Goal: Task Accomplishment & Management: Manage account settings

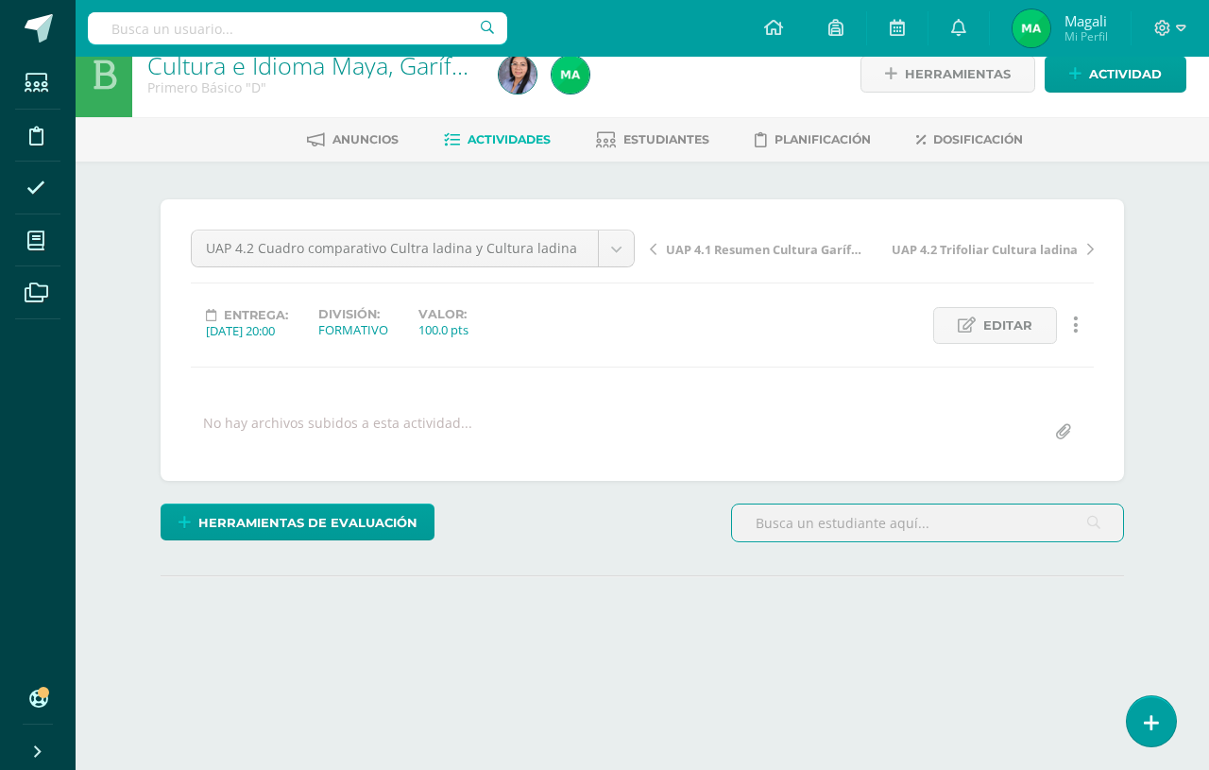
scroll to position [26, 0]
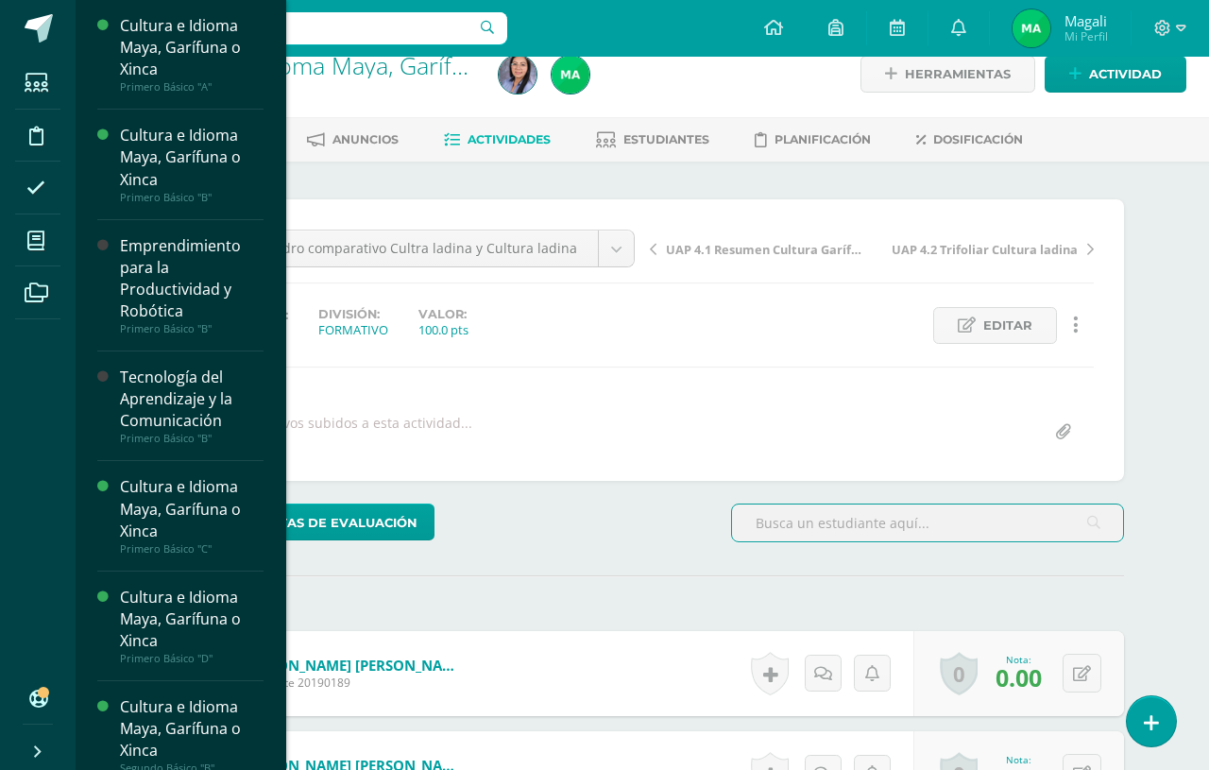
click at [43, 265] on link "Mis cursos" at bounding box center [37, 240] width 45 height 53
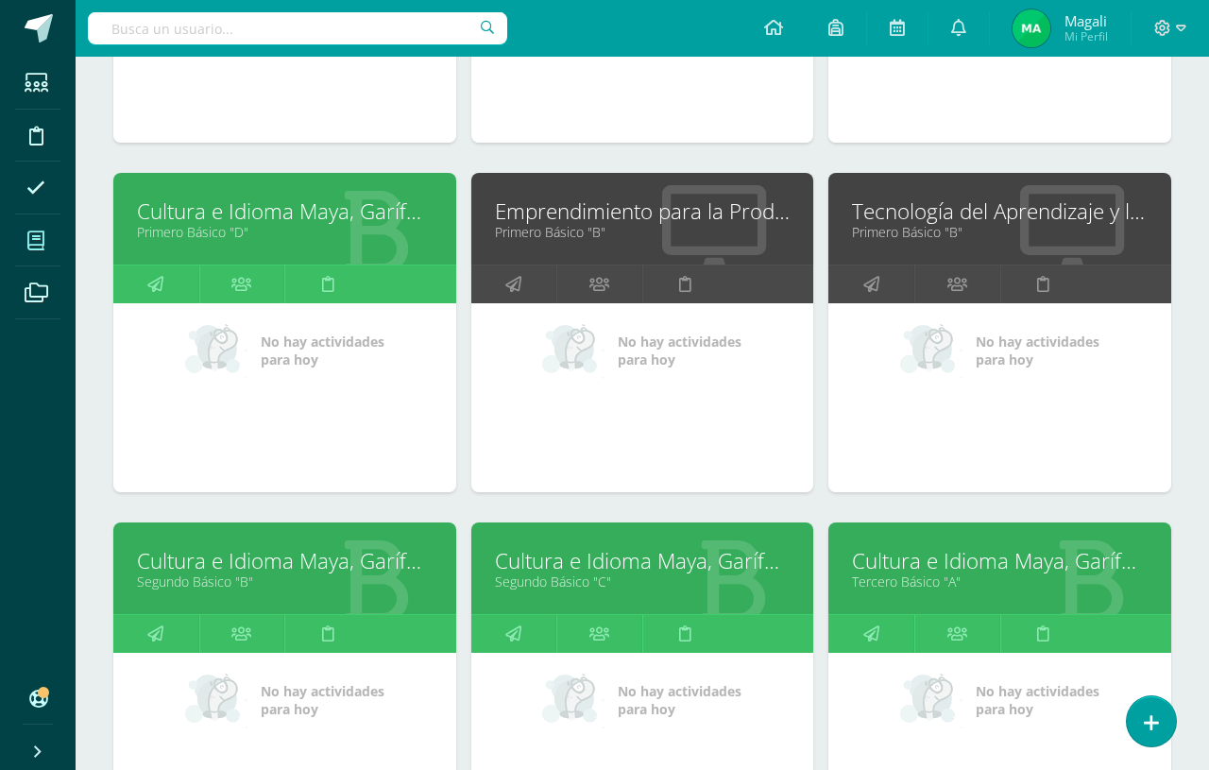
scroll to position [698, 0]
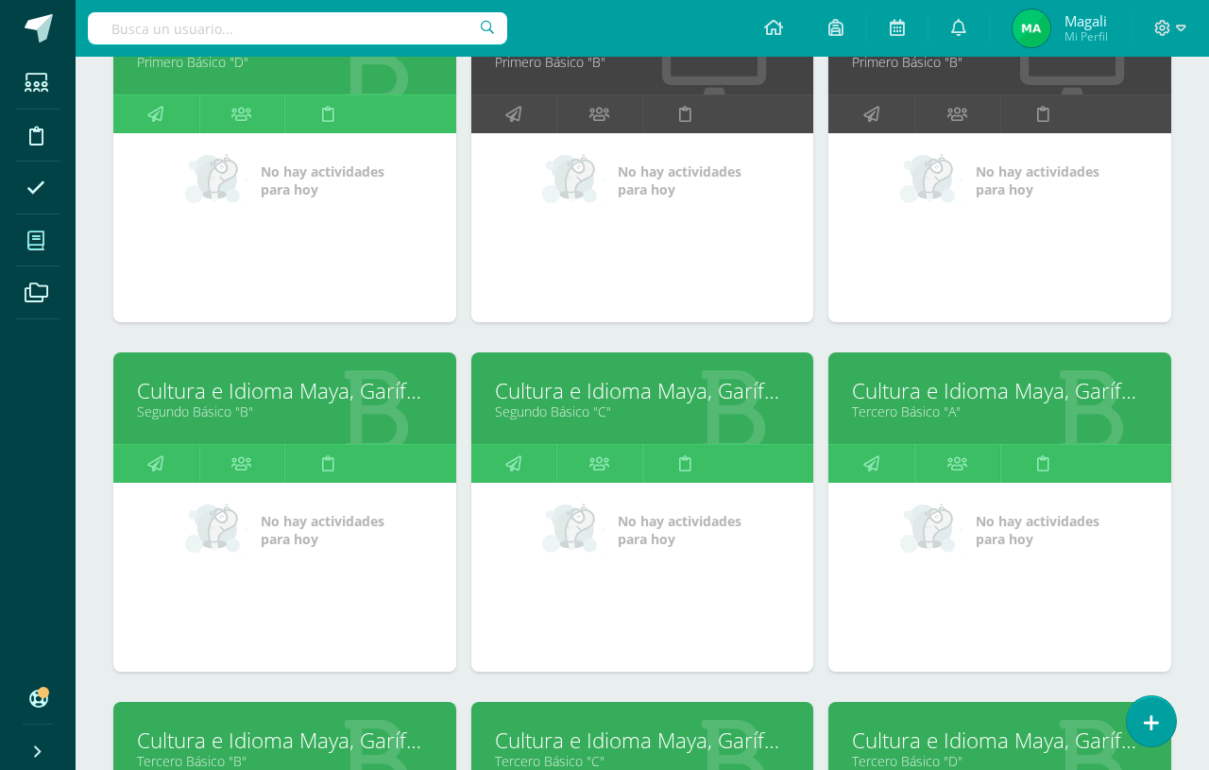
click at [207, 400] on link "Cultura e Idioma Maya, Garífuna o Xinca" at bounding box center [285, 390] width 296 height 29
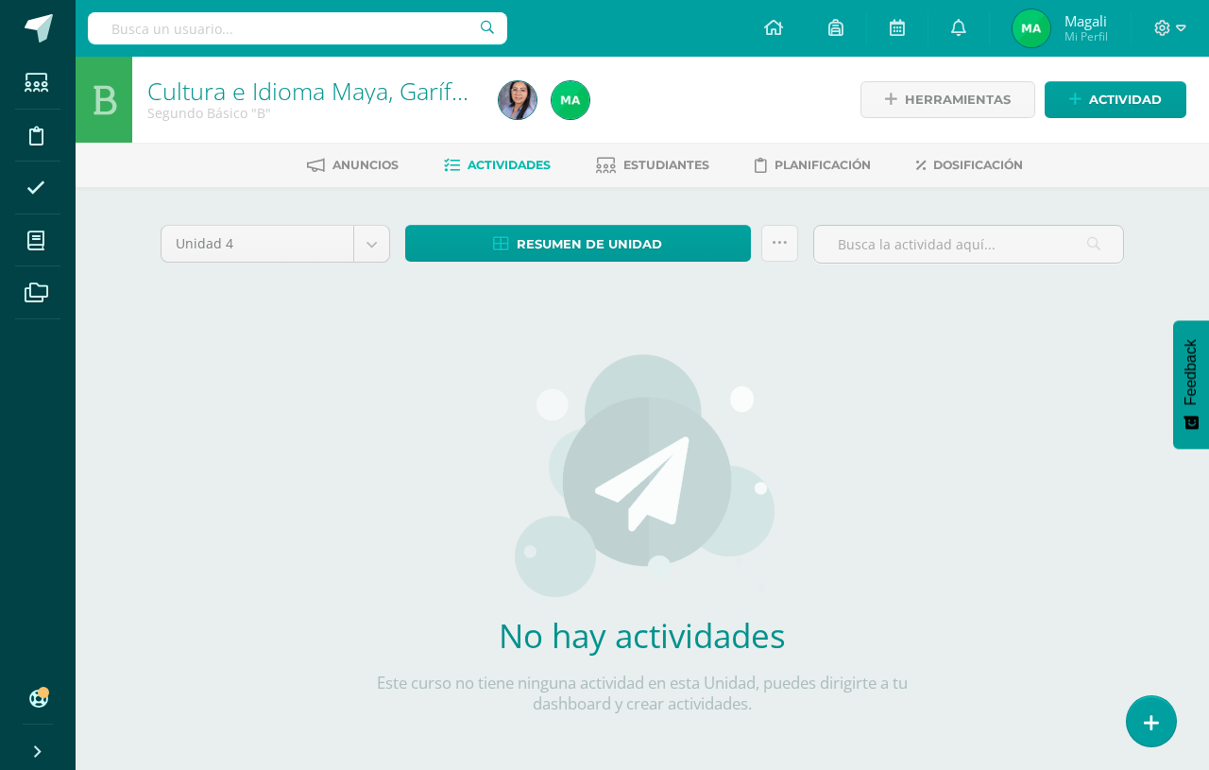
click at [484, 164] on span "Actividades" at bounding box center [509, 165] width 83 height 14
click at [1090, 104] on span "Actividad" at bounding box center [1125, 99] width 73 height 35
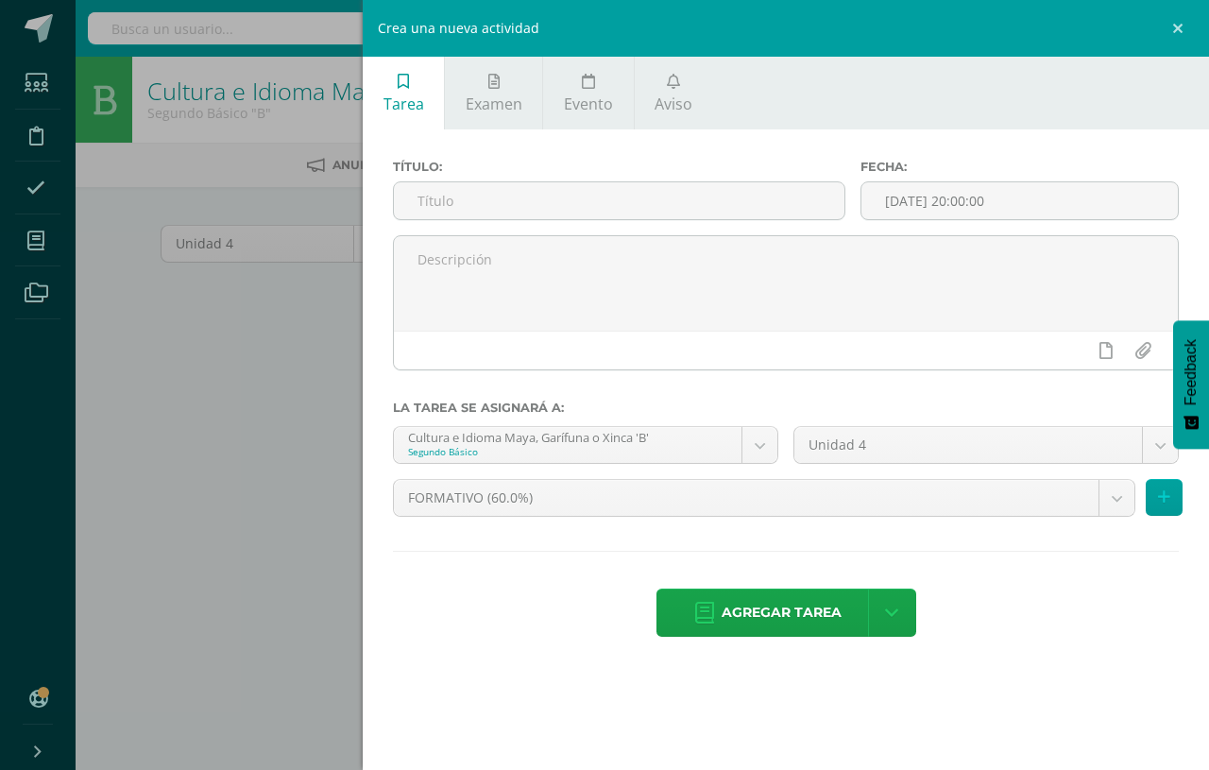
click at [458, 203] on input "text" at bounding box center [619, 200] width 451 height 37
type input "U"
click at [182, 317] on div "Crea una nueva actividad Tarea Examen Evento Aviso Título: Fecha: 2025-10-14 20…" at bounding box center [604, 385] width 1209 height 770
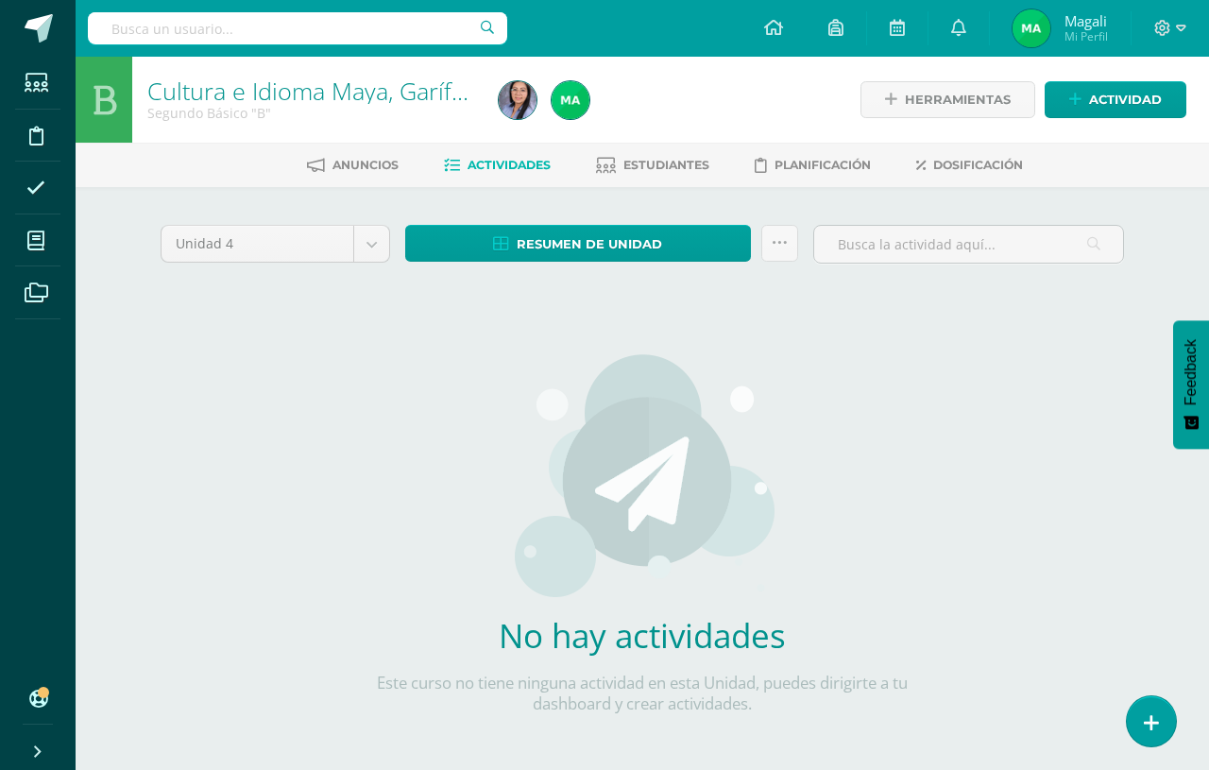
click at [37, 242] on icon at bounding box center [35, 240] width 17 height 19
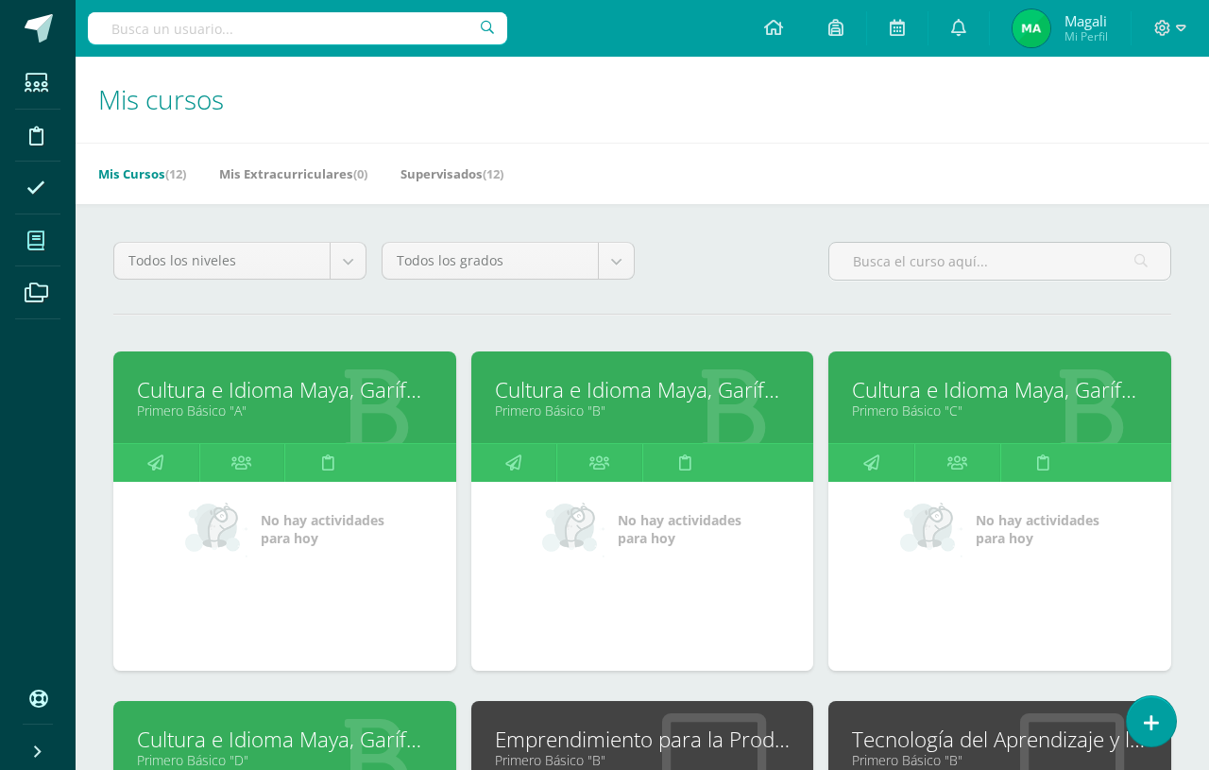
click at [220, 365] on div "Cultura e Idioma Maya, Garífuna o Xinca Primero Básico "A"" at bounding box center [284, 397] width 343 height 92
click at [186, 419] on link "Primero Básico "A"" at bounding box center [285, 411] width 296 height 18
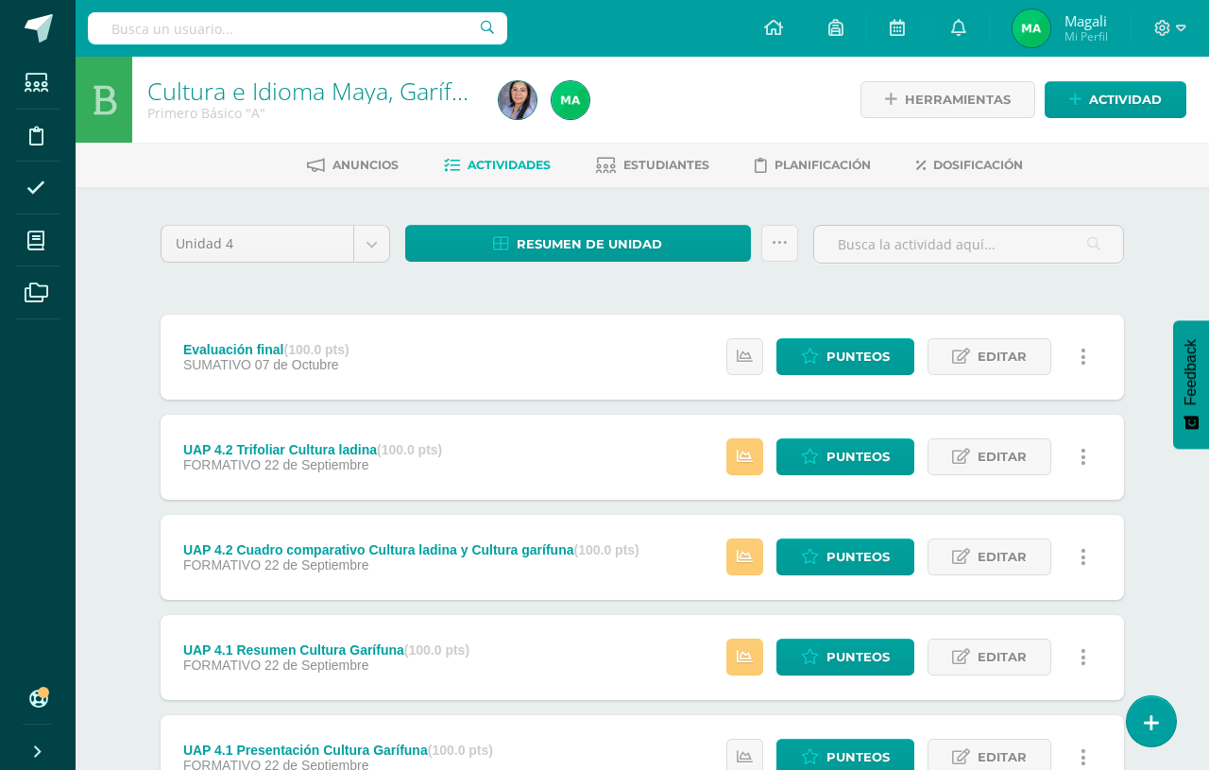
click at [368, 248] on body "Estudiantes Disciplina Asistencia Mis cursos Archivos Soporte Ayuda Reportar un…" at bounding box center [604, 563] width 1209 height 1126
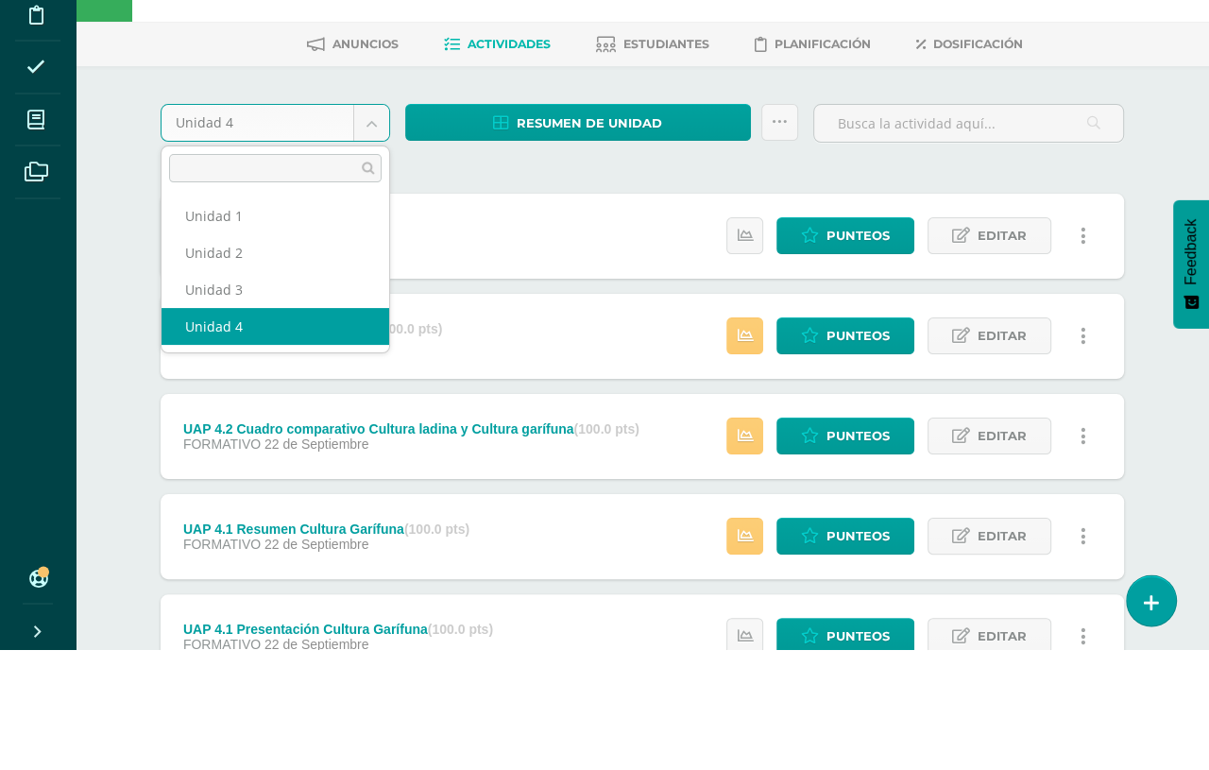
select select "Unidad 1"
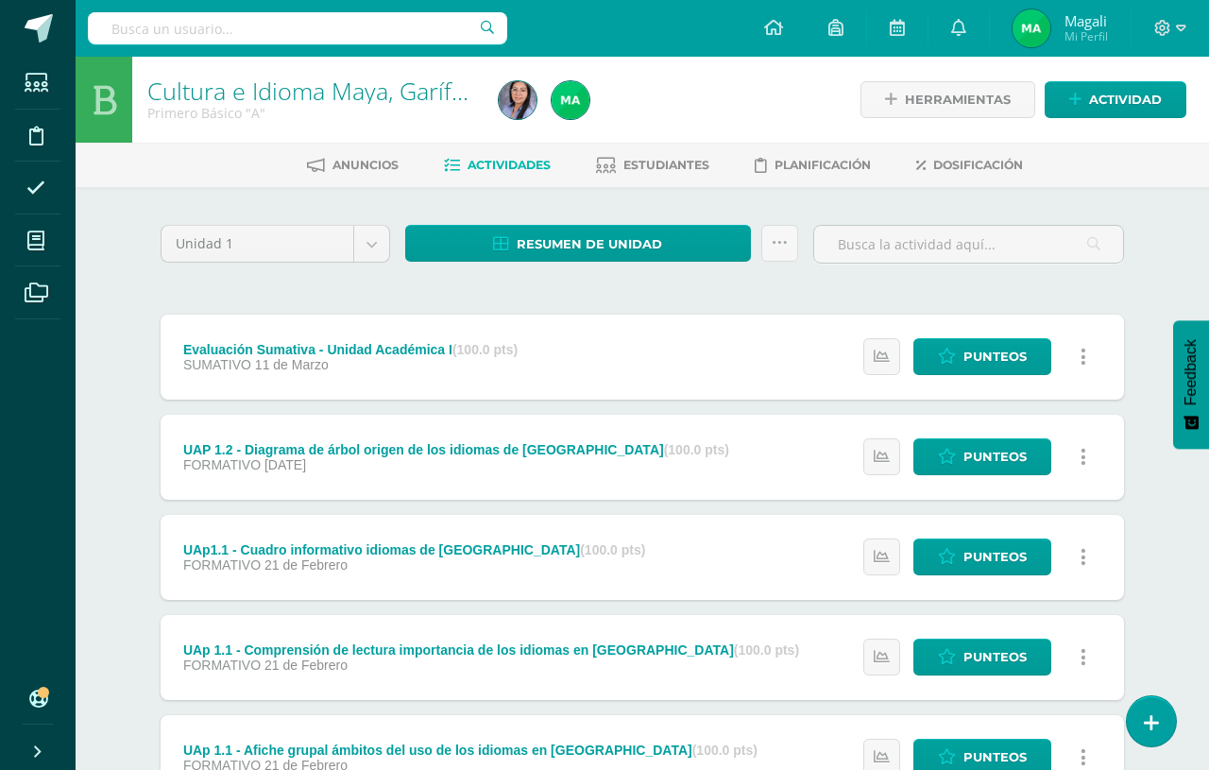
click at [35, 240] on icon at bounding box center [35, 240] width 17 height 19
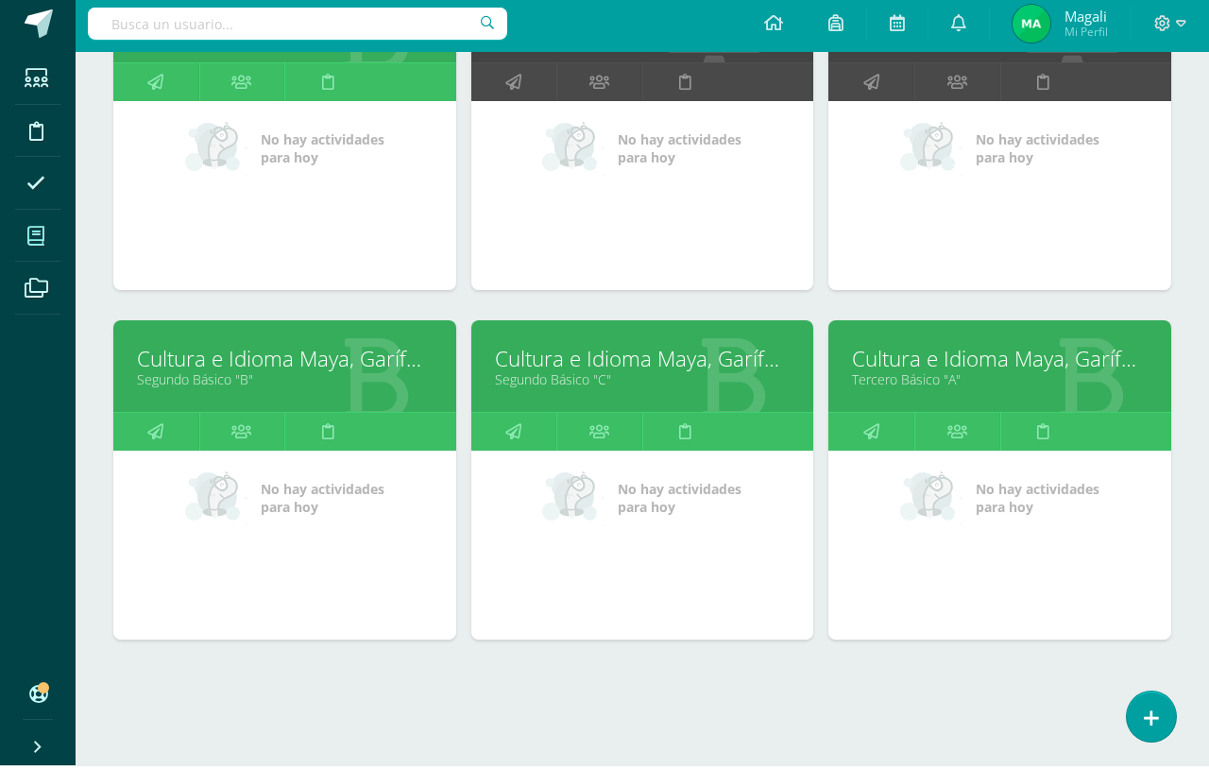
scroll to position [726, 0]
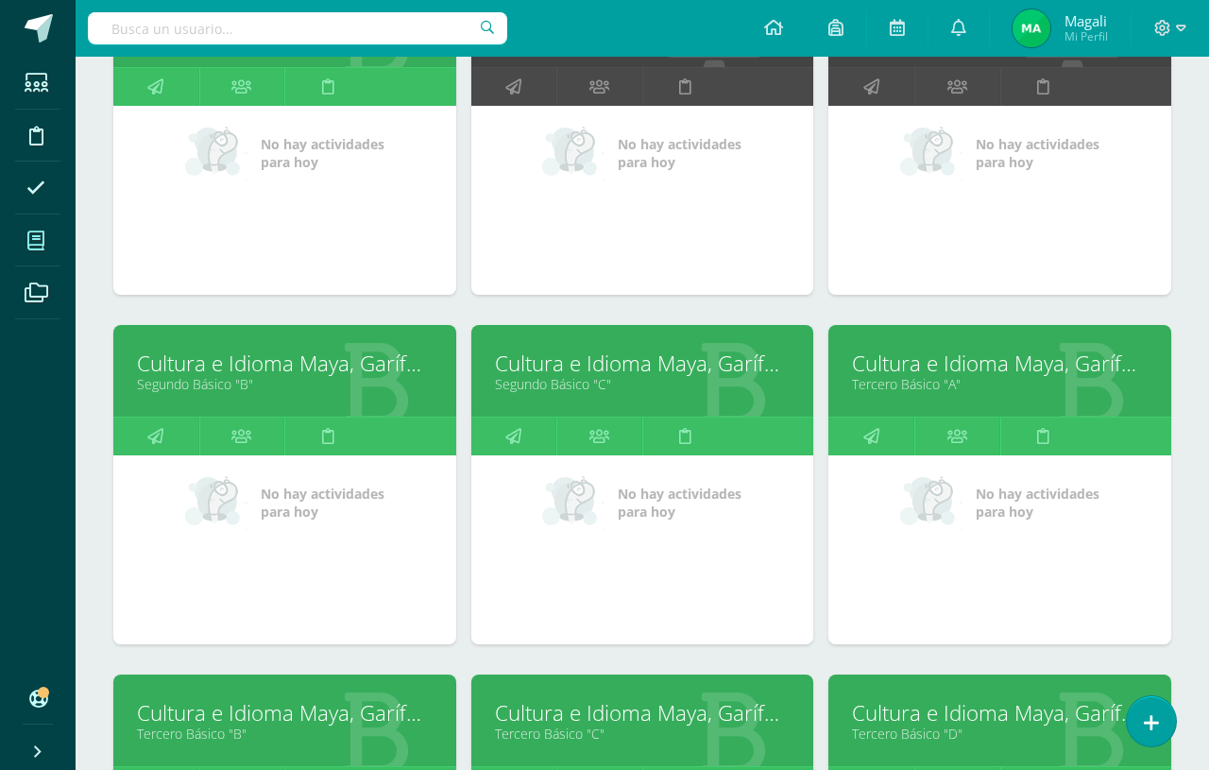
click at [157, 417] on div "Cultura e Idioma Maya, Garífuna o Xinca Segundo Básico "B"" at bounding box center [284, 371] width 343 height 92
click at [194, 377] on link "Cultura e Idioma Maya, Garífuna o Xinca" at bounding box center [285, 363] width 296 height 29
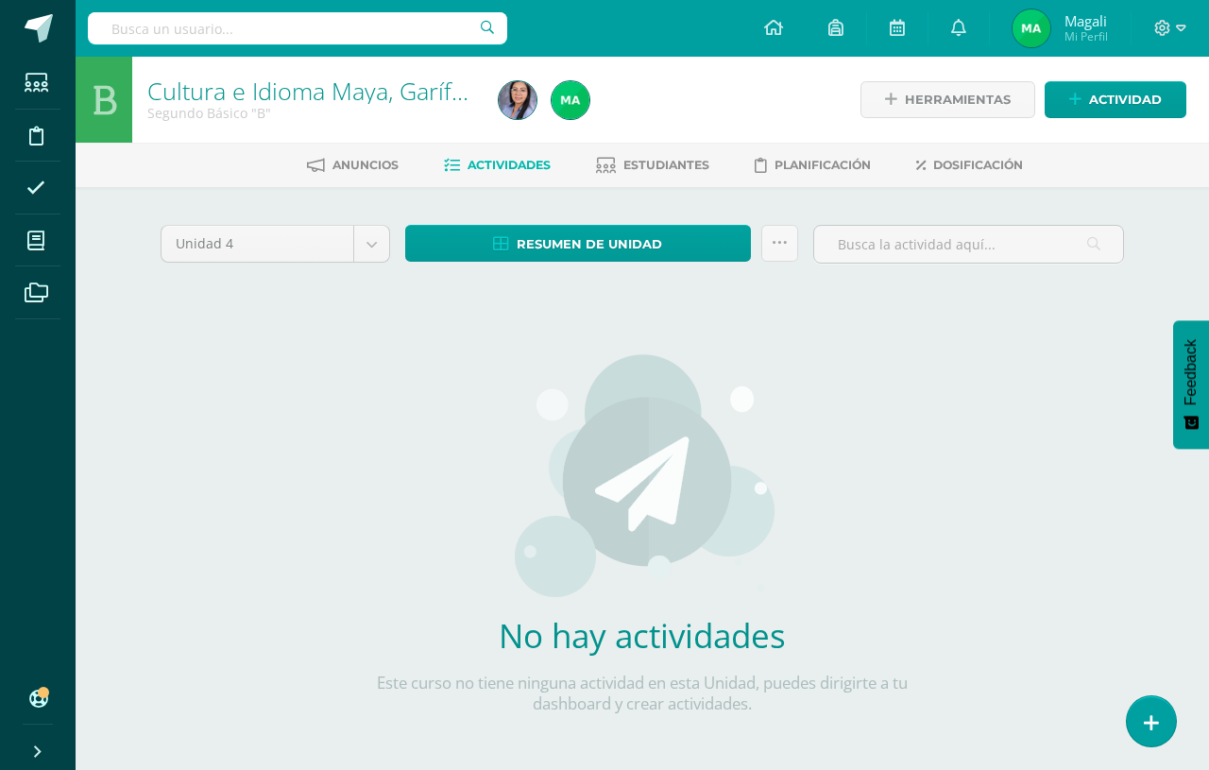
click at [1089, 115] on span "Actividad" at bounding box center [1125, 99] width 73 height 35
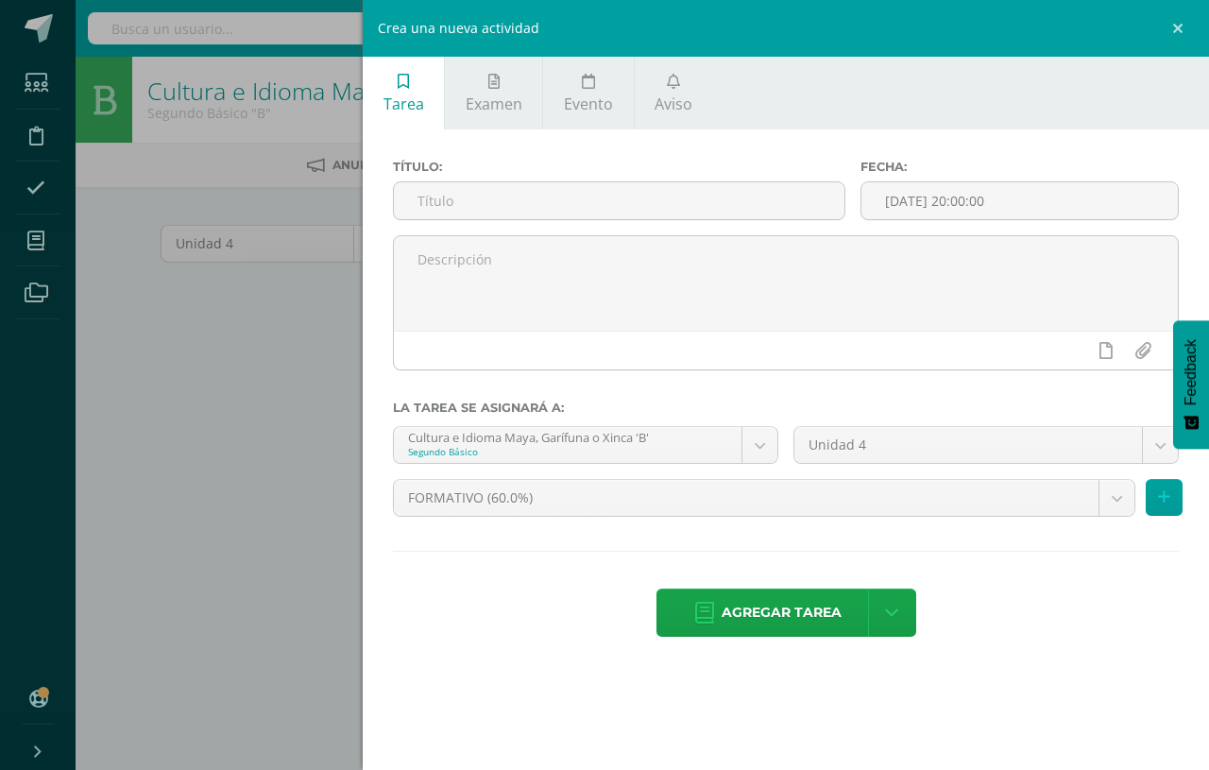
click at [449, 198] on input "text" at bounding box center [619, 200] width 451 height 37
type input "UAP 4.1 Infografía cultura ladina"
click at [795, 625] on span "Agregar tarea" at bounding box center [782, 613] width 120 height 46
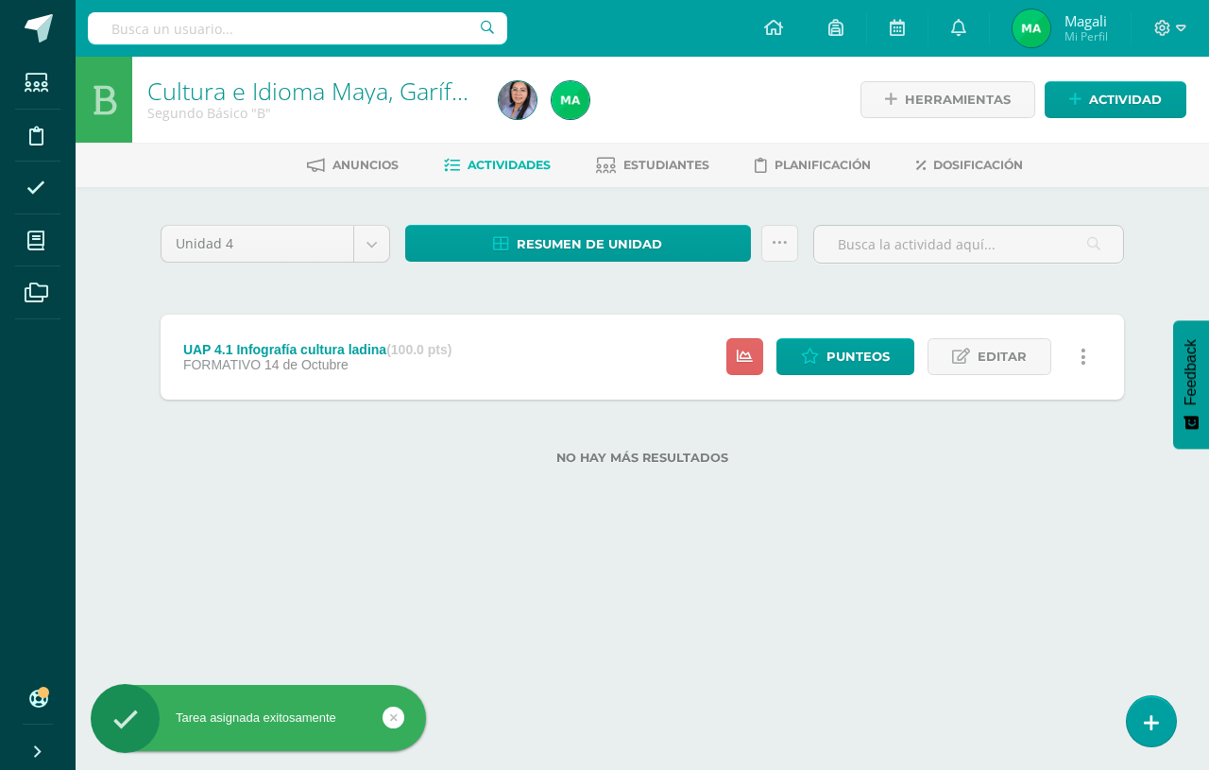
click at [737, 365] on icon at bounding box center [745, 357] width 16 height 16
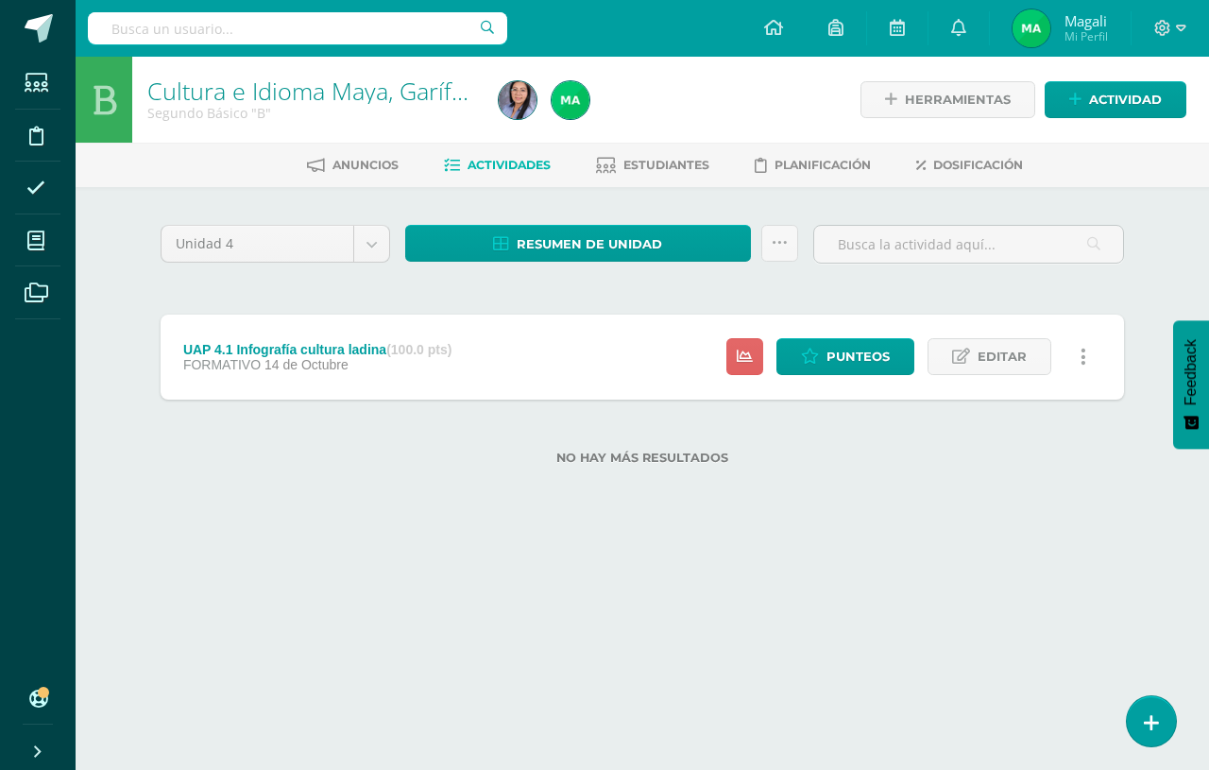
click at [841, 357] on span "Punteos" at bounding box center [858, 356] width 63 height 35
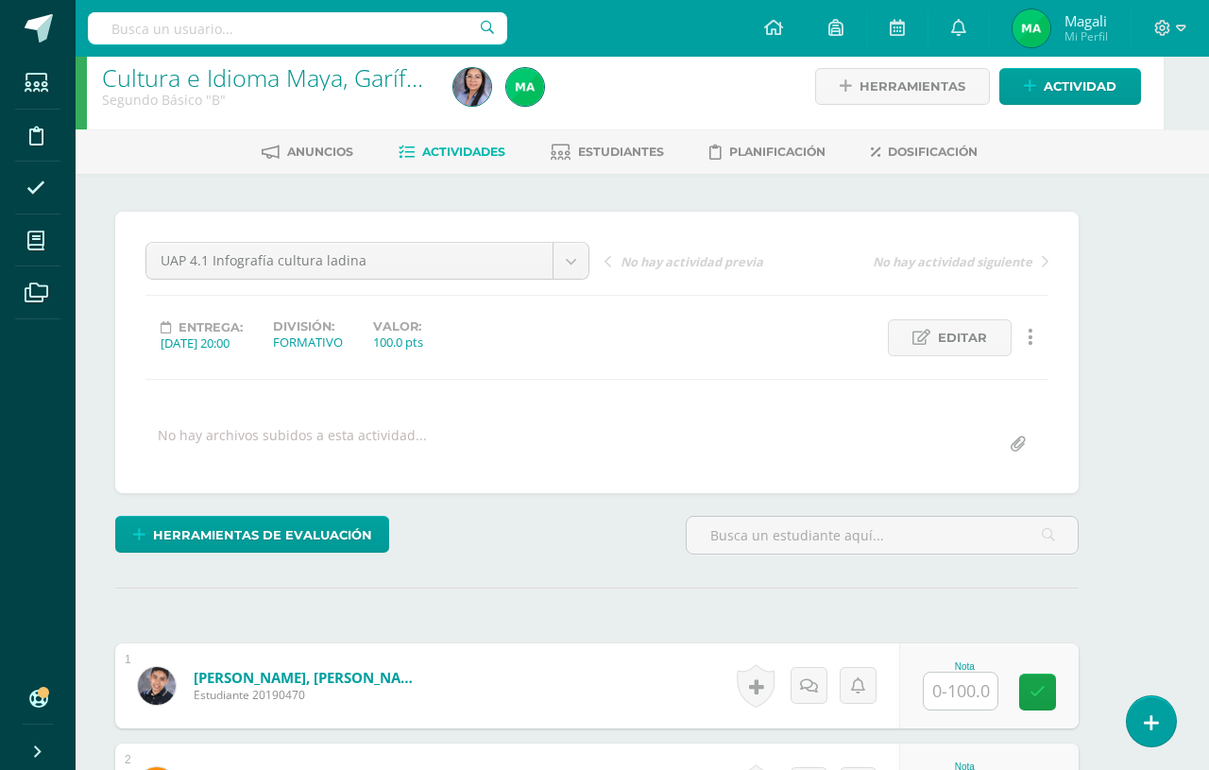
scroll to position [14, 45]
click at [955, 697] on input "text" at bounding box center [961, 690] width 74 height 37
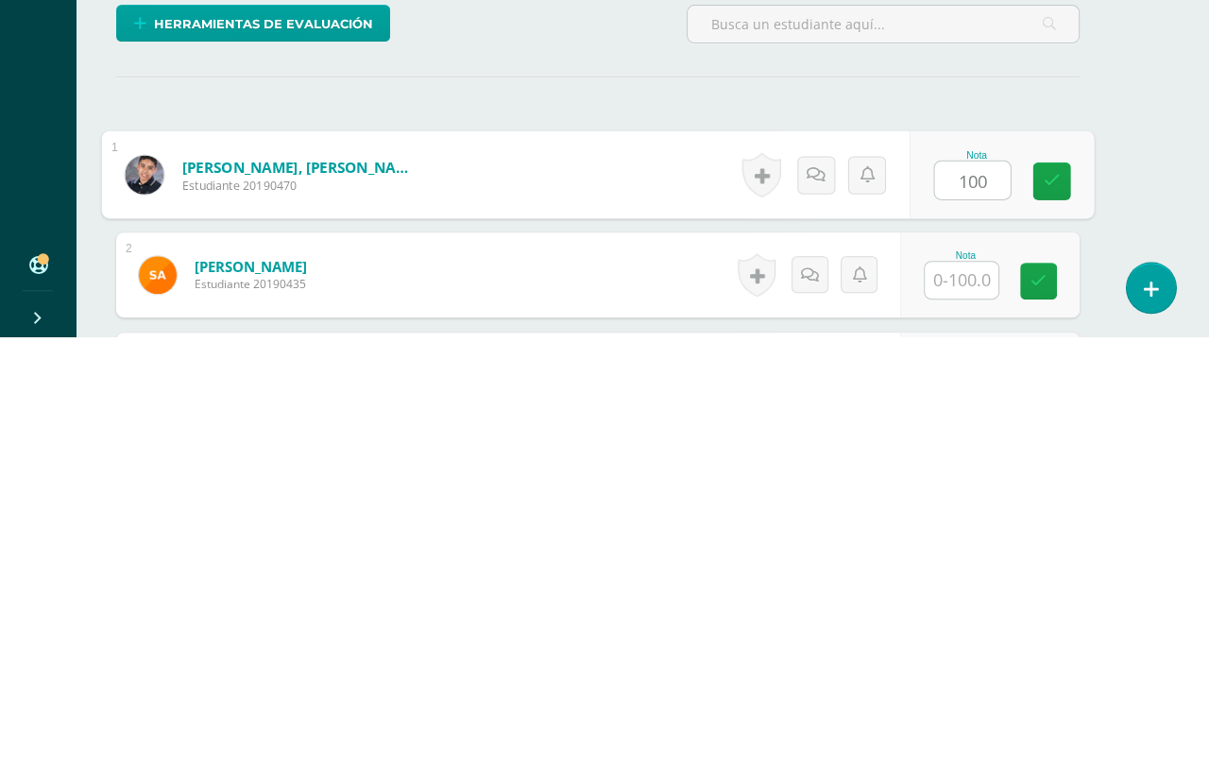
scroll to position [93, 44]
type input "100"
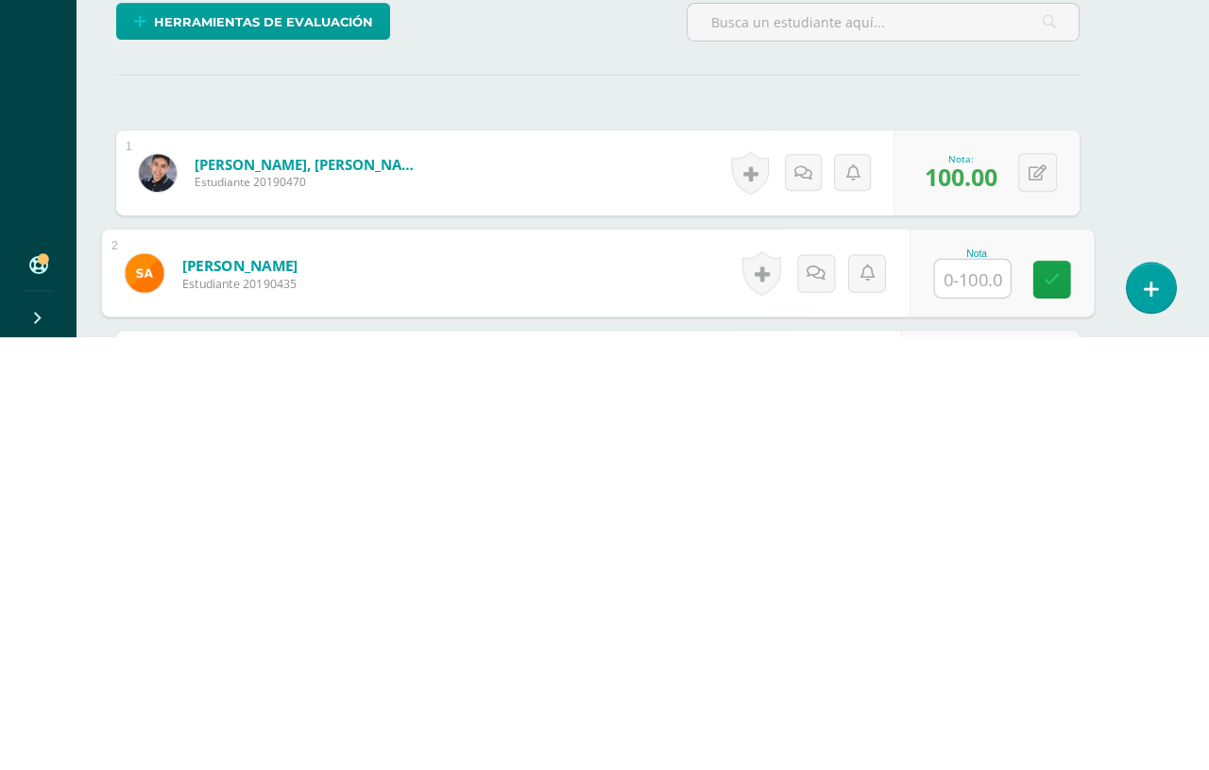
scroll to position [94, 44]
type input "100"
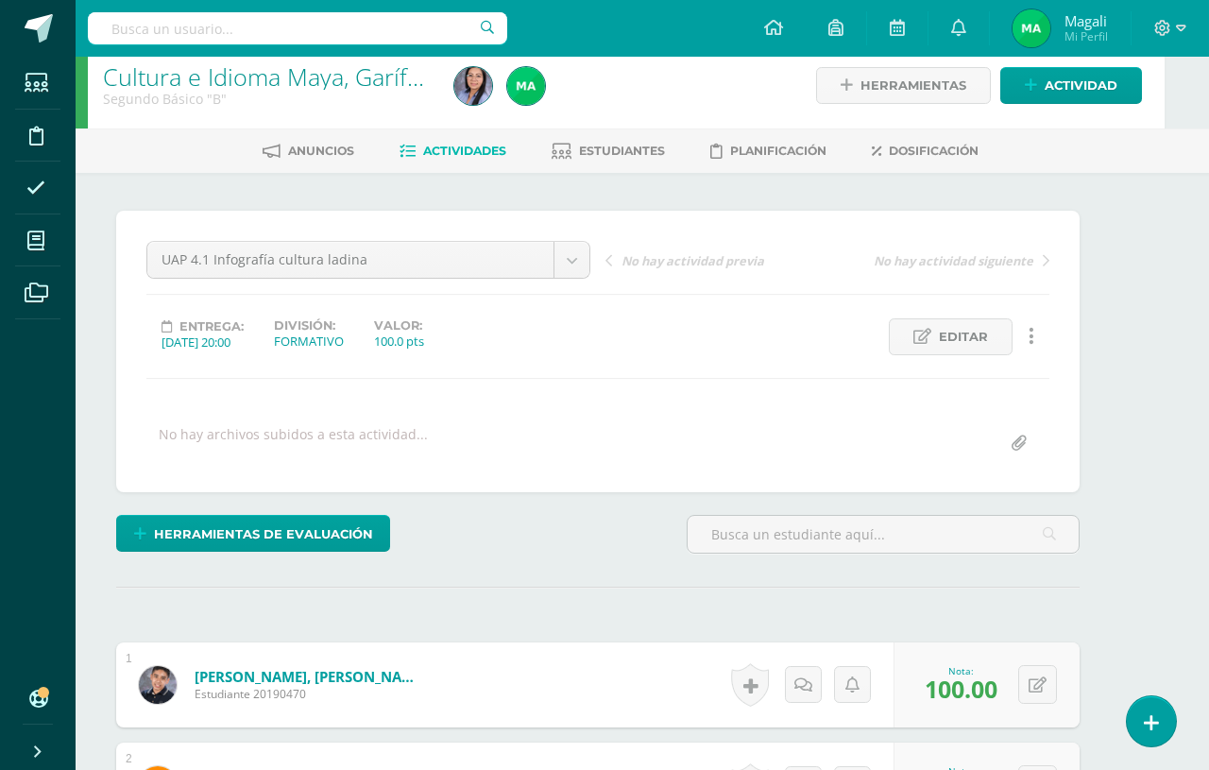
scroll to position [0, 45]
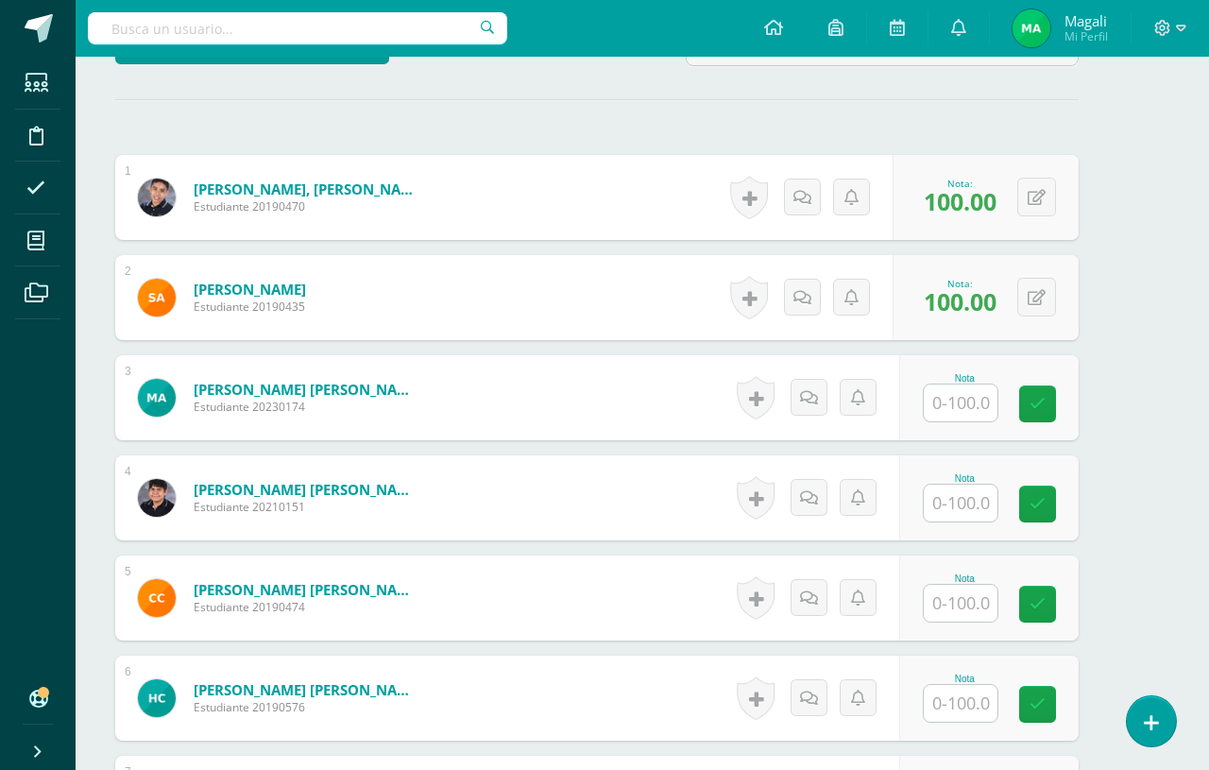
click at [957, 410] on input "text" at bounding box center [961, 403] width 74 height 37
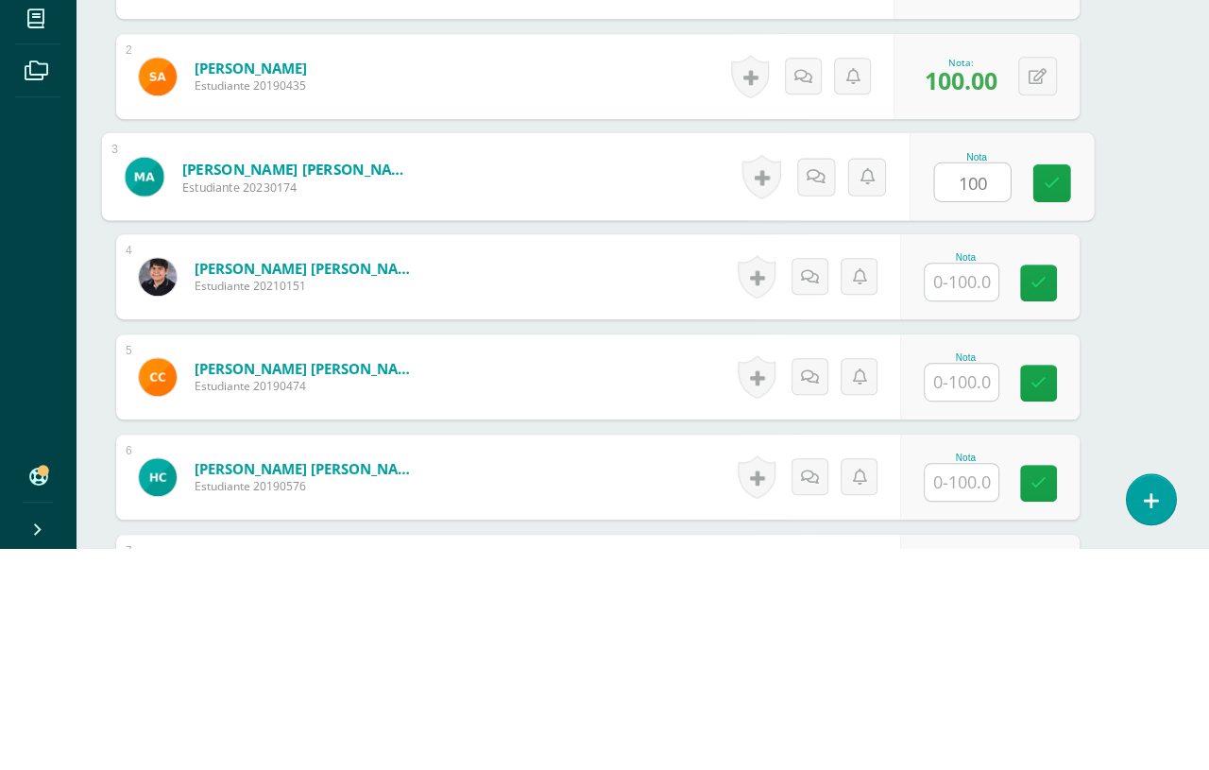
type input "100"
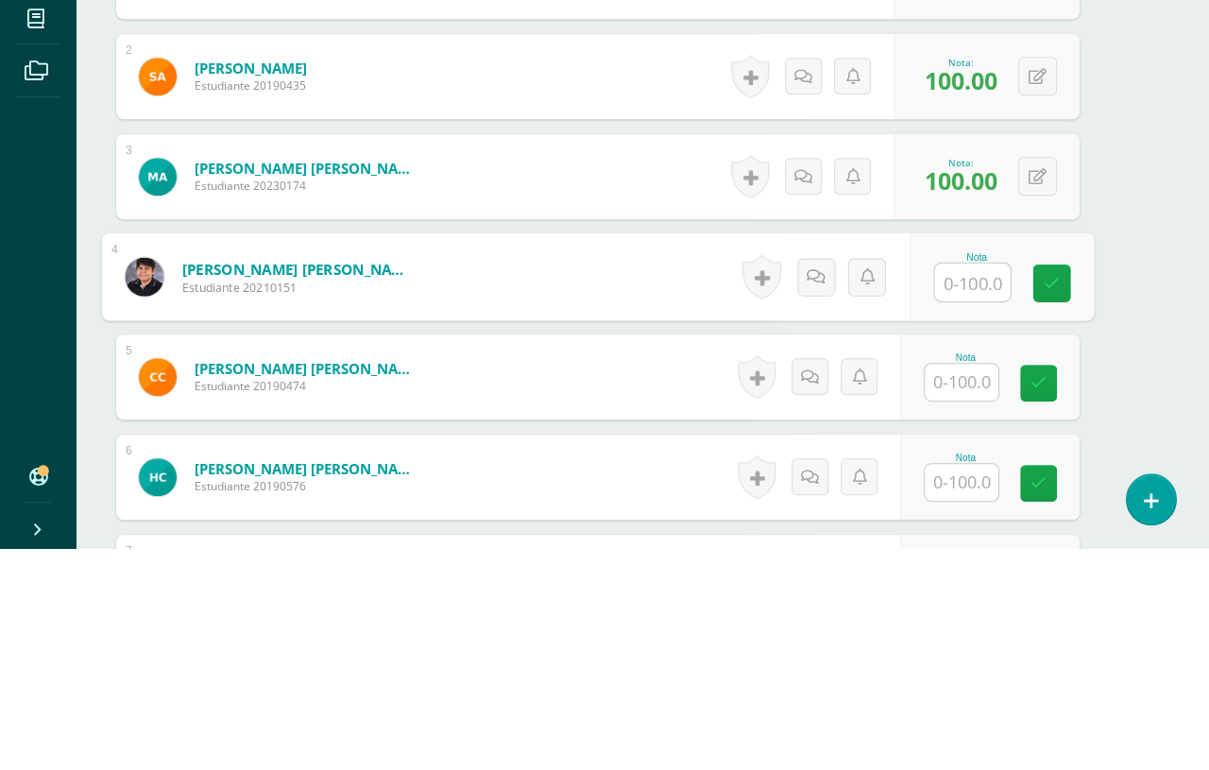
type input "q"
type input "100"
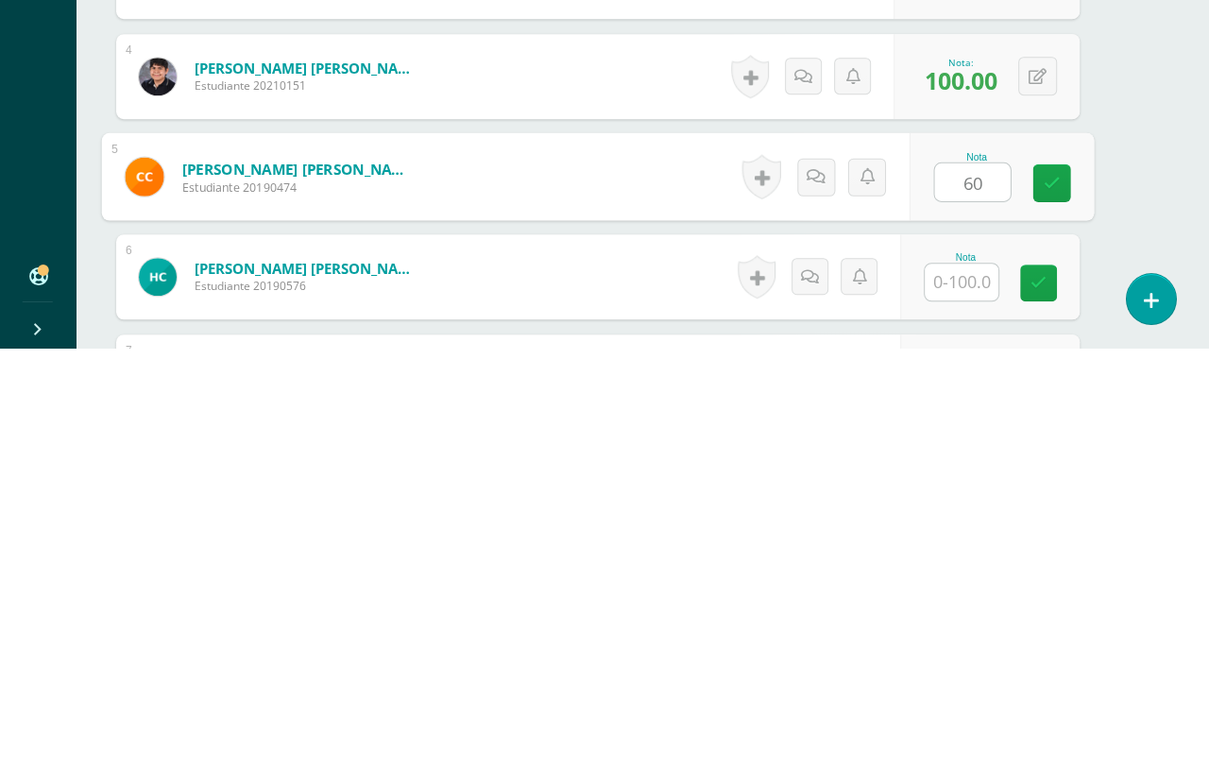
type input "60"
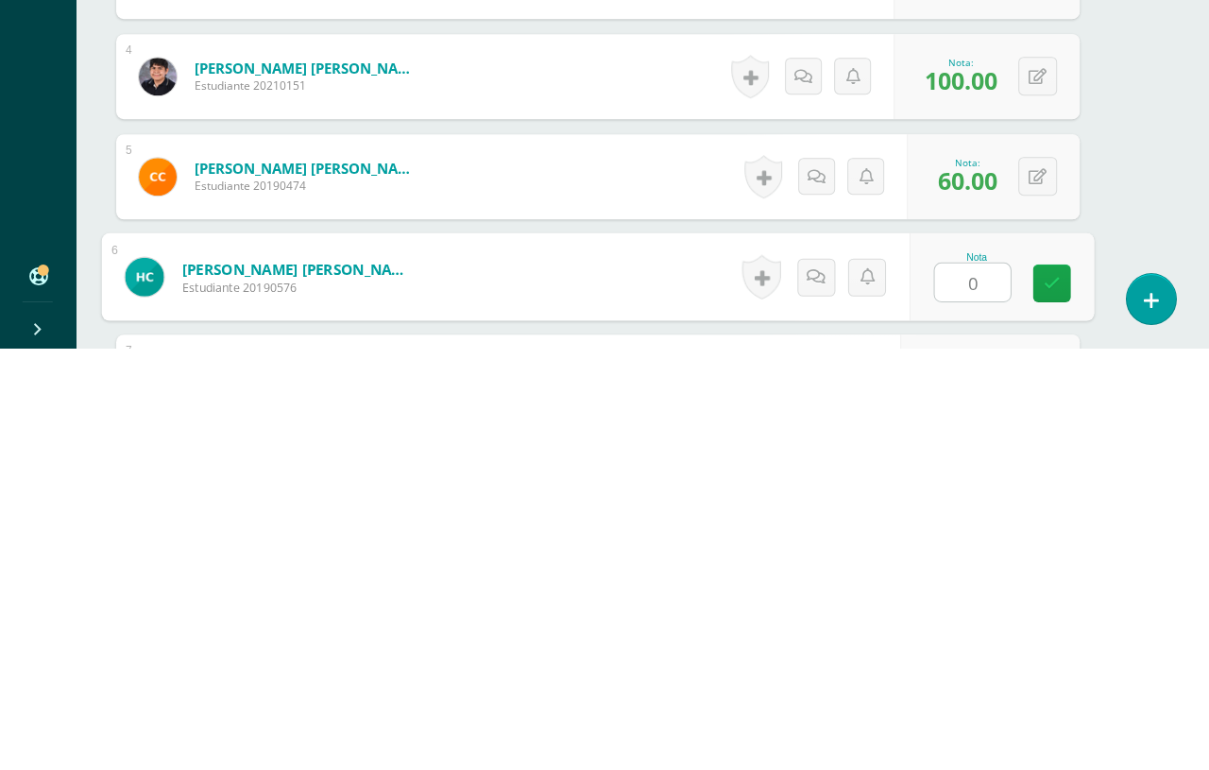
type input "0"
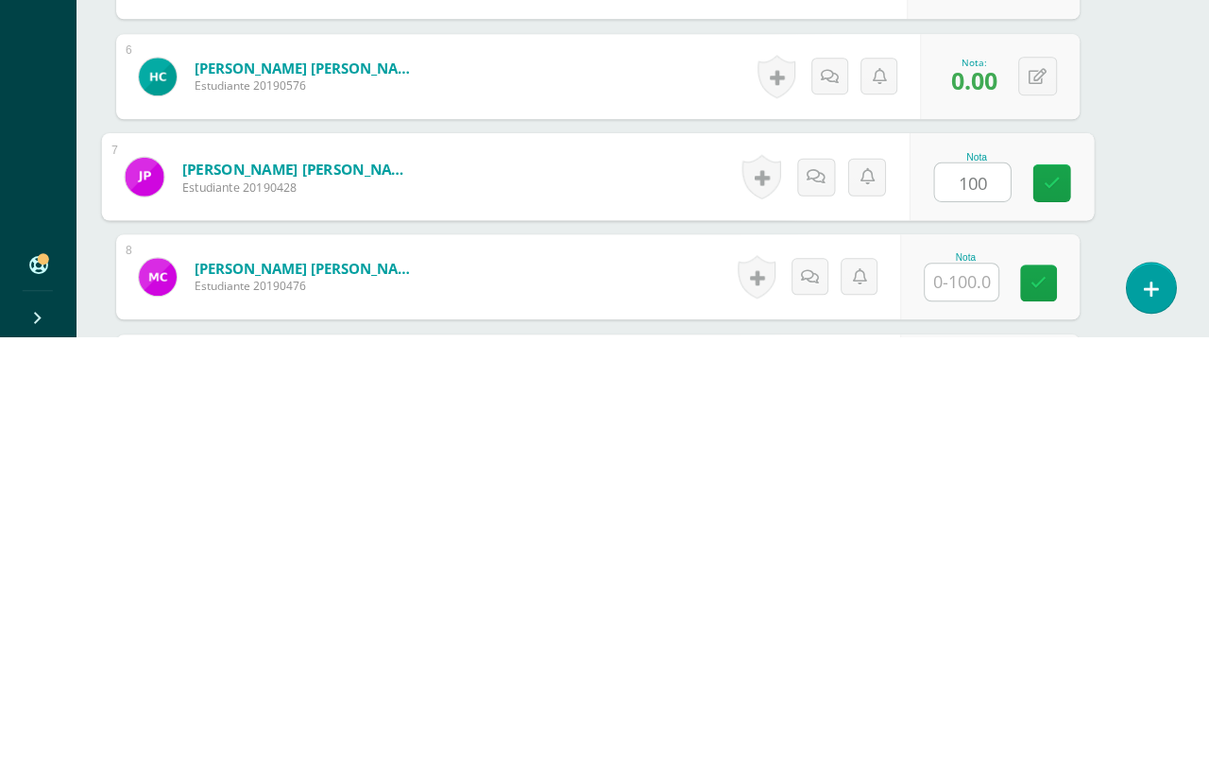
type input "100"
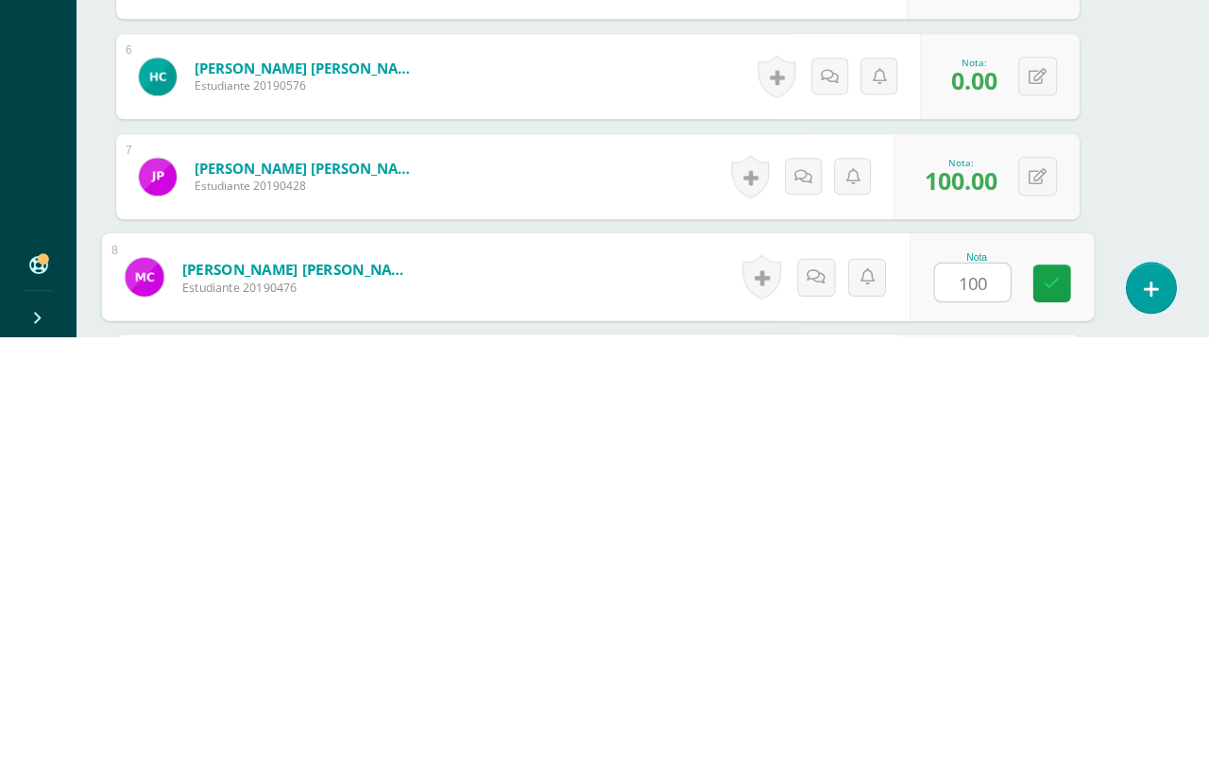
type input "100"
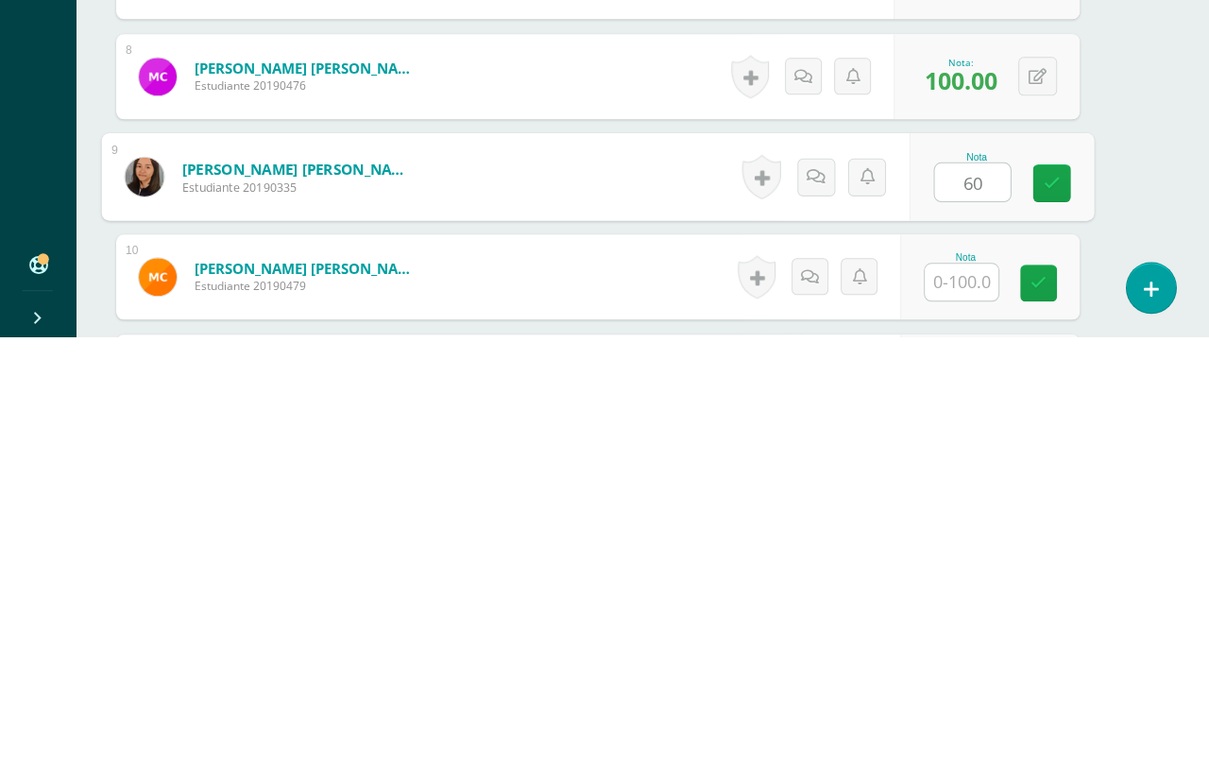
type input "6"
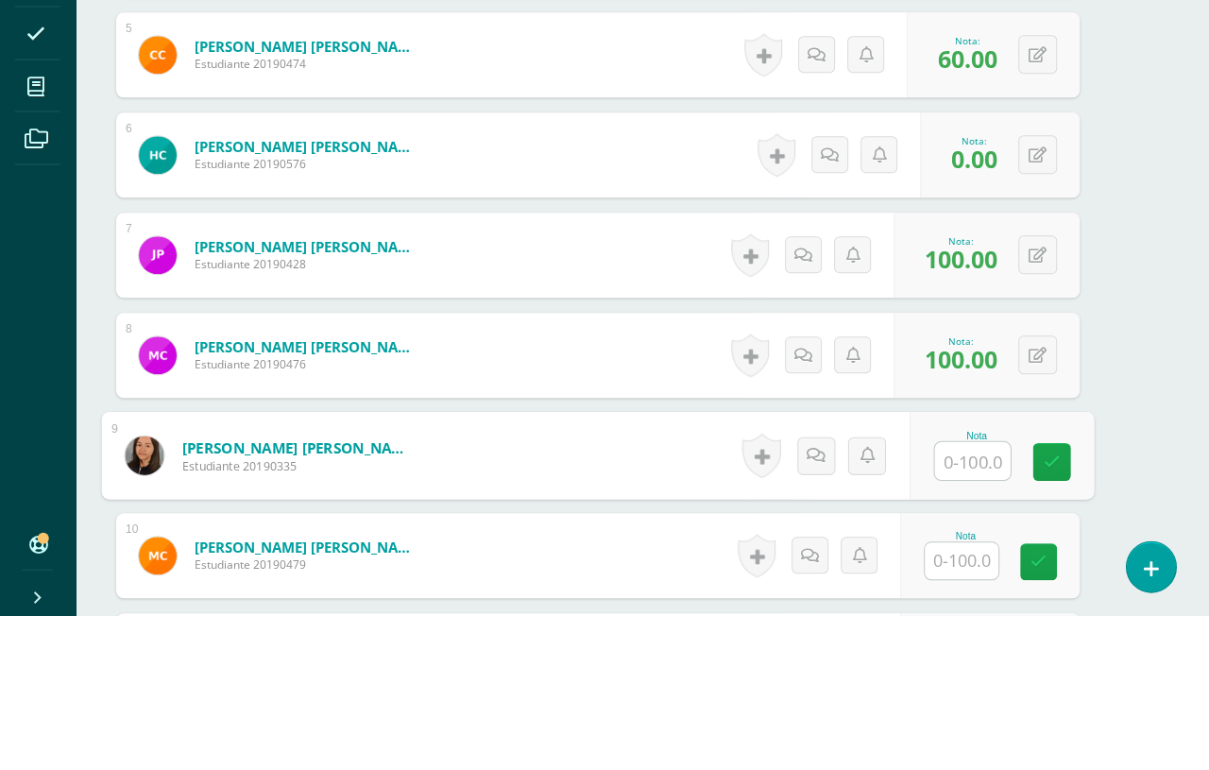
click at [1031, 402] on icon at bounding box center [1038, 410] width 18 height 16
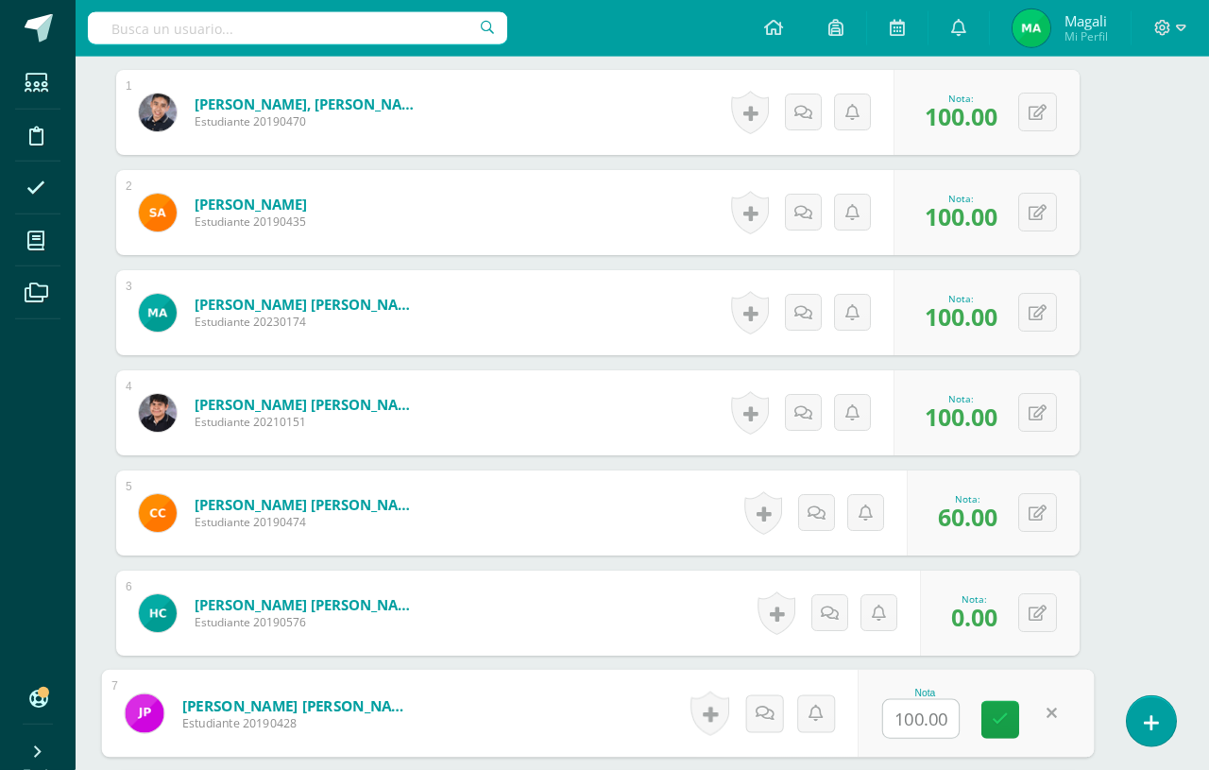
scroll to position [594, 45]
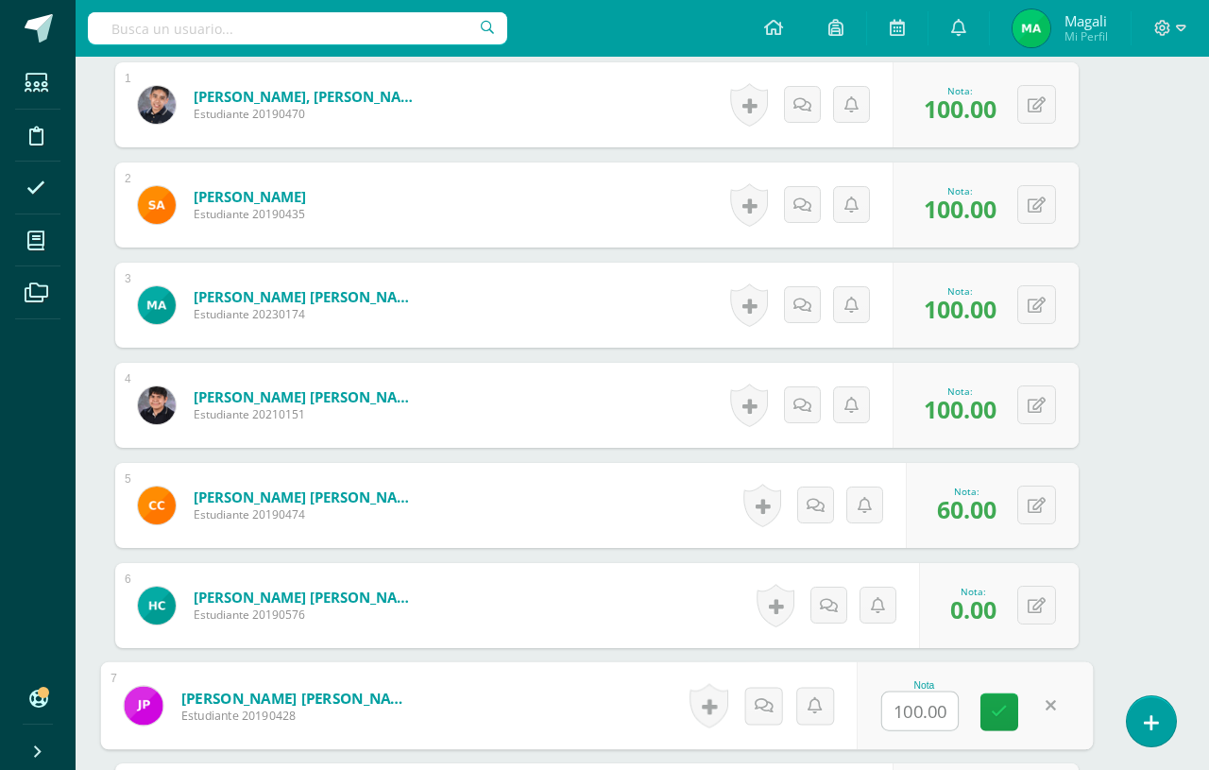
click at [1021, 509] on button at bounding box center [1037, 505] width 39 height 39
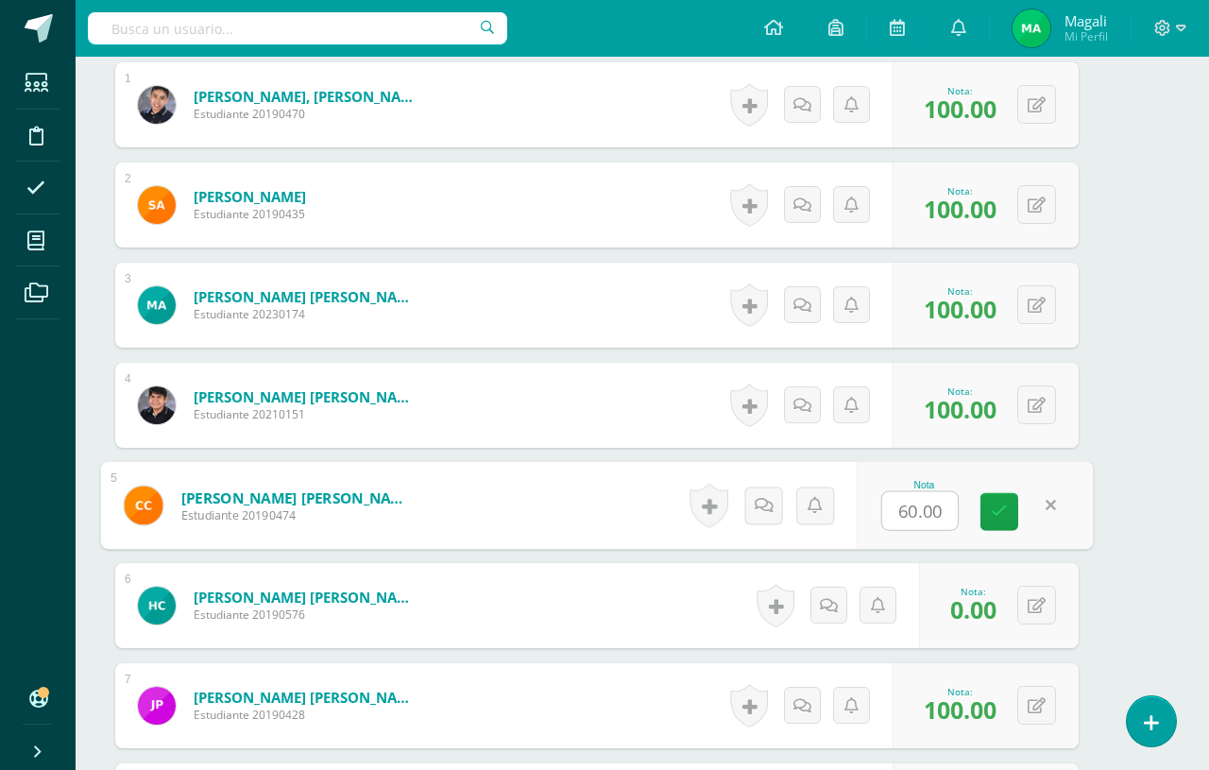
click at [920, 522] on input "60.00" at bounding box center [920, 511] width 76 height 38
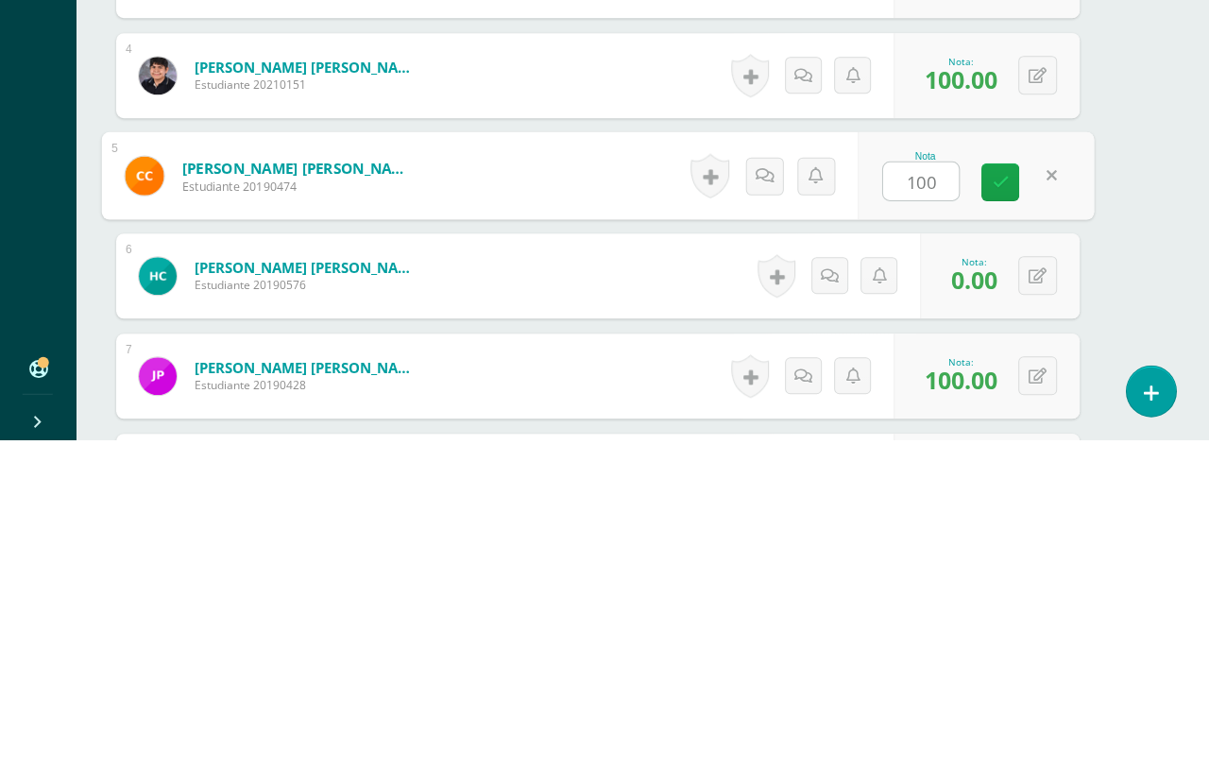
type input "100"
click at [1032, 599] on icon at bounding box center [1038, 607] width 18 height 16
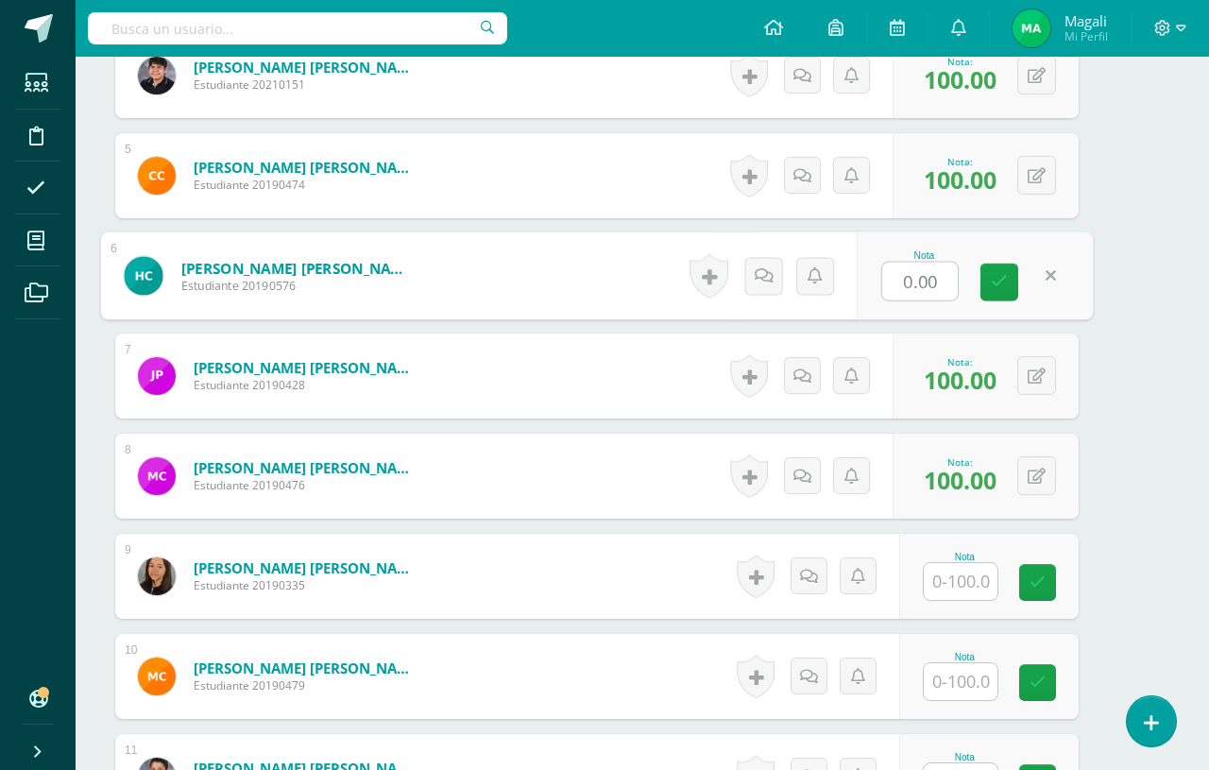
click at [915, 275] on input "0.00" at bounding box center [920, 282] width 76 height 38
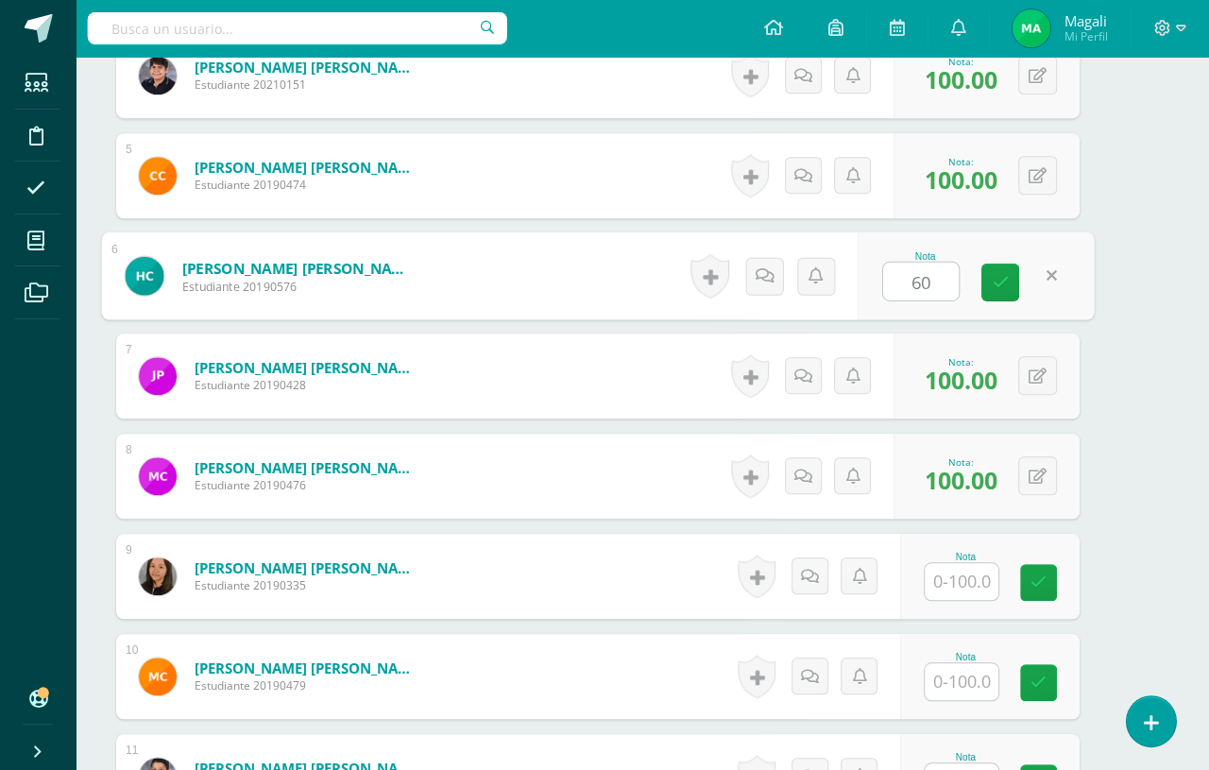
type input "60"
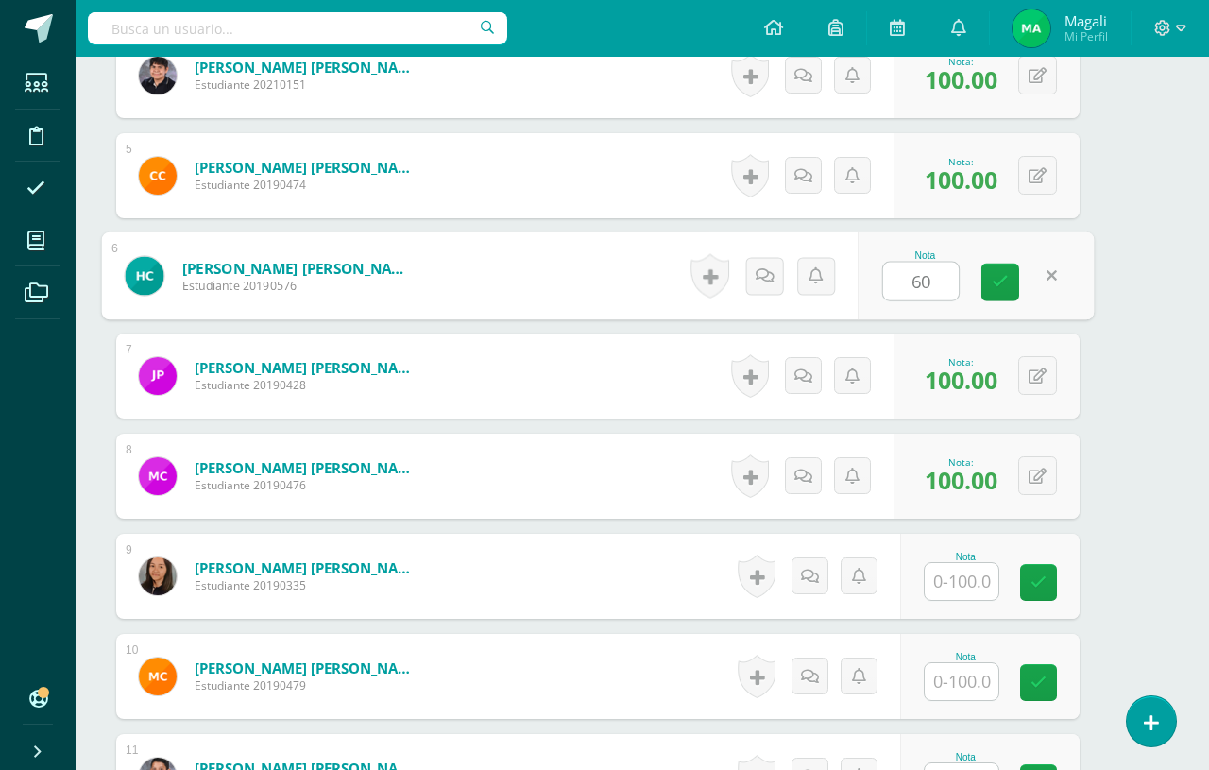
scroll to position [924, 45]
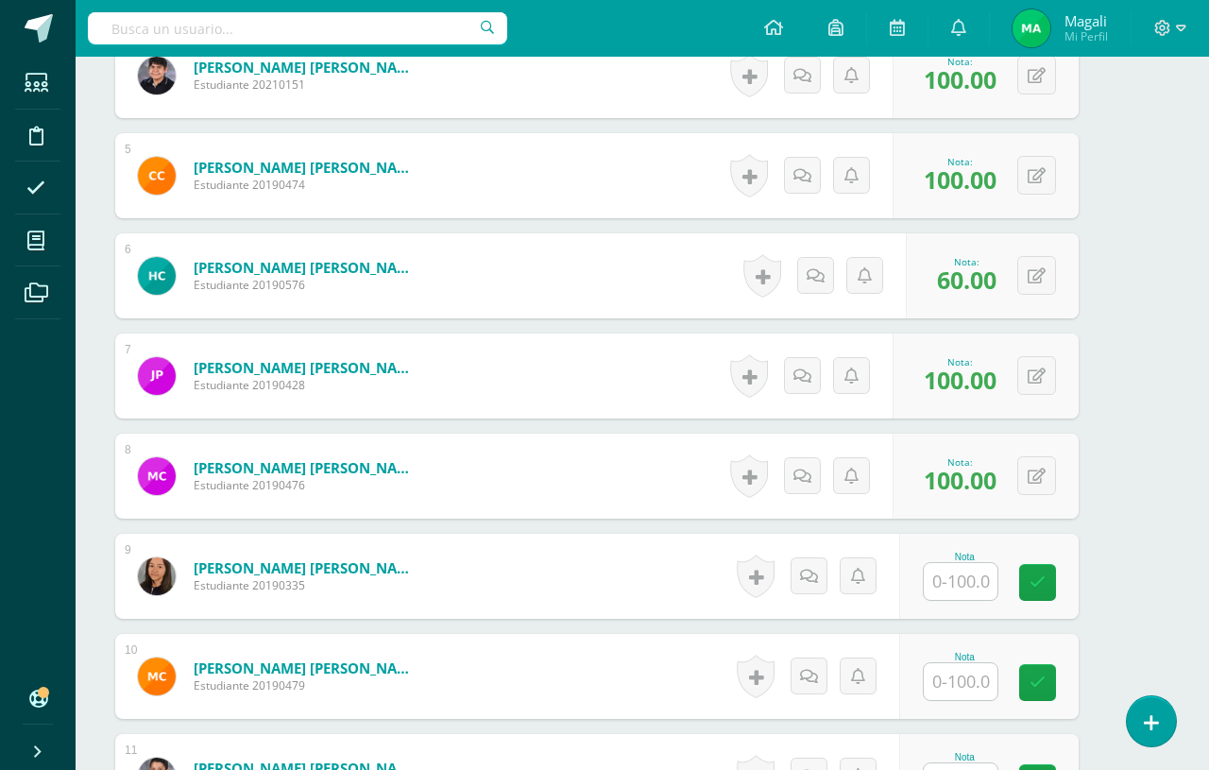
click at [1035, 385] on icon at bounding box center [1037, 376] width 18 height 16
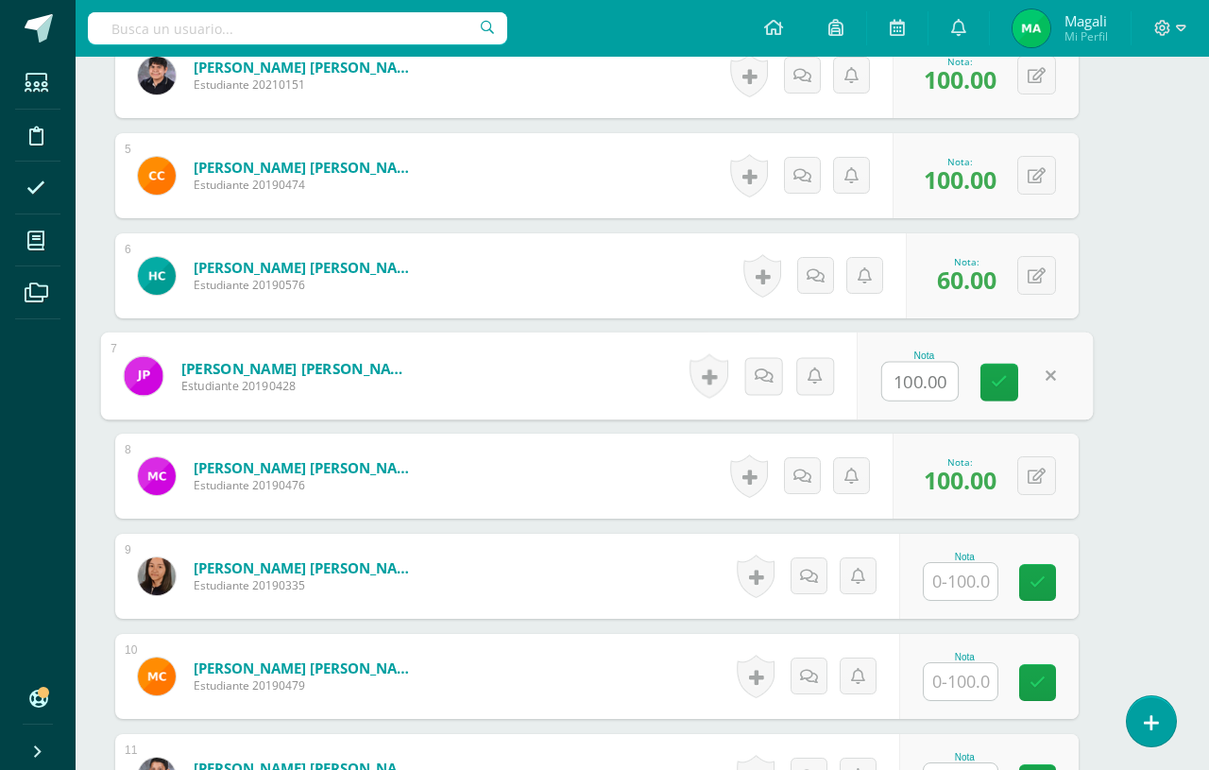
click at [918, 391] on input "100.00" at bounding box center [920, 382] width 76 height 38
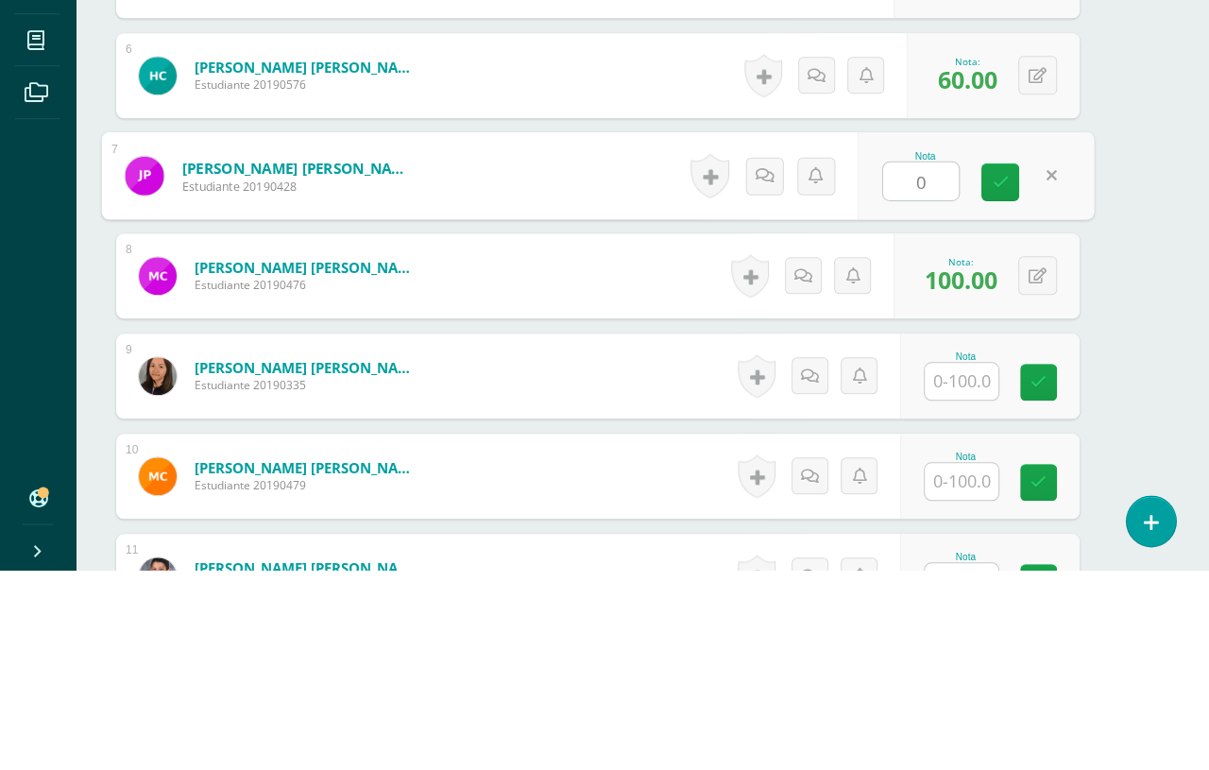
type input "0"
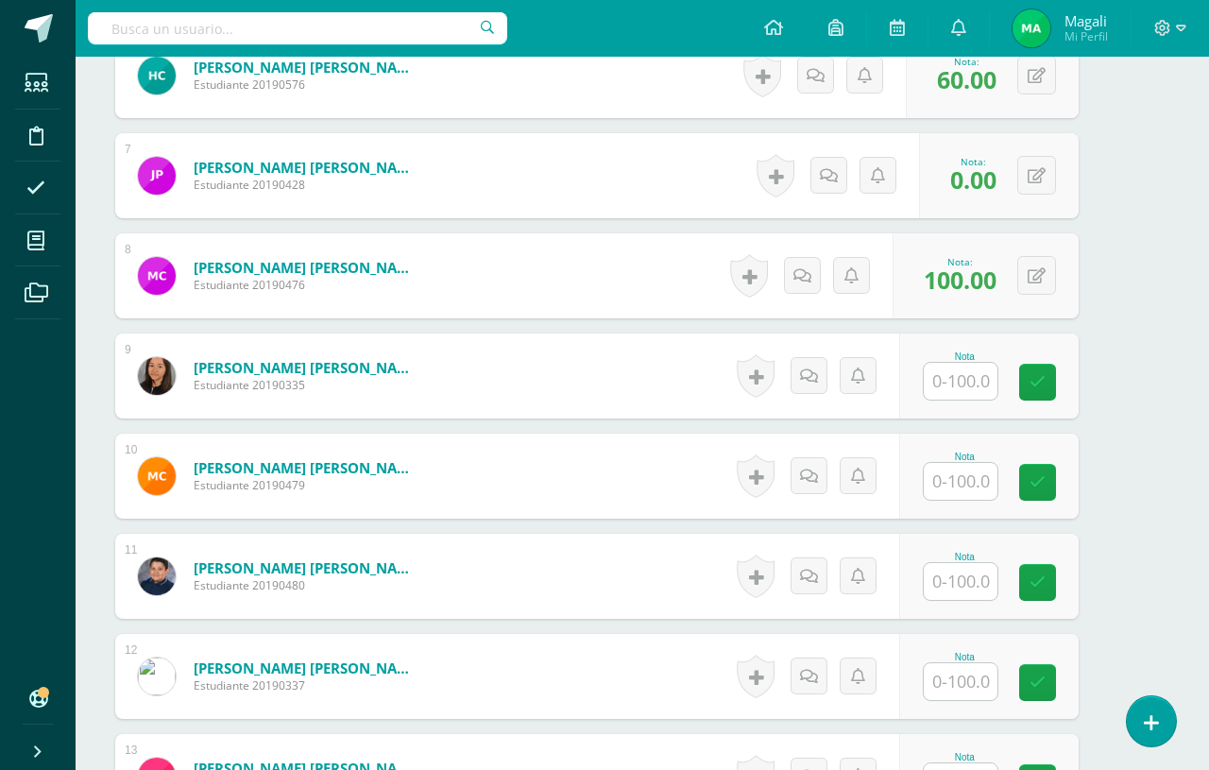
click at [968, 370] on input "text" at bounding box center [961, 381] width 74 height 37
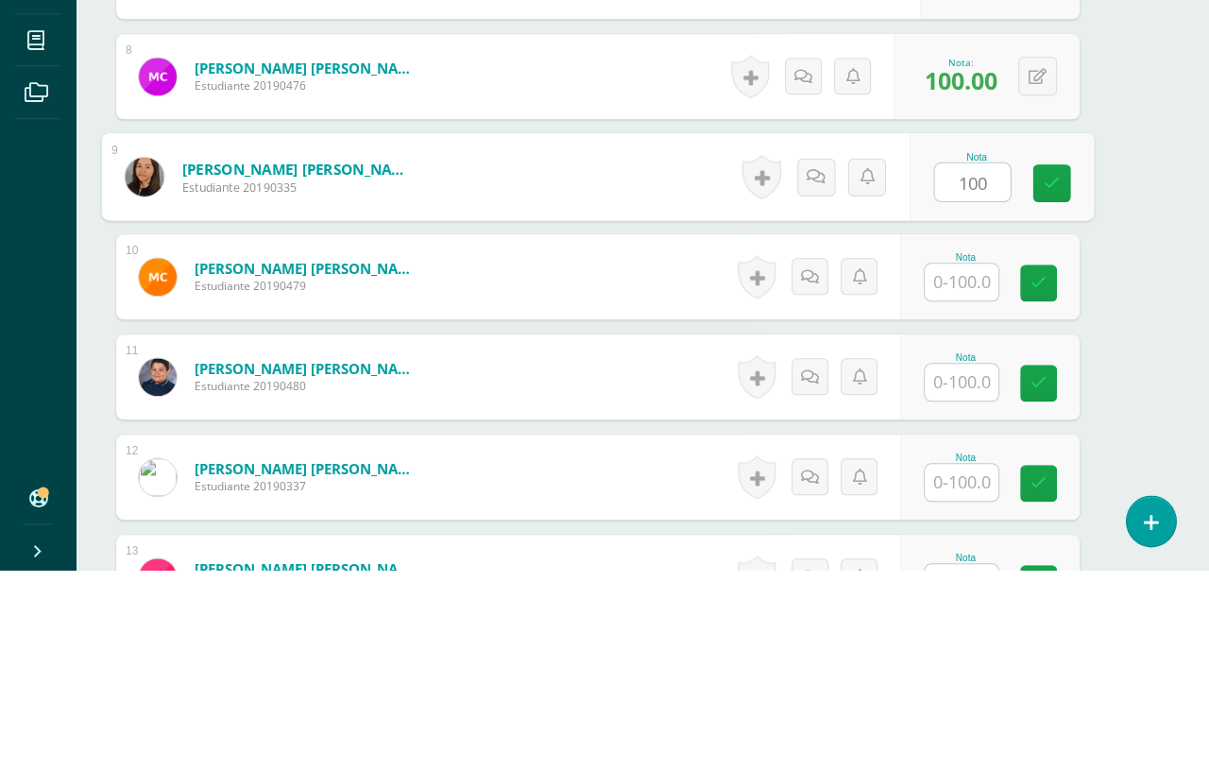
type input "100"
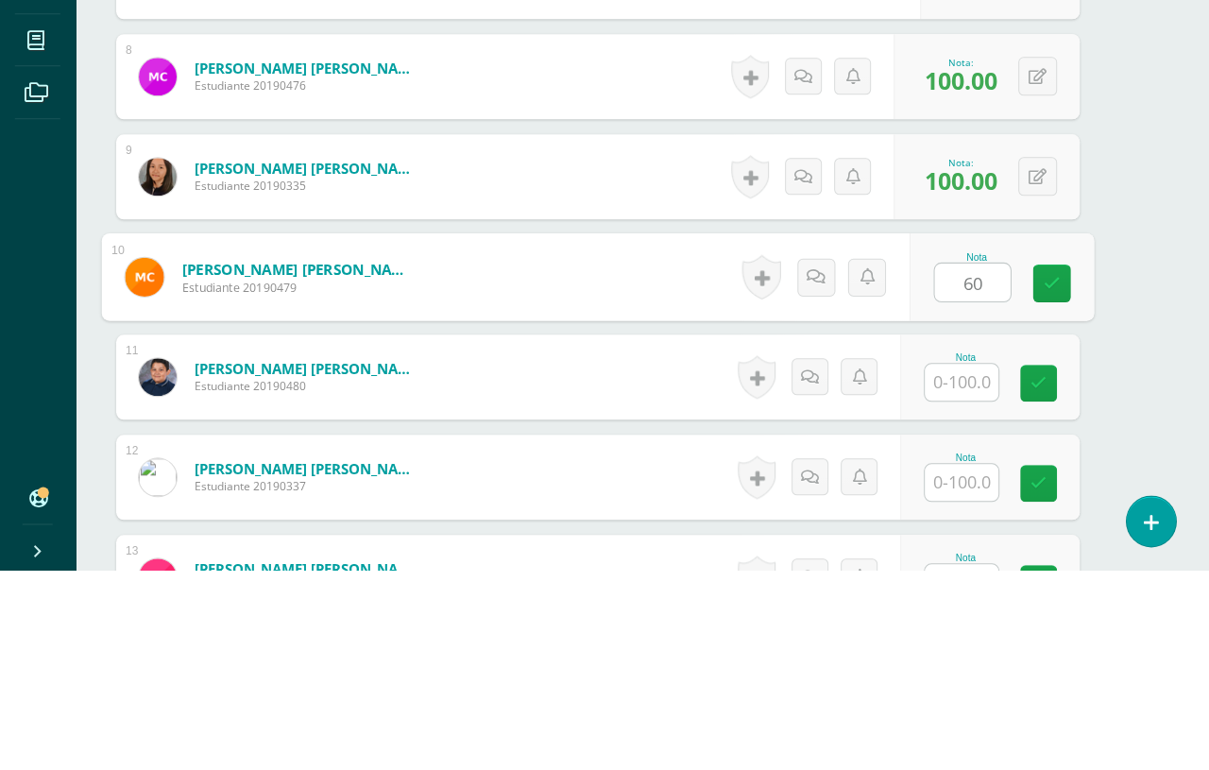
type input "60"
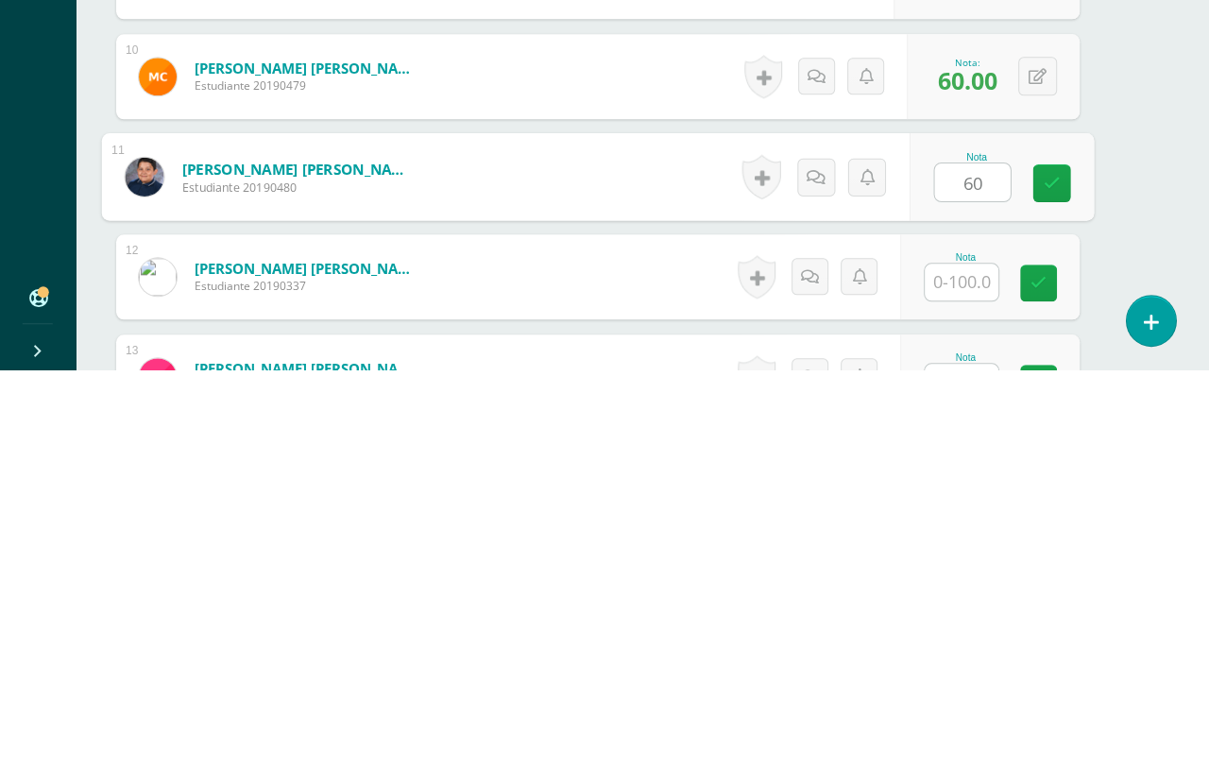
type input "60"
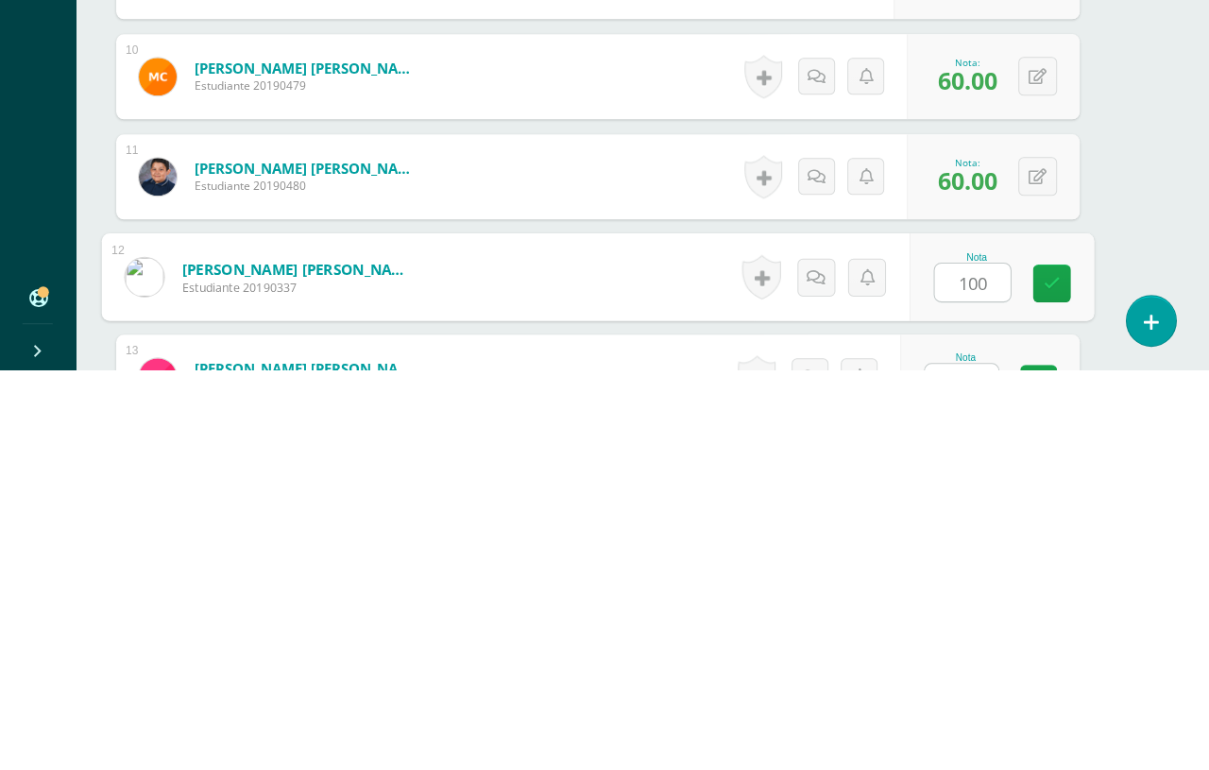
type input "100"
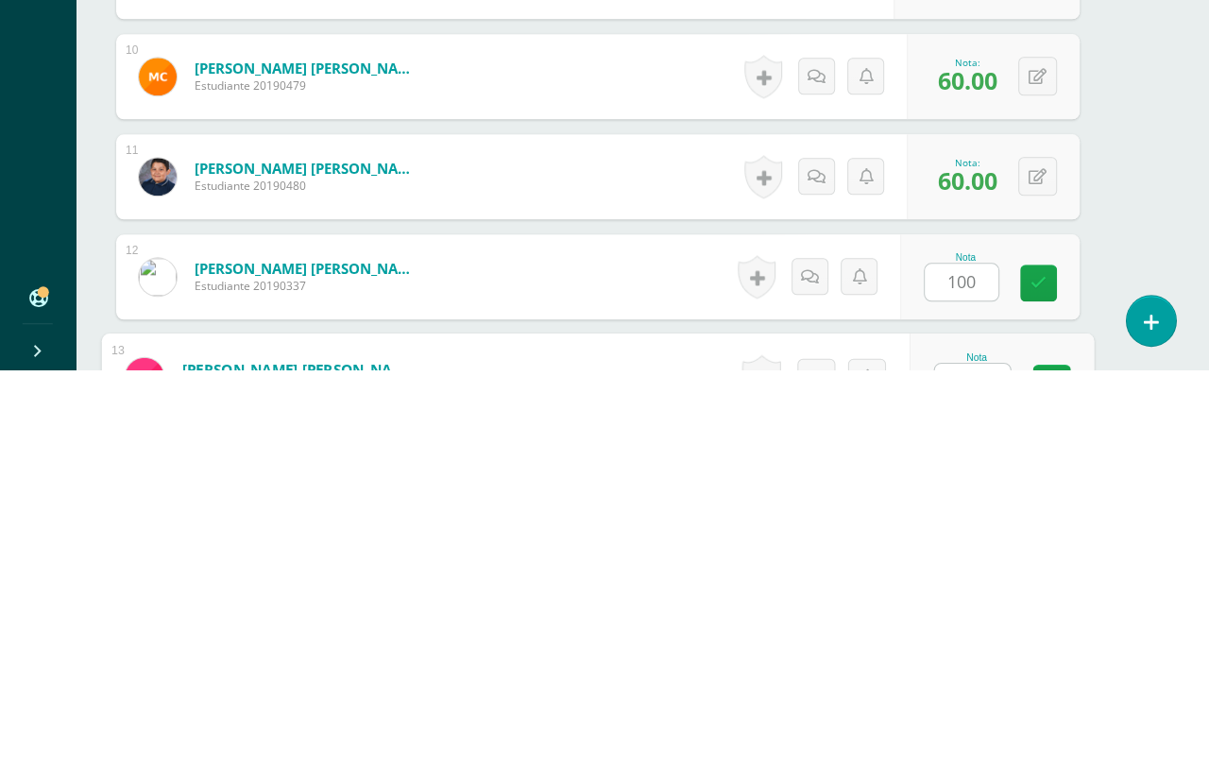
scroll to position [1291, 44]
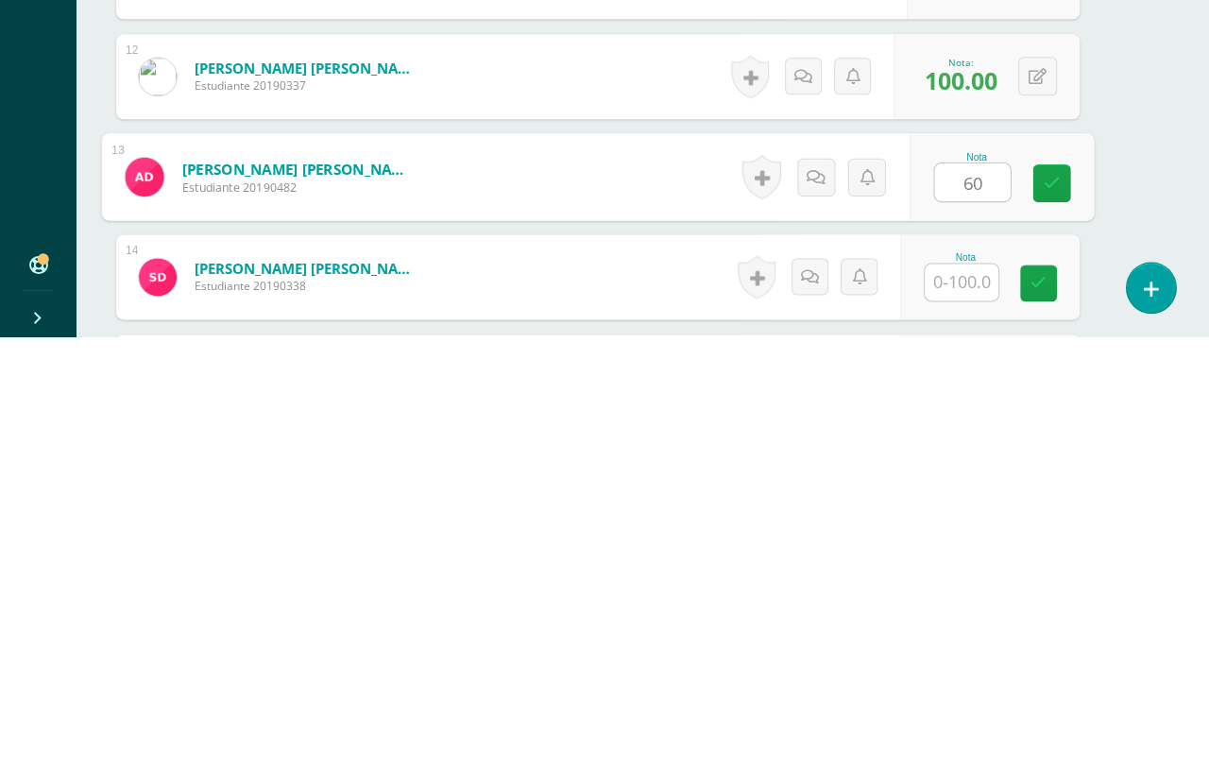
type input "60"
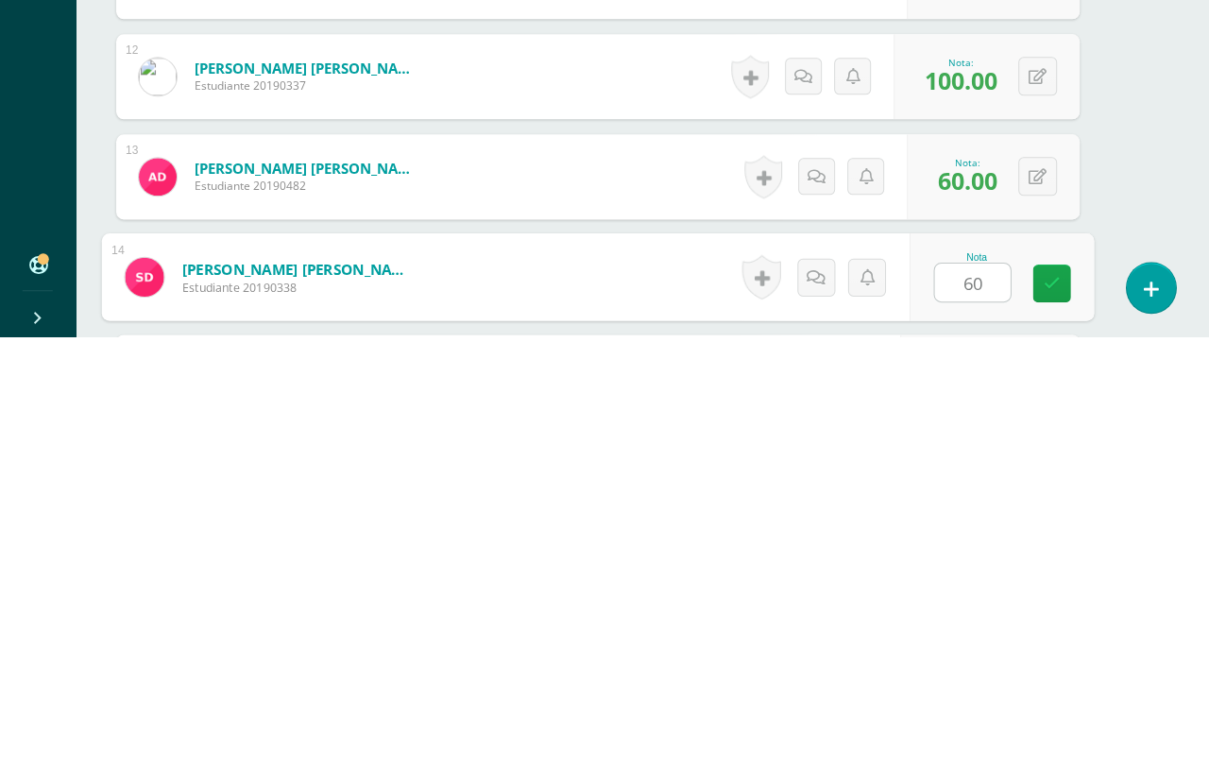
type input "60"
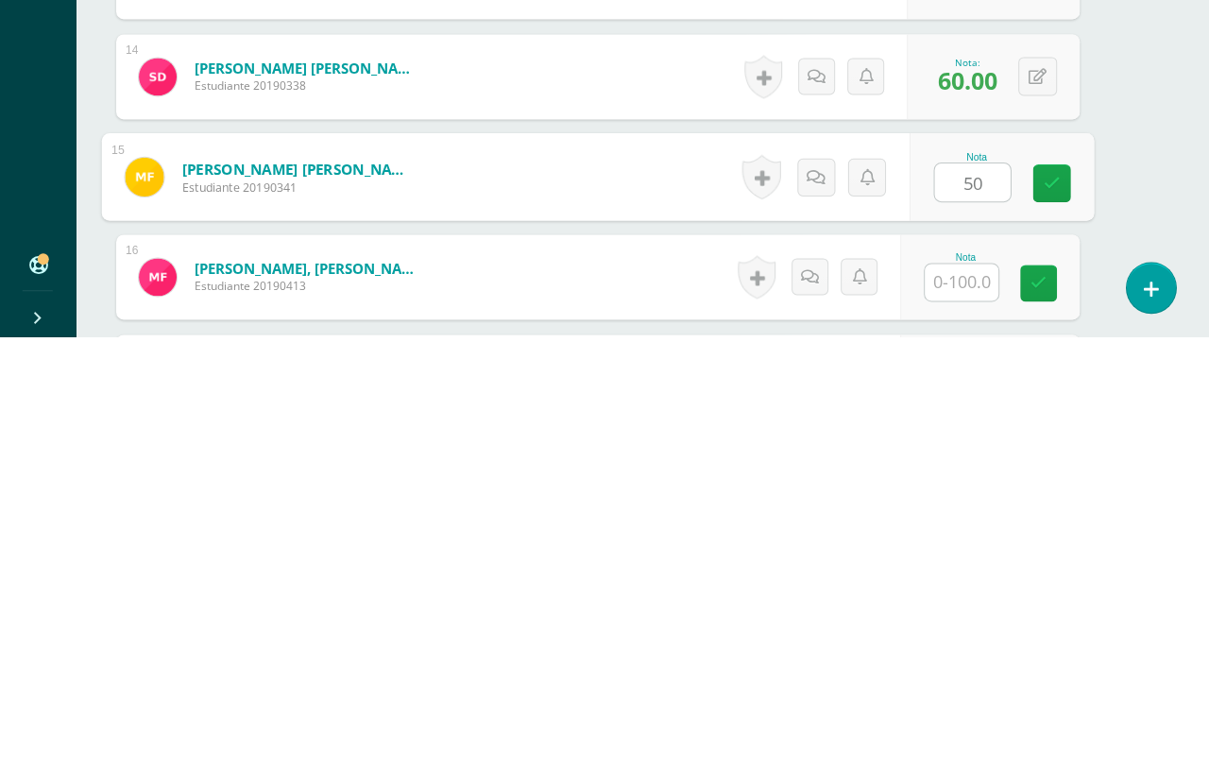
type input "50"
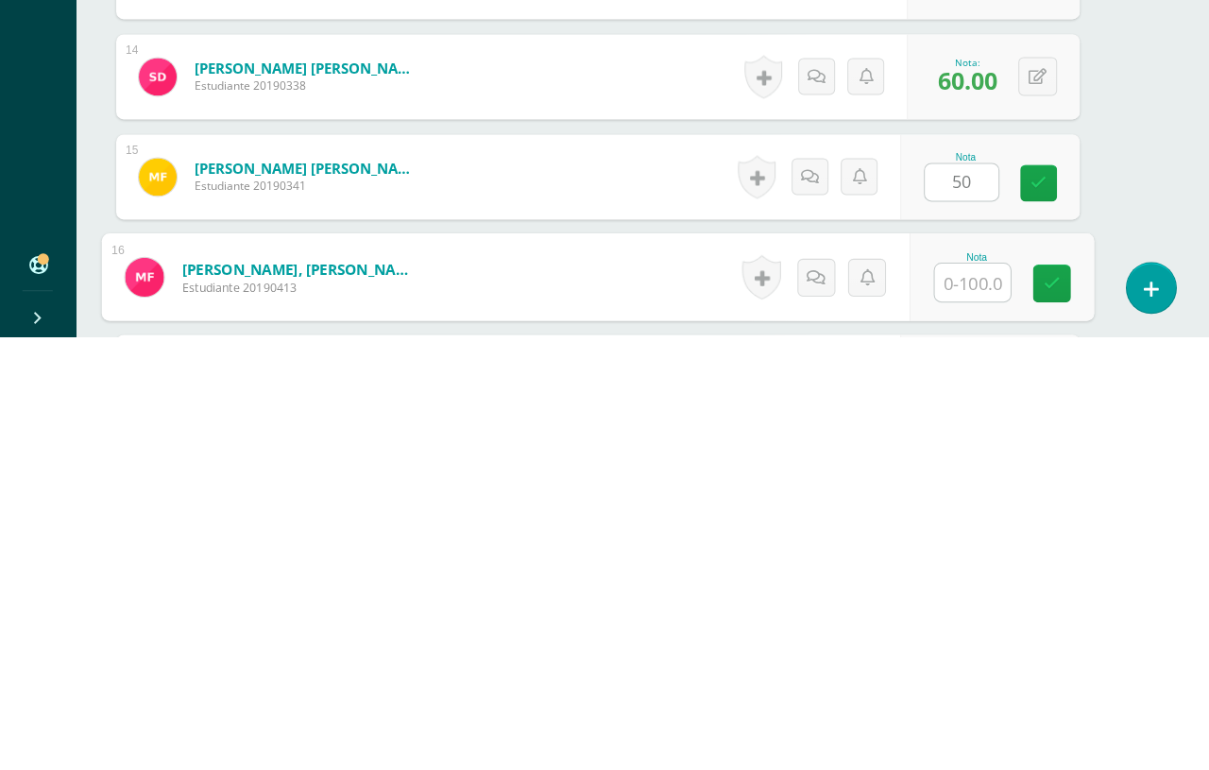
scroll to position [1495, 44]
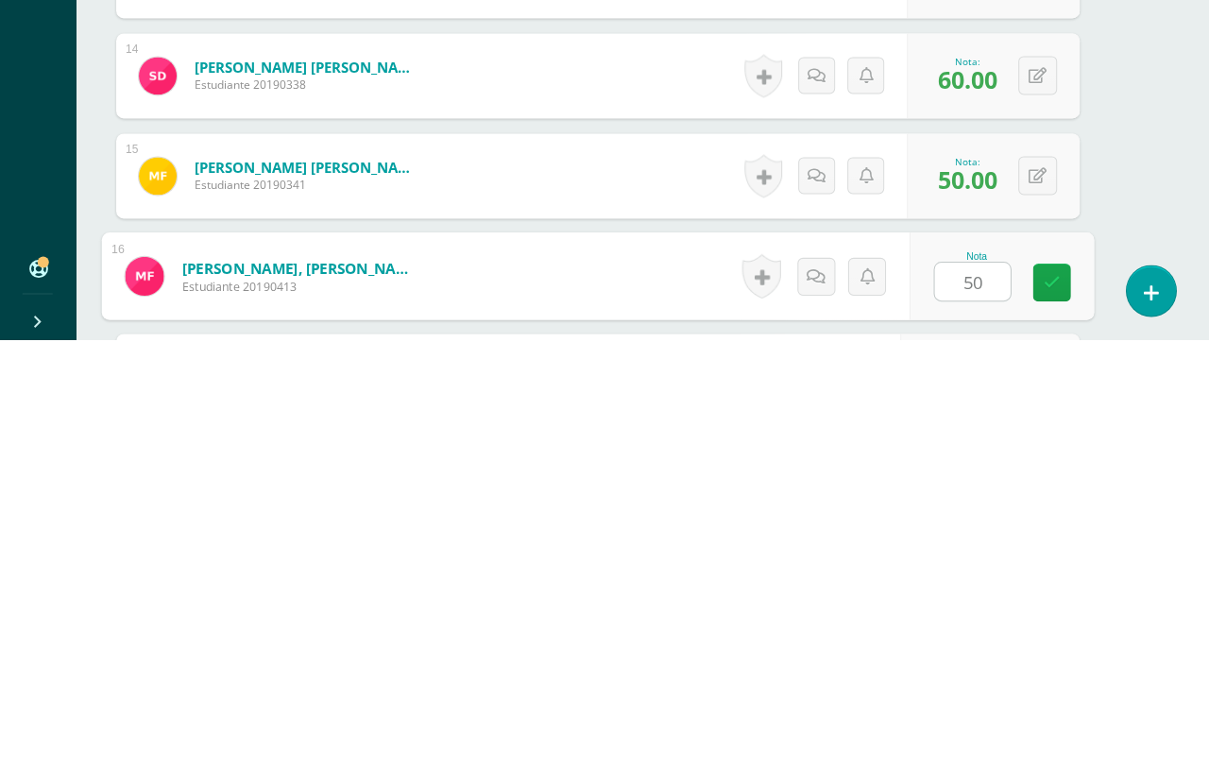
type input "50"
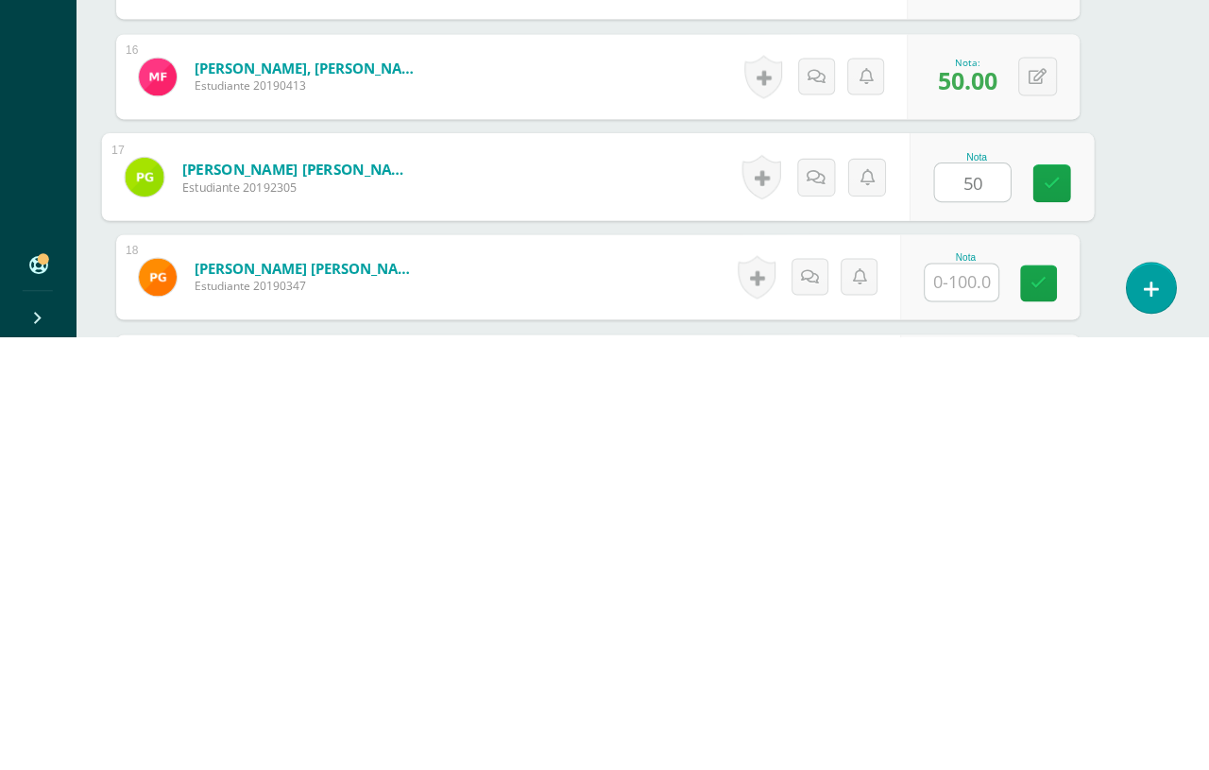
type input "50"
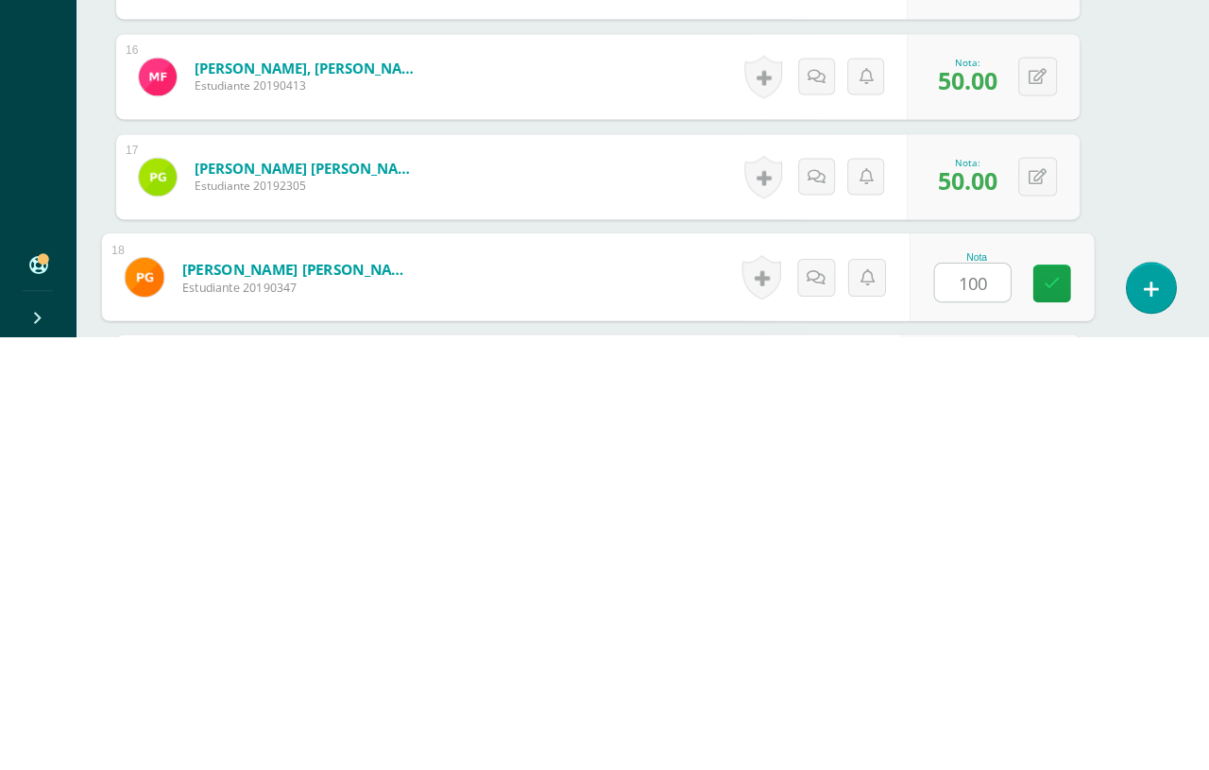
type input "100"
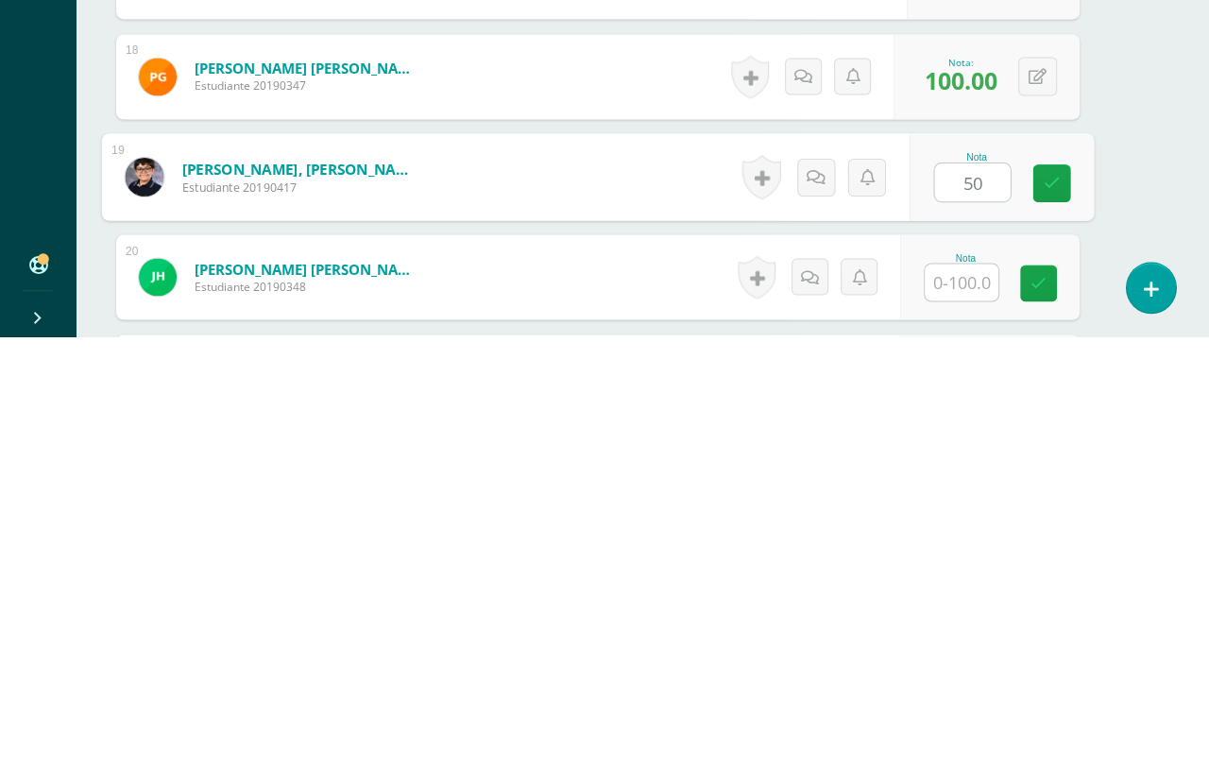
type input "50"
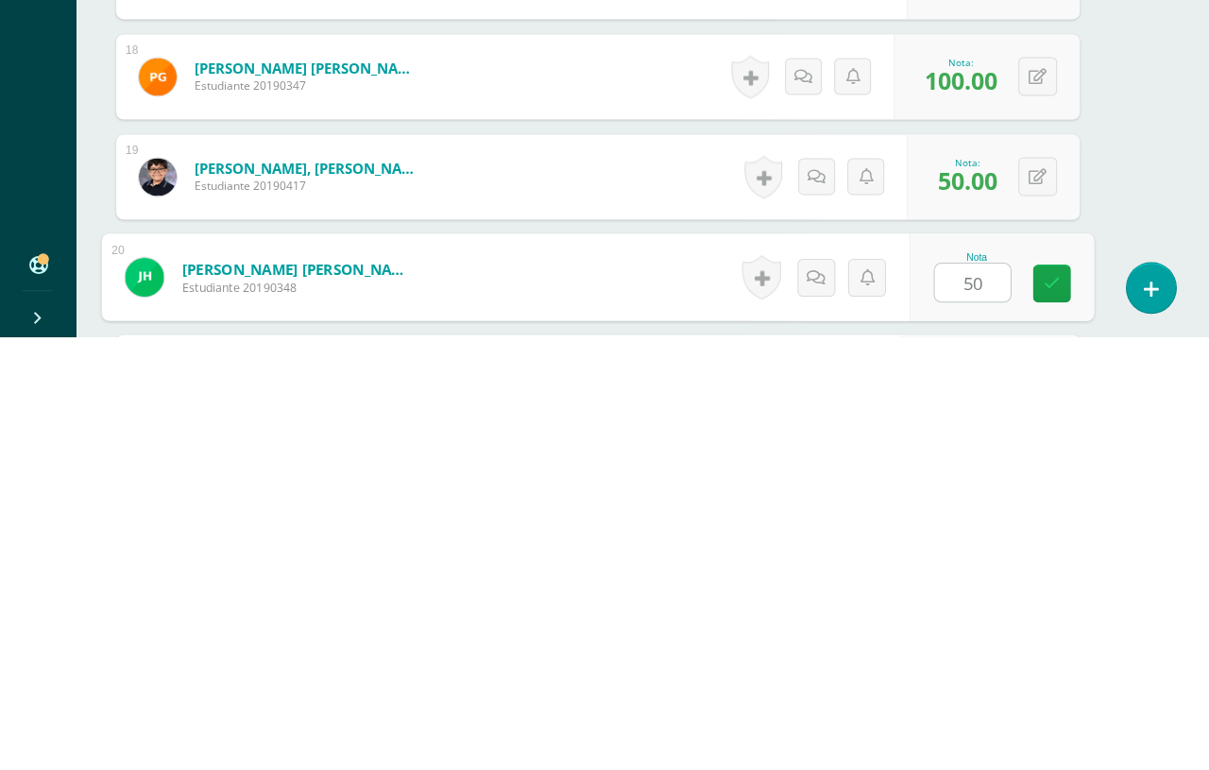
type input "50"
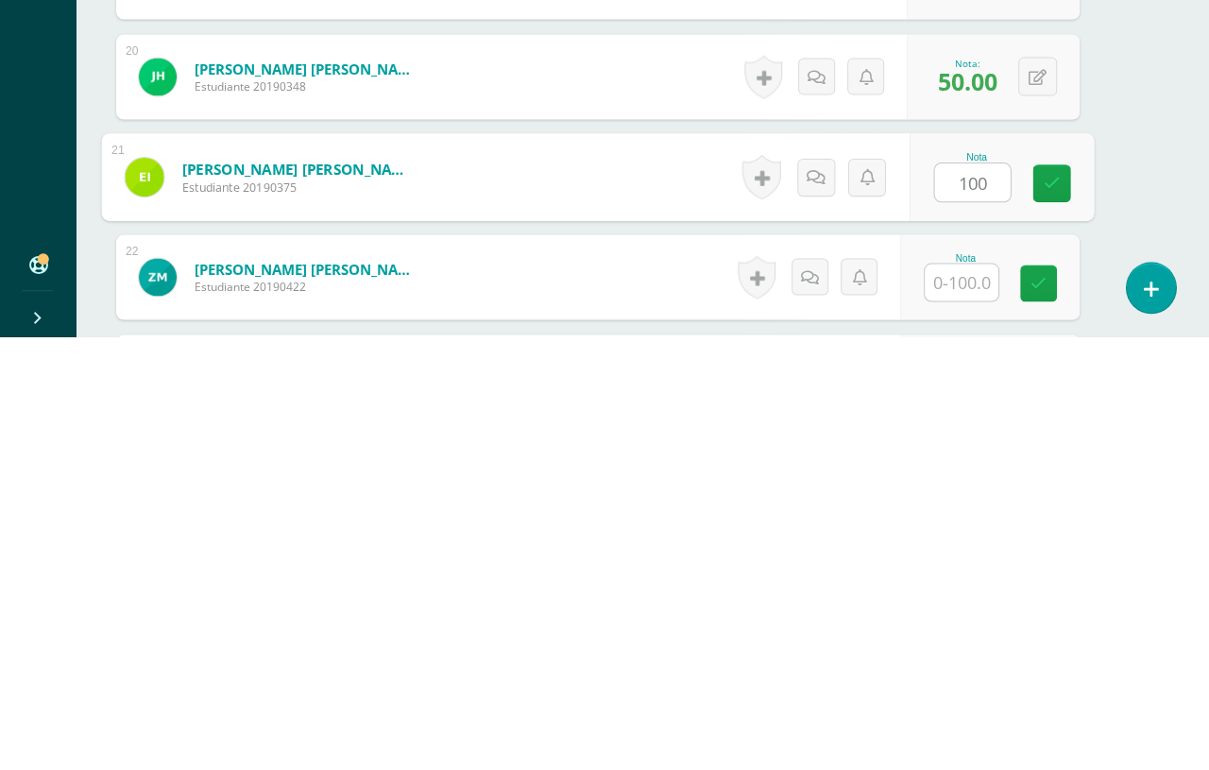
type input "100"
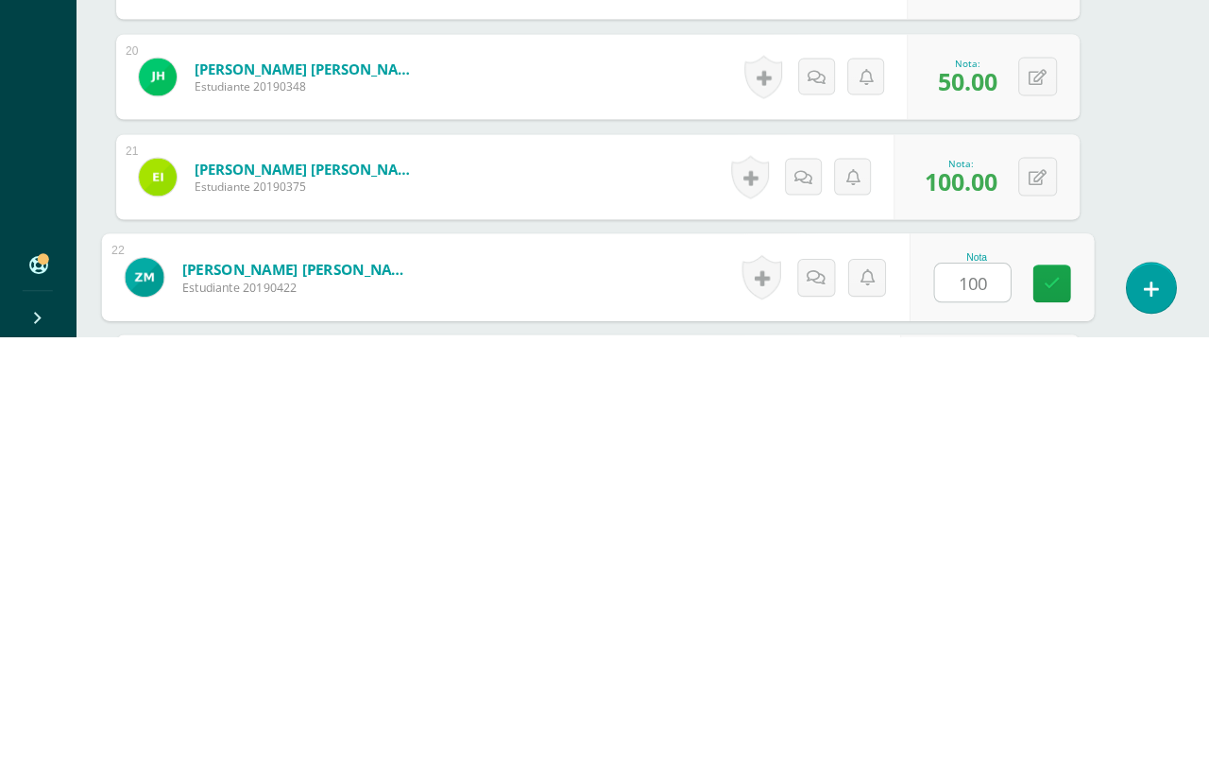
type input "100"
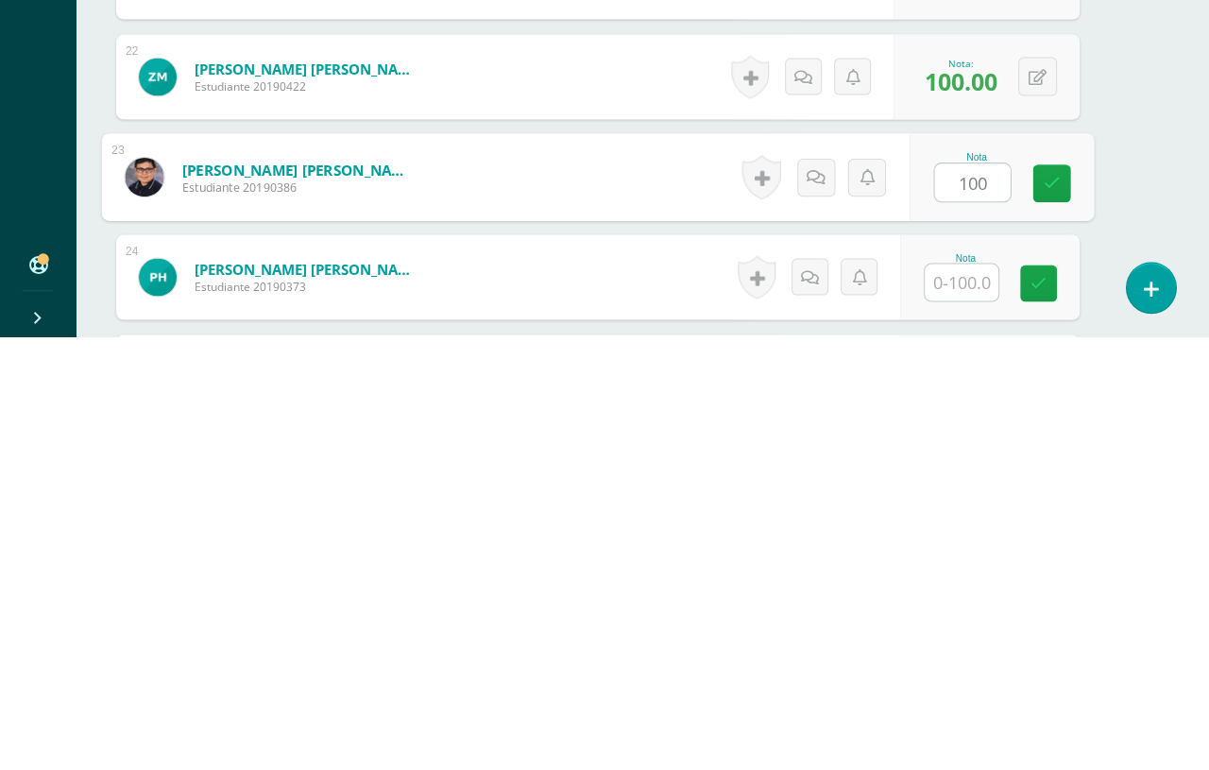
type input "100"
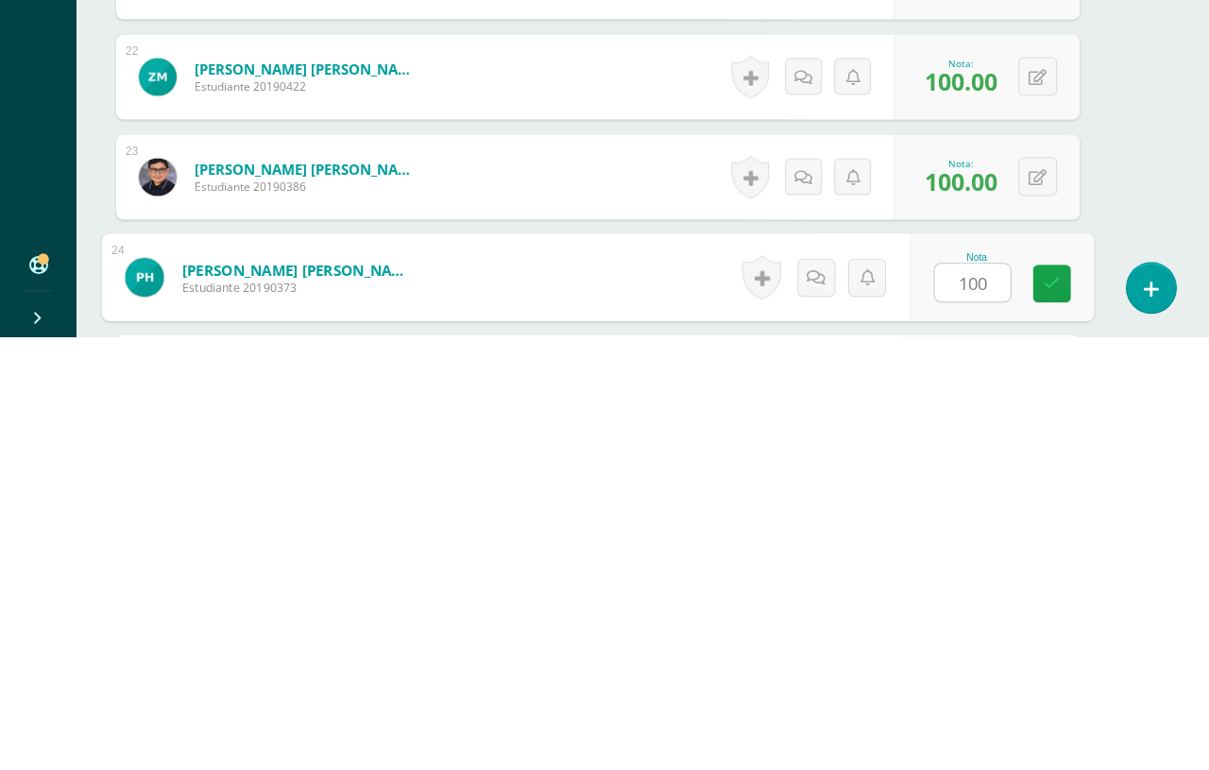
type input "100"
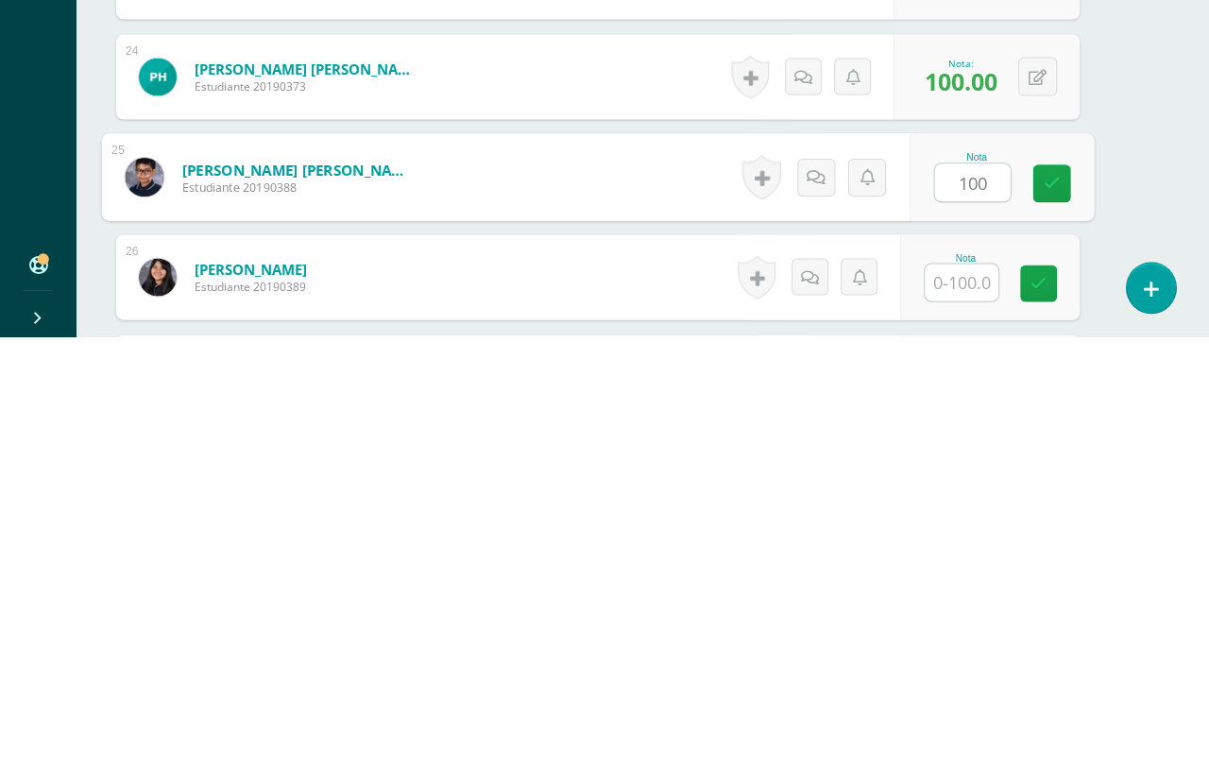
type input "100"
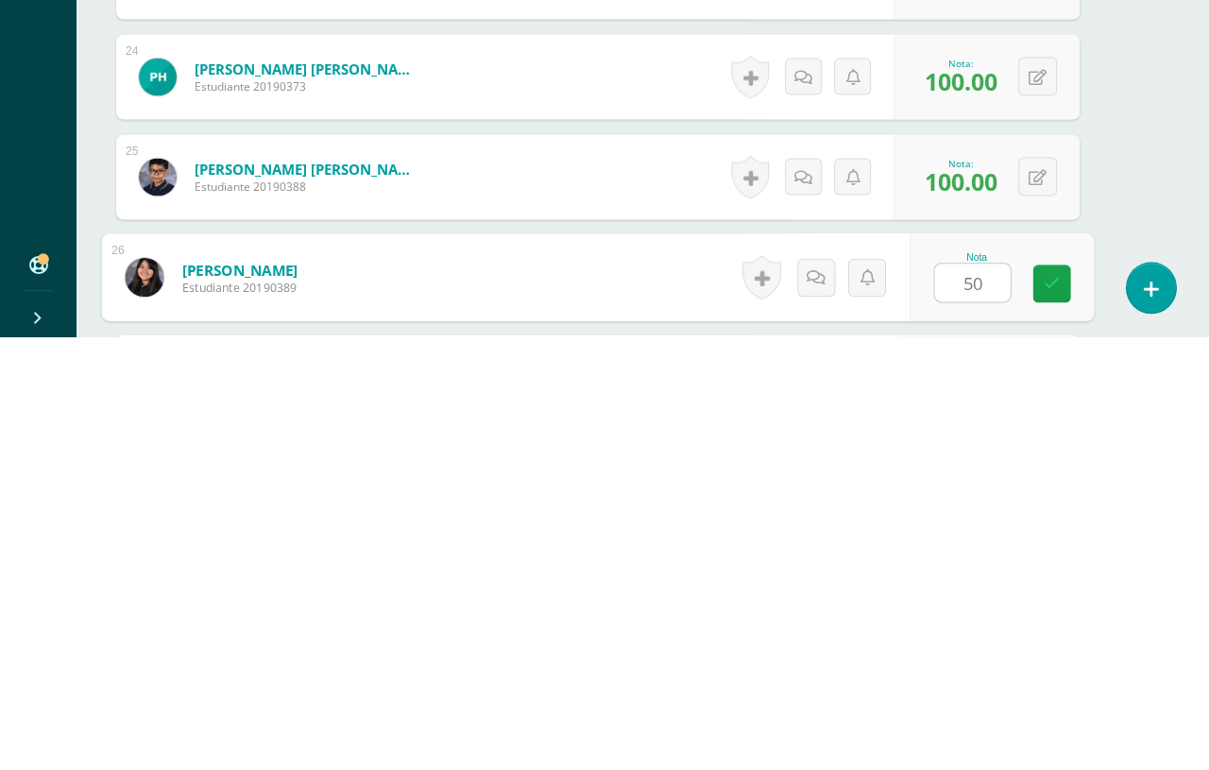
type input "50"
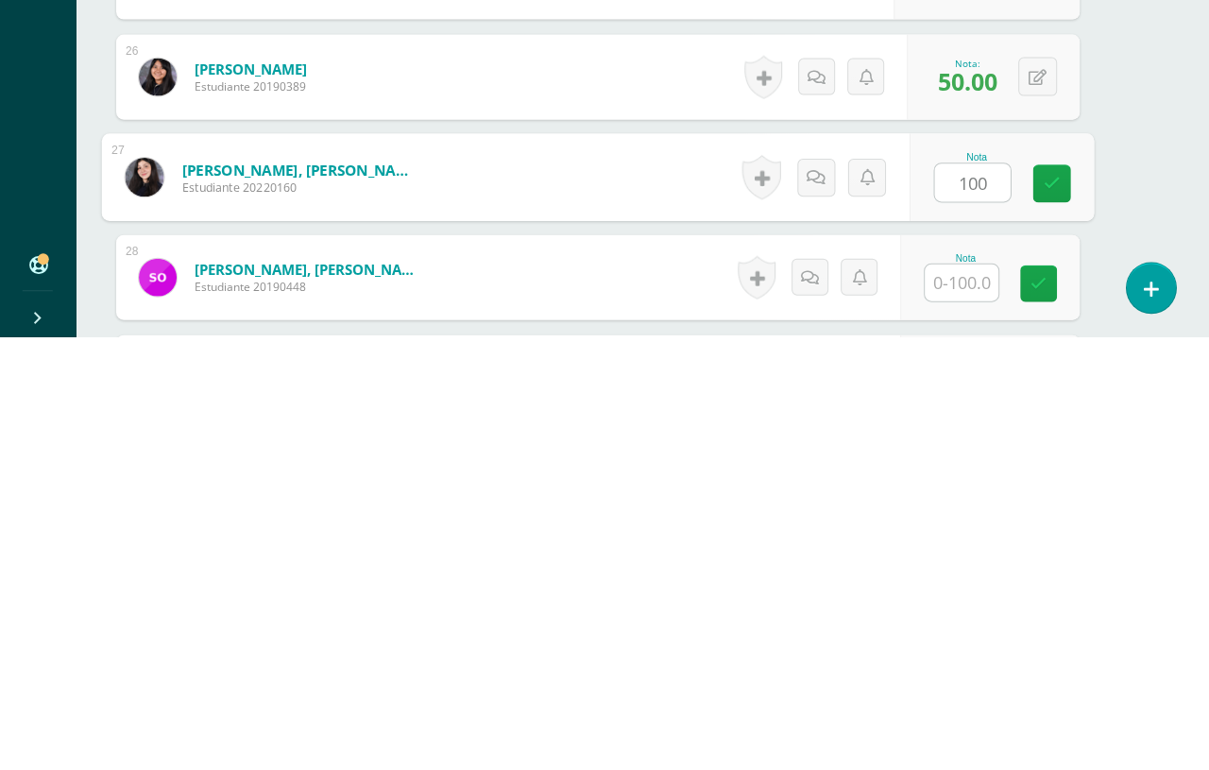
type input "100"
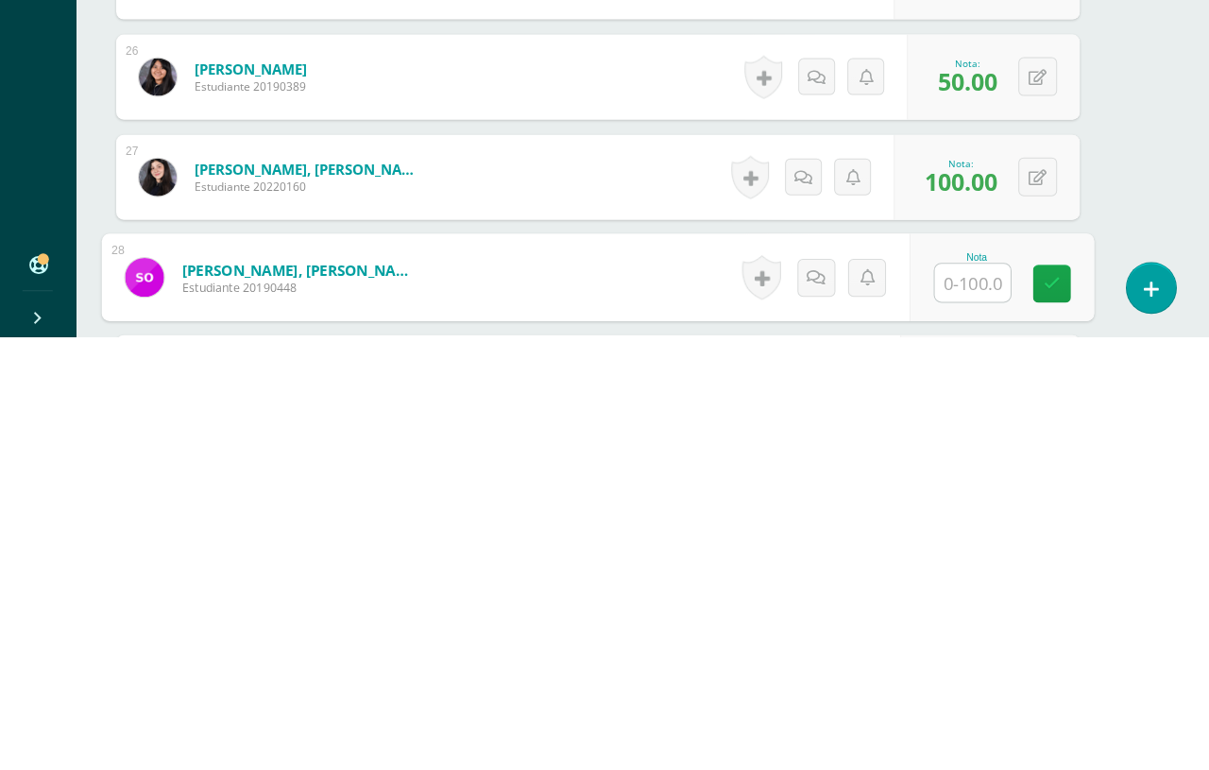
type input "q"
type input "100"
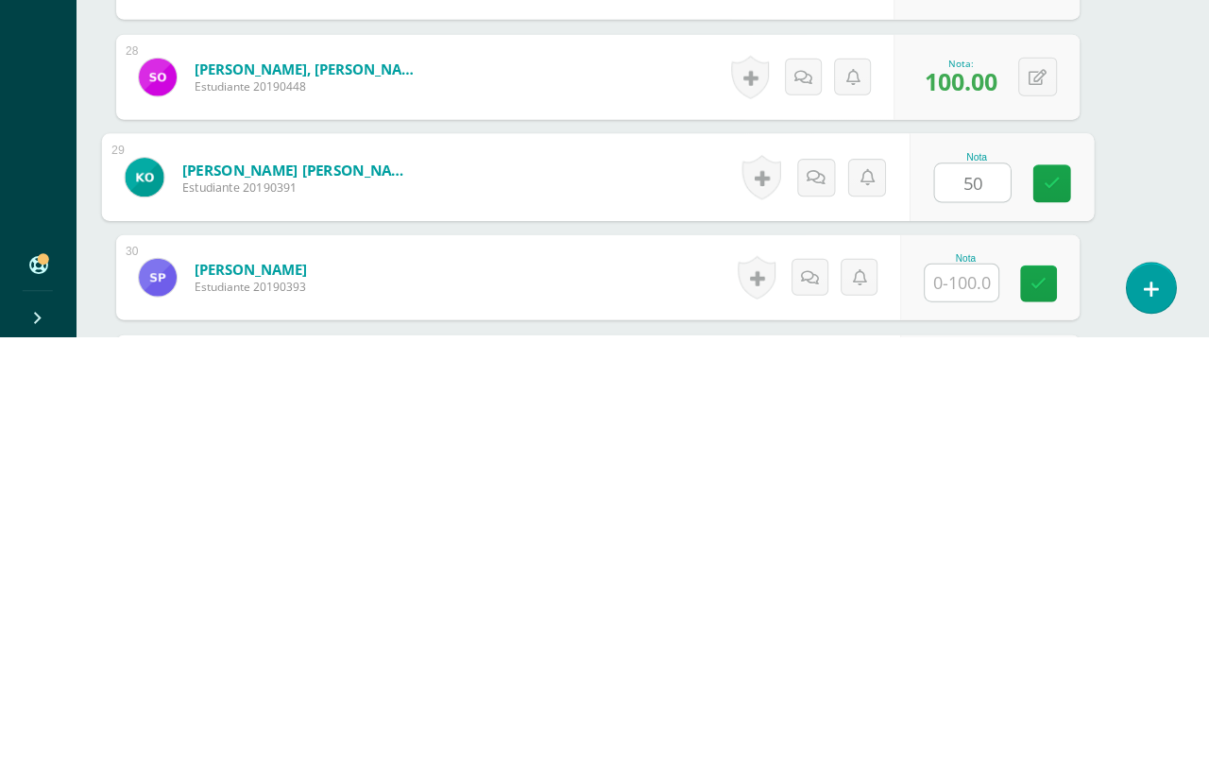
type input "50"
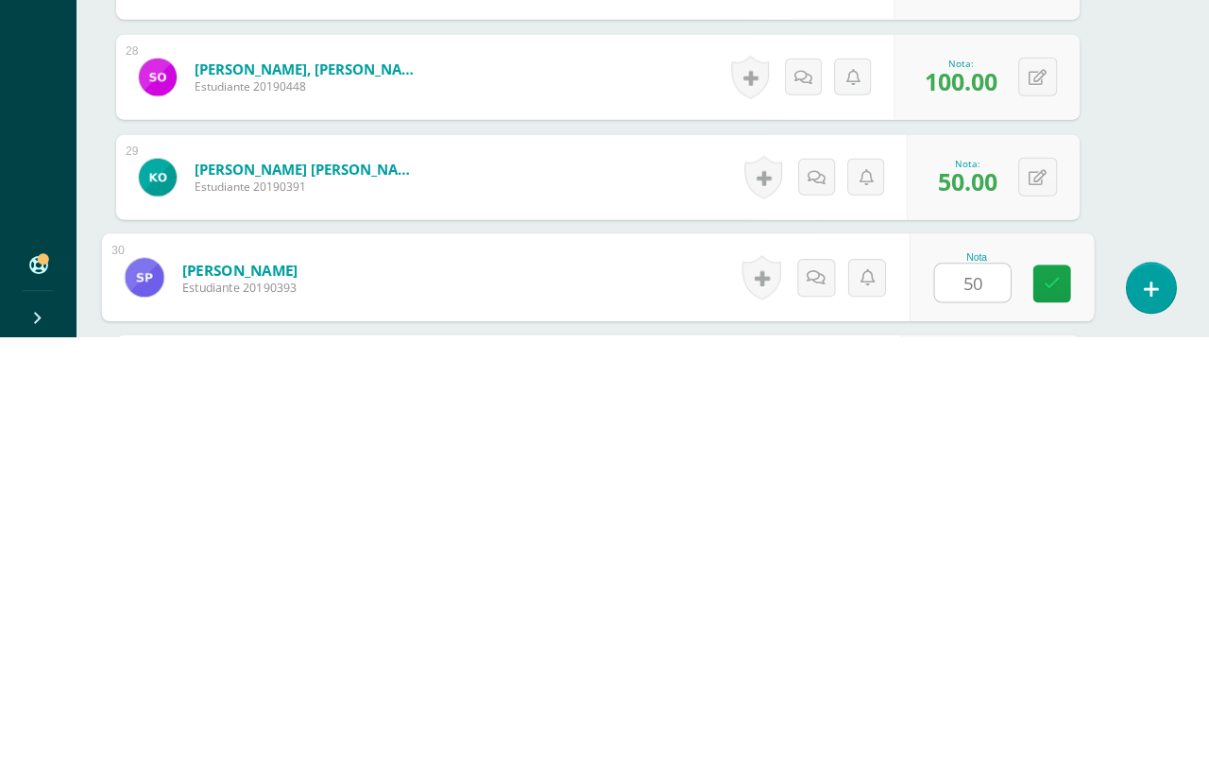
type input "50"
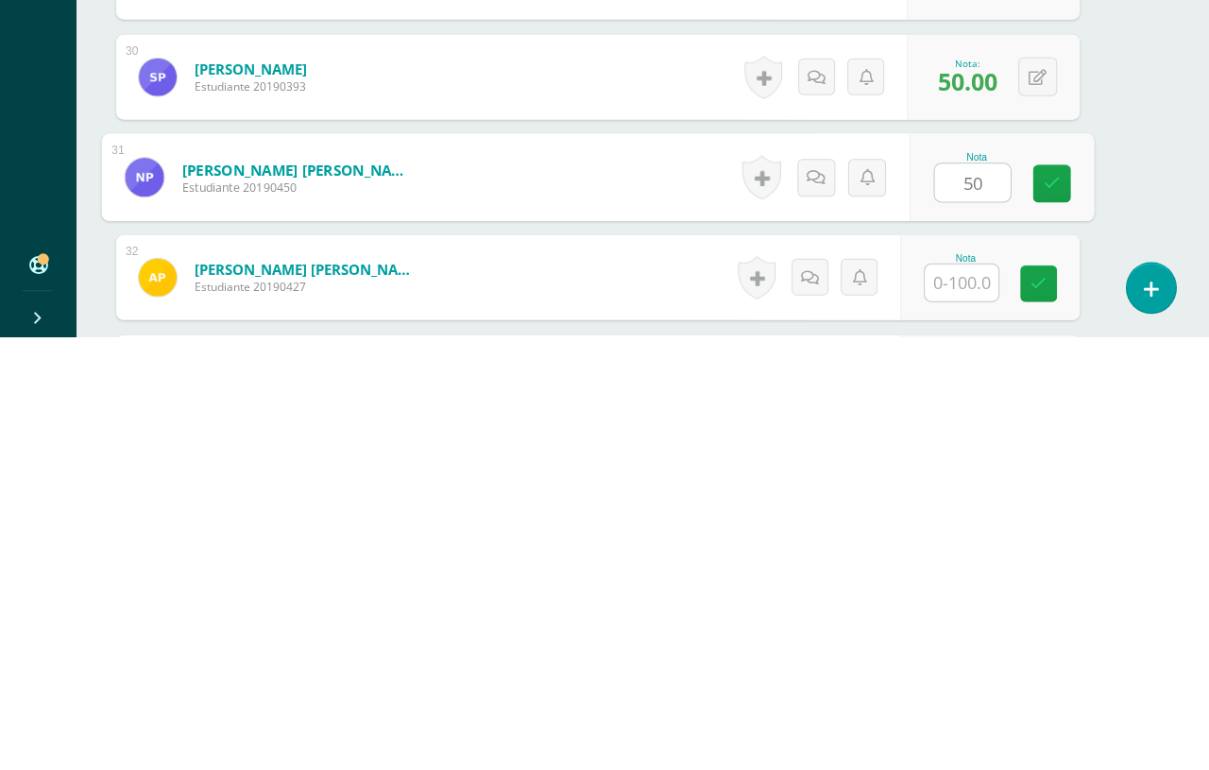
type input "50"
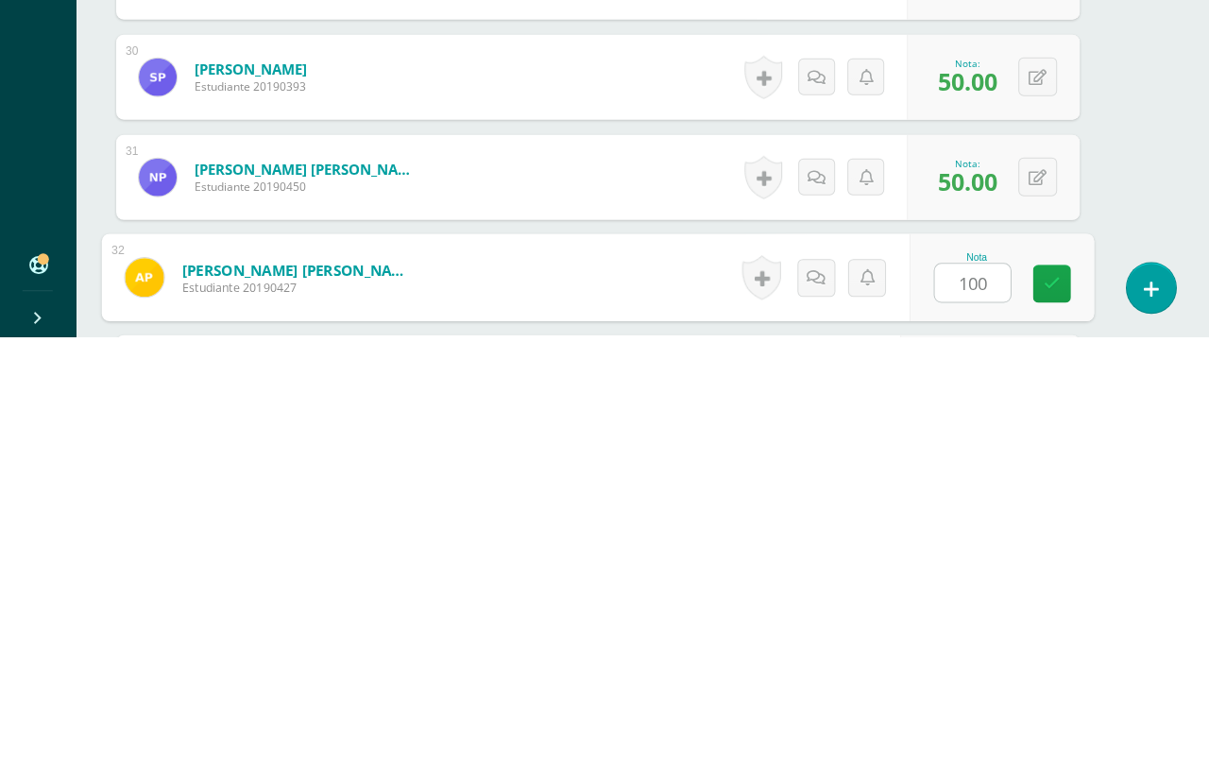
type input "100"
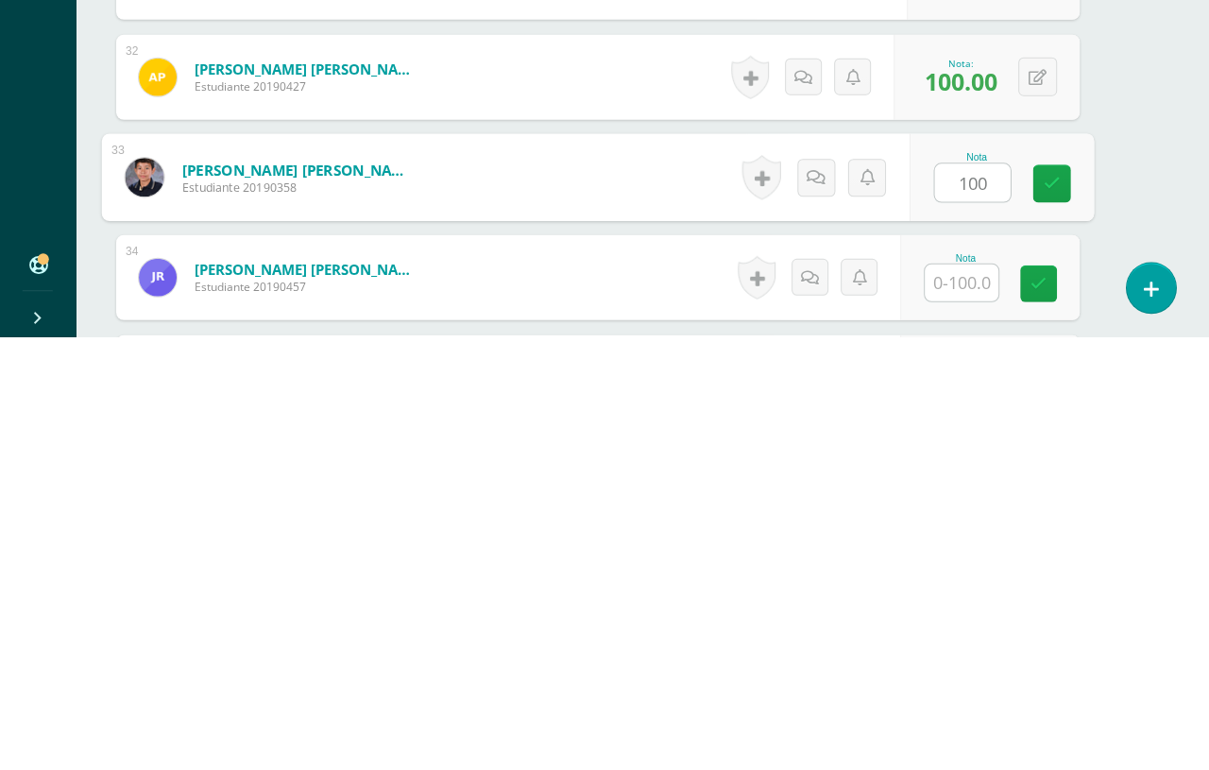
type input "100"
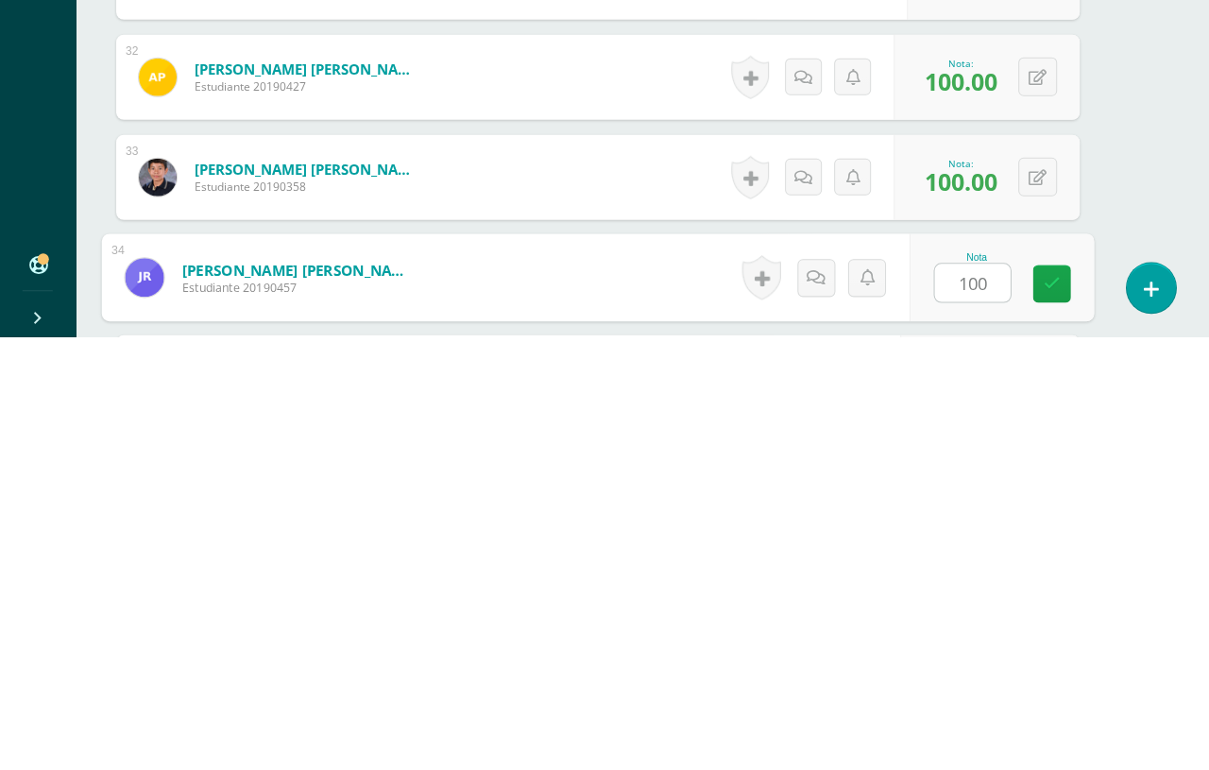
type input "100"
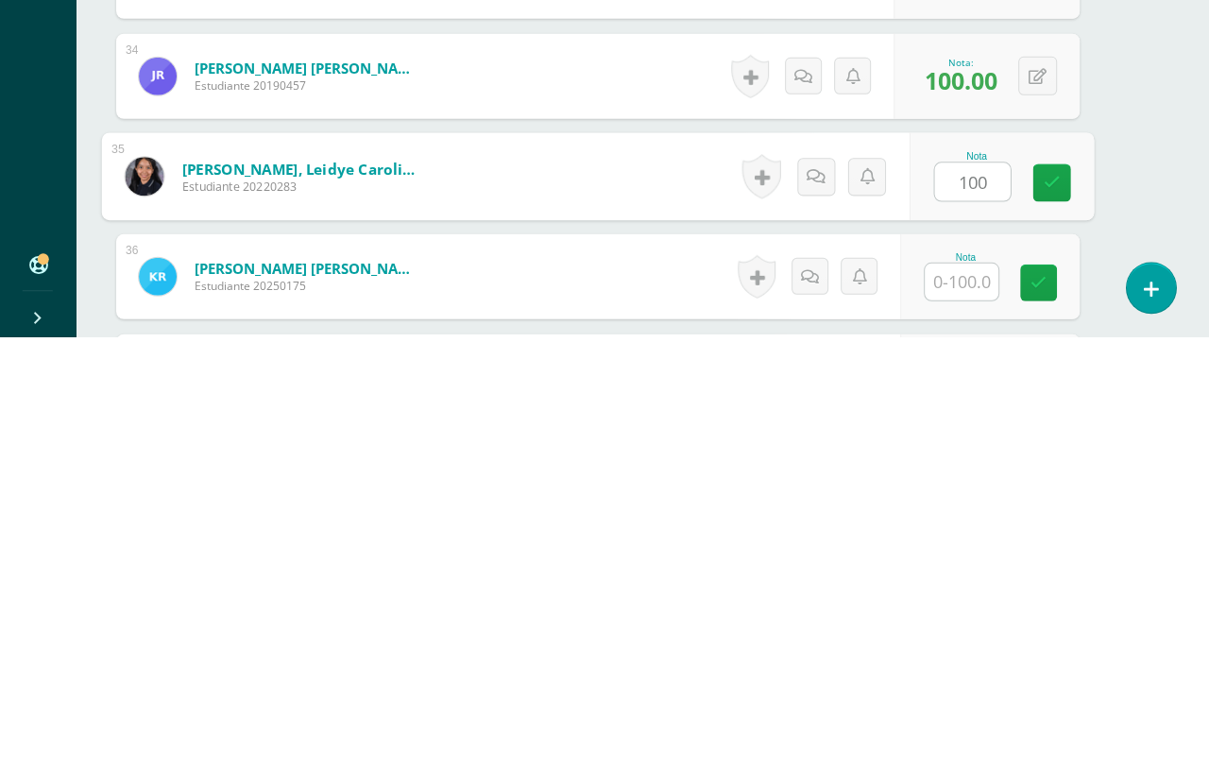
type input "100"
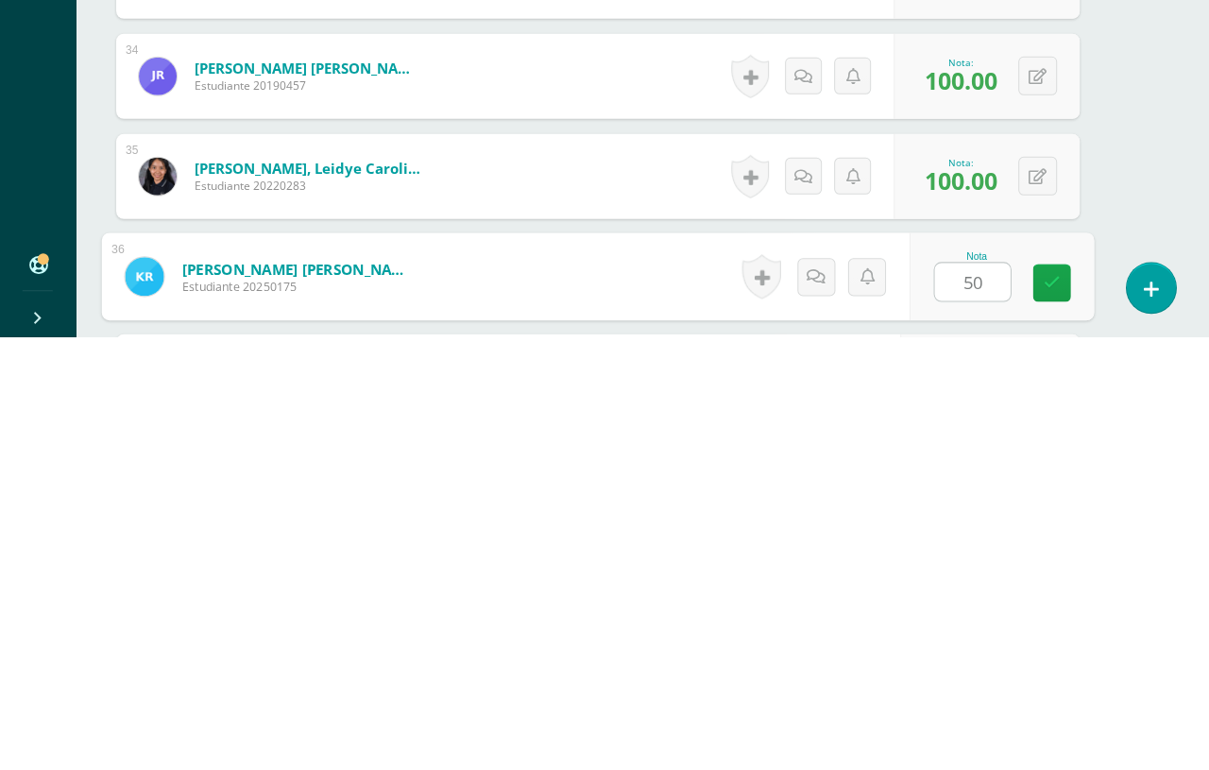
type input "50"
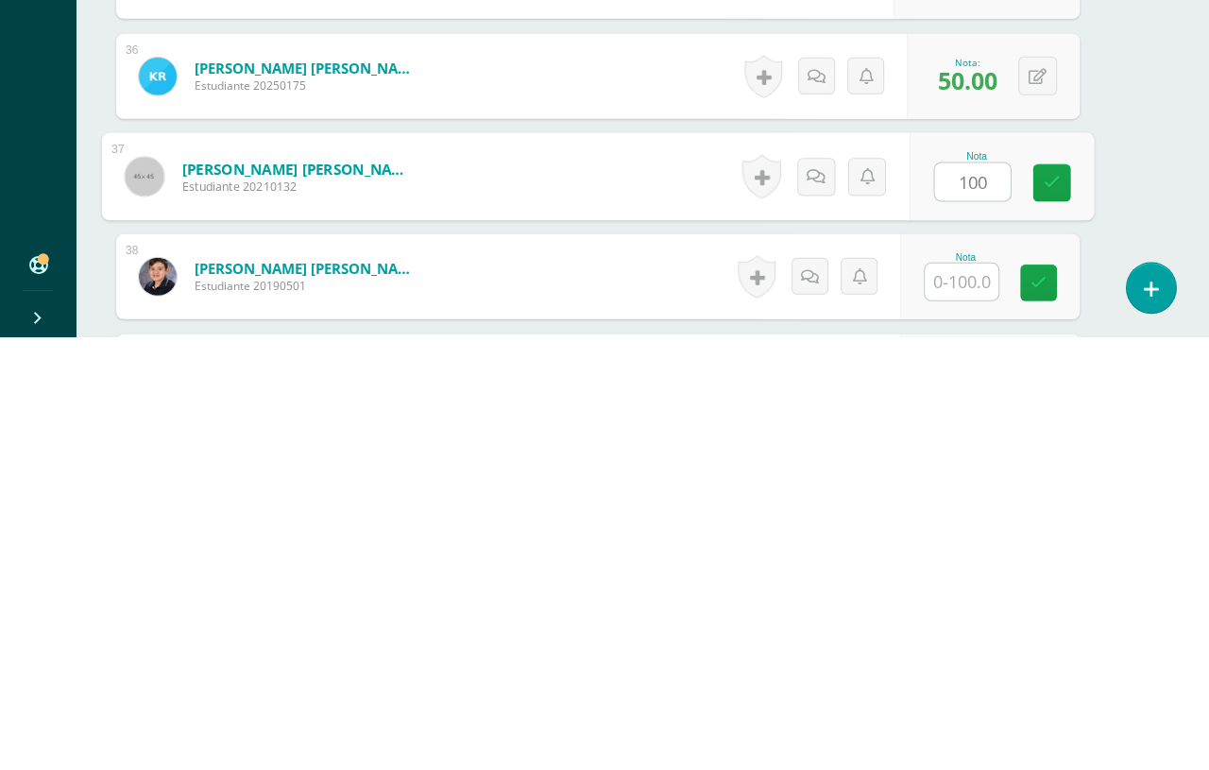
type input "100"
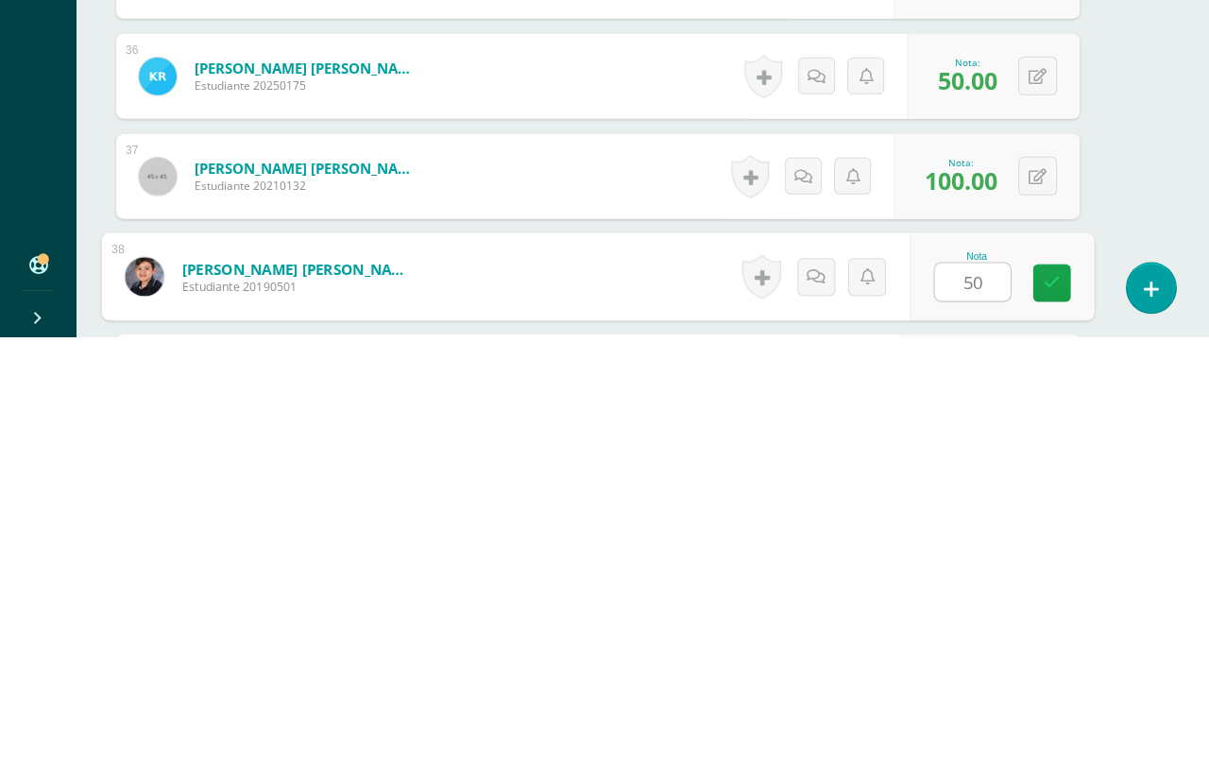
type input "50"
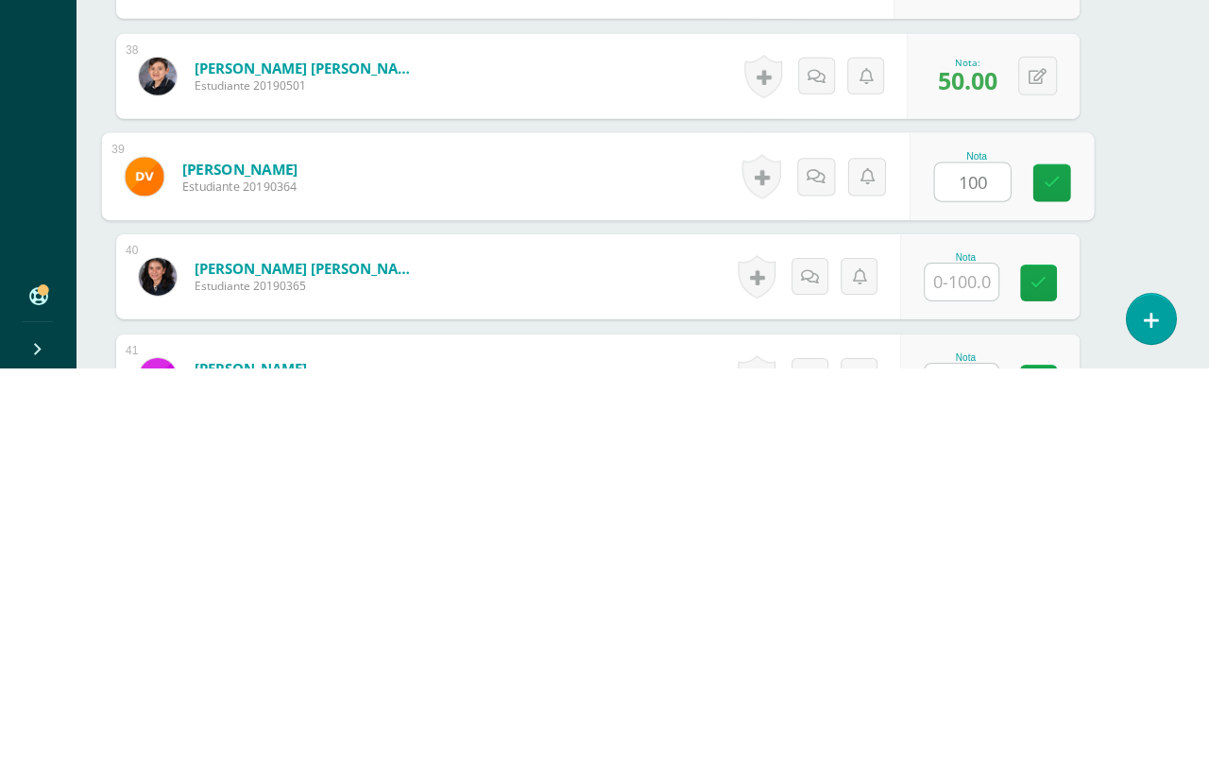
type input "100"
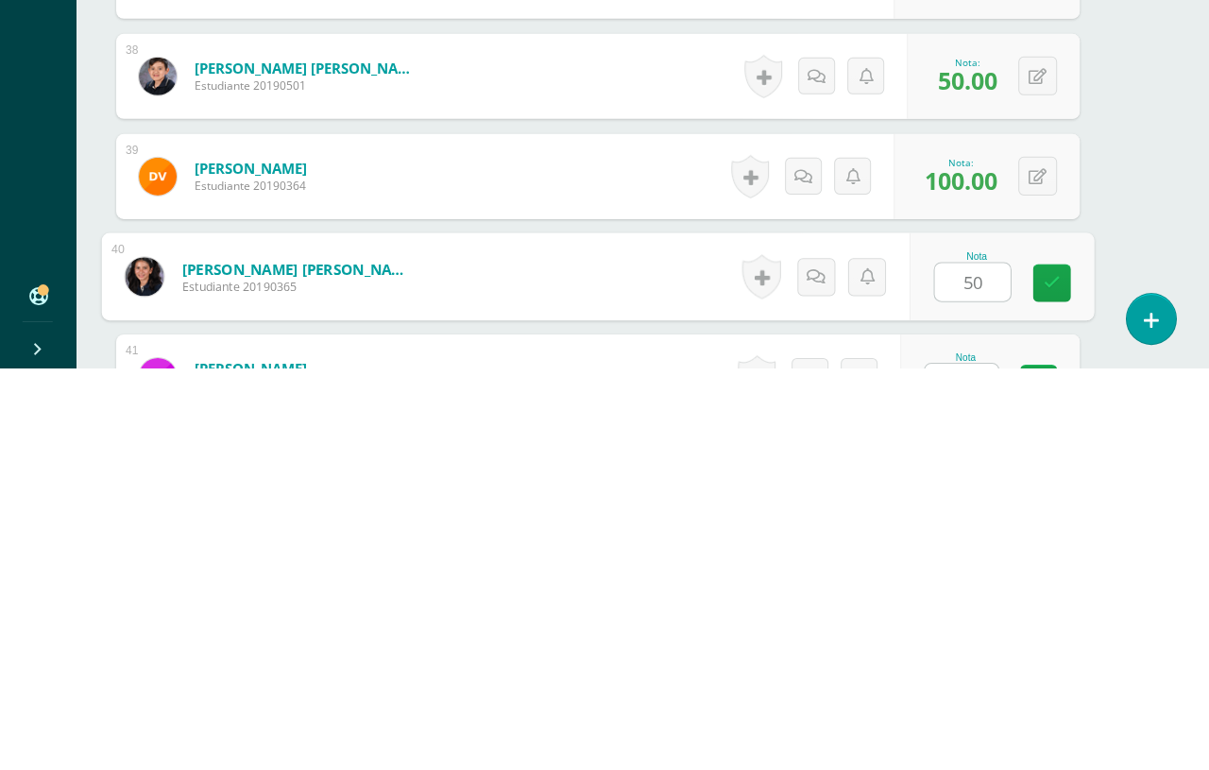
type input "50"
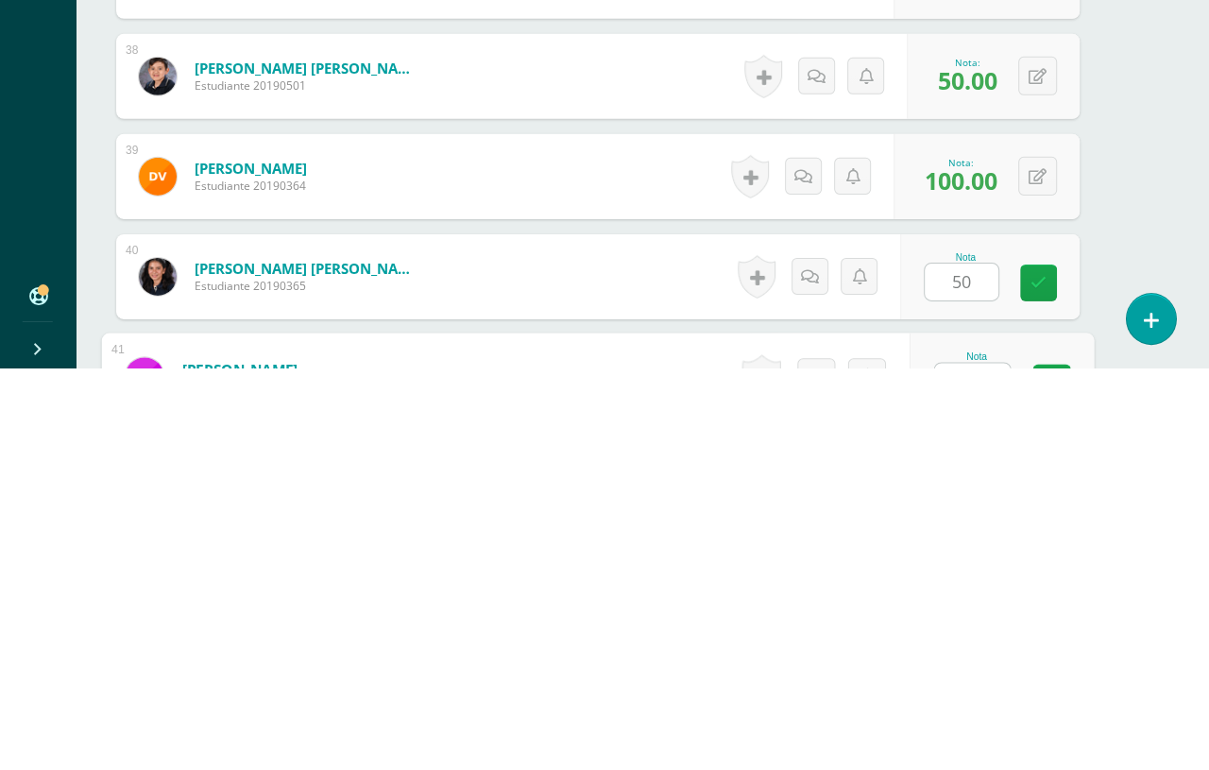
scroll to position [4126, 44]
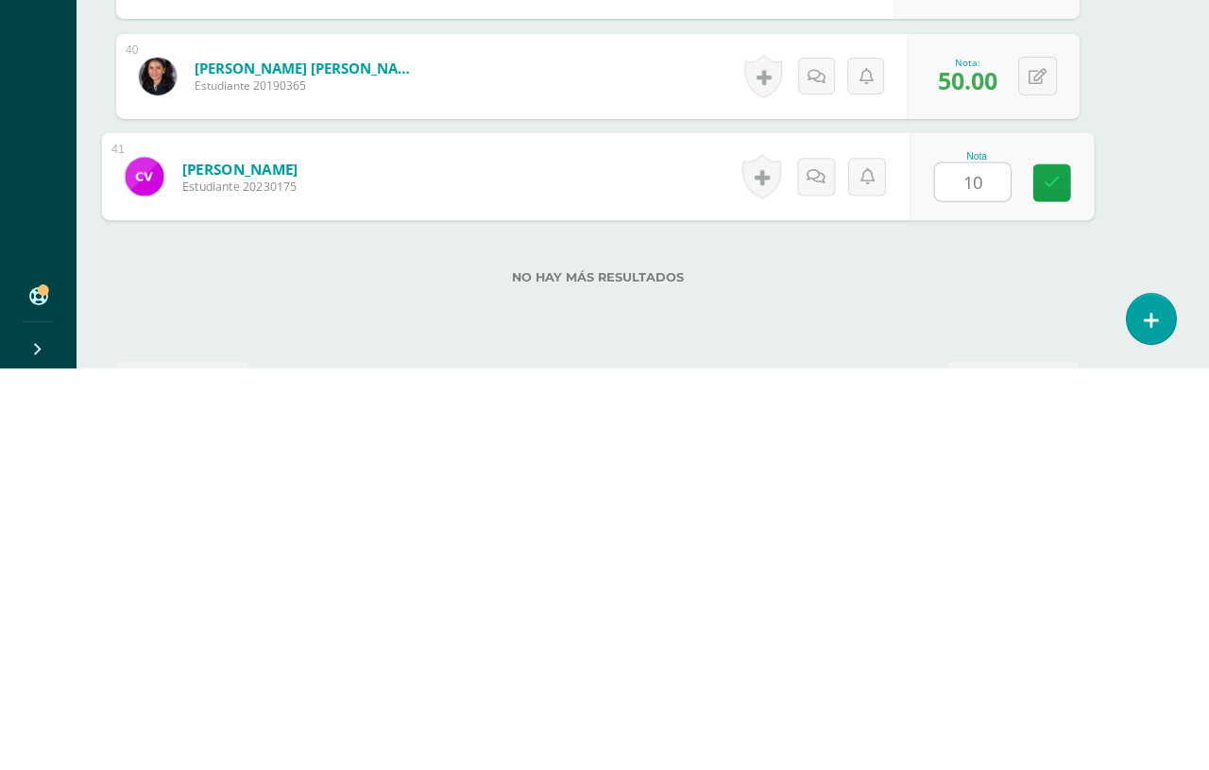
type input "100"
click at [1044, 577] on icon at bounding box center [1052, 585] width 17 height 16
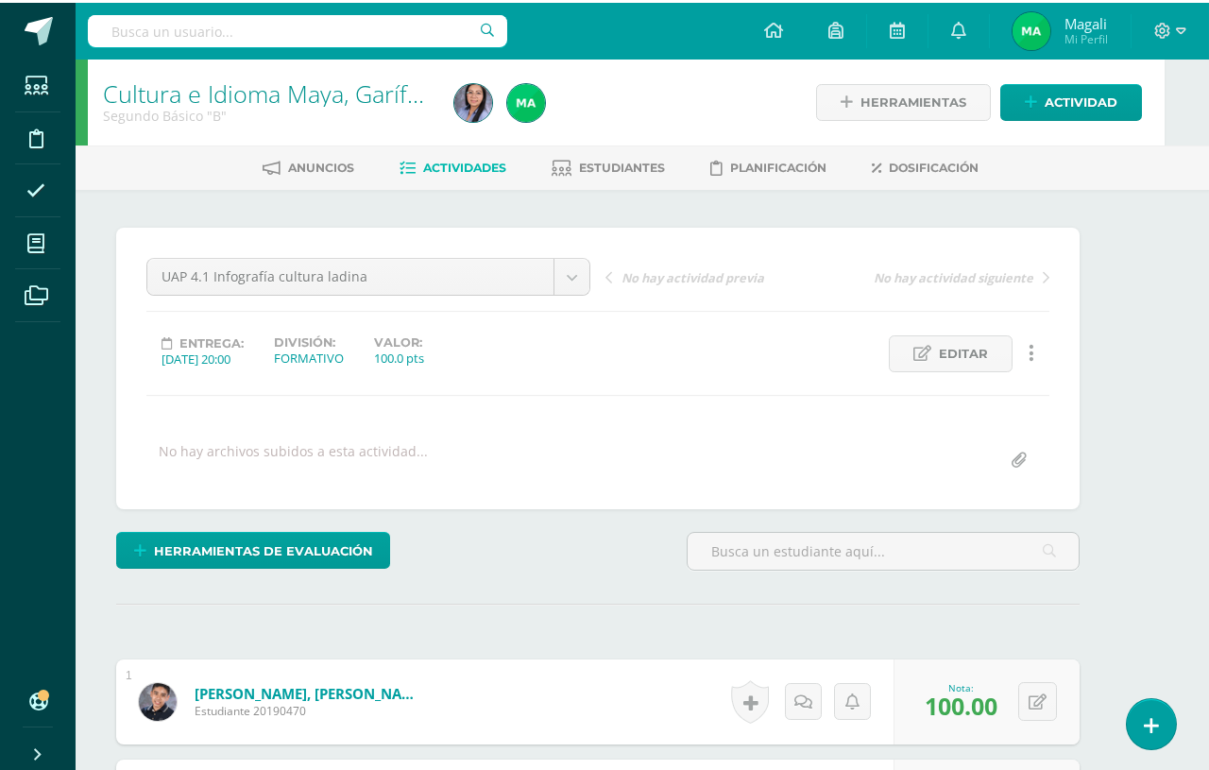
scroll to position [0, 45]
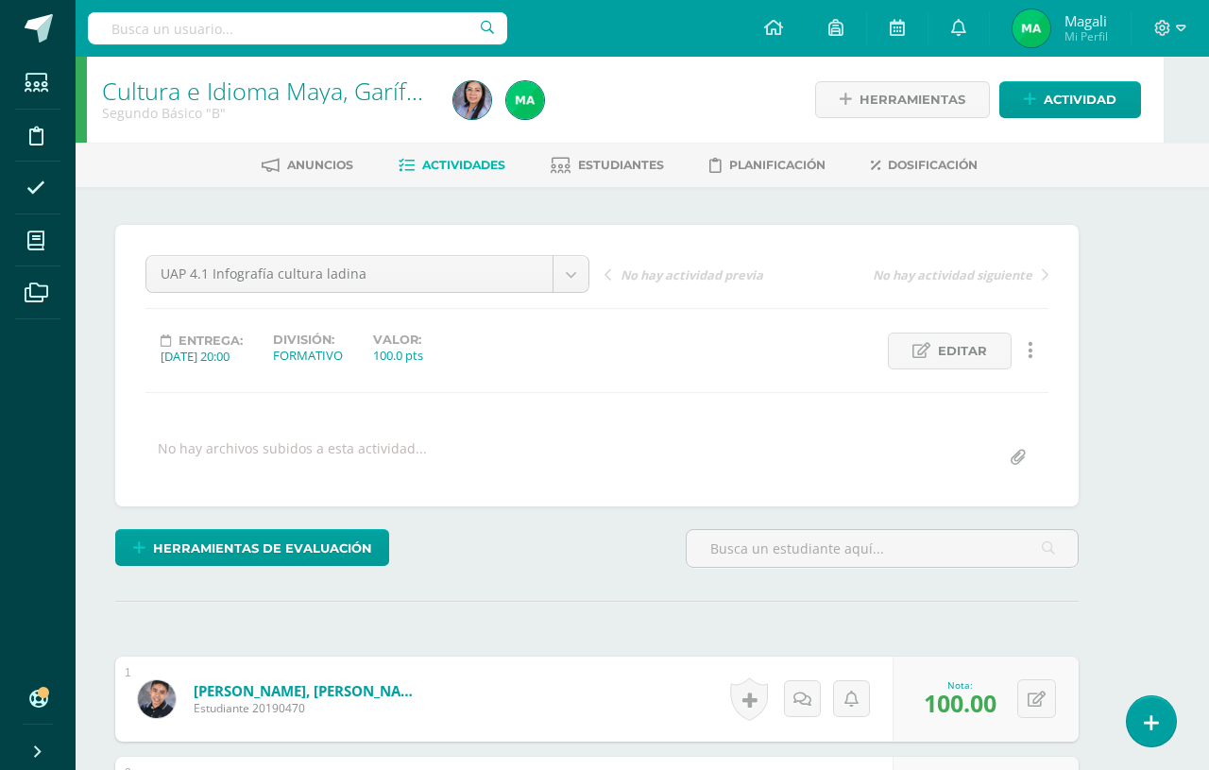
click at [1077, 90] on span "Actividad" at bounding box center [1080, 99] width 73 height 35
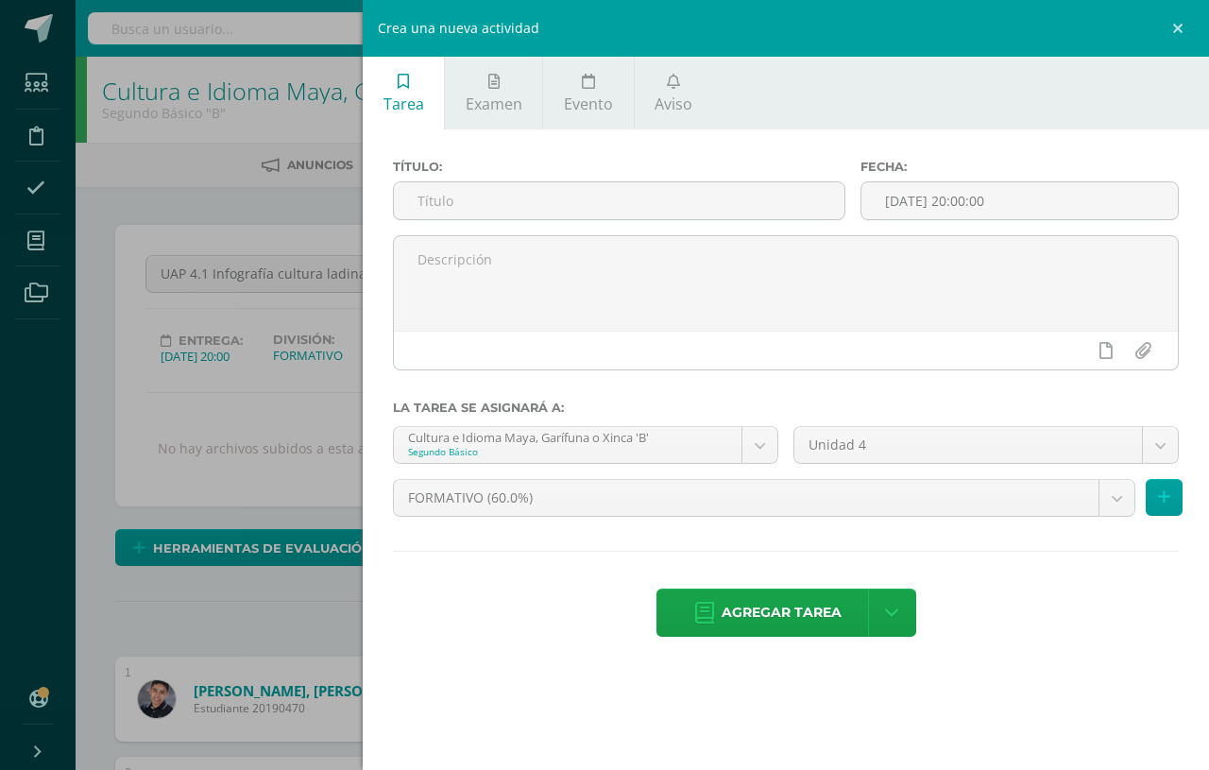
click at [446, 206] on input "text" at bounding box center [619, 200] width 451 height 37
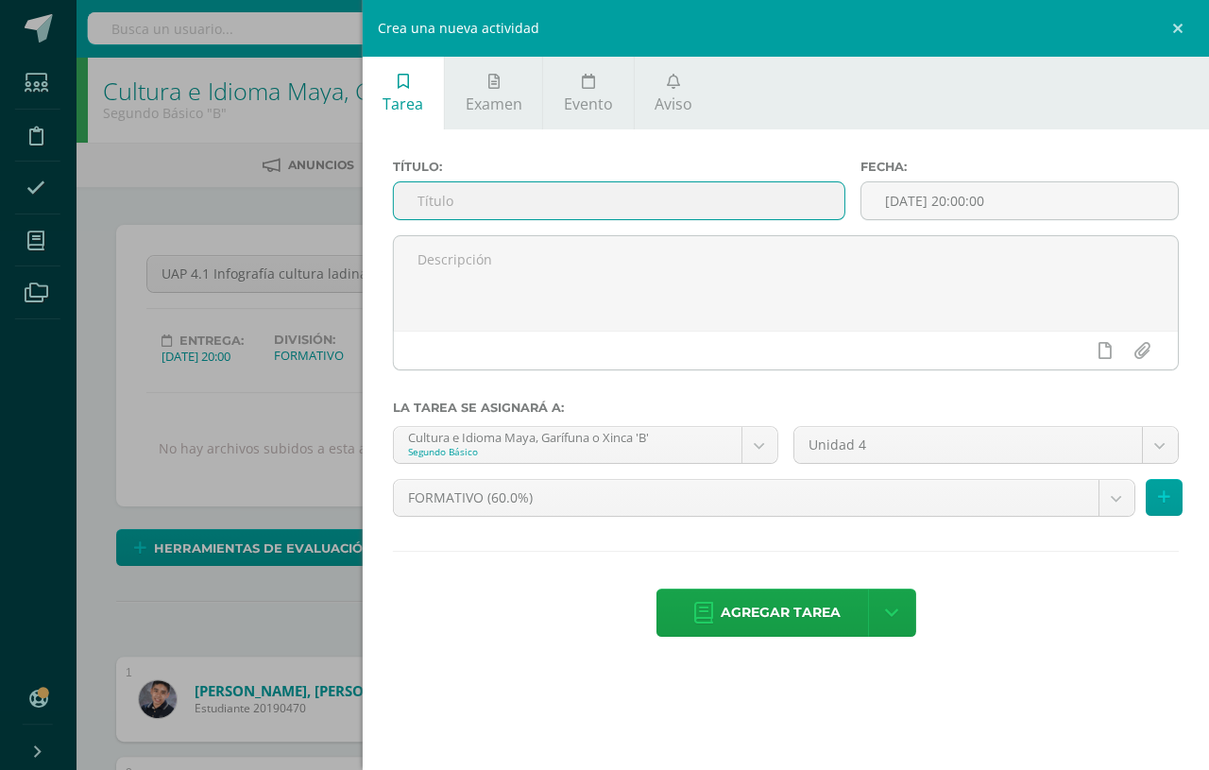
type input "u"
type input "UAP 4.1 Mapa mental cultura ladina"
click at [946, 282] on textarea at bounding box center [786, 283] width 784 height 94
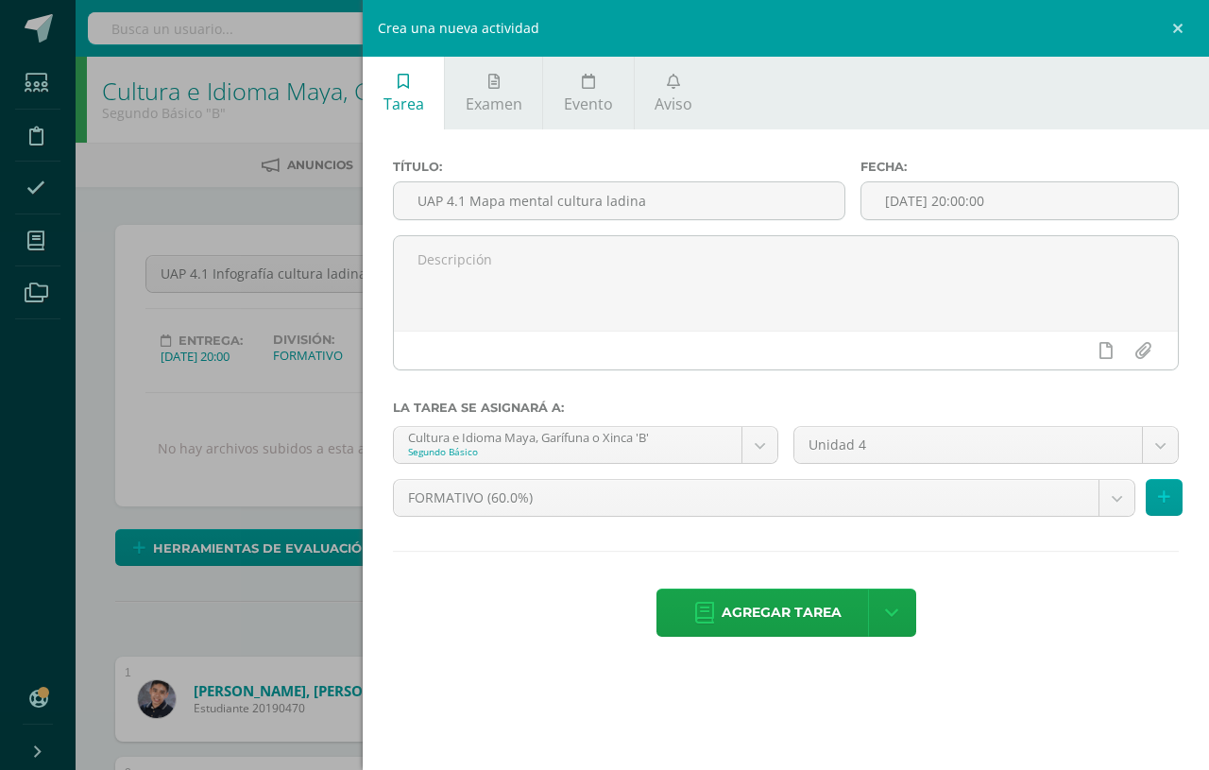
click at [791, 636] on span "Agregar tarea" at bounding box center [782, 613] width 120 height 46
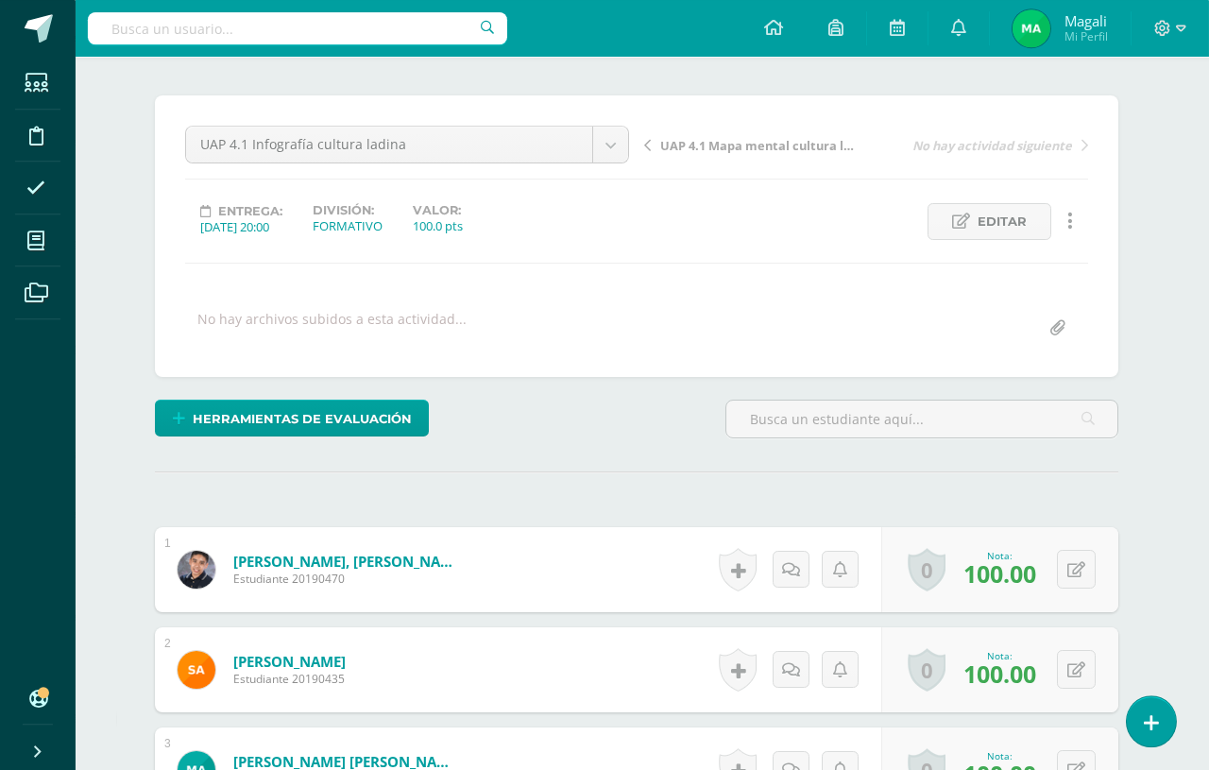
scroll to position [123, 5]
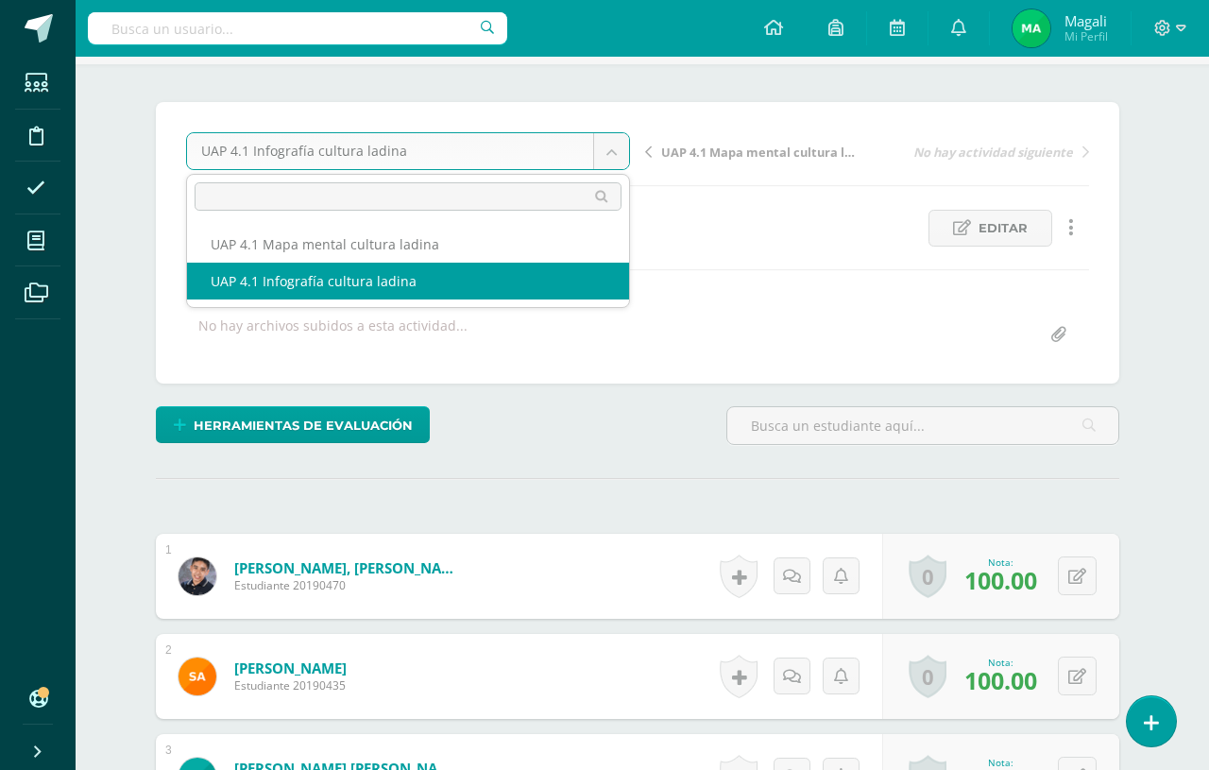
scroll to position [123, 4]
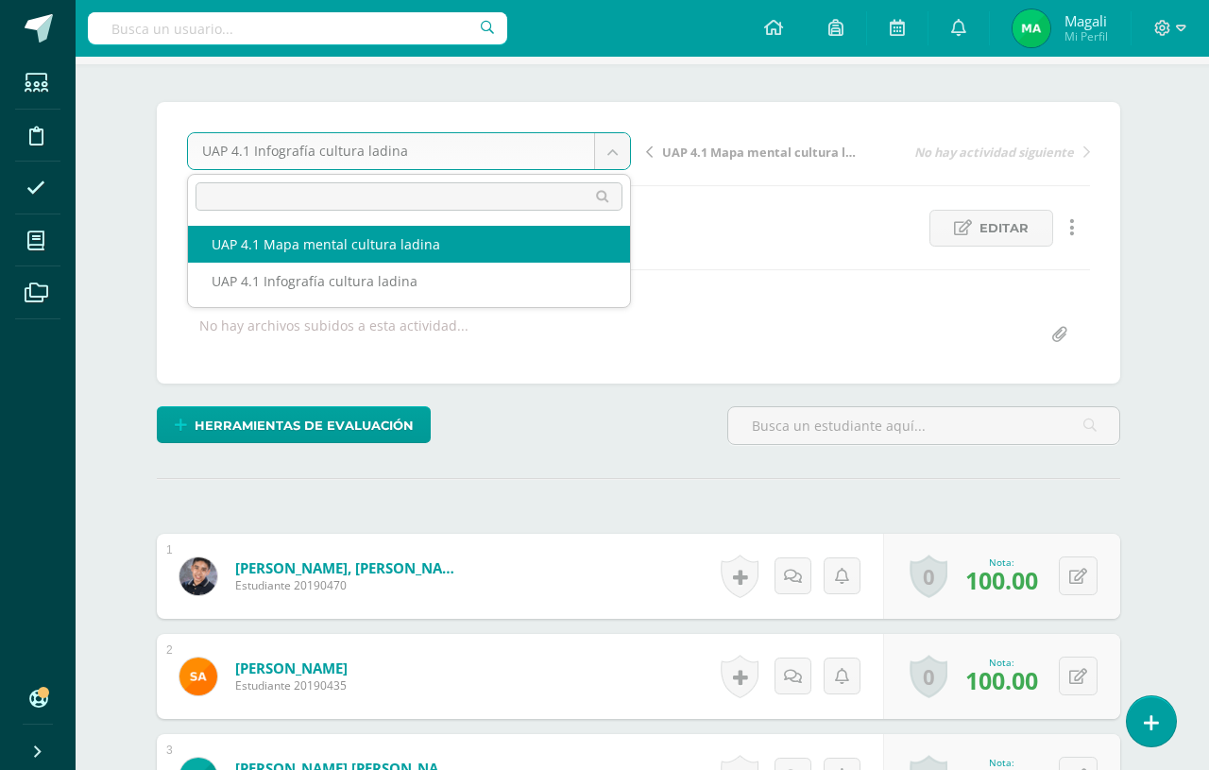
select select "/dashboard/teacher/grade-activity/228017/"
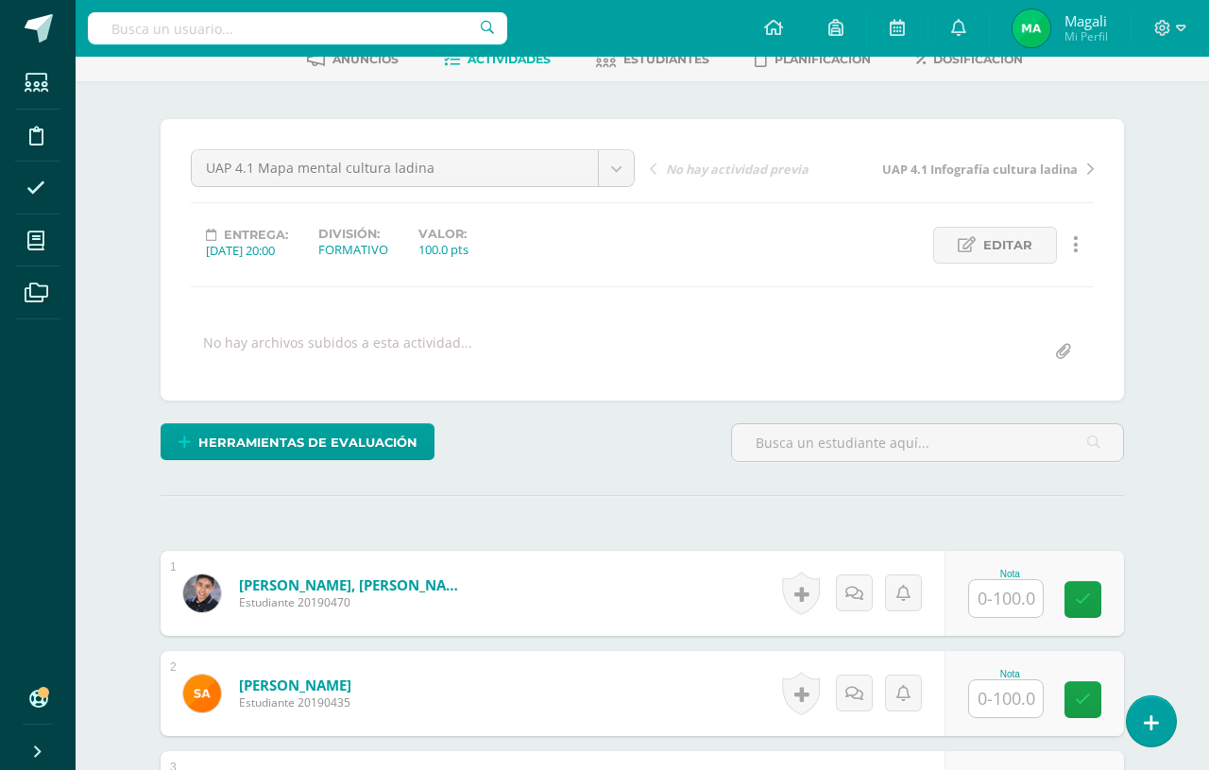
scroll to position [128, 0]
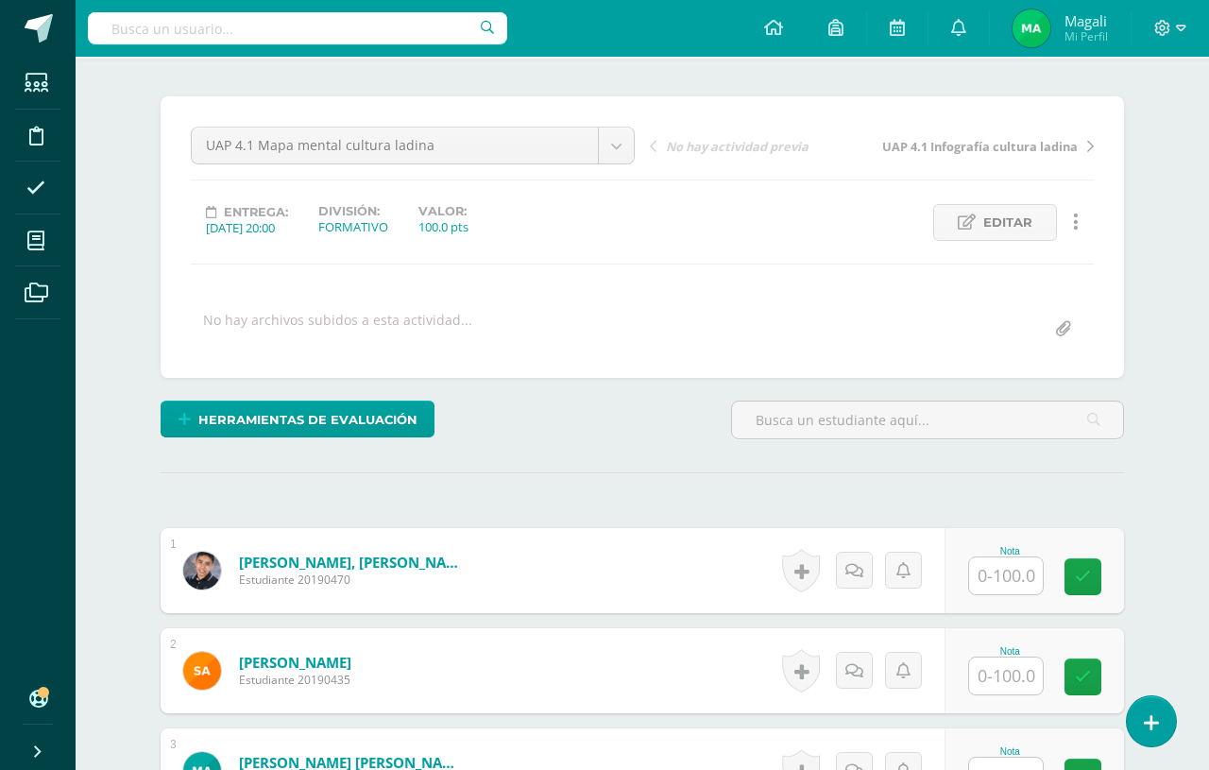
click at [1017, 580] on input "text" at bounding box center [1006, 575] width 74 height 37
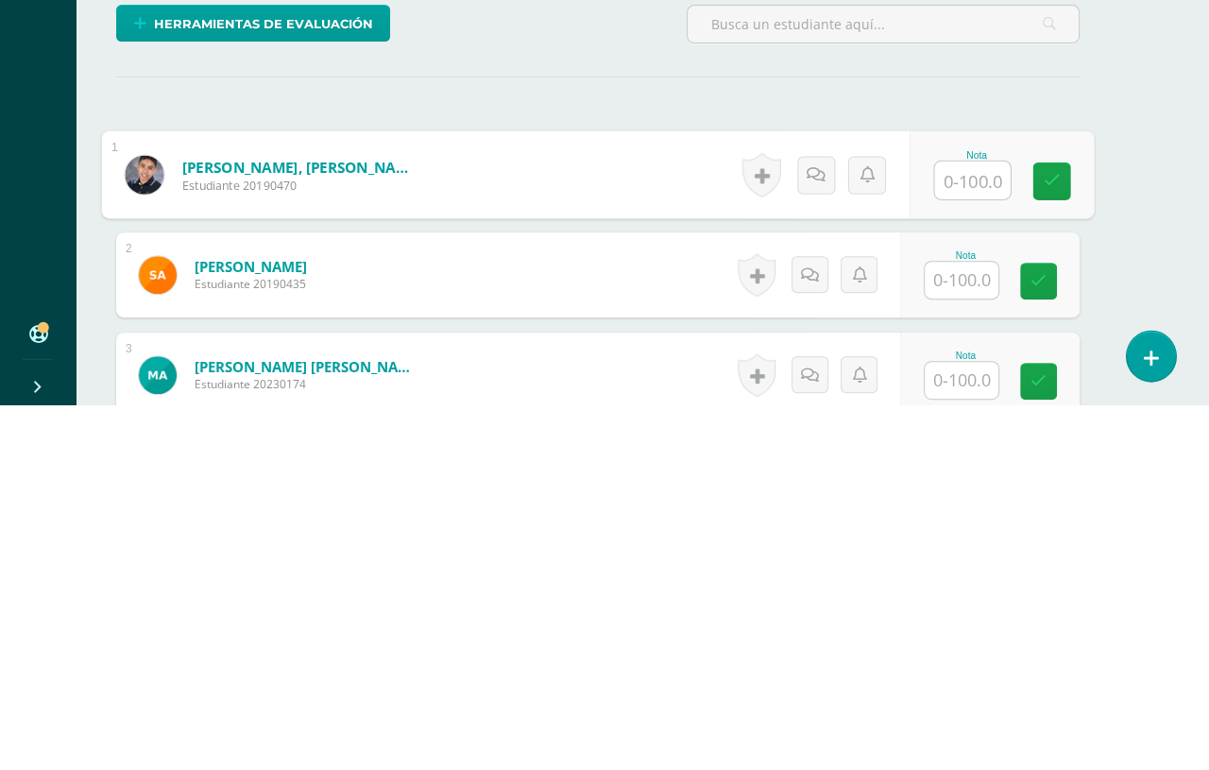
scroll to position [165, 44]
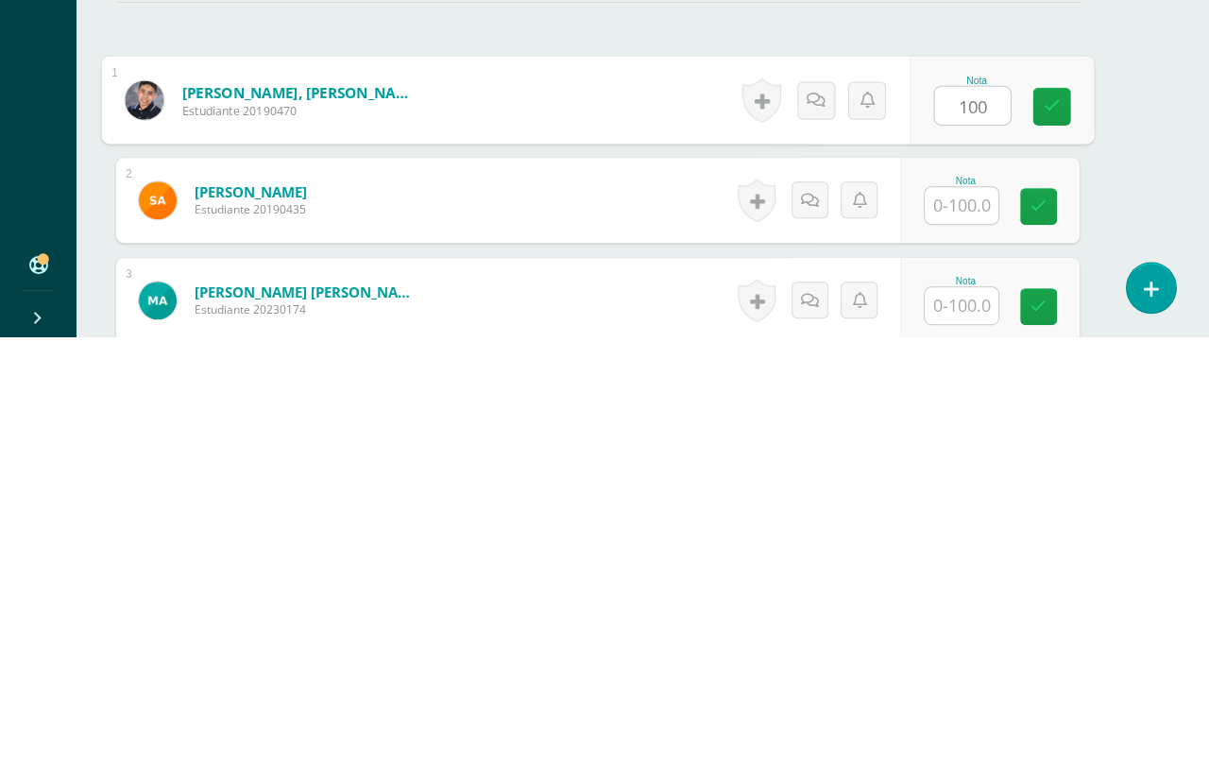
type input "100"
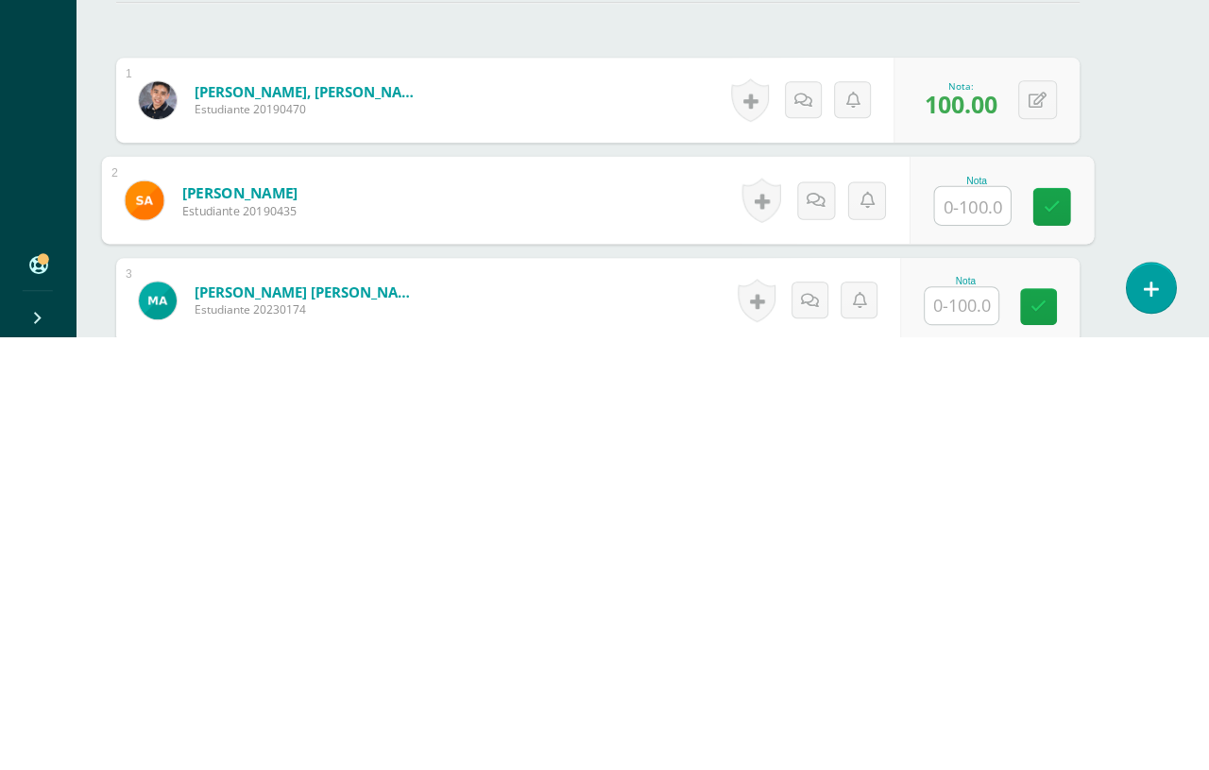
type input "q"
type input "100"
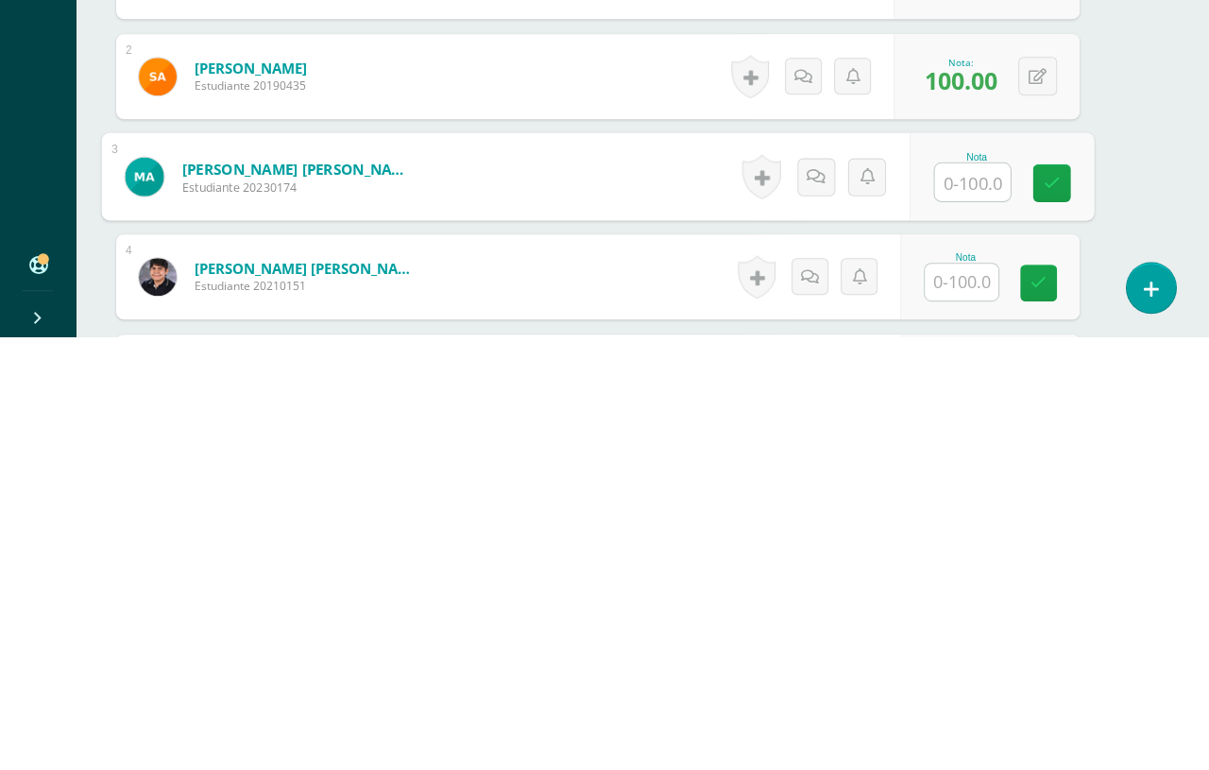
scroll to position [290, 44]
type input "100"
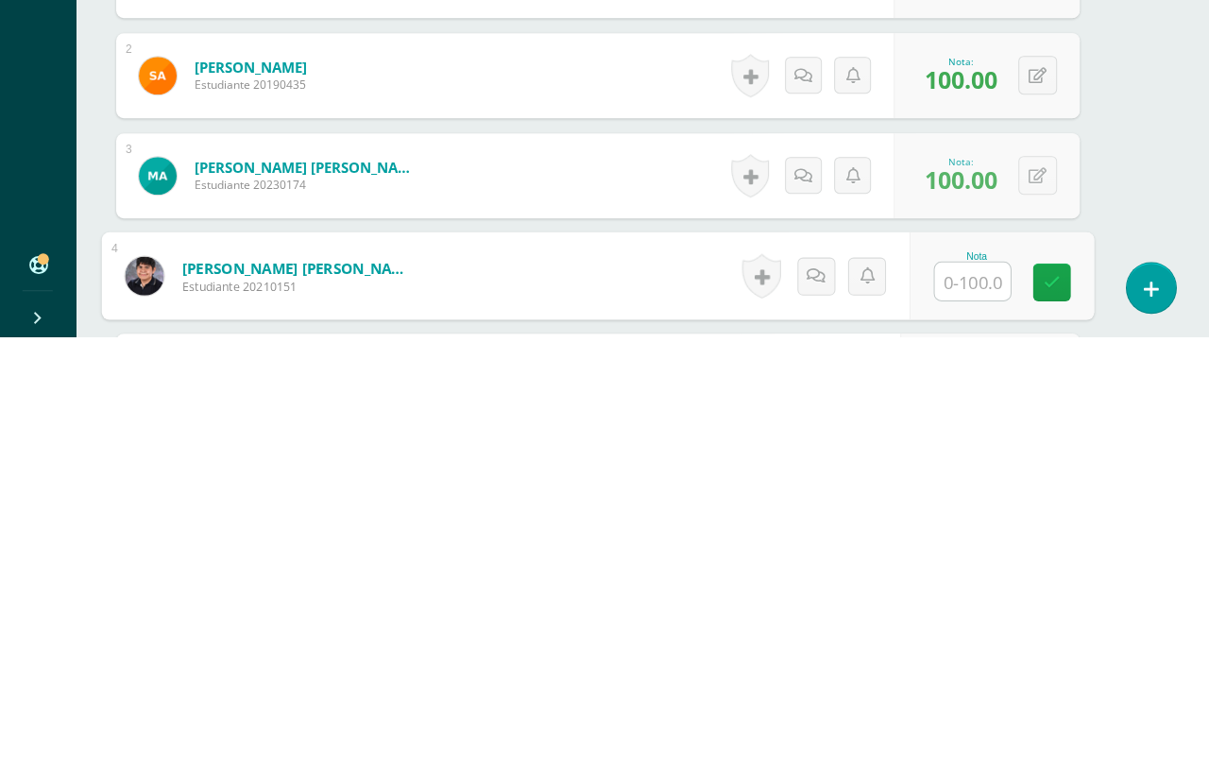
type input "Q"
type input "100"
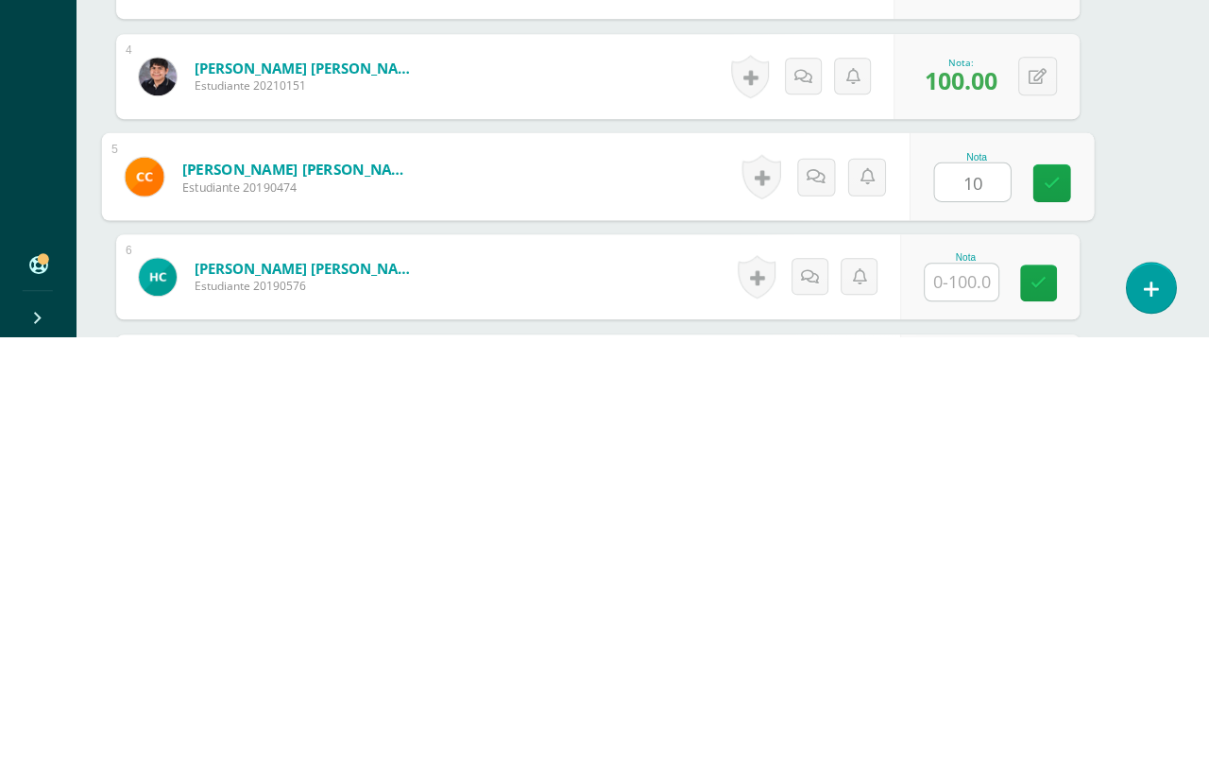
scroll to position [490, 44]
type input "100"
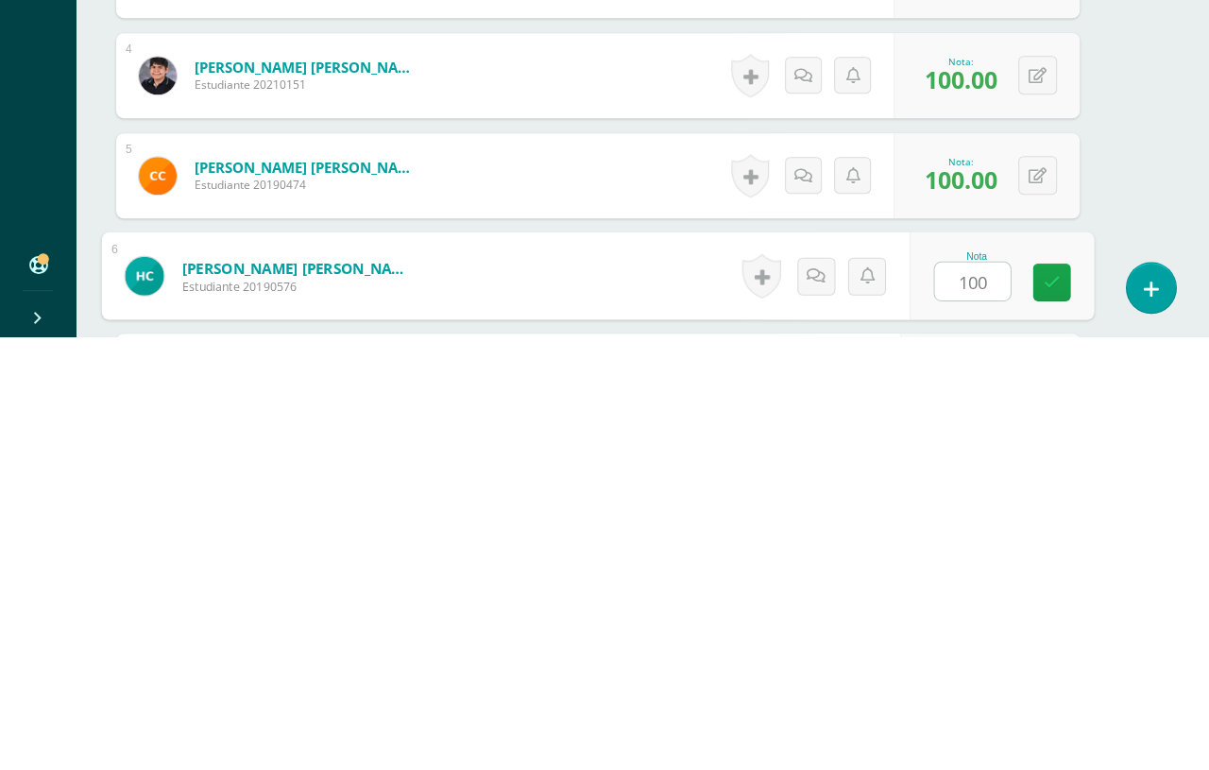
type input "100"
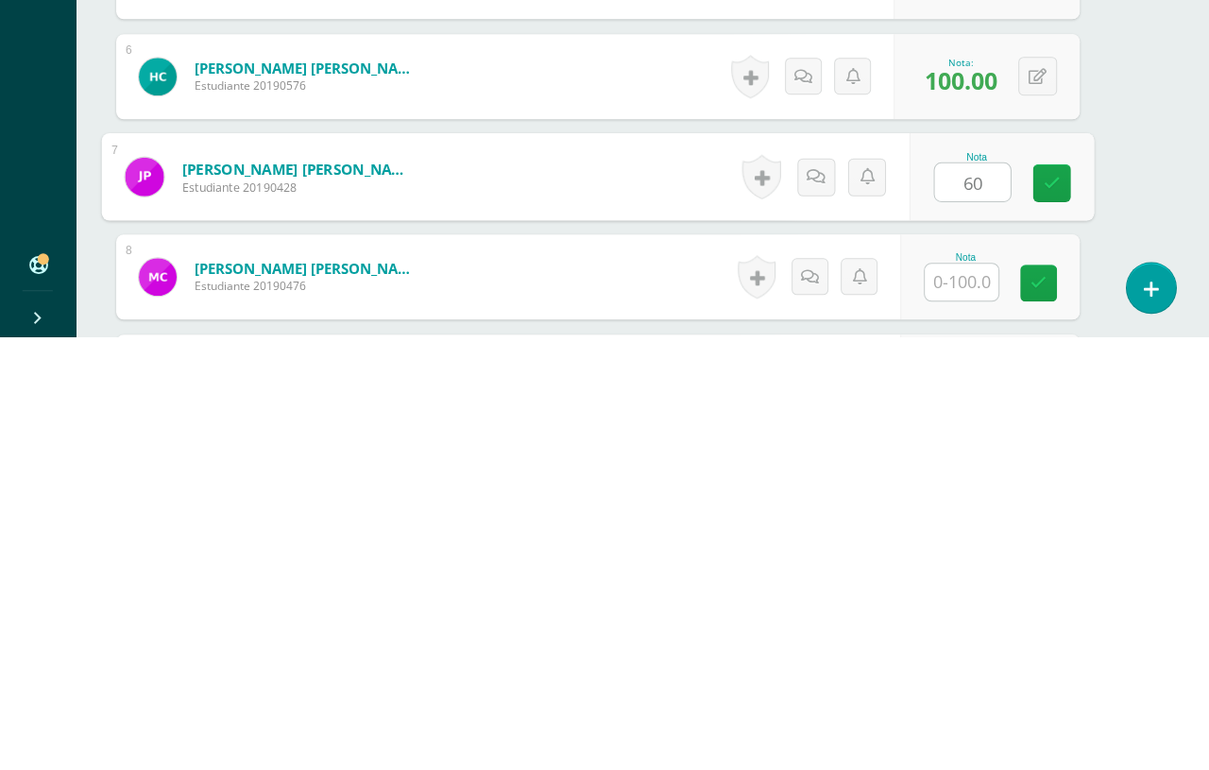
type input "60"
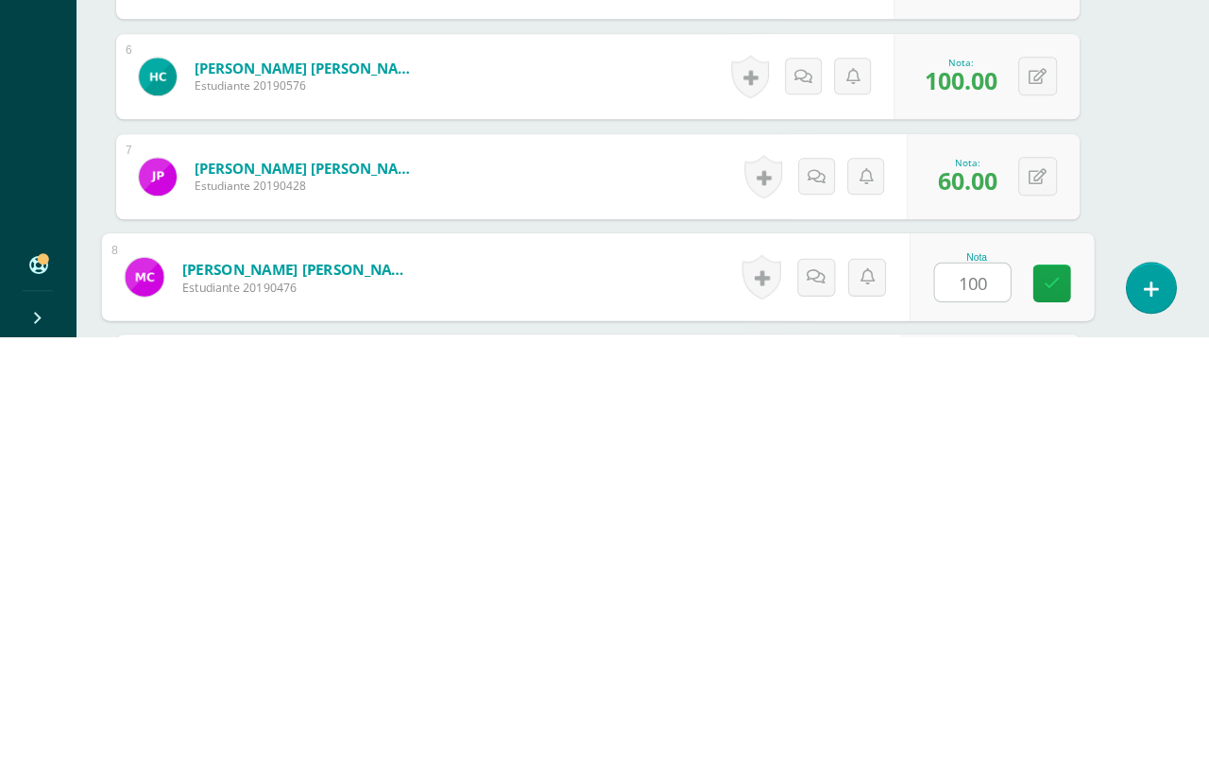
type input "100"
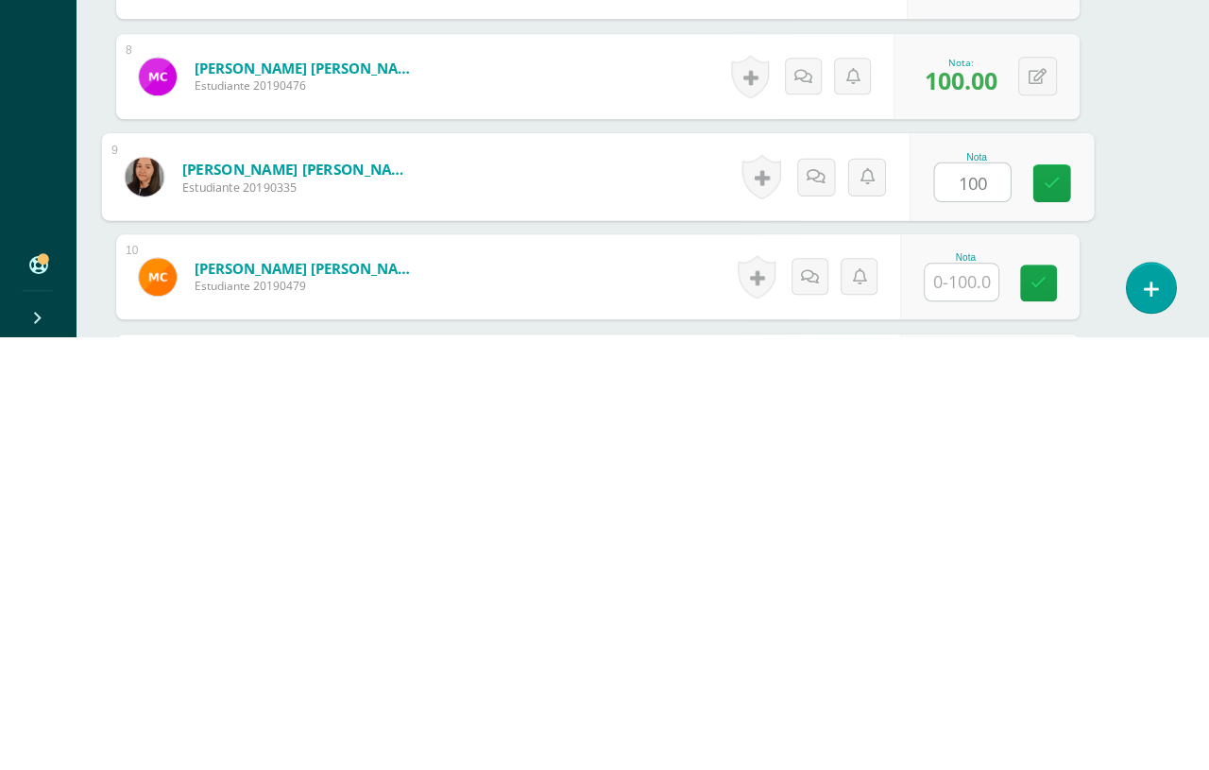
type input "100"
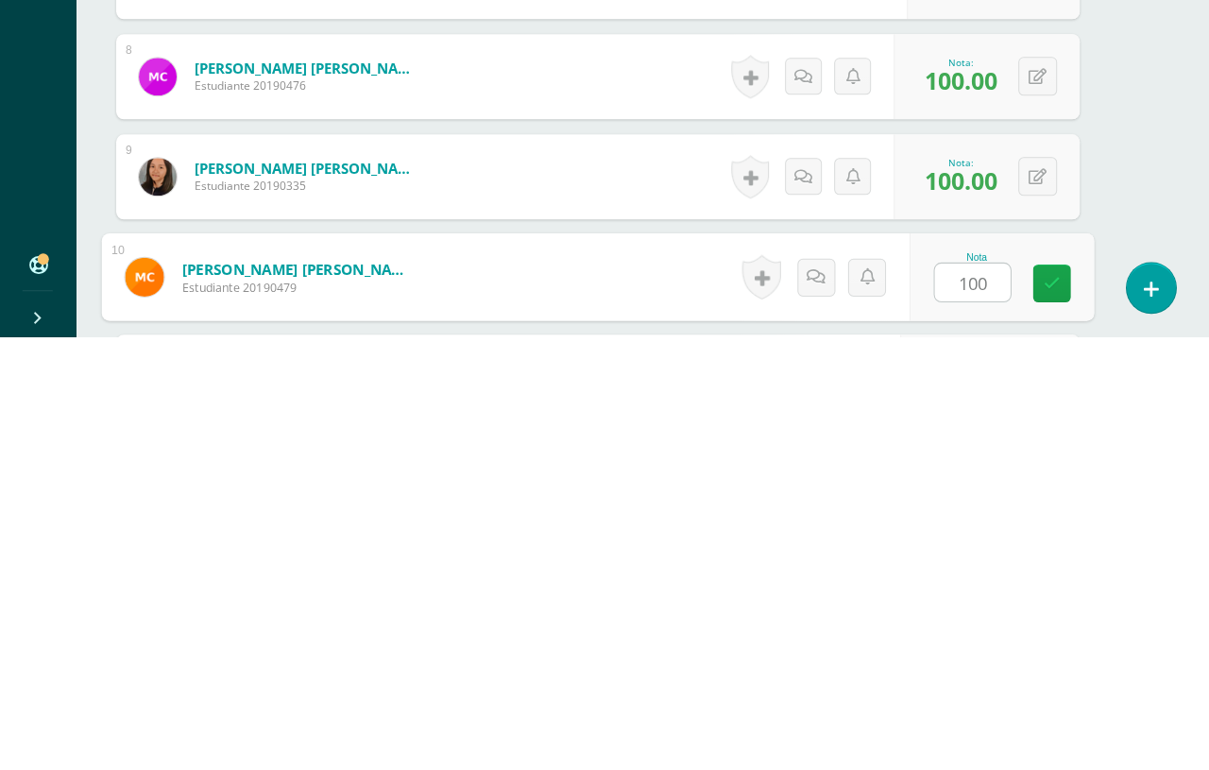
type input "100"
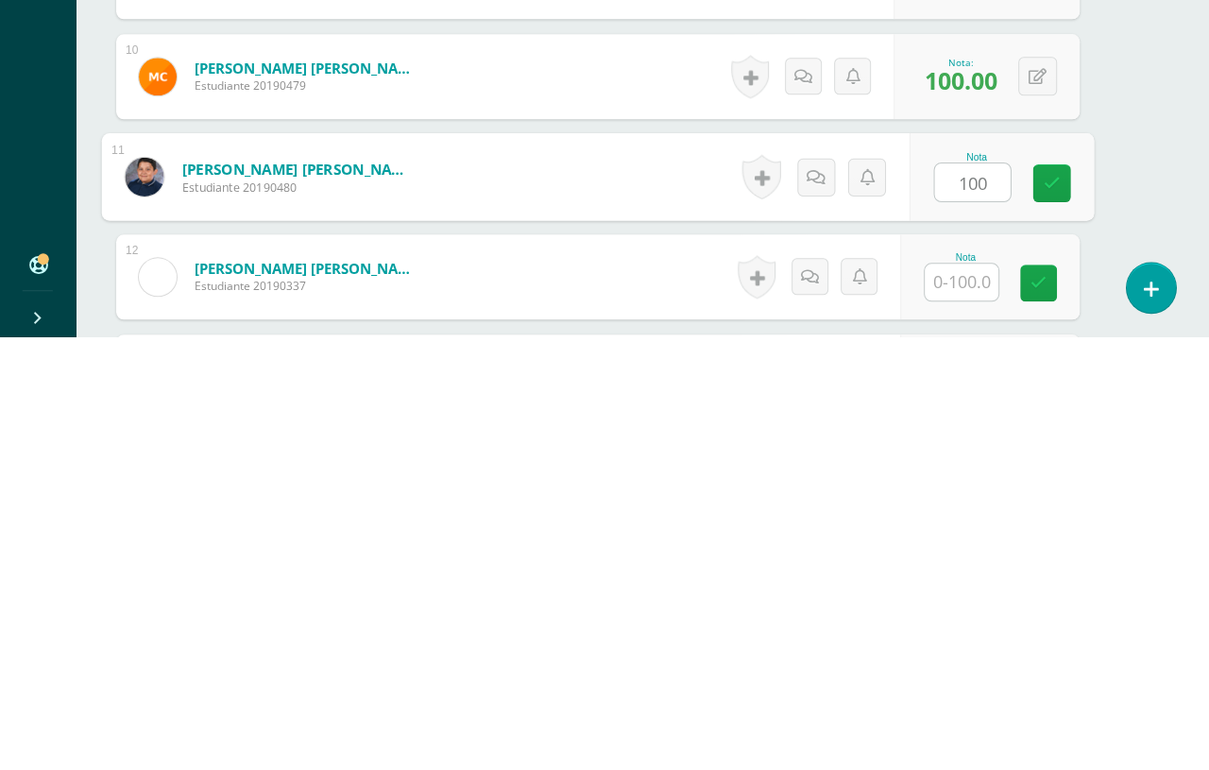
type input "100"
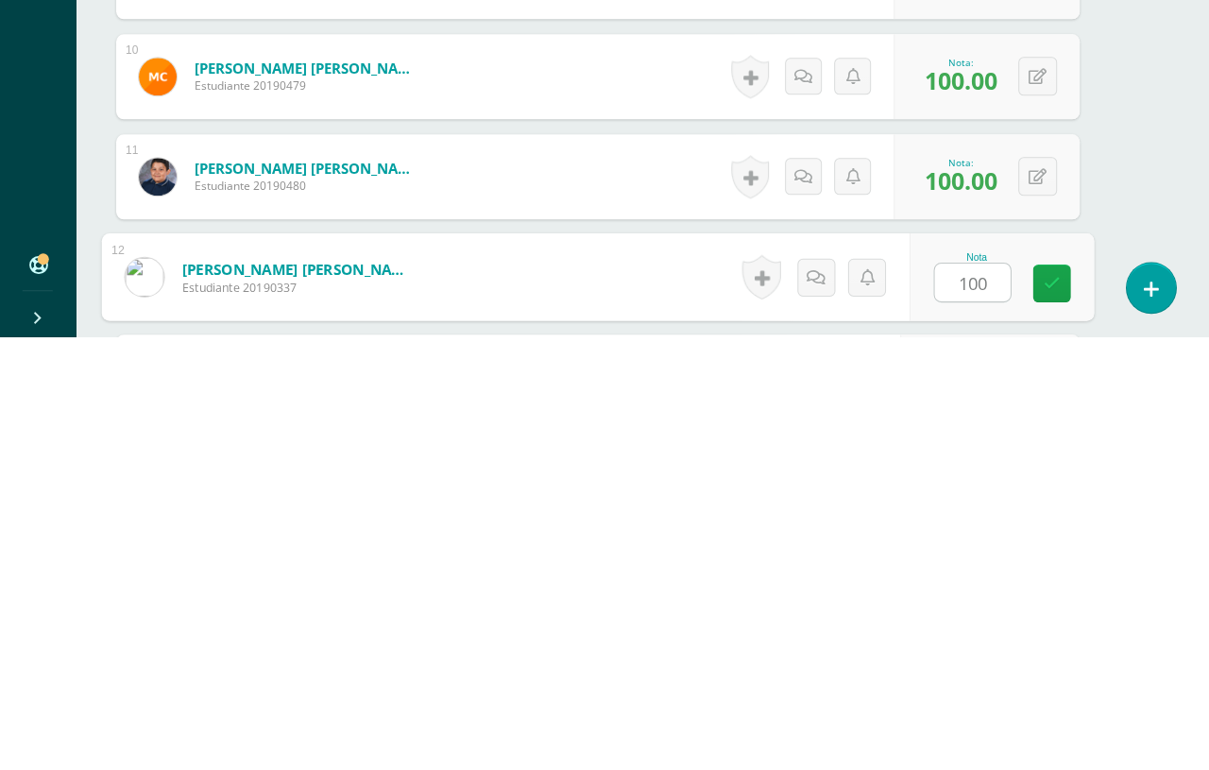
type input "100"
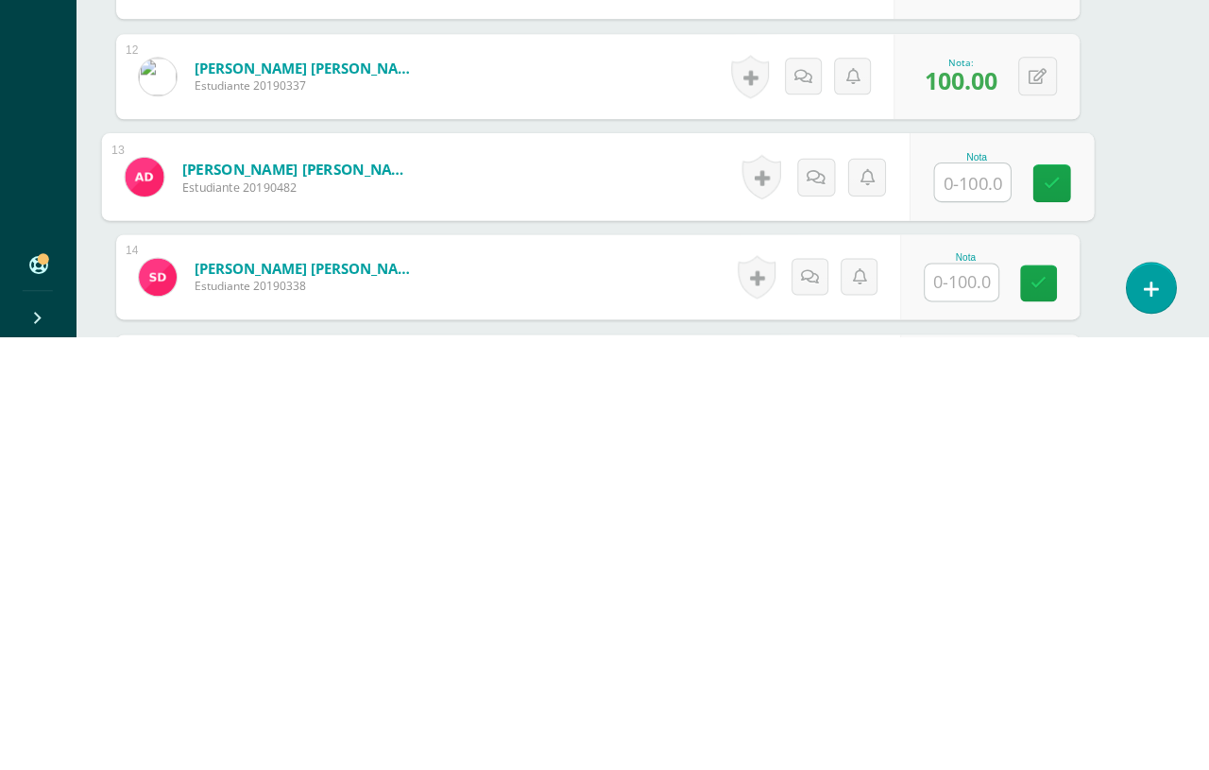
type input "q"
type input "100"
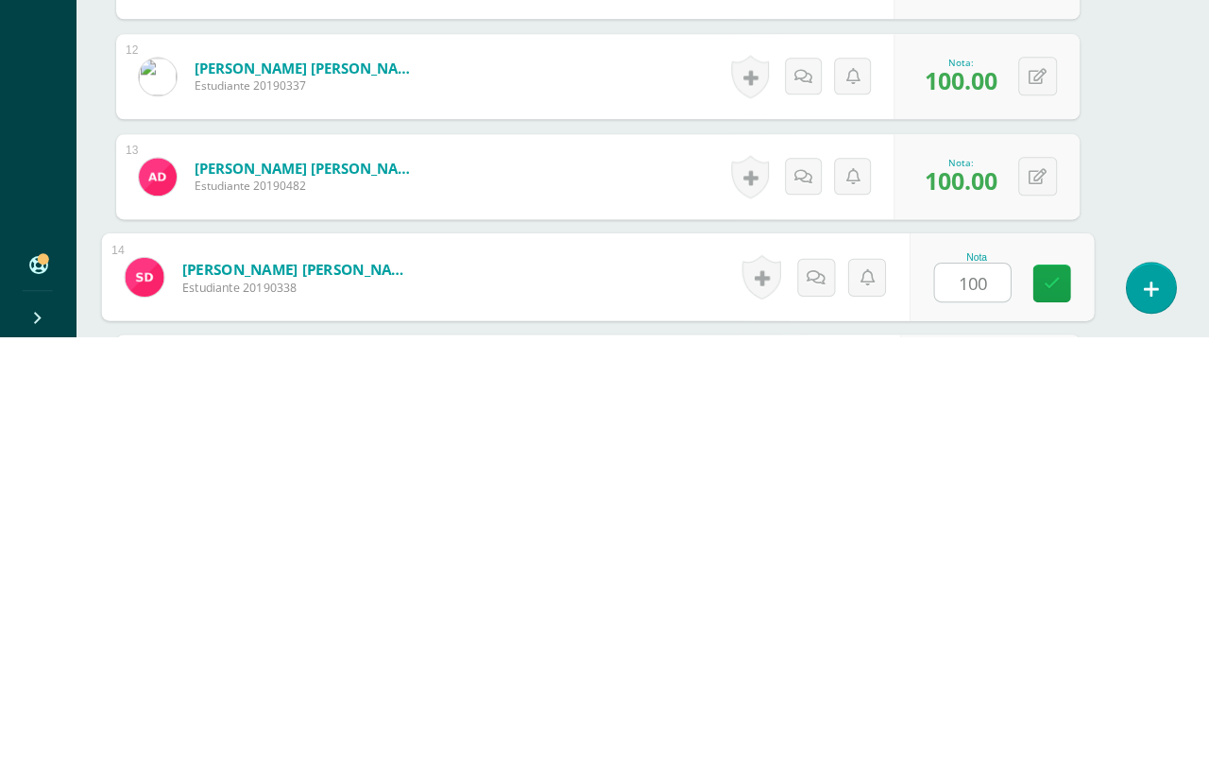
type input "100"
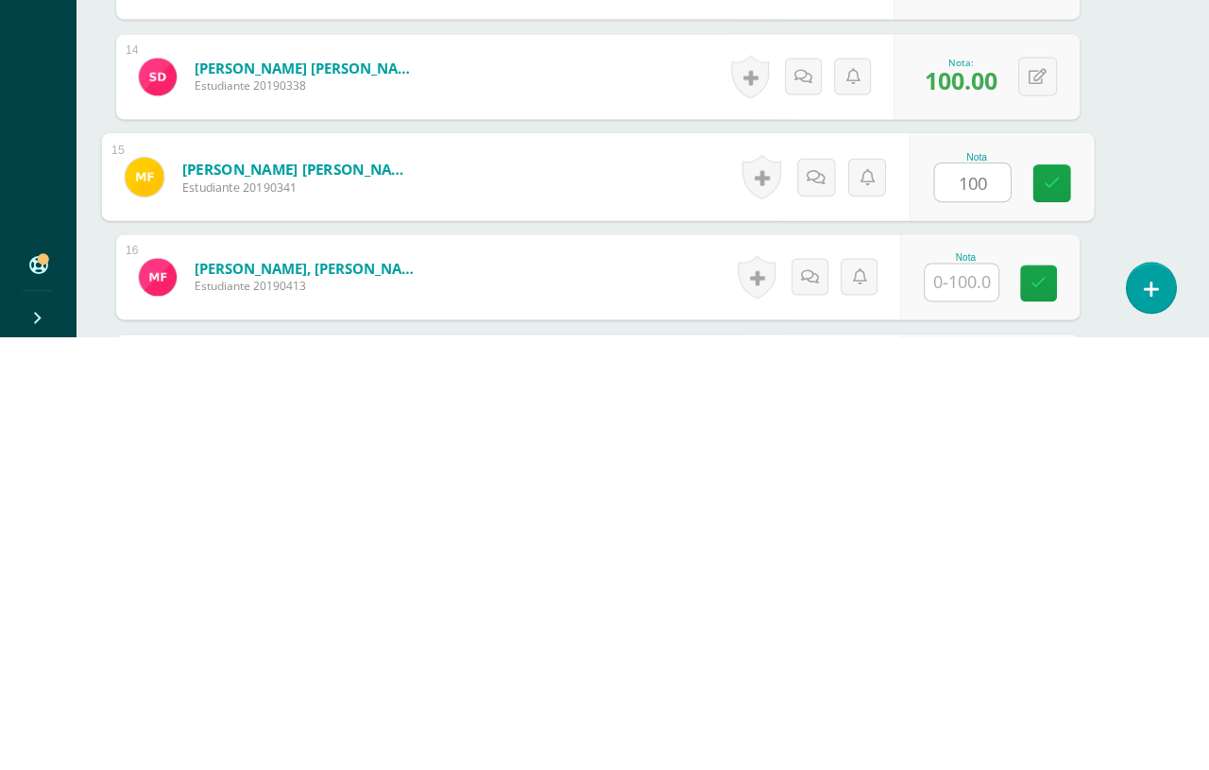
type input "100"
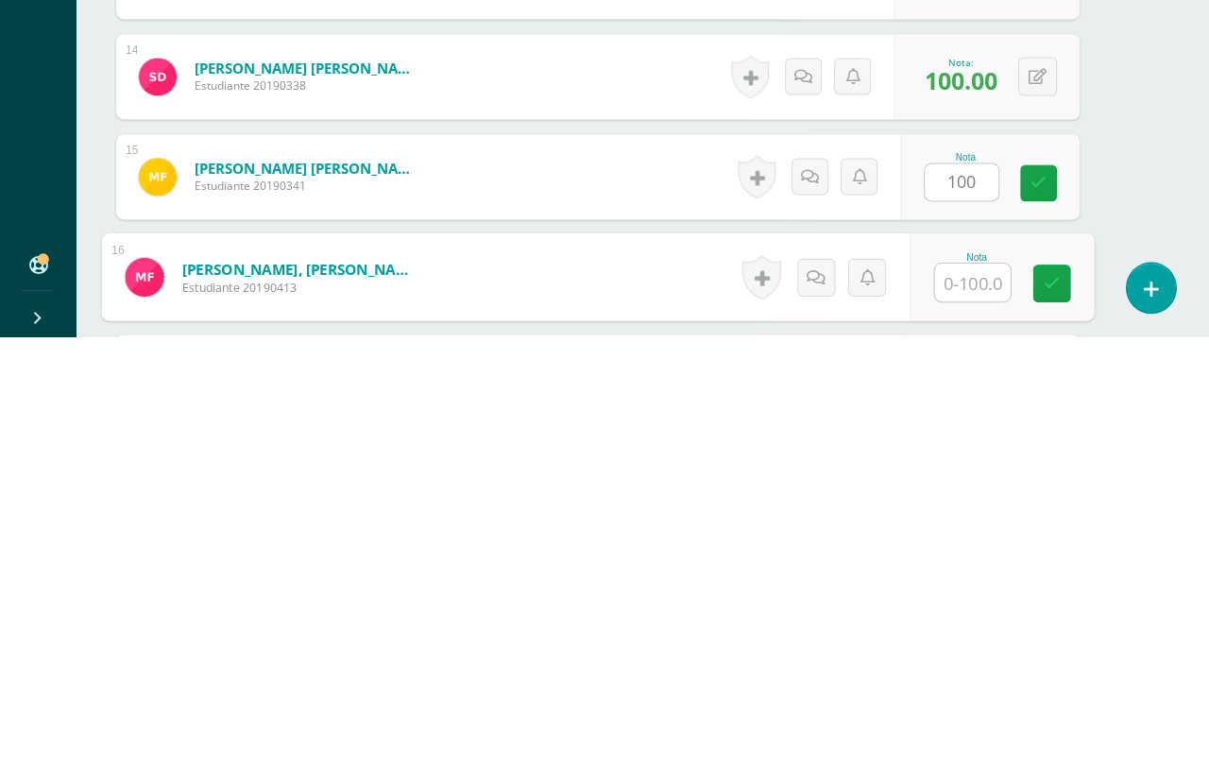
scroll to position [1495, 44]
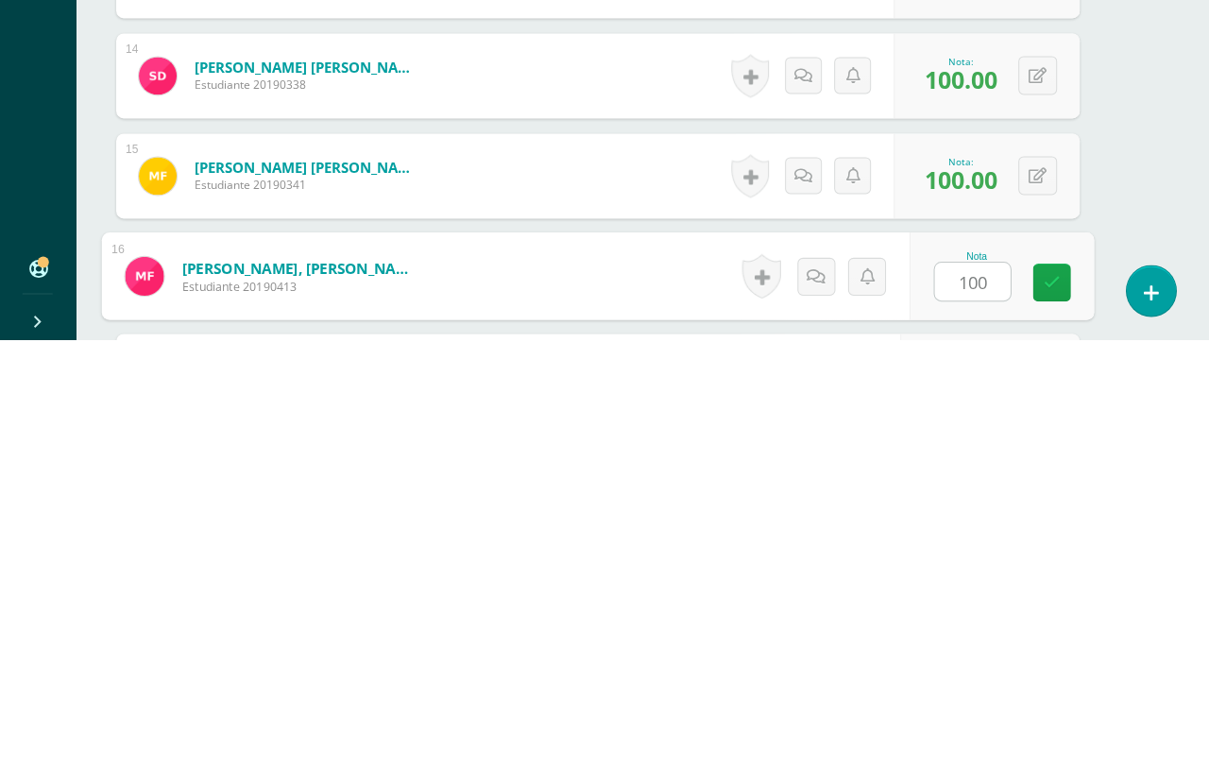
type input "100"
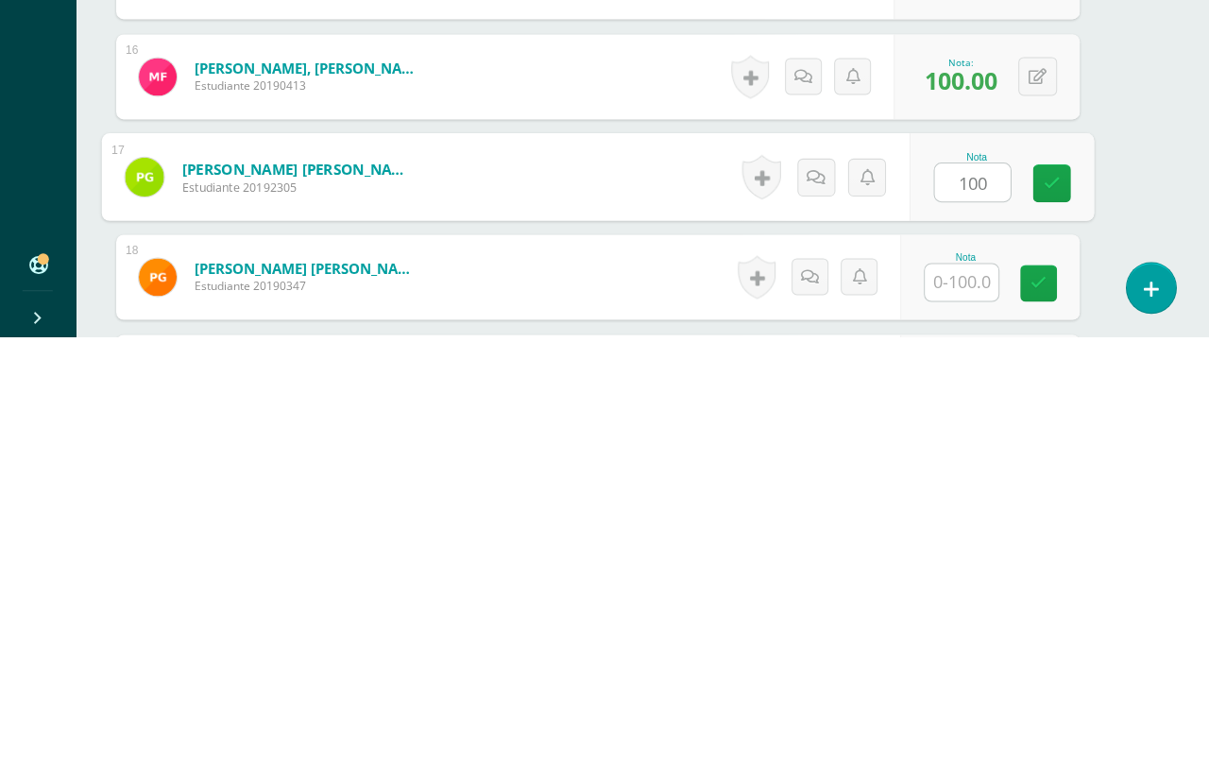
type input "100"
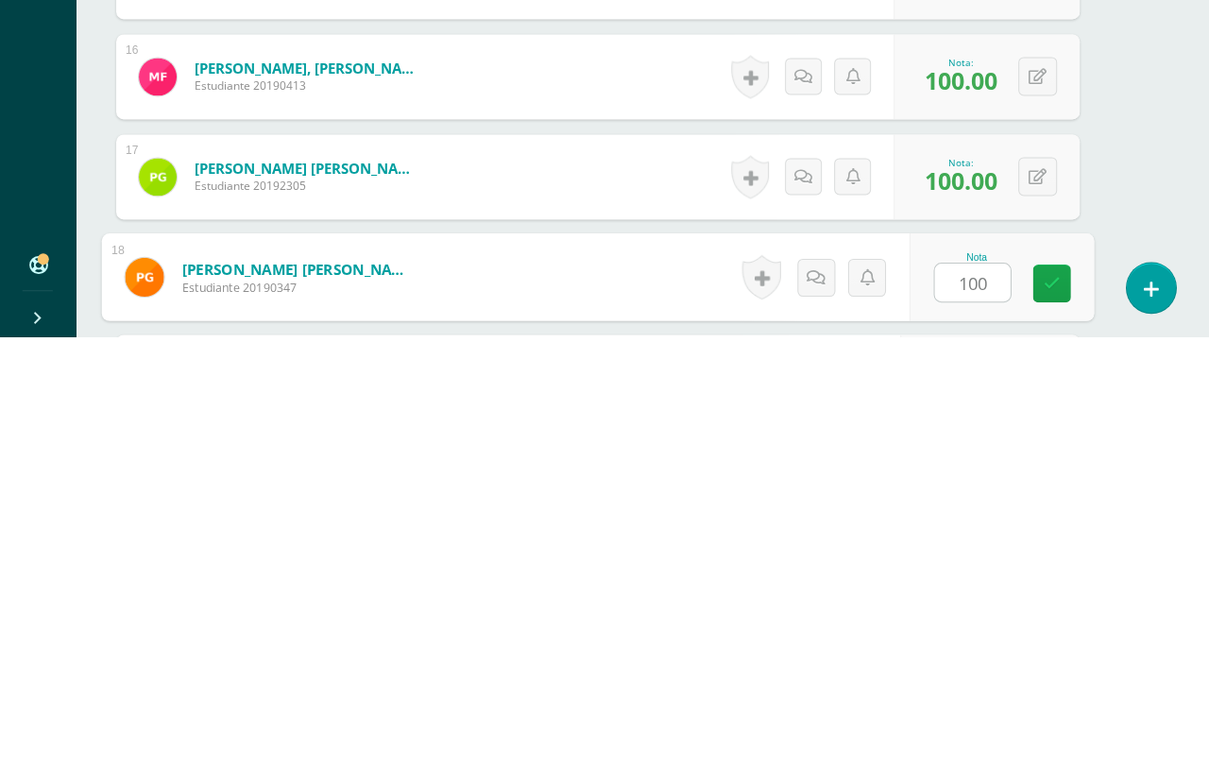
type input "100"
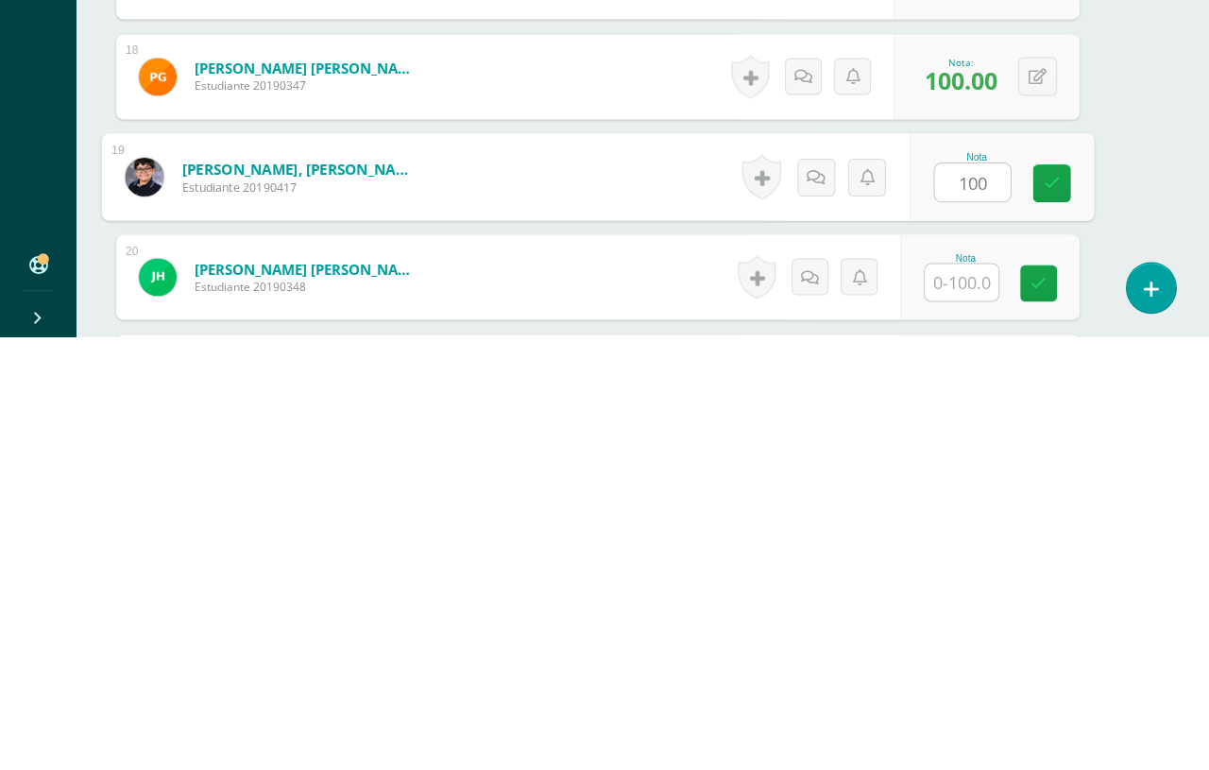
type input "100"
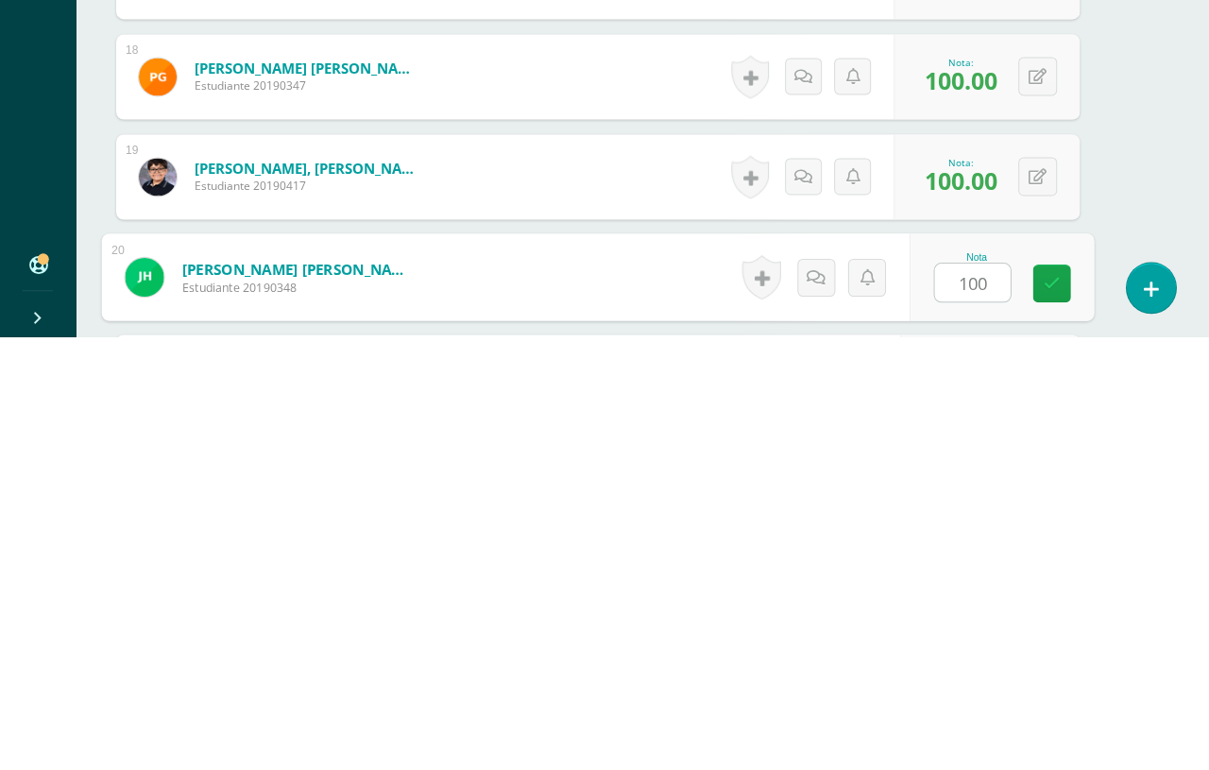
type input "100"
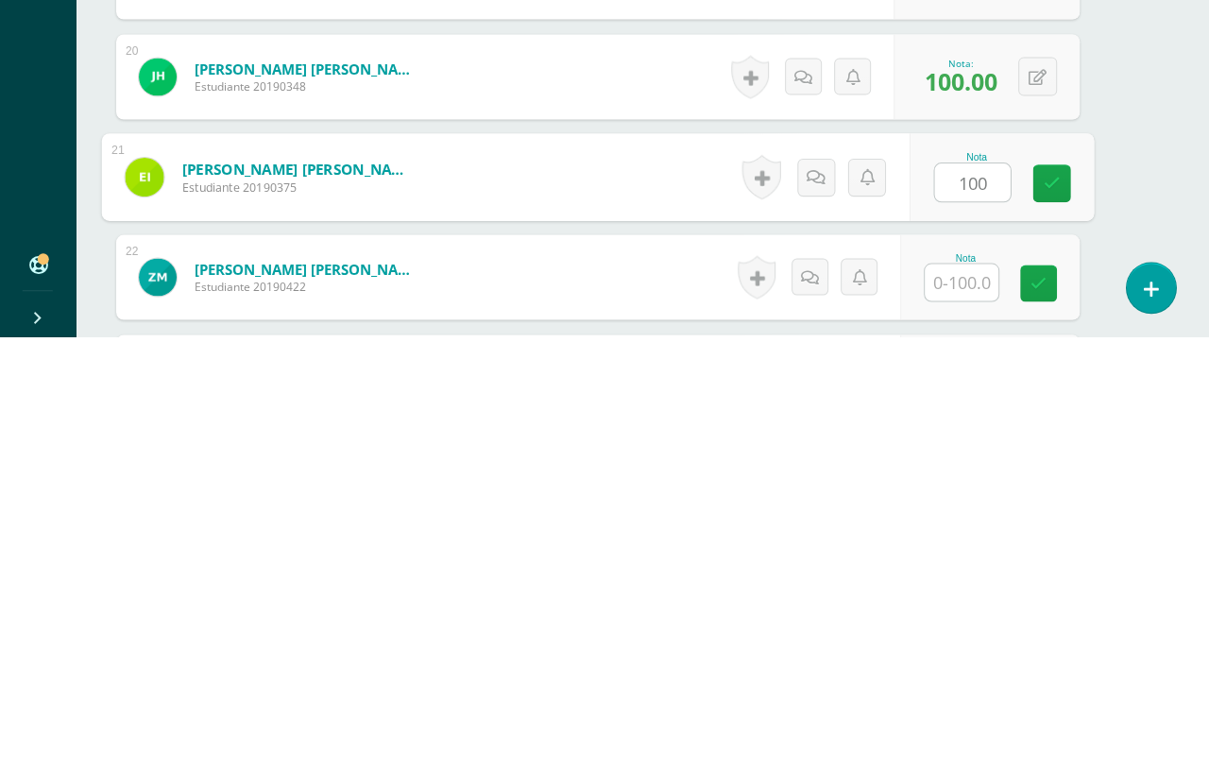
type input "100"
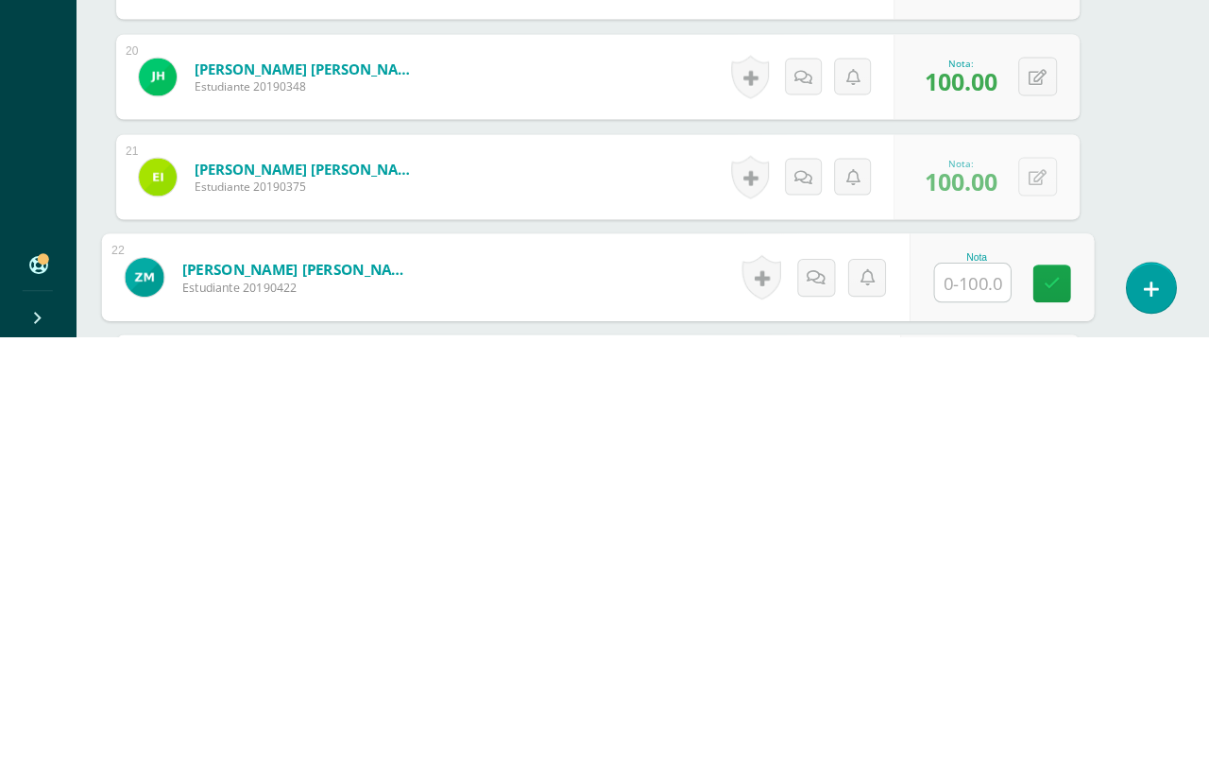
type input "q"
type input "100"
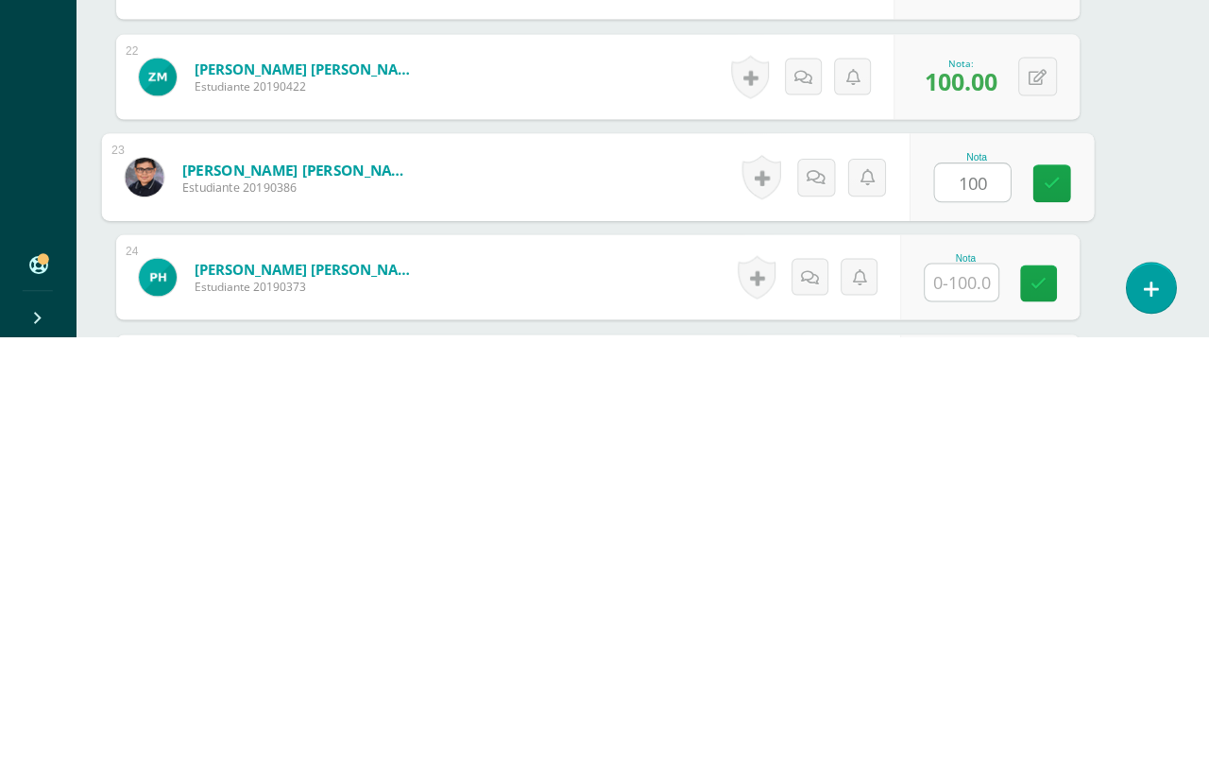
type input "100"
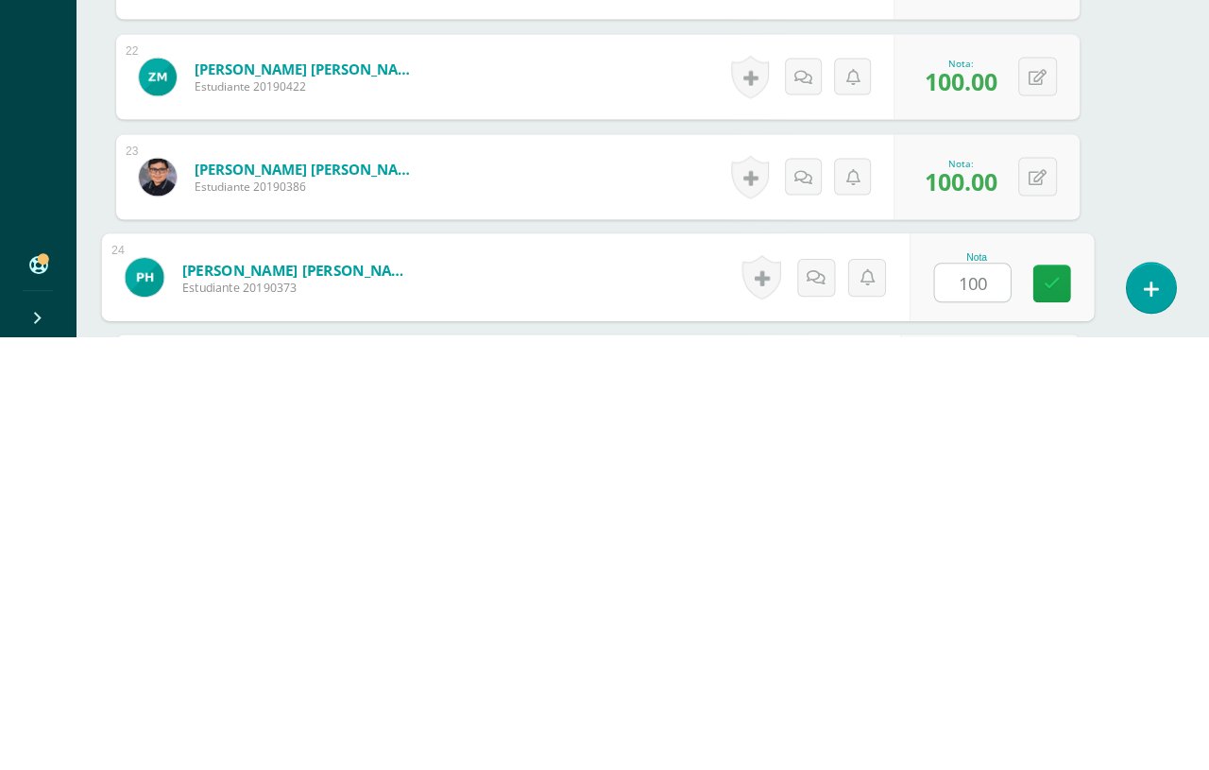
type input "100"
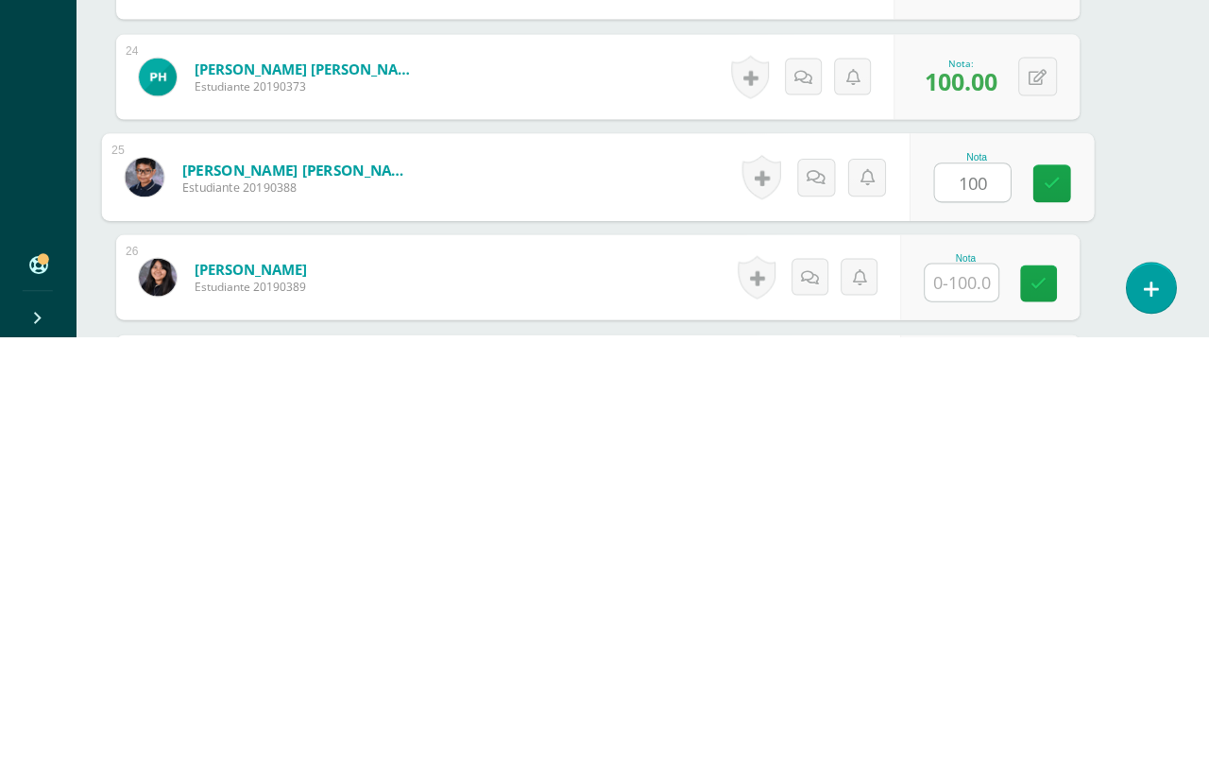
type input "100"
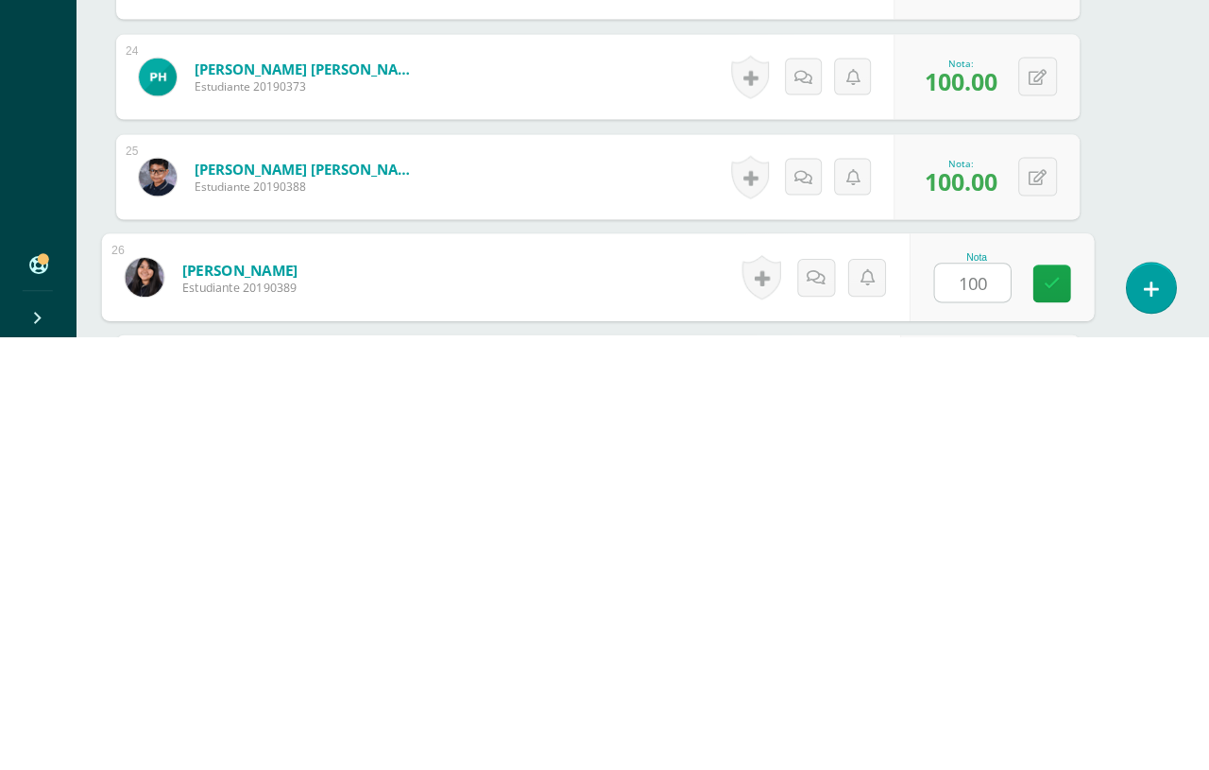
type input "100"
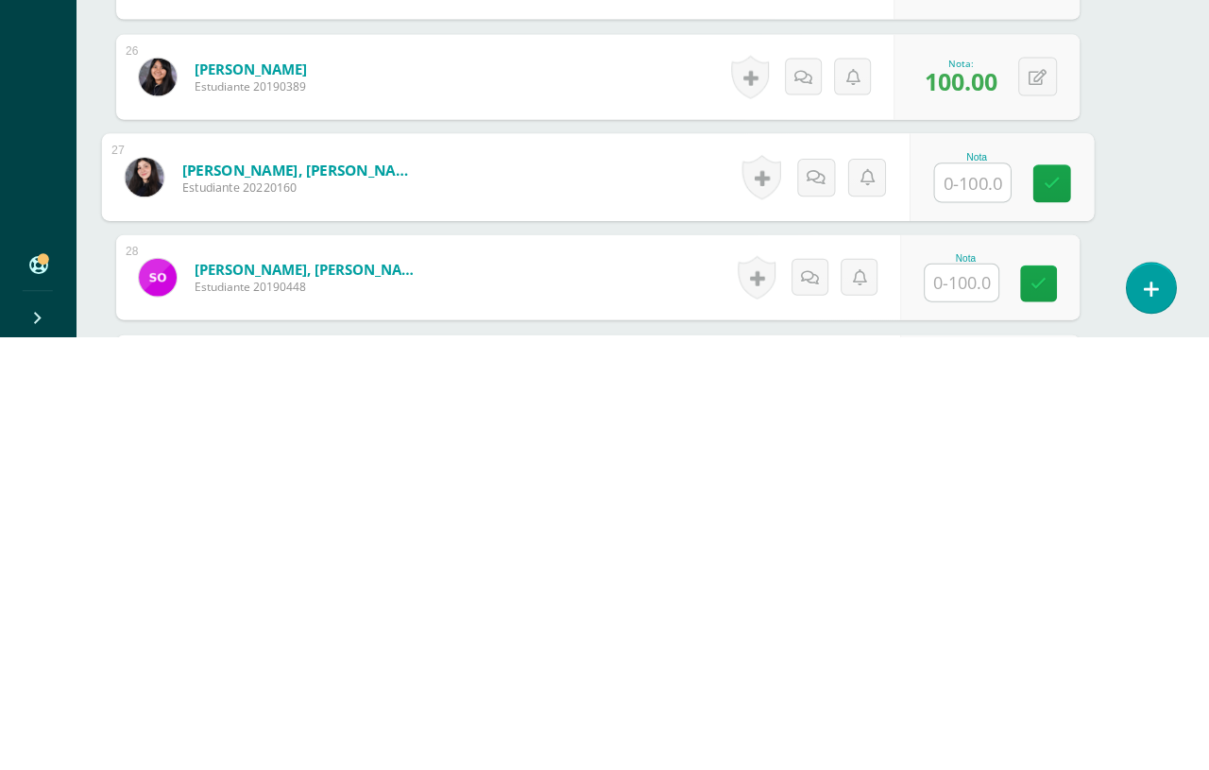
type input "1"
type input "0"
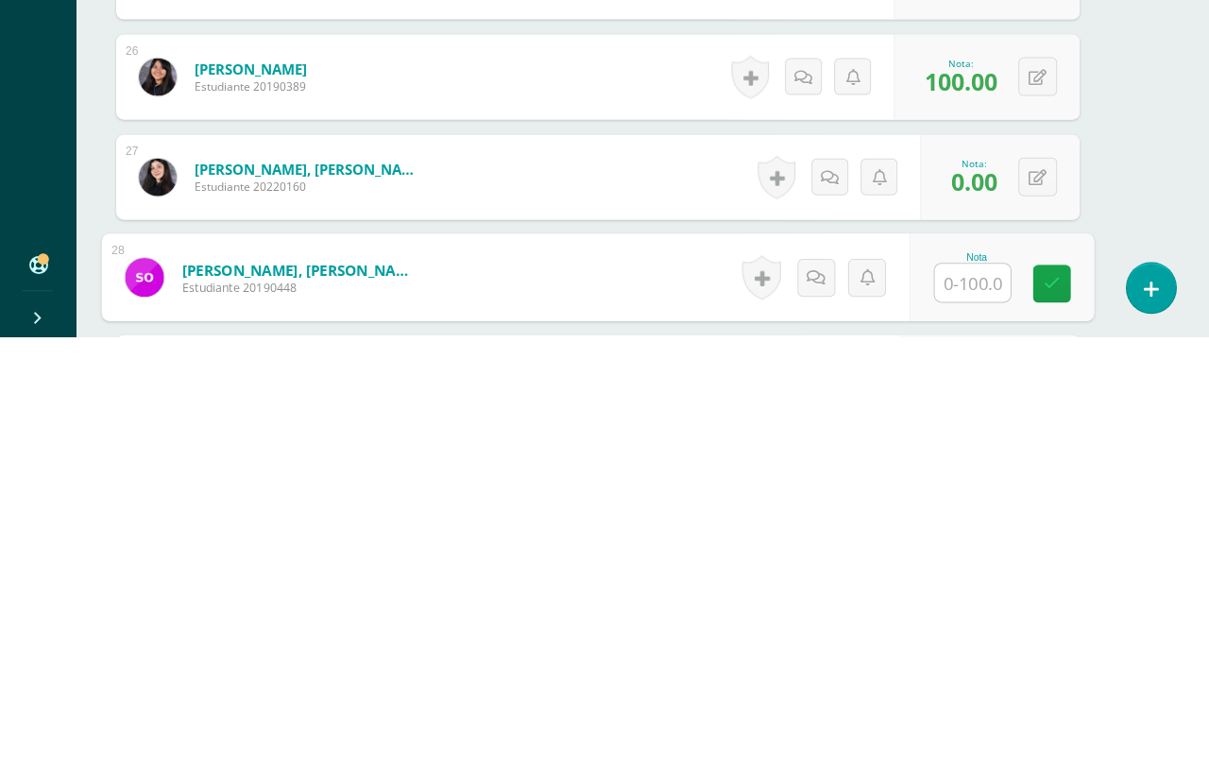
type input "q"
type input "100"
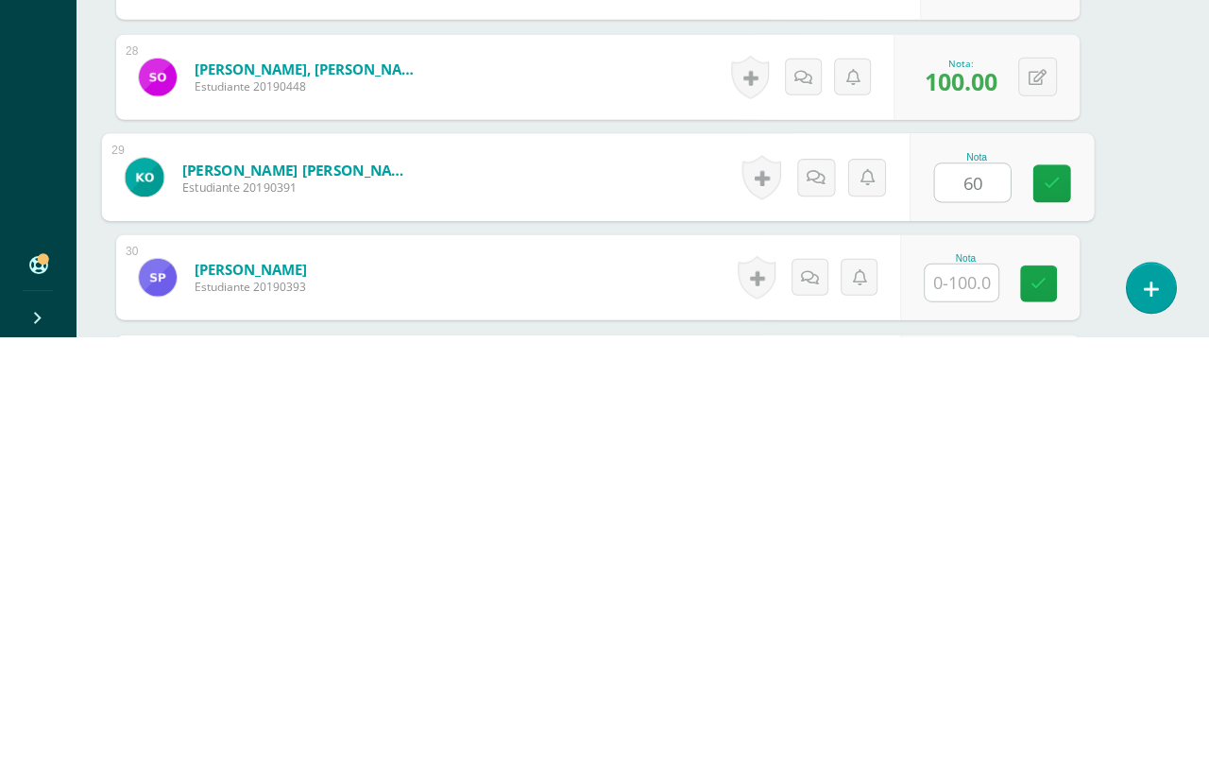
type input "60"
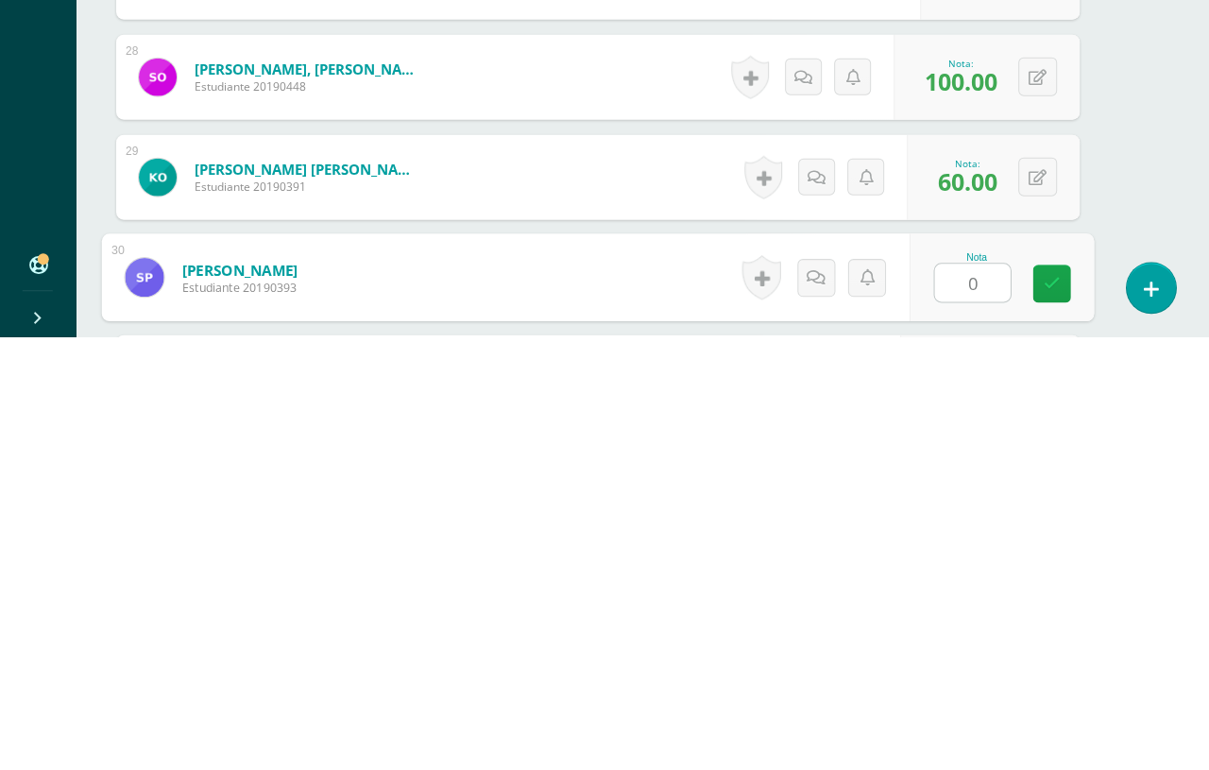
type input "0"
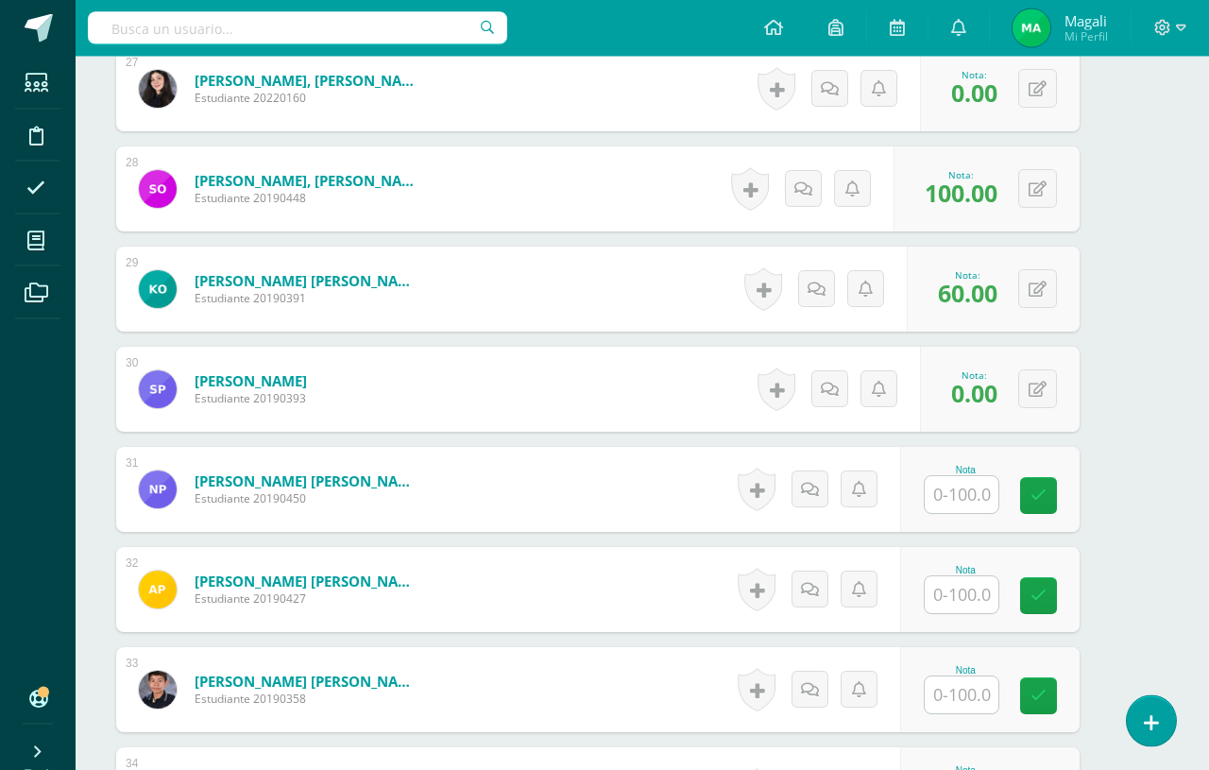
scroll to position [3212, 45]
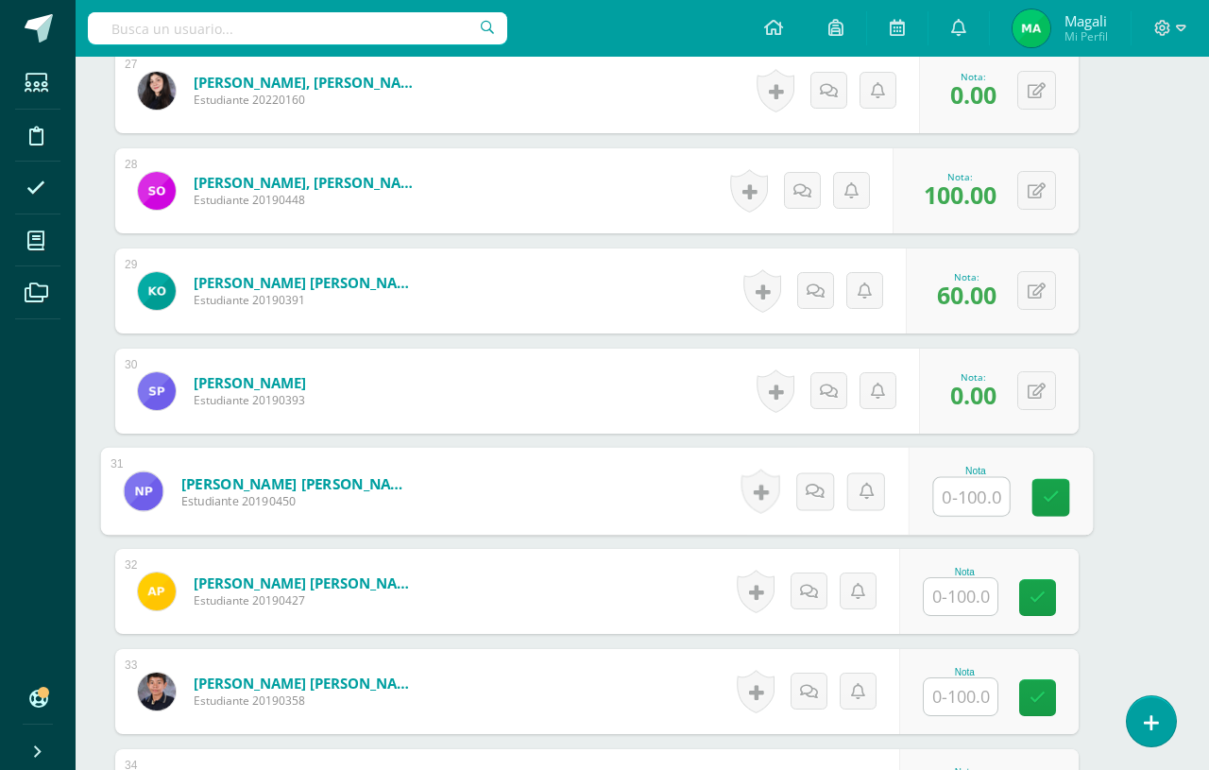
click at [967, 505] on input "text" at bounding box center [972, 497] width 76 height 38
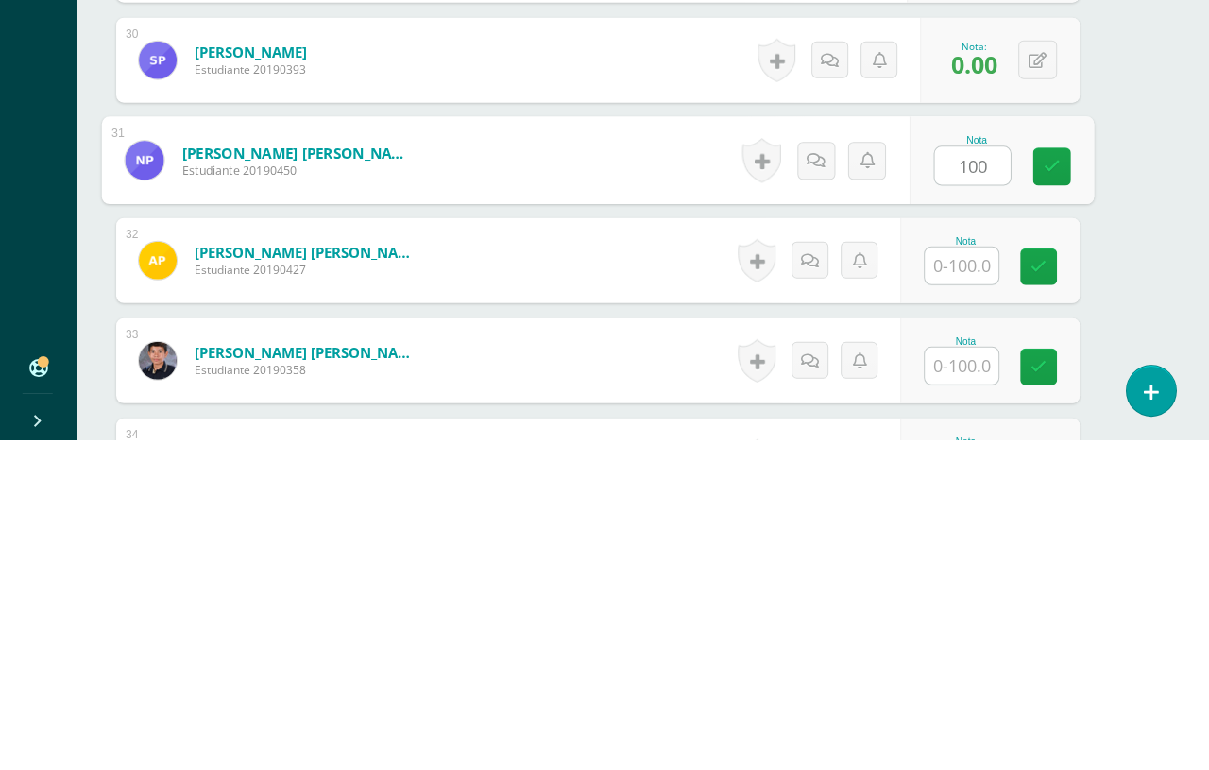
type input "100"
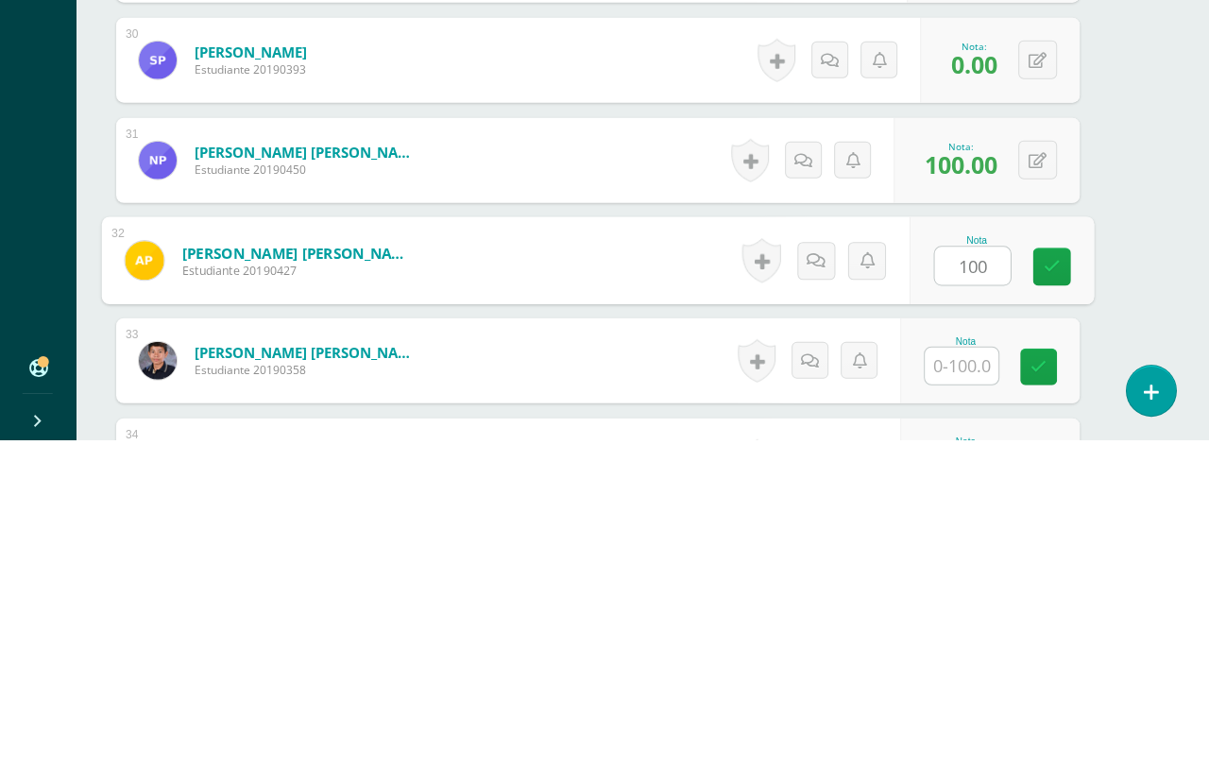
type input "100"
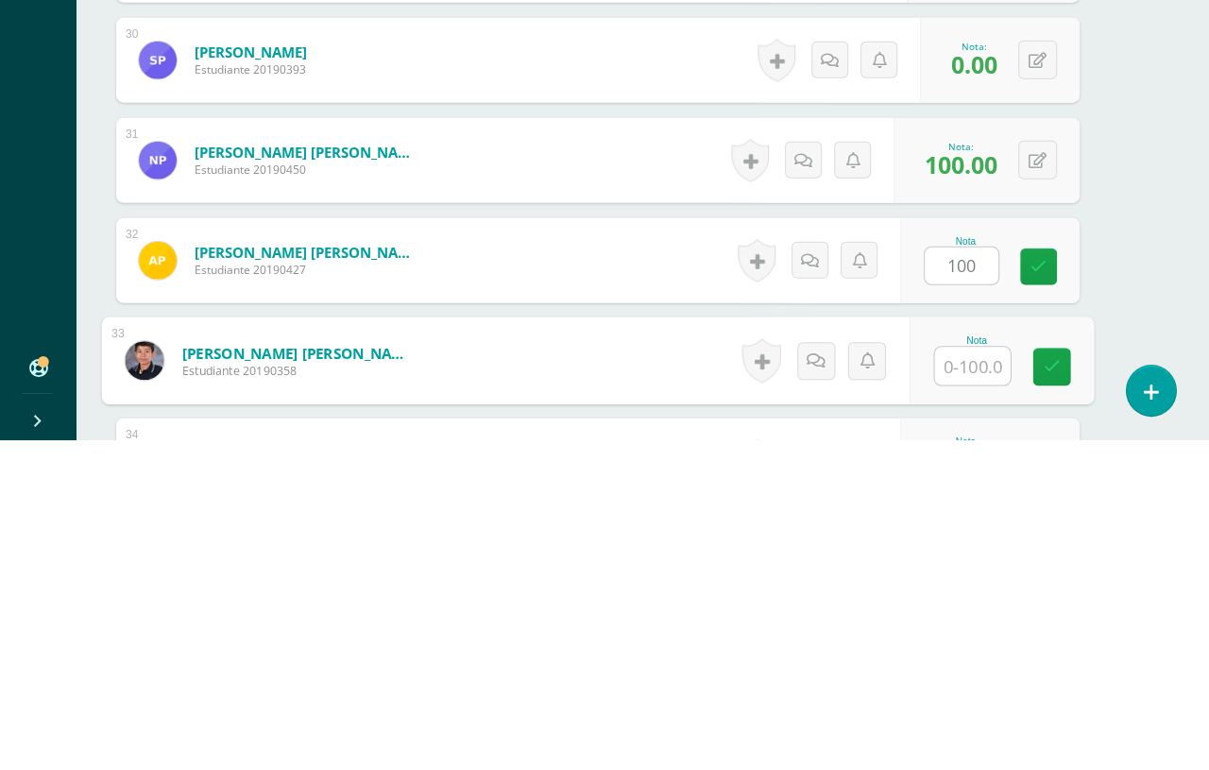
scroll to position [3309, 44]
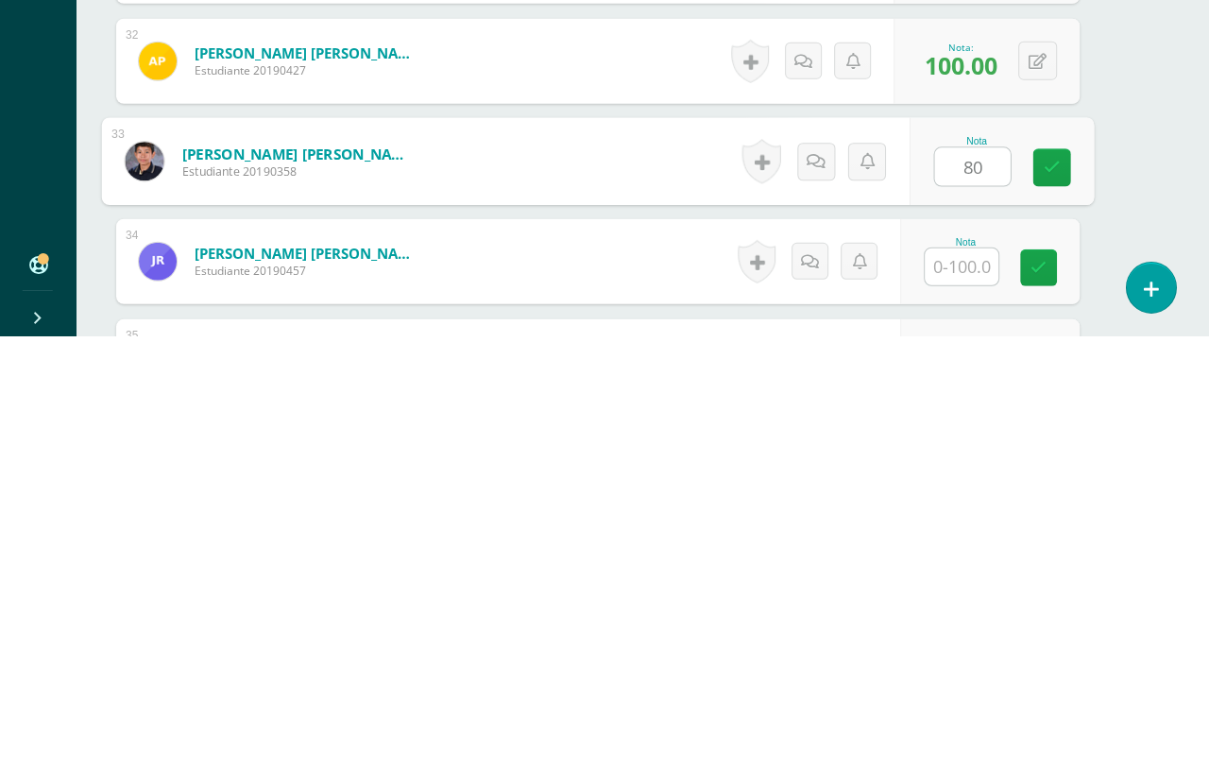
type input "80"
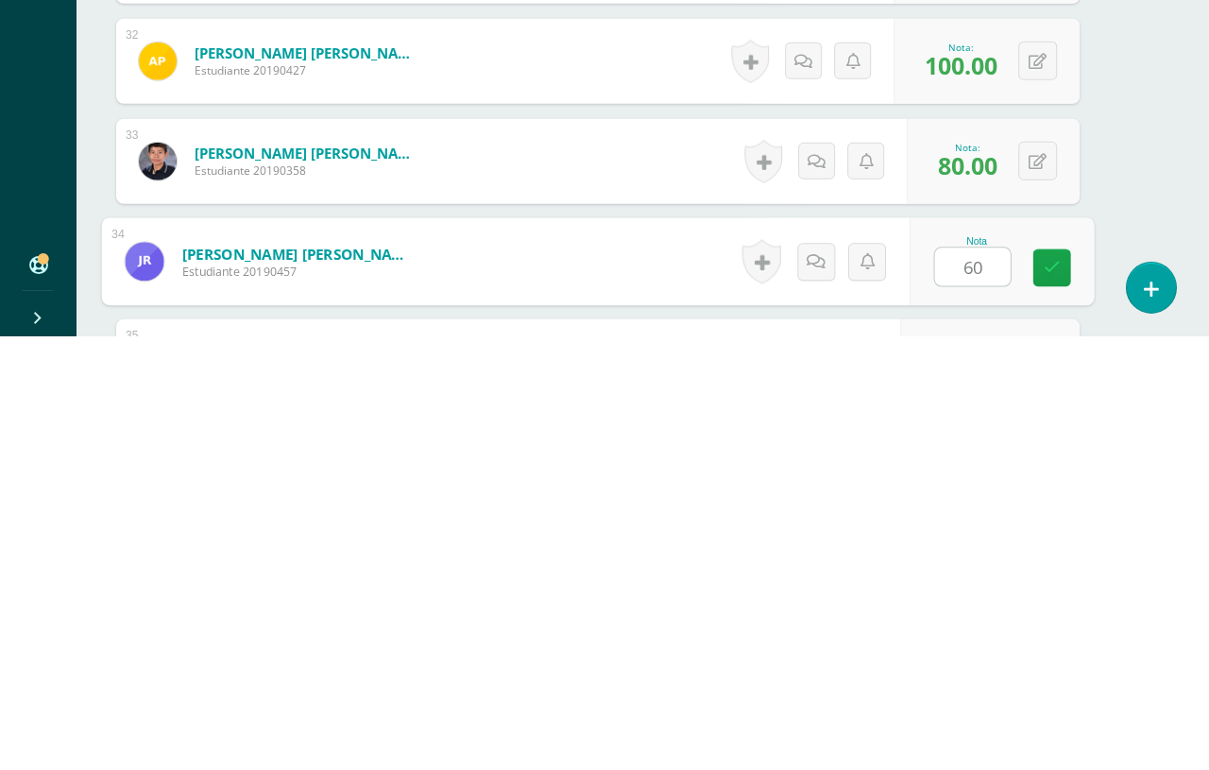
type input "60"
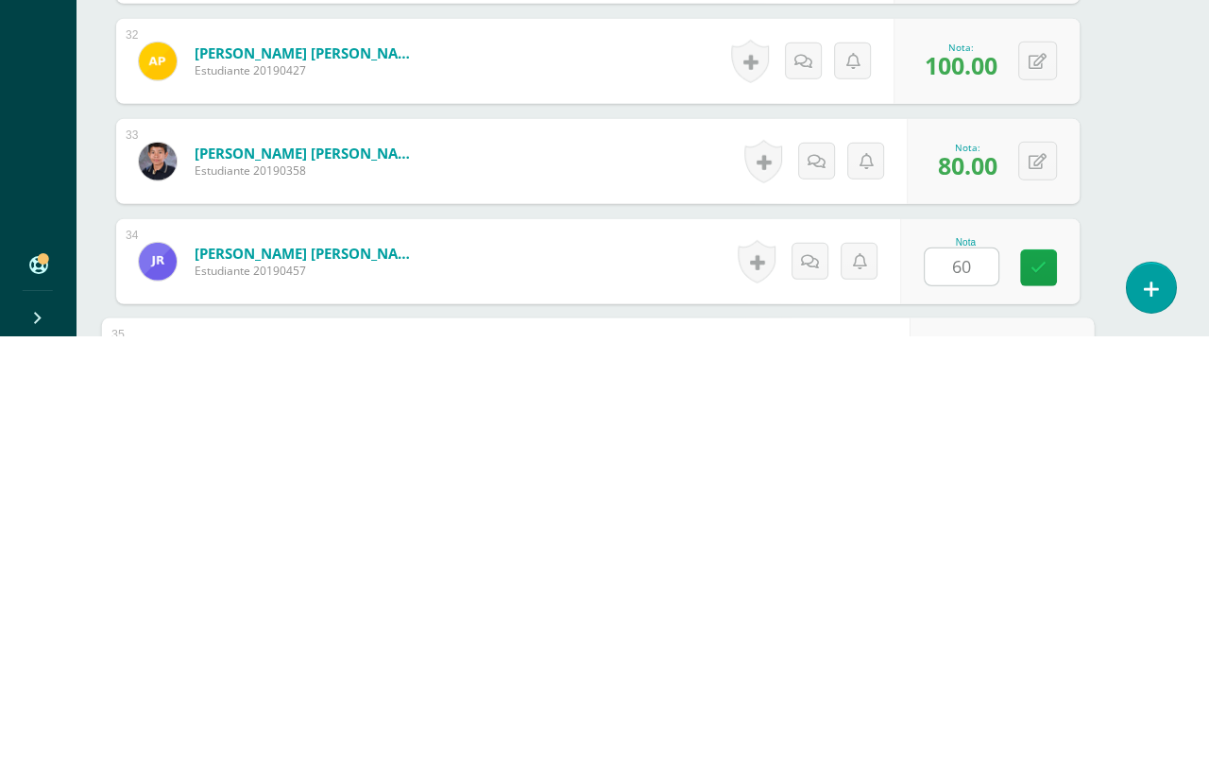
scroll to position [3510, 44]
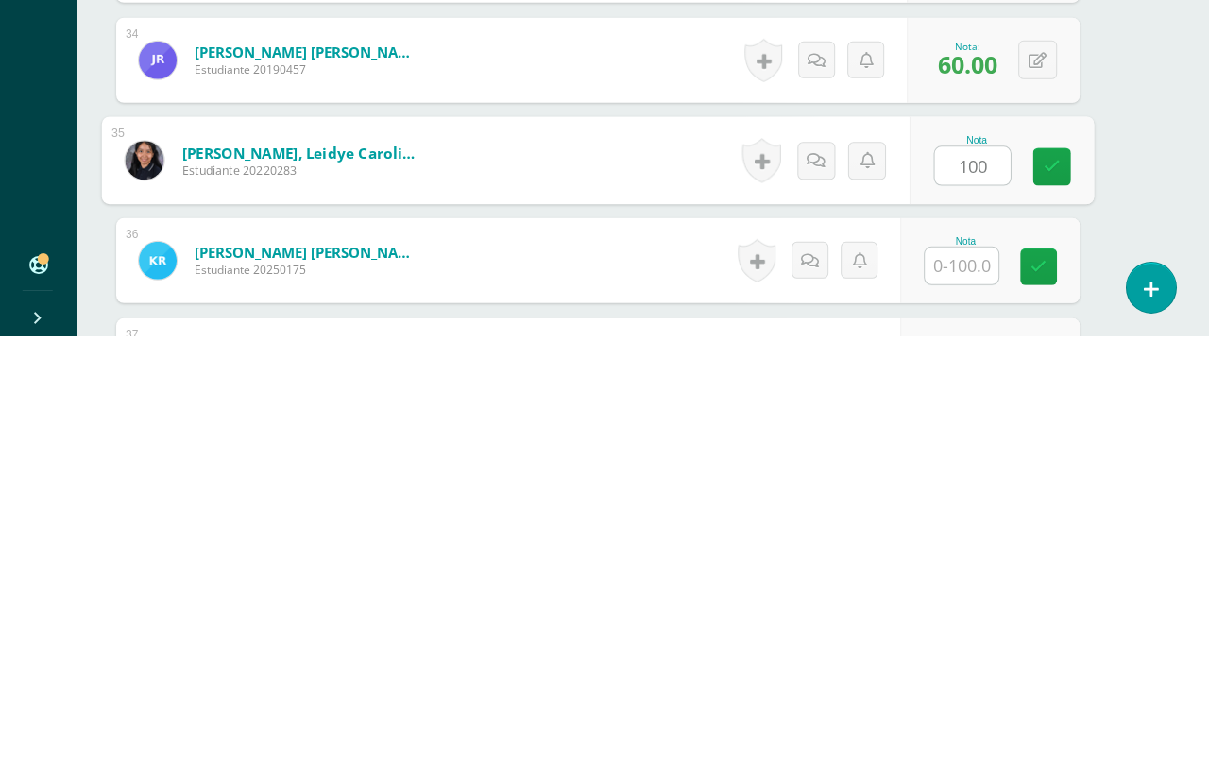
type input "100"
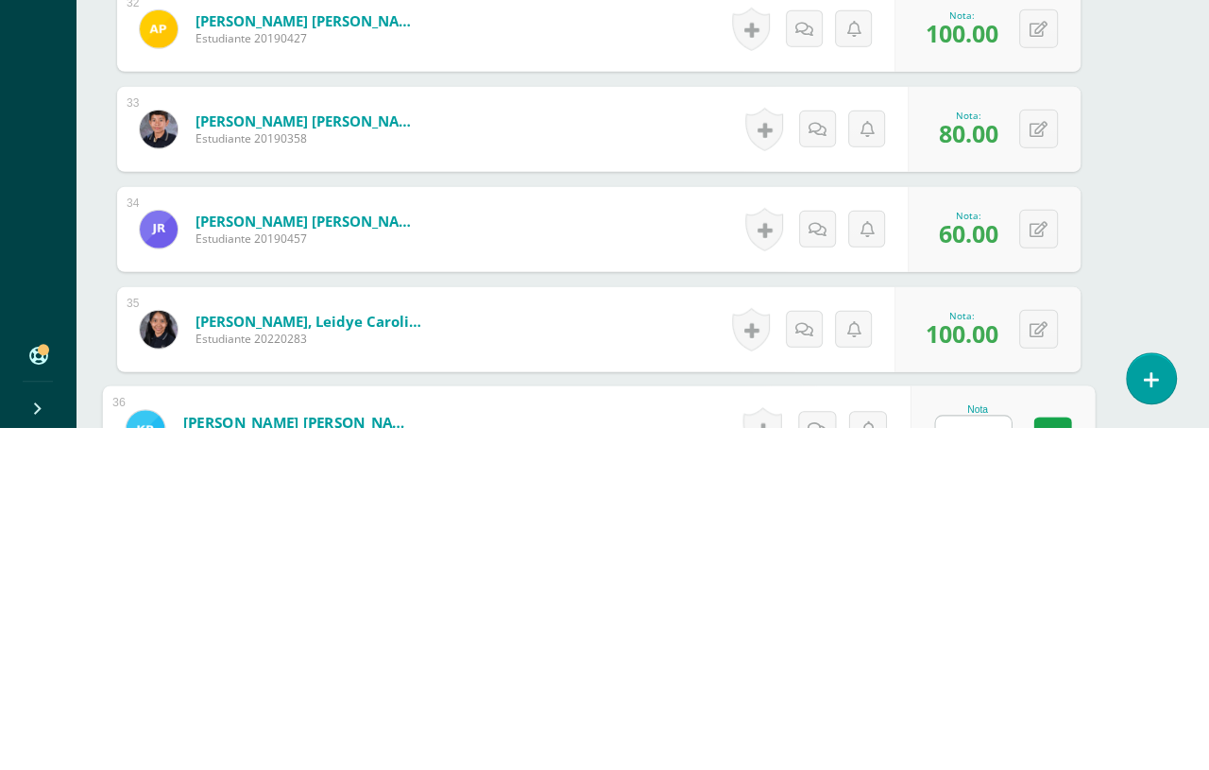
scroll to position [3432, 43]
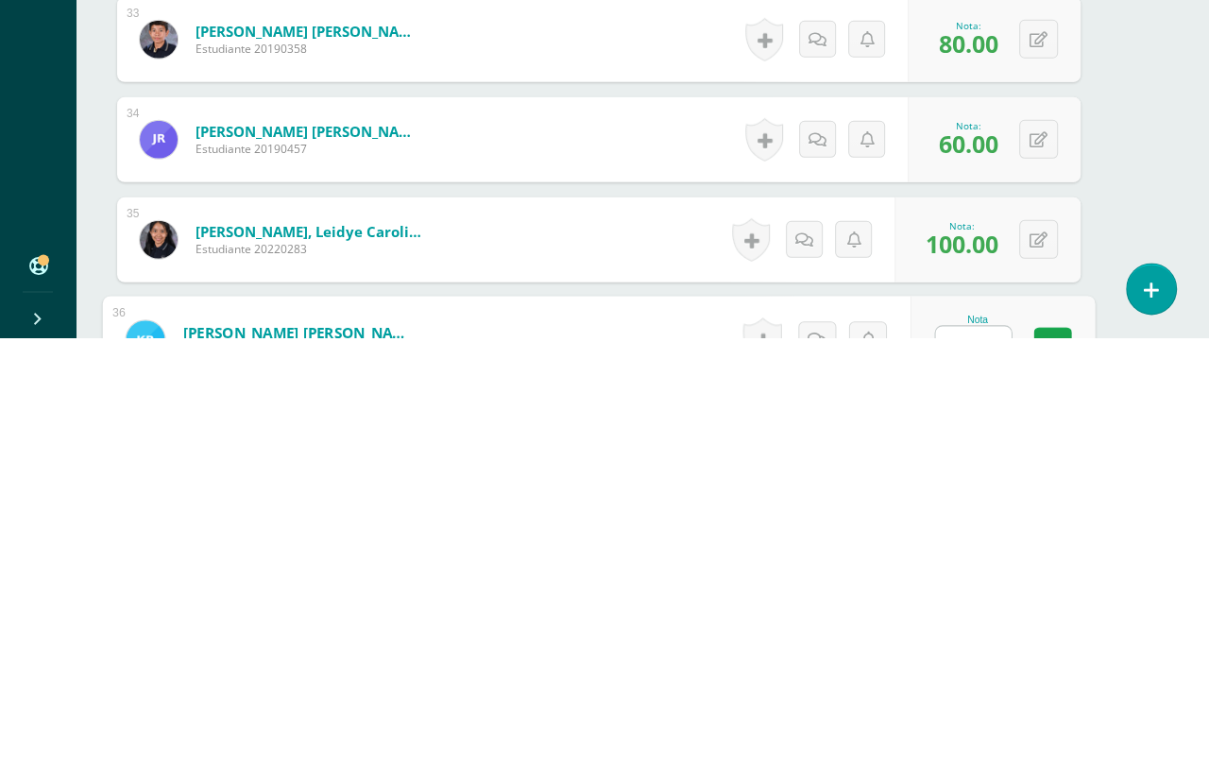
type input "0"
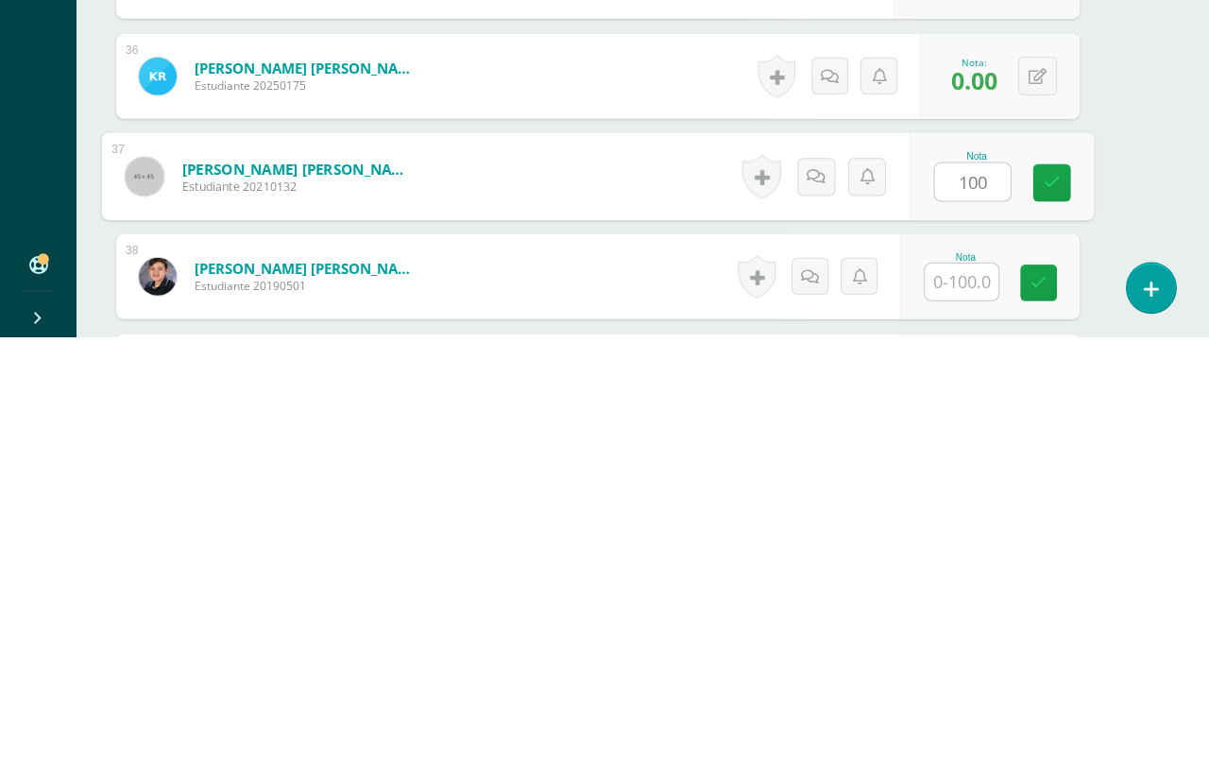
type input "100"
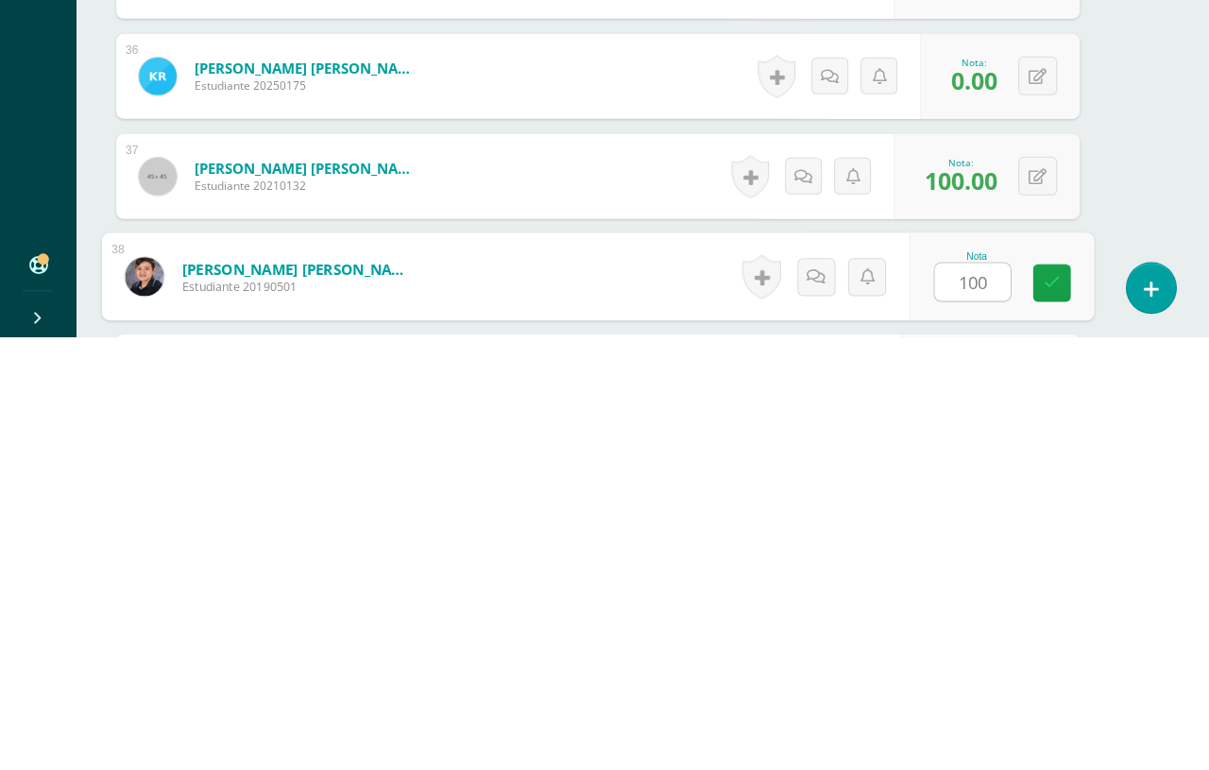
type input "100"
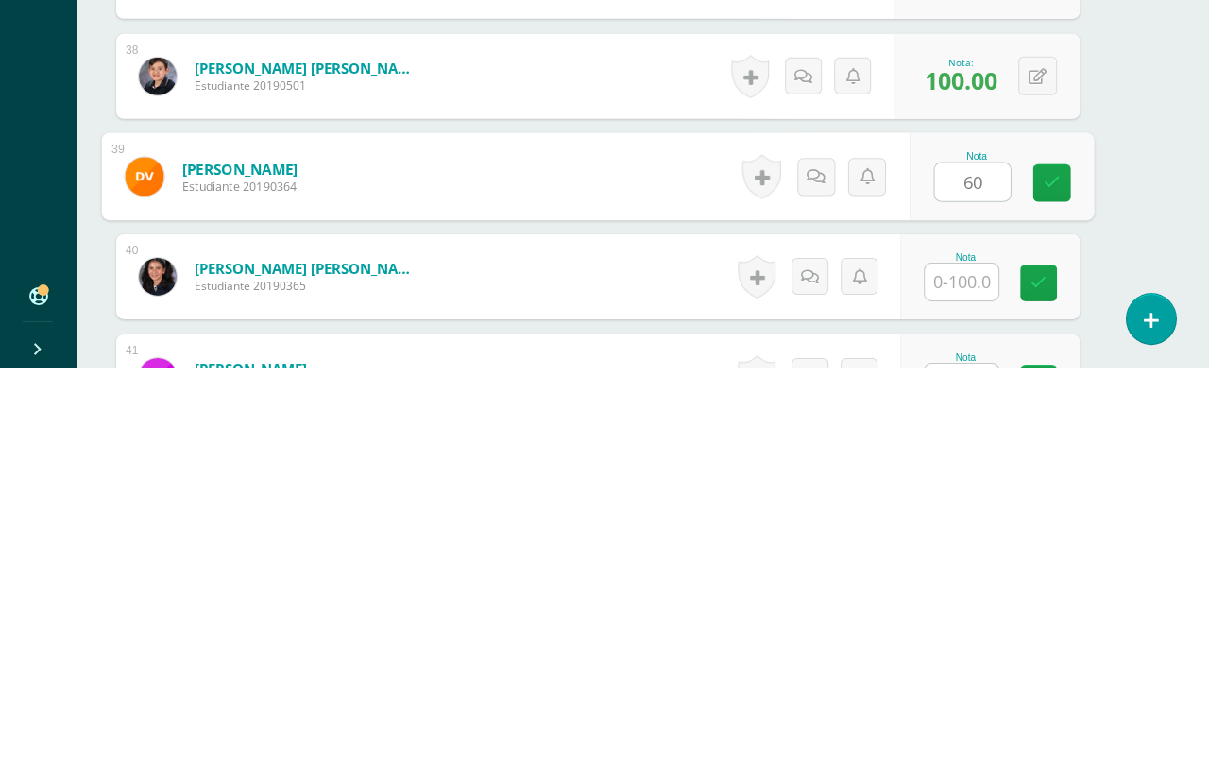
type input "60"
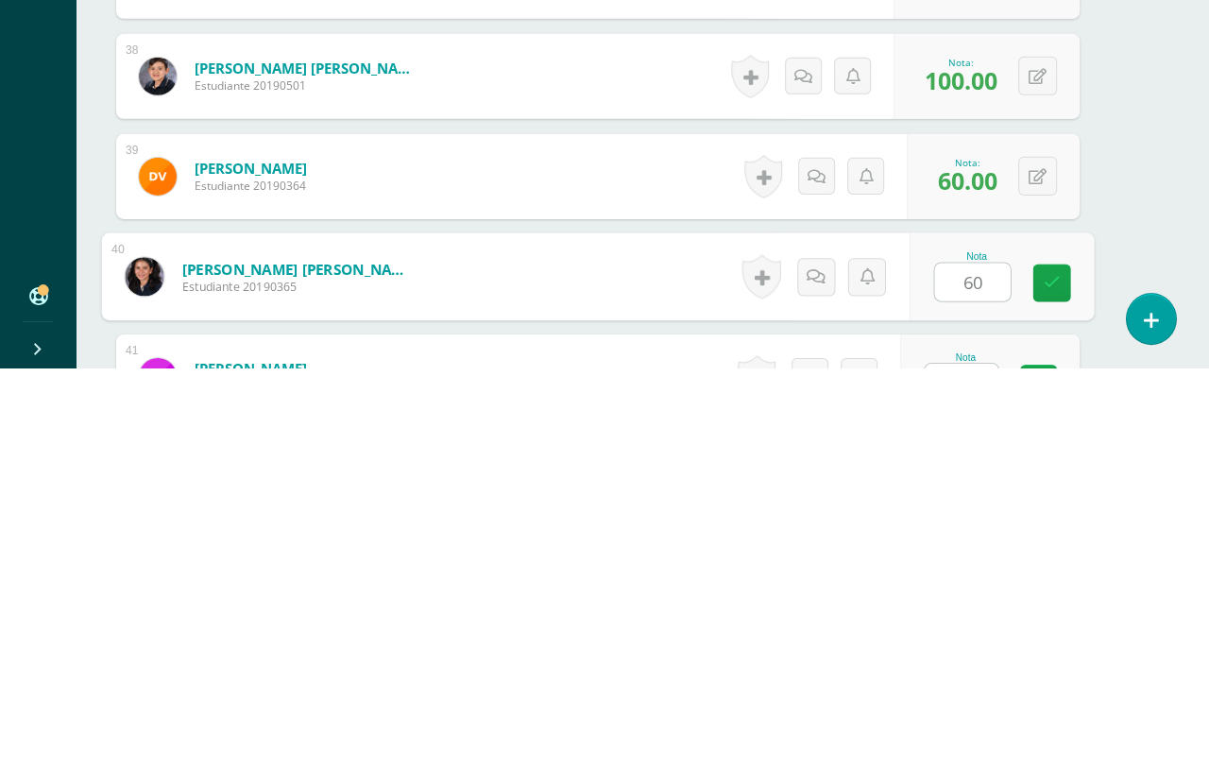
type input "60"
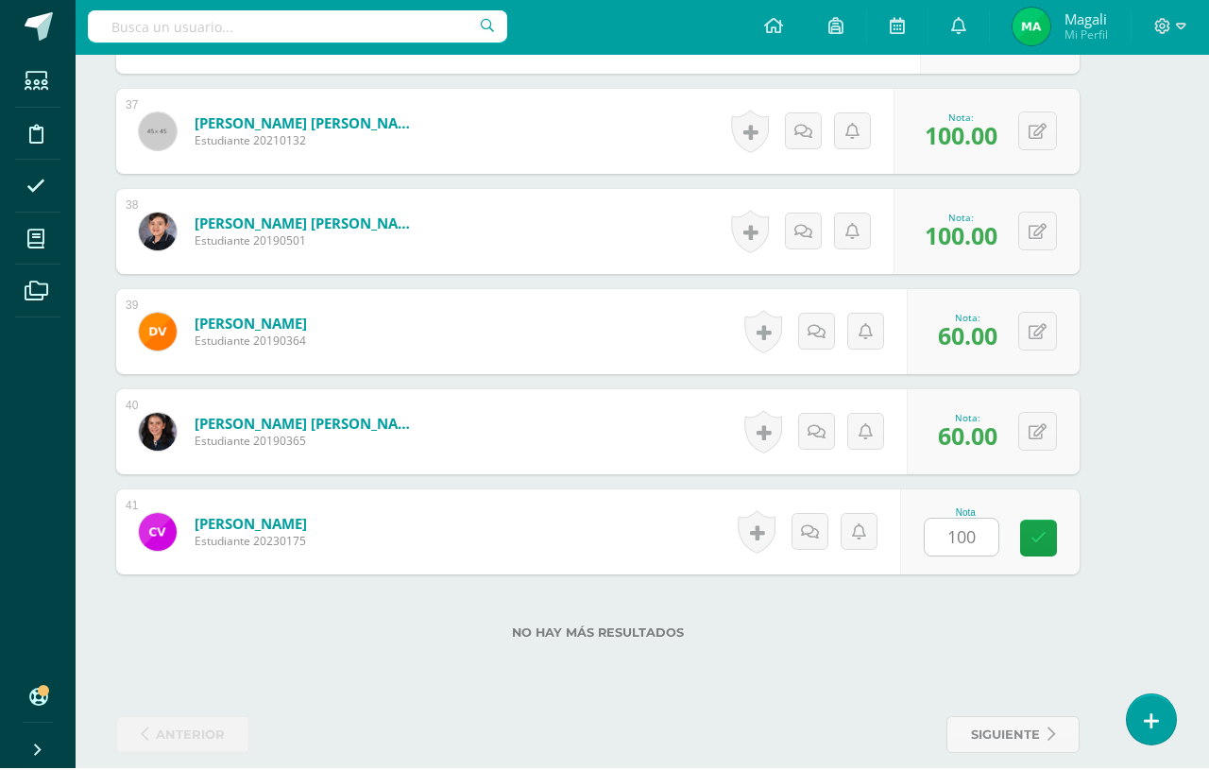
scroll to position [4171, 45]
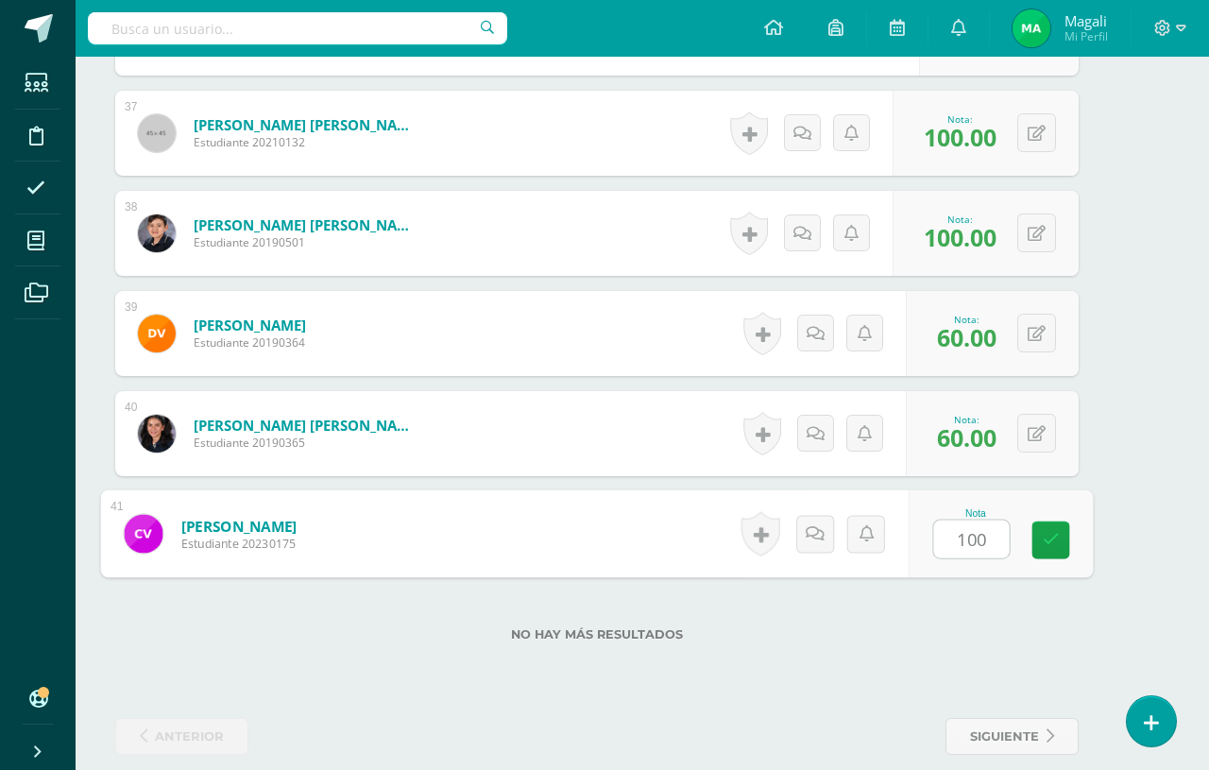
type input "100"
click at [1030, 551] on div "Nota 100" at bounding box center [1001, 534] width 184 height 88
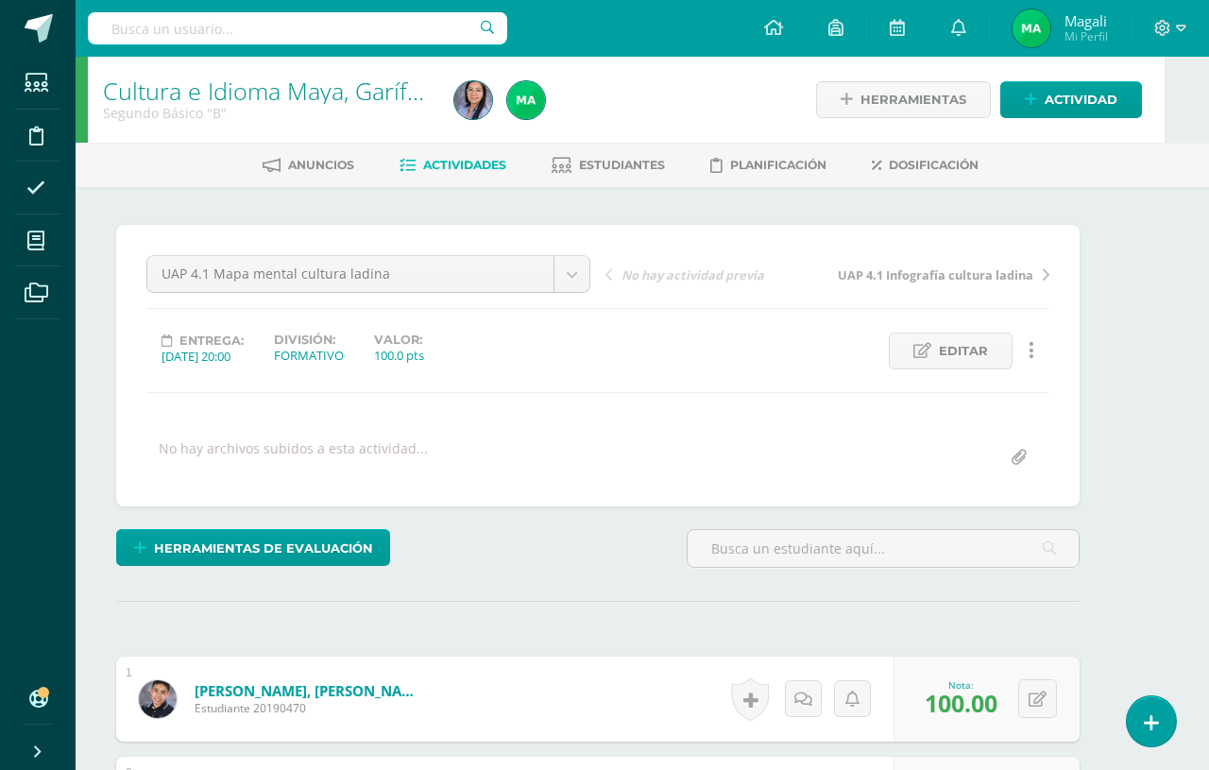
scroll to position [0, 45]
click at [1091, 105] on span "Actividad" at bounding box center [1080, 99] width 73 height 35
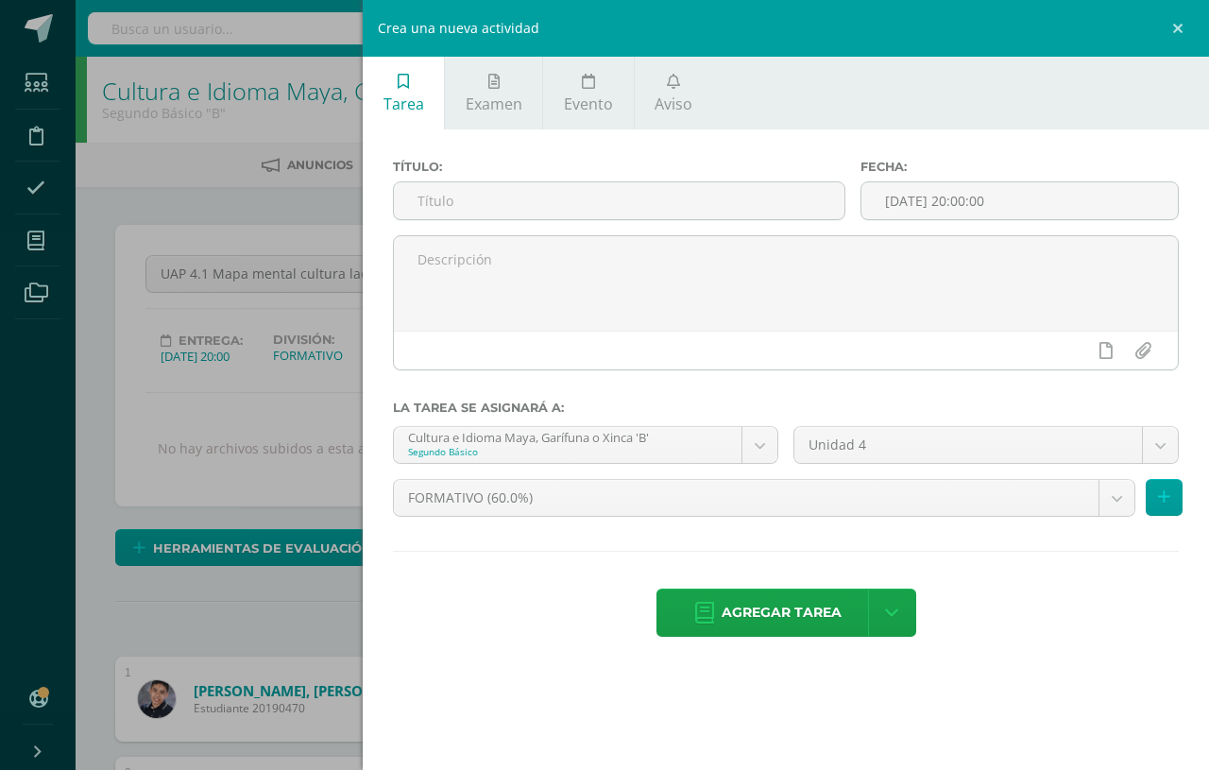
click at [427, 186] on input "text" at bounding box center [619, 200] width 451 height 37
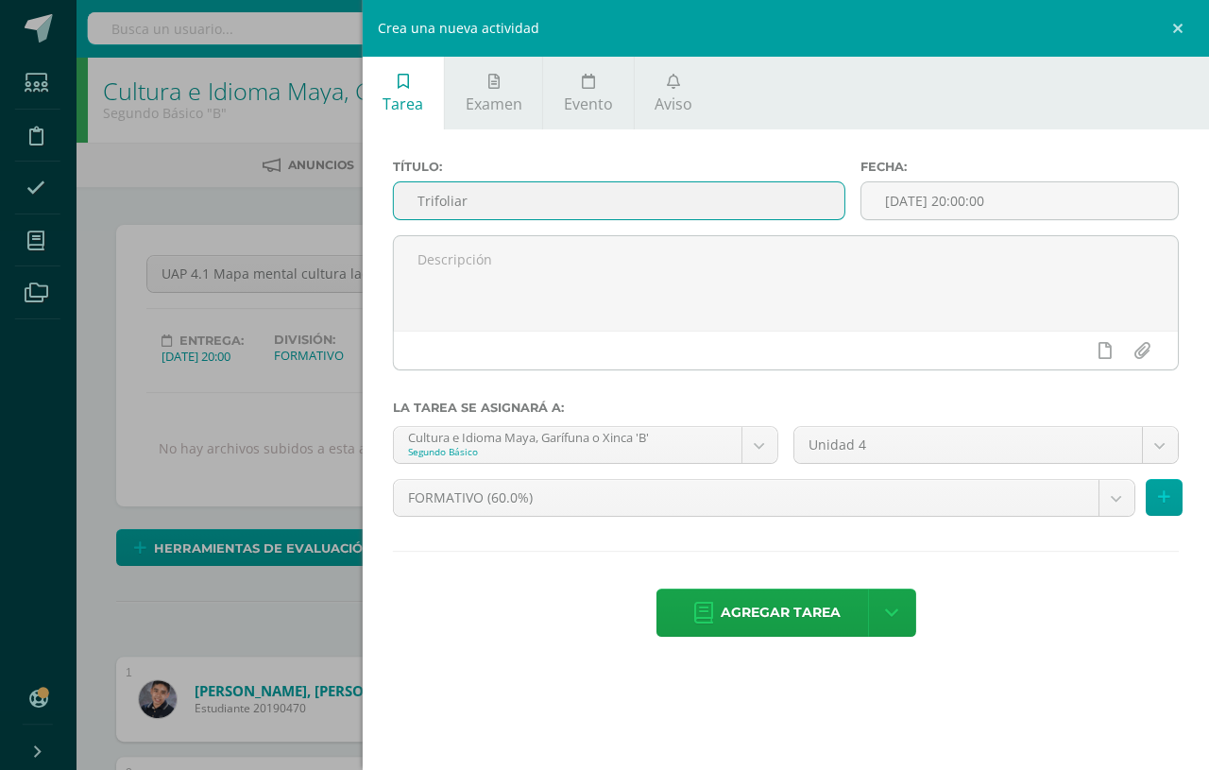
click at [410, 202] on input "Trifoliar" at bounding box center [619, 200] width 451 height 37
click at [743, 189] on input "UAP 4.1 Trifoliar" at bounding box center [619, 200] width 451 height 37
click at [762, 195] on input "UAP 4.1 Trifoliar" at bounding box center [619, 200] width 451 height 37
click at [726, 204] on input "UAP 4.1 Trifoliar" at bounding box center [619, 200] width 451 height 37
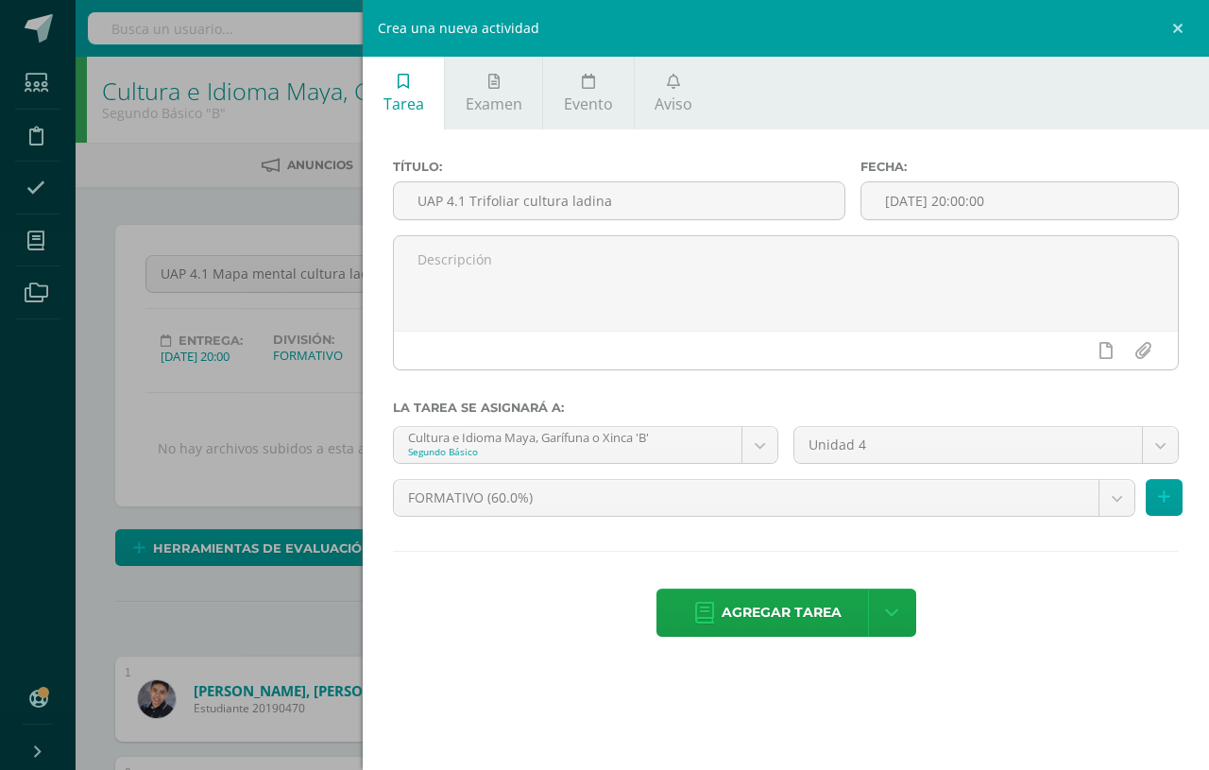
type input "UAP 4.1 Trifoliar cultura ladina"
click at [818, 627] on span "Agregar tarea" at bounding box center [782, 613] width 120 height 46
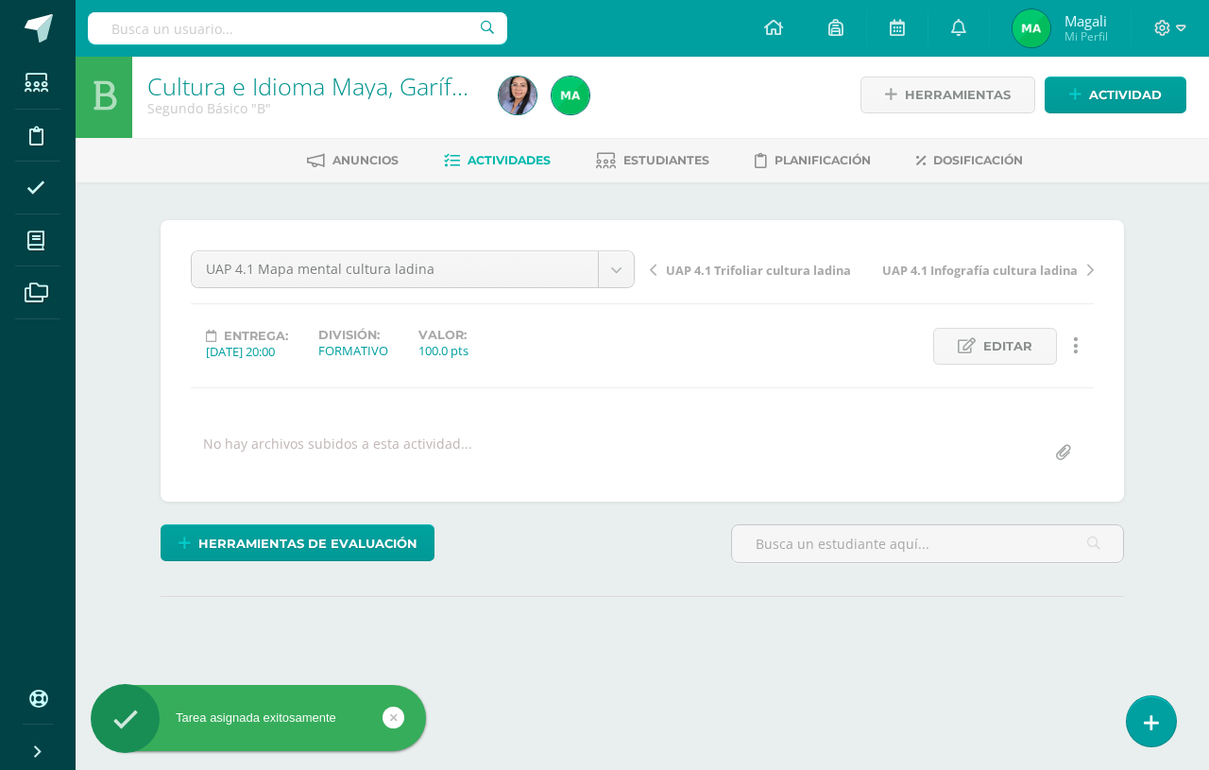
click at [624, 274] on body "Tarea asignada exitosamente Estudiantes Disciplina Asistencia Mis cursos Archiv…" at bounding box center [604, 369] width 1209 height 748
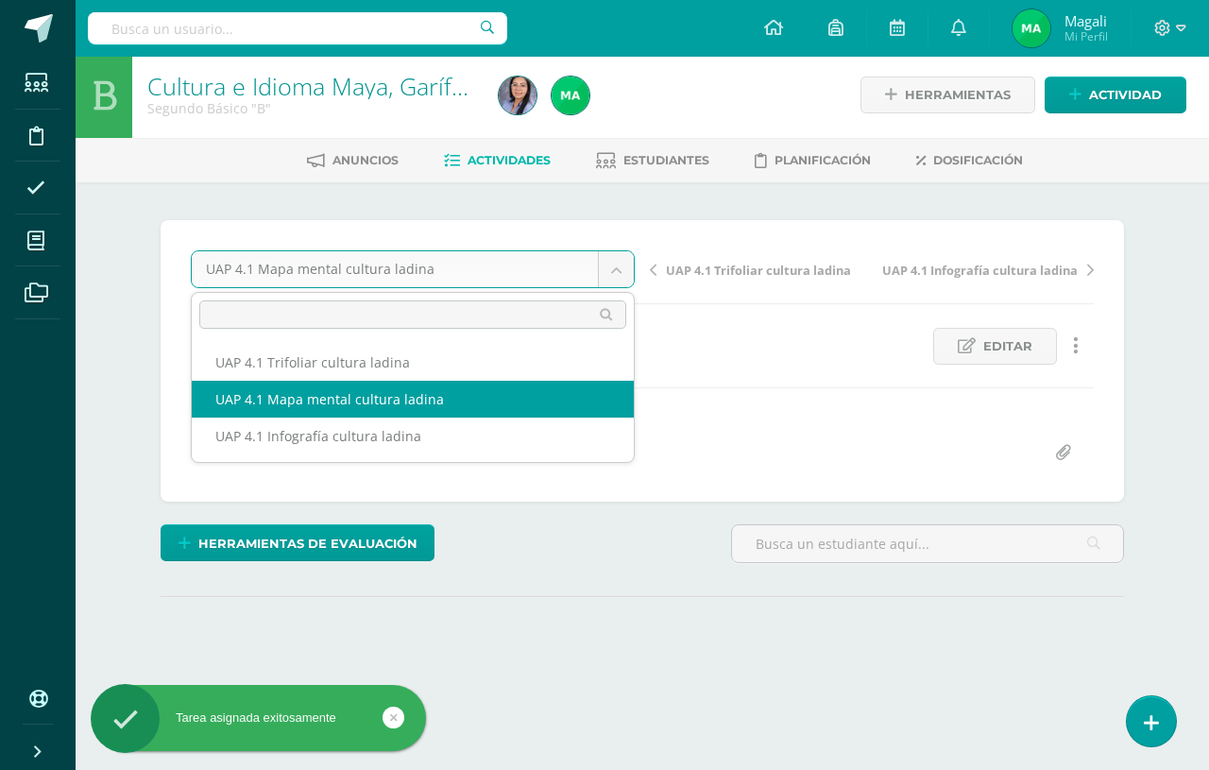
scroll to position [5, 0]
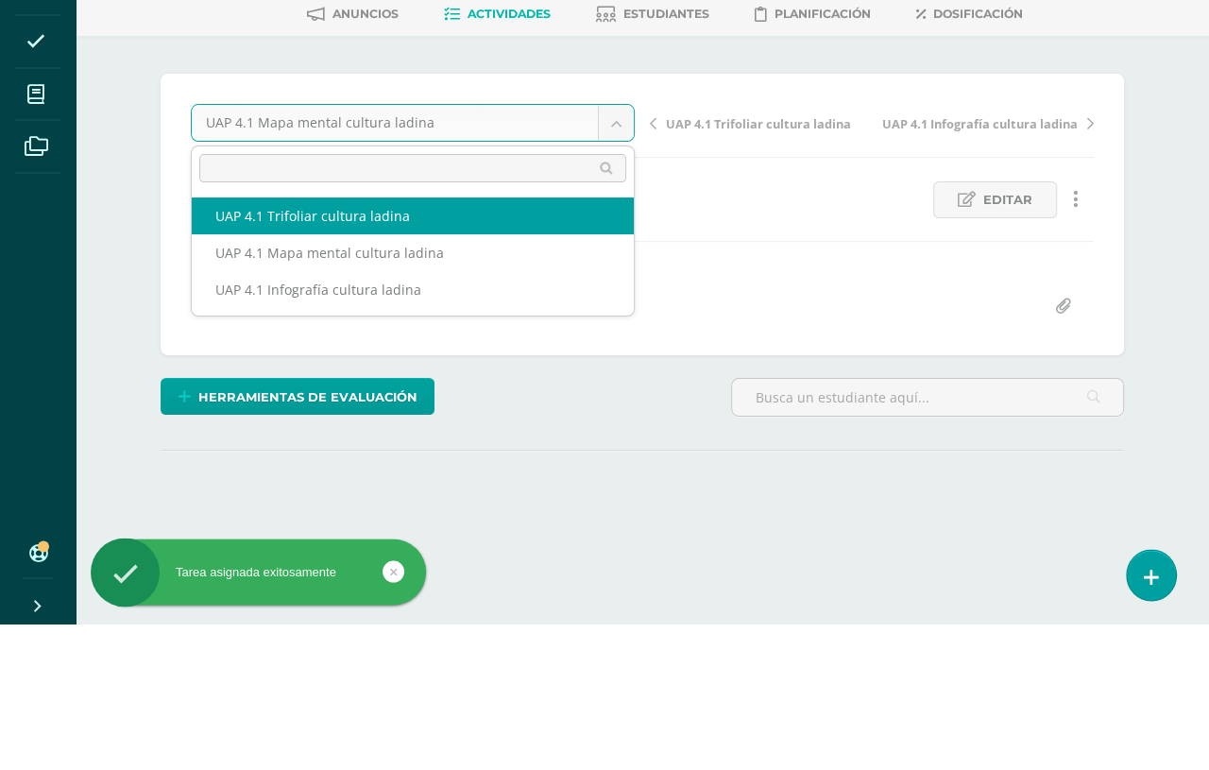
select select "/dashboard/teacher/grade-activity/228018/"
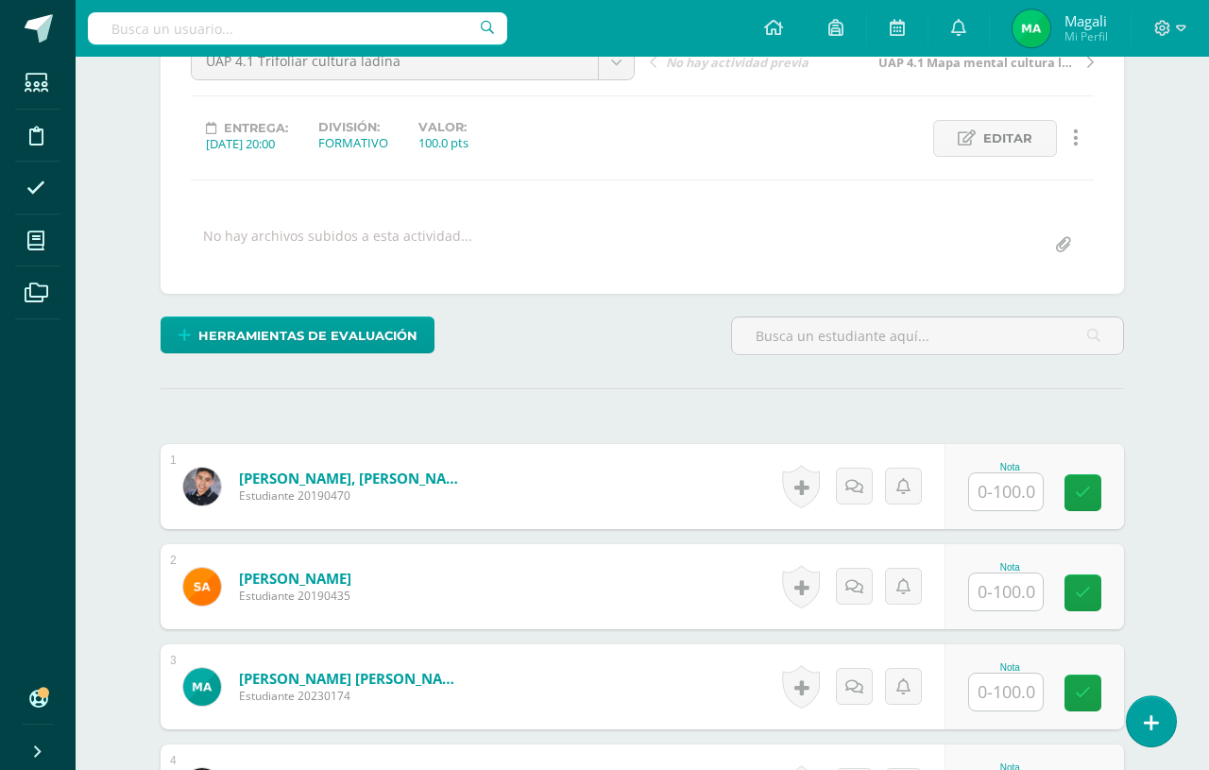
scroll to position [213, 0]
click at [1001, 497] on input "text" at bounding box center [1006, 491] width 74 height 37
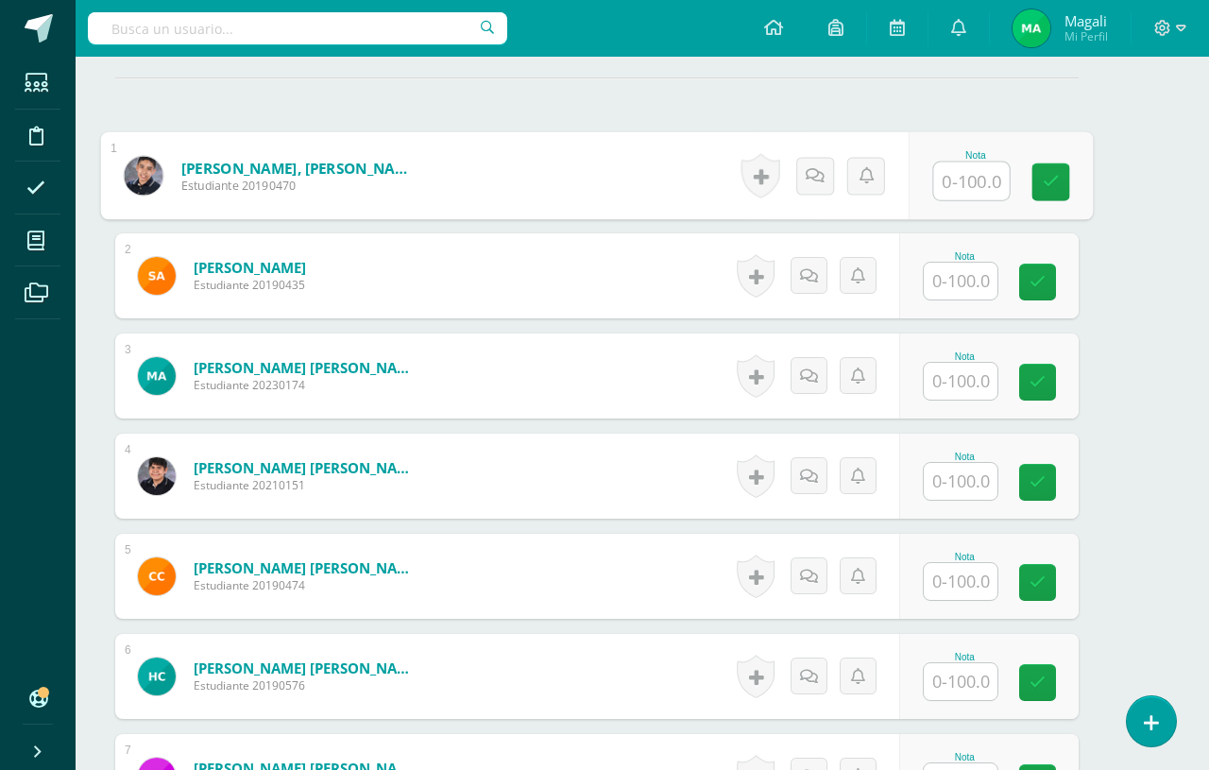
scroll to position [213, 44]
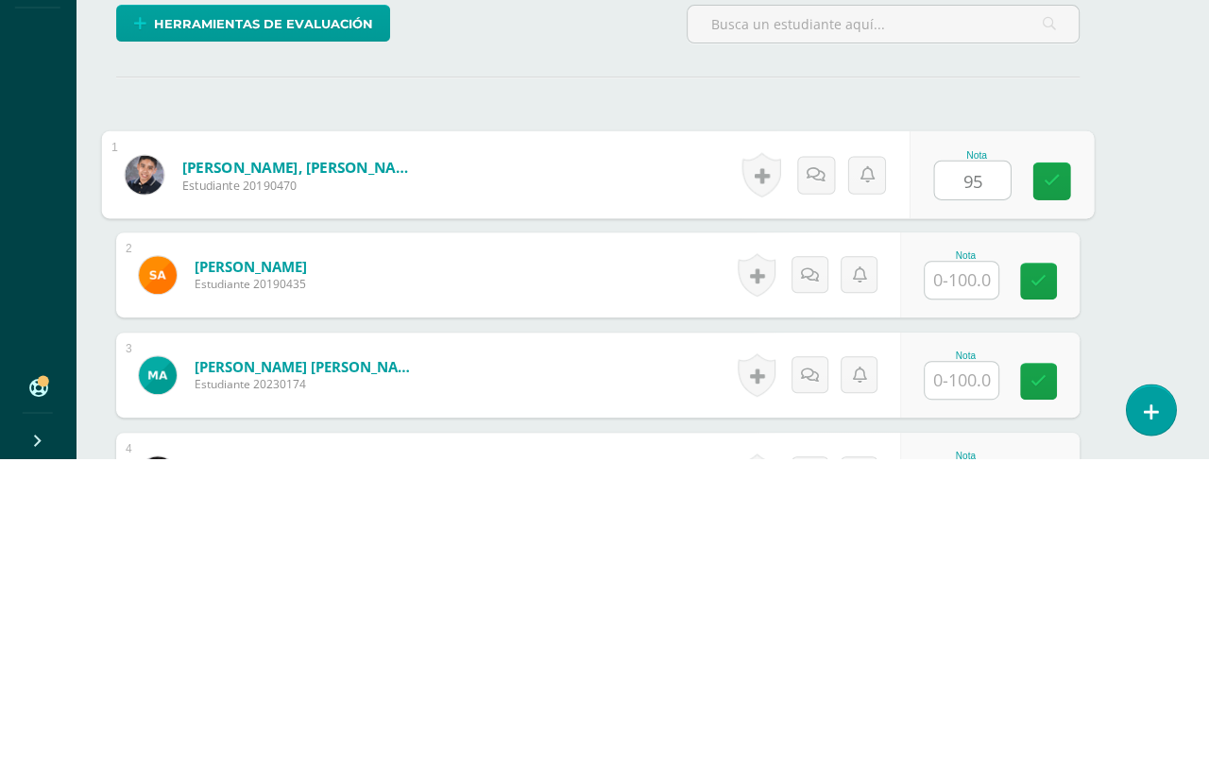
type input "95"
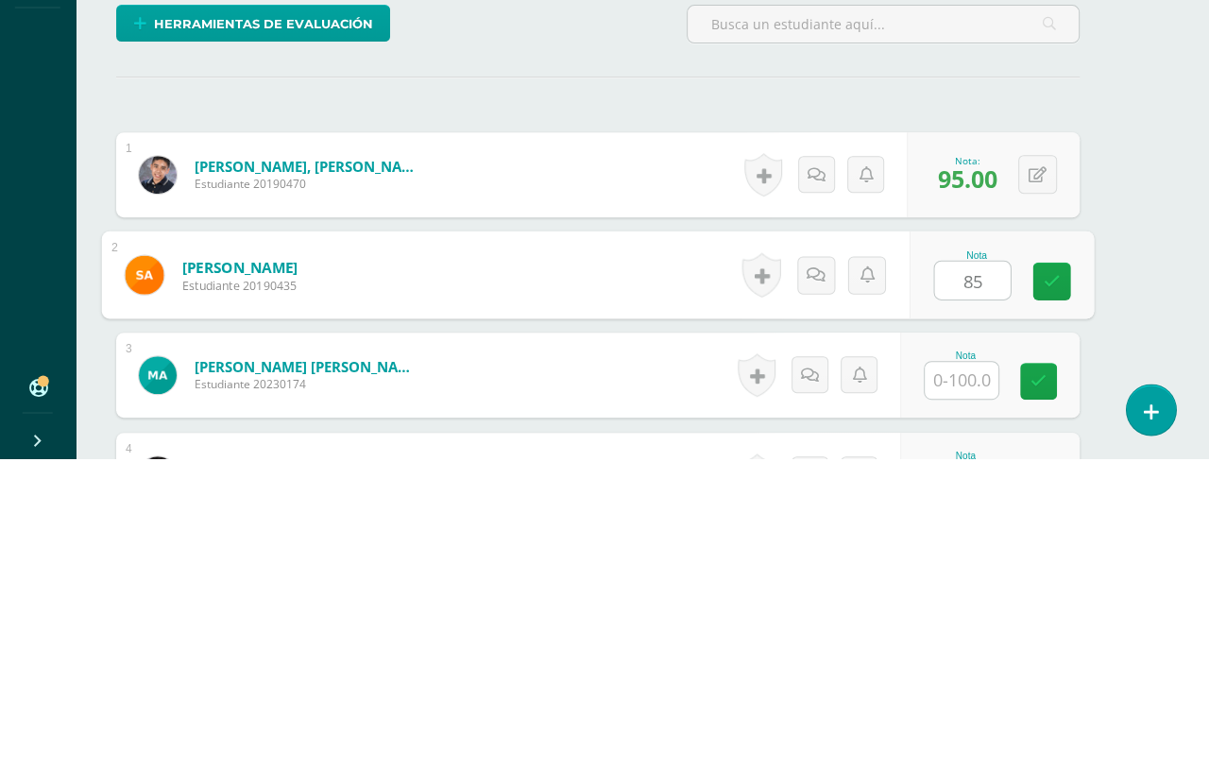
type input "85"
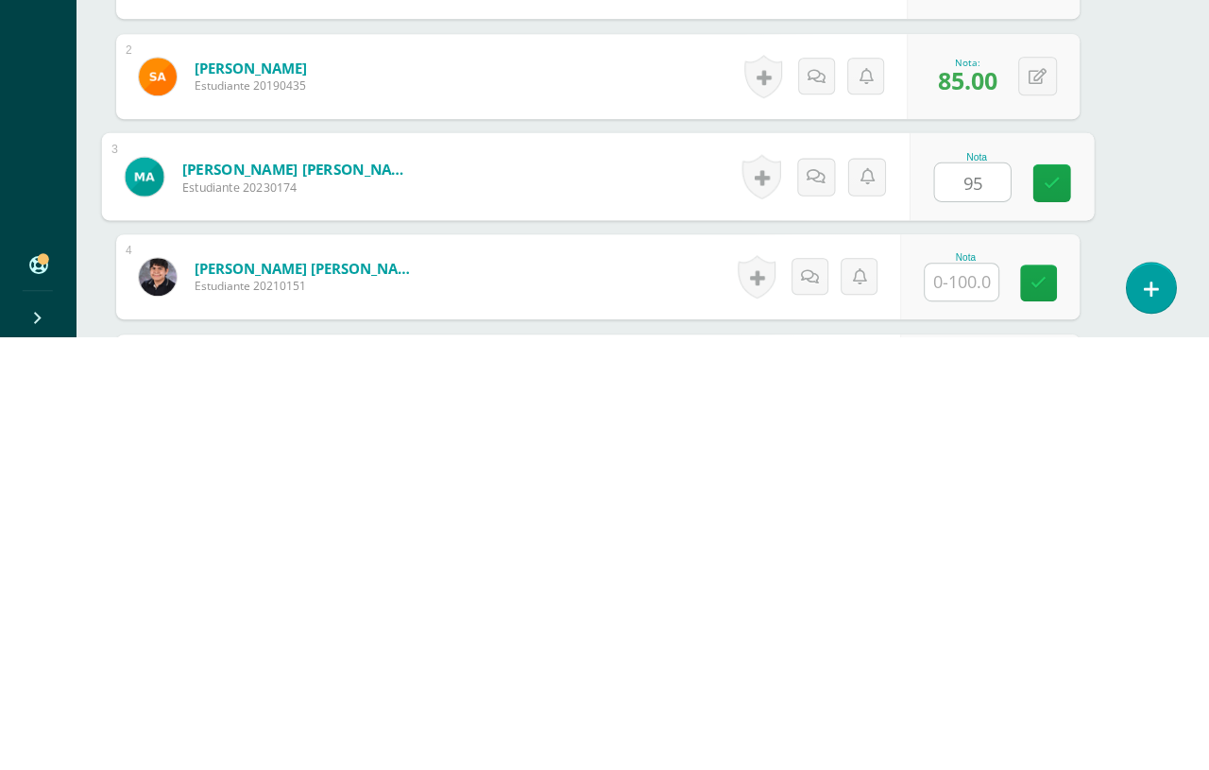
scroll to position [290, 44]
type input "95"
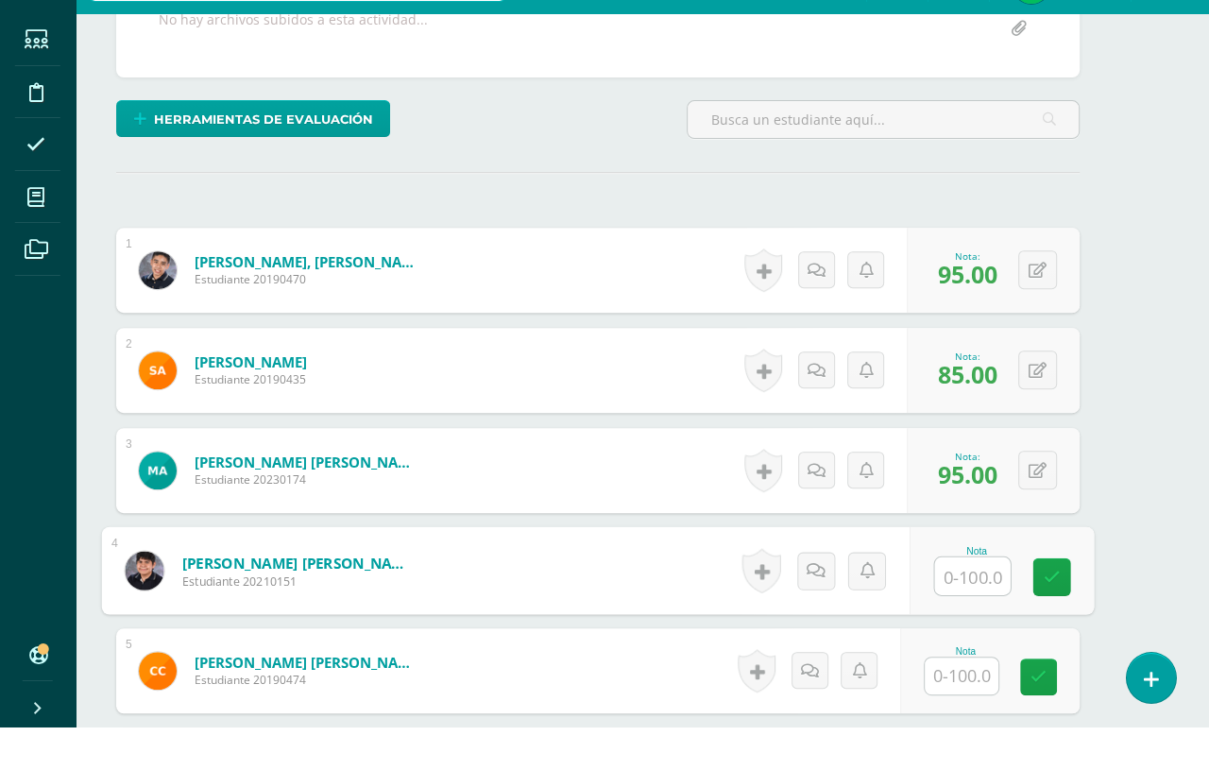
scroll to position [379, 44]
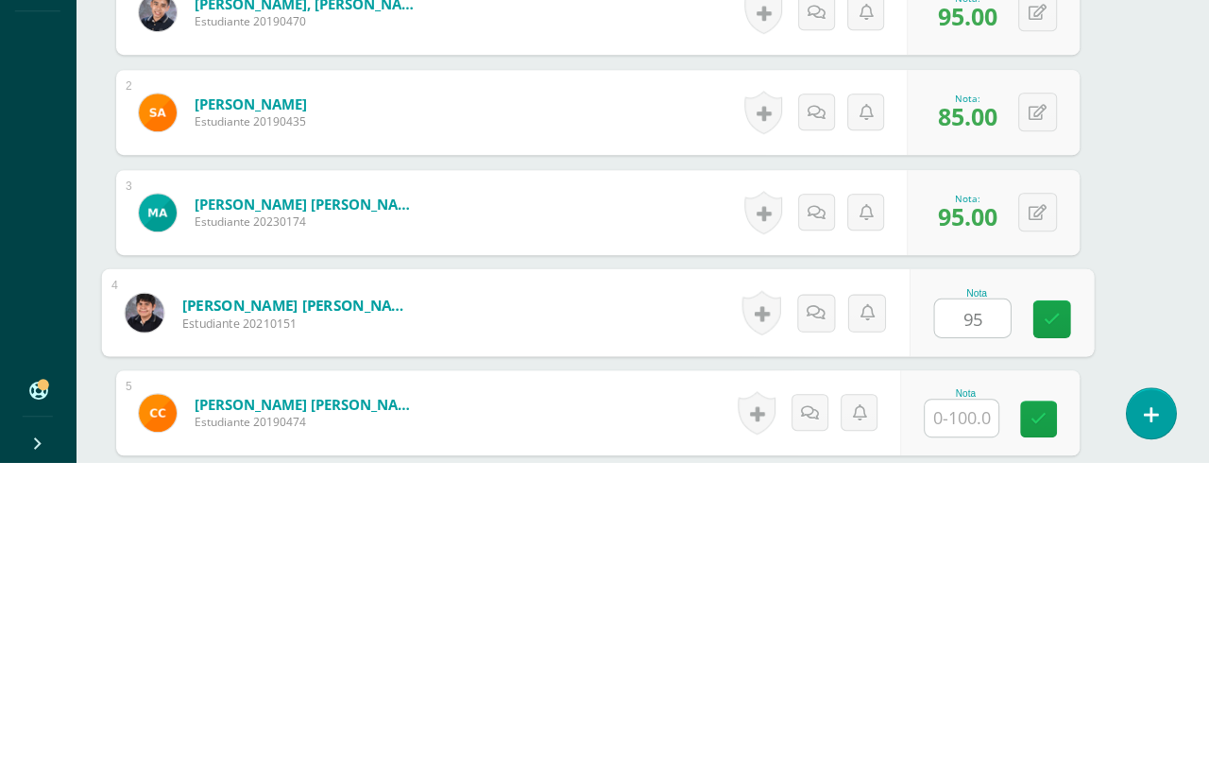
type input "95"
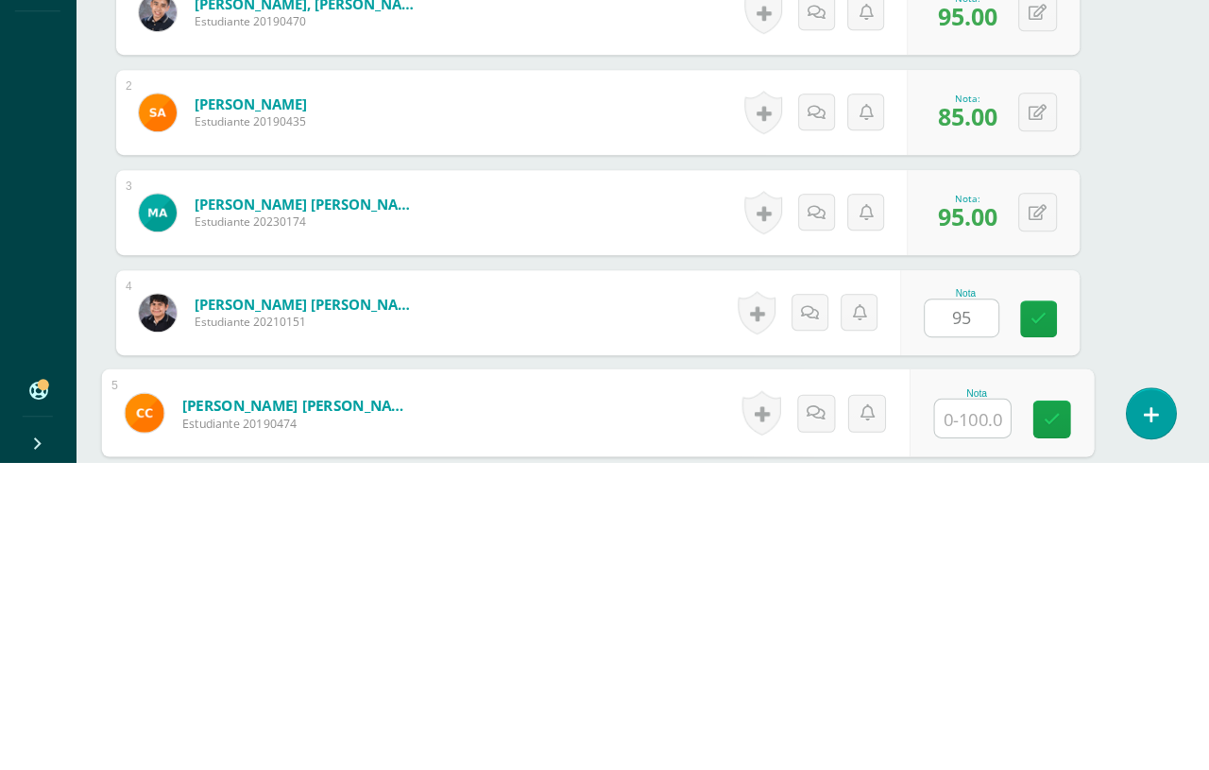
scroll to position [489, 44]
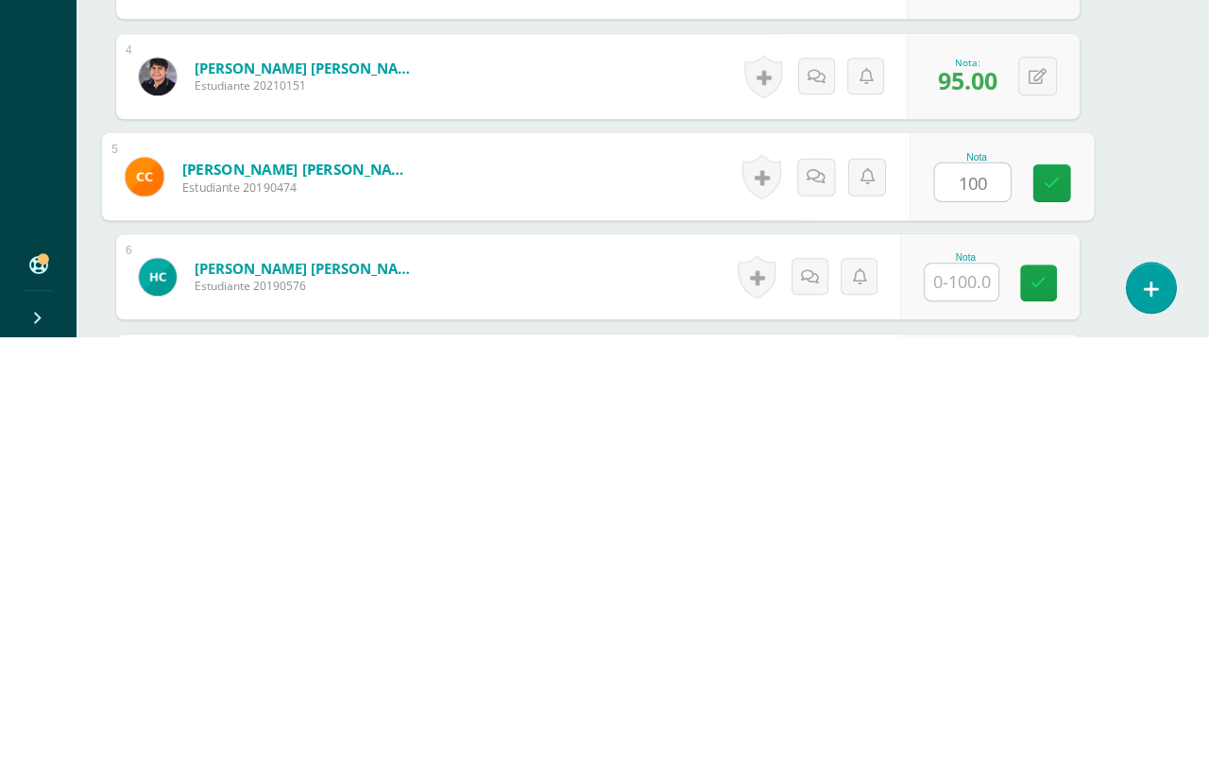
type input "100"
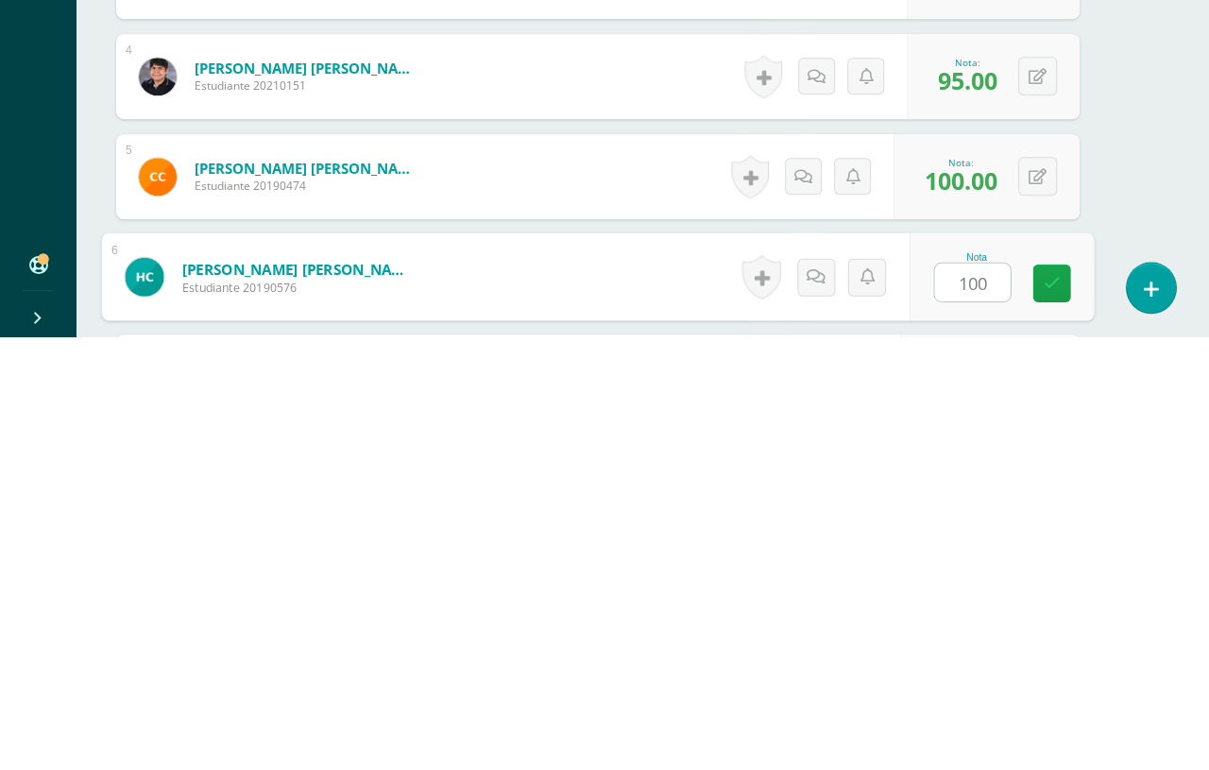
type input "100"
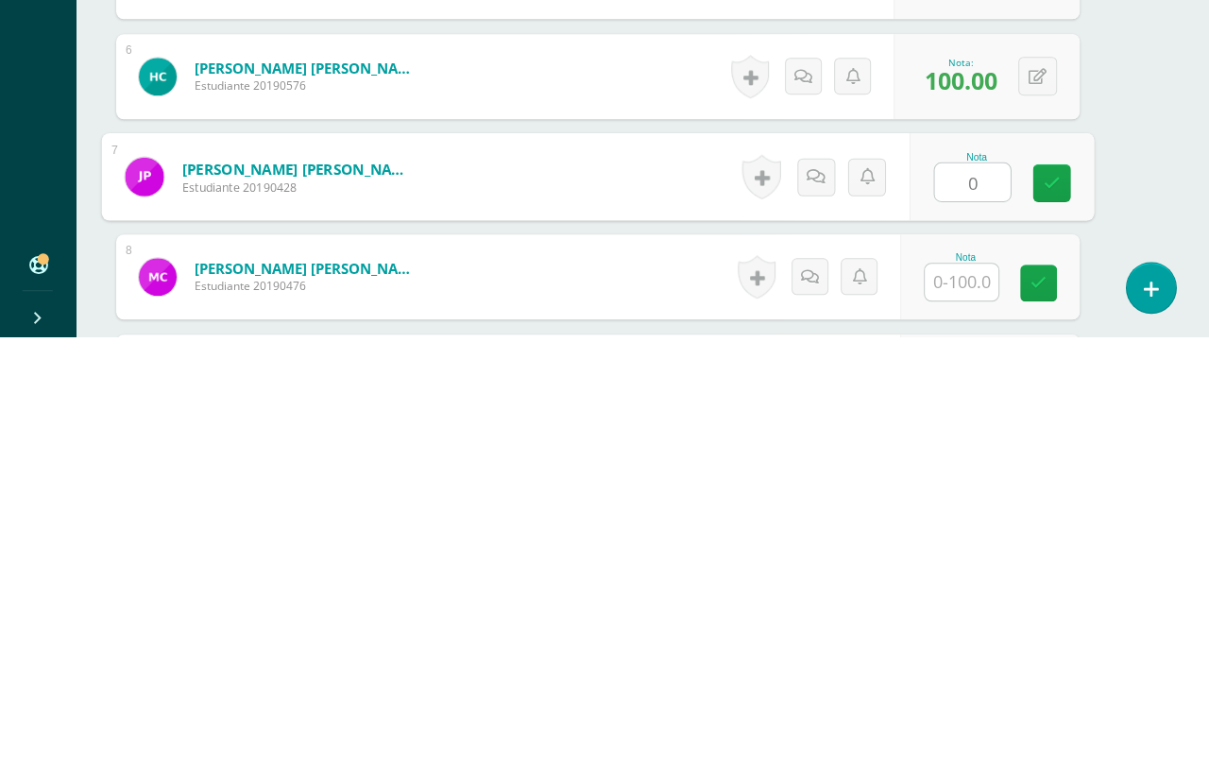
type input "0"
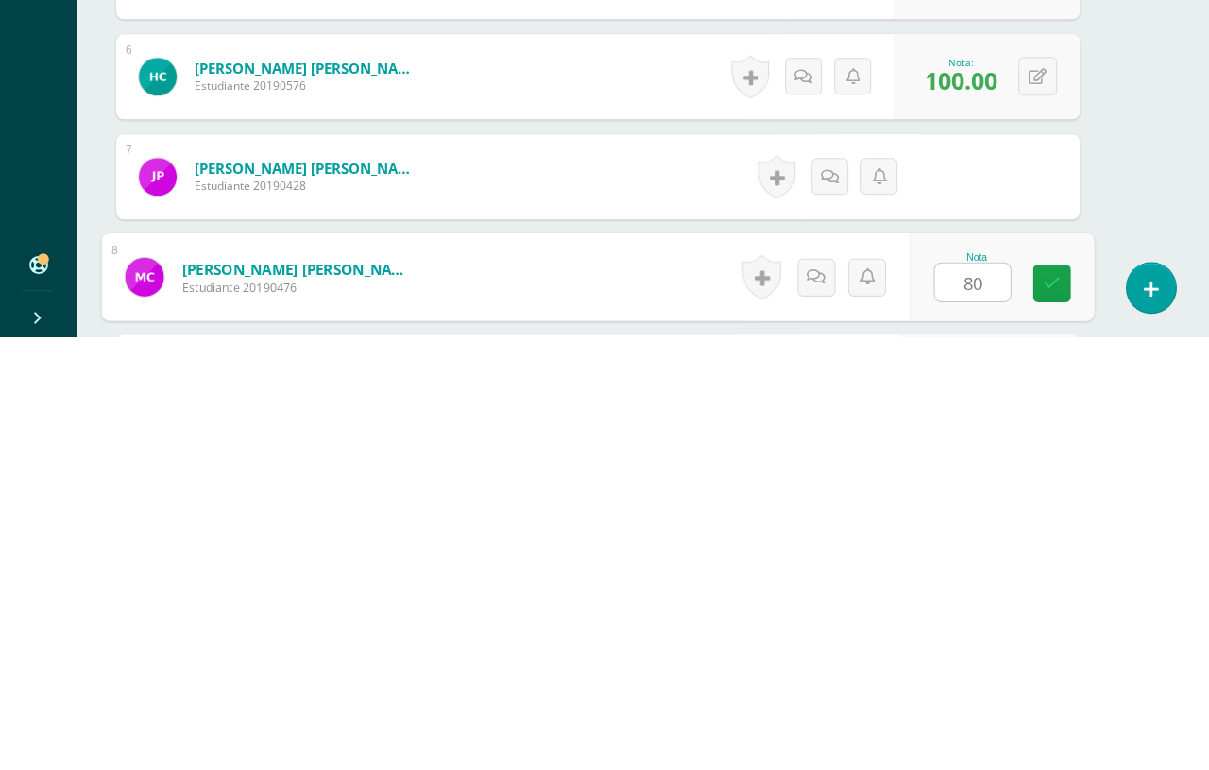
type input "80"
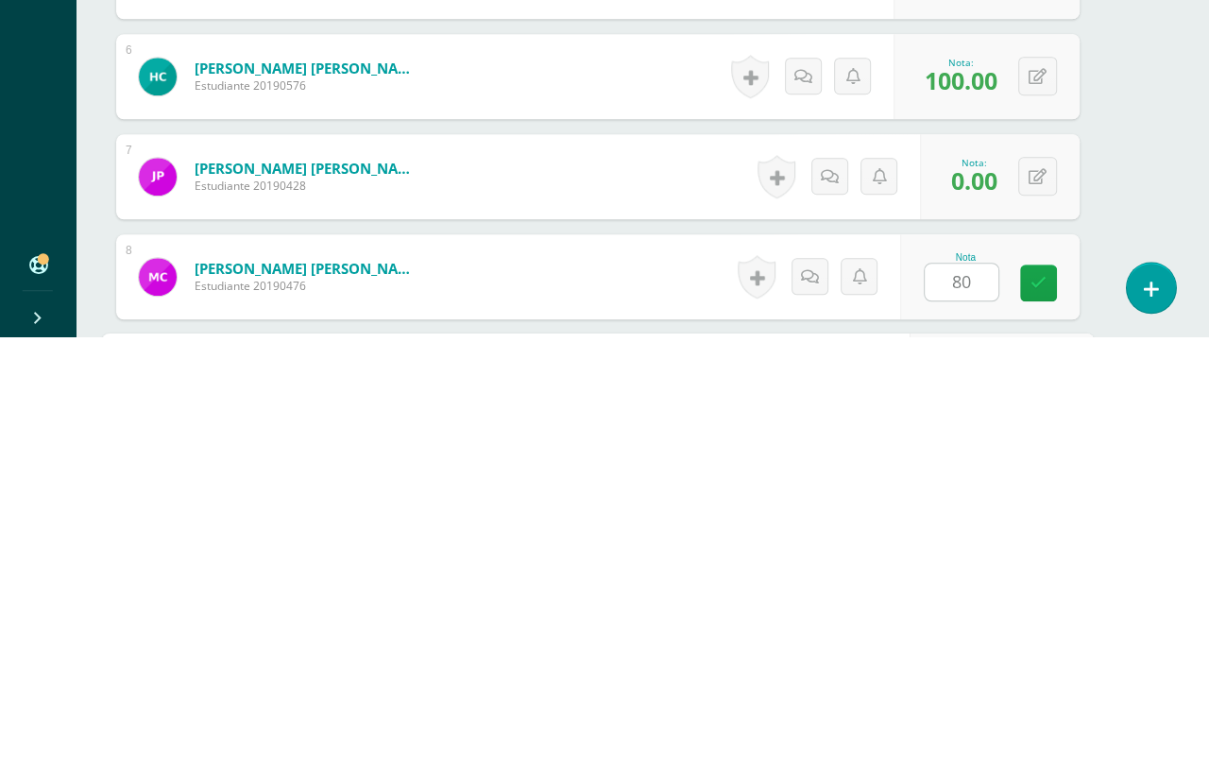
scroll to position [890, 44]
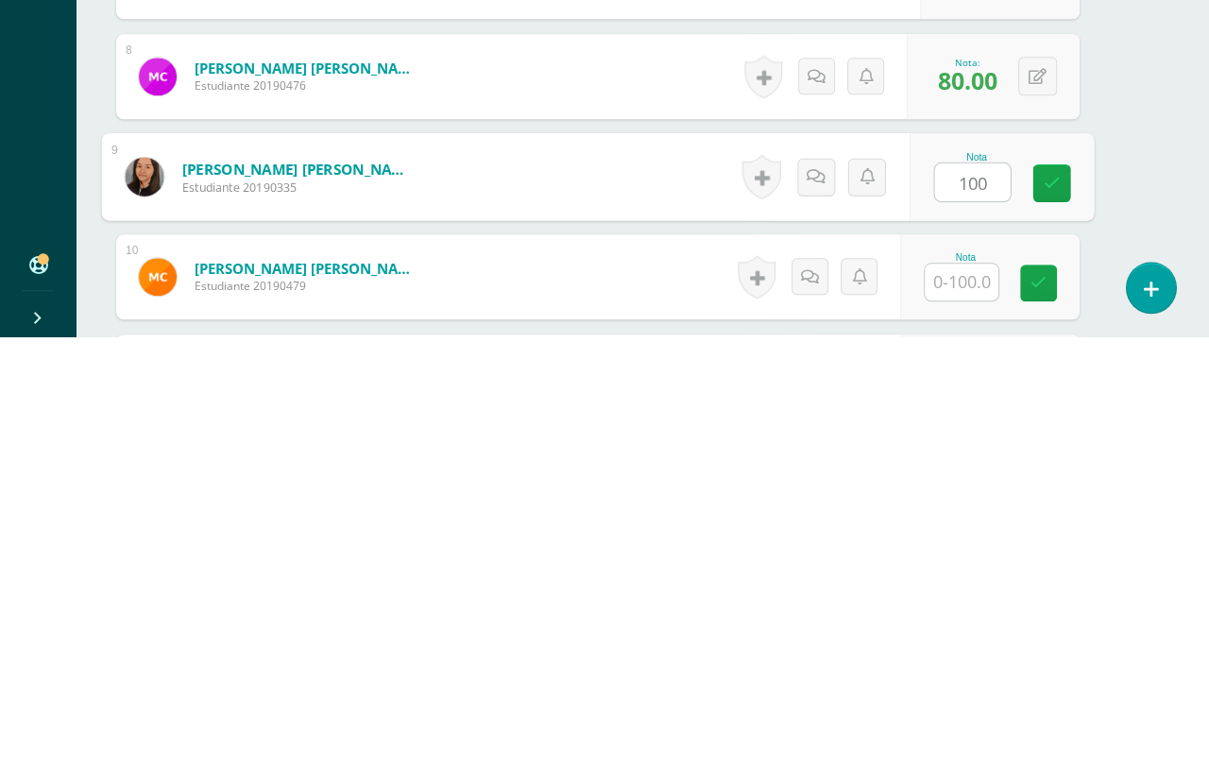
type input "100"
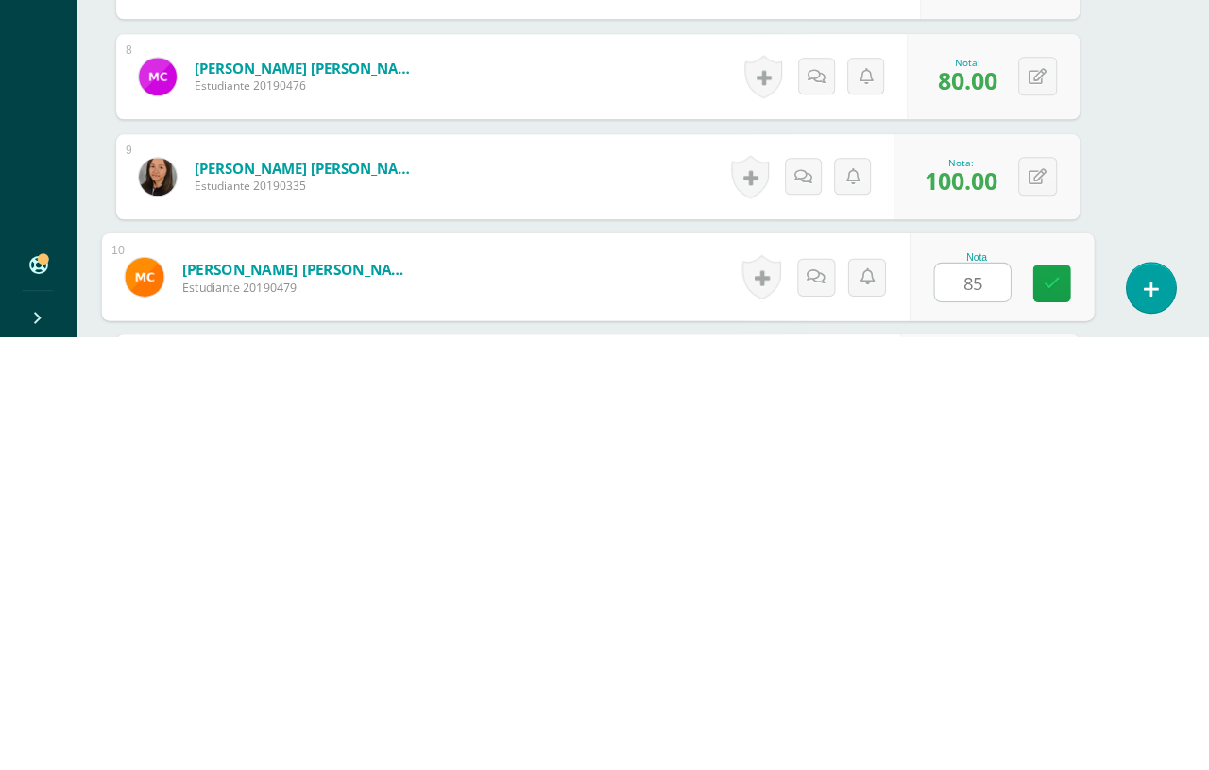
type input "85"
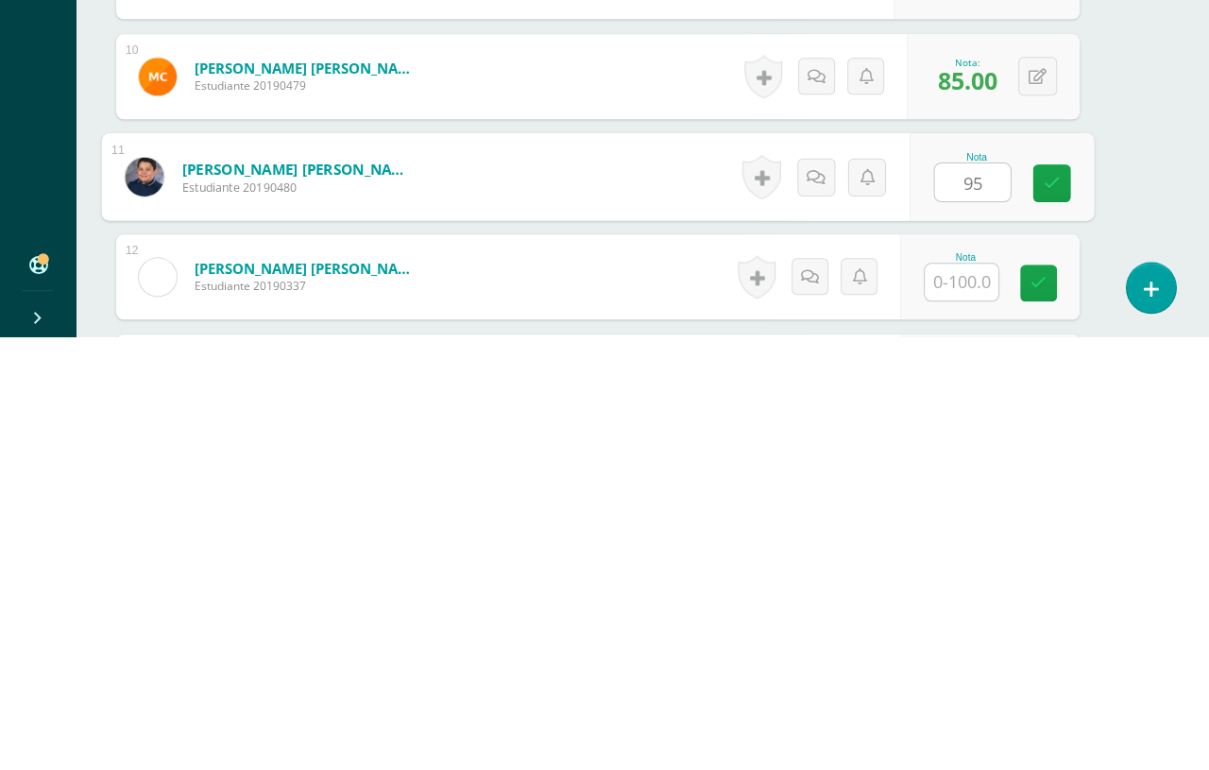
type input "95"
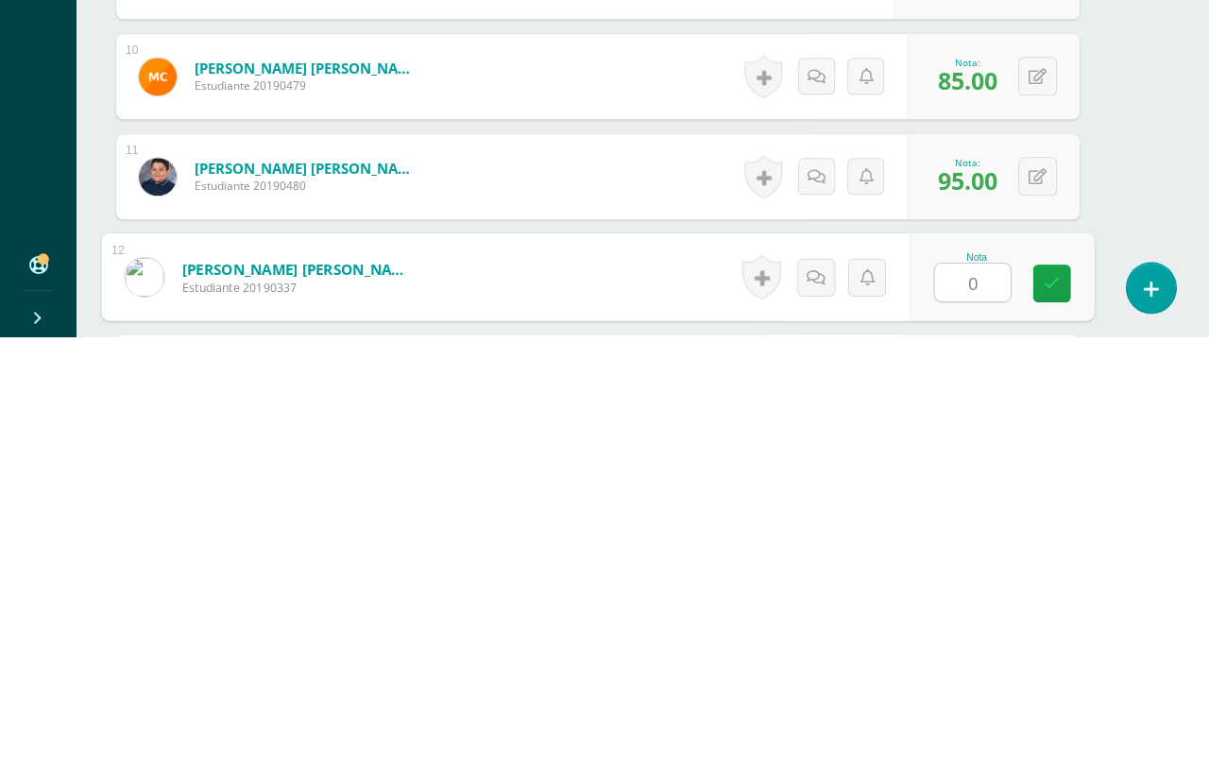
type input "0"
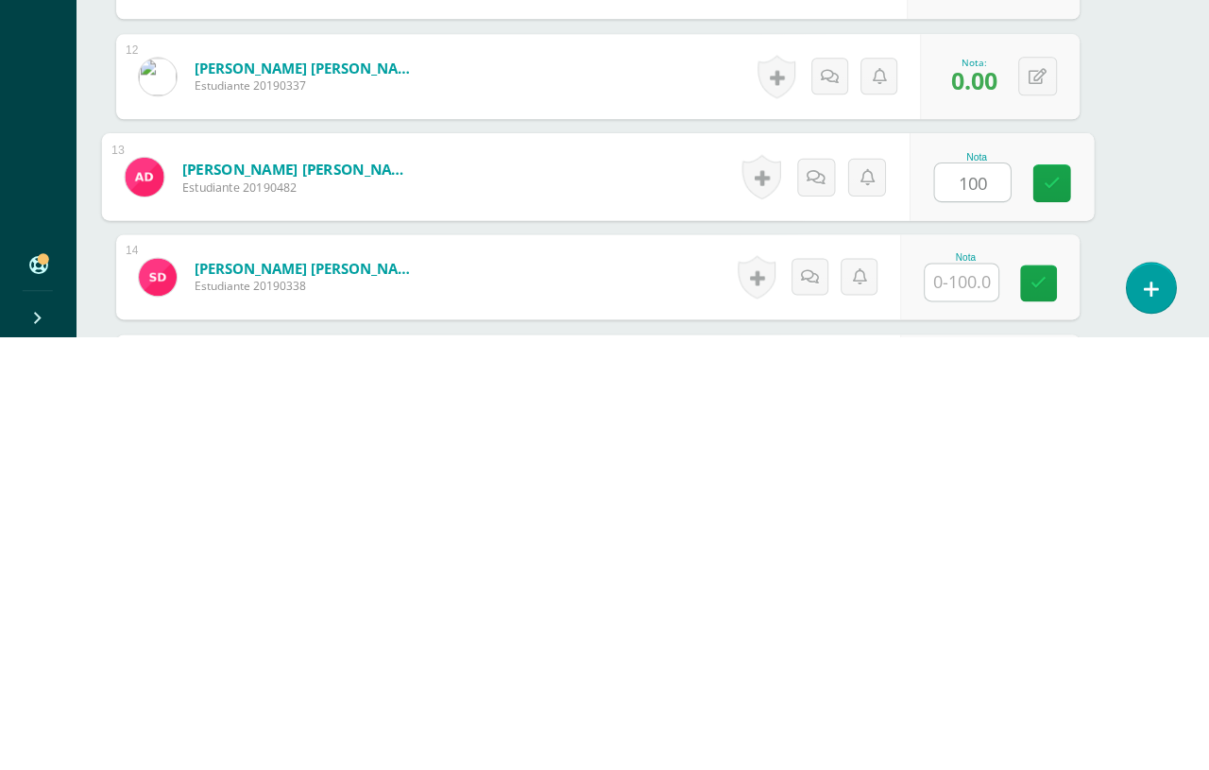
type input "100"
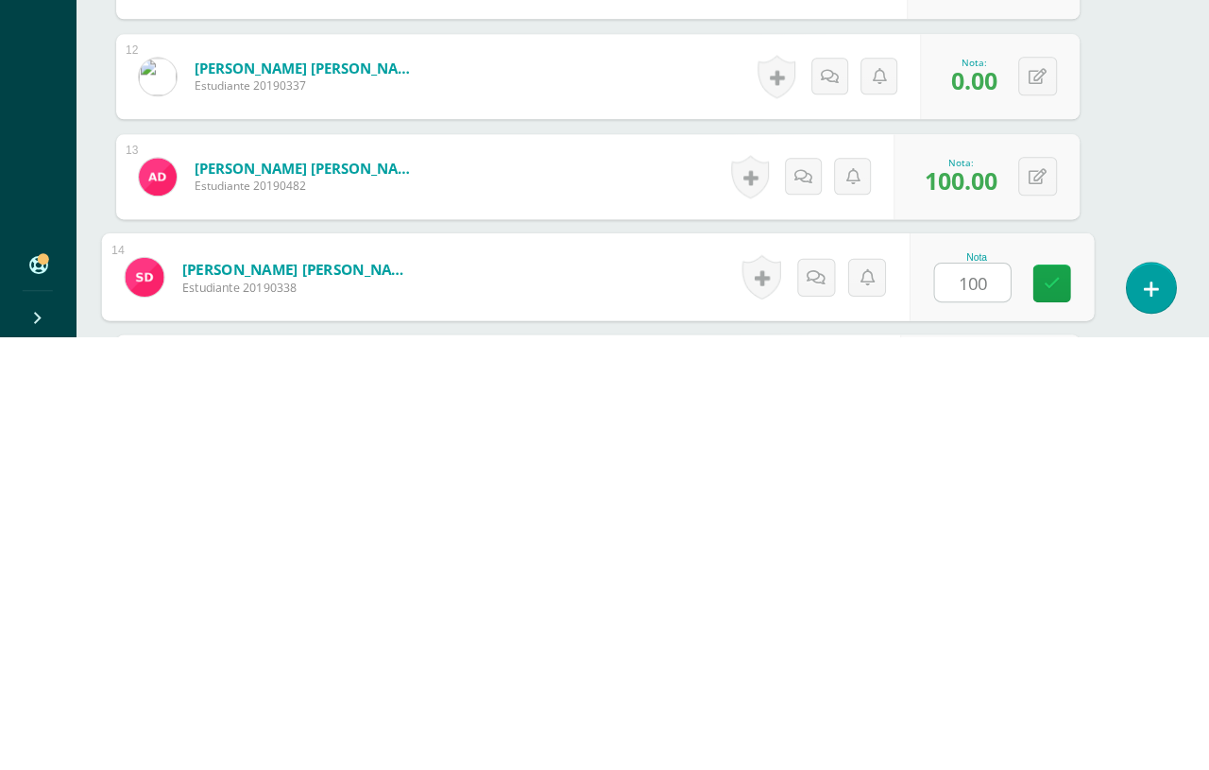
type input "100"
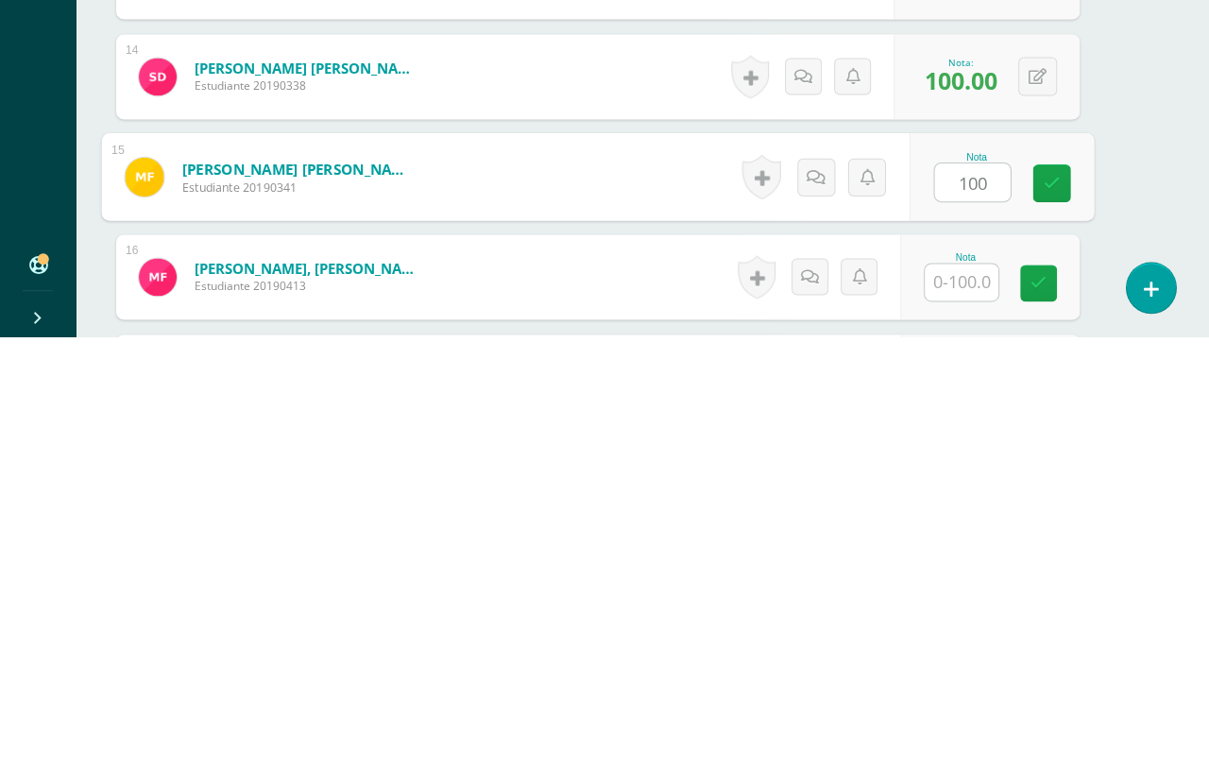
type input "100"
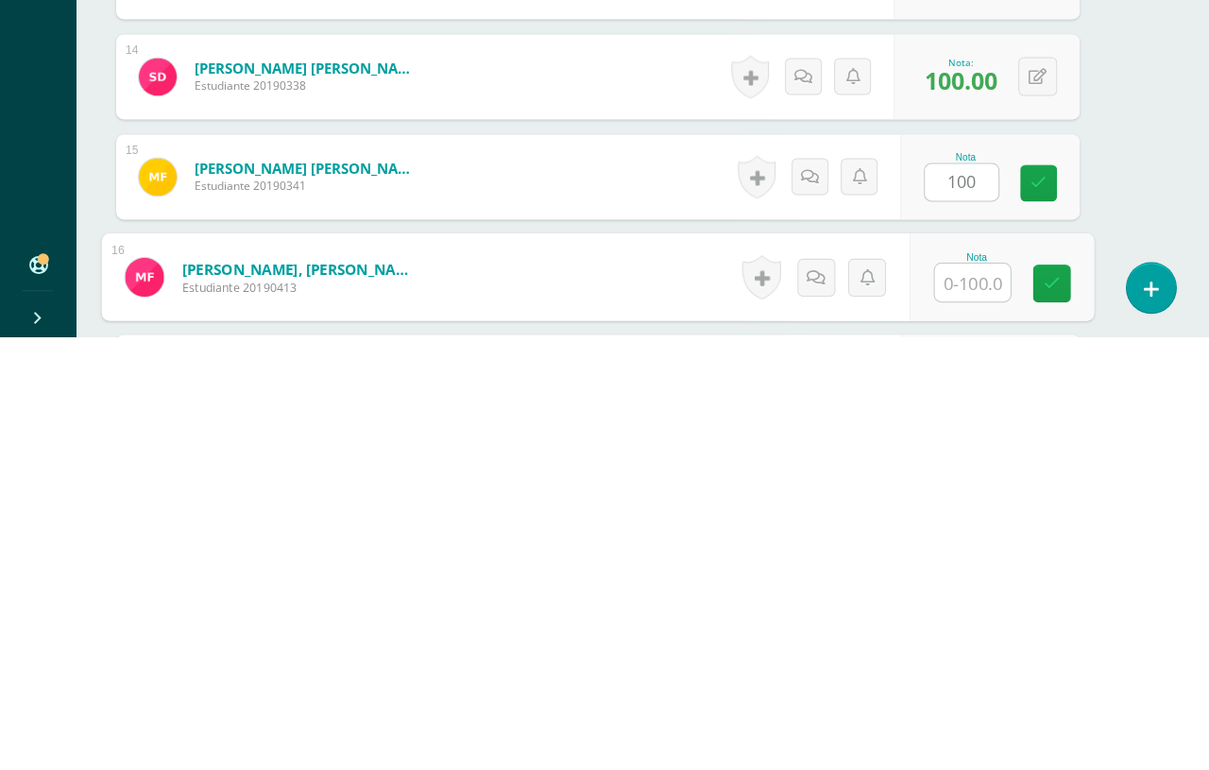
scroll to position [1495, 44]
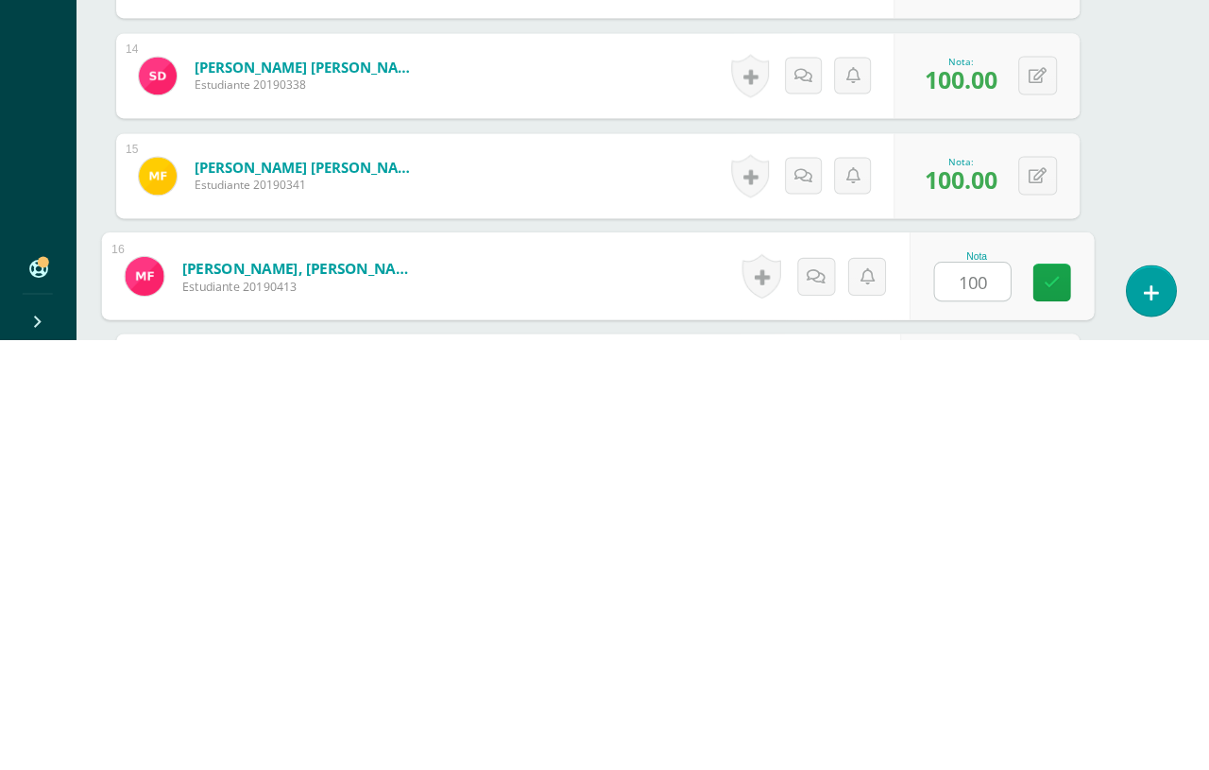
type input "100"
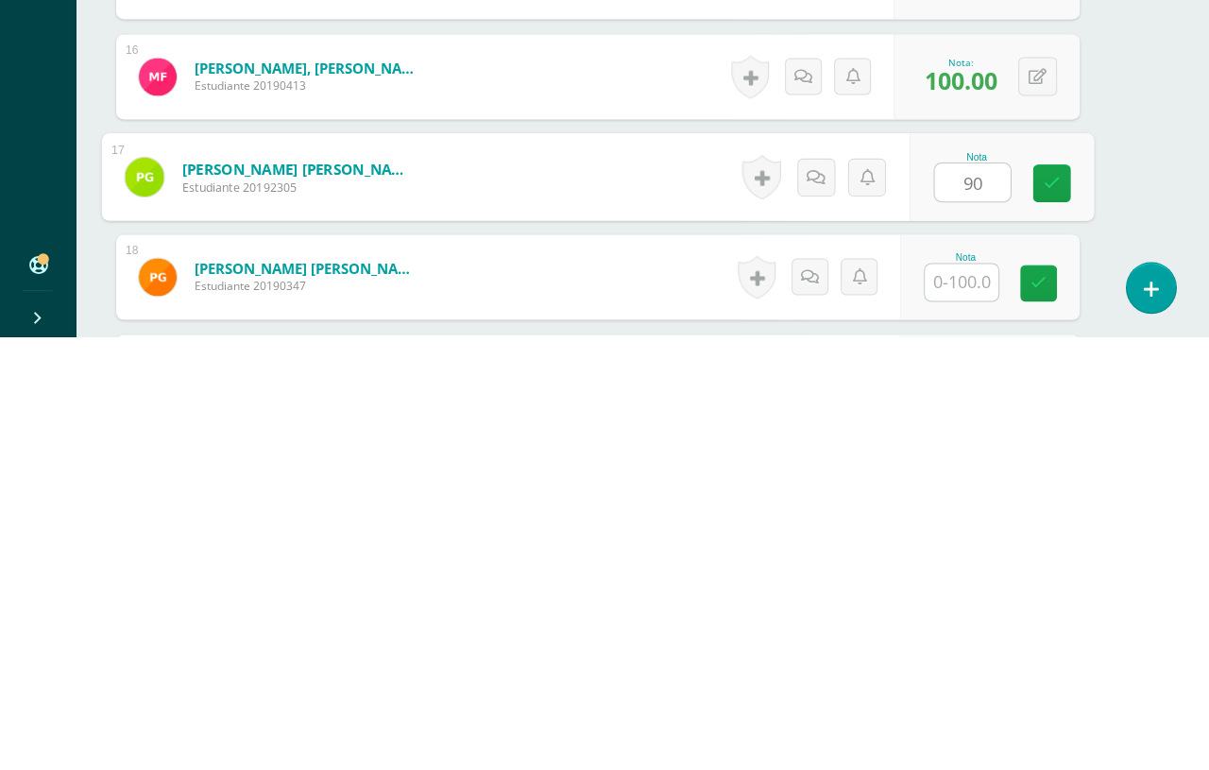
type input "90"
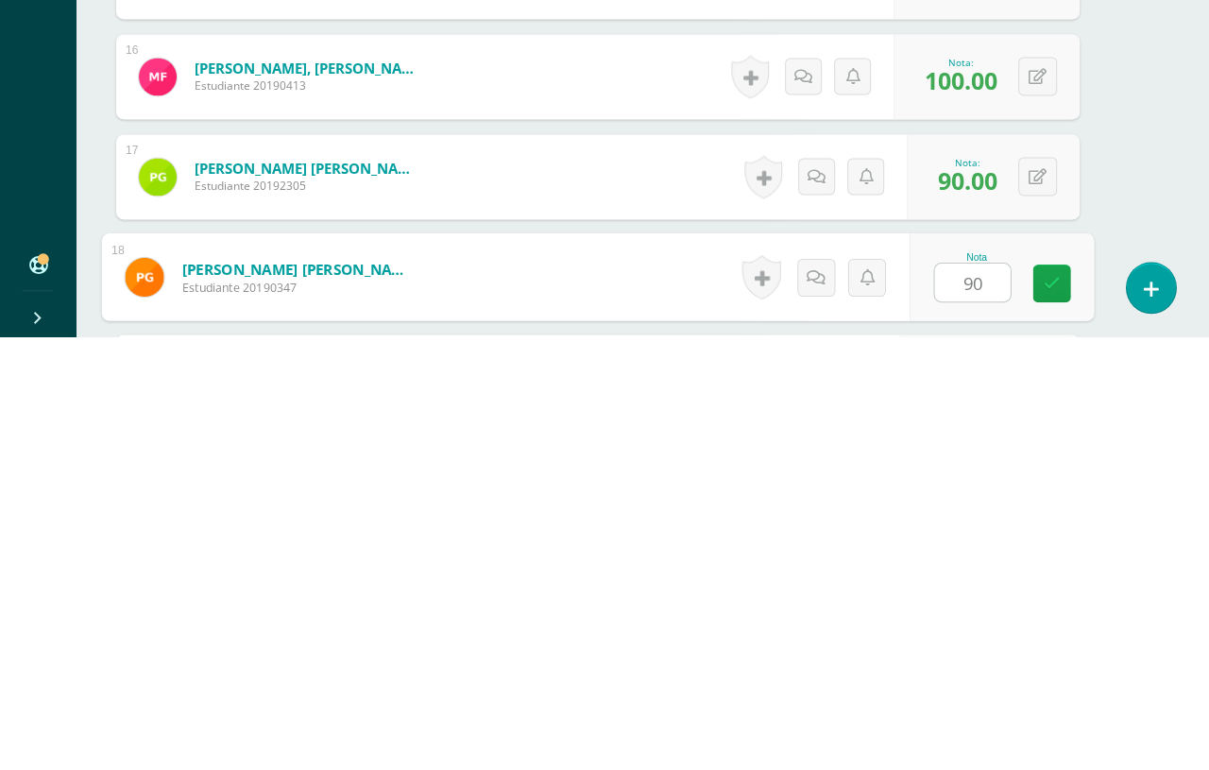
type input "90"
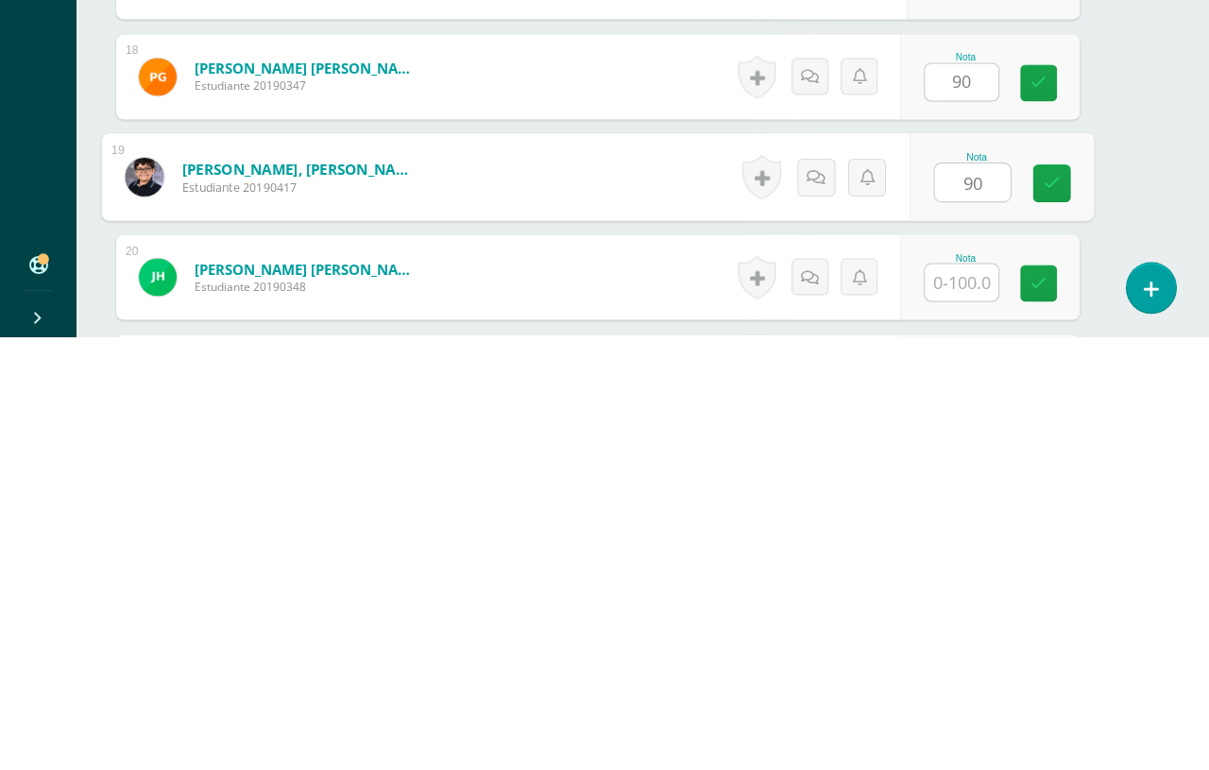
type input "90"
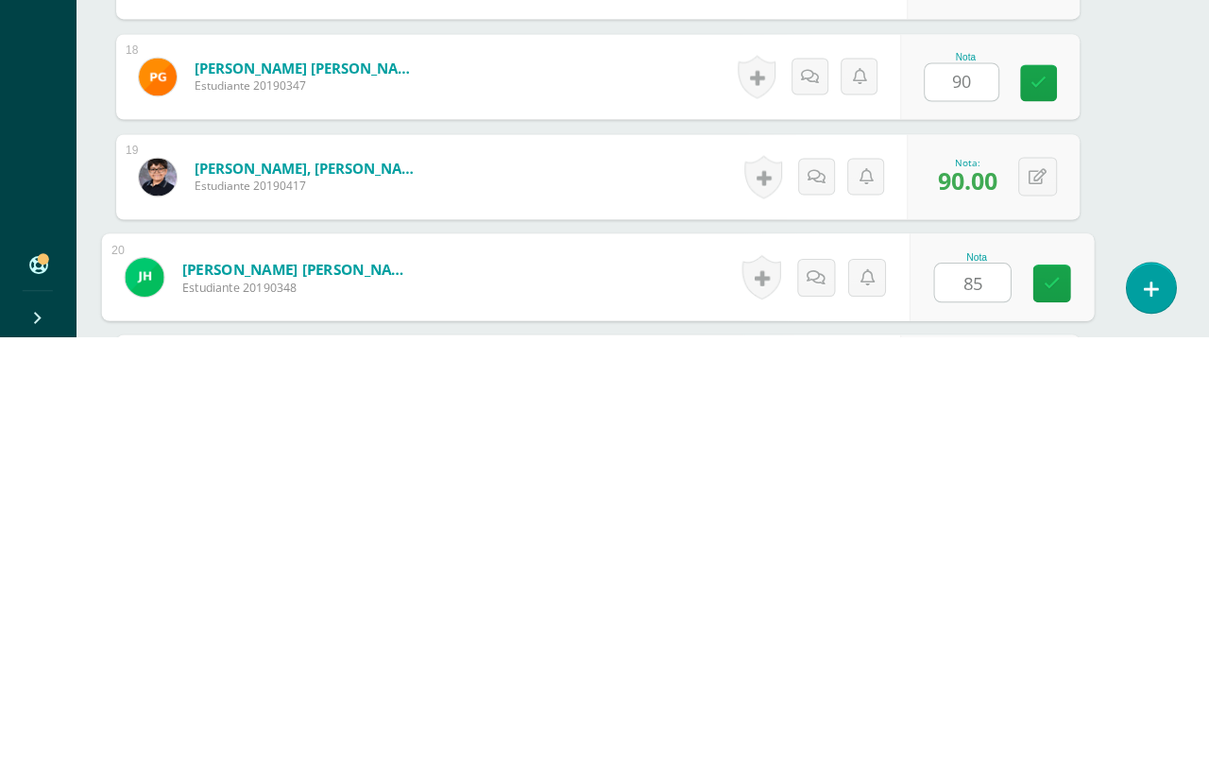
type input "85"
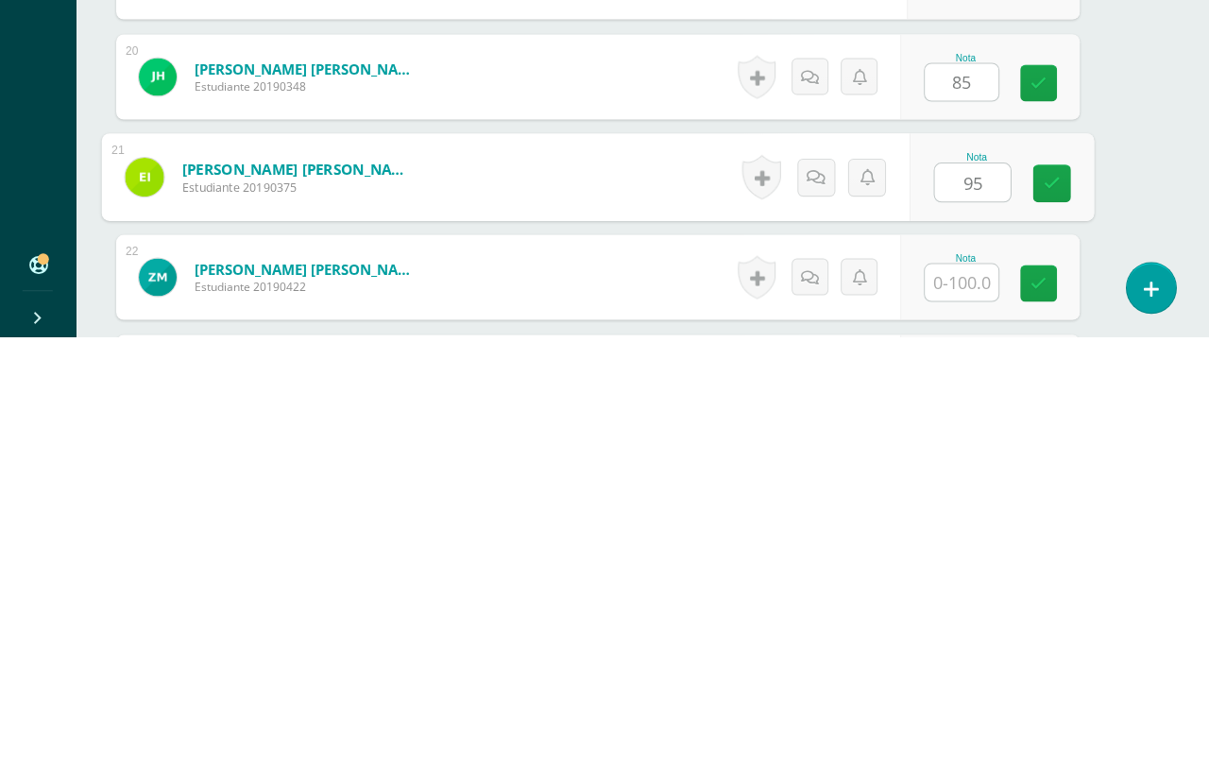
type input "95"
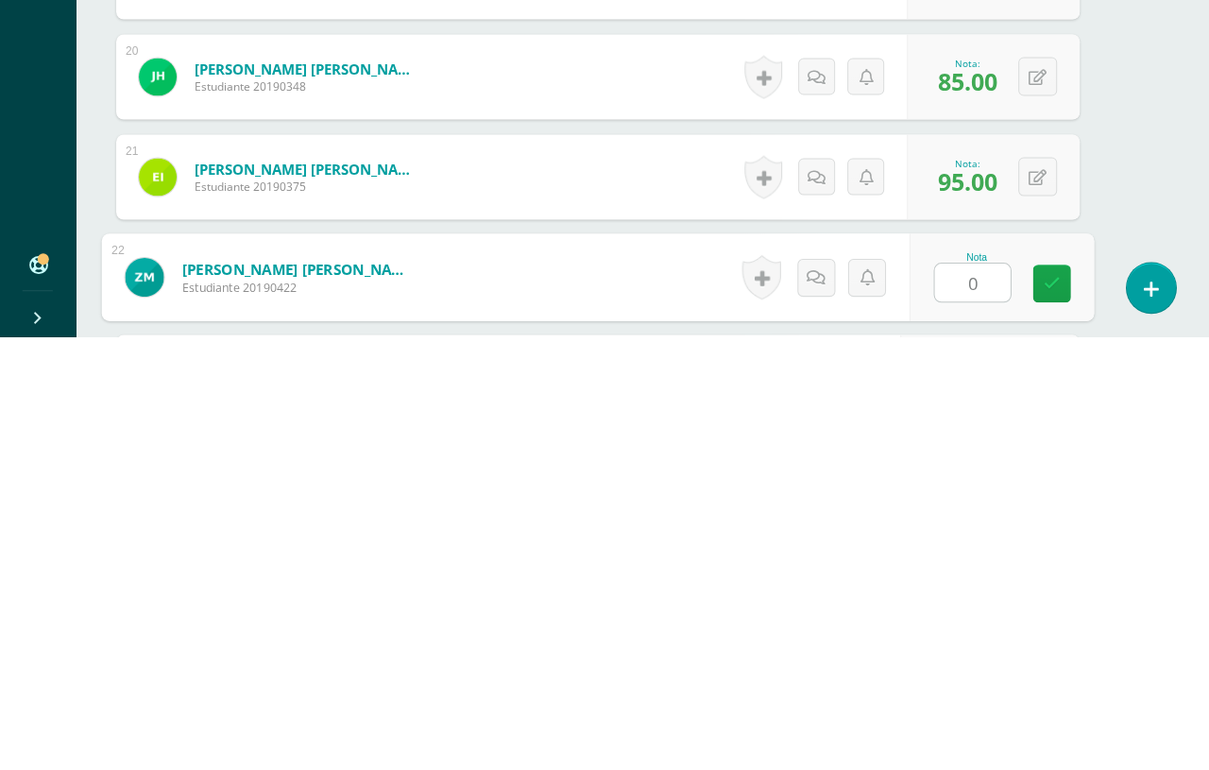
type input "0"
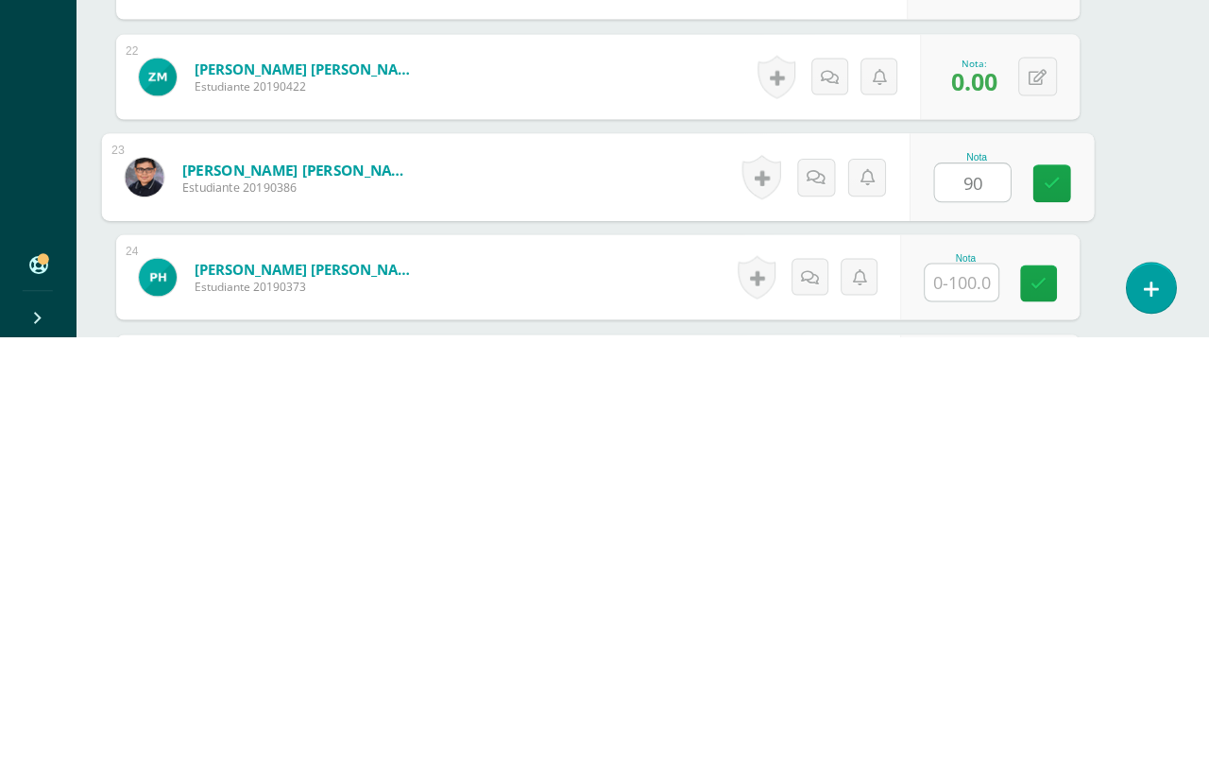
type input "90"
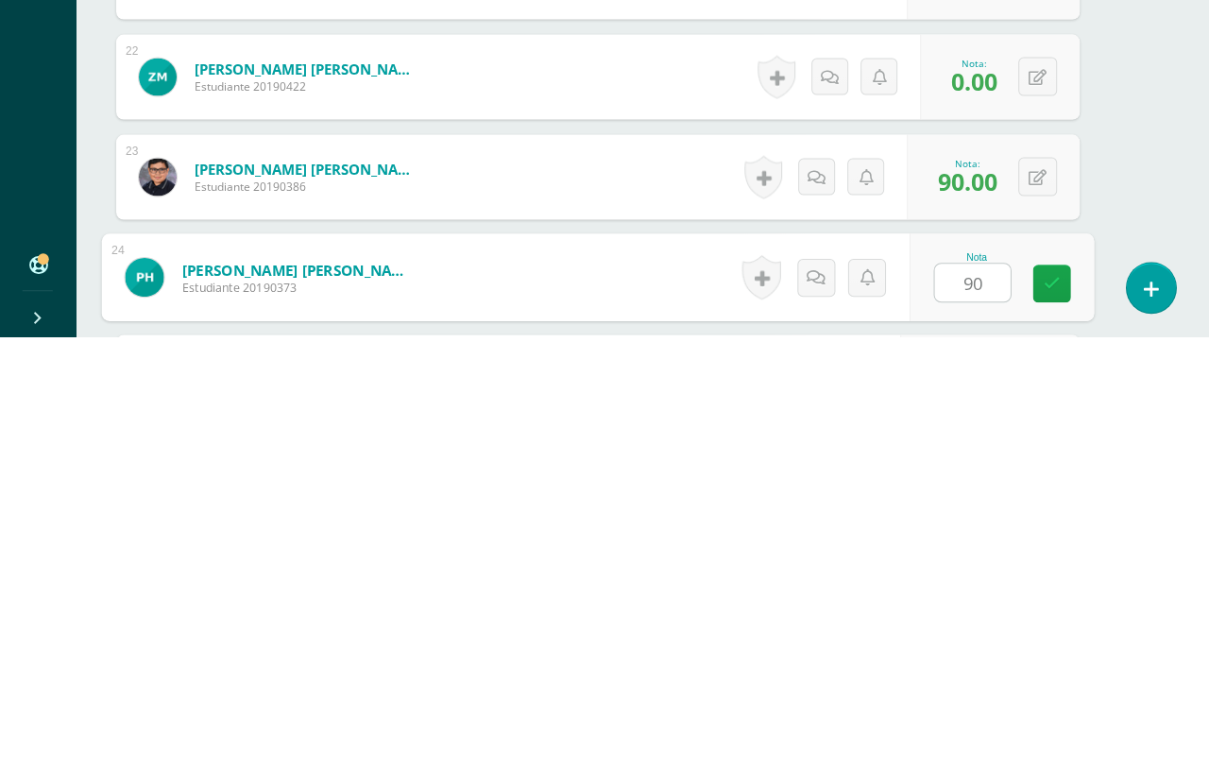
type input "90"
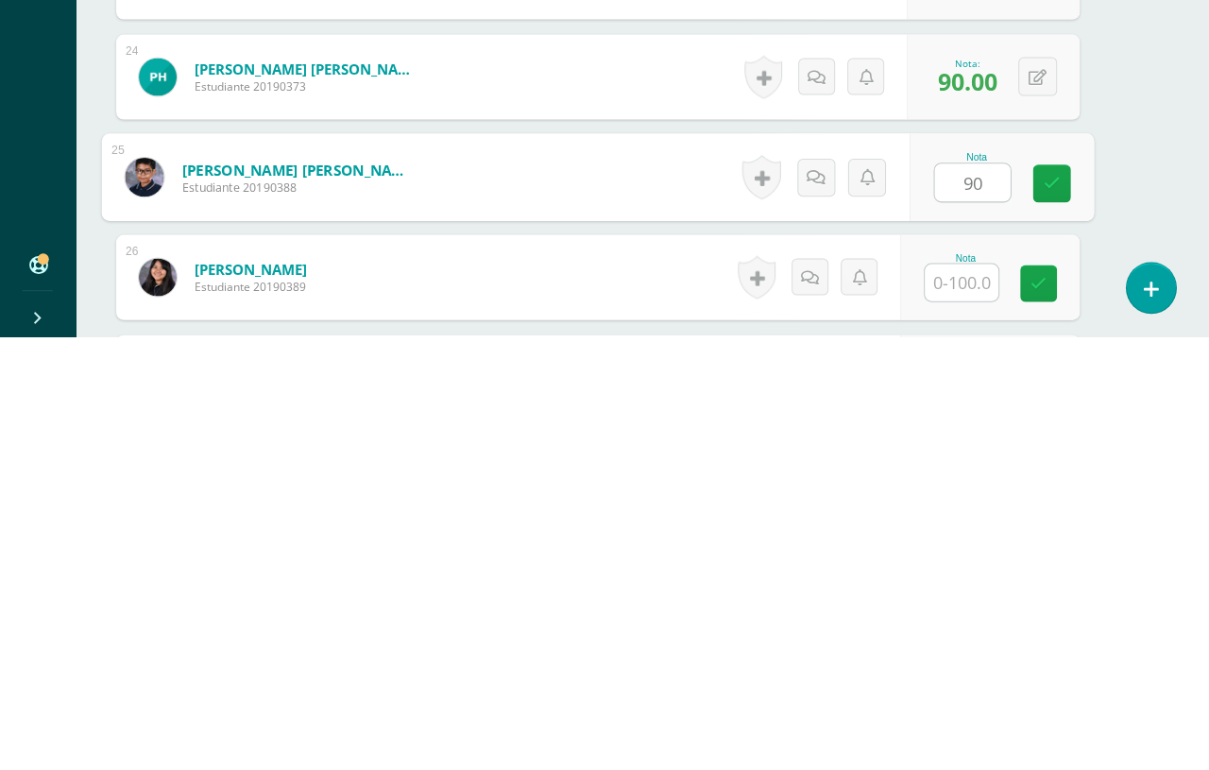
type input "90"
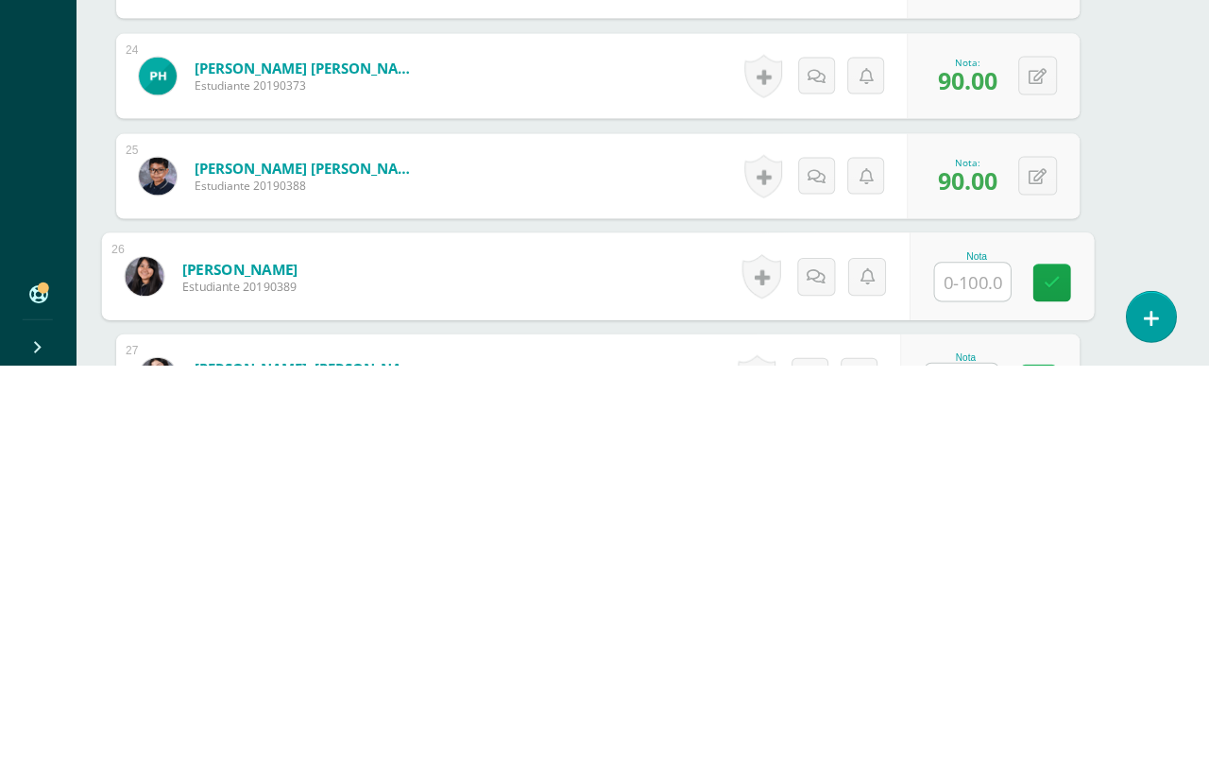
scroll to position [2542, 44]
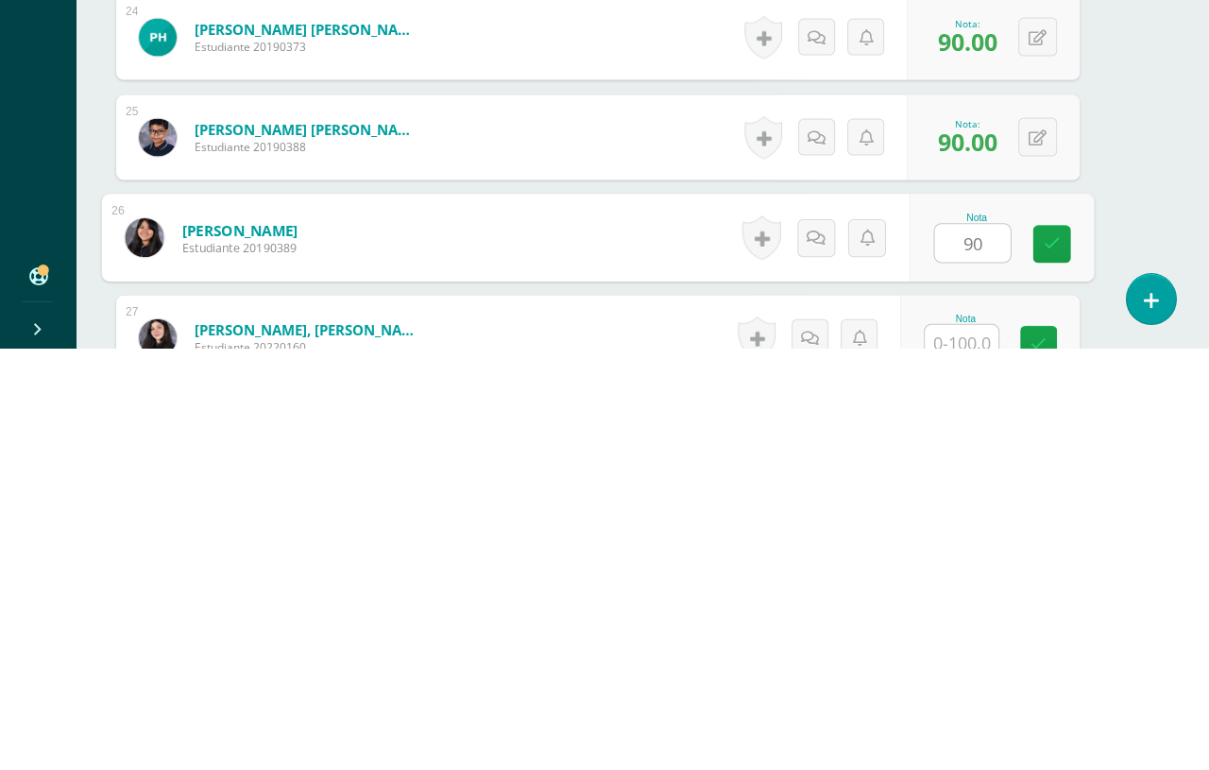
type input "90"
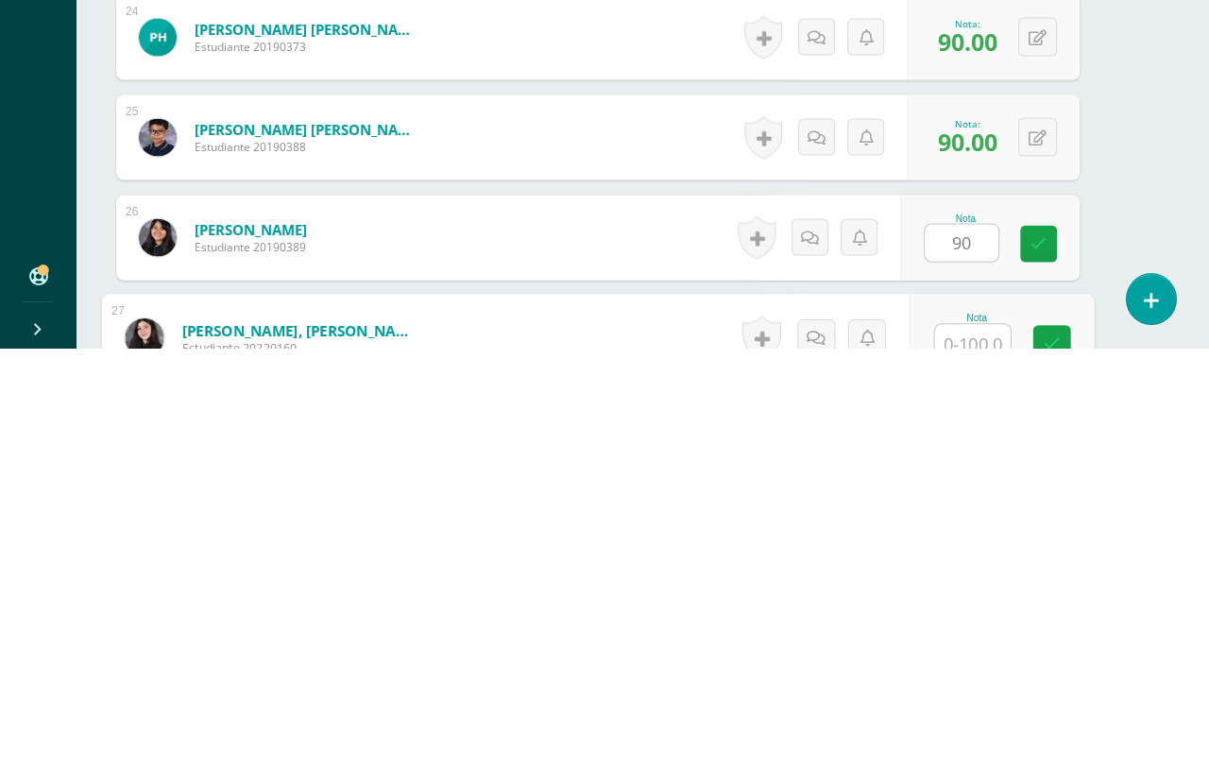
scroll to position [2693, 44]
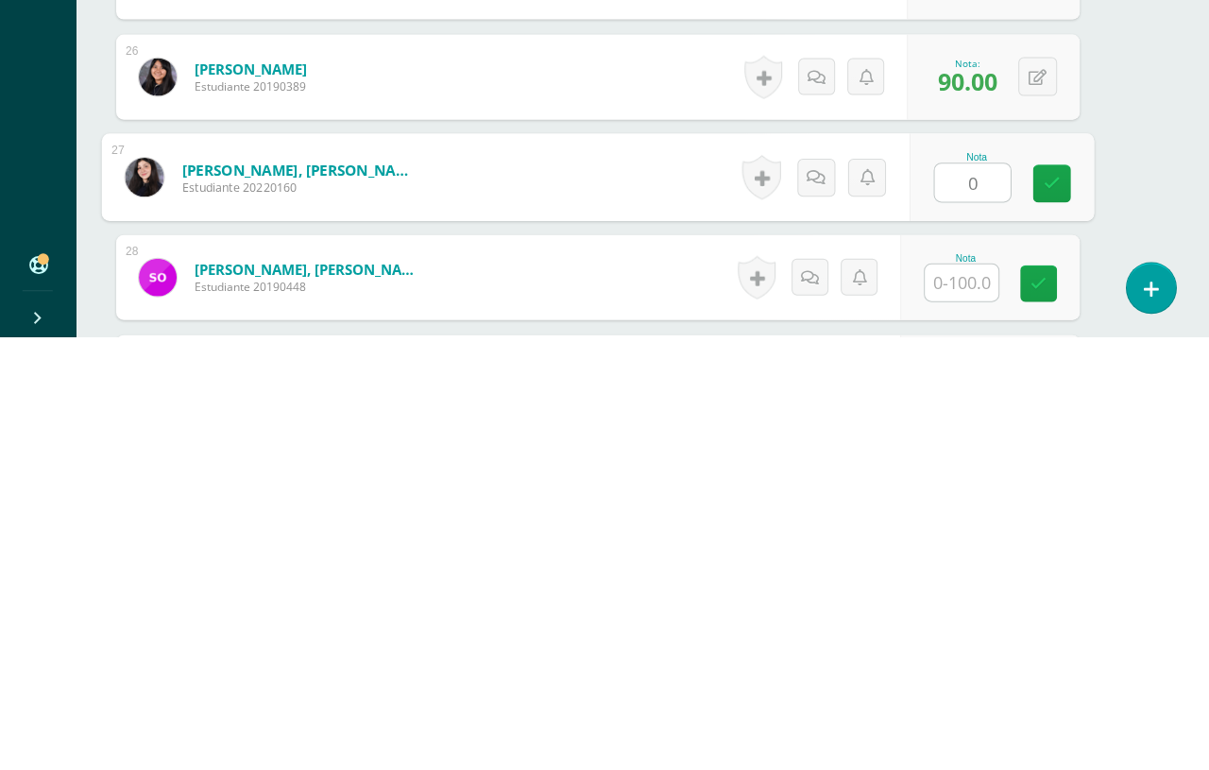
type input "0"
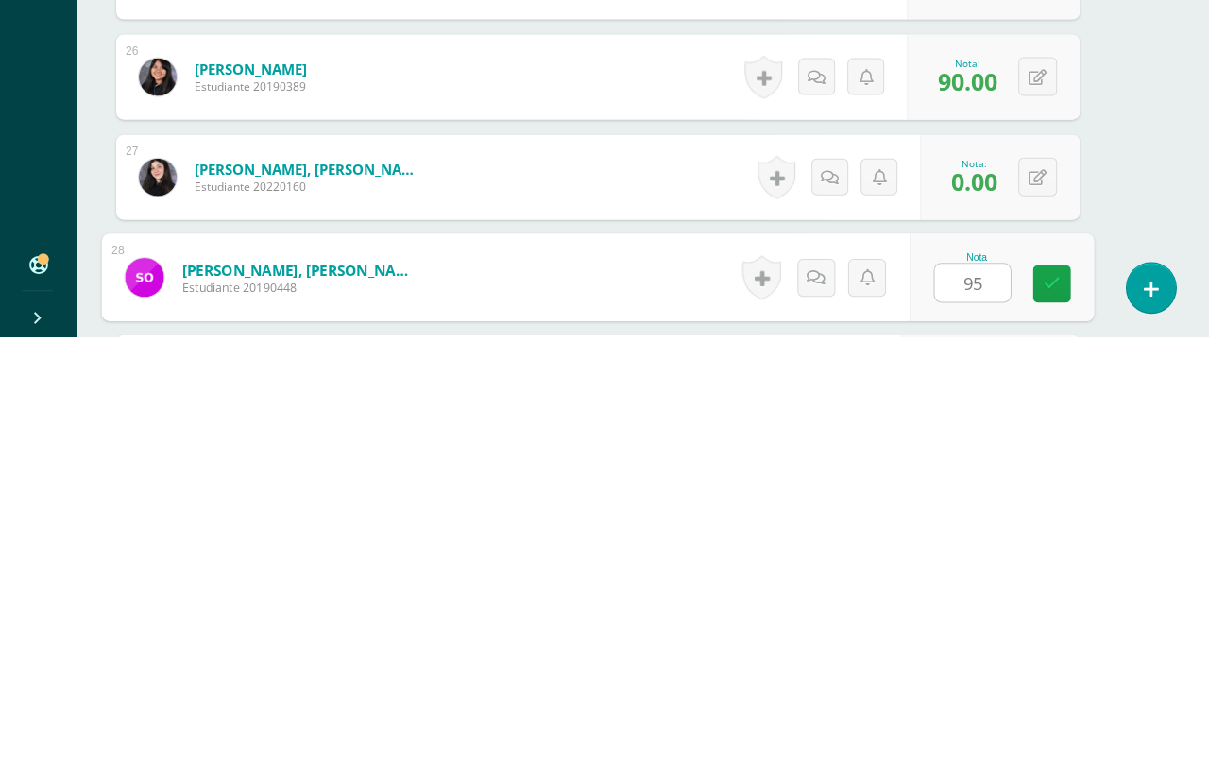
type input "95"
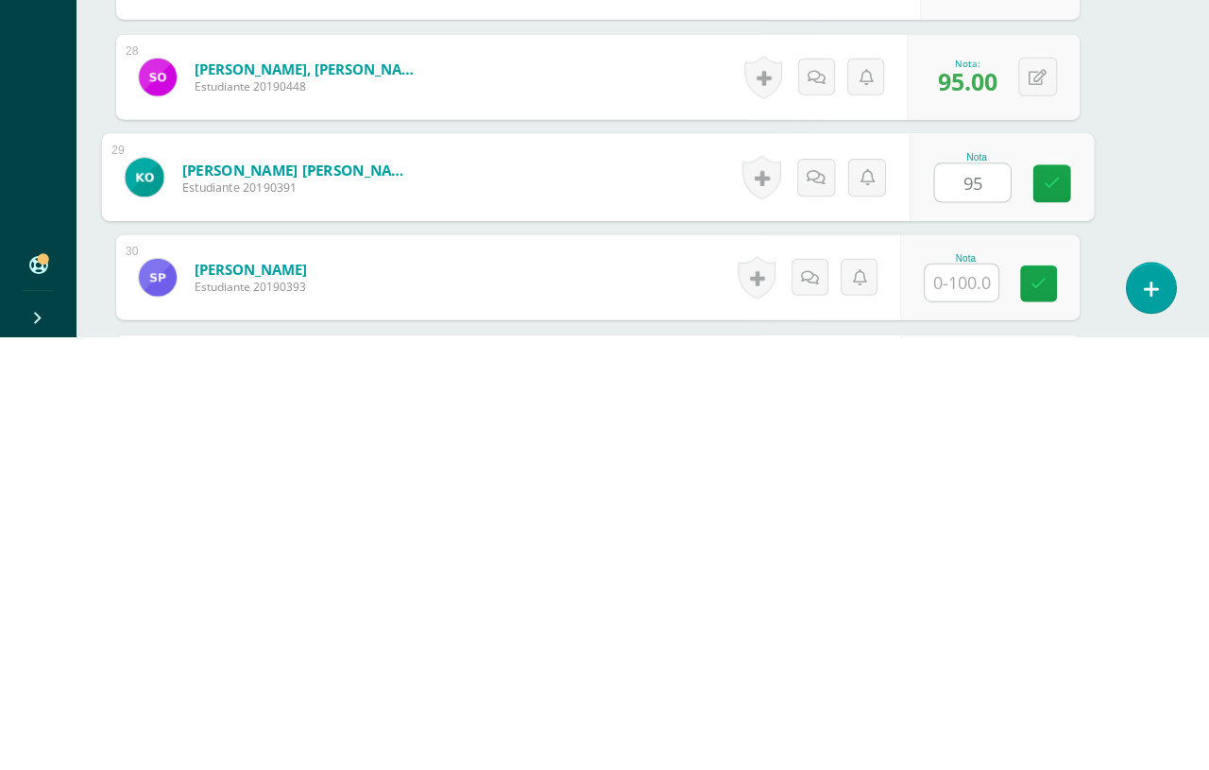
type input "95"
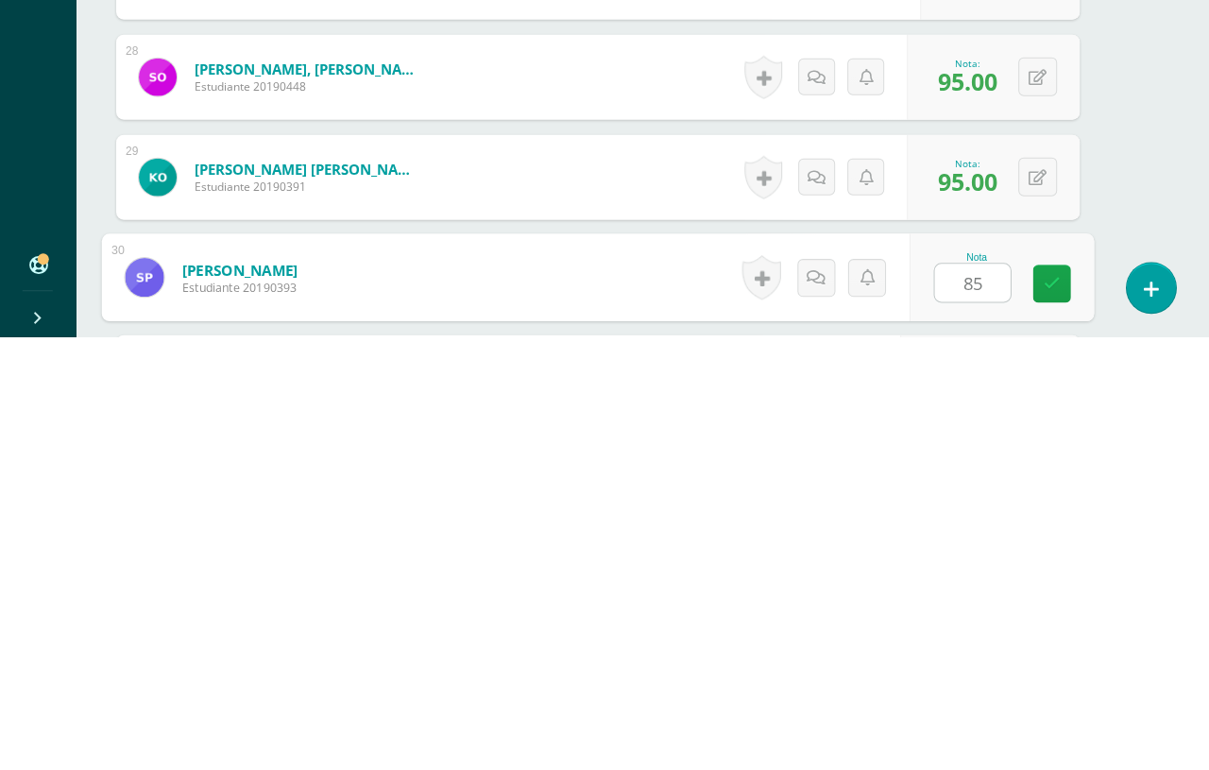
type input "85"
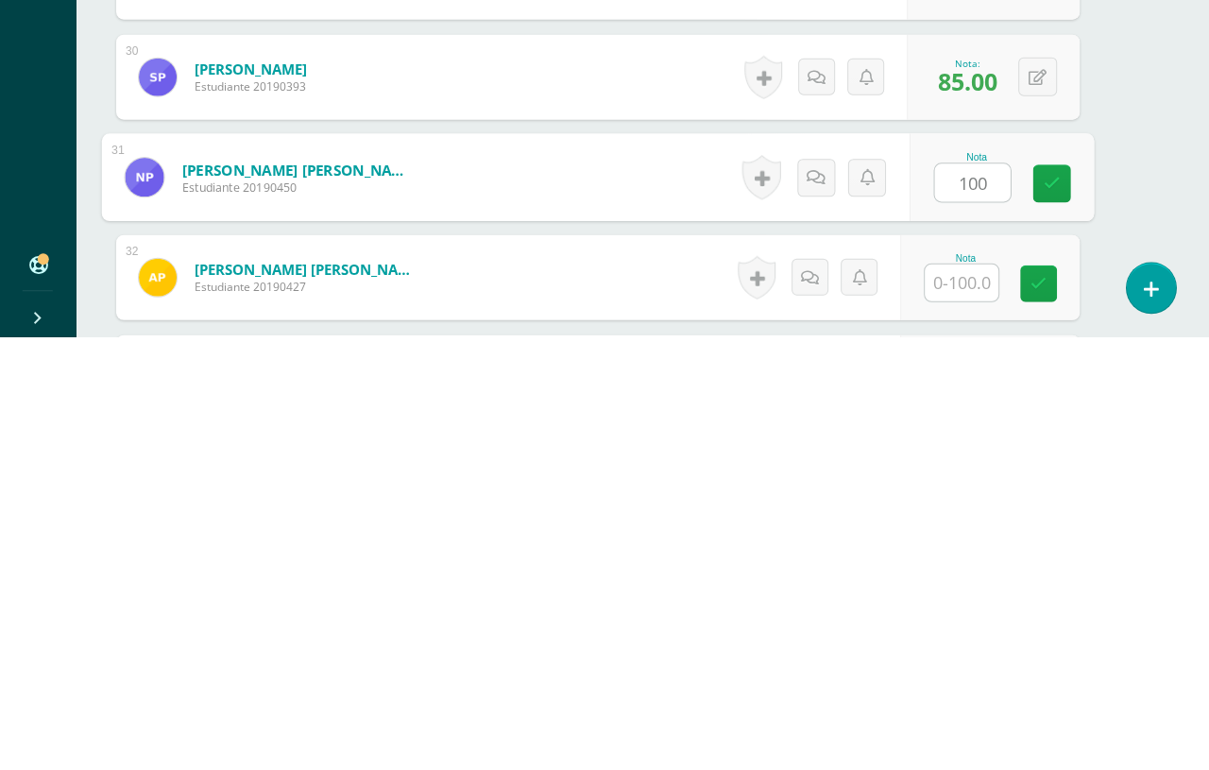
type input "100"
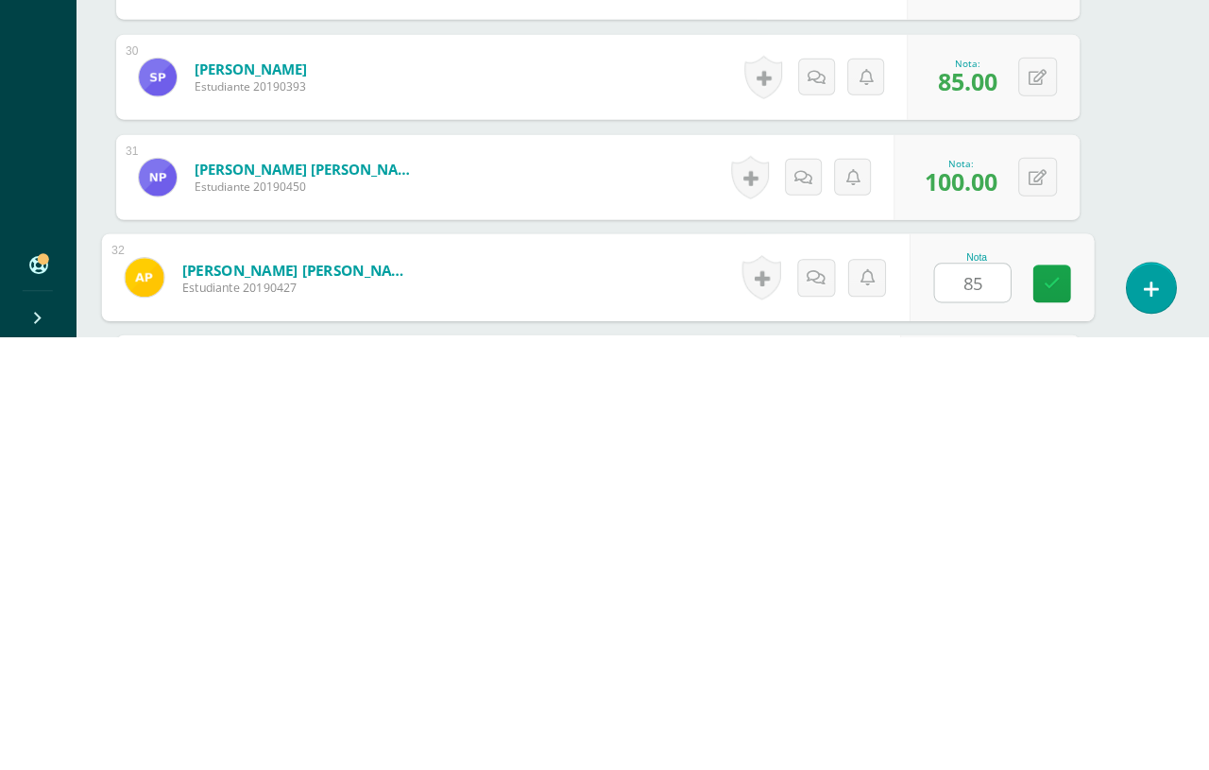
type input "85"
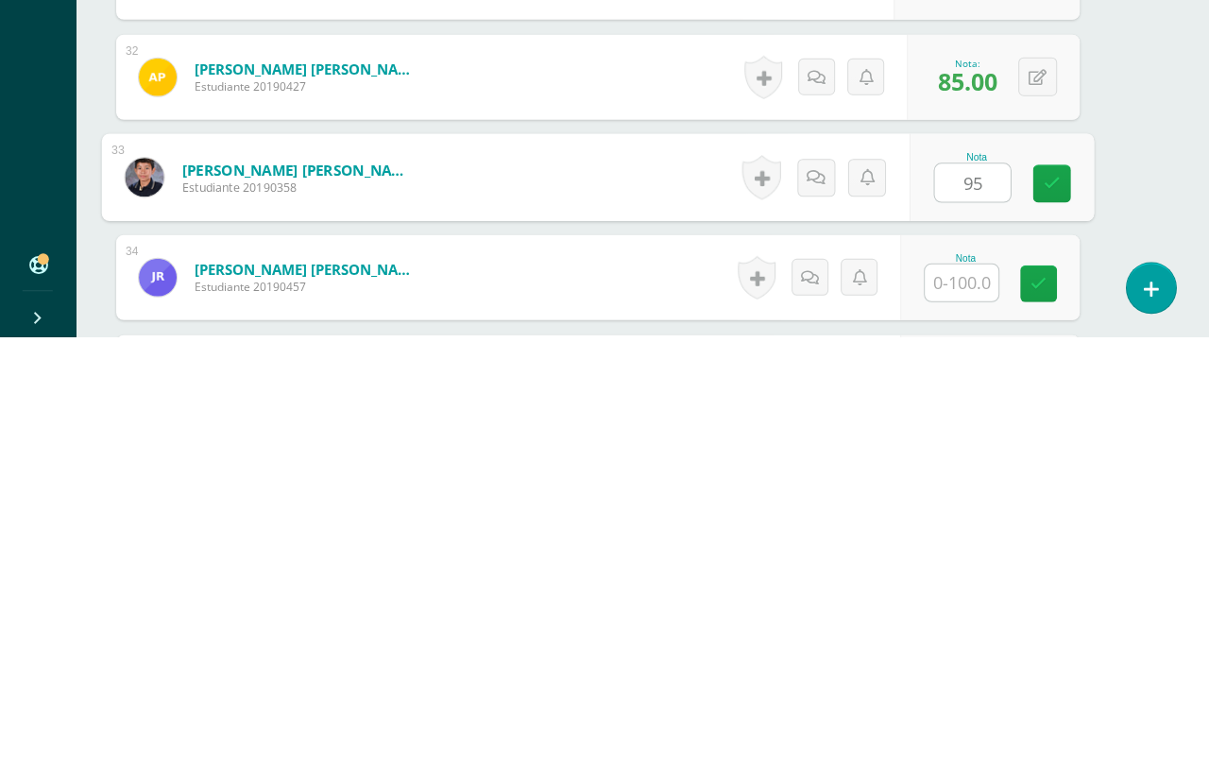
type input "95"
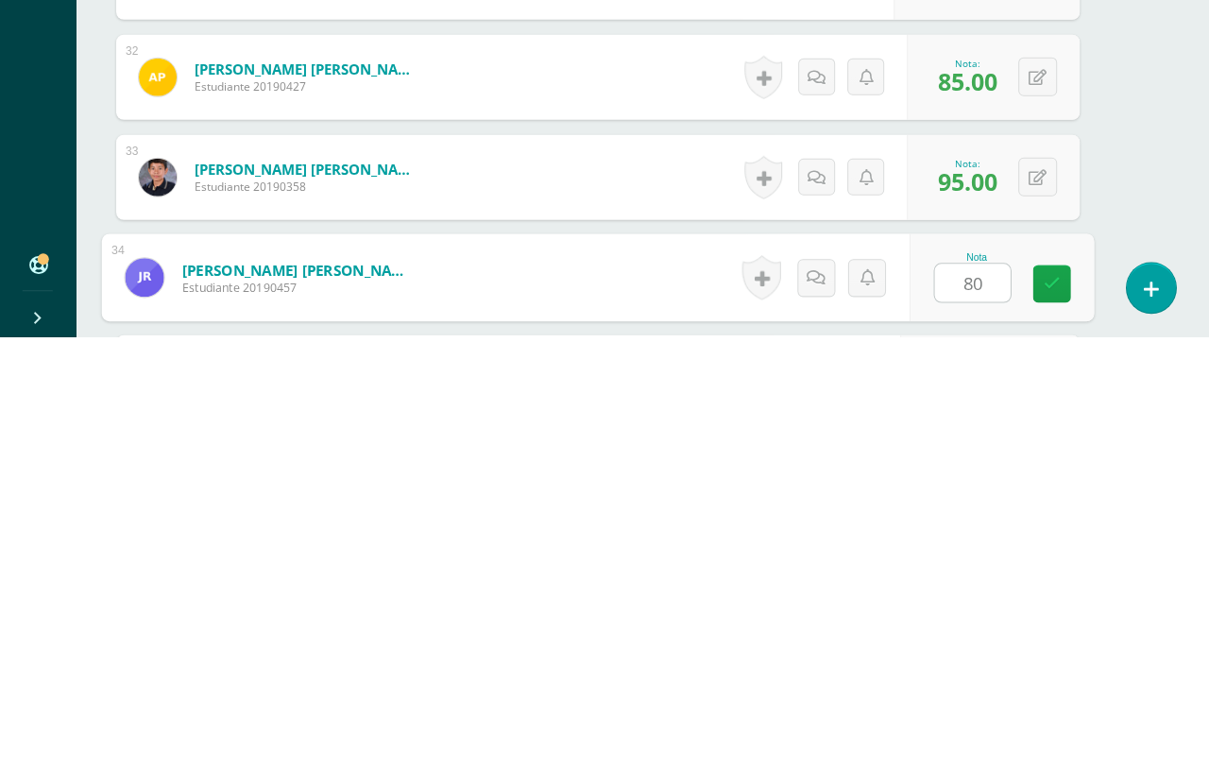
type input "80"
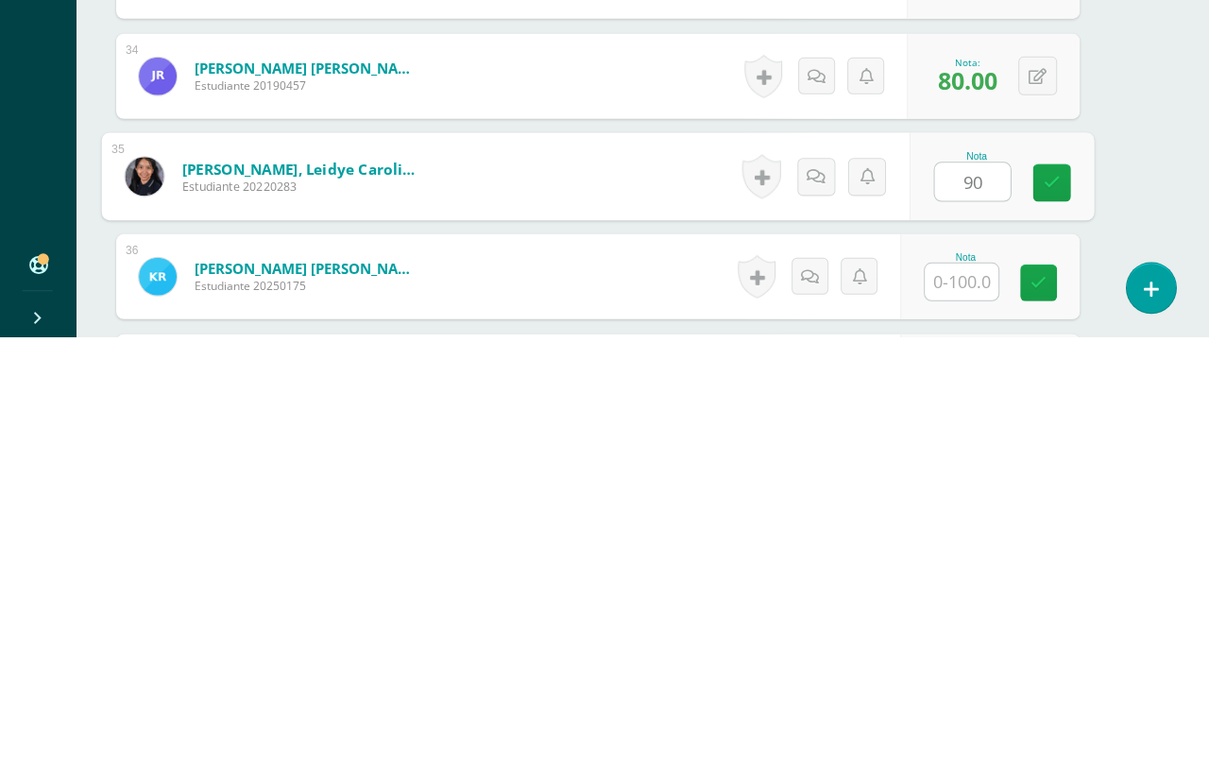
type input "90"
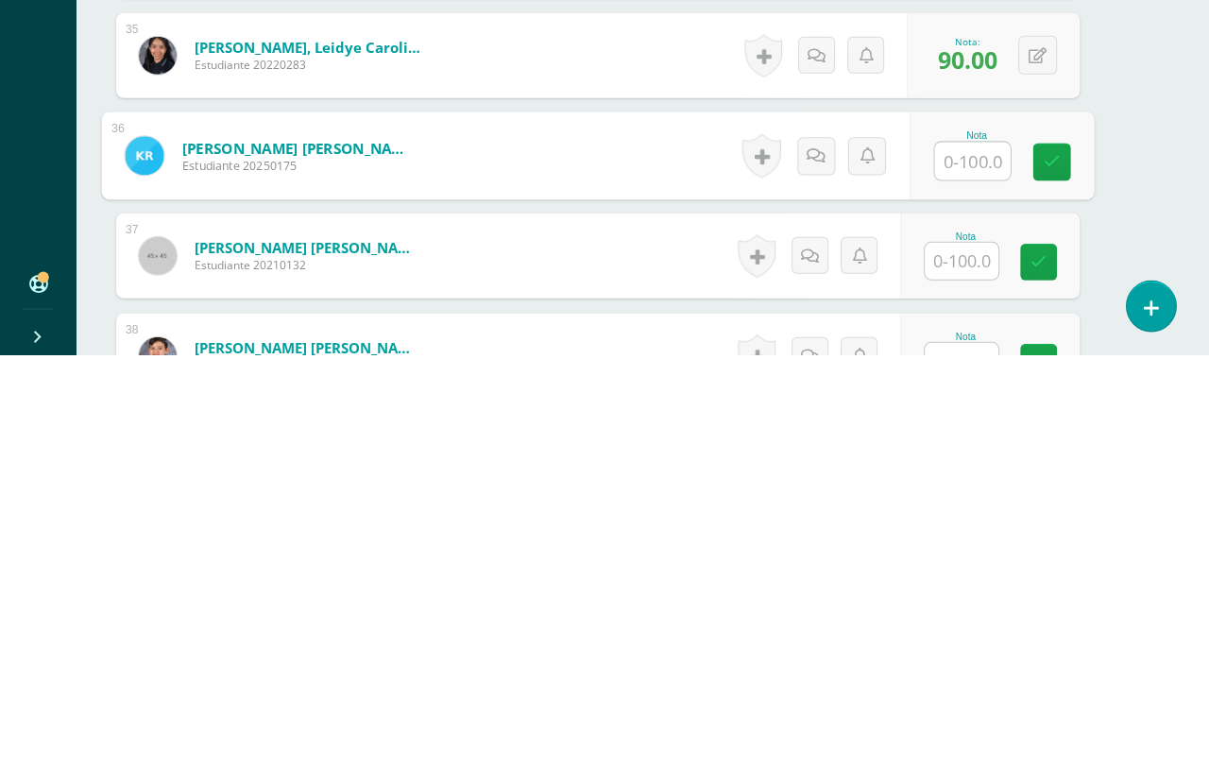
scroll to position [3656, 44]
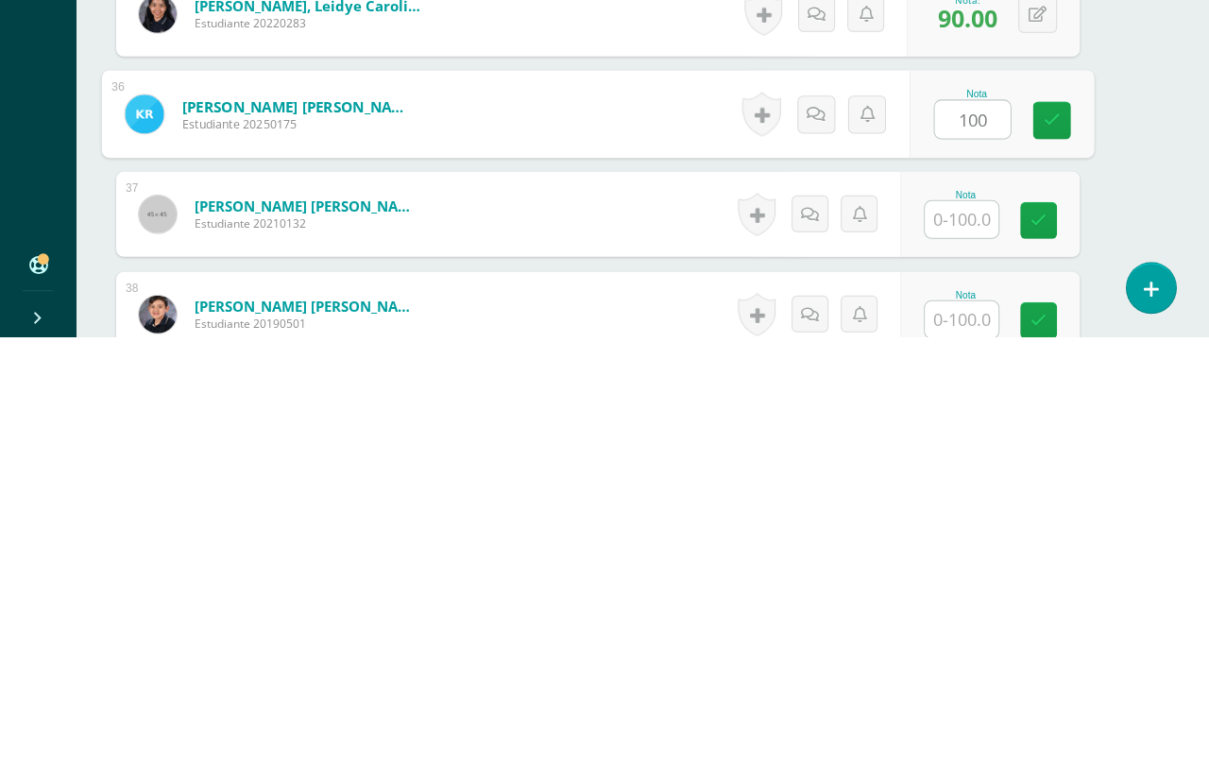
type input "100"
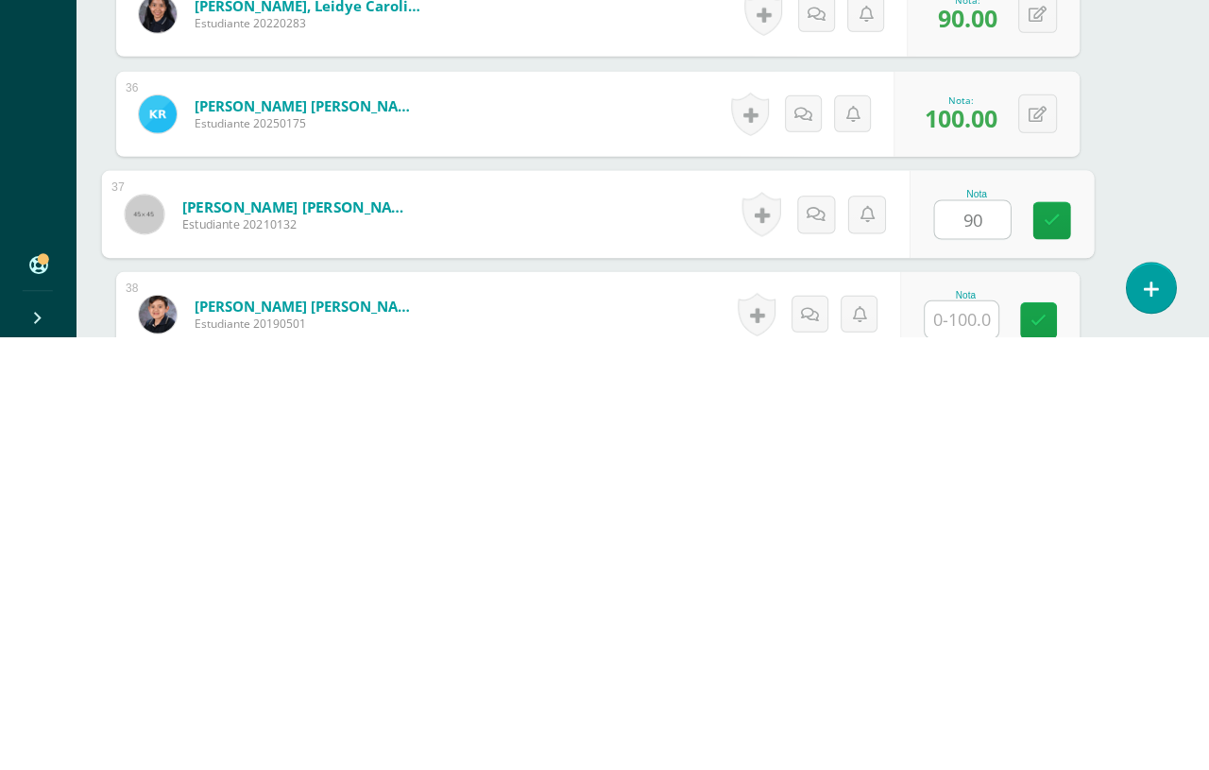
type input "90"
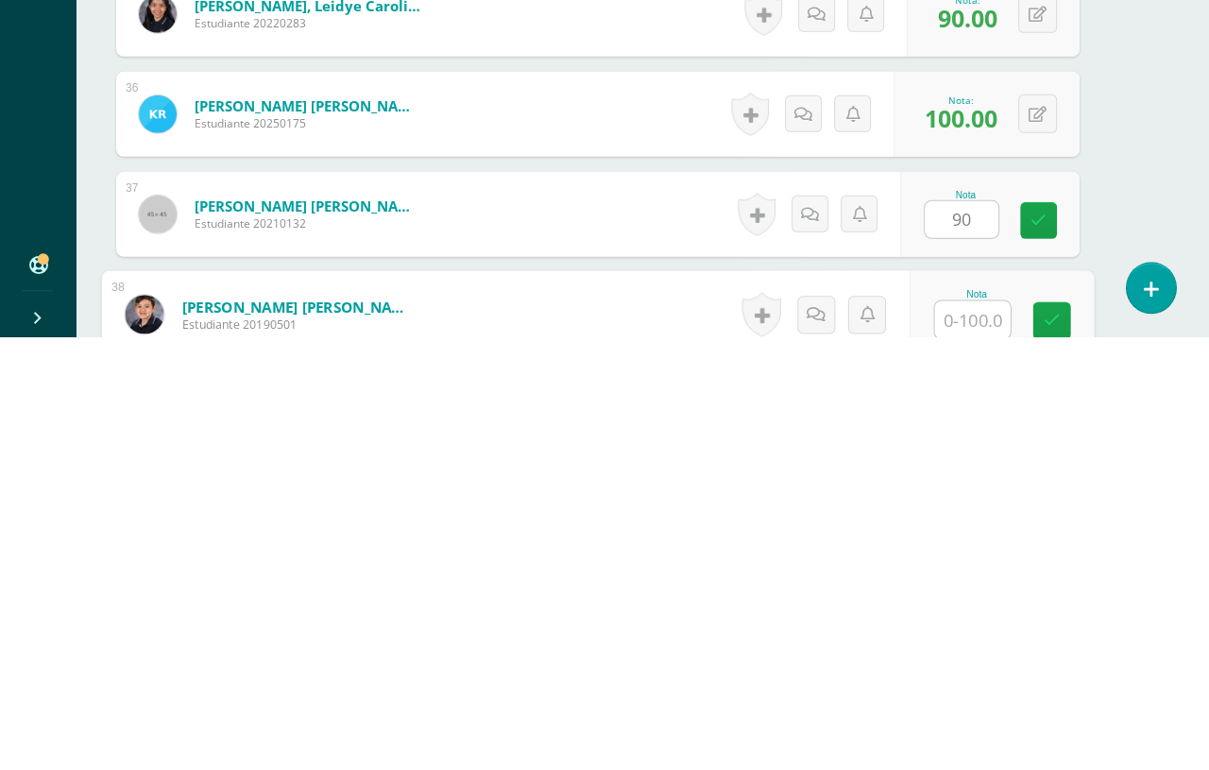
scroll to position [3825, 44]
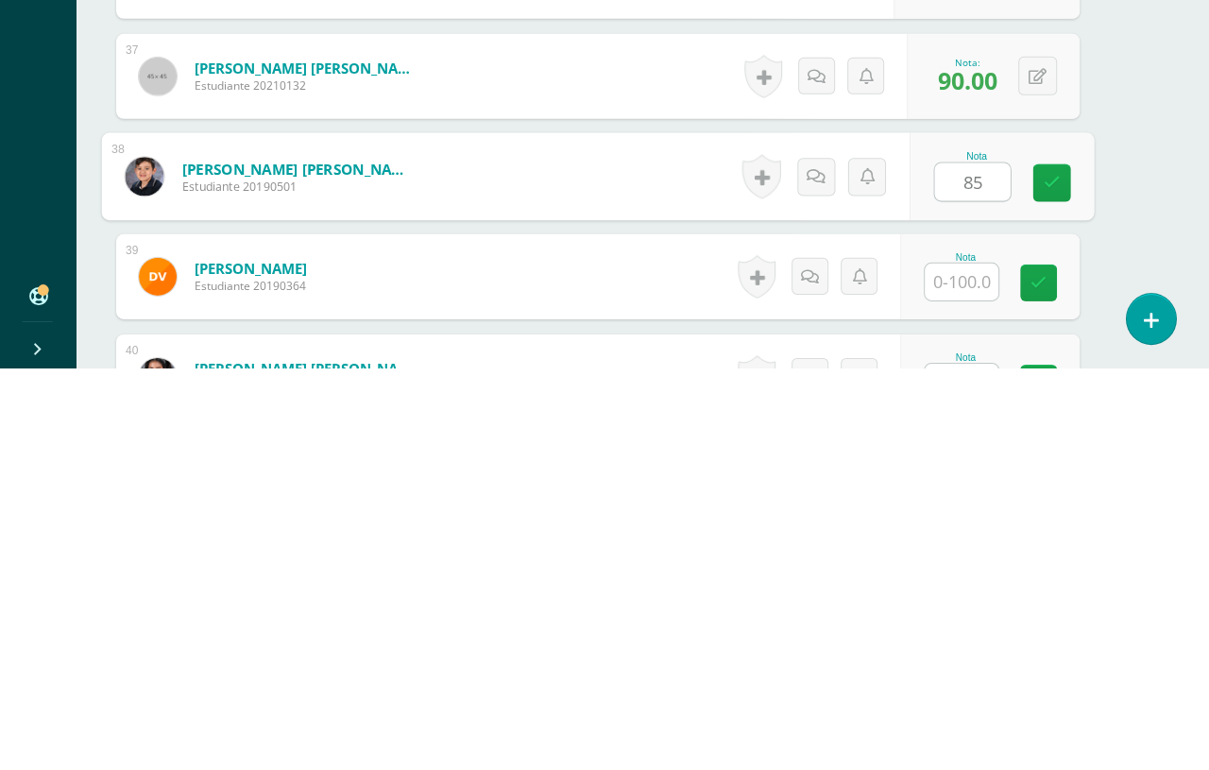
type input "85"
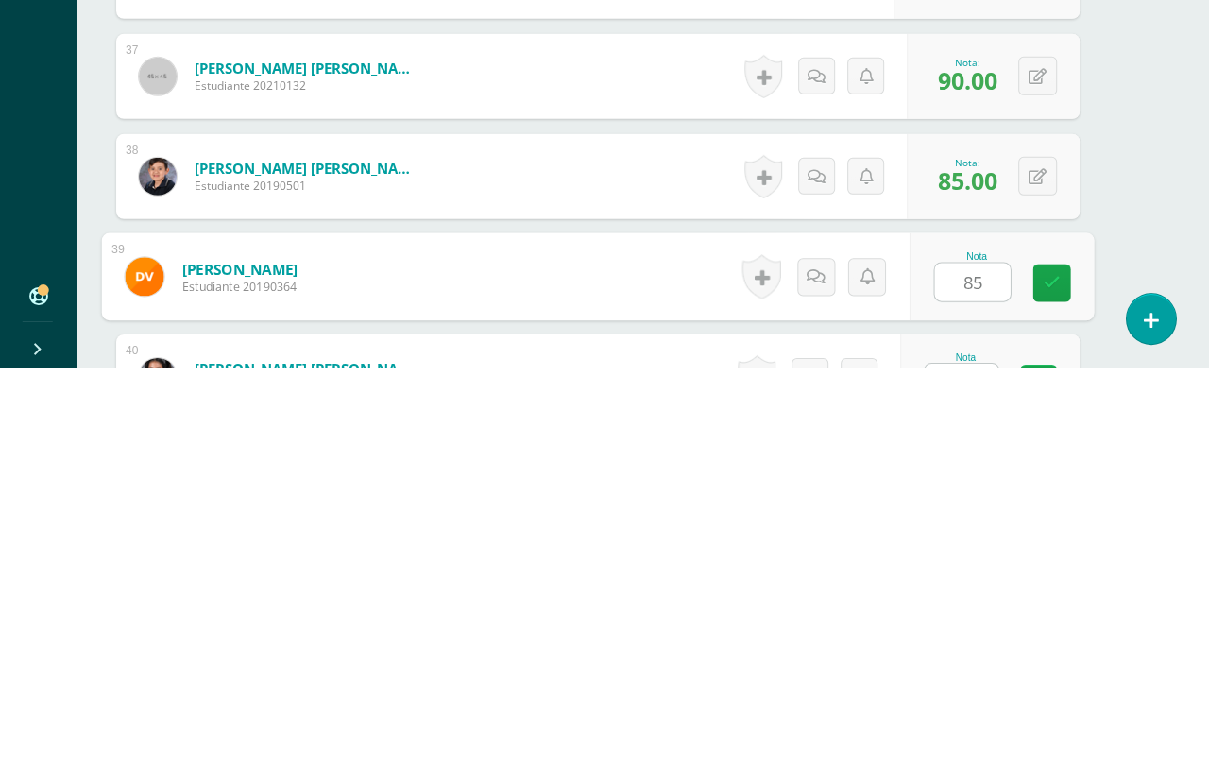
type input "85"
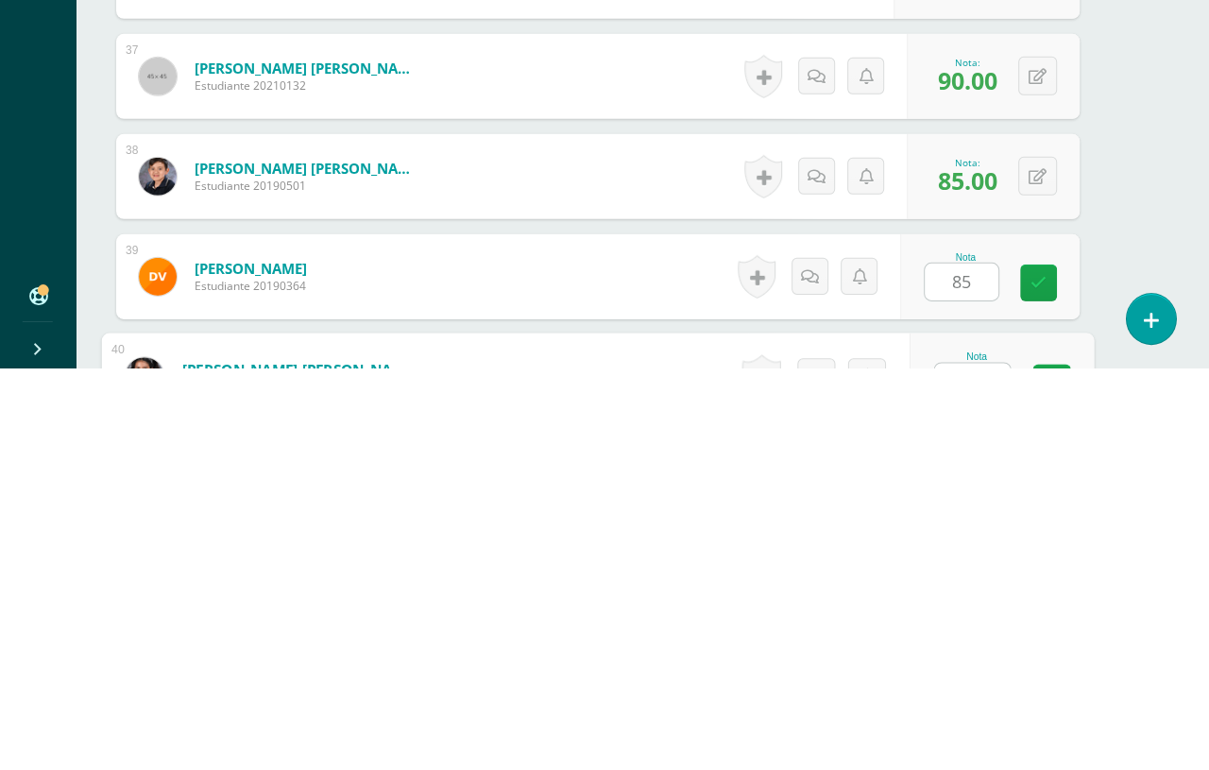
scroll to position [4026, 44]
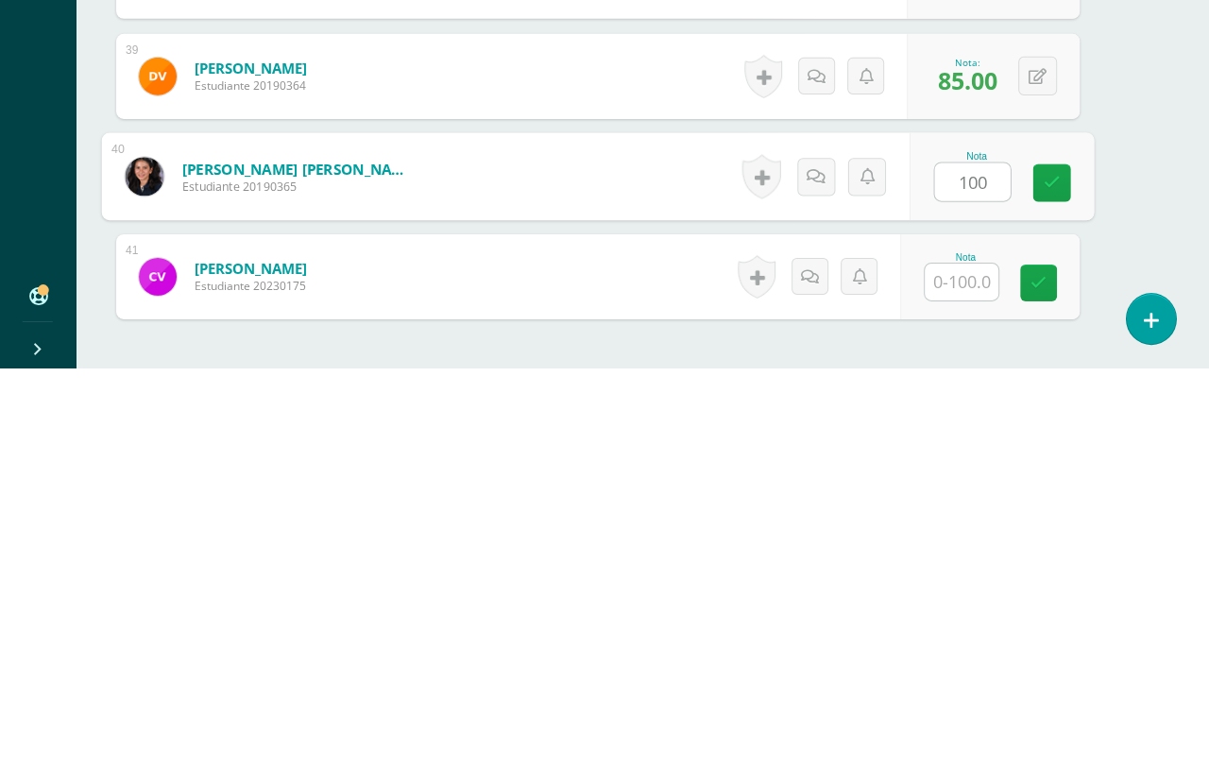
type input "100"
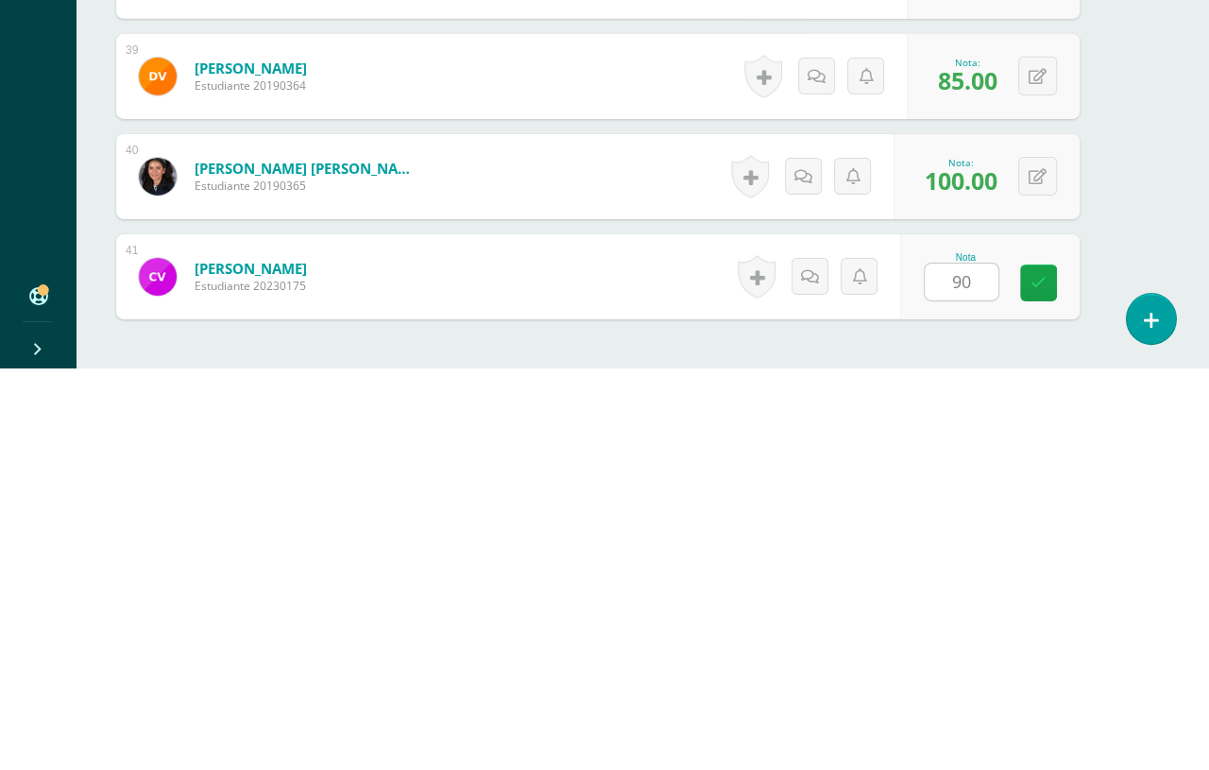
scroll to position [4171, 45]
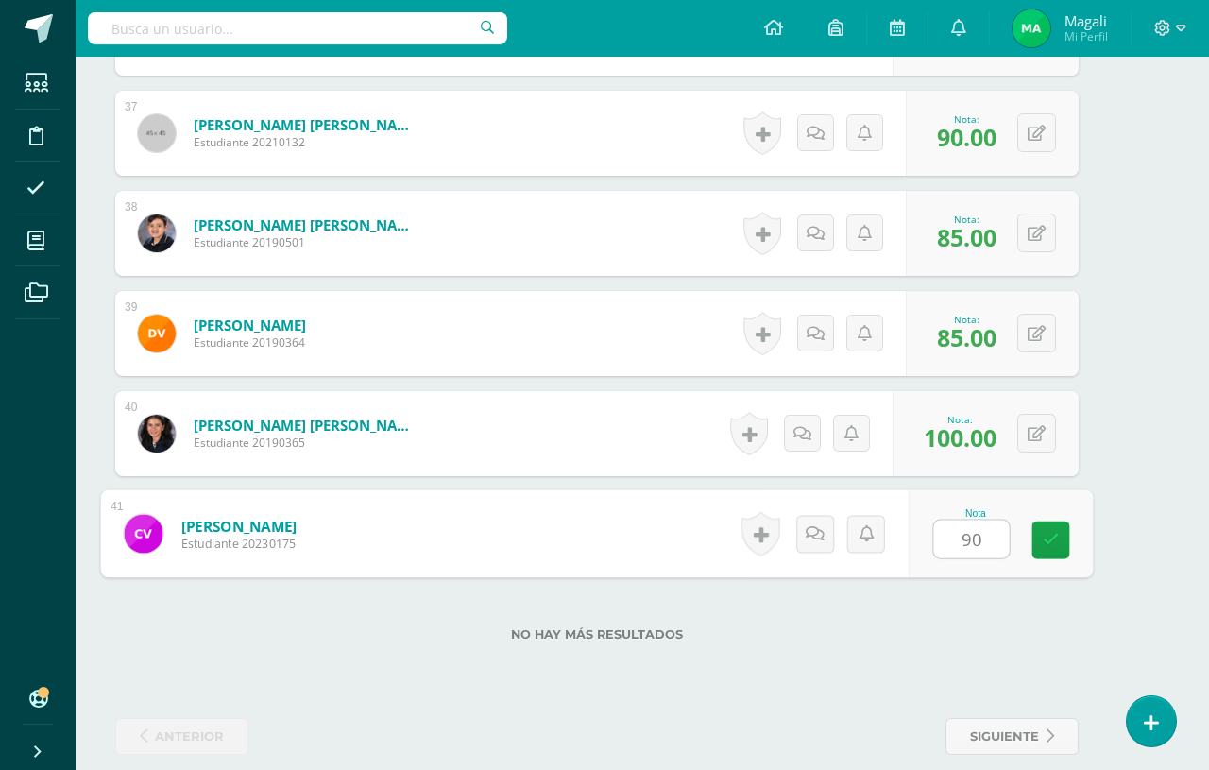
type input "90"
click at [1031, 533] on div "Nota 90" at bounding box center [1001, 534] width 184 height 88
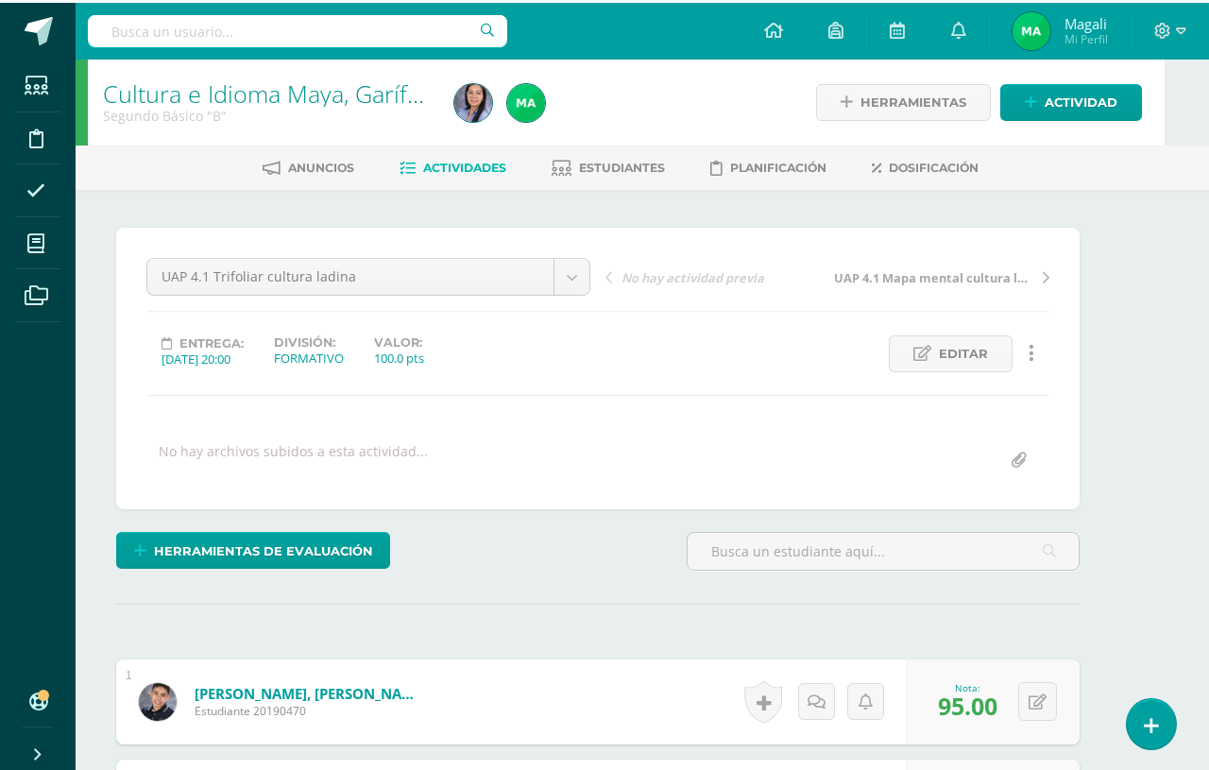
scroll to position [0, 45]
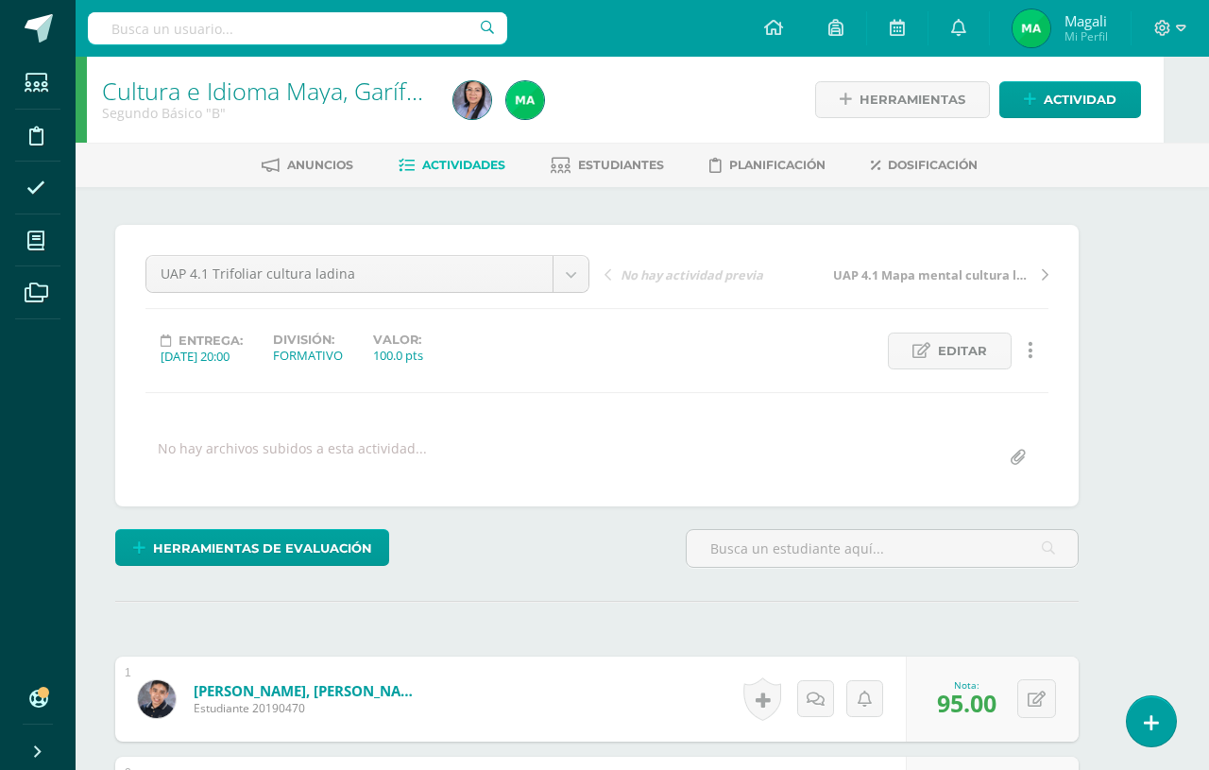
click at [1079, 104] on span "Actividad" at bounding box center [1080, 99] width 73 height 35
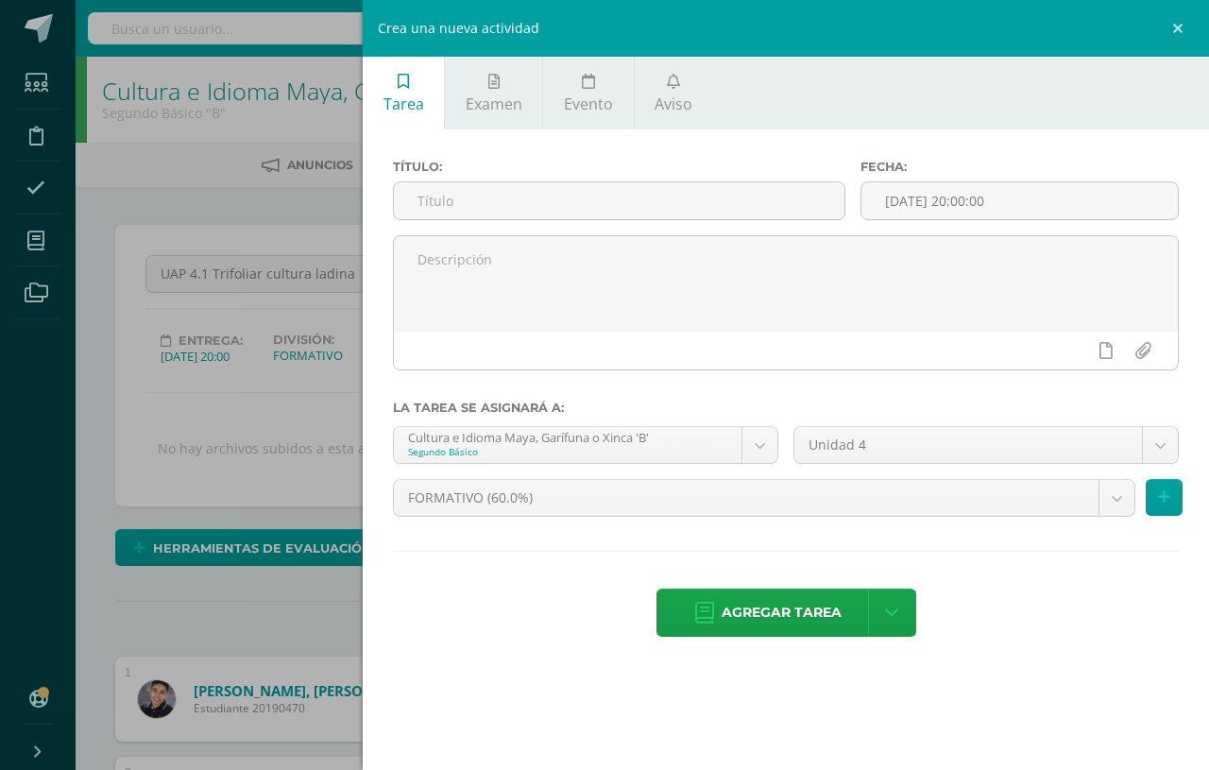
click at [453, 198] on input "text" at bounding box center [619, 200] width 451 height 37
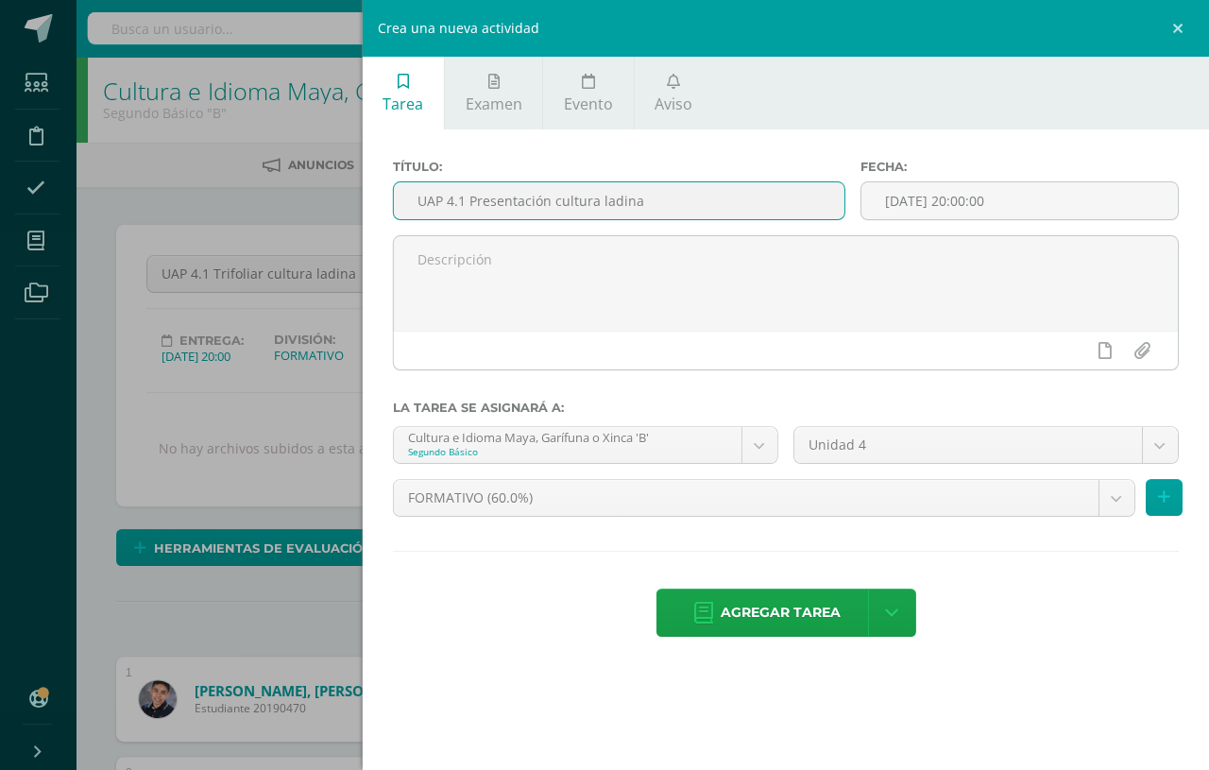
scroll to position [0, 45]
type input "UAP 4.1 Presentación cultura ladina"
click at [795, 636] on span "Agregar tarea" at bounding box center [782, 613] width 120 height 46
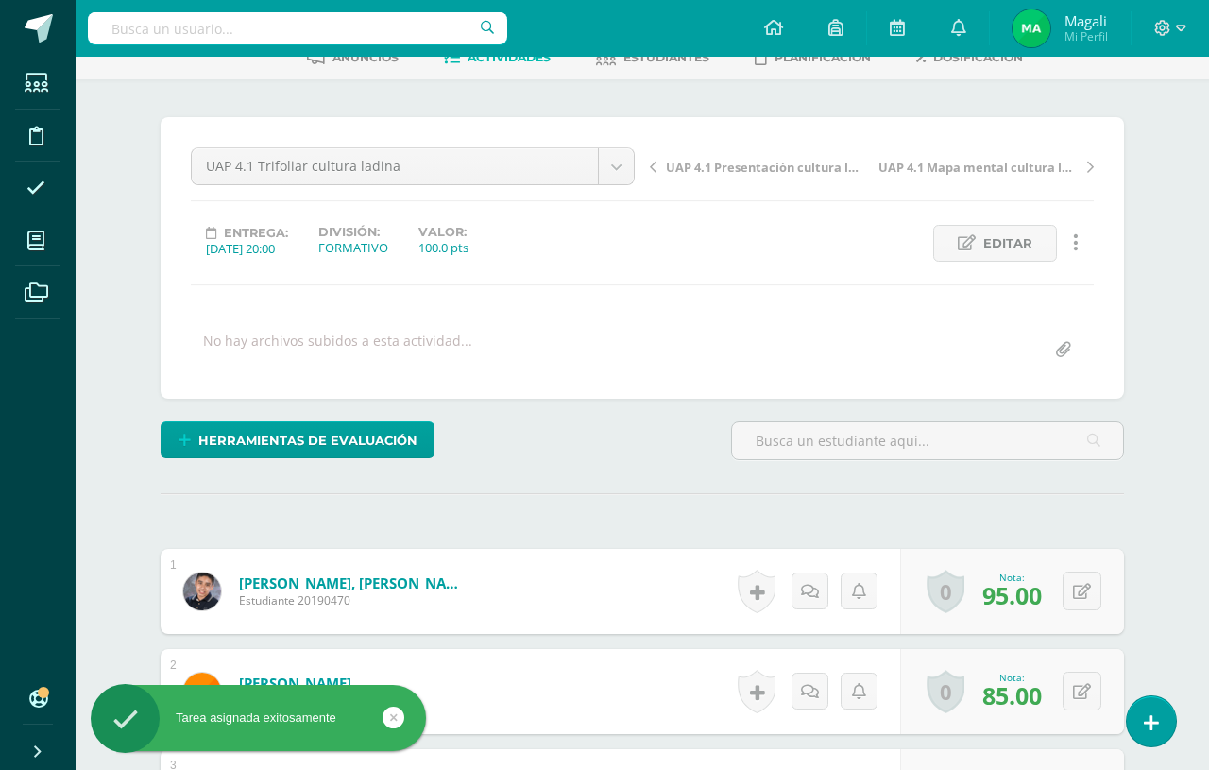
scroll to position [109, 0]
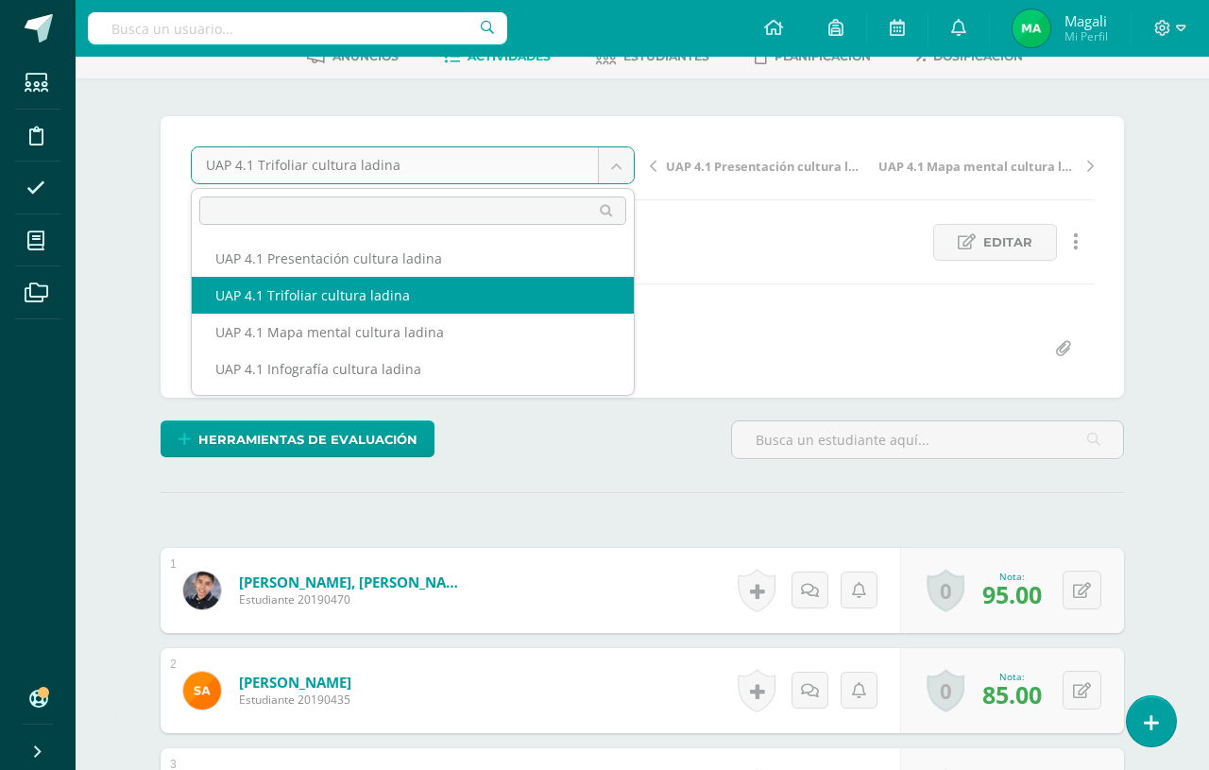
scroll to position [108, 0]
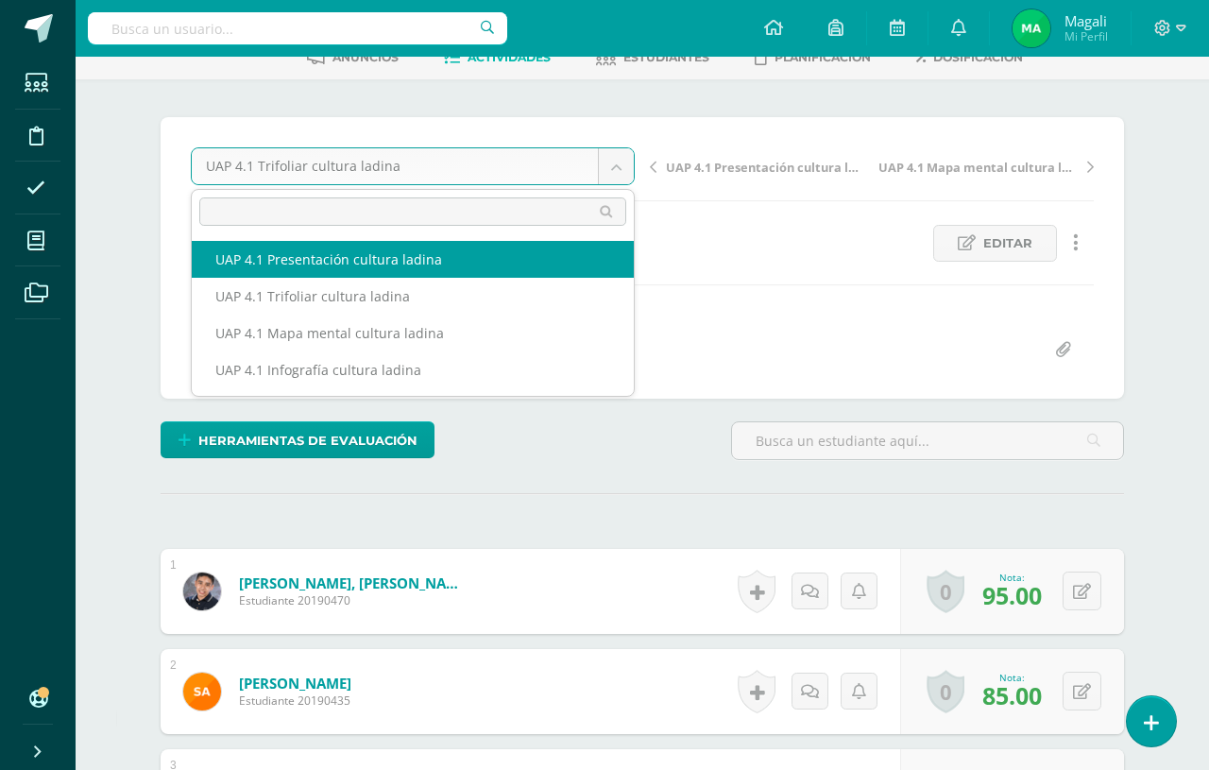
select select "/dashboard/teacher/grade-activity/228019/"
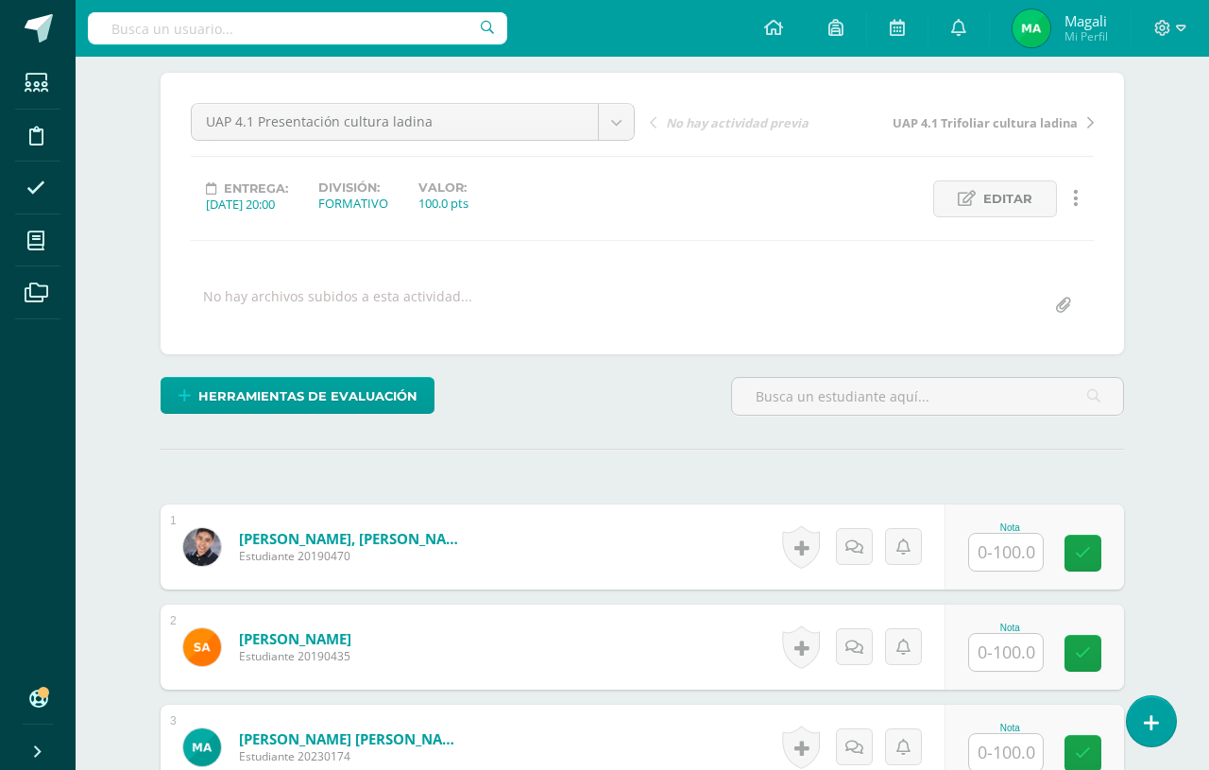
scroll to position [222, 0]
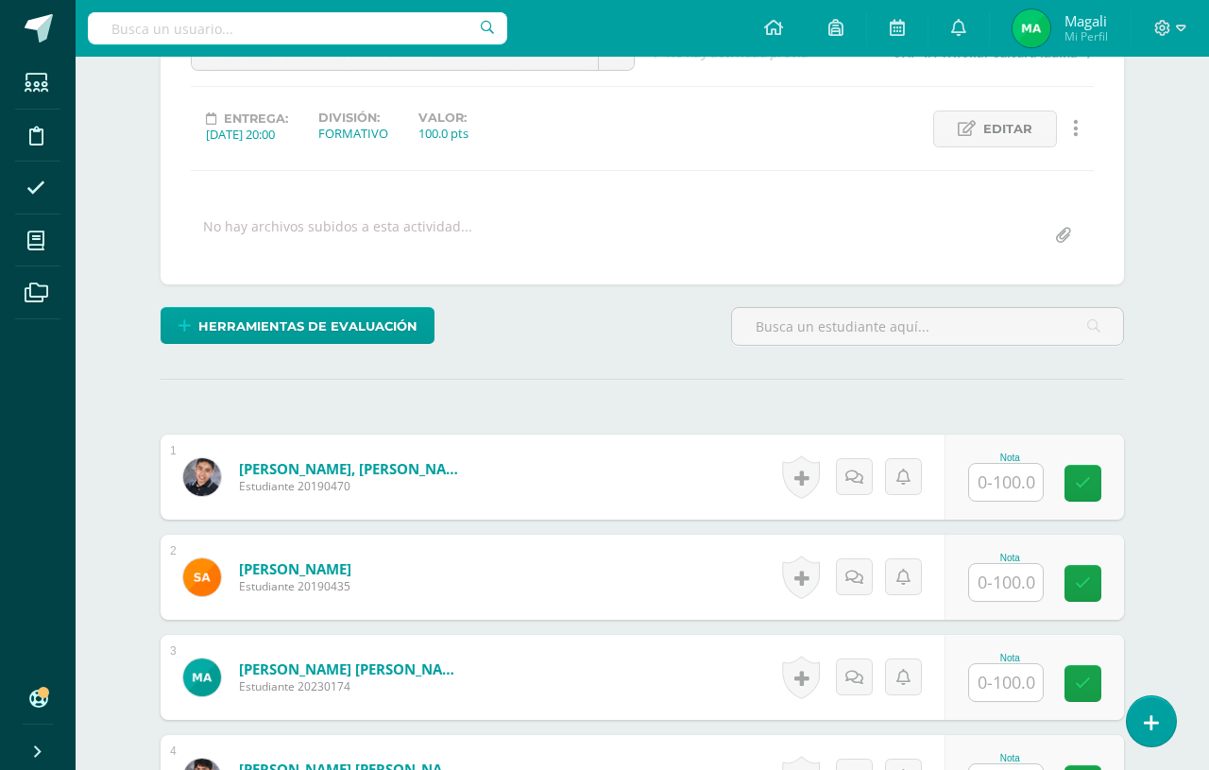
click at [999, 484] on input "text" at bounding box center [1006, 482] width 74 height 37
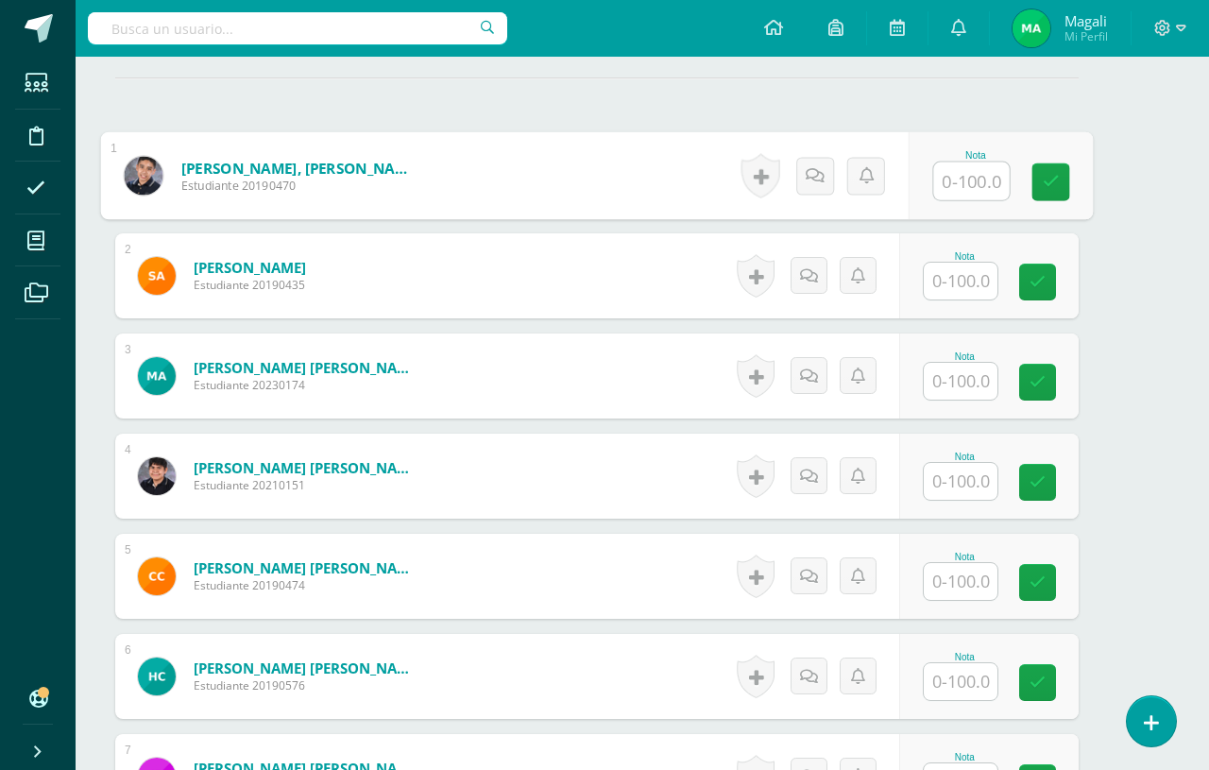
scroll to position [222, 44]
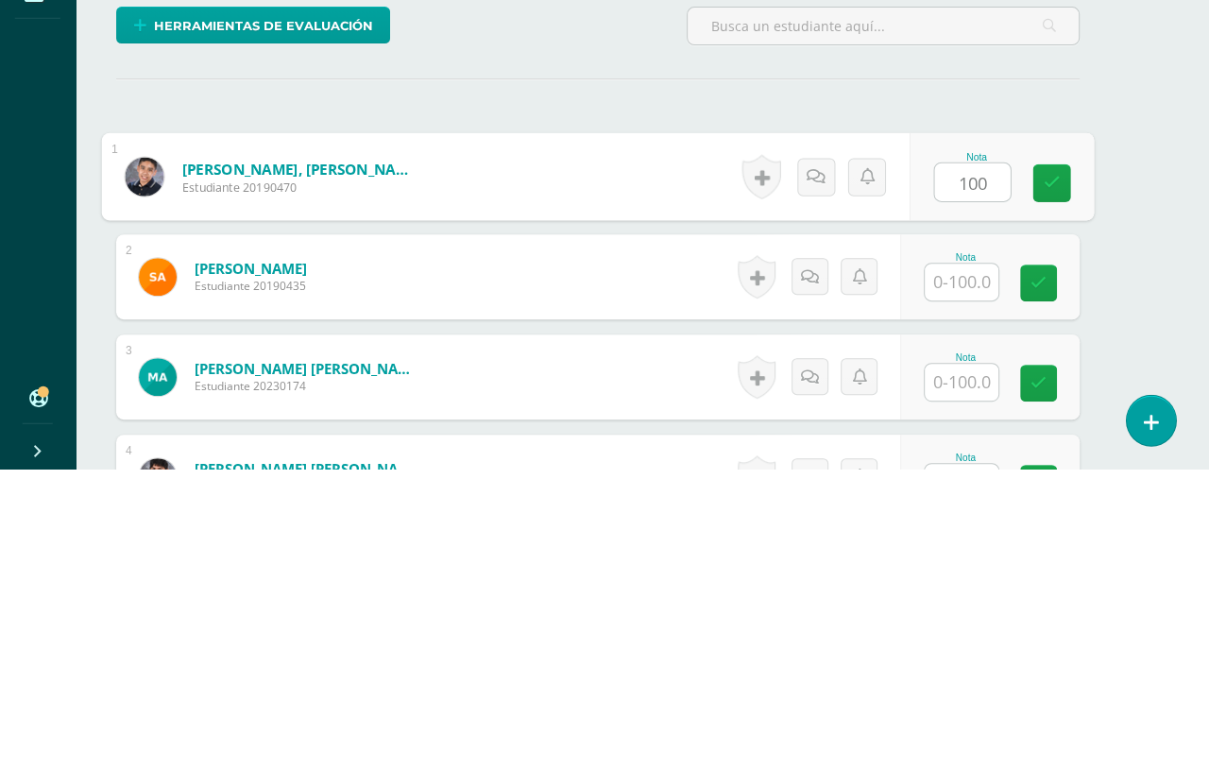
type input "100"
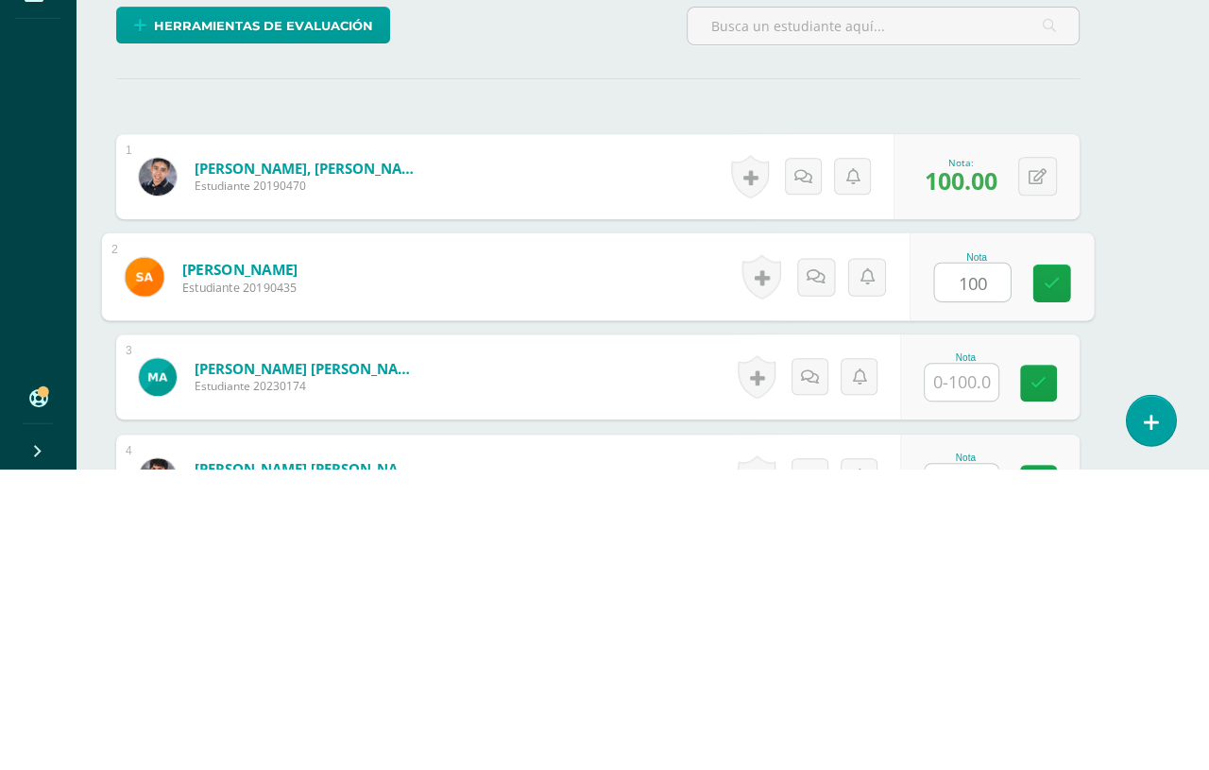
type input "100"
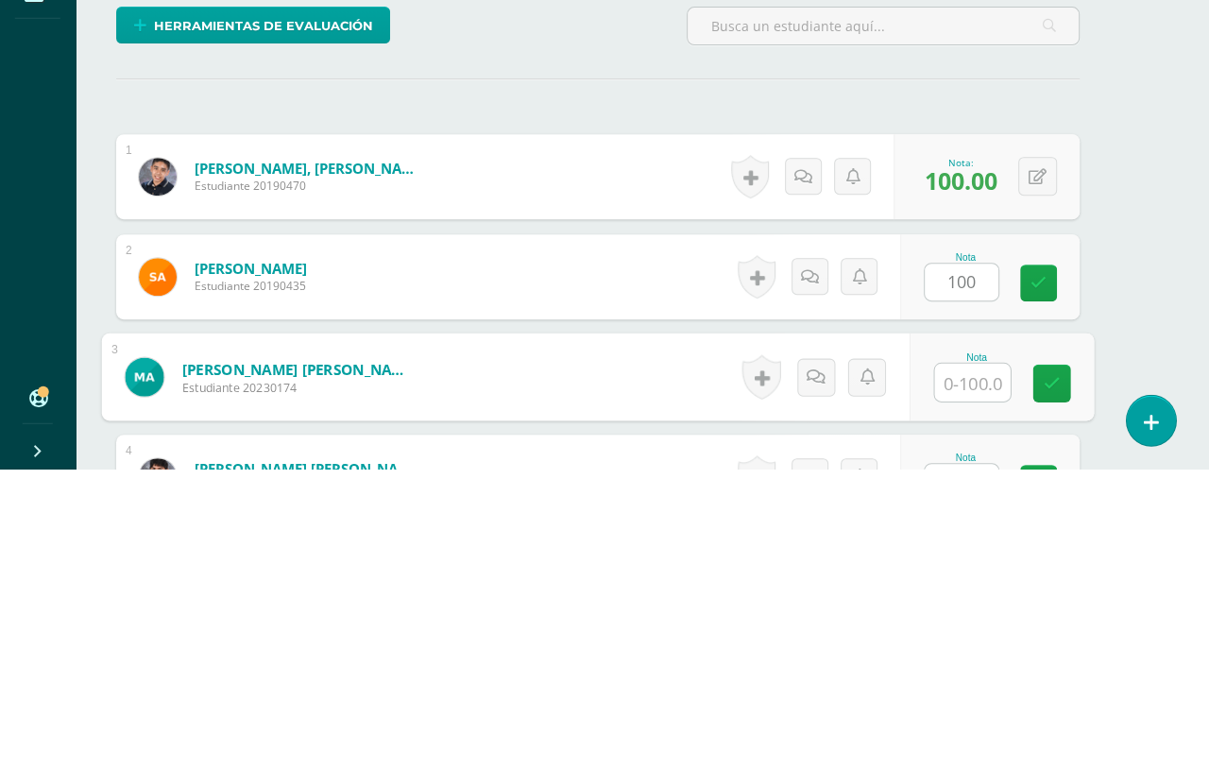
scroll to position [289, 44]
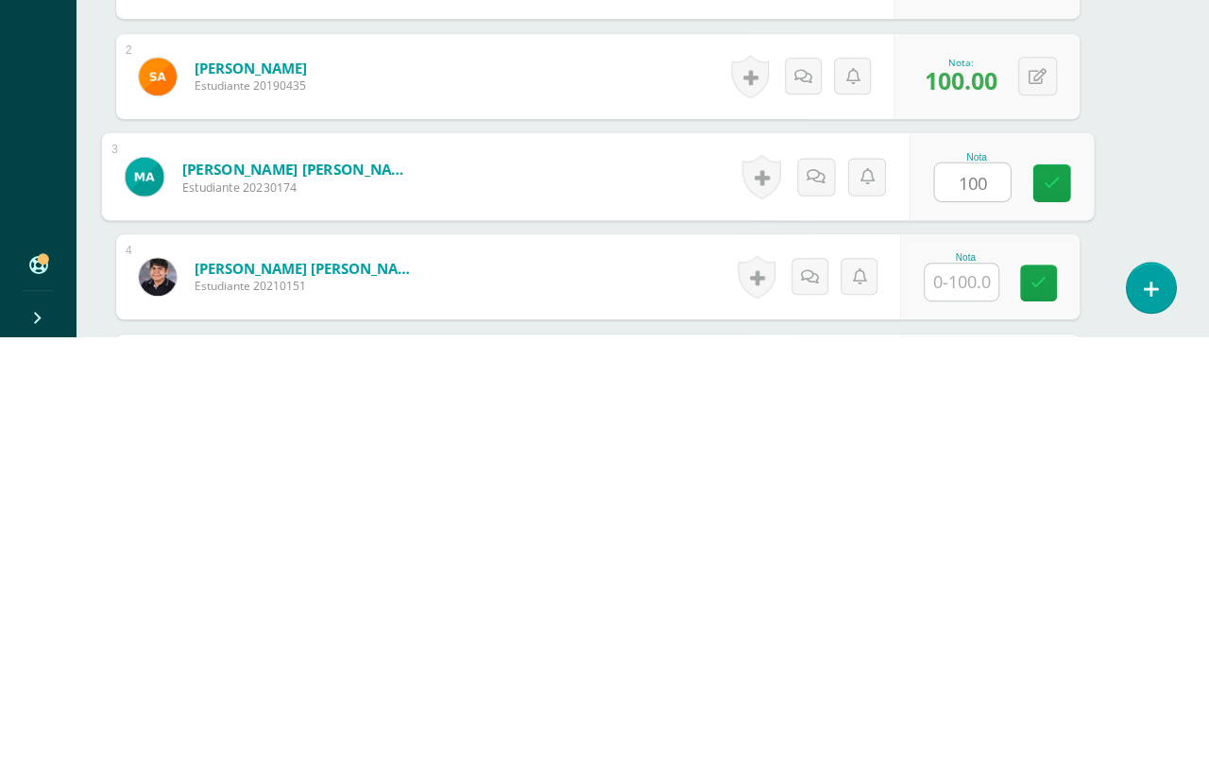
type input "100"
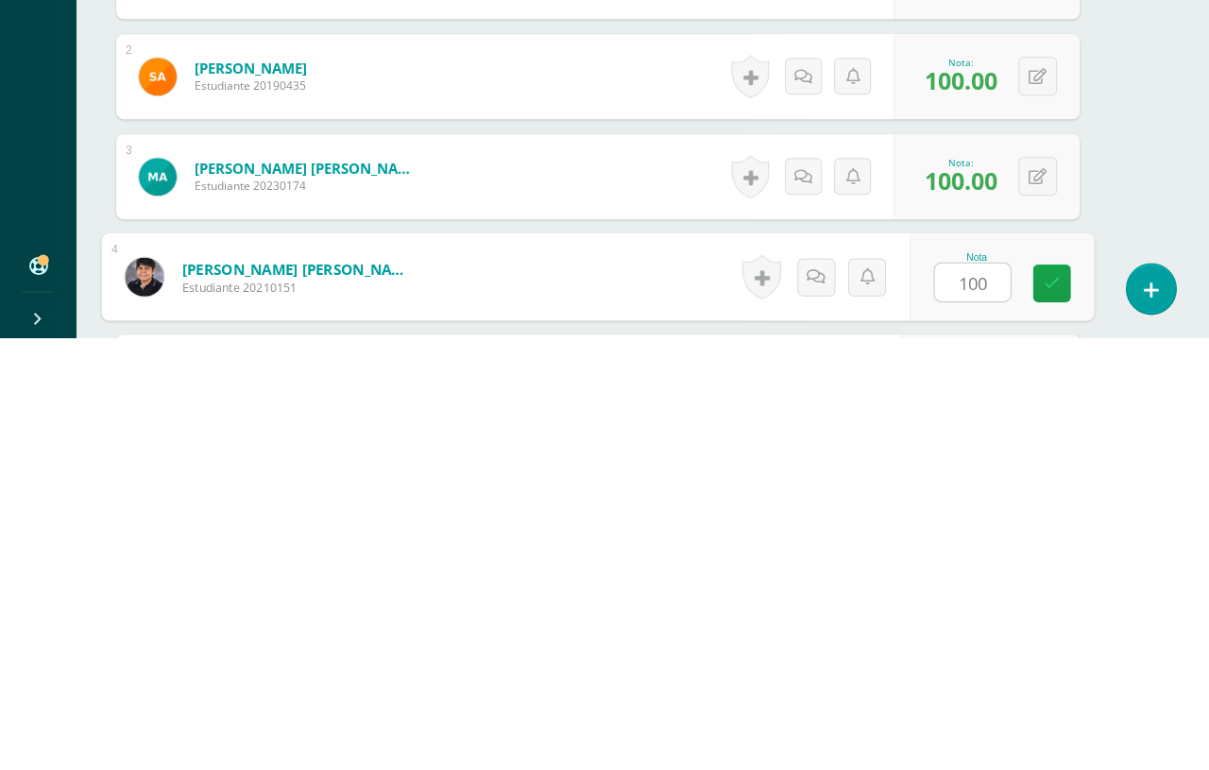
type input "100"
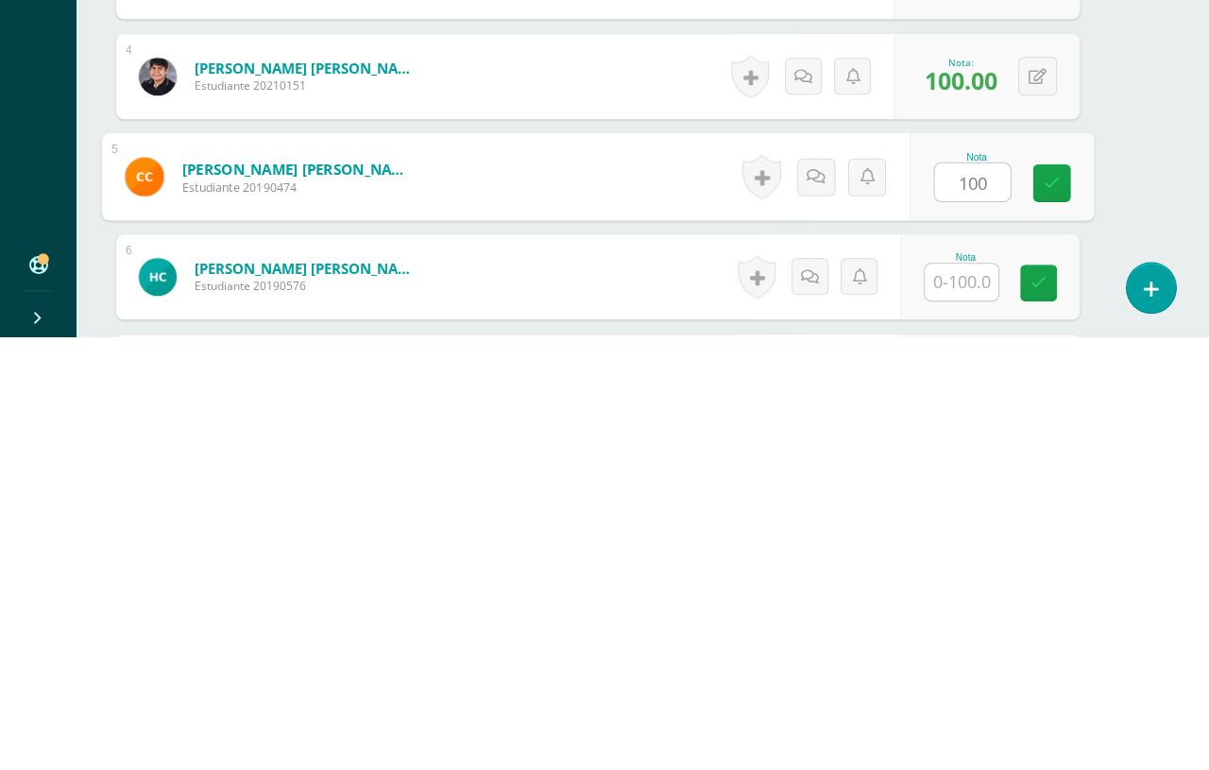
type input "100"
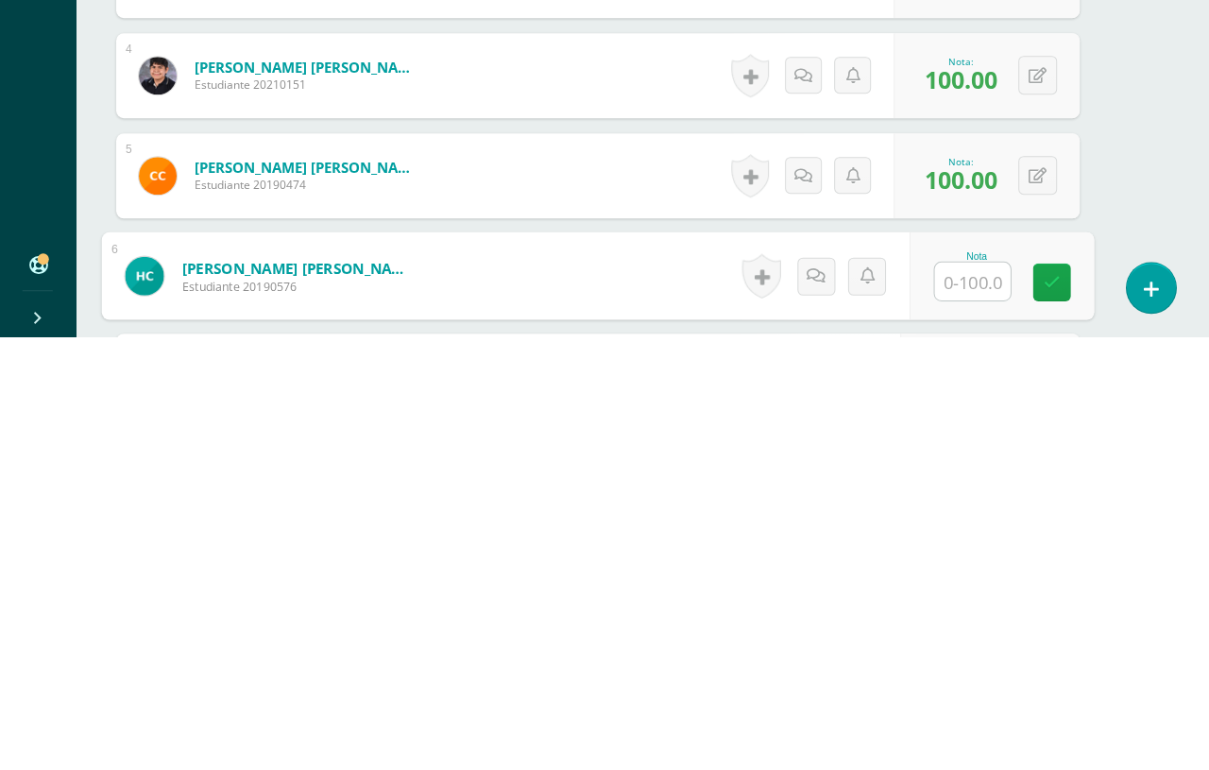
scroll to position [491, 44]
type input "0"
type input "100"
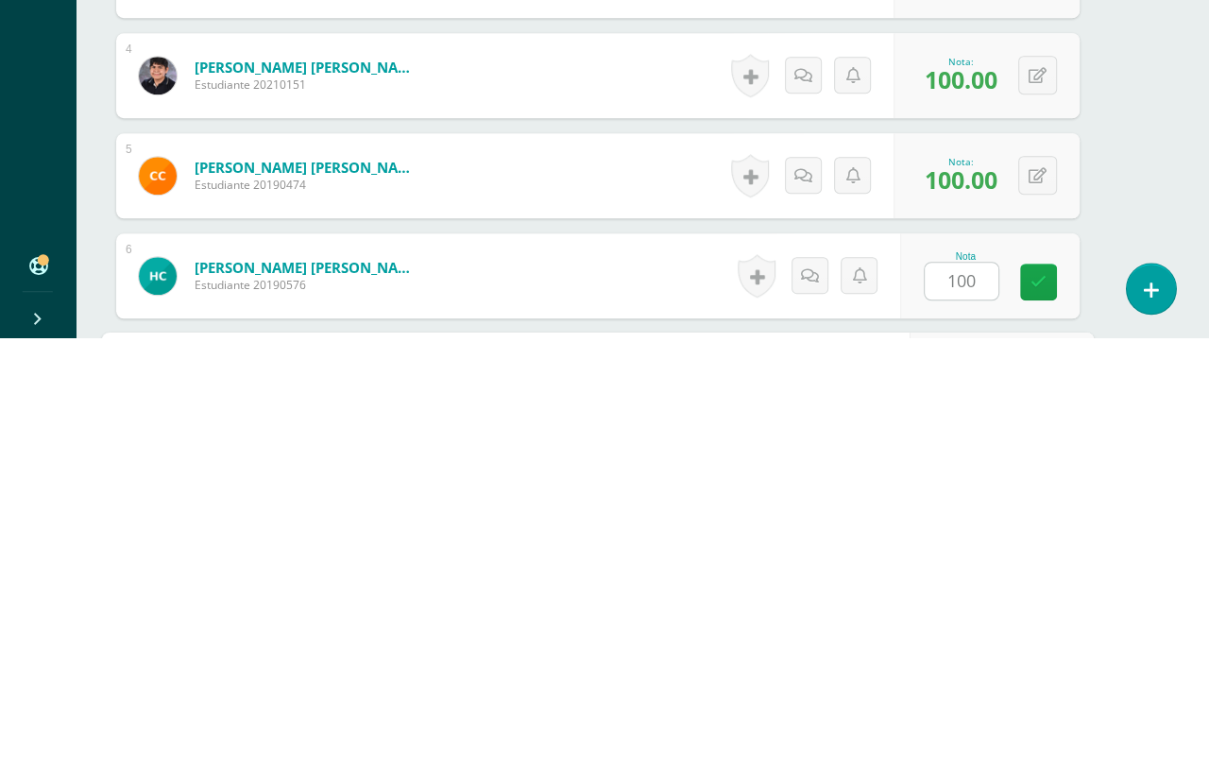
scroll to position [690, 44]
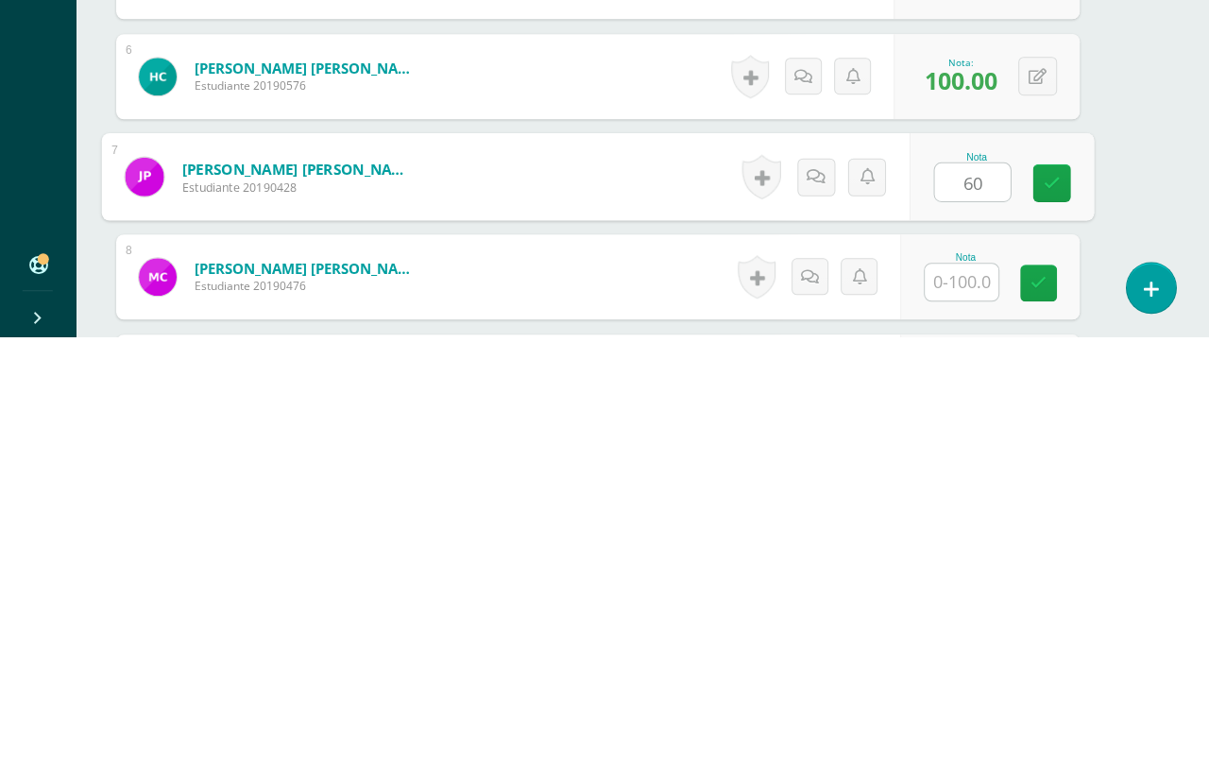
type input "60"
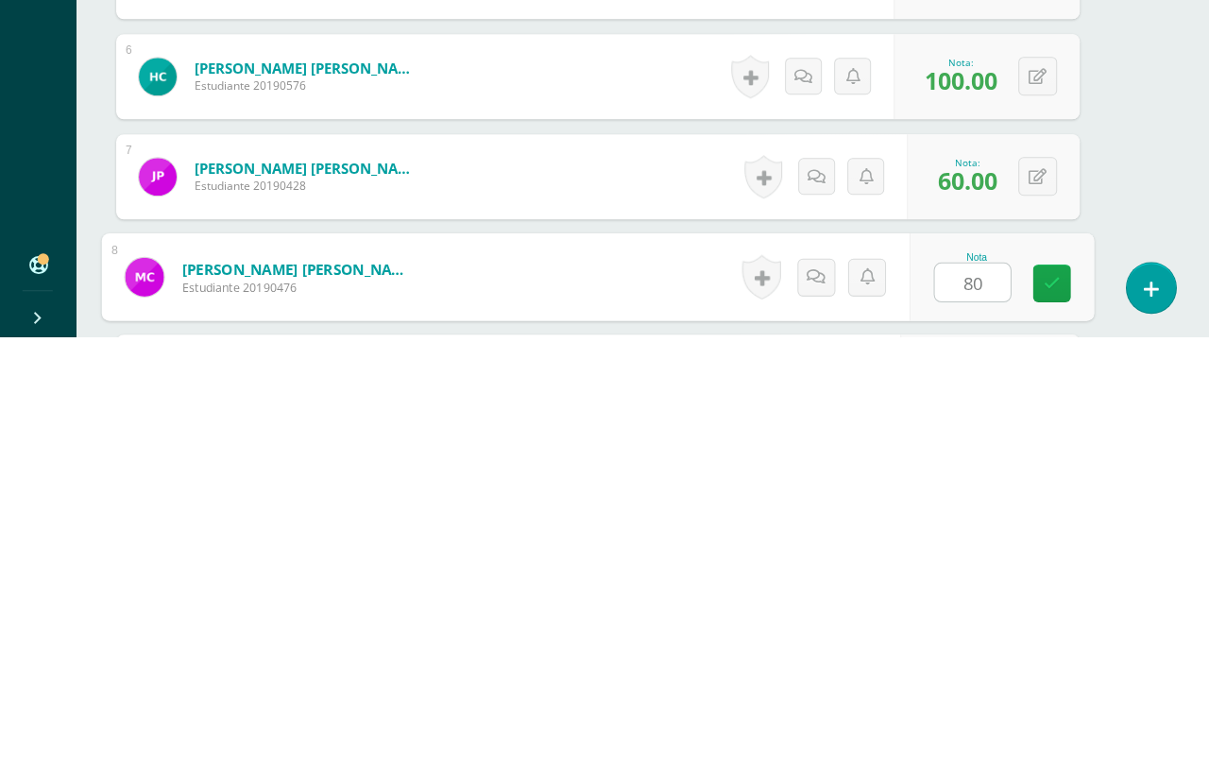
type input "80"
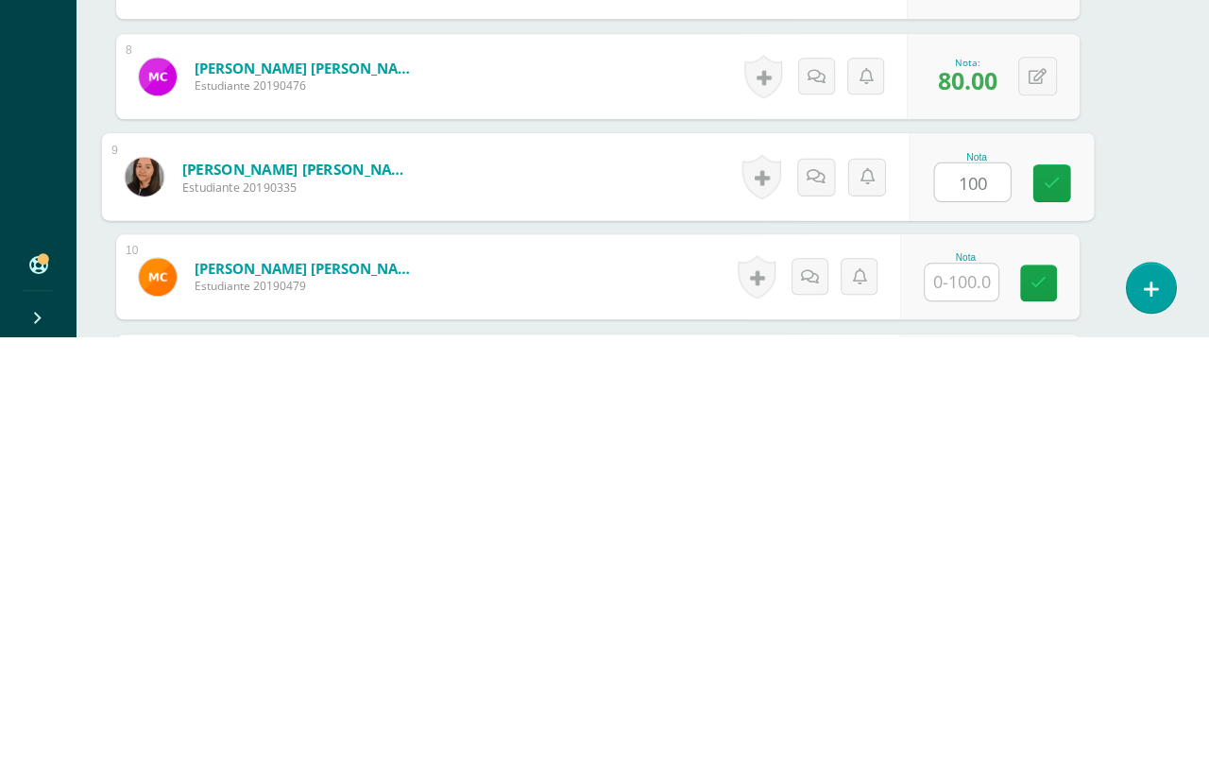
type input "100"
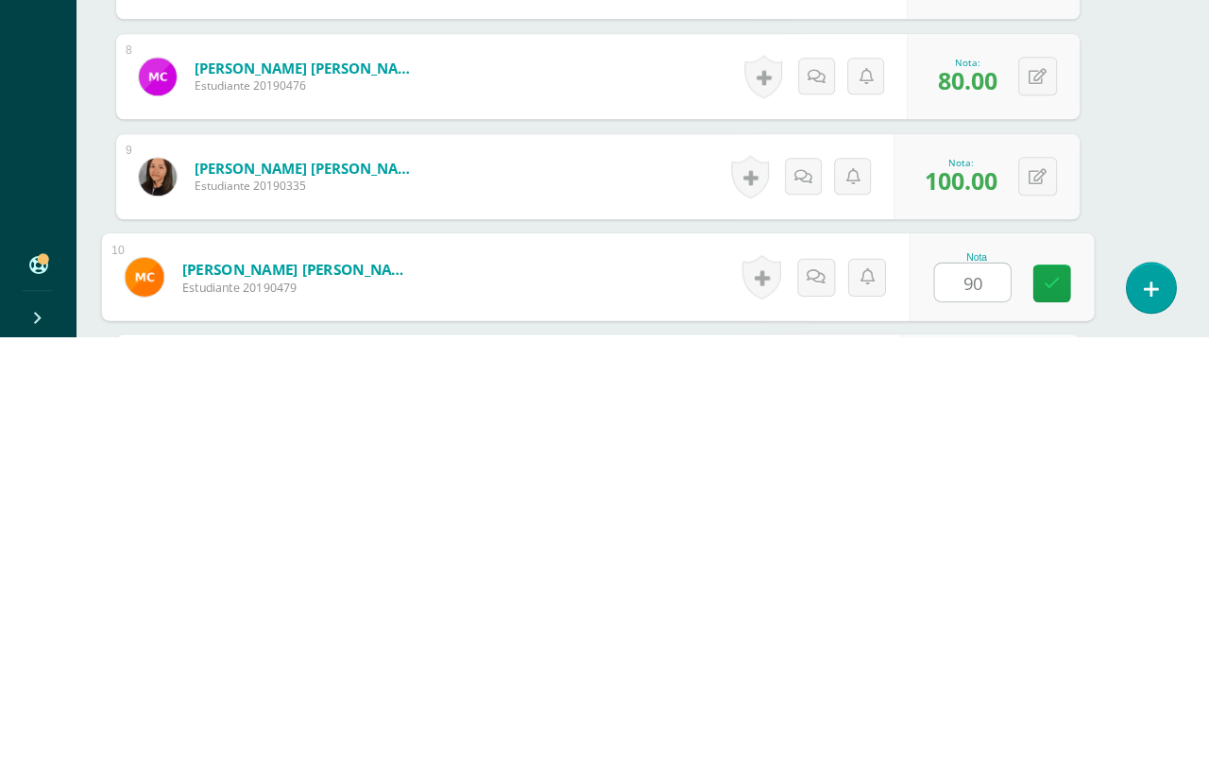
type input "90"
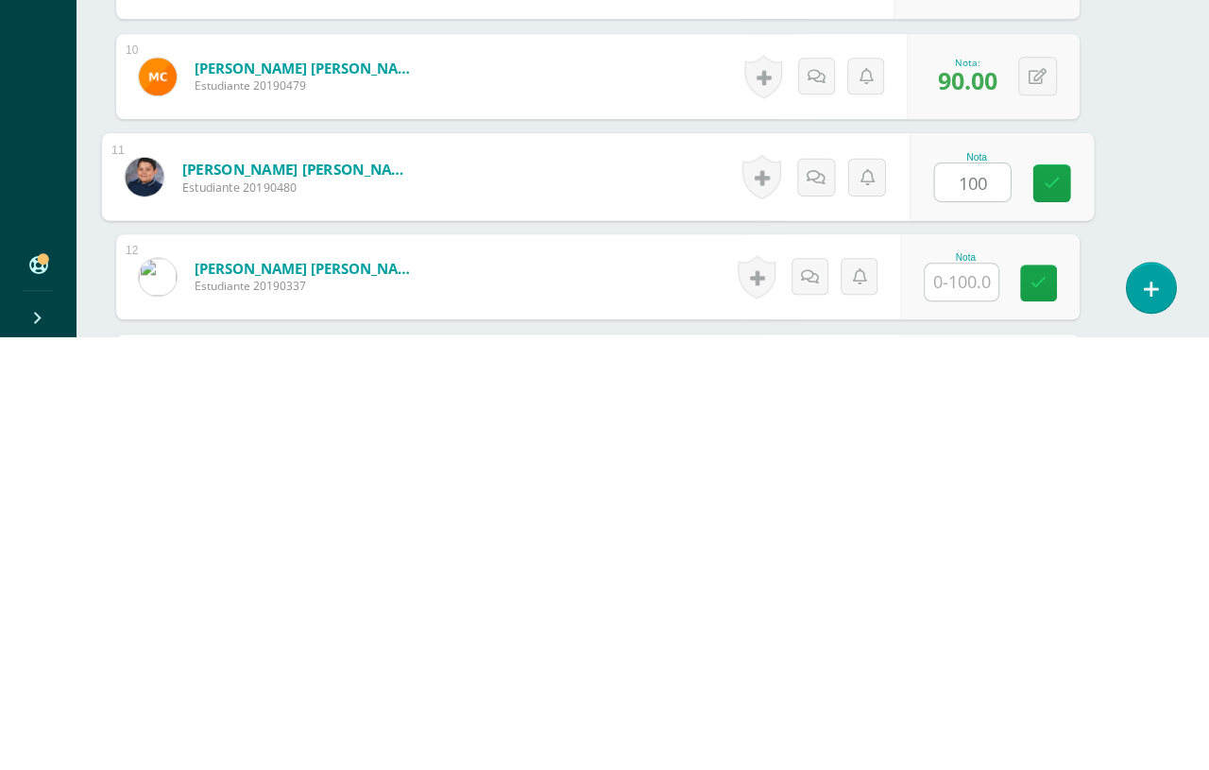
type input "100"
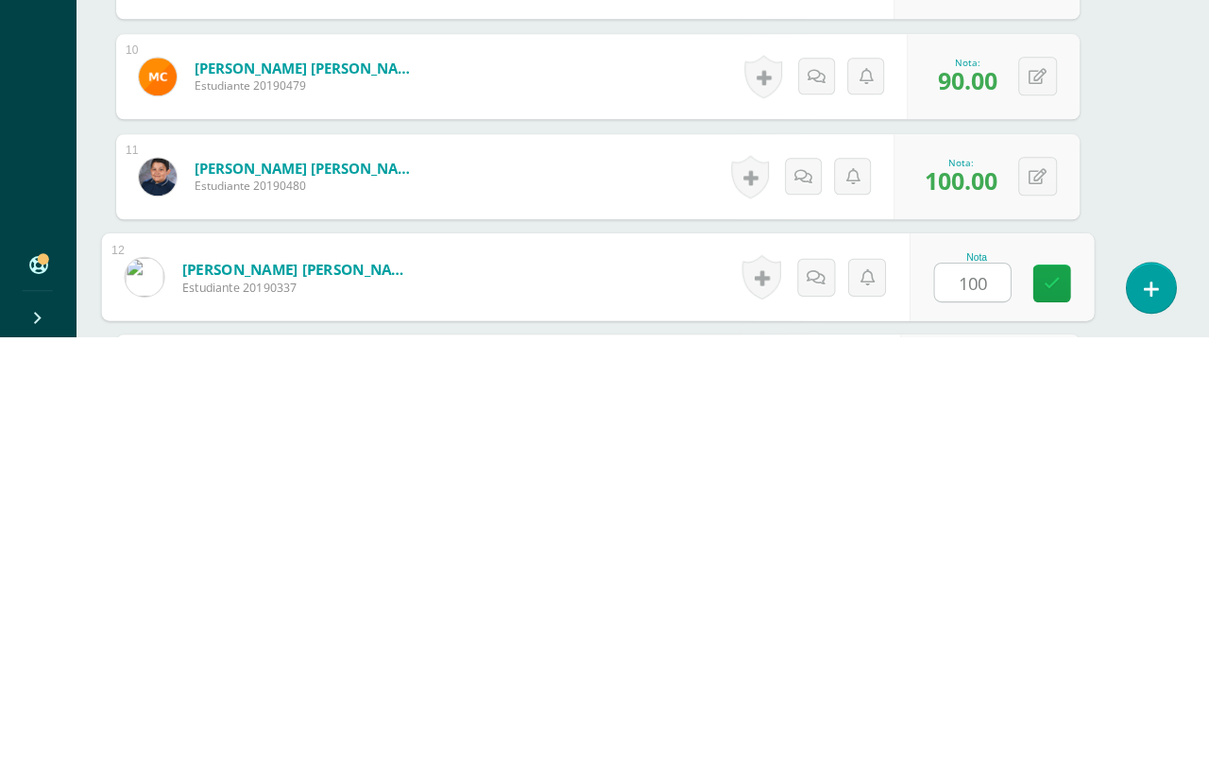
type input "100"
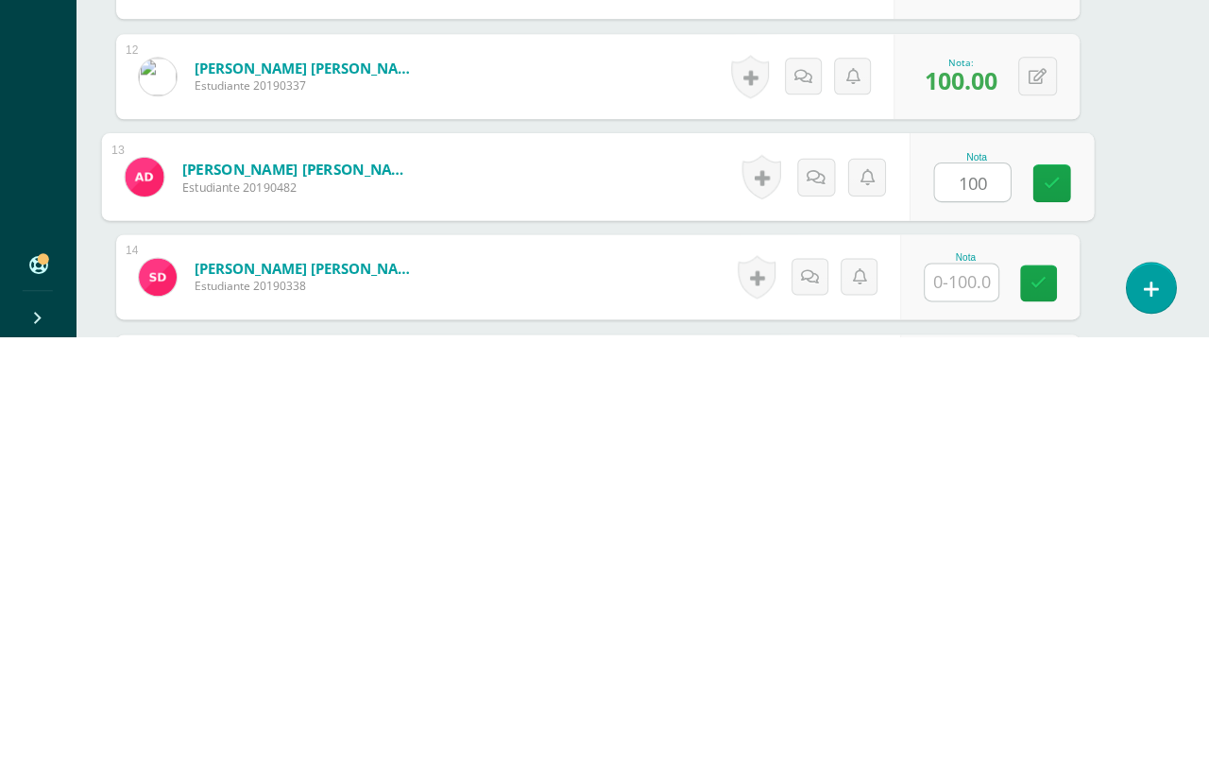
type input "100"
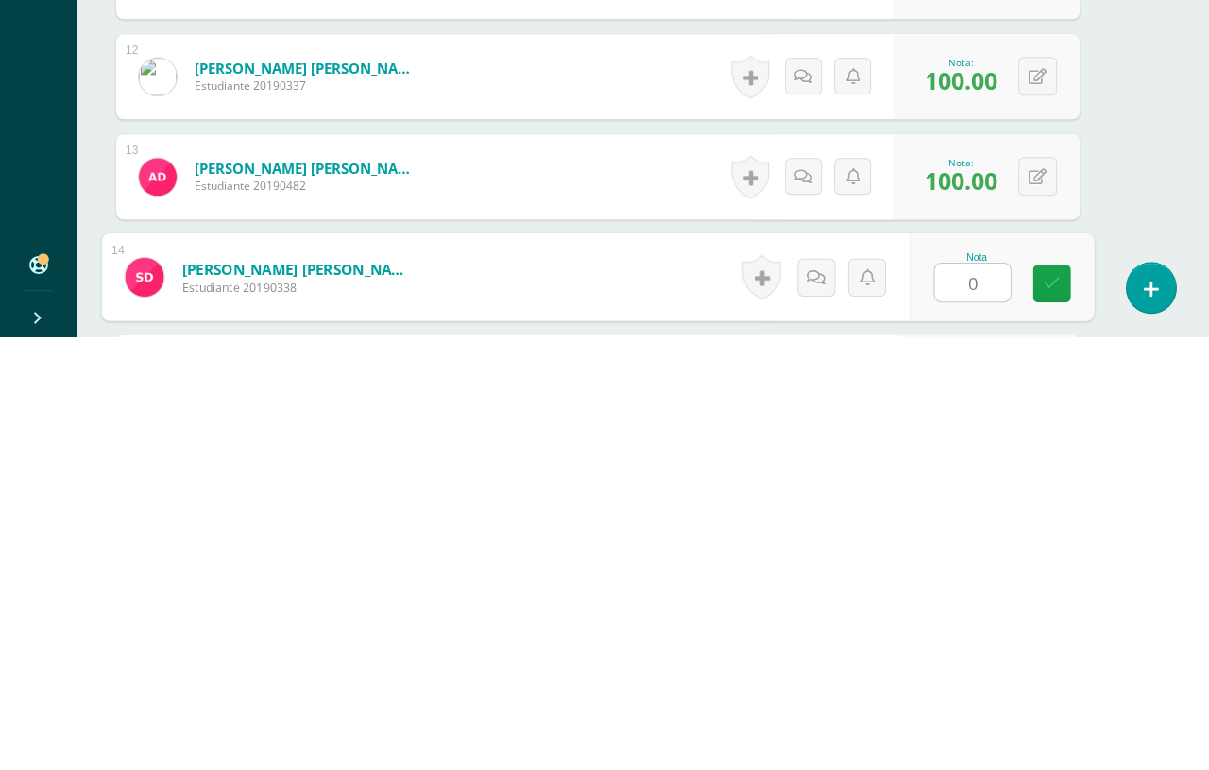
type input "0"
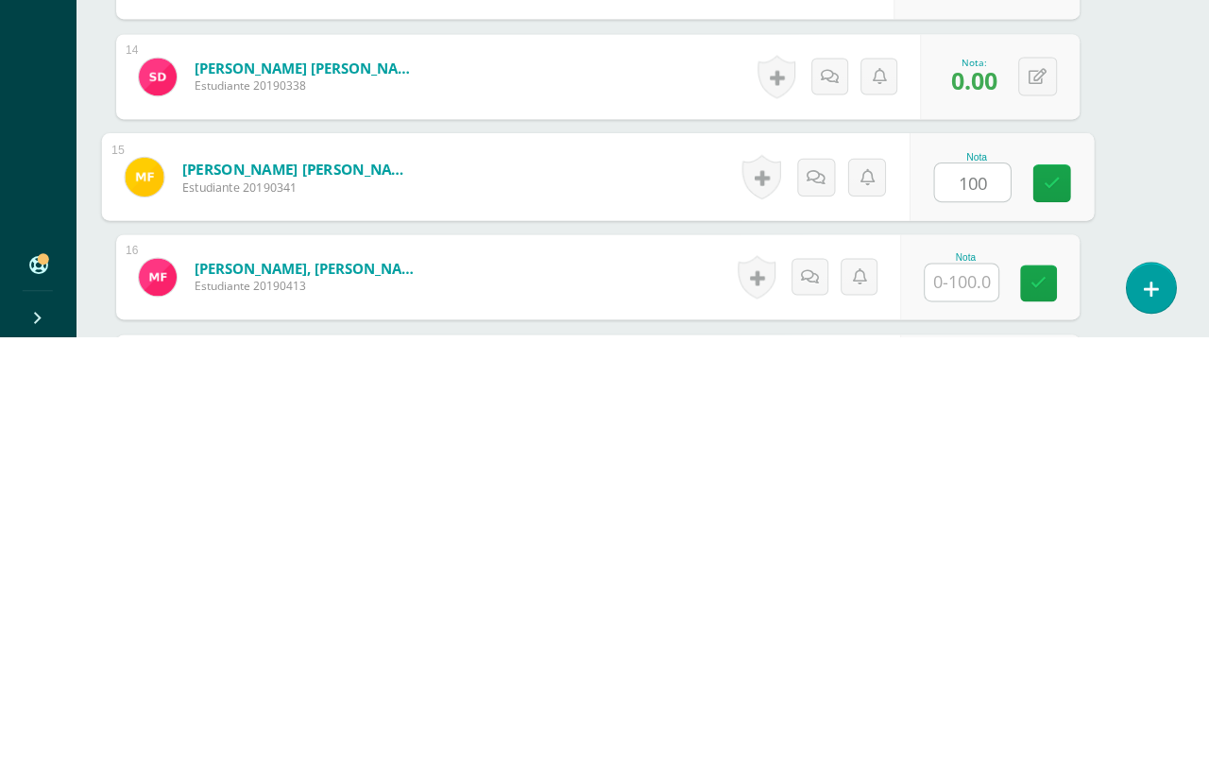
type input "100"
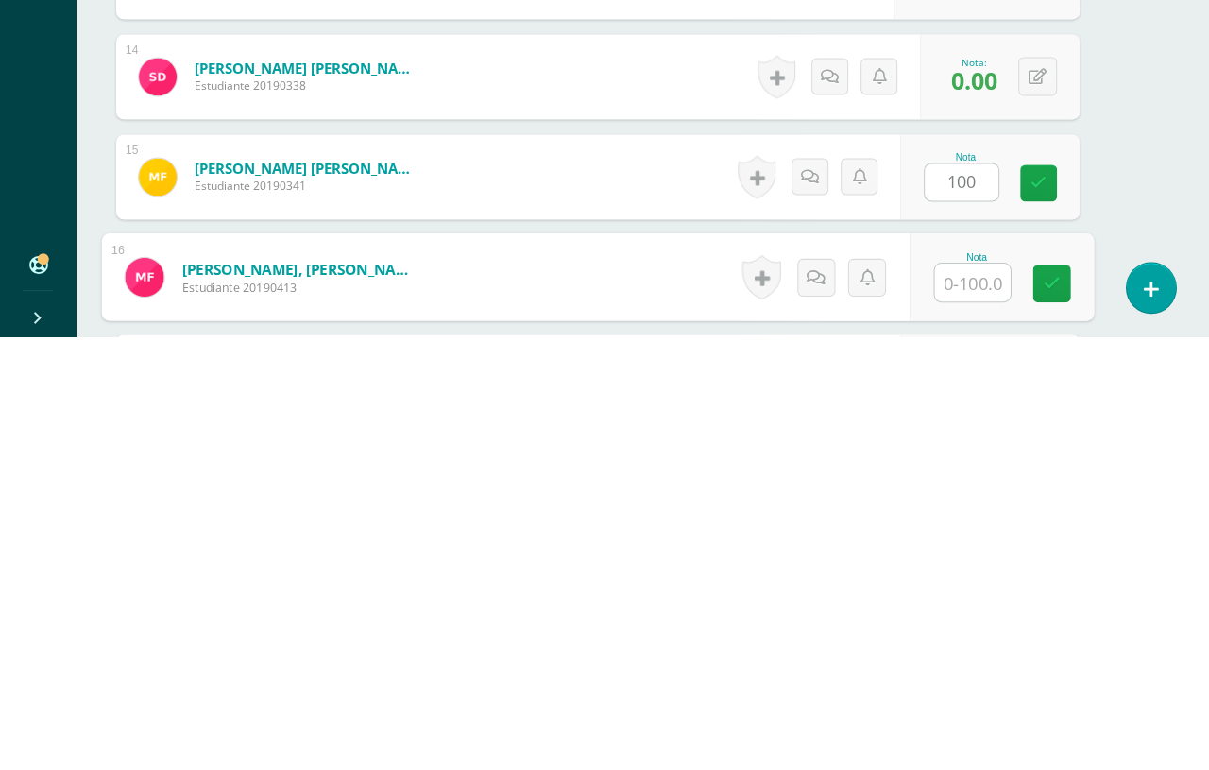
scroll to position [1495, 44]
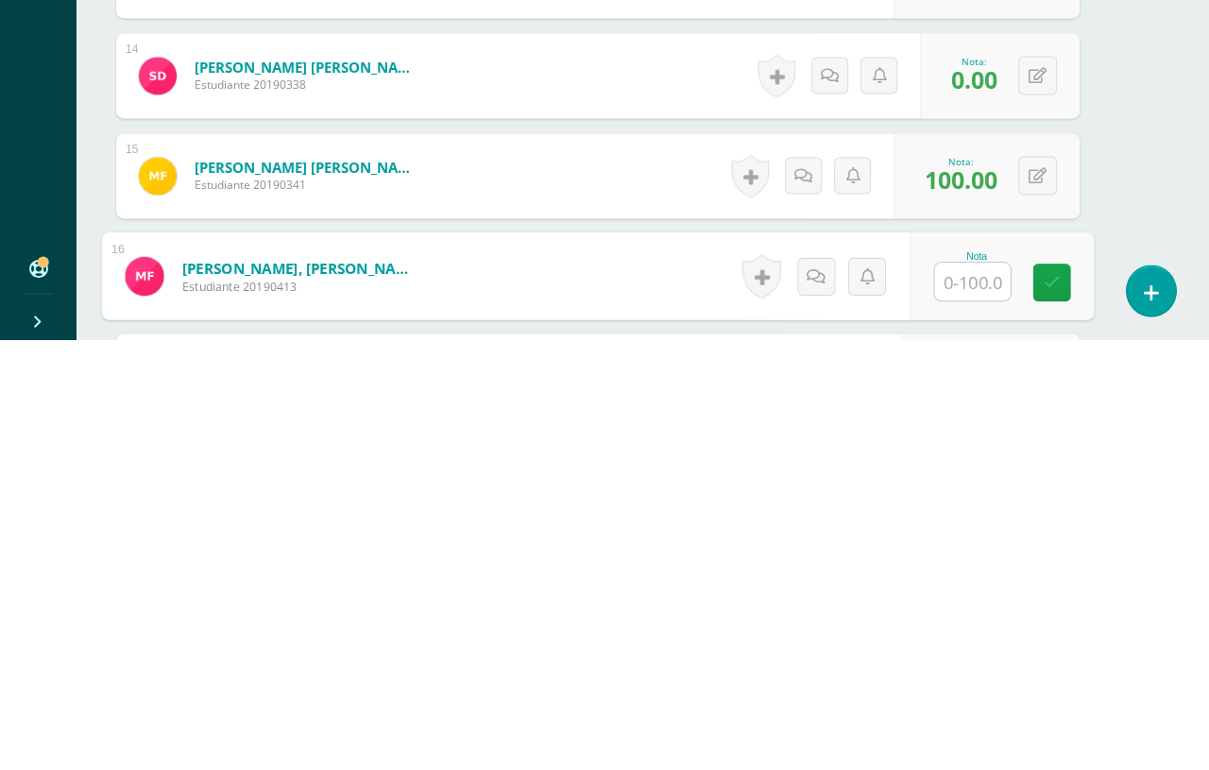
type input "1"
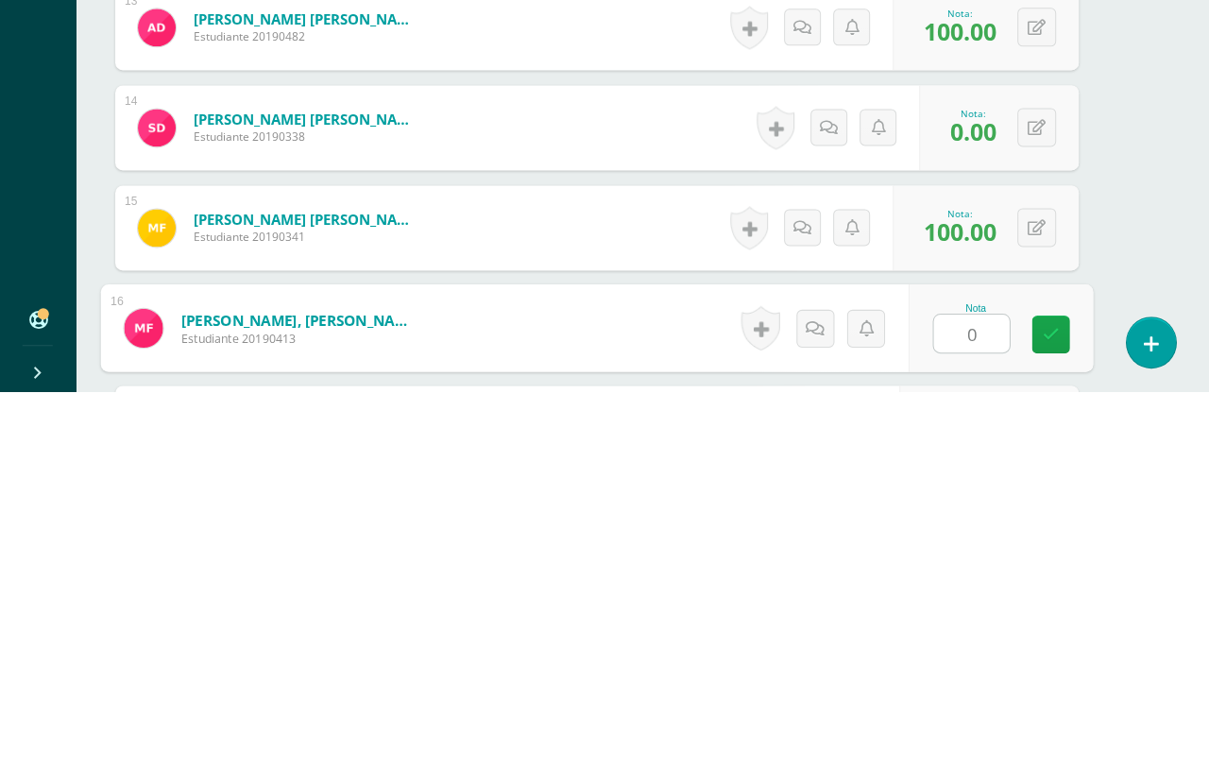
type input "0"
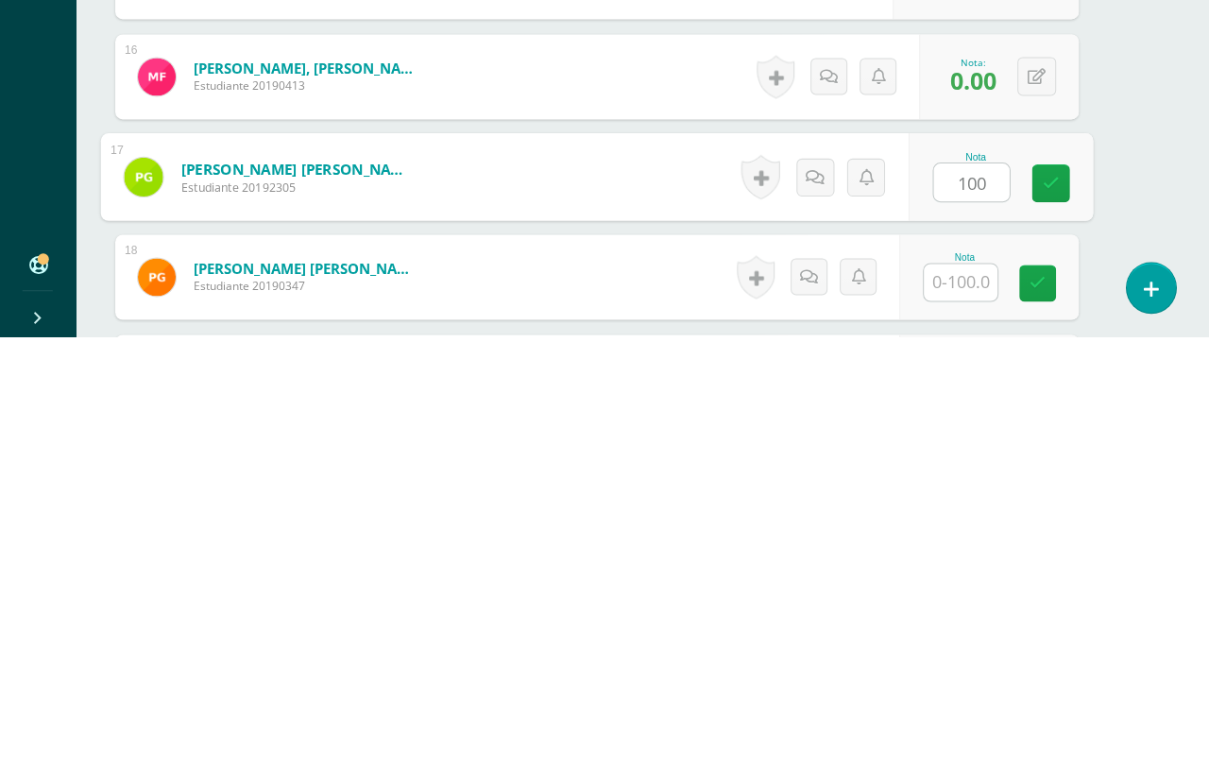
type input "100"
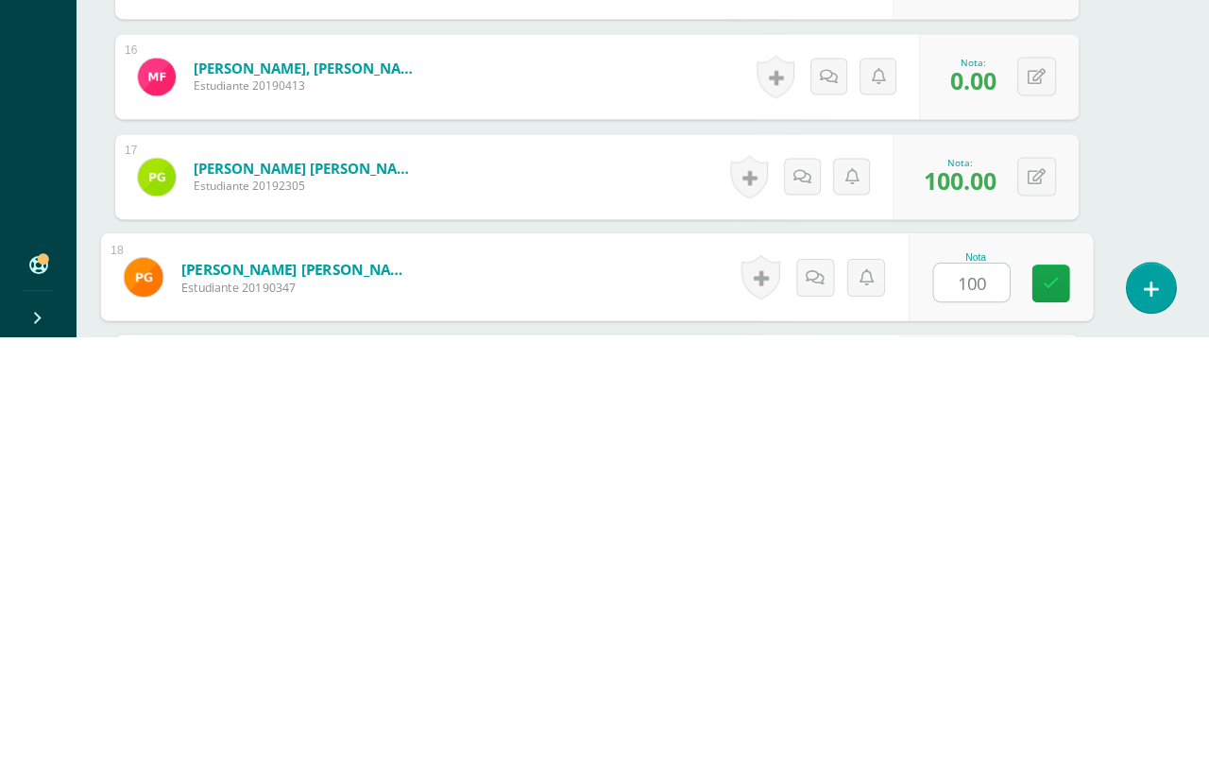
type input "100"
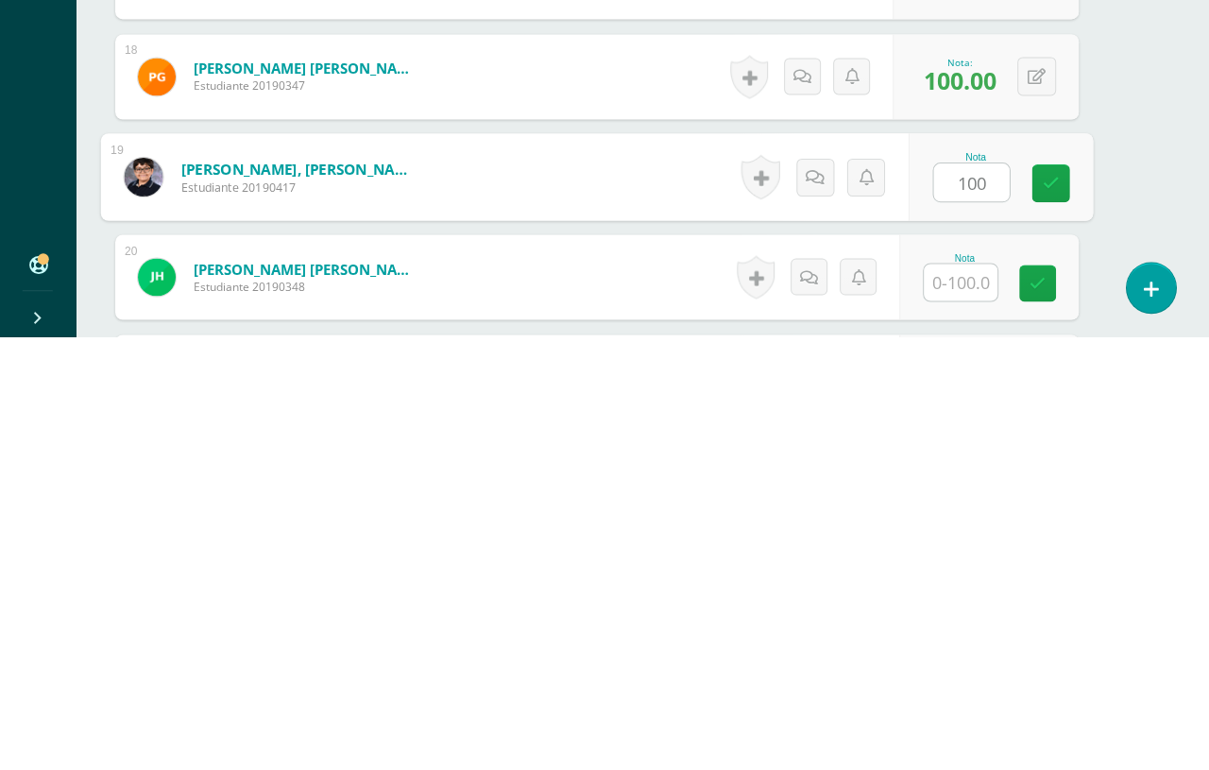
type input "100"
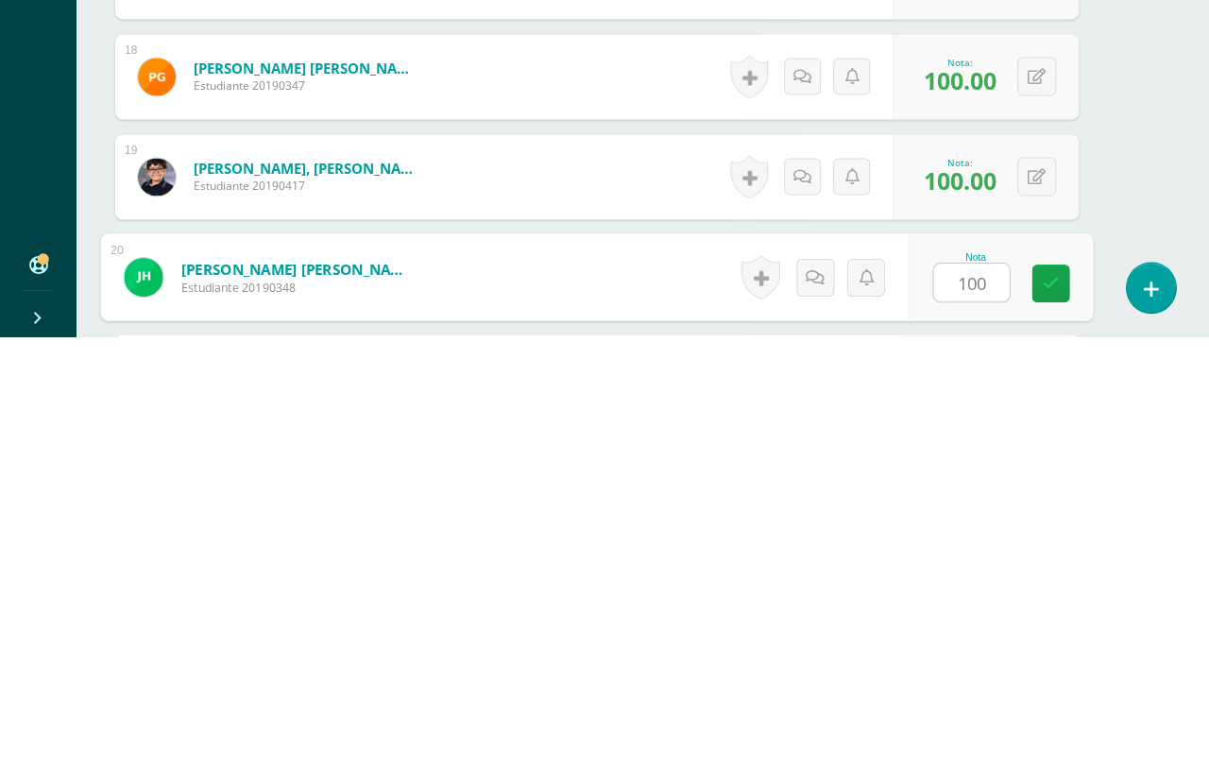
type input "100"
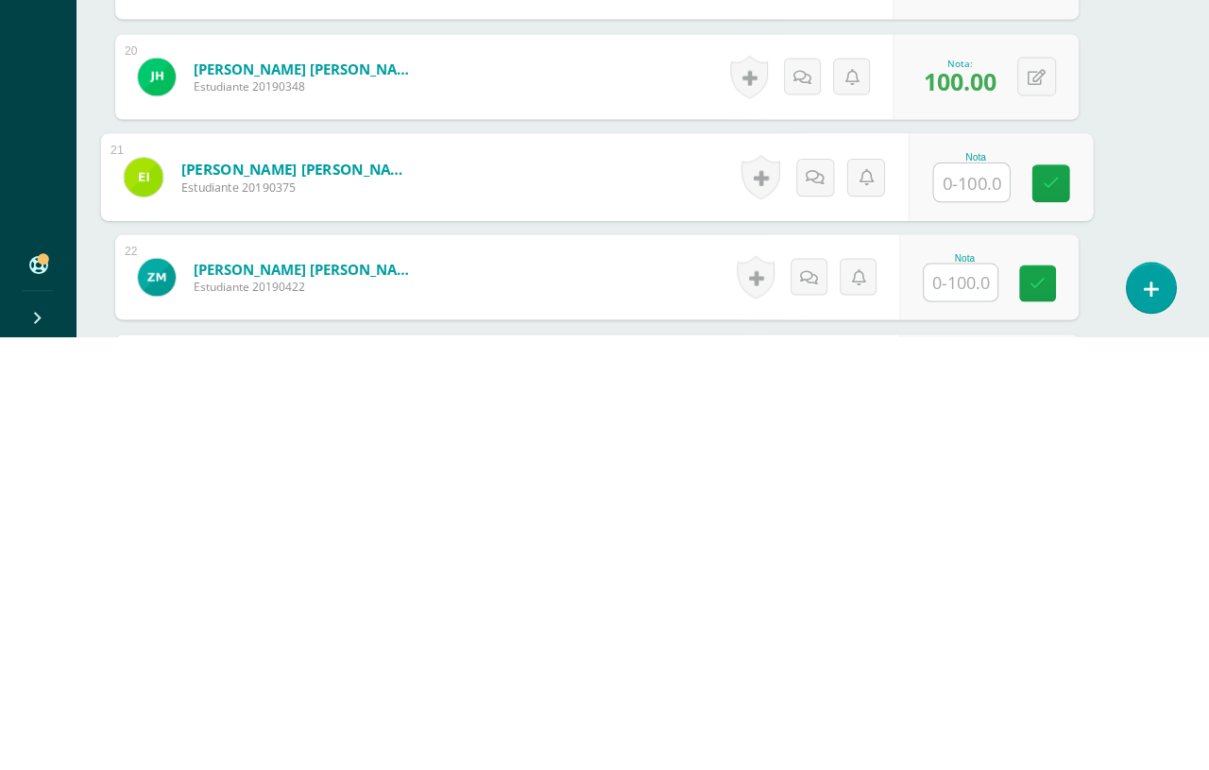
type input "q"
type input "100"
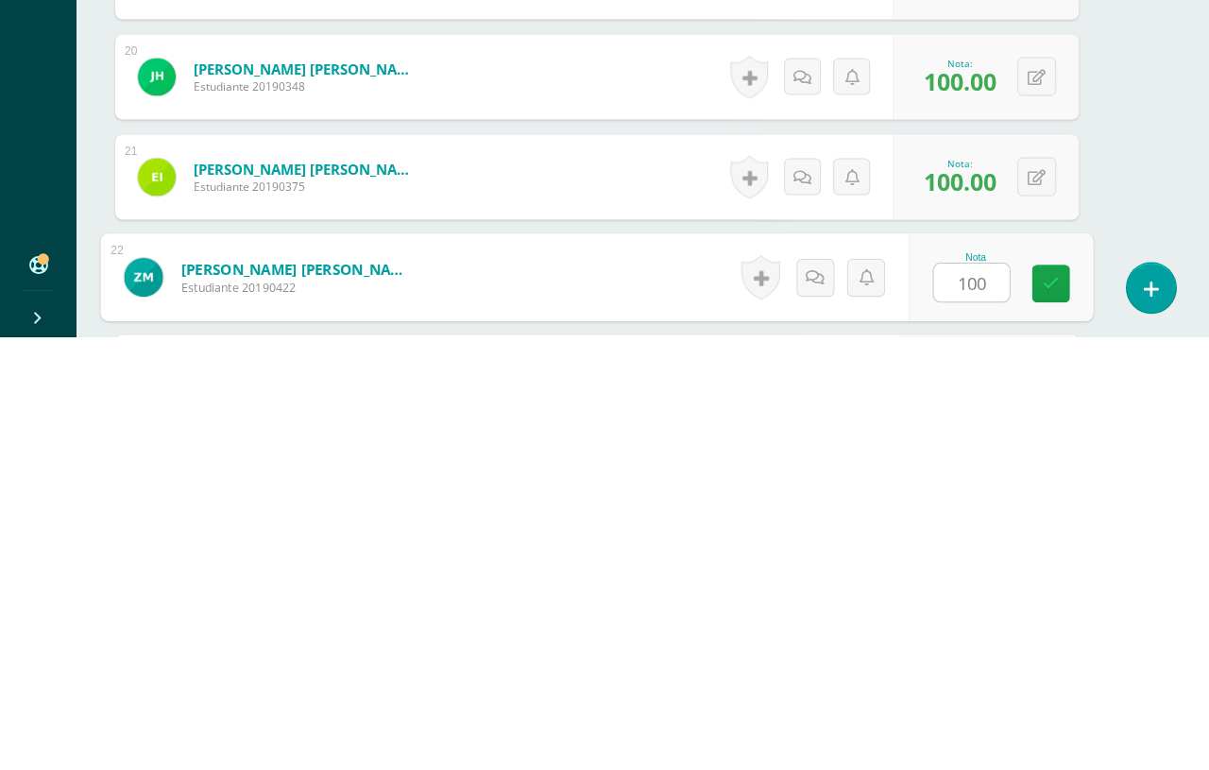
type input "100"
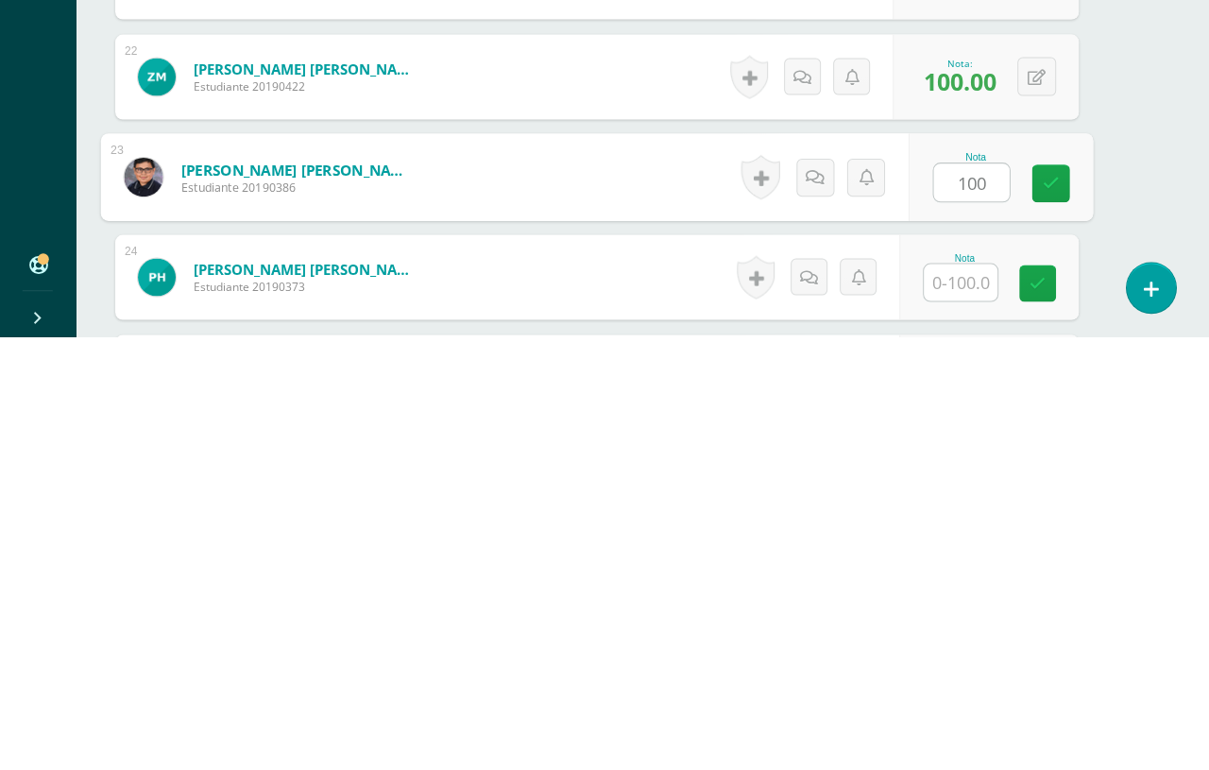
type input "100"
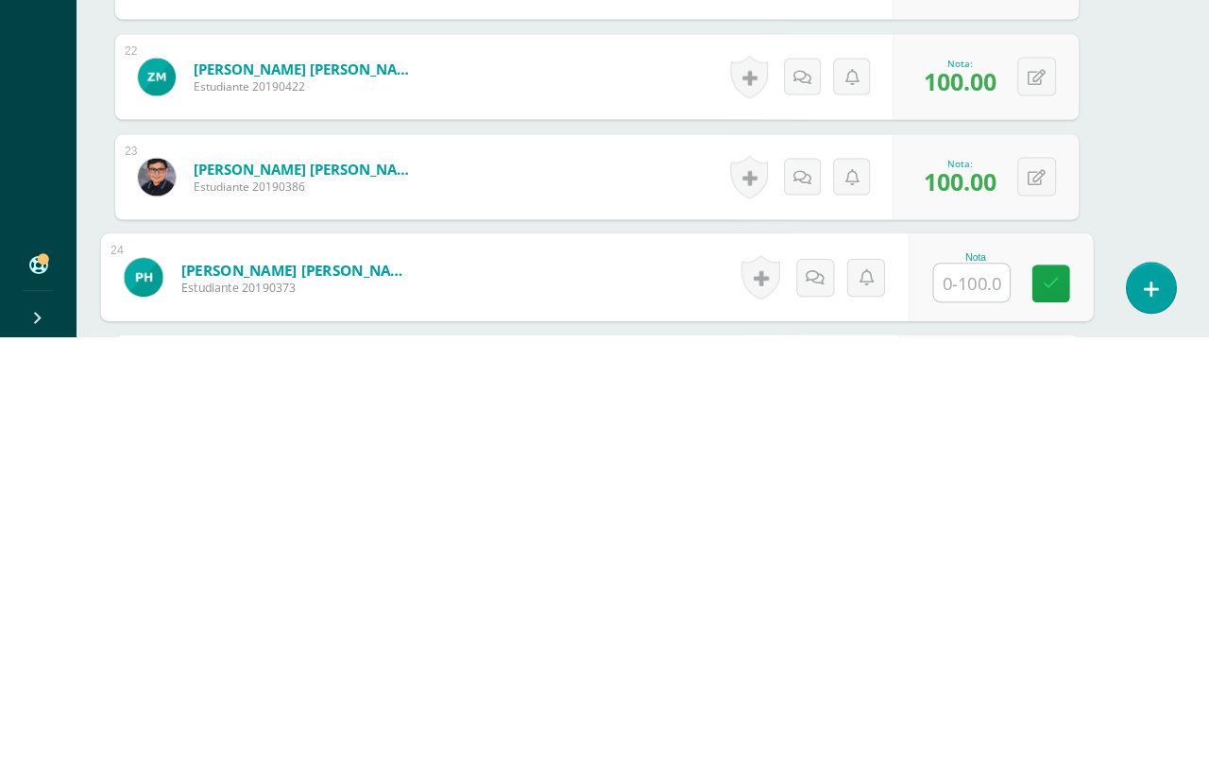
type input "q"
type input "100"
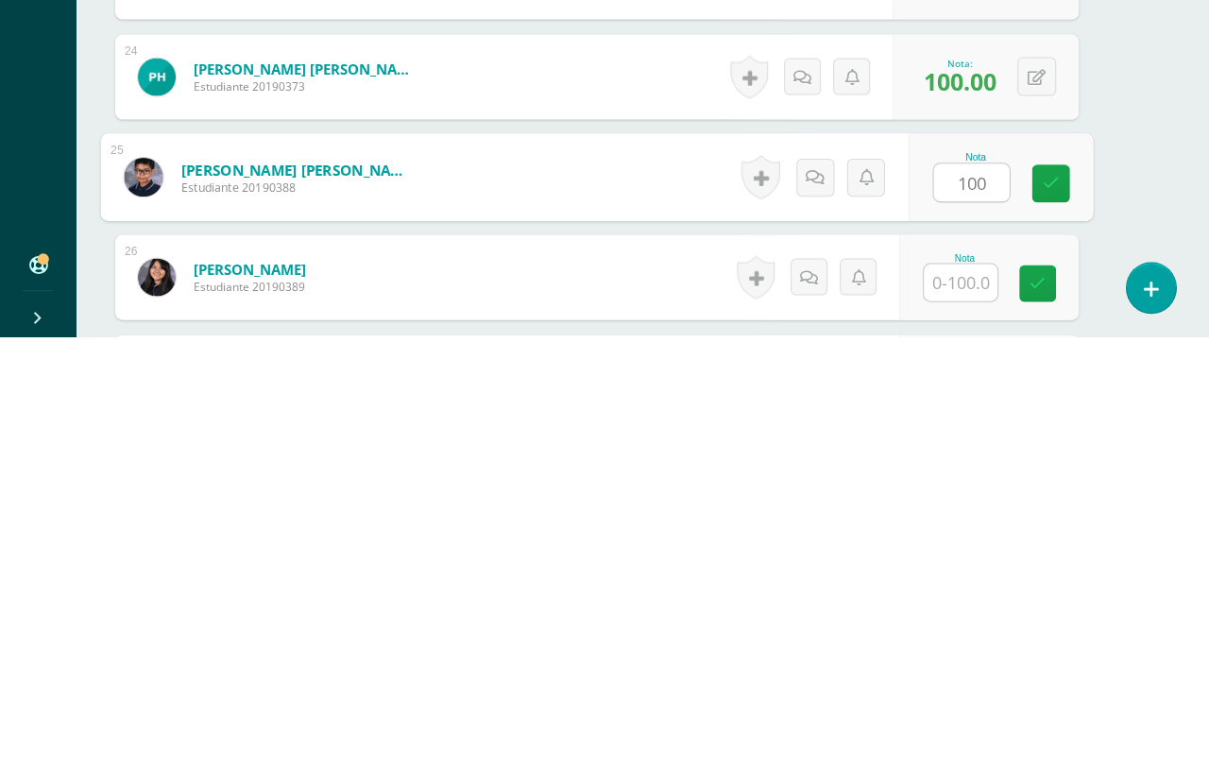
type input "100"
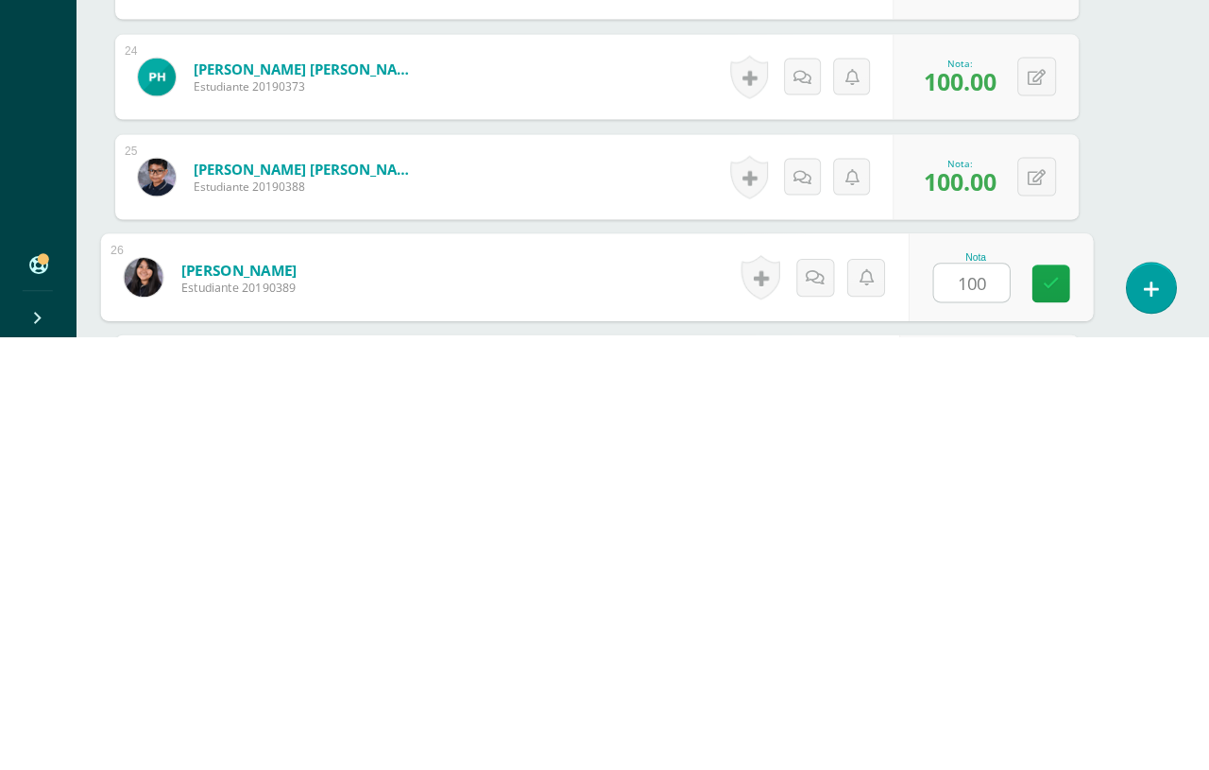
type input "100"
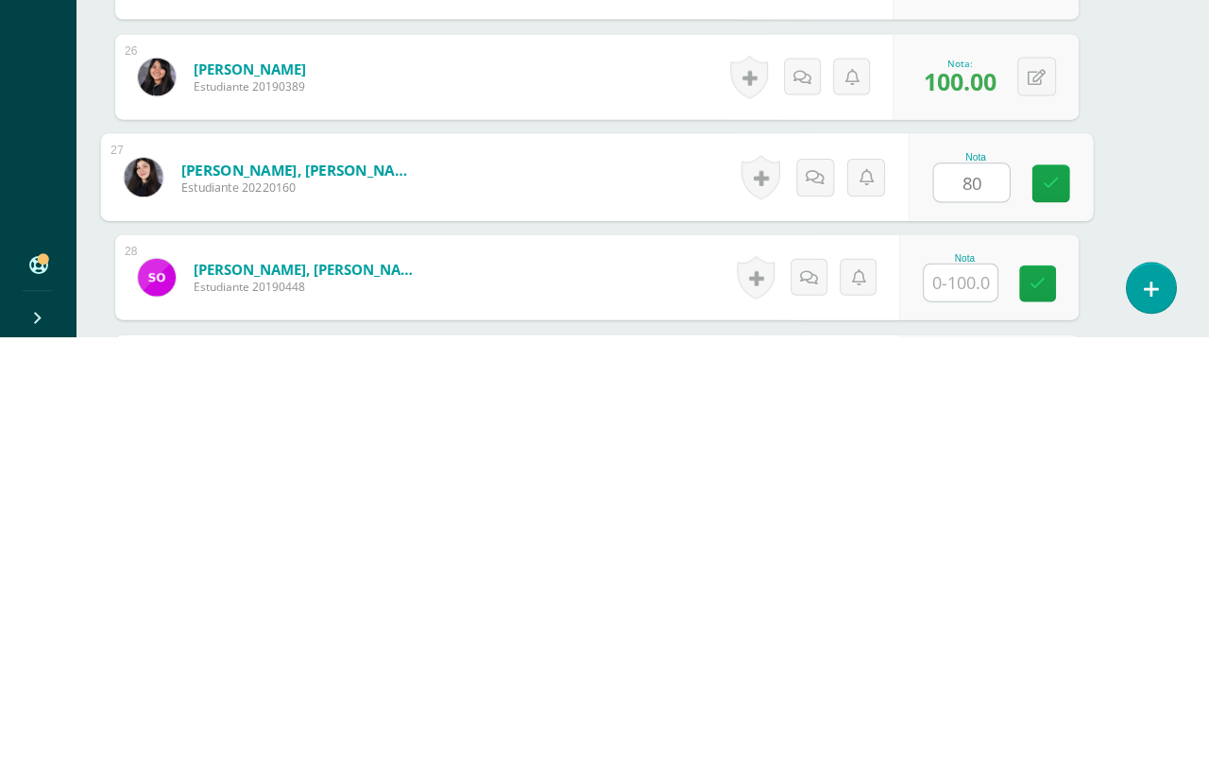
type input "80"
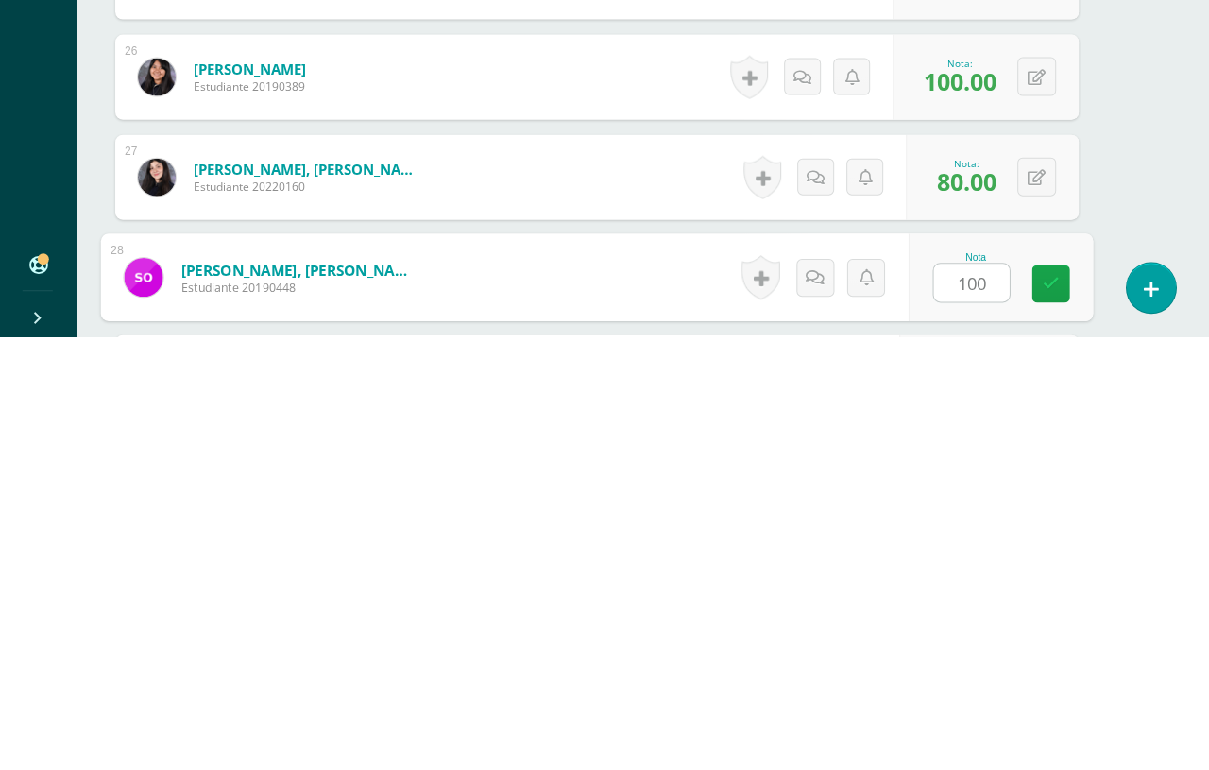
type input "100"
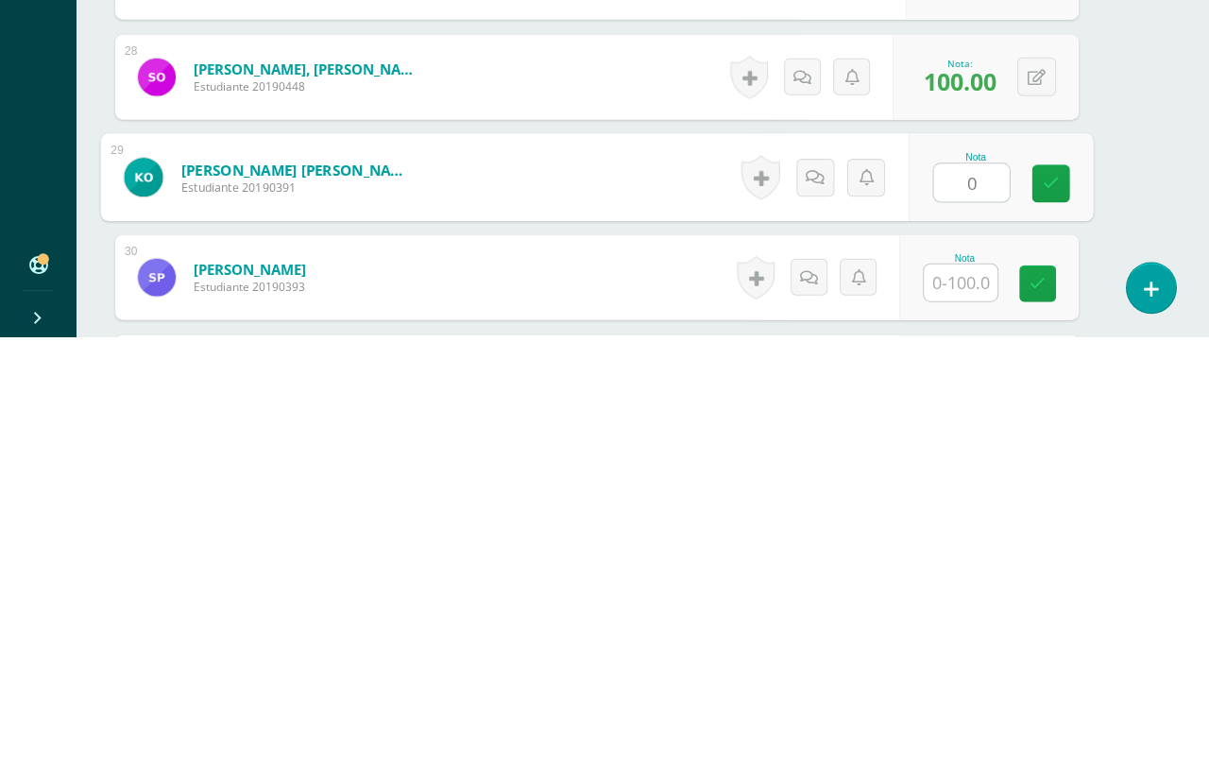
type input "0"
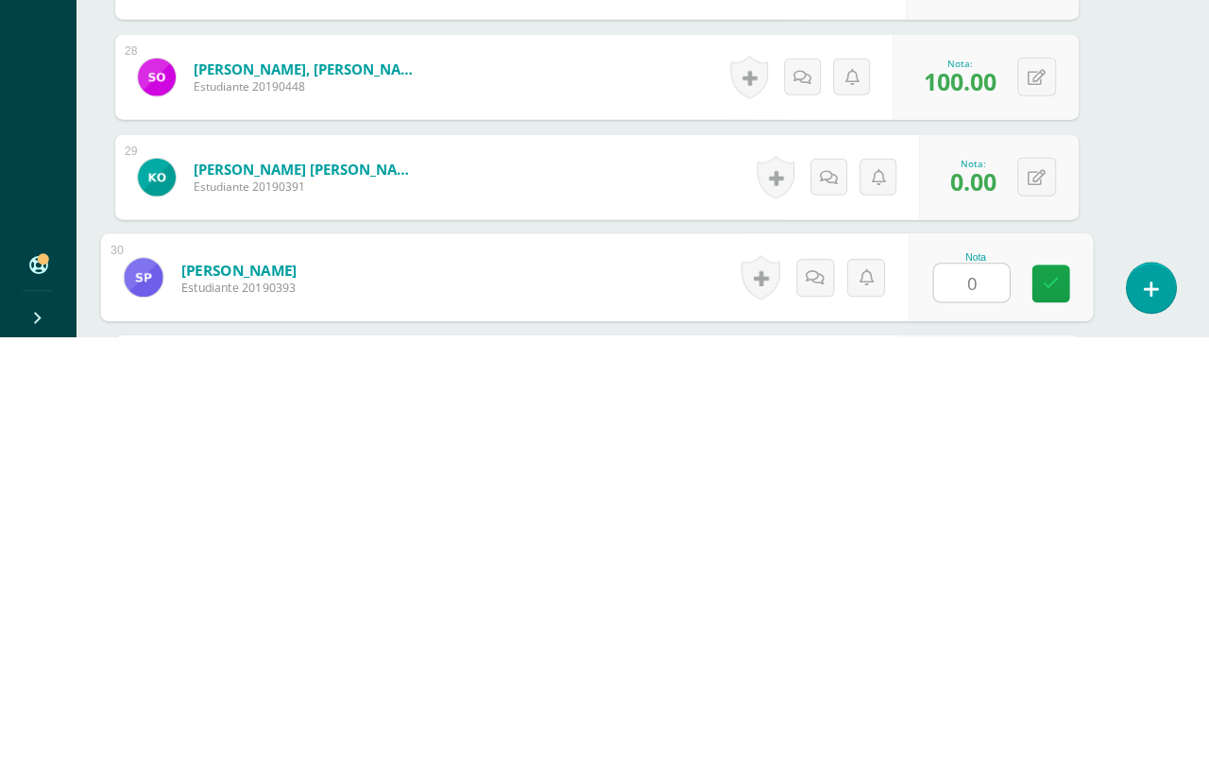
type input "0"
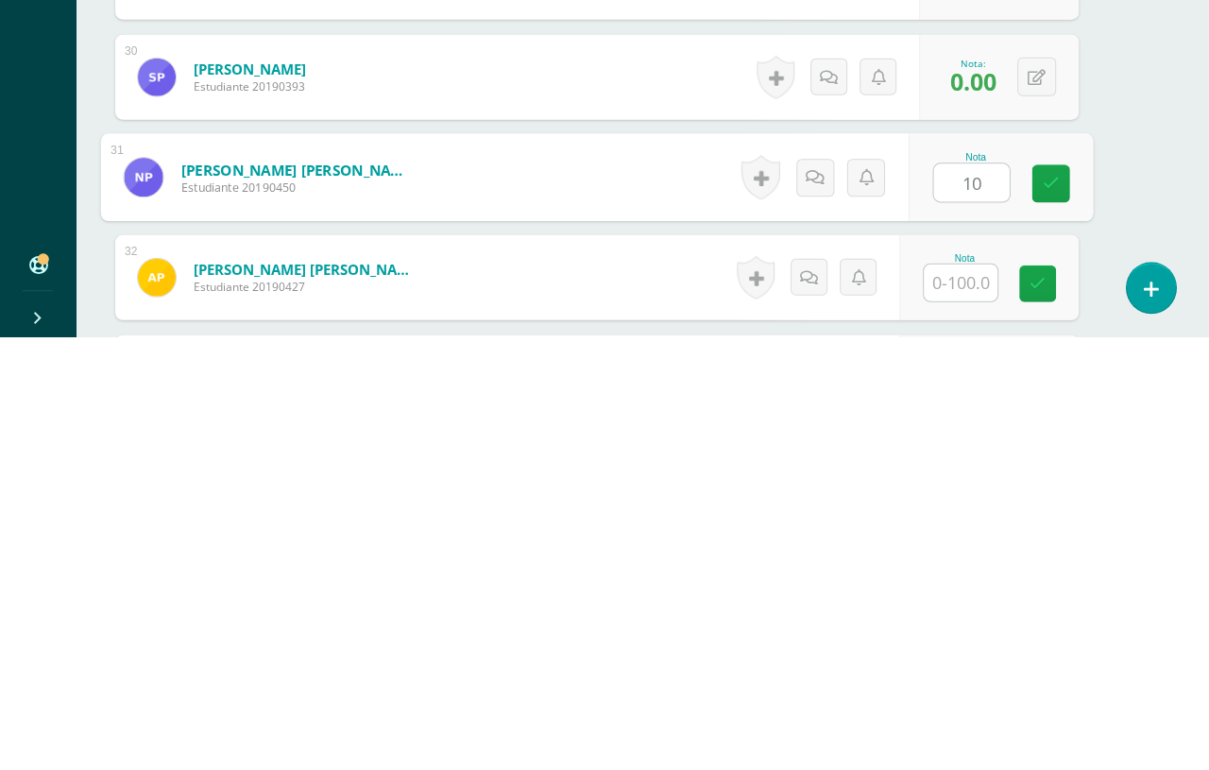
type input "1"
type input "0"
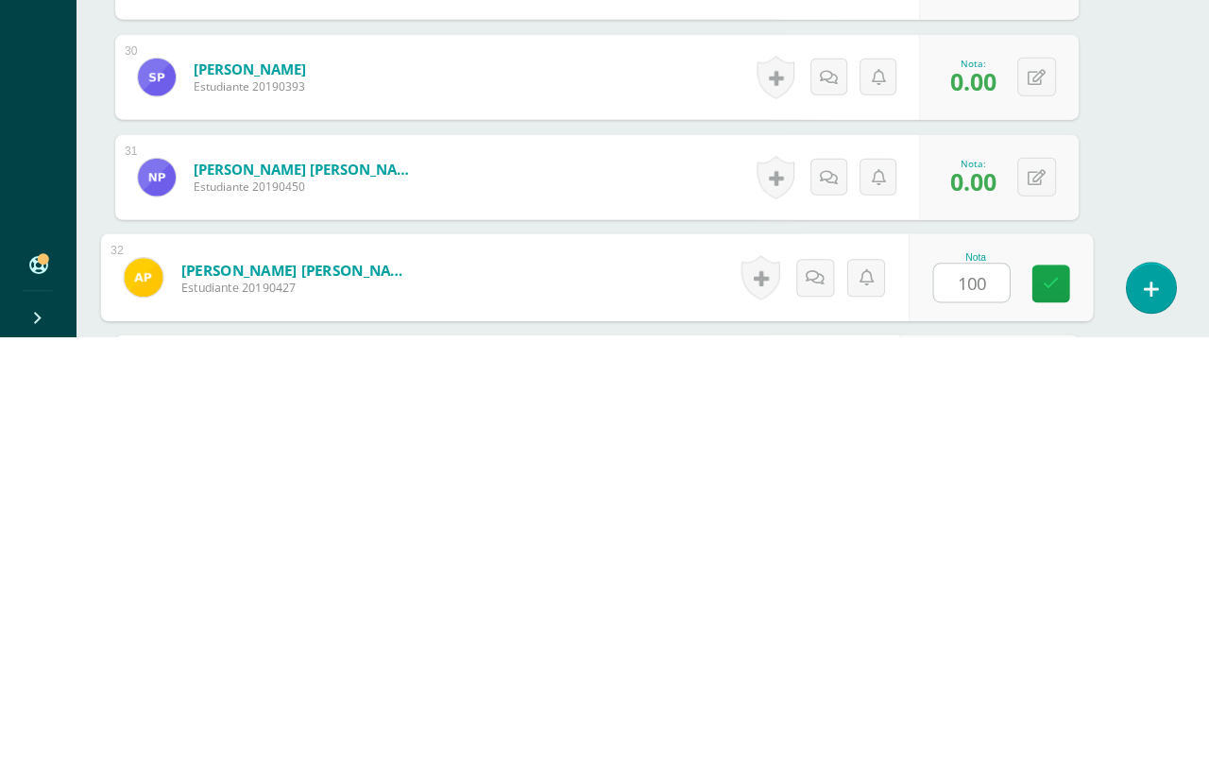
type input "100"
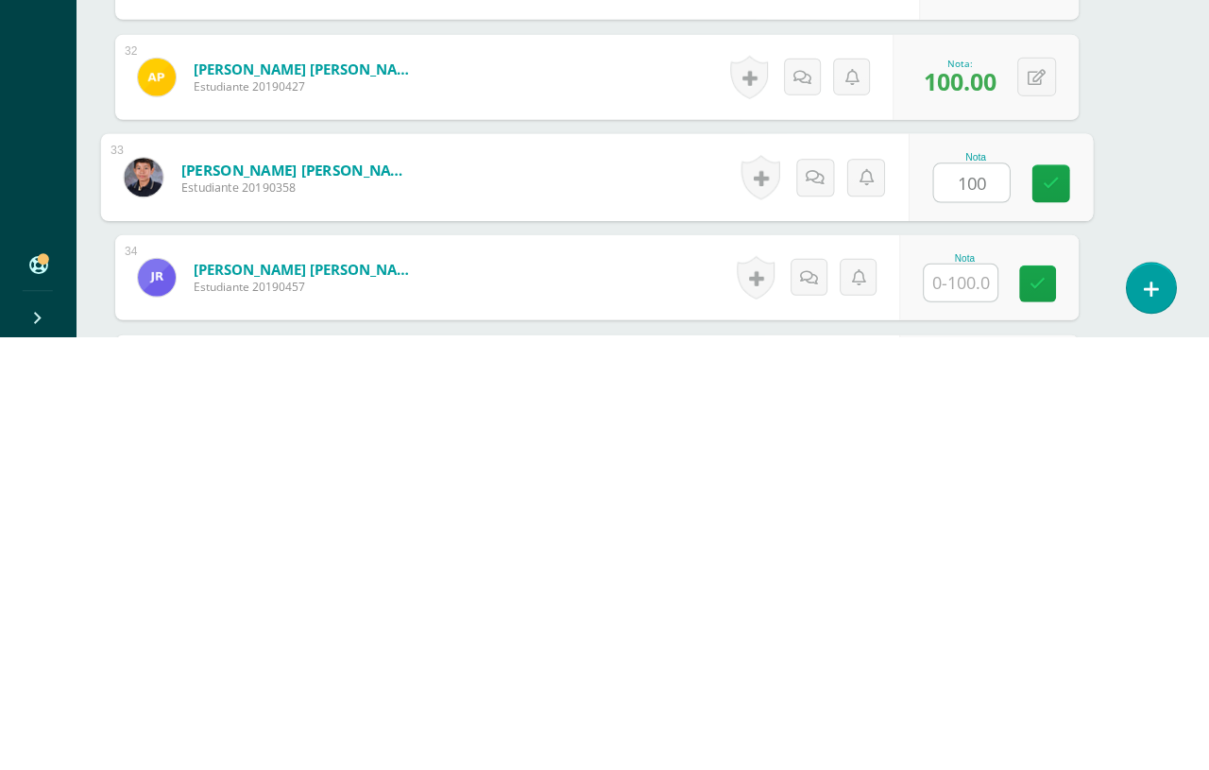
type input "100"
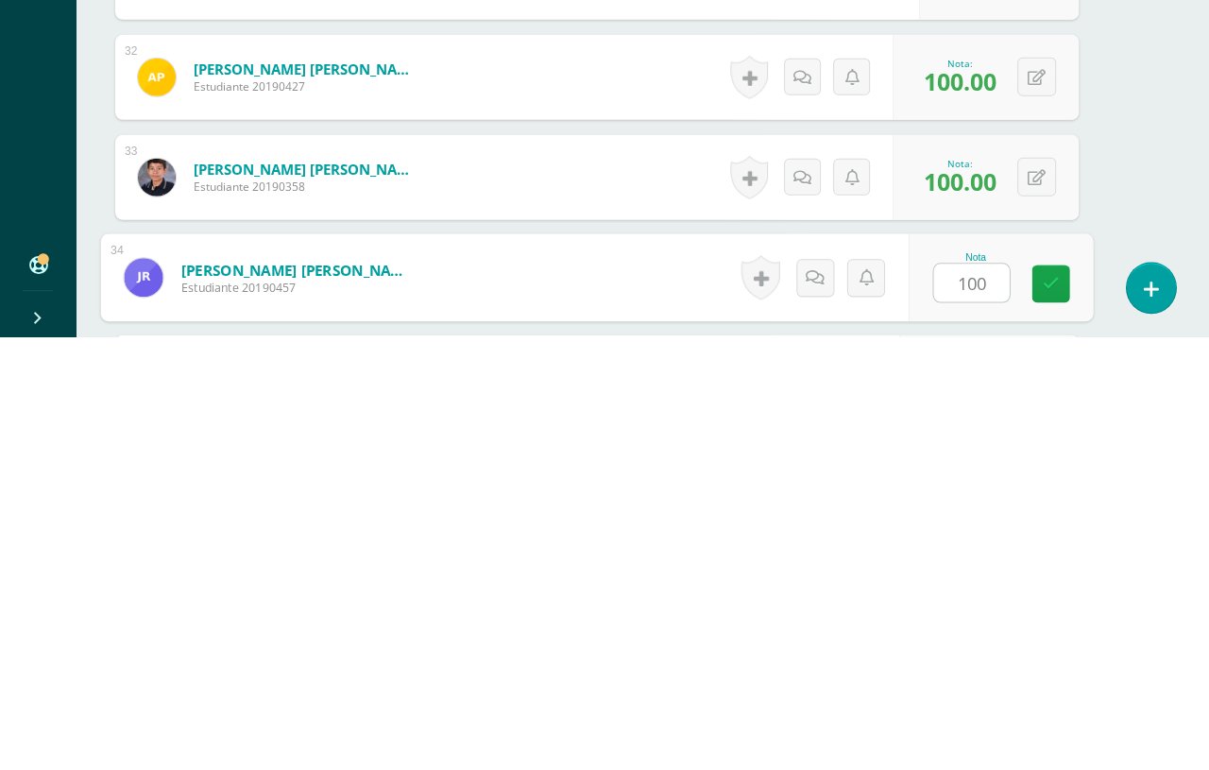
type input "100"
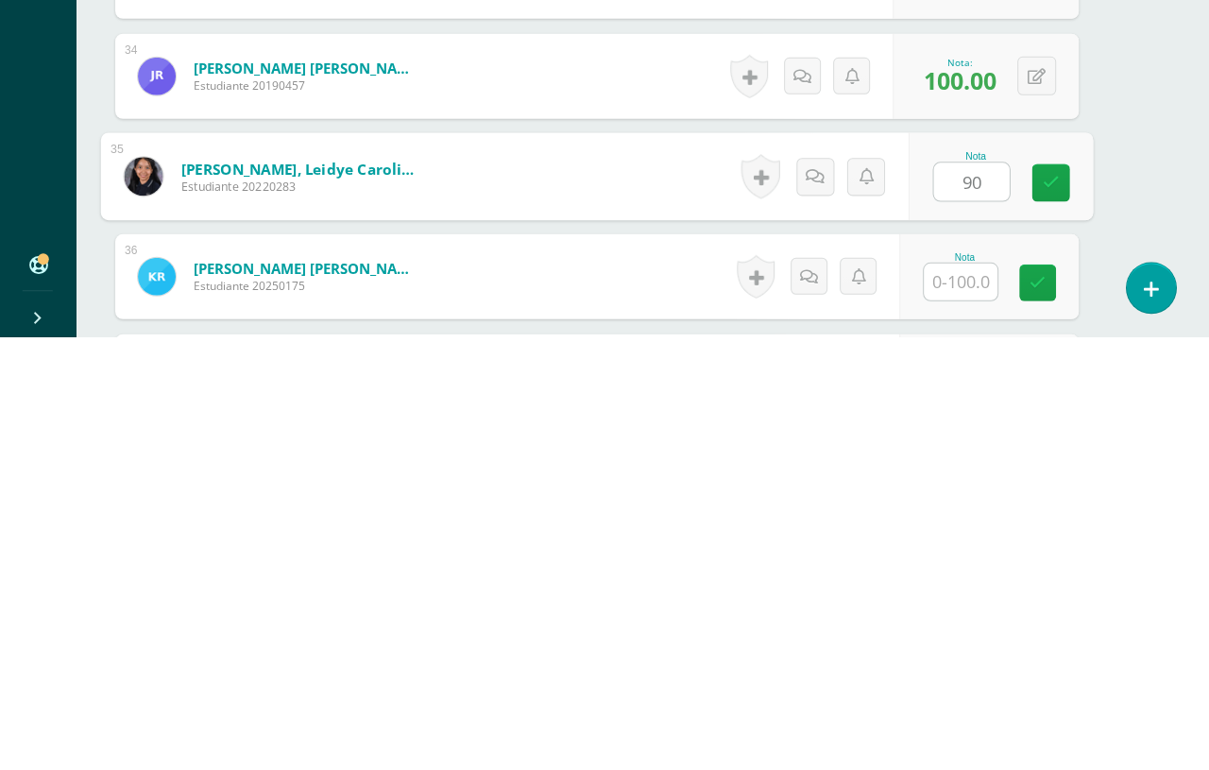
type input "90"
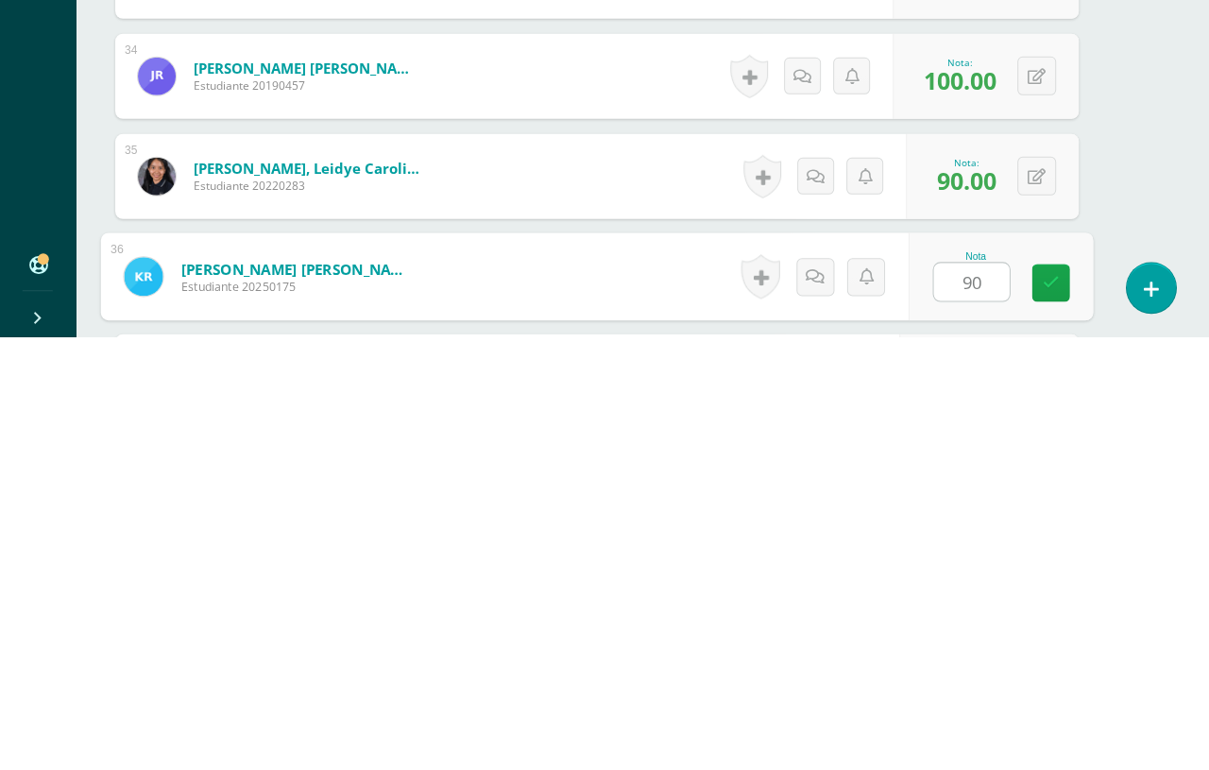
type input "90"
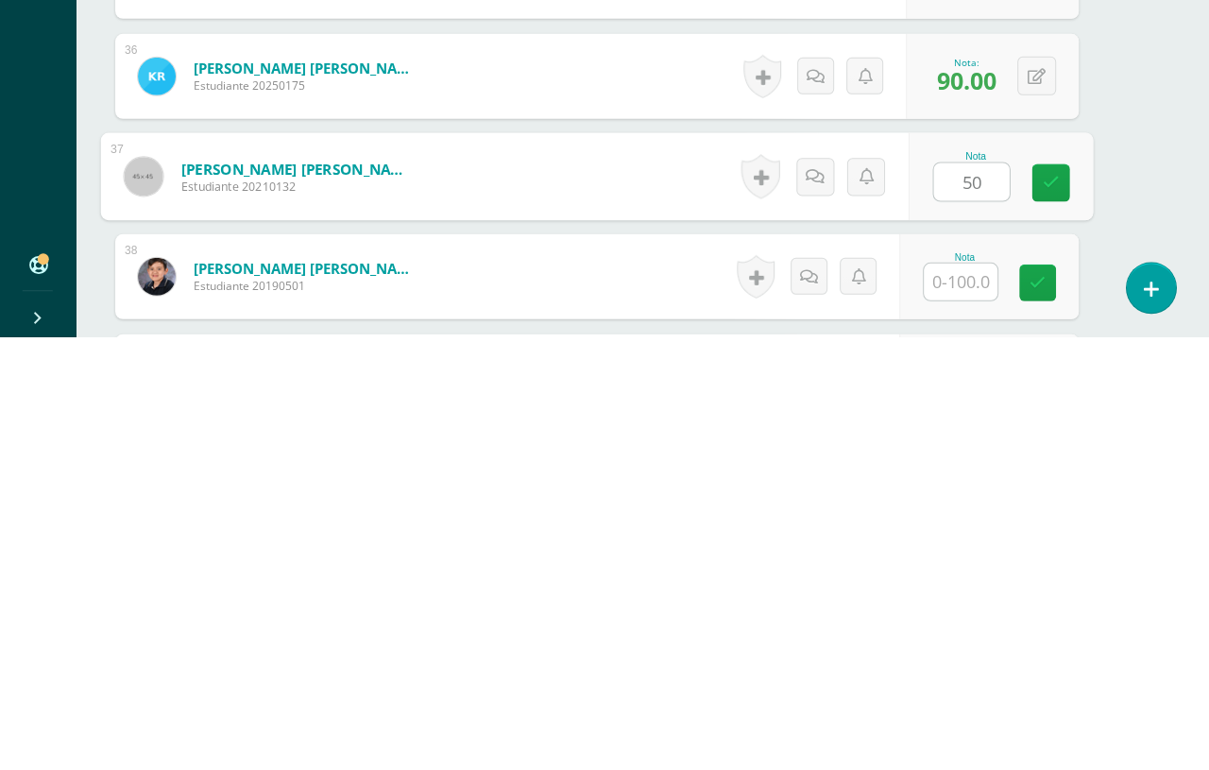
type input "50"
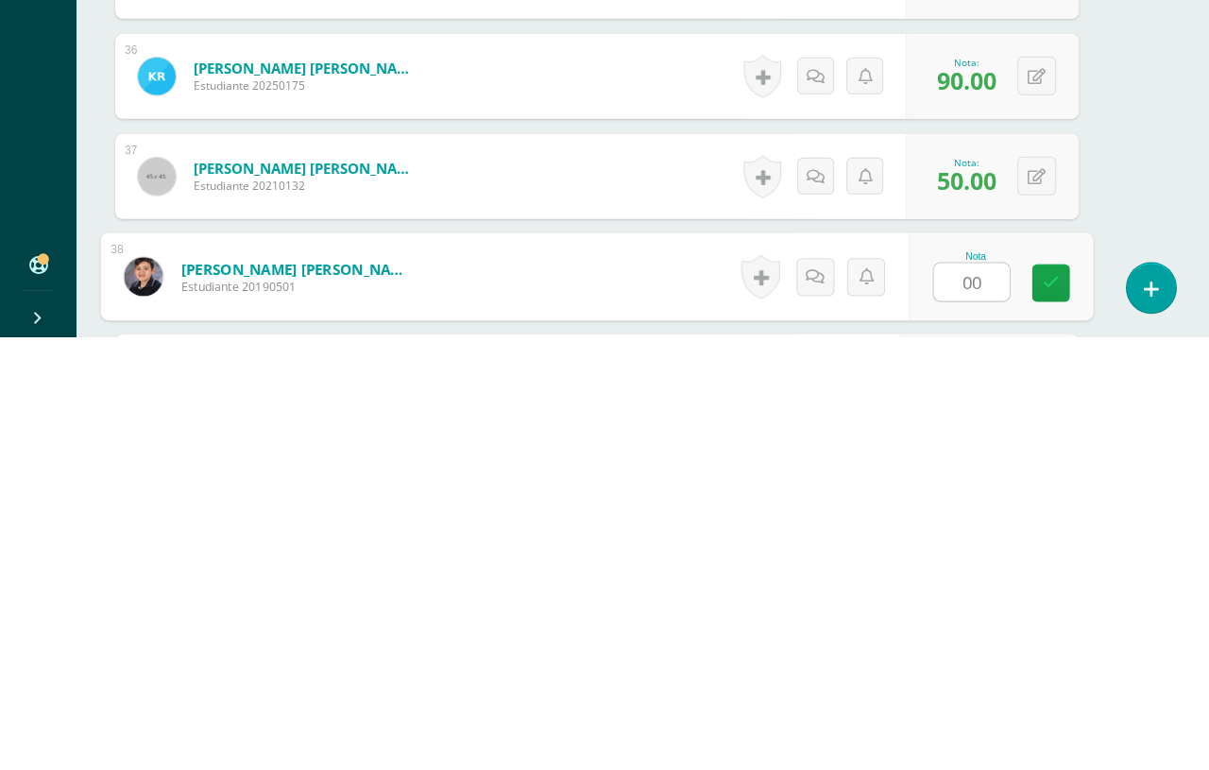
type input "0"
type input "100"
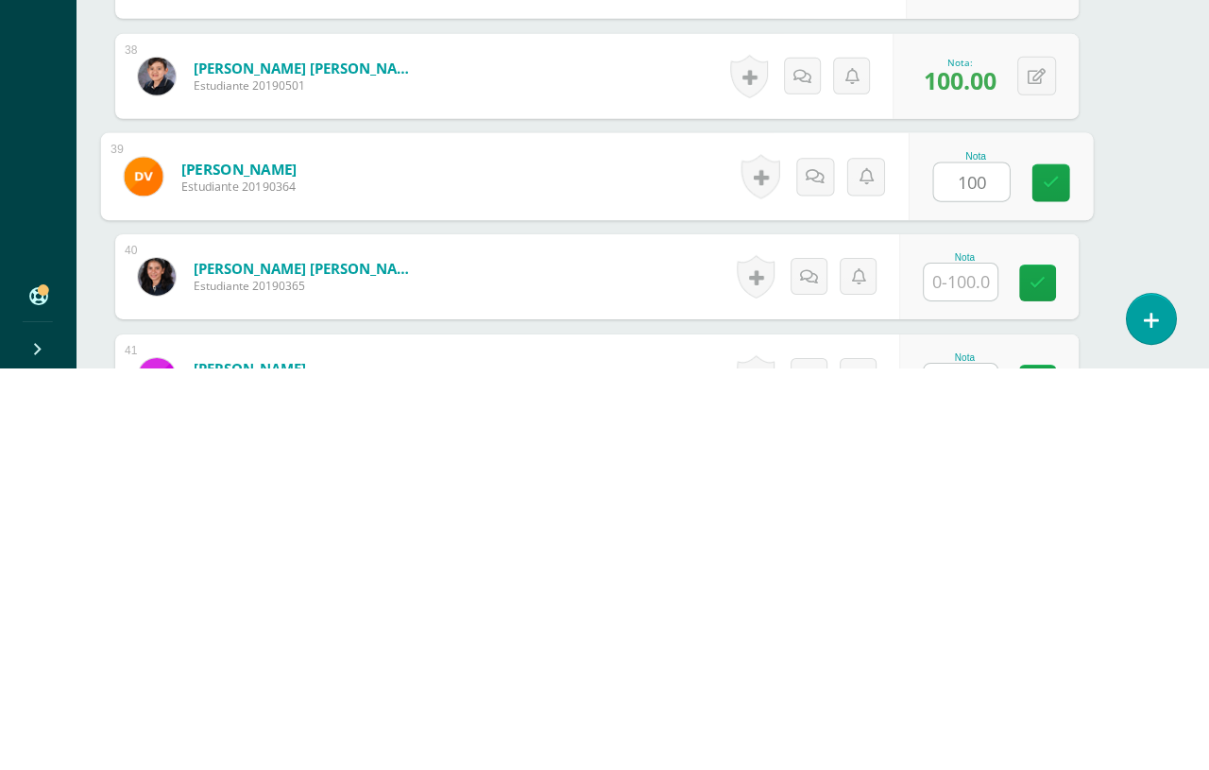
type input "100"
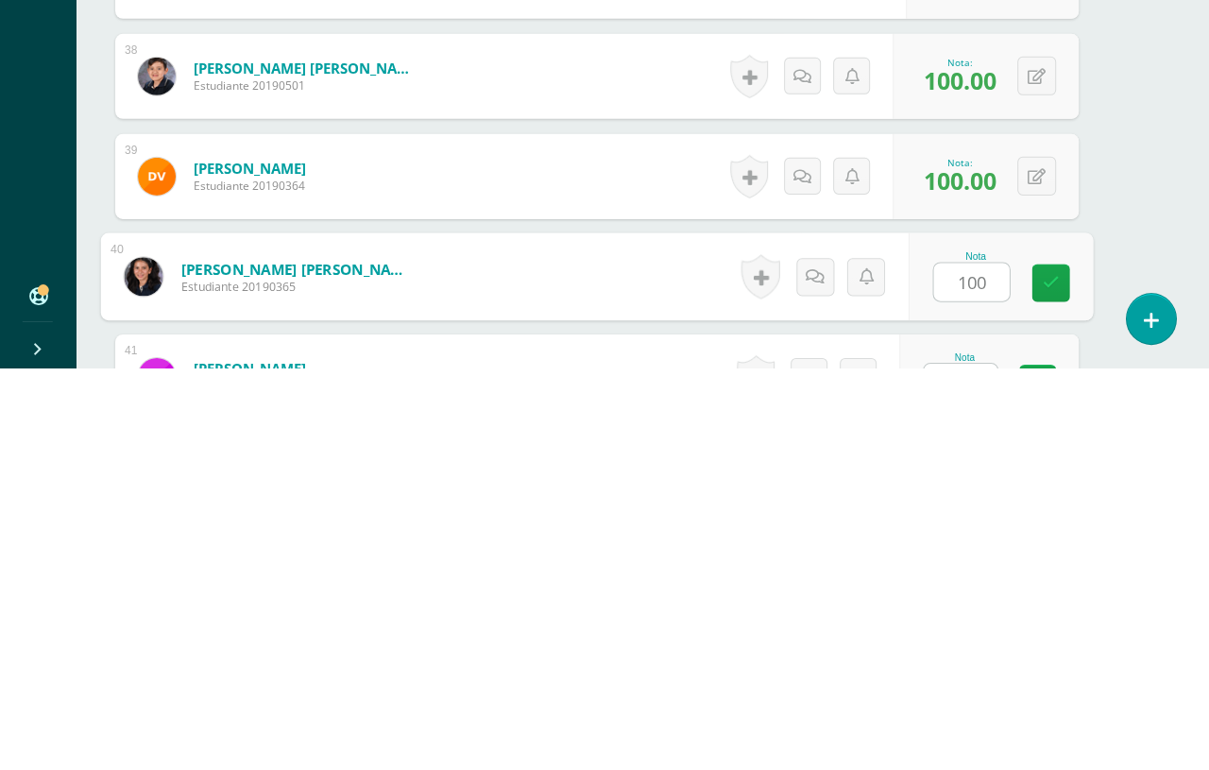
type input "100"
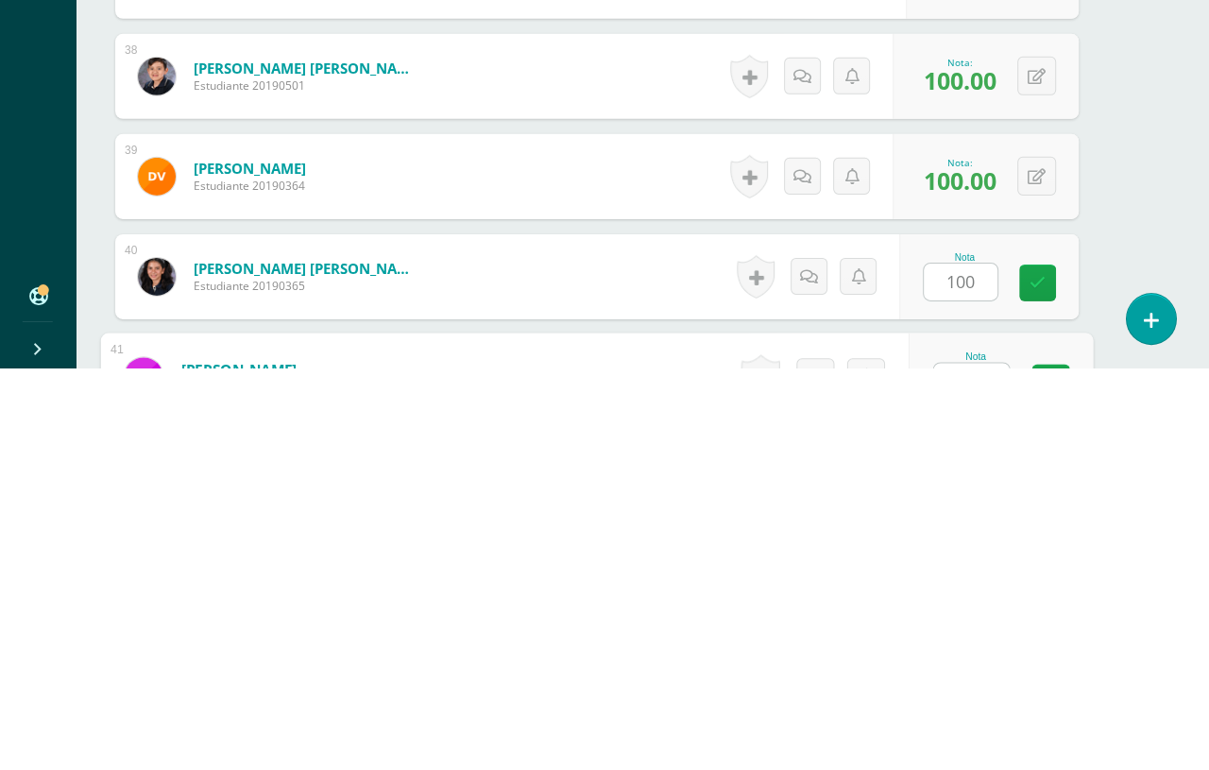
scroll to position [4126, 45]
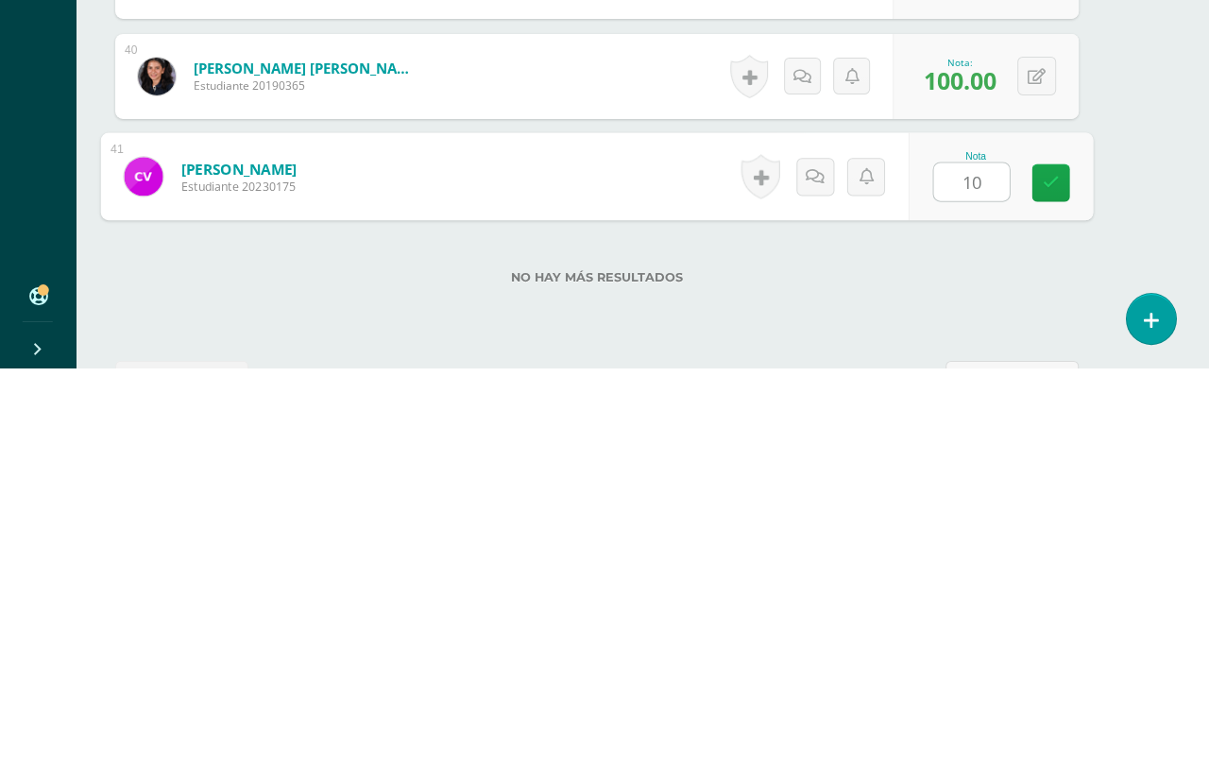
type input "100"
click at [1052, 577] on icon at bounding box center [1051, 585] width 17 height 16
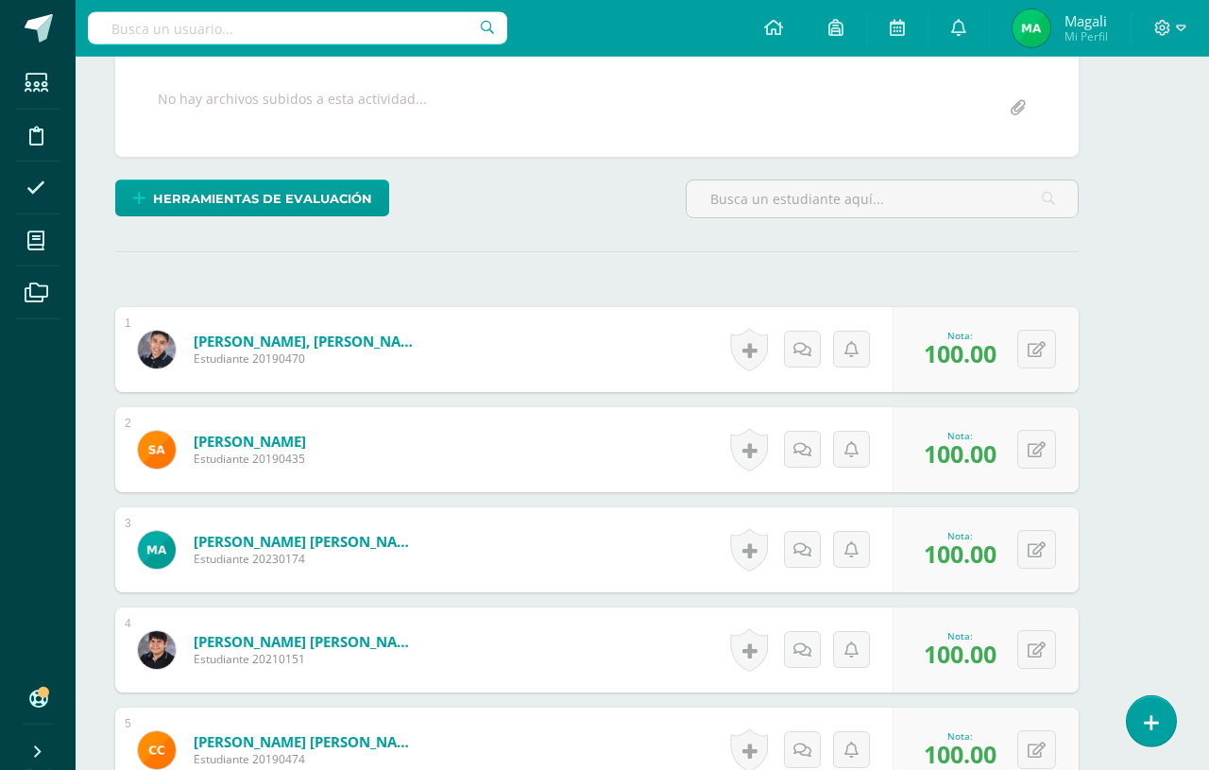
scroll to position [0, 45]
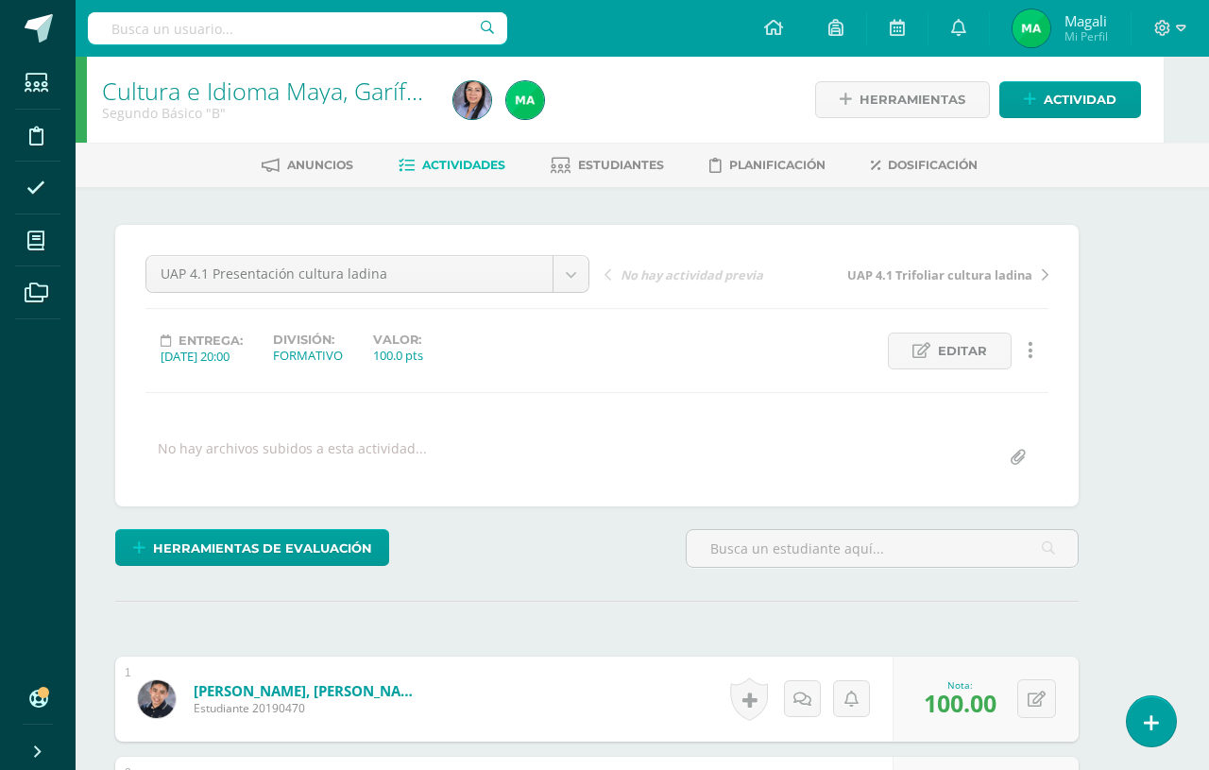
click at [1074, 108] on span "Actividad" at bounding box center [1080, 99] width 73 height 35
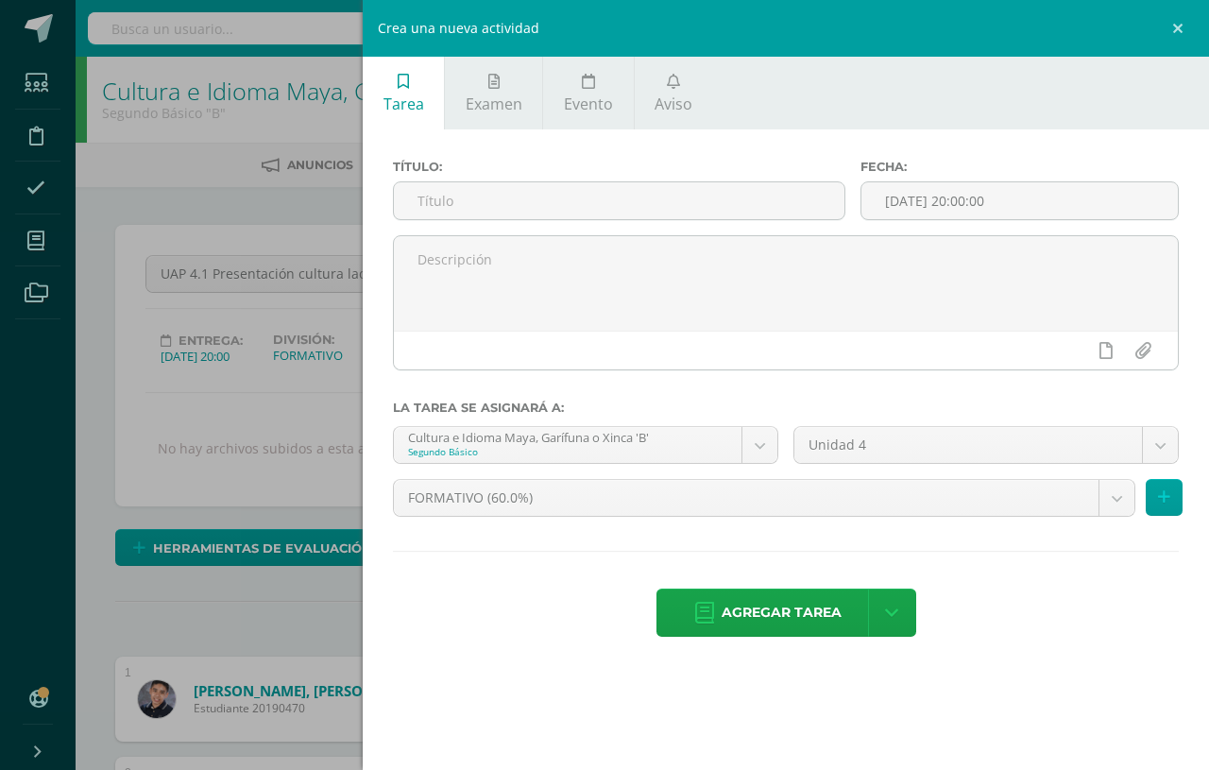
click at [717, 219] on input "text" at bounding box center [619, 200] width 451 height 37
type input "UAP 4.1 Festival gastronómico"
click at [797, 633] on span "Agregar tarea" at bounding box center [782, 613] width 120 height 46
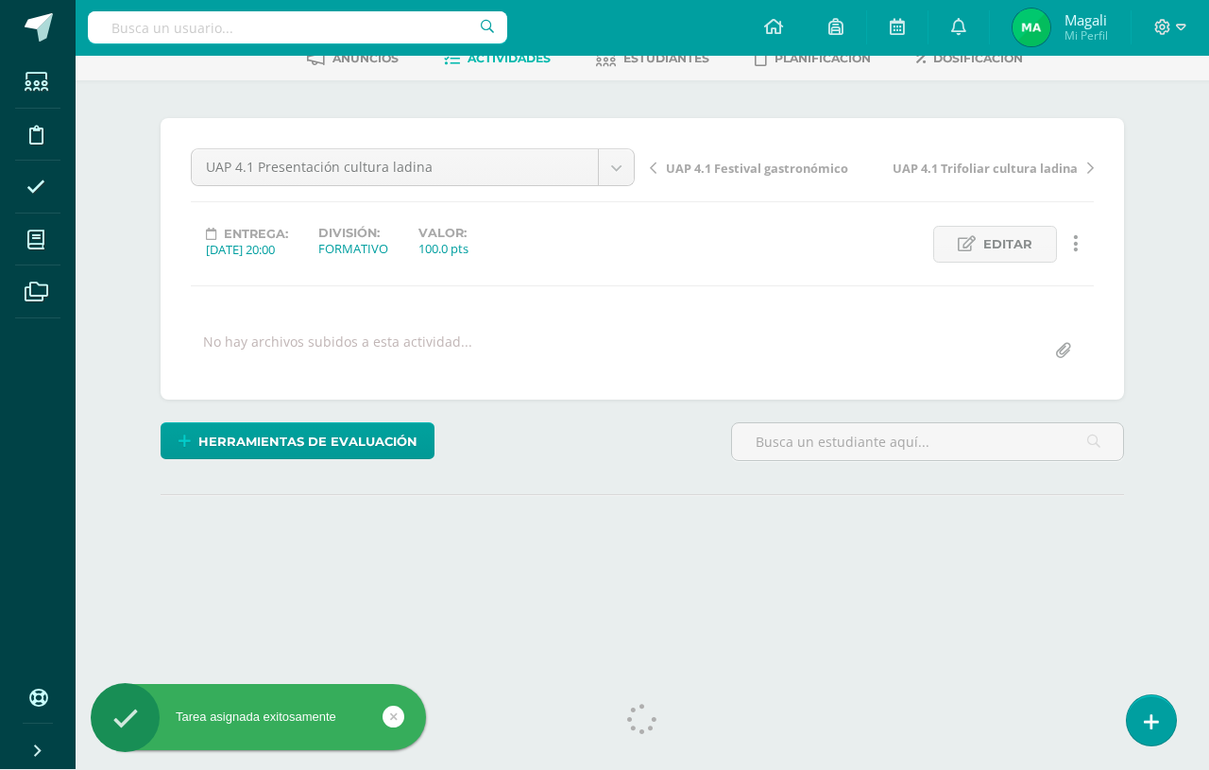
scroll to position [106, 0]
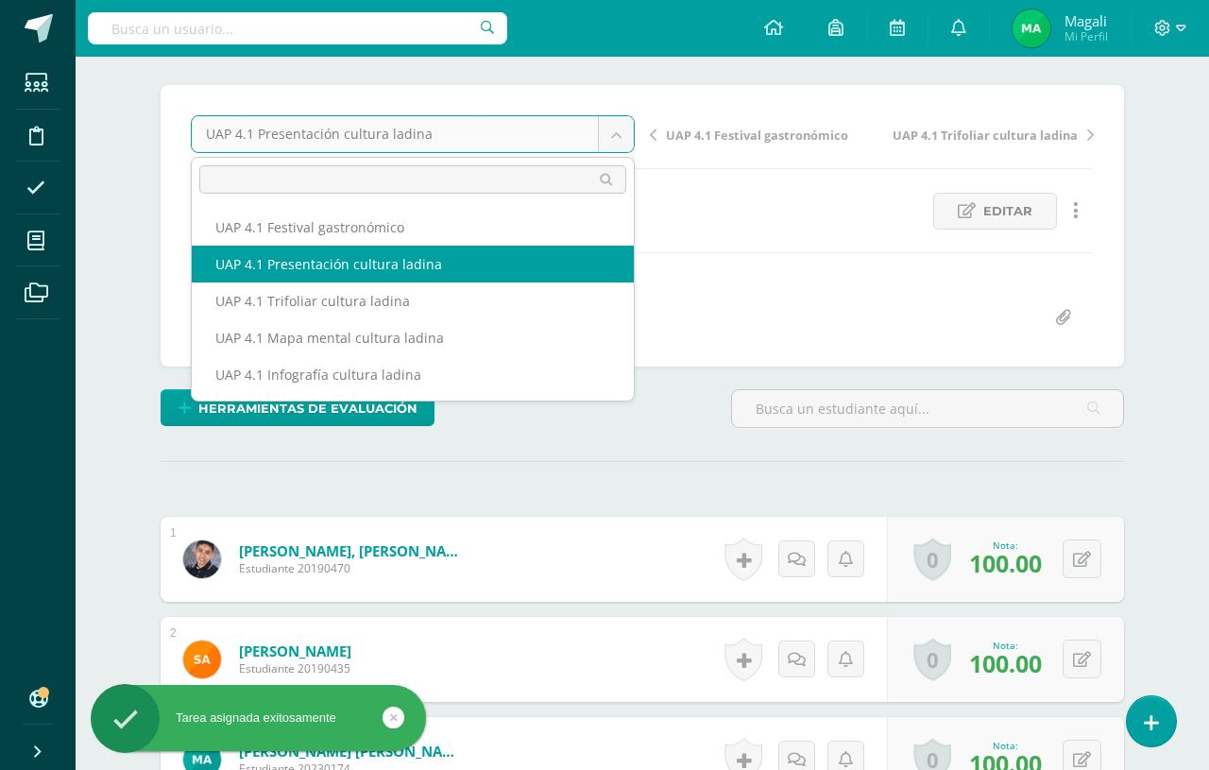
scroll to position [139, 0]
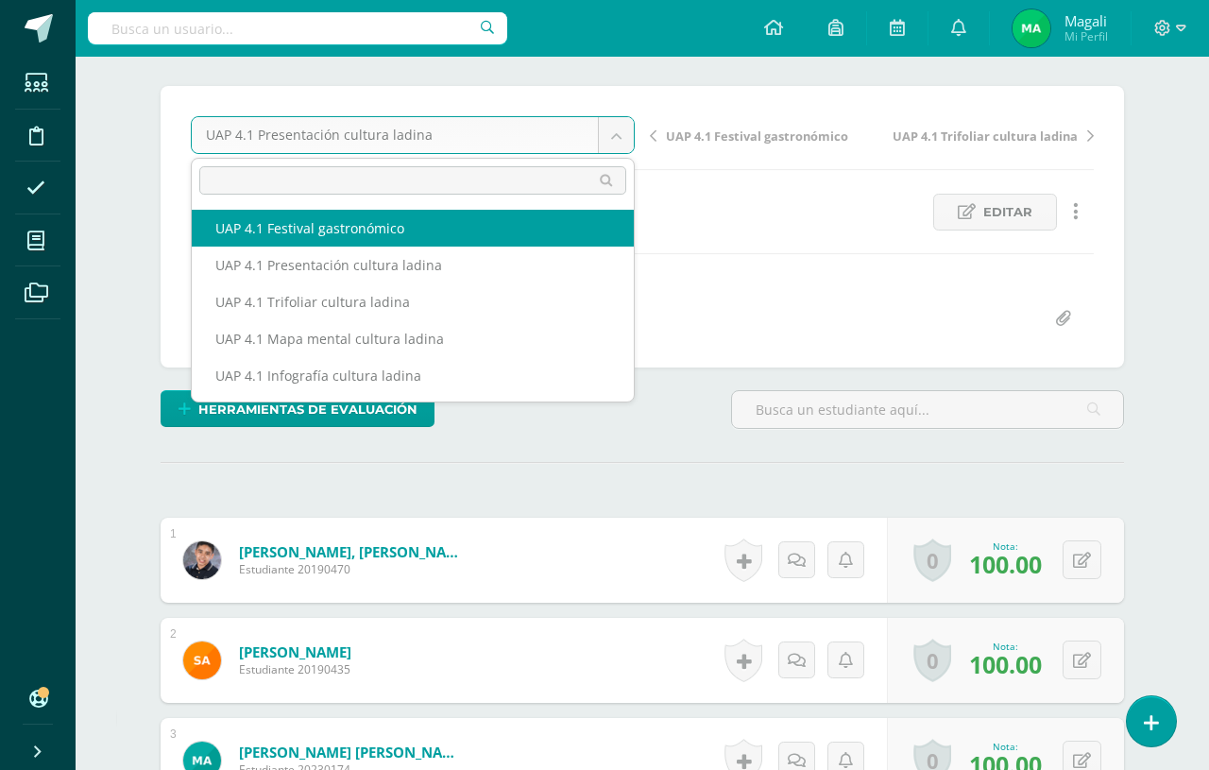
select select "/dashboard/teacher/grade-activity/228022/"
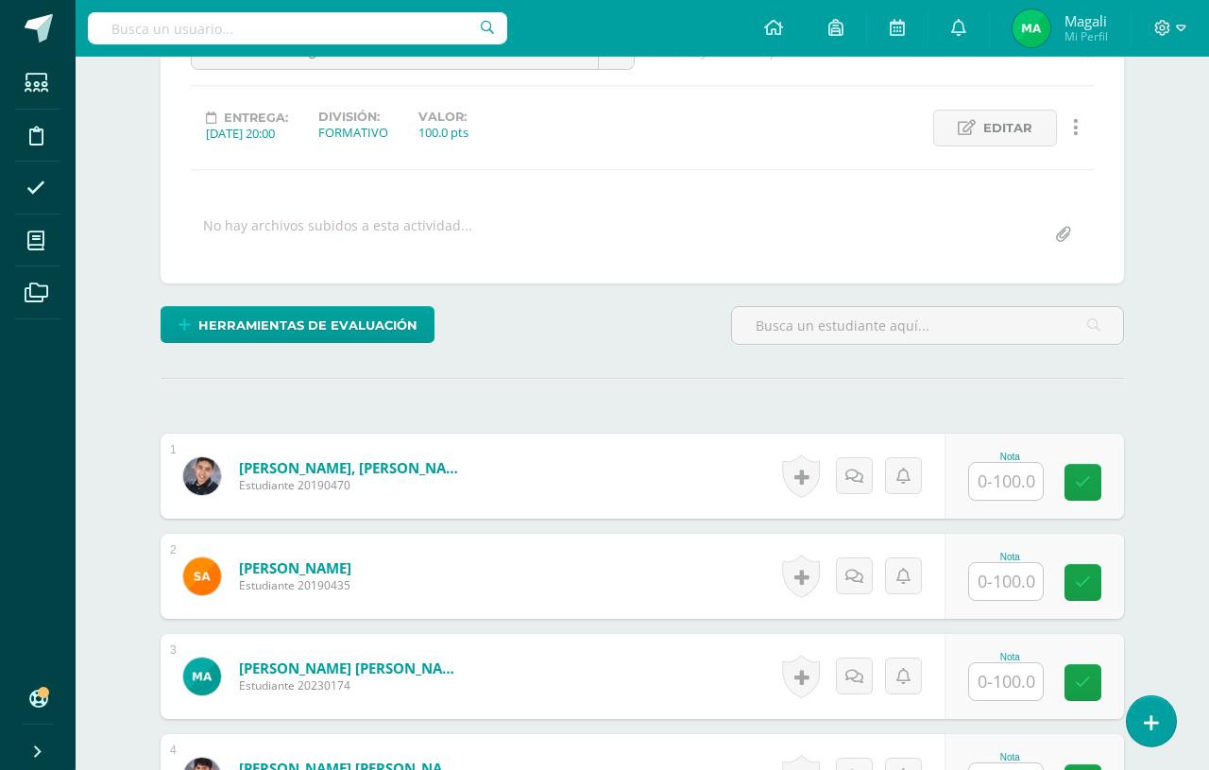
scroll to position [237, 0]
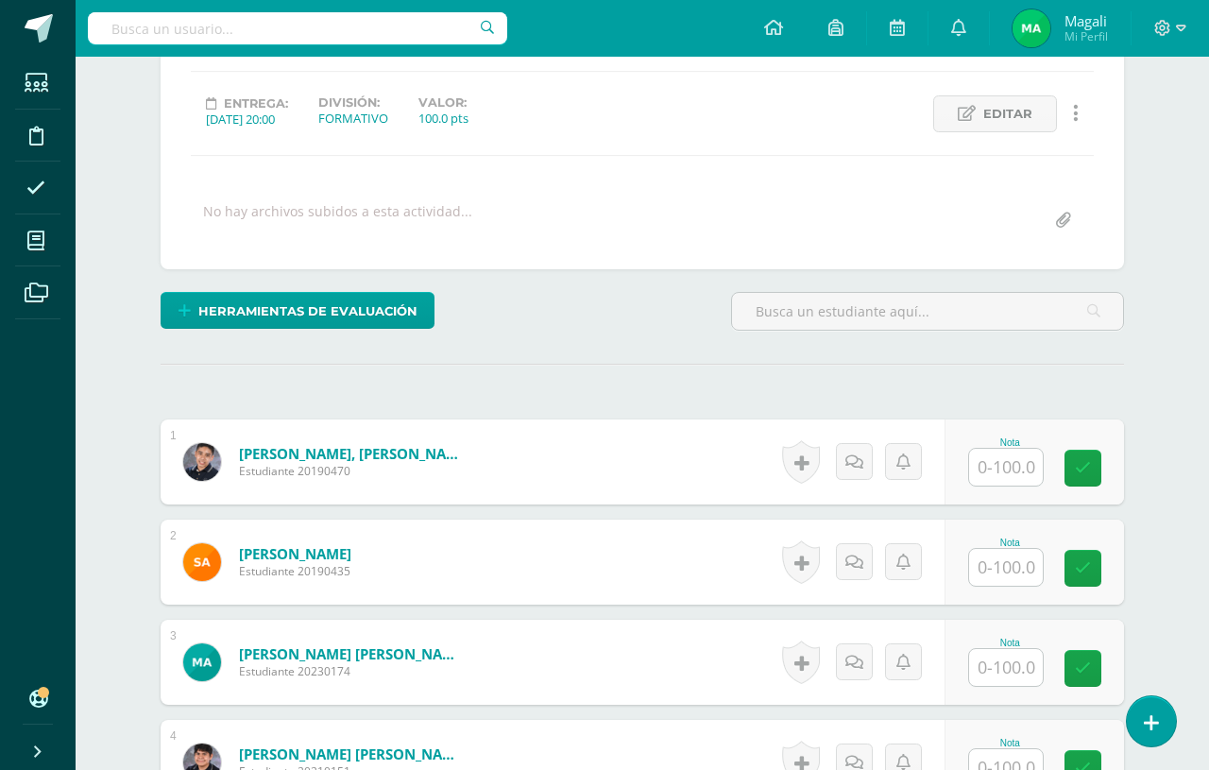
click at [995, 473] on input "text" at bounding box center [1006, 467] width 74 height 37
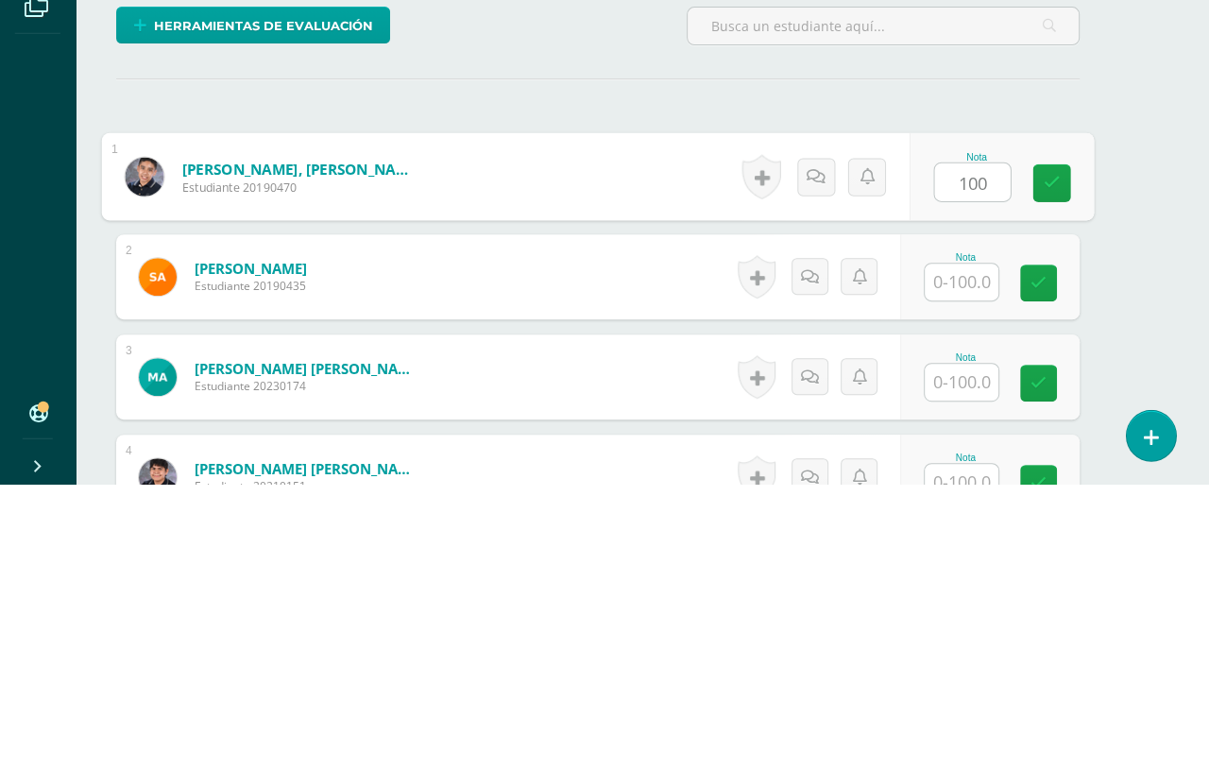
type input "100"
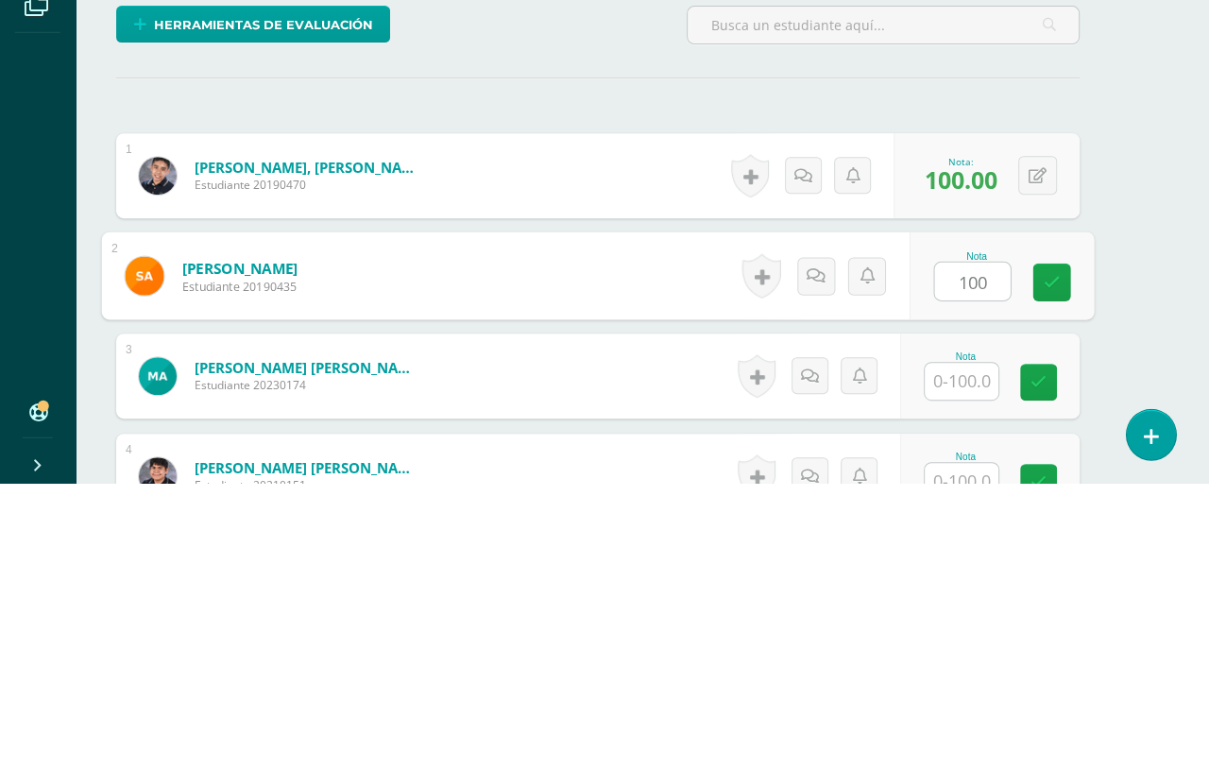
type input "100"
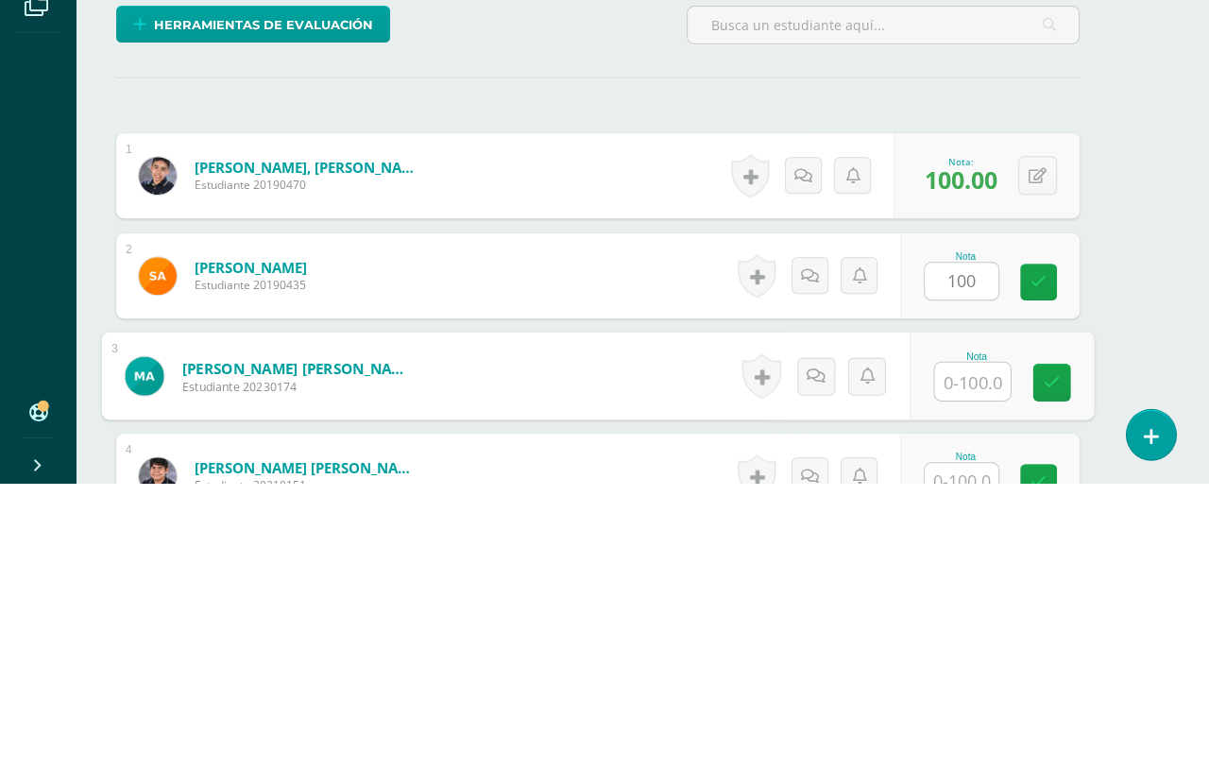
scroll to position [289, 44]
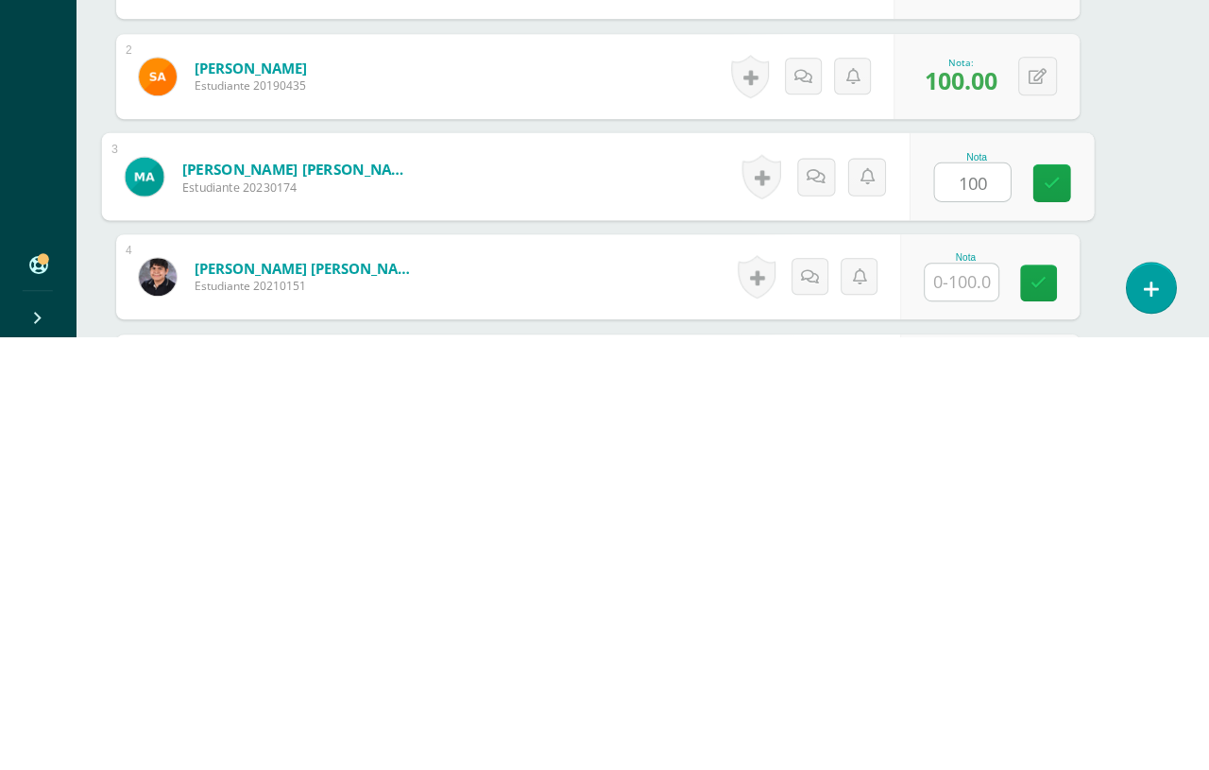
type input "100"
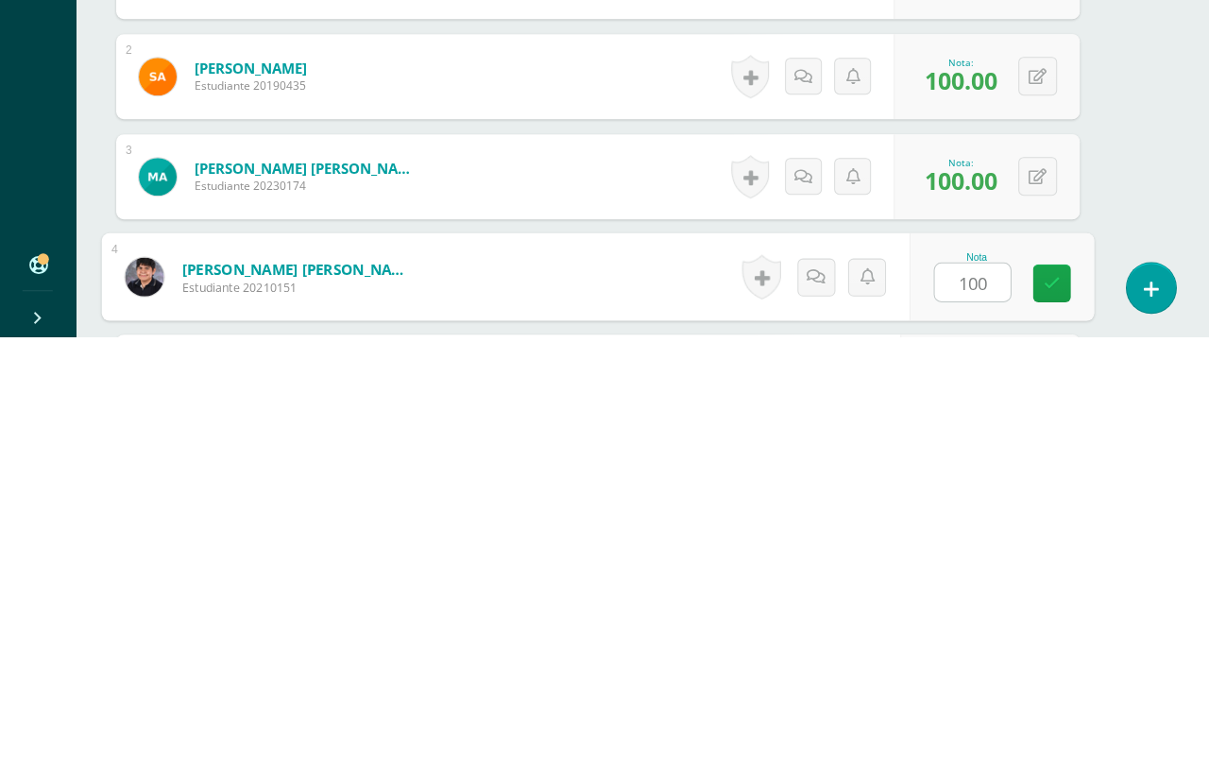
type input "100"
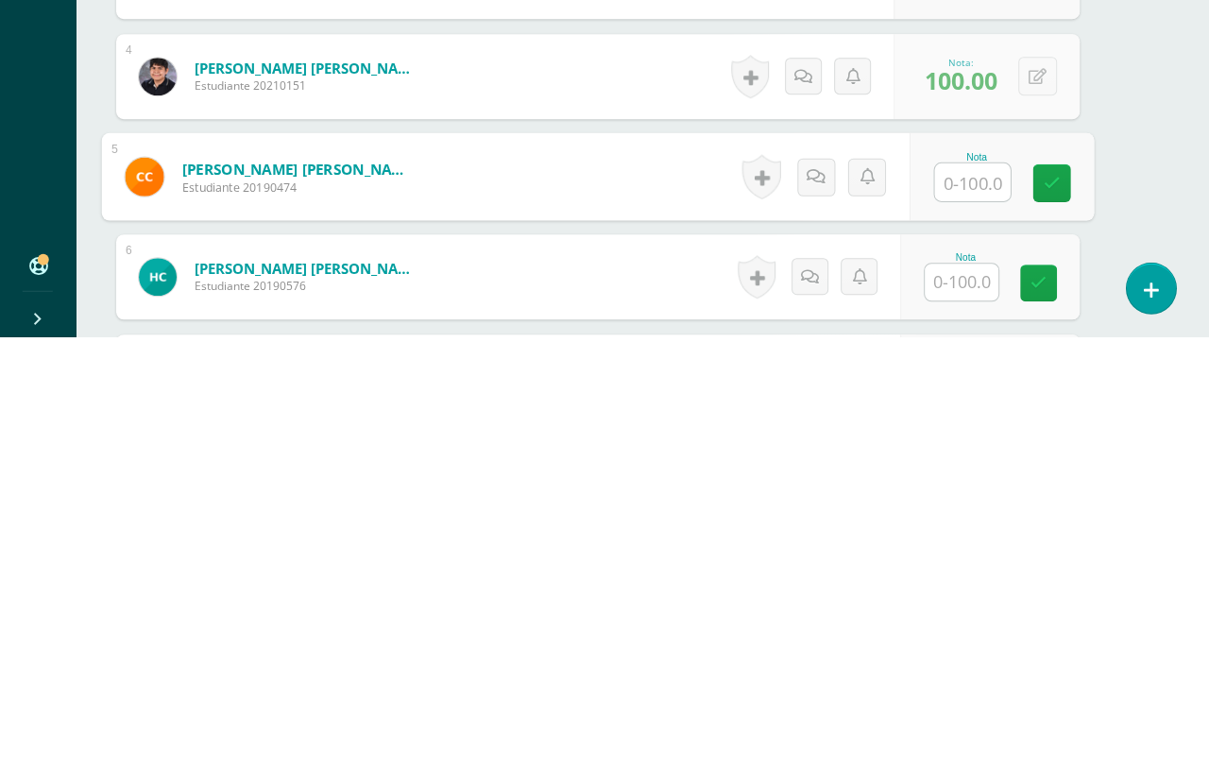
scroll to position [490, 44]
type input "100"
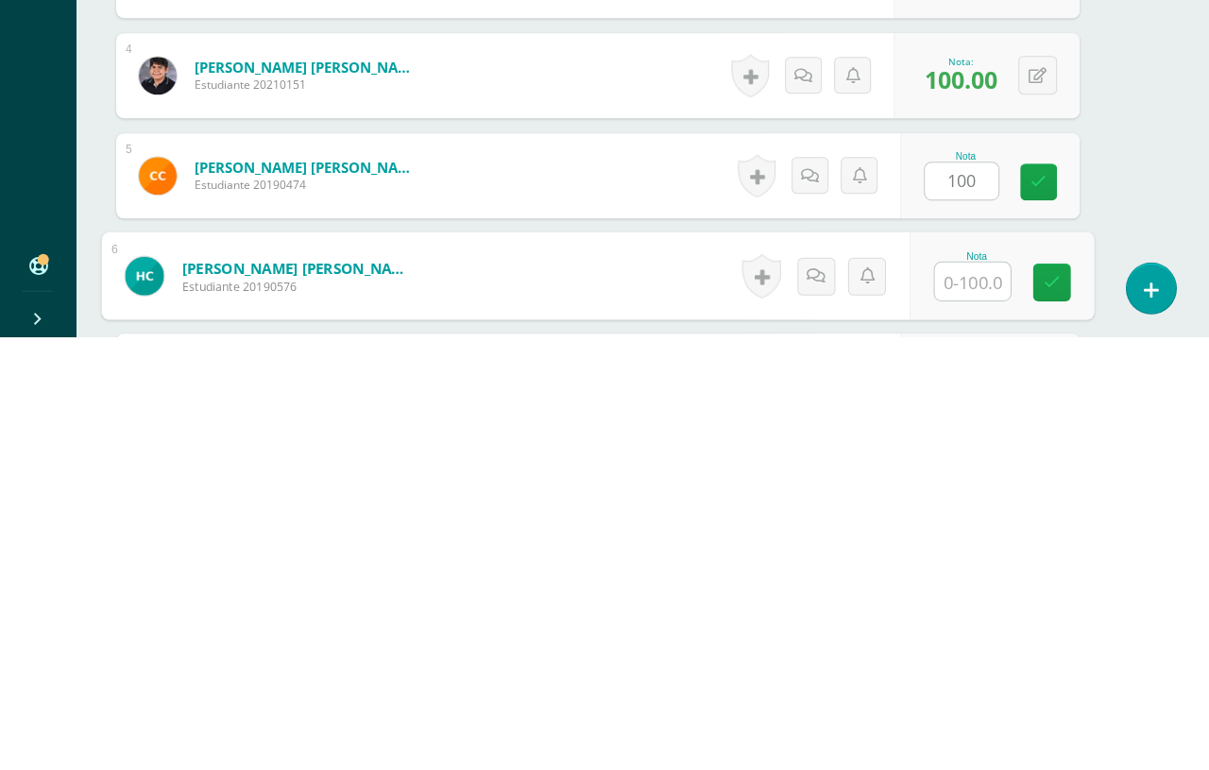
scroll to position [491, 44]
type input "100"
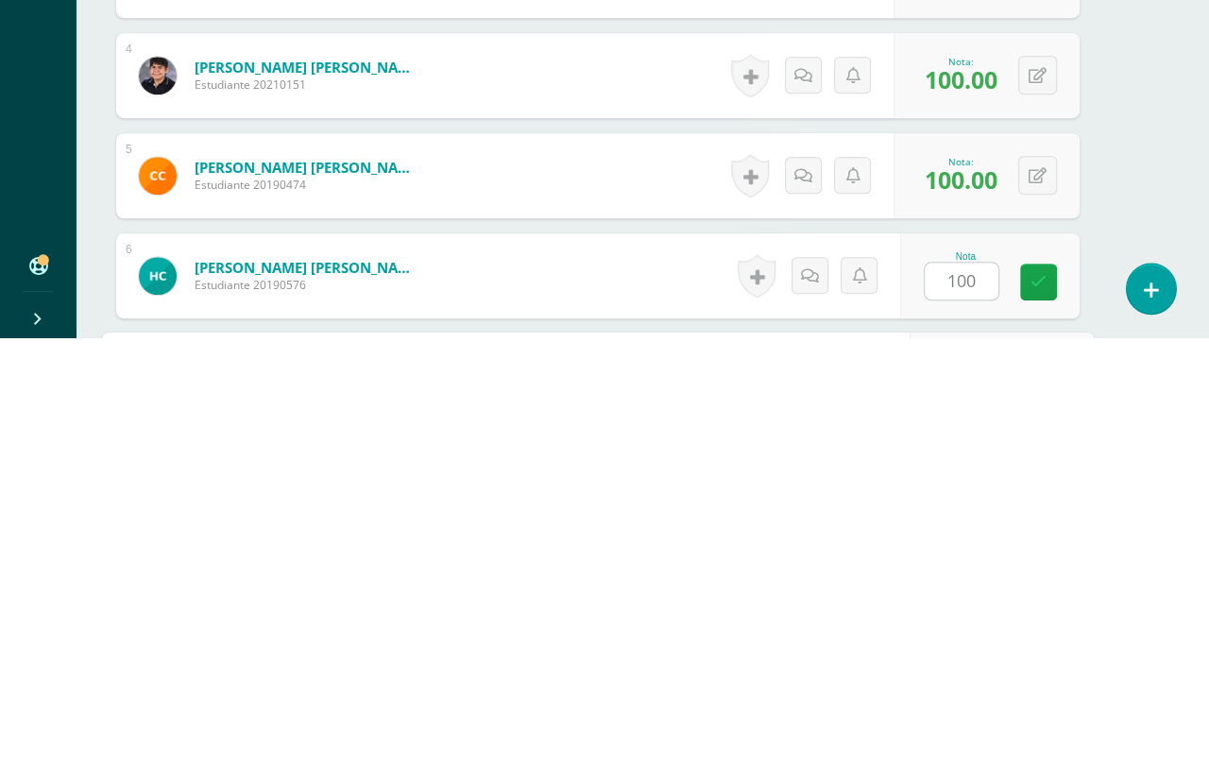
scroll to position [690, 44]
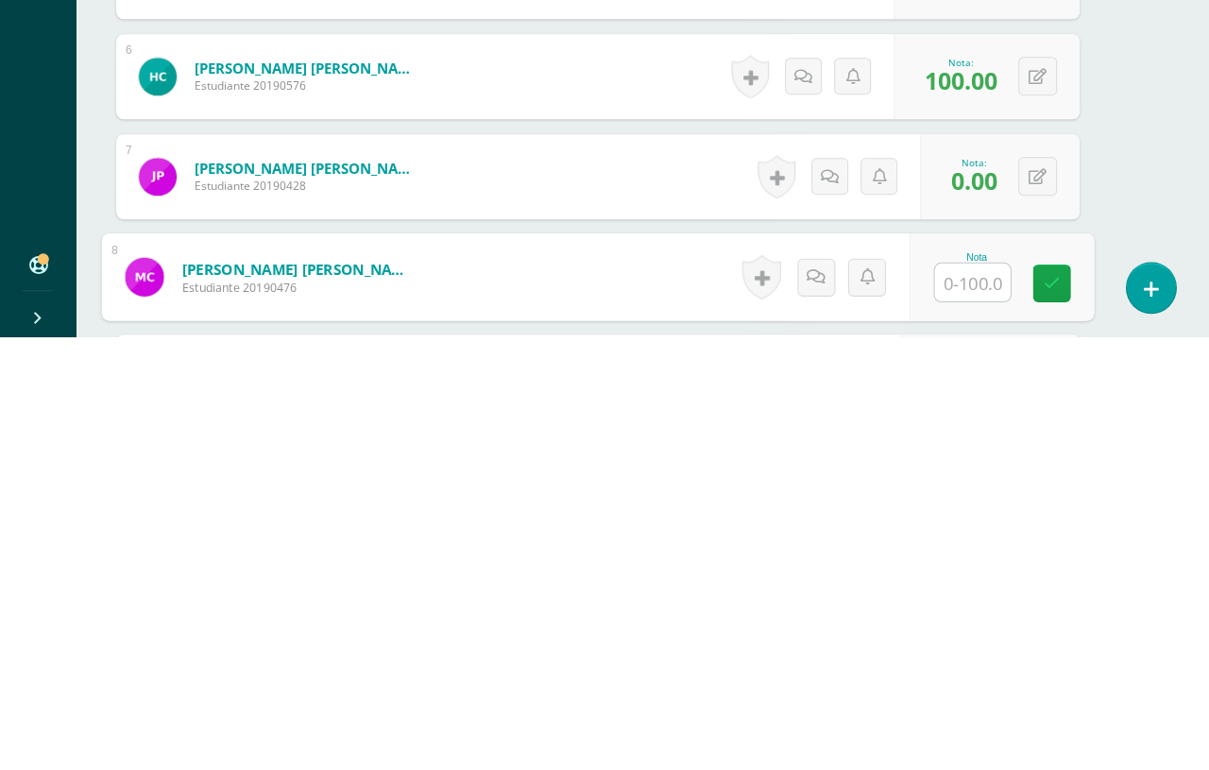
click at [1030, 603] on icon at bounding box center [1038, 611] width 18 height 16
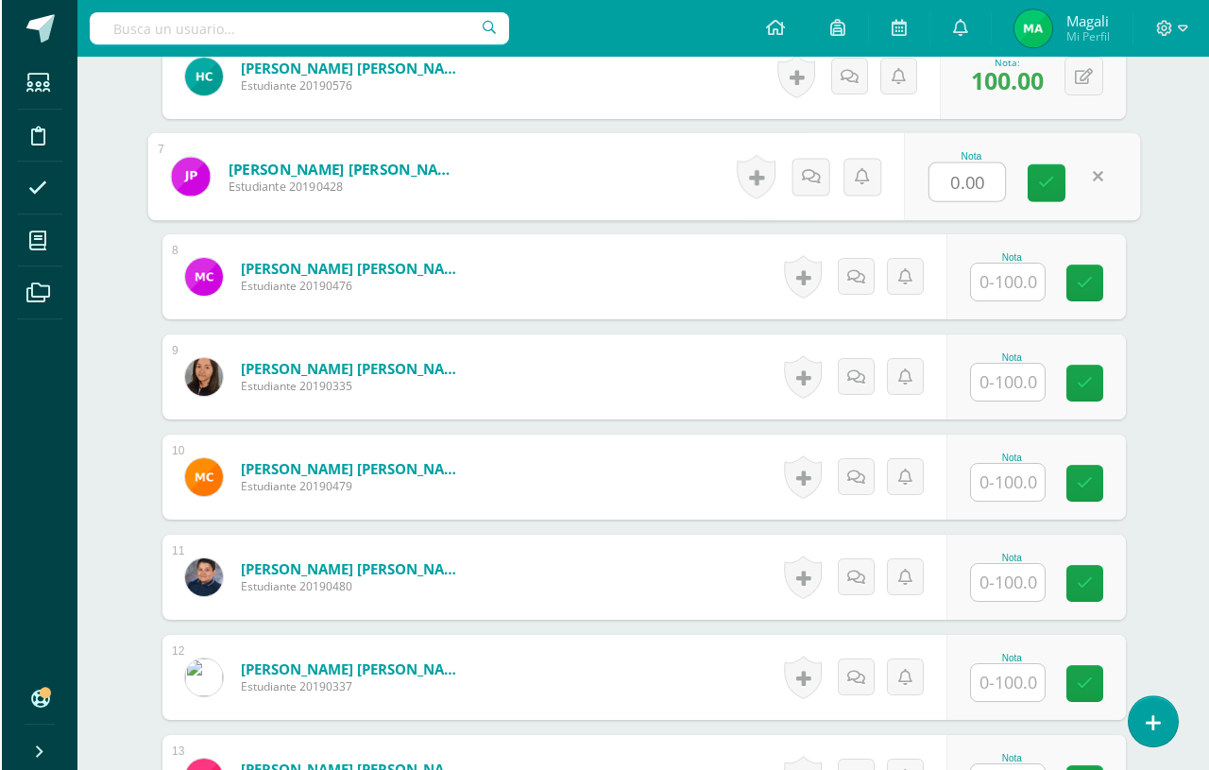
scroll to position [1123, 0]
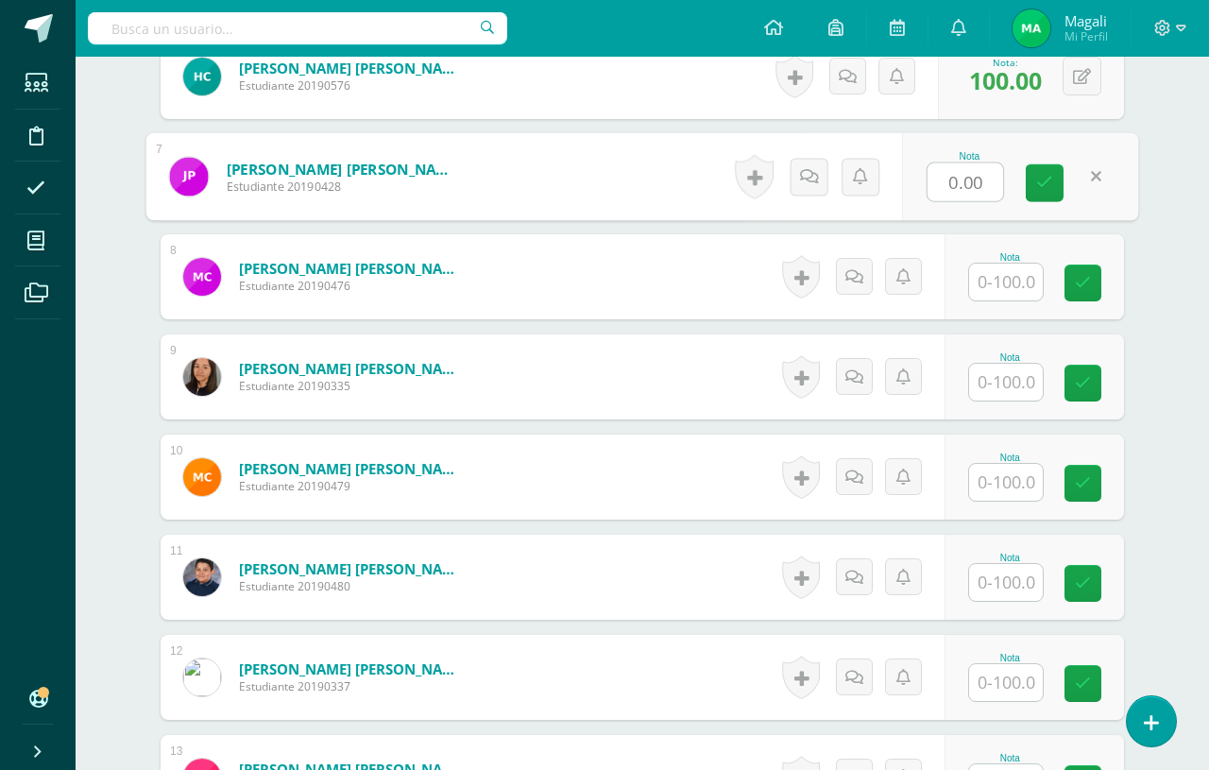
click at [956, 187] on input "0.00" at bounding box center [966, 182] width 76 height 38
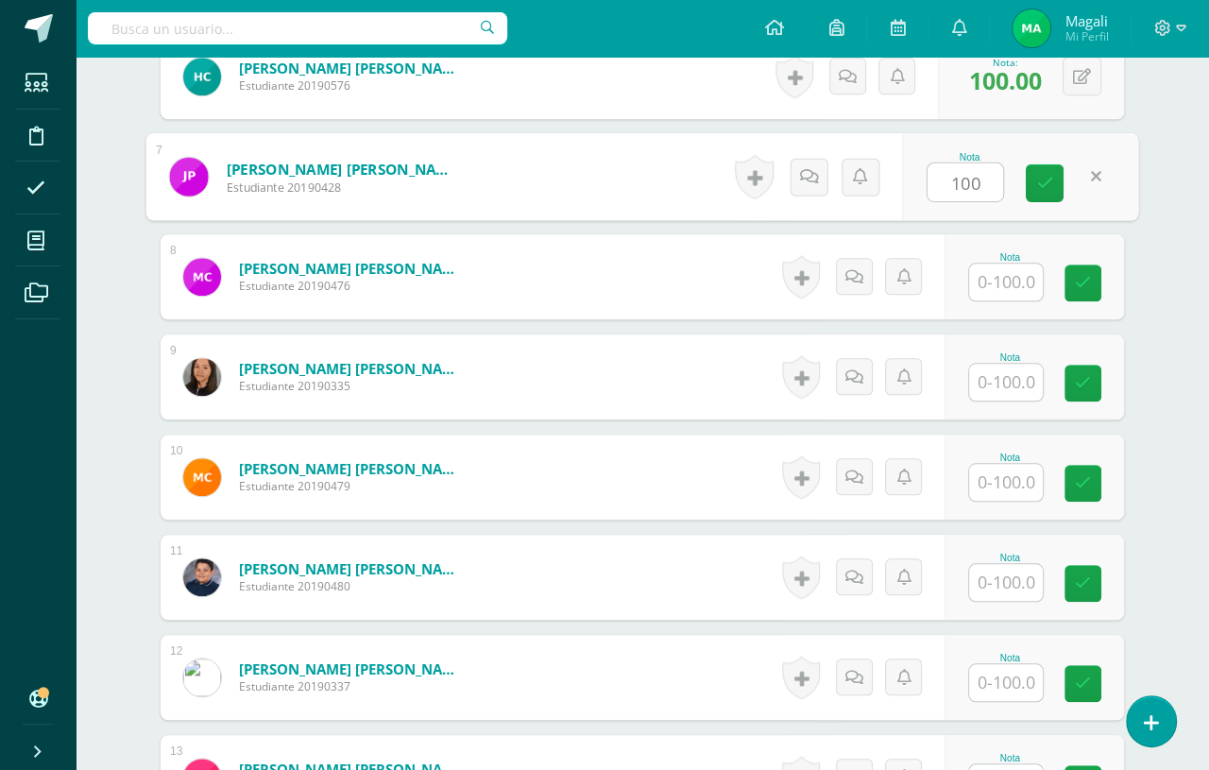
type input "100"
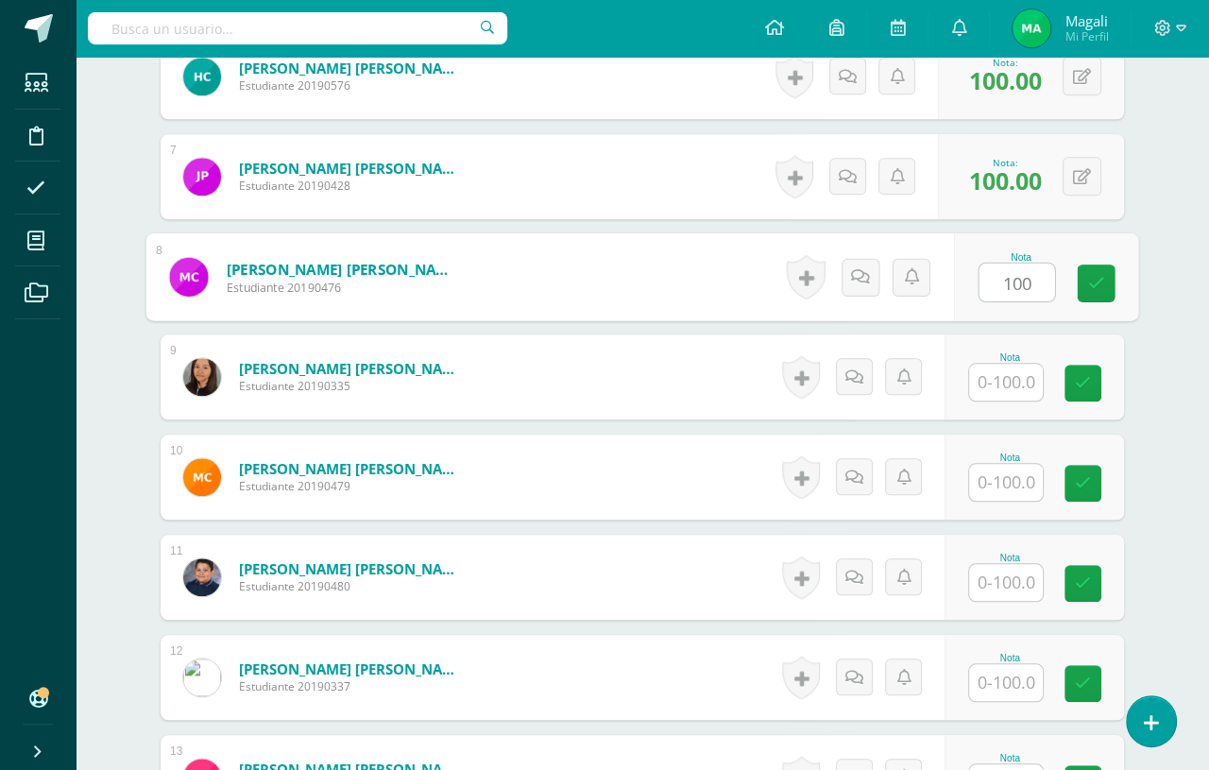
type input "100"
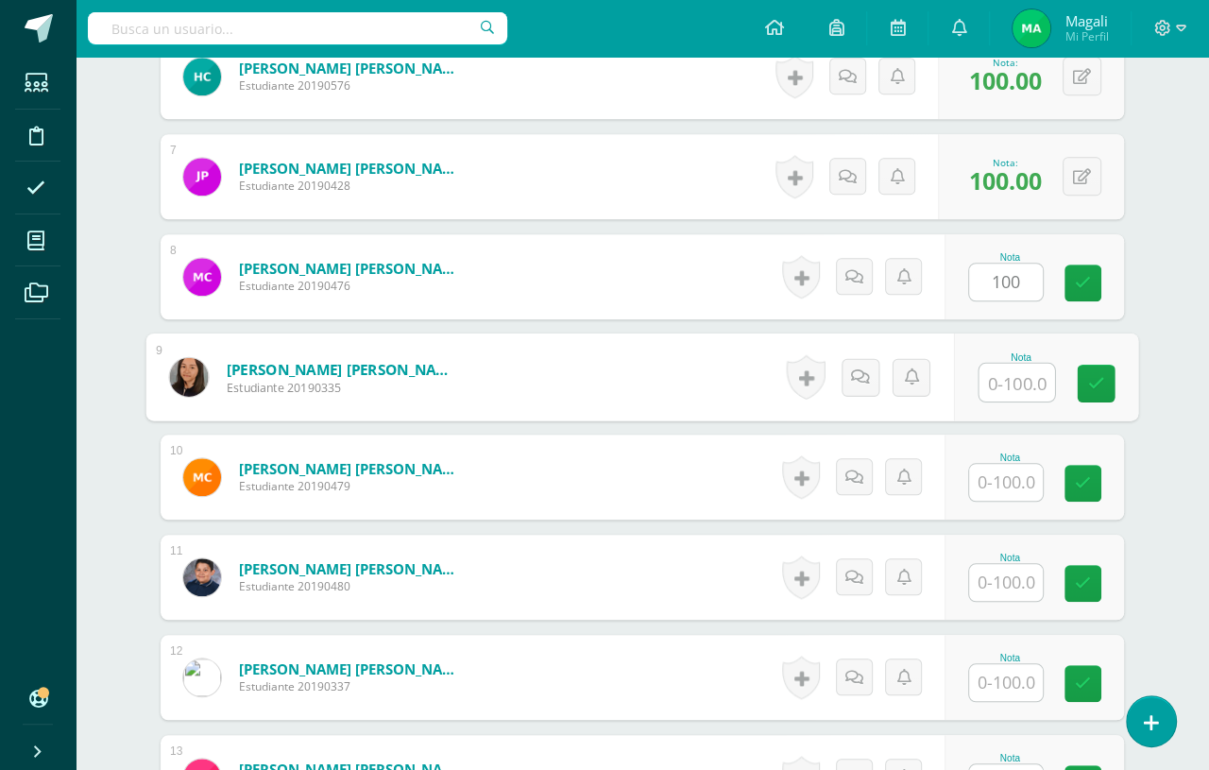
scroll to position [1123, 44]
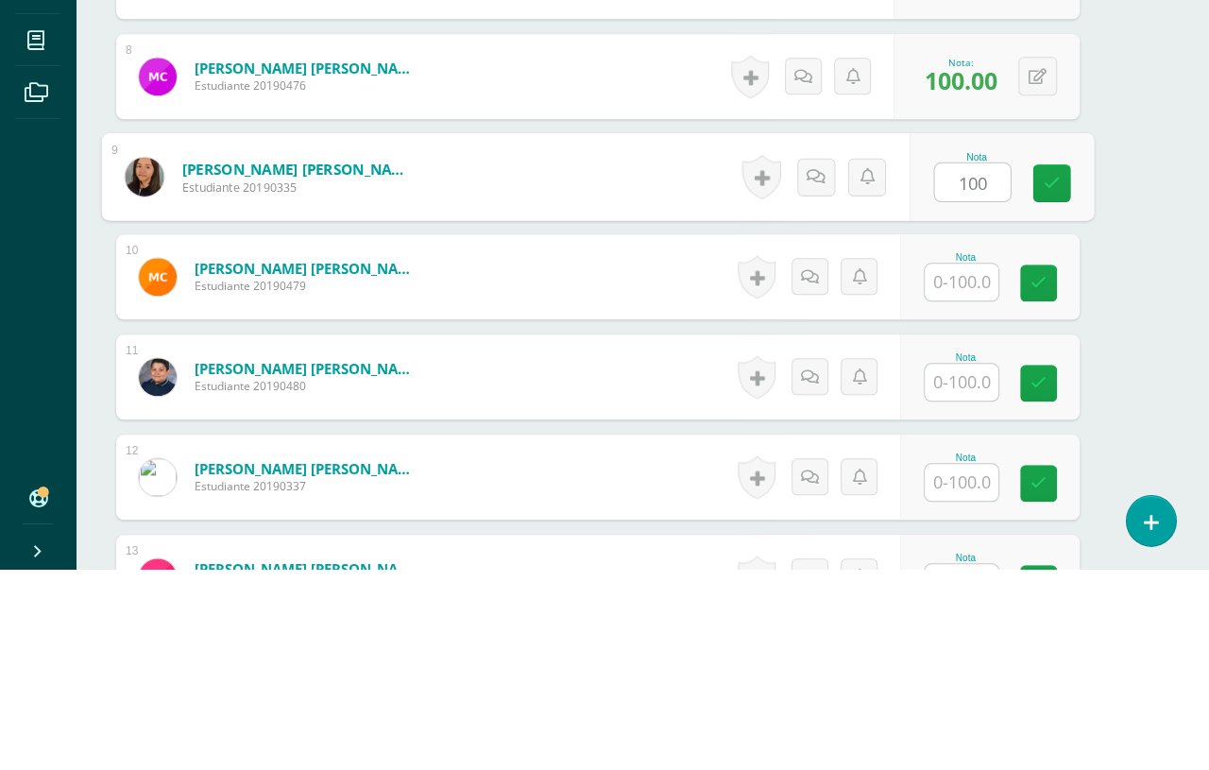
type input "100"
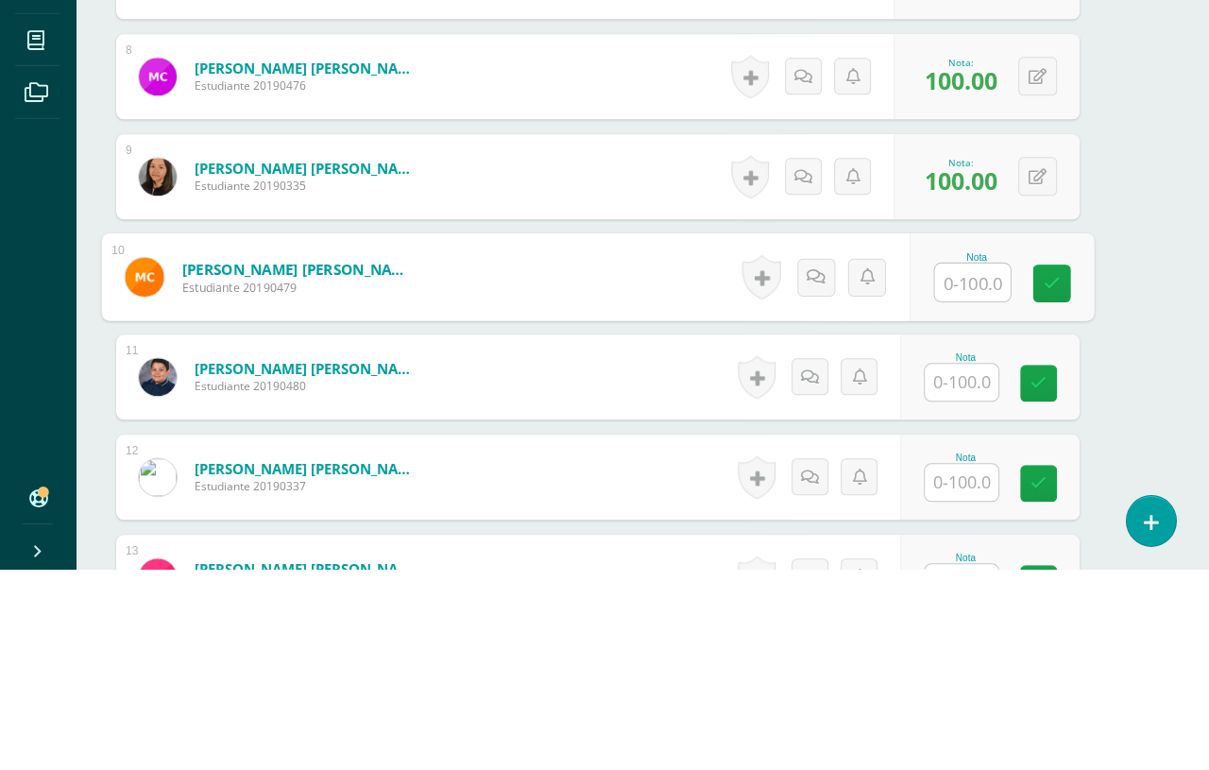
type input "q"
type input "100"
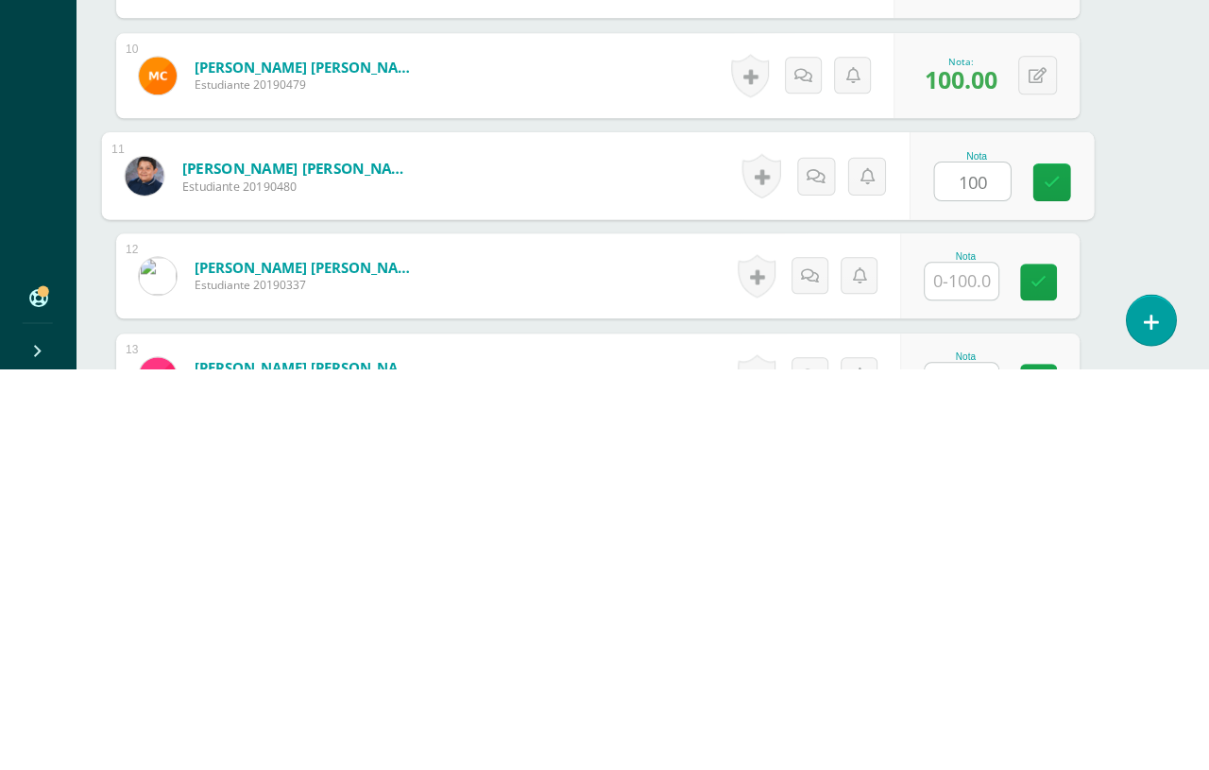
type input "100"
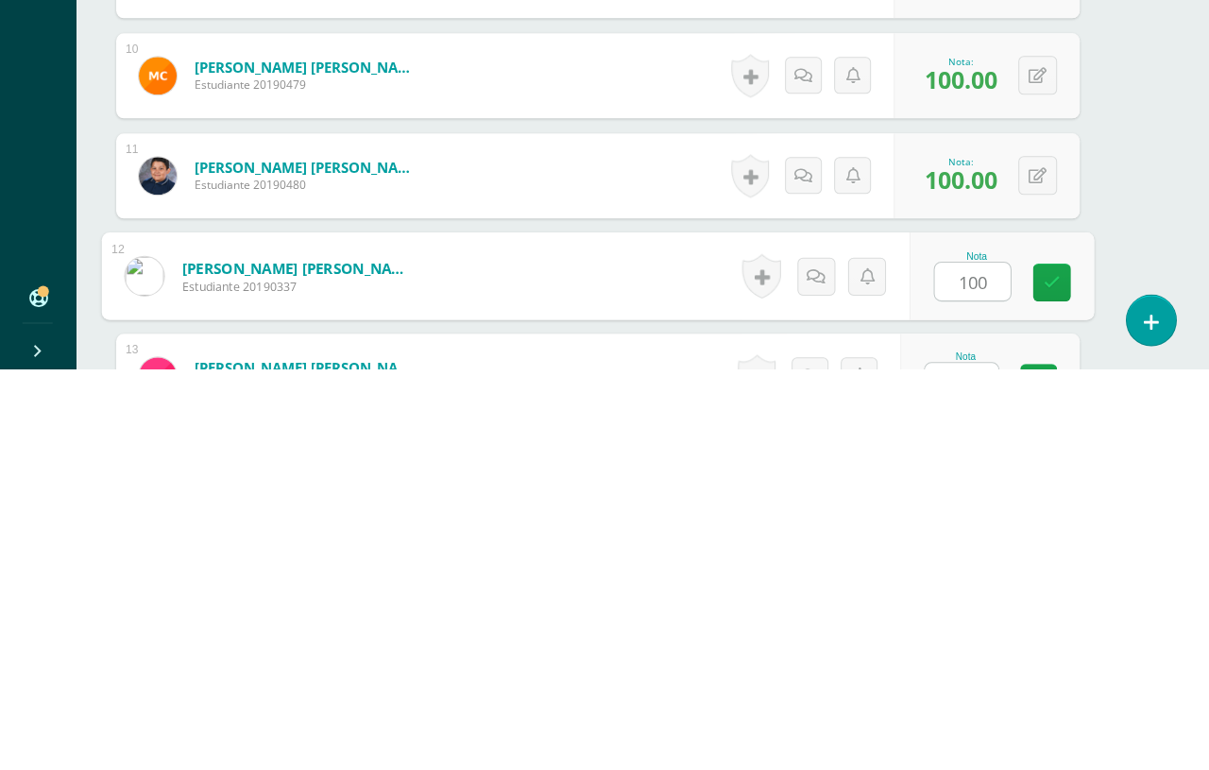
type input "100"
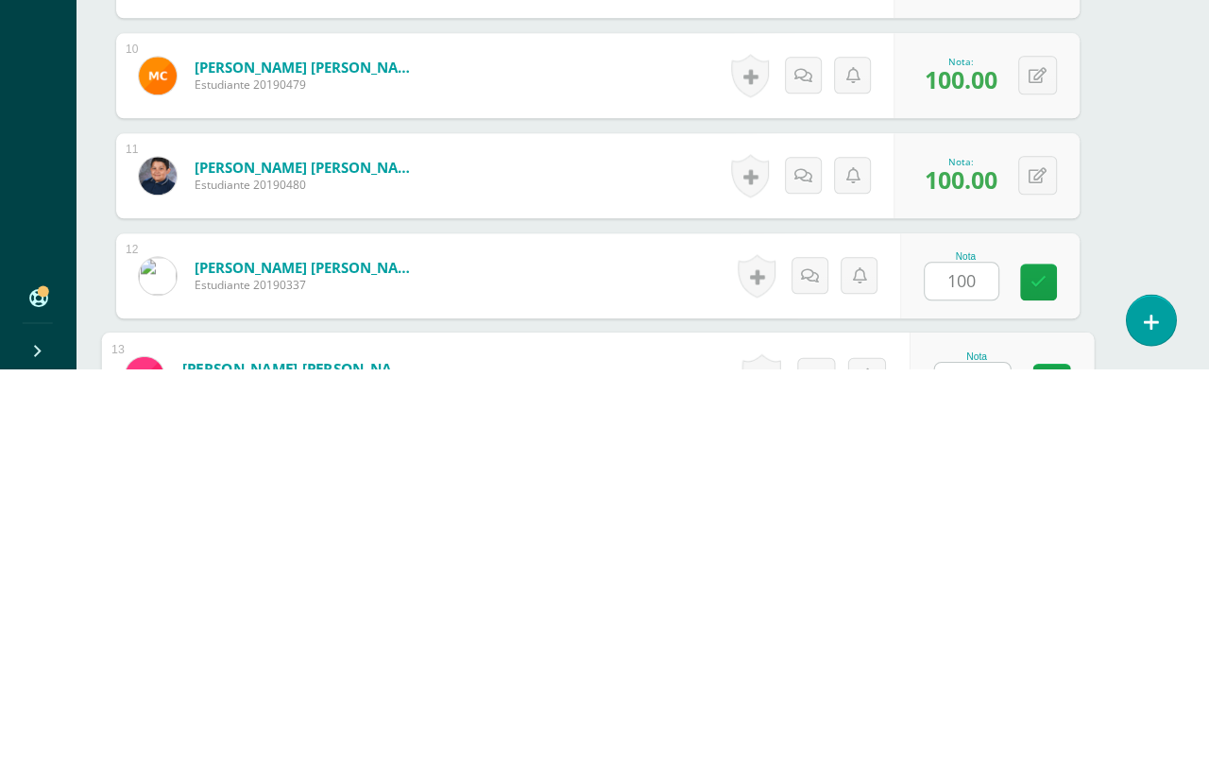
scroll to position [1291, 44]
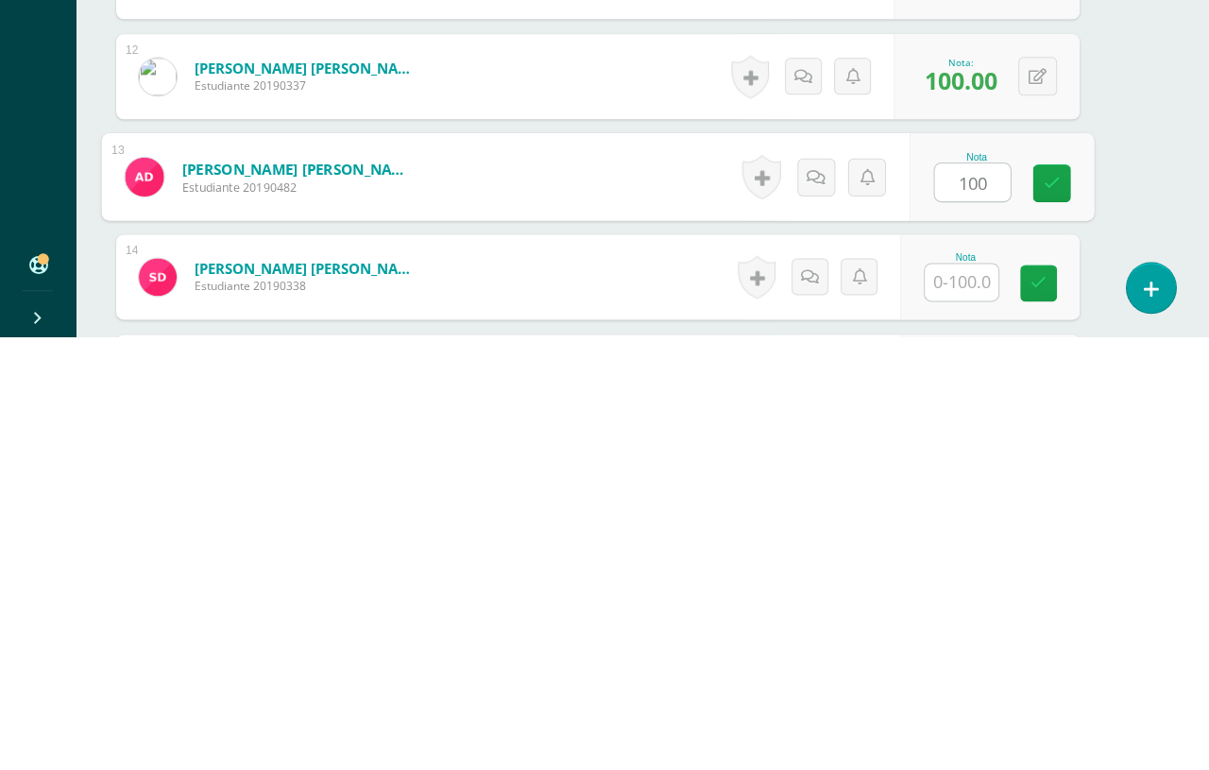
type input "100"
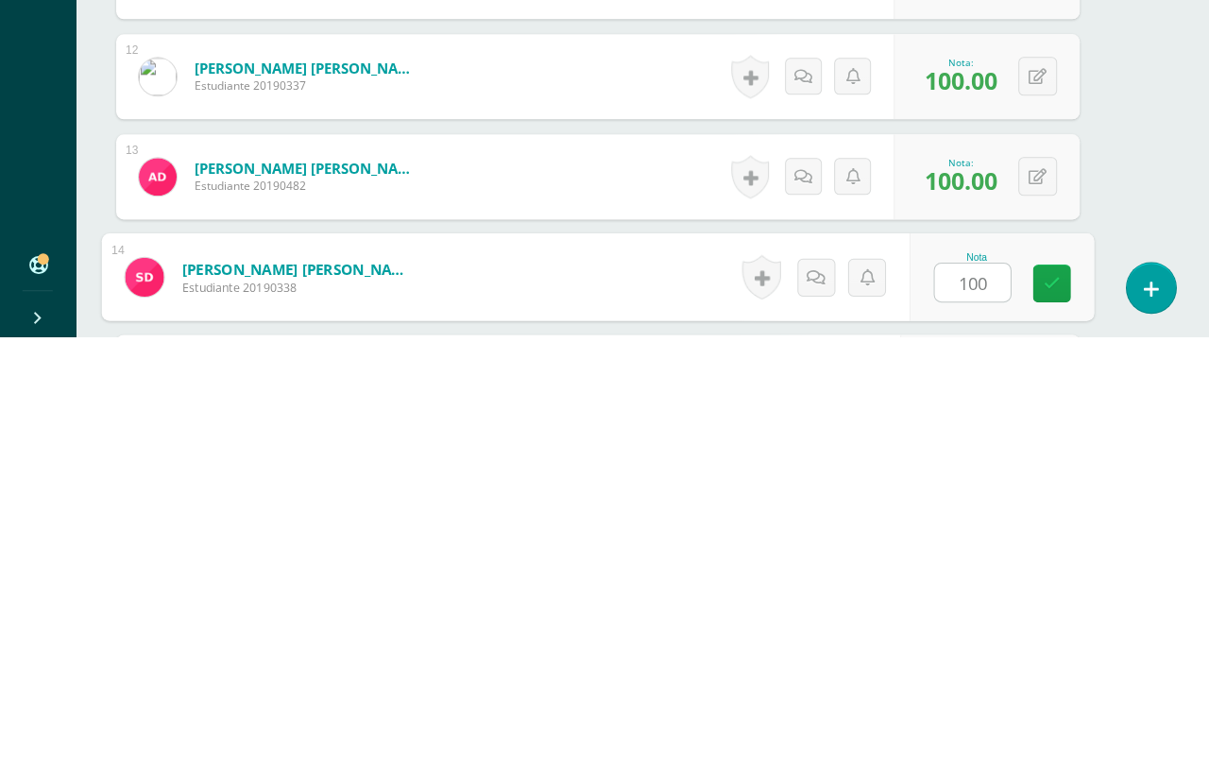
type input "100"
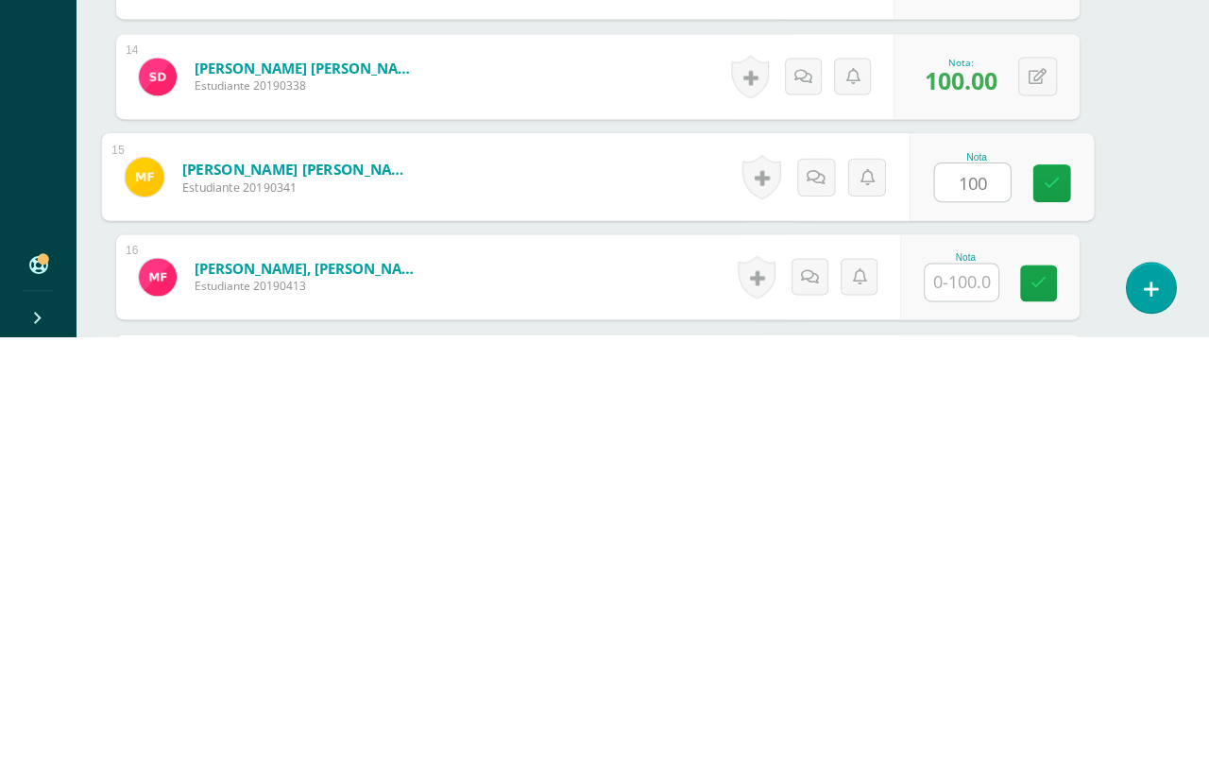
type input "100"
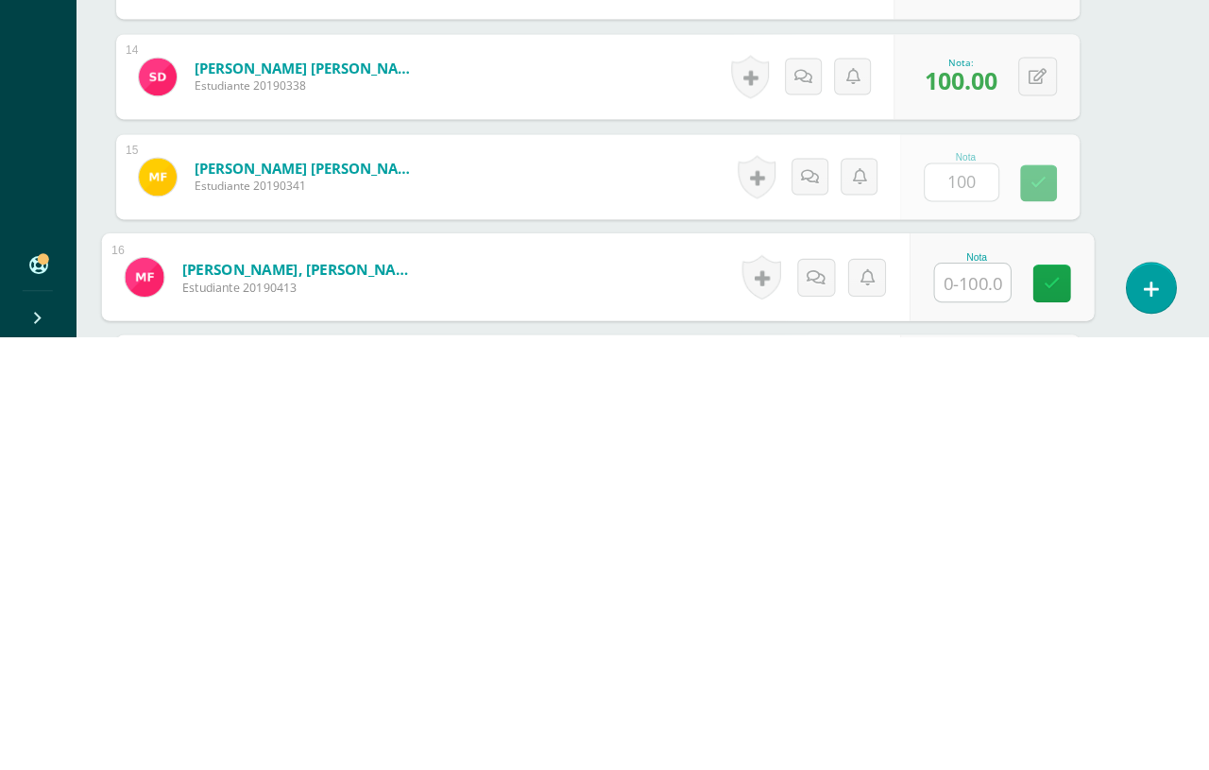
scroll to position [1495, 44]
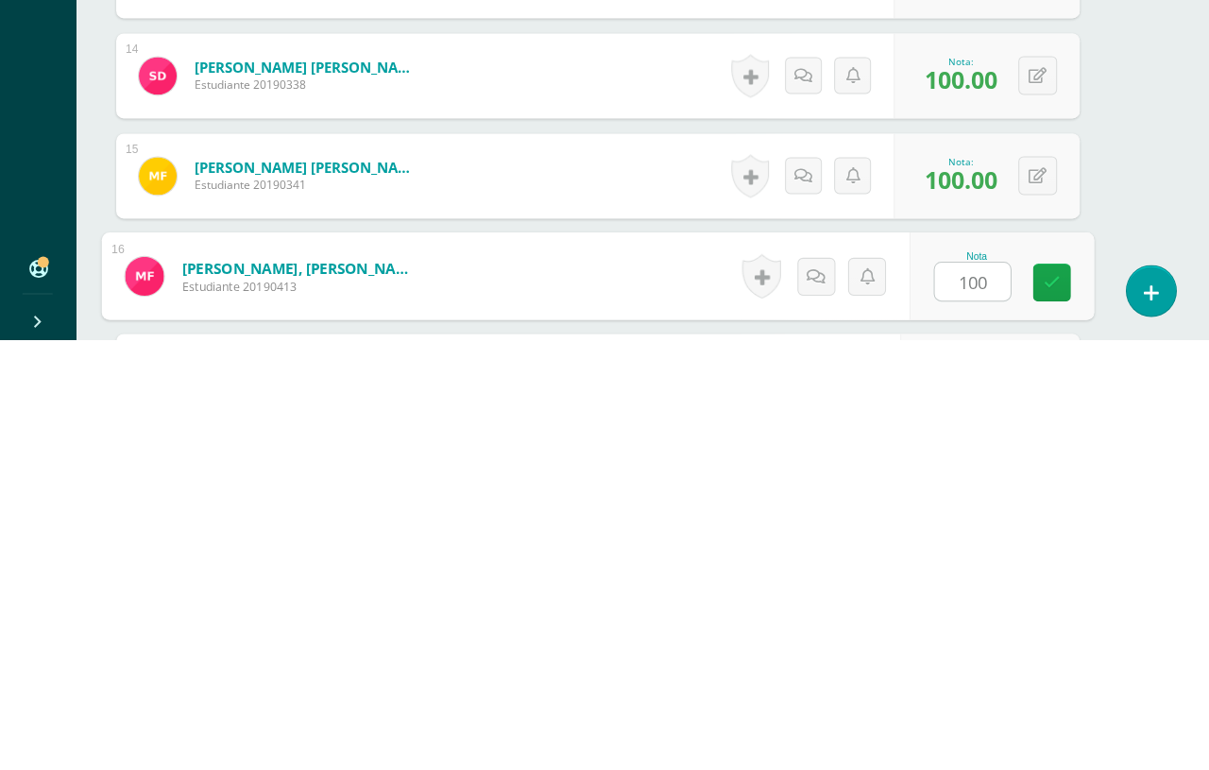
type input "100"
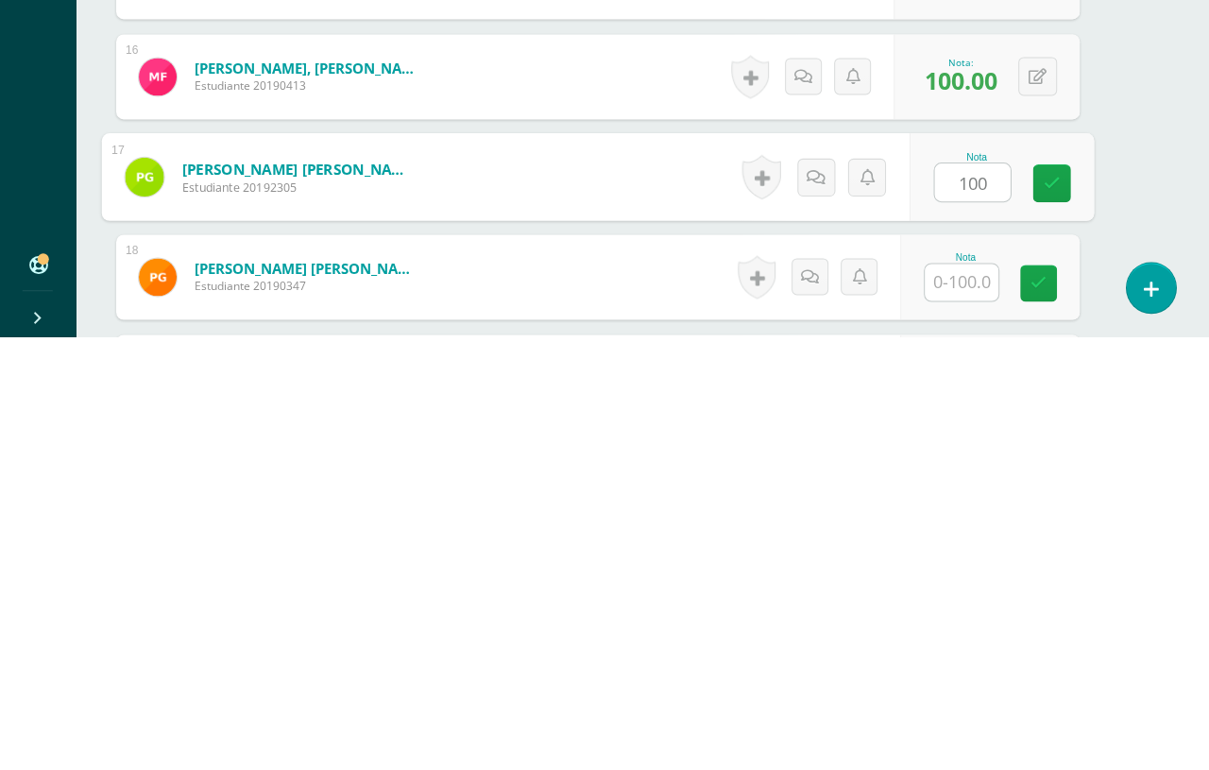
type input "100"
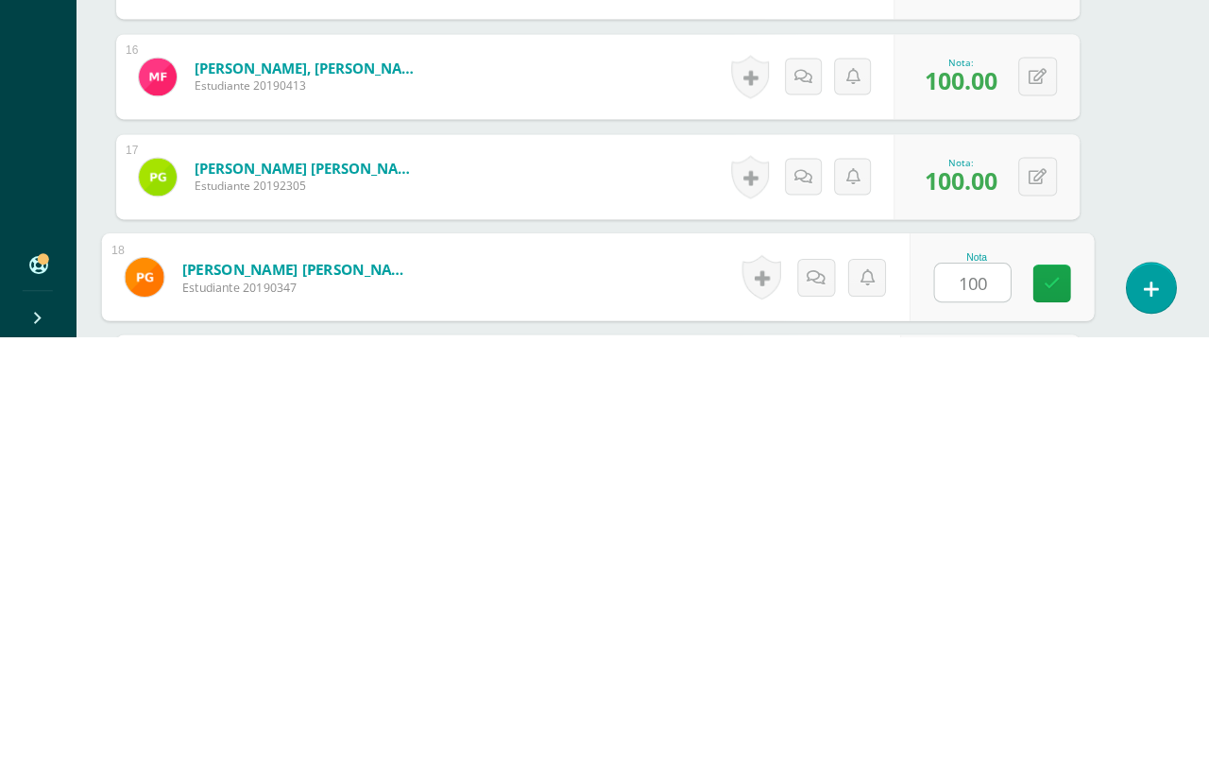
type input "100"
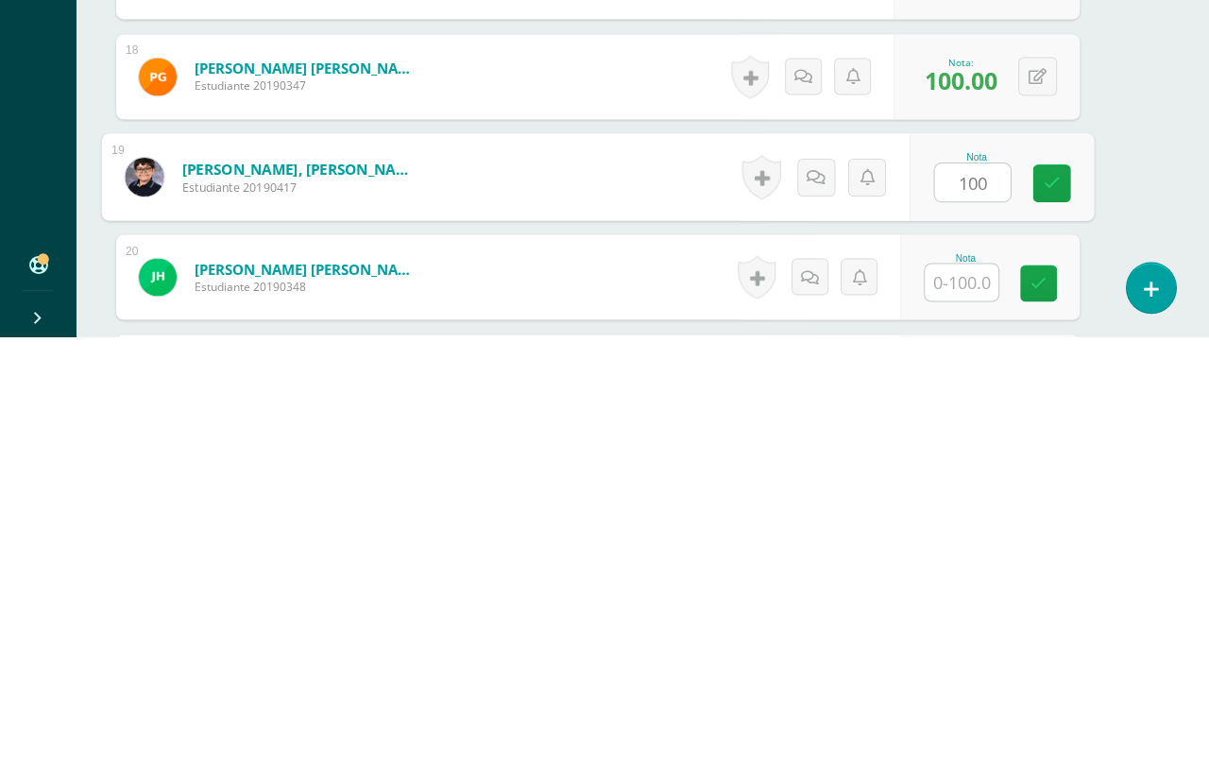
type input "100"
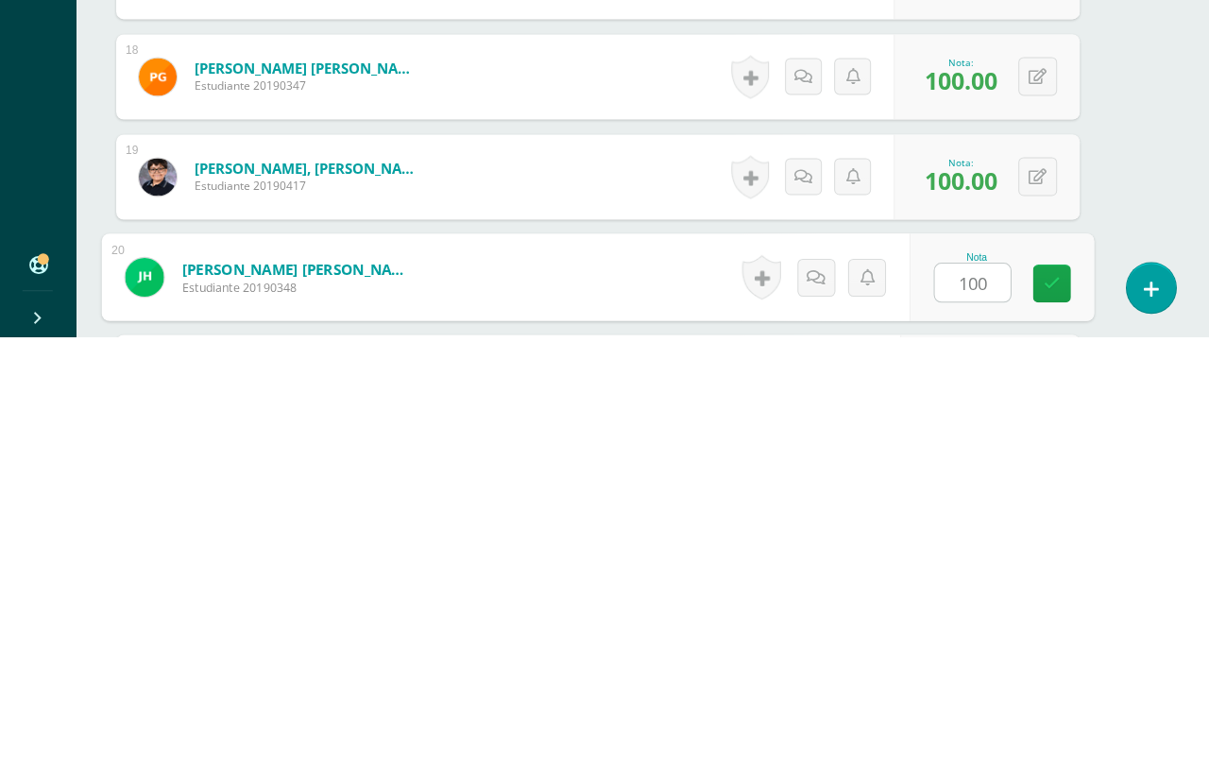
type input "100"
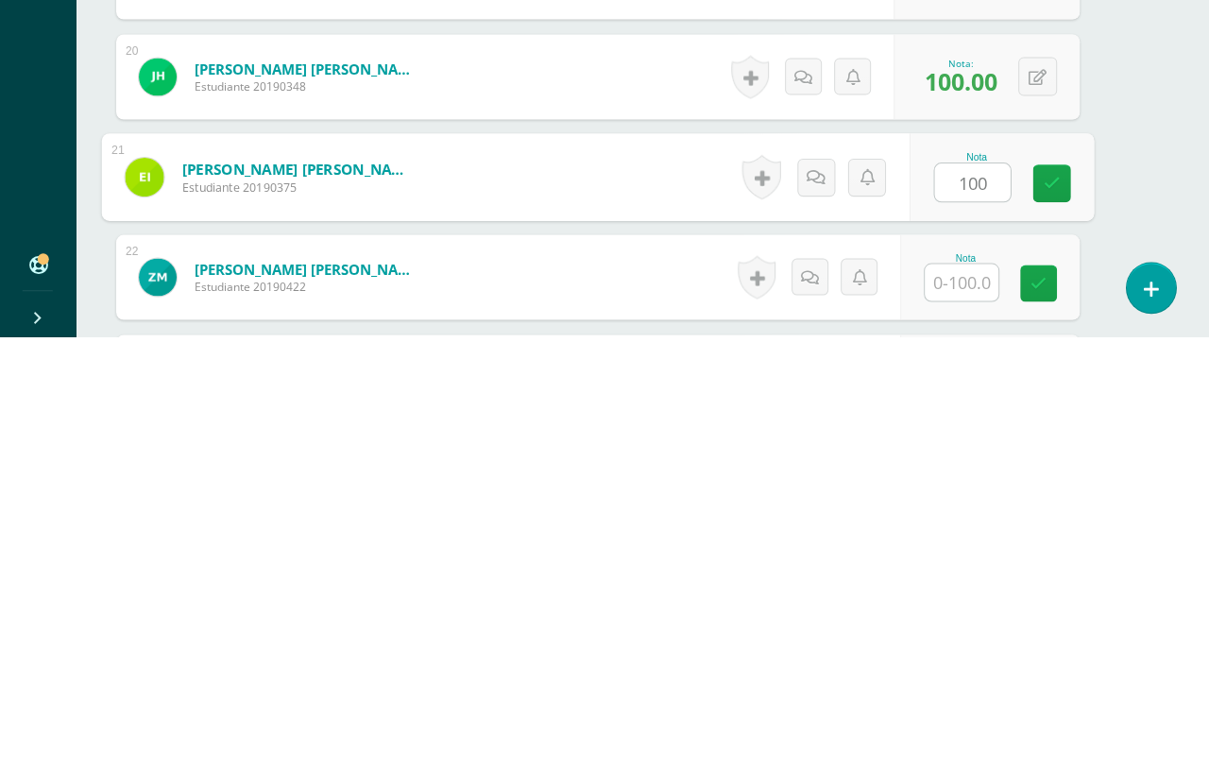
type input "100"
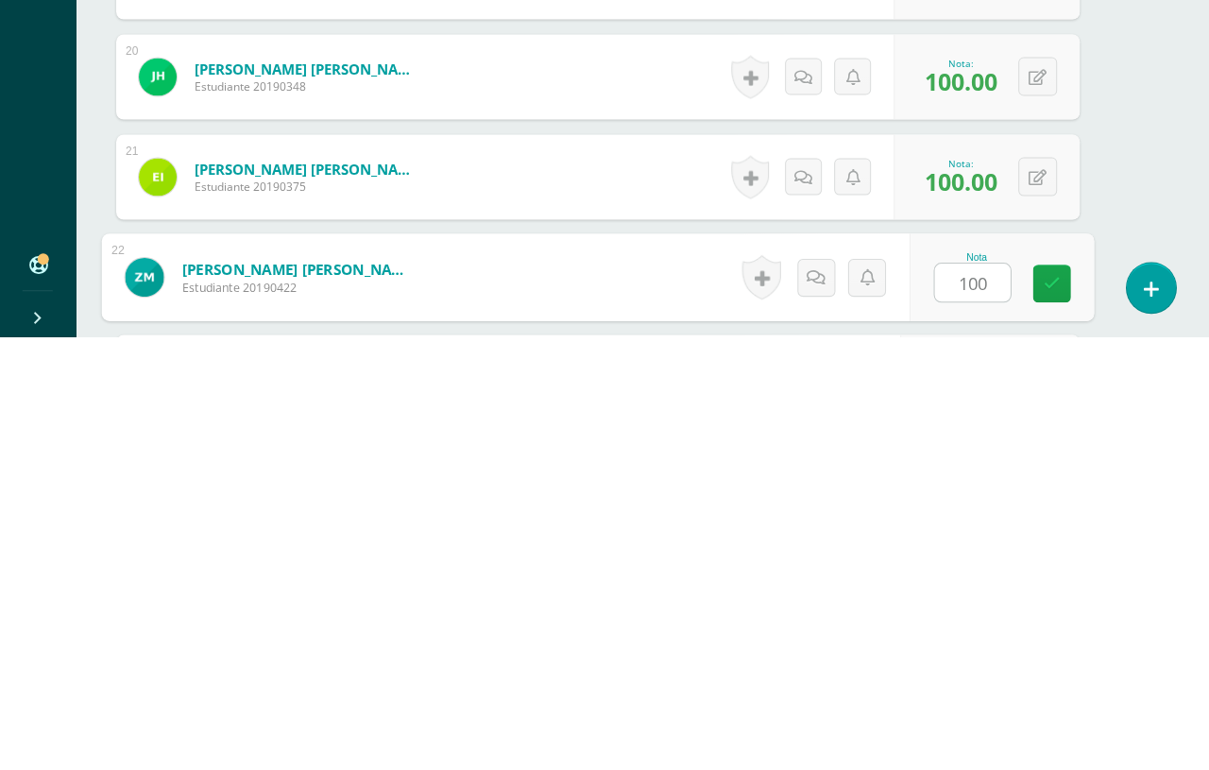
type input "100"
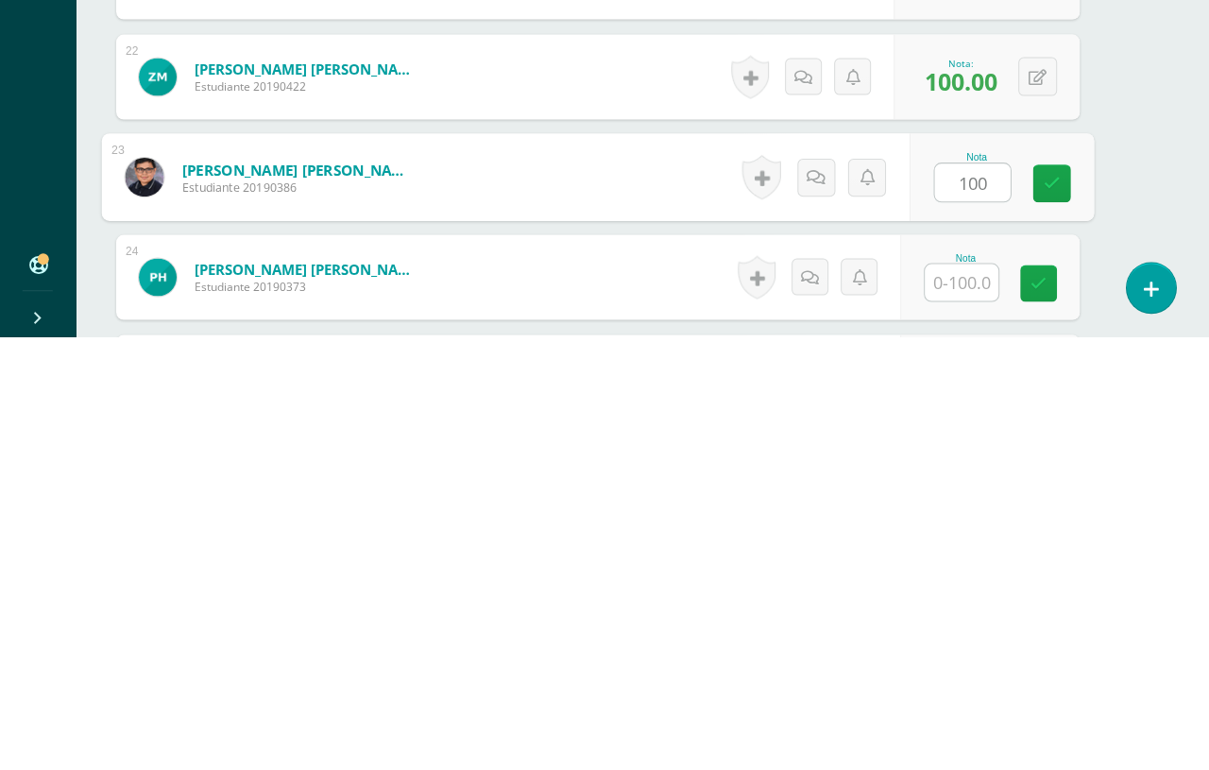
type input "100"
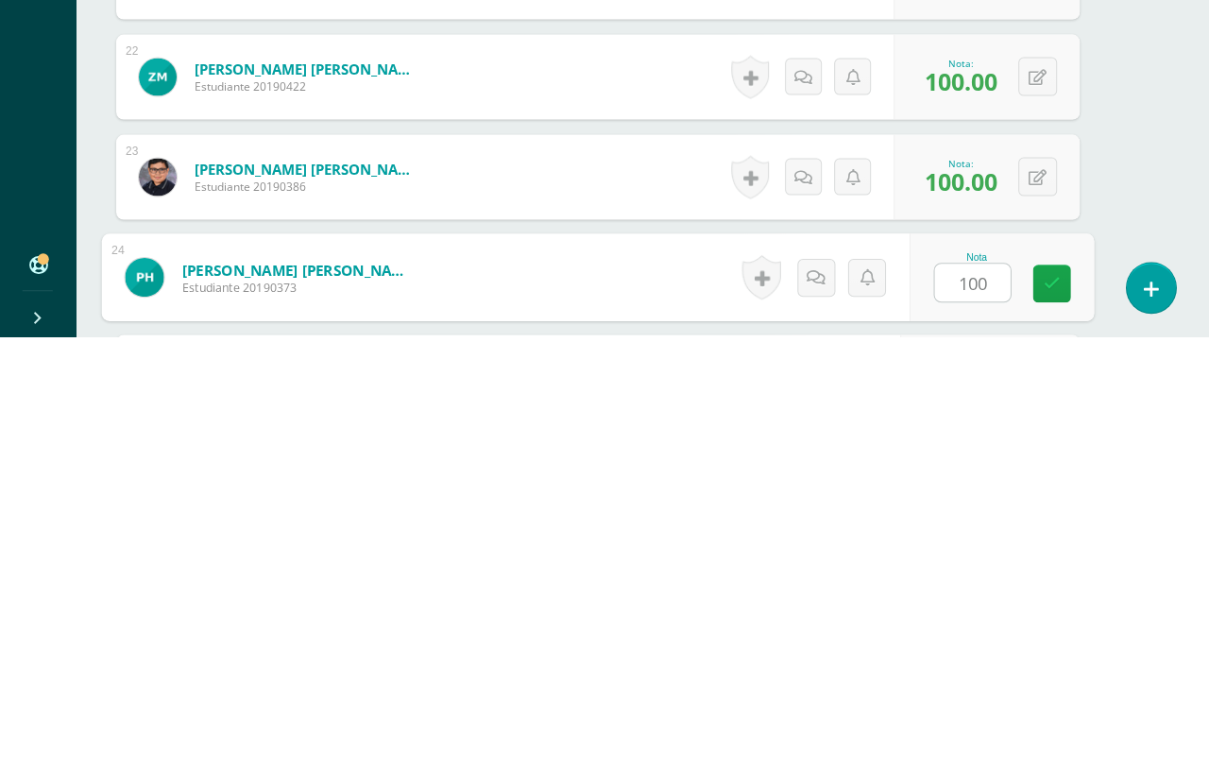
type input "100"
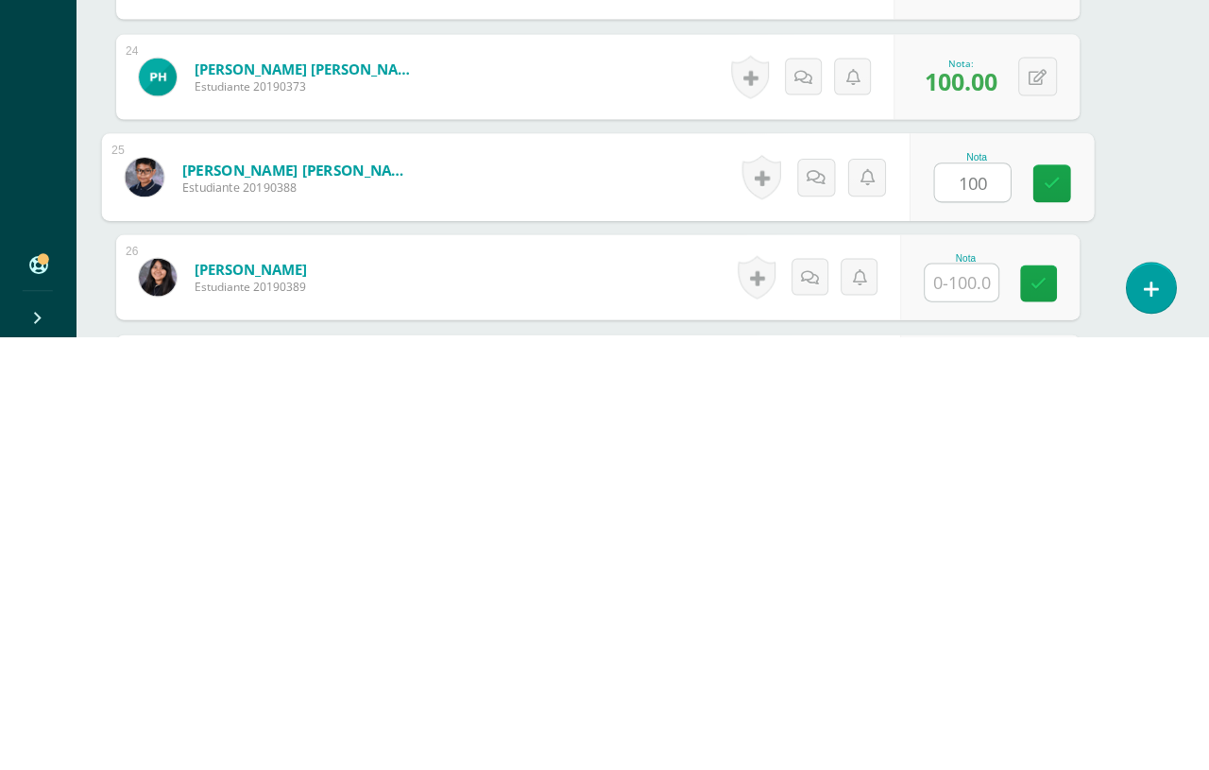
type input "100"
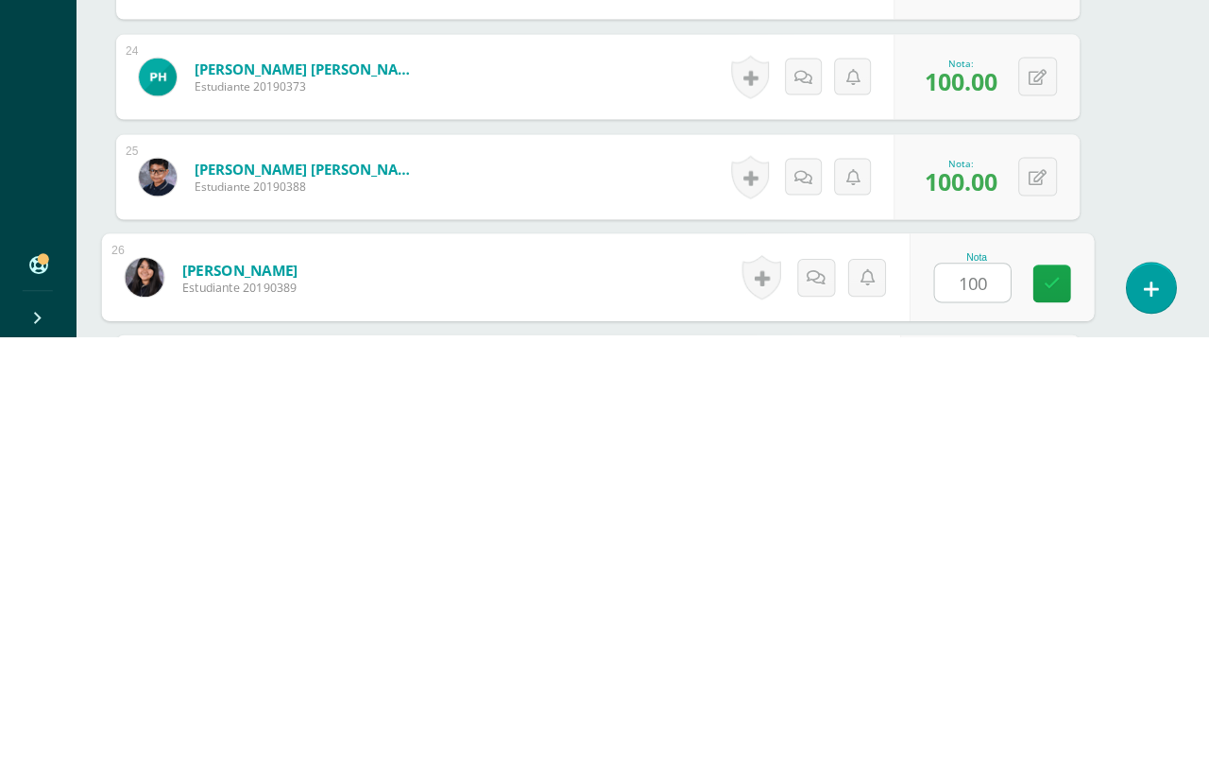
type input "100"
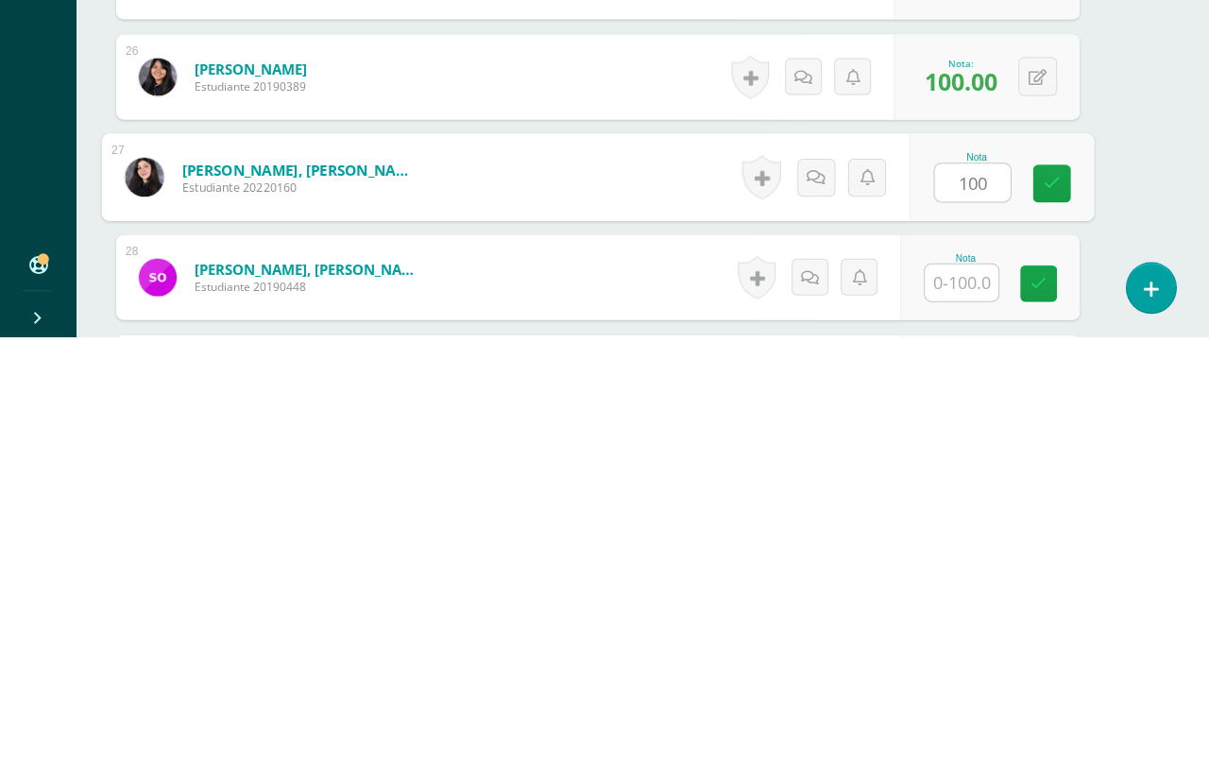
type input "100"
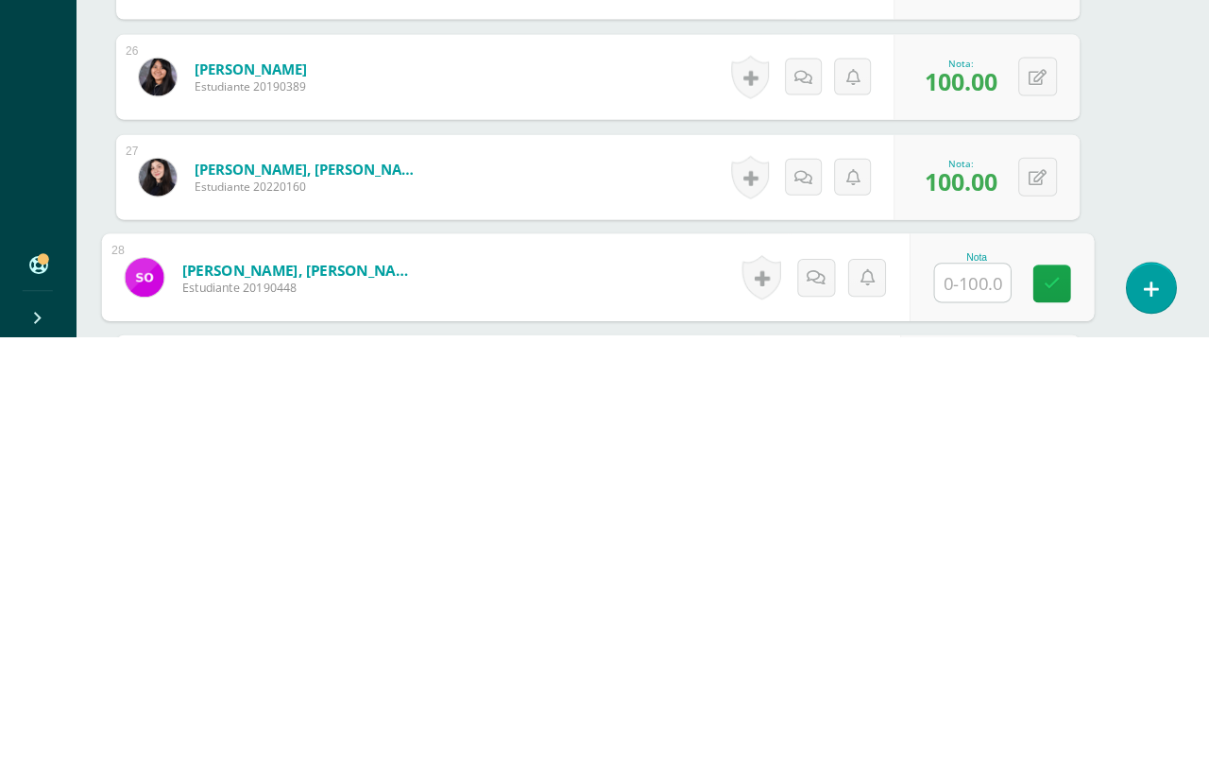
type input "q"
type input "100"
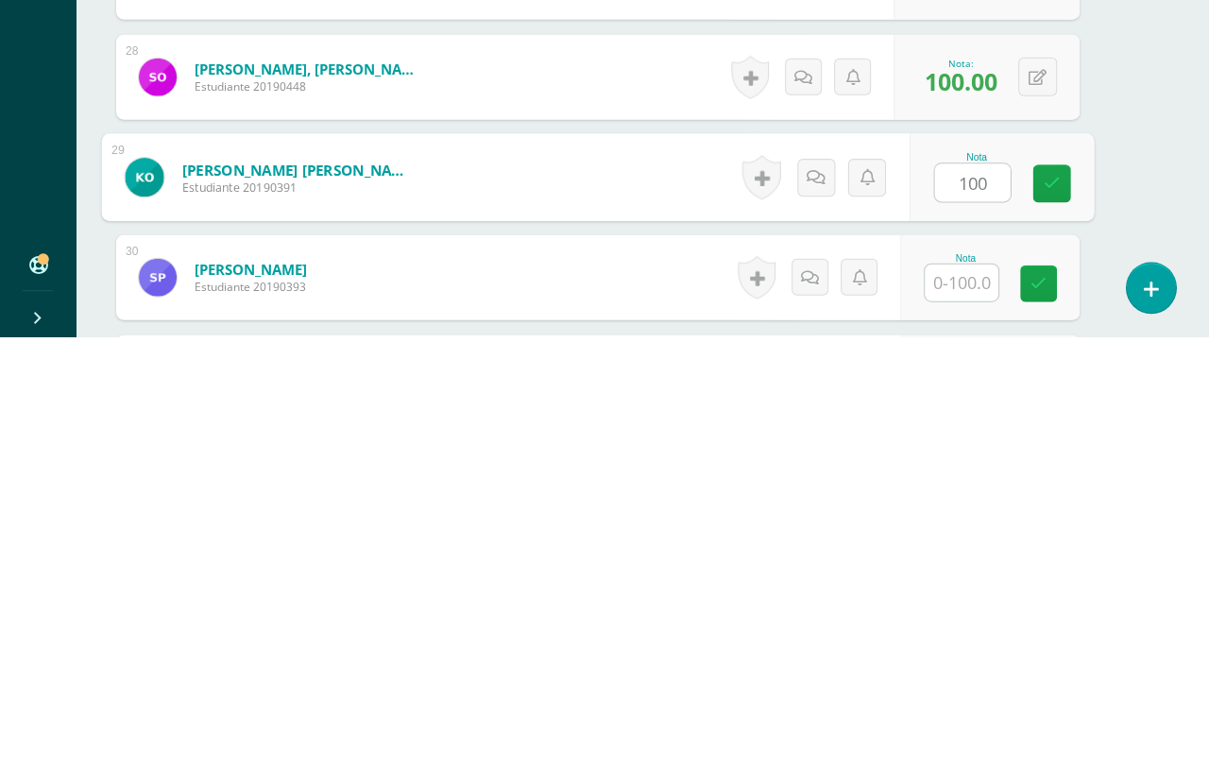
type input "100"
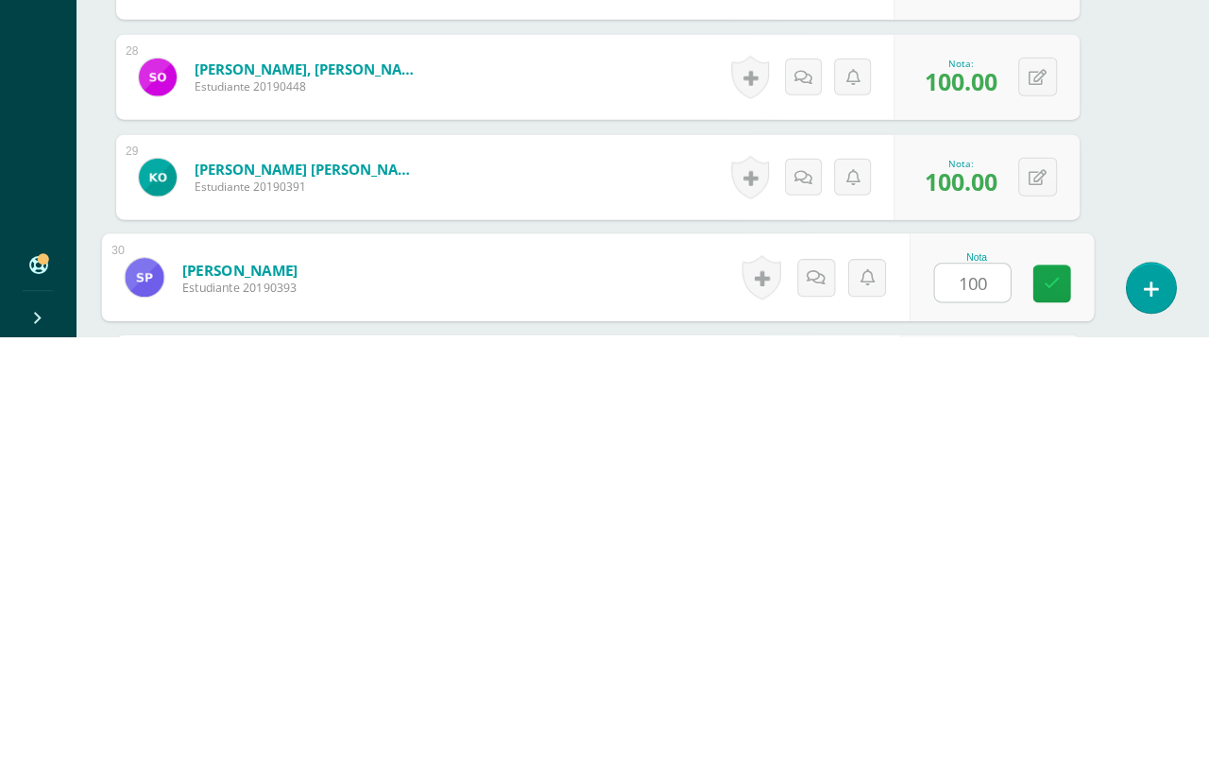
type input "100"
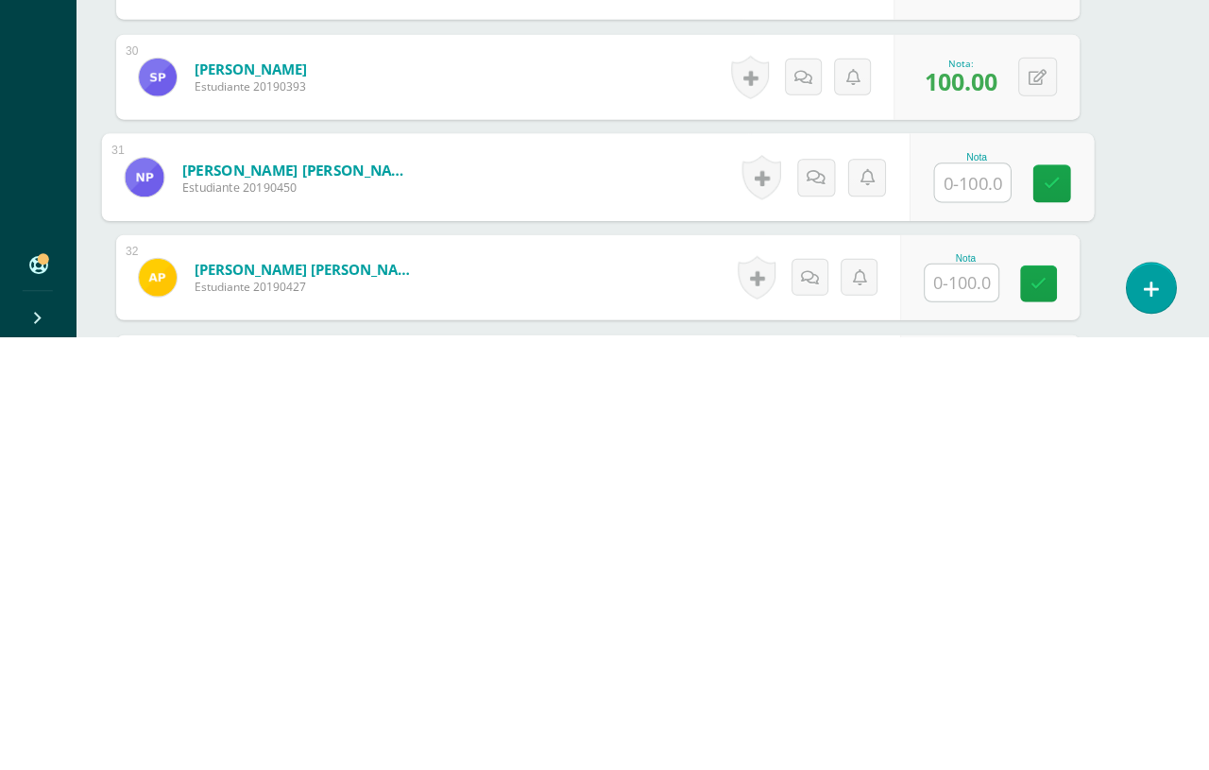
type input "q"
type input "100"
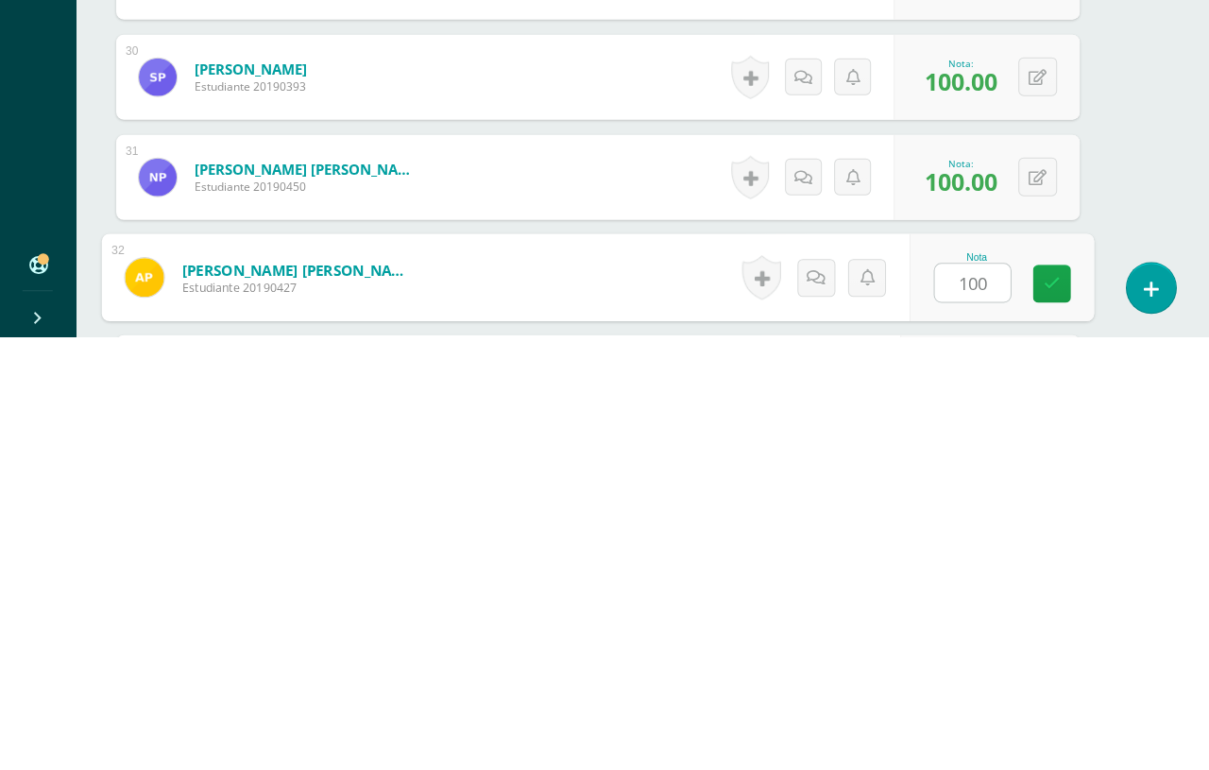
type input "100"
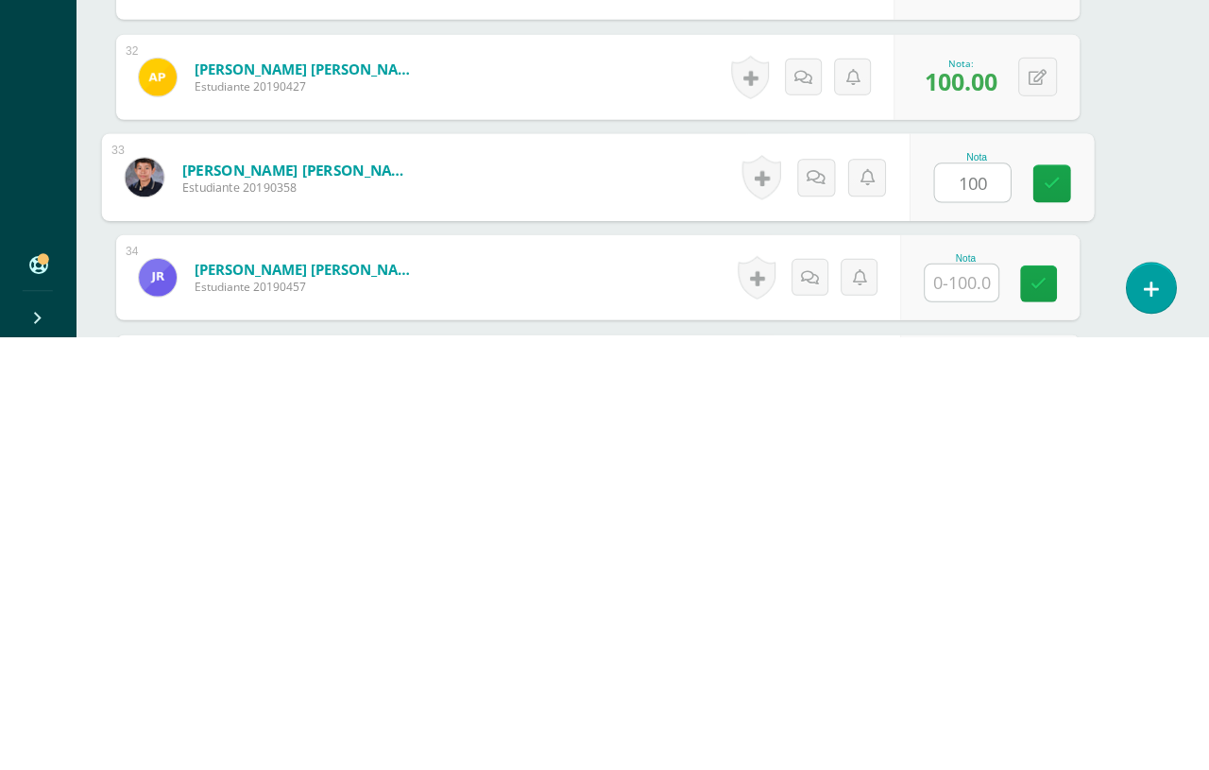
type input "100"
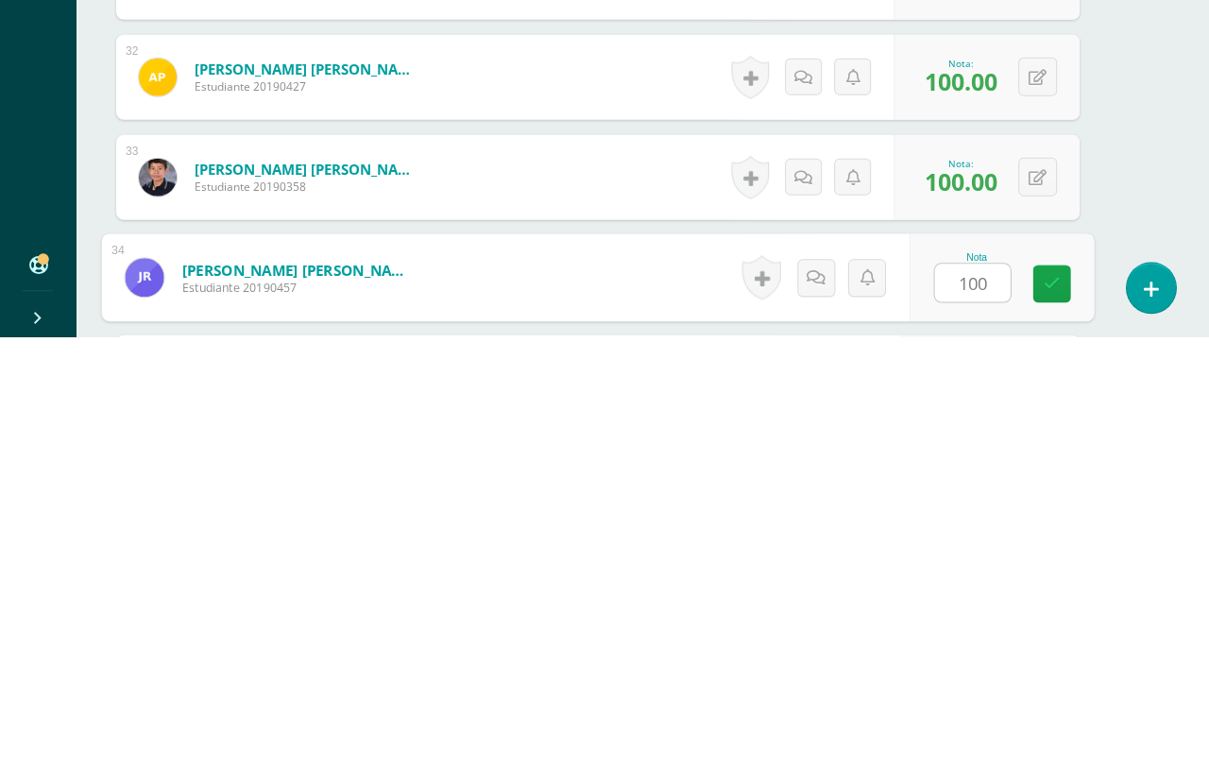
type input "100"
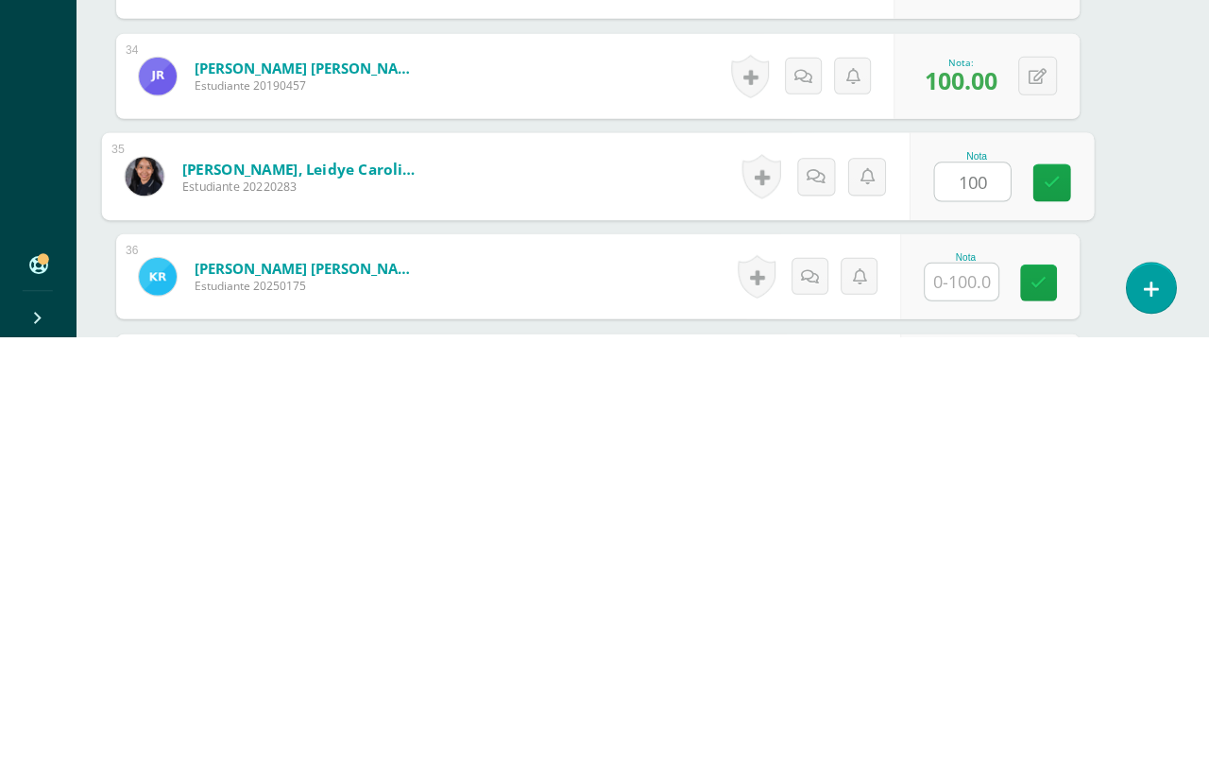
type input "100"
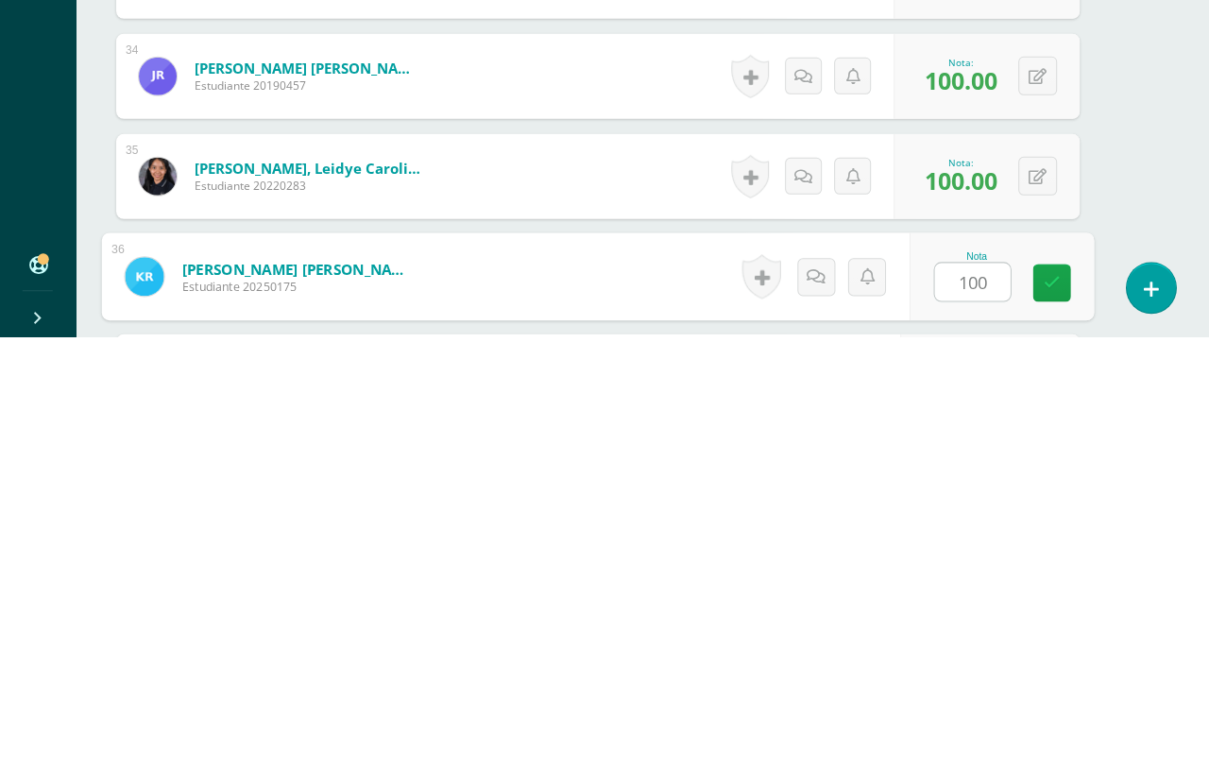
type input "100"
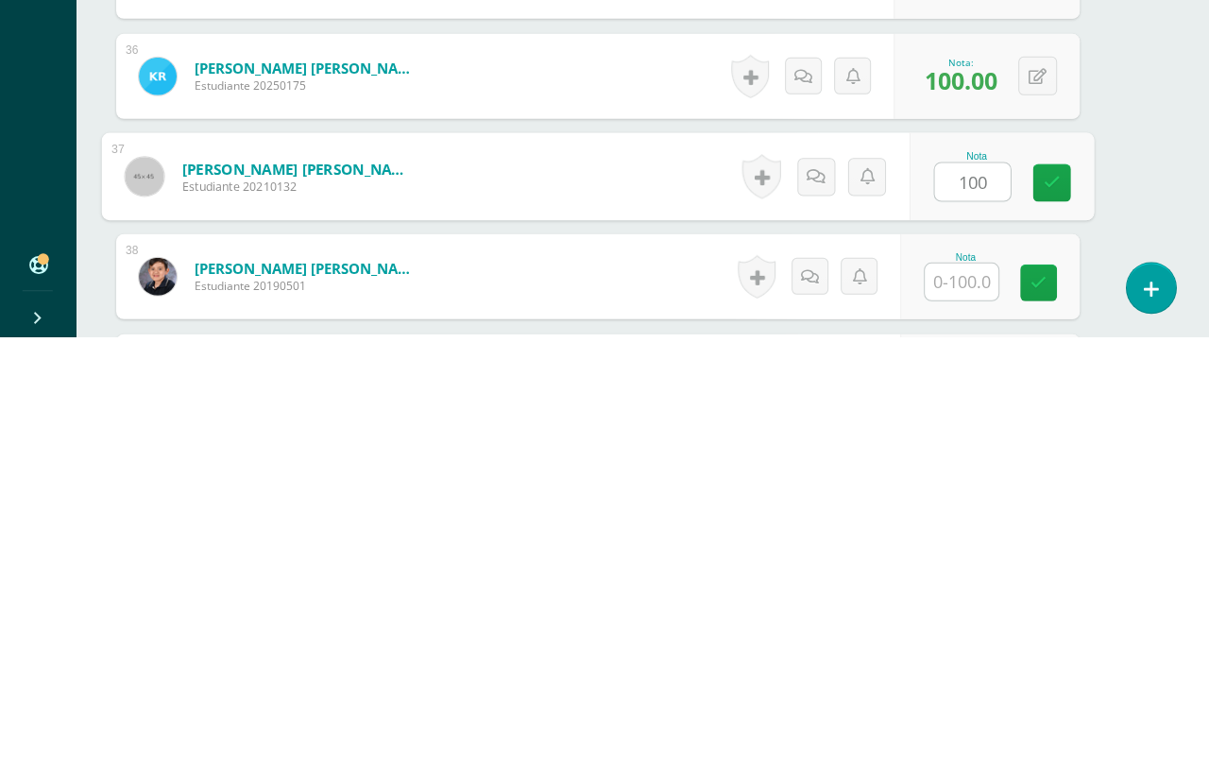
type input "100"
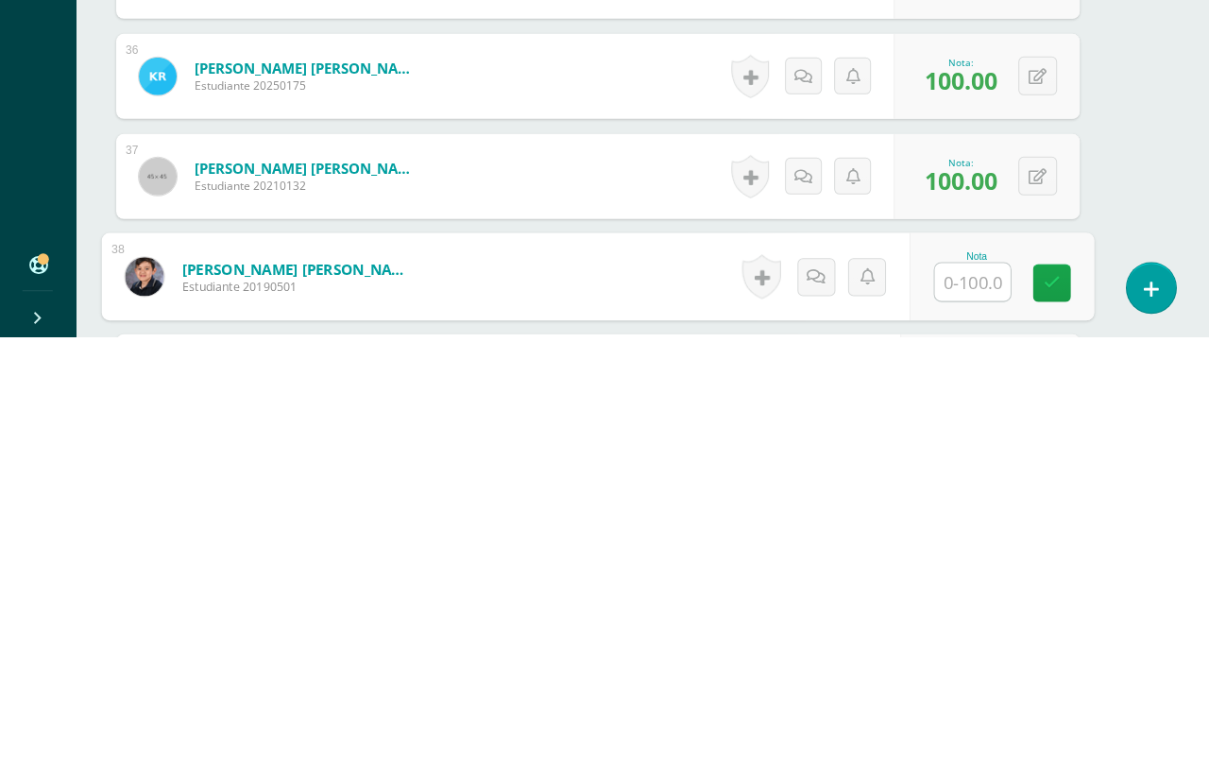
type input "q"
type input "100"
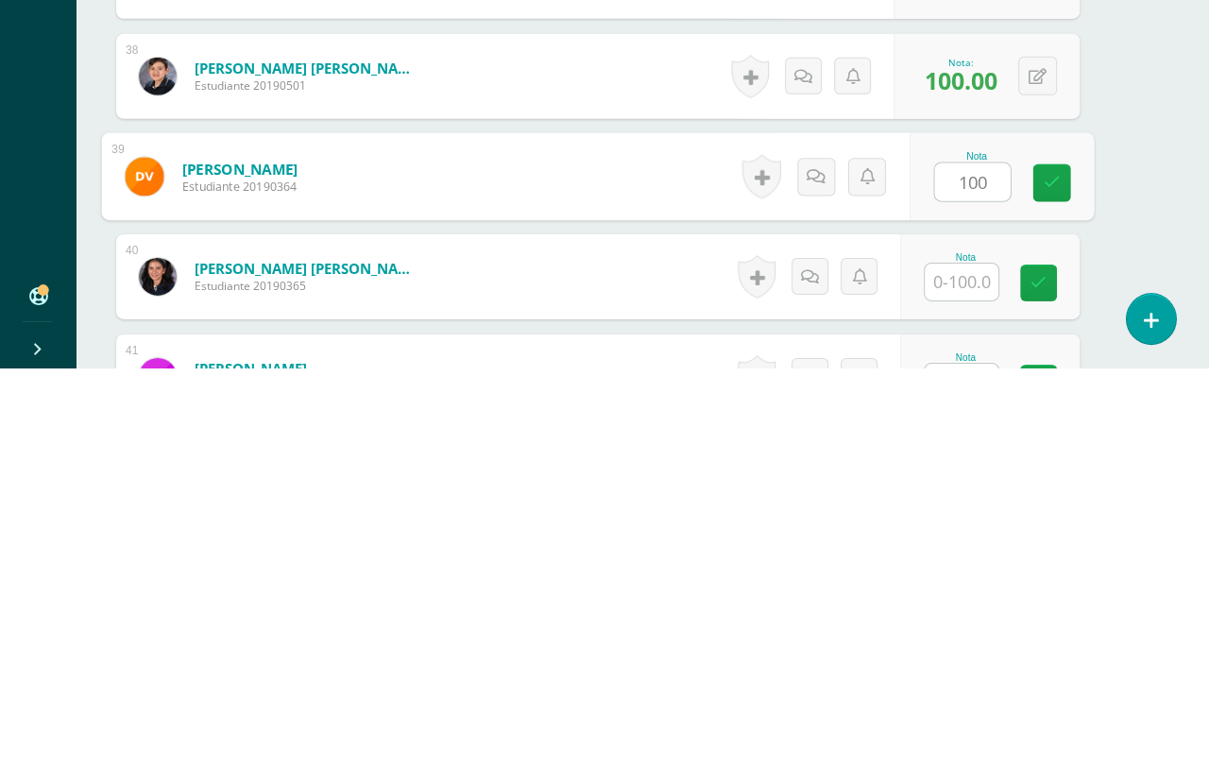
type input "100"
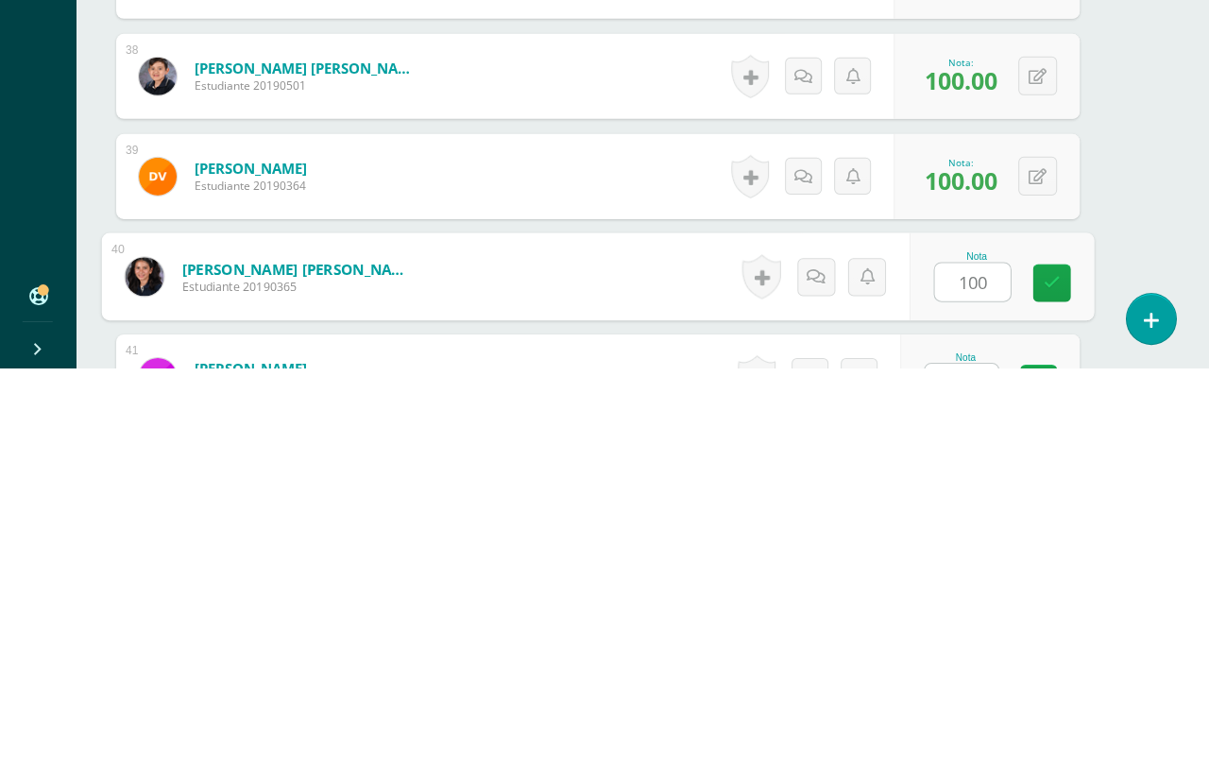
type input "100"
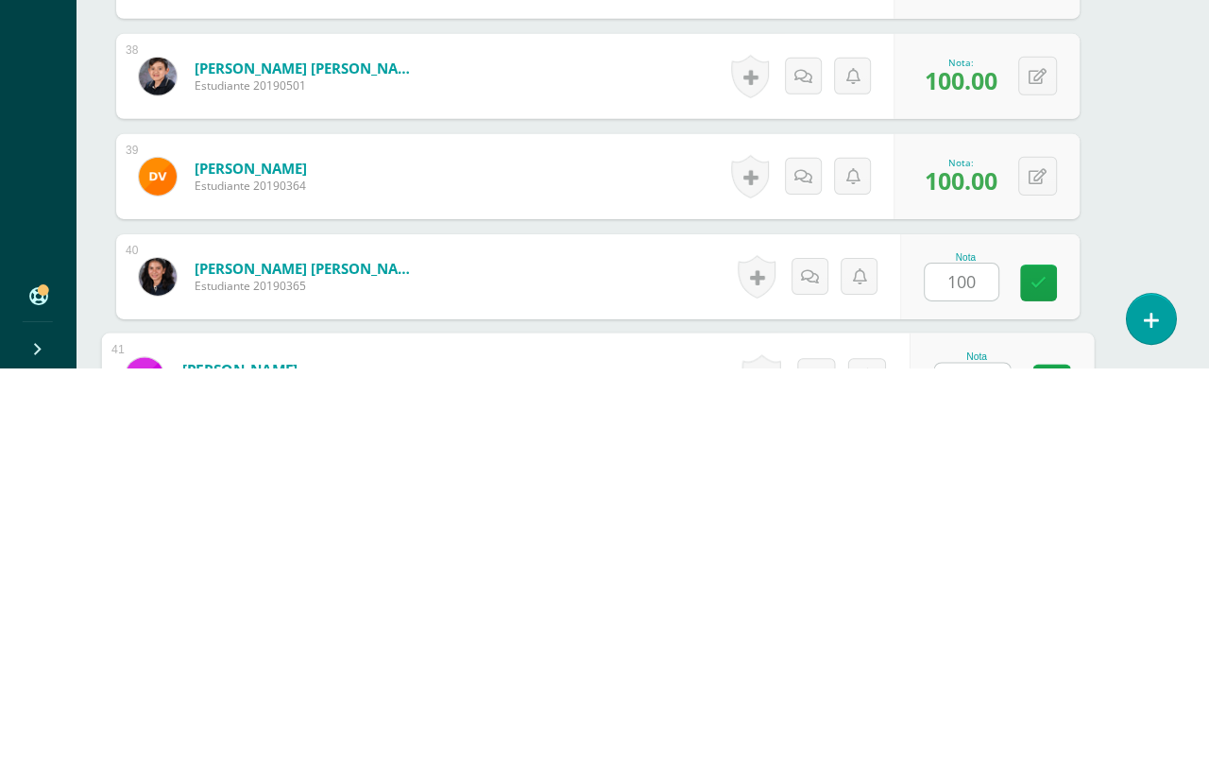
scroll to position [4126, 44]
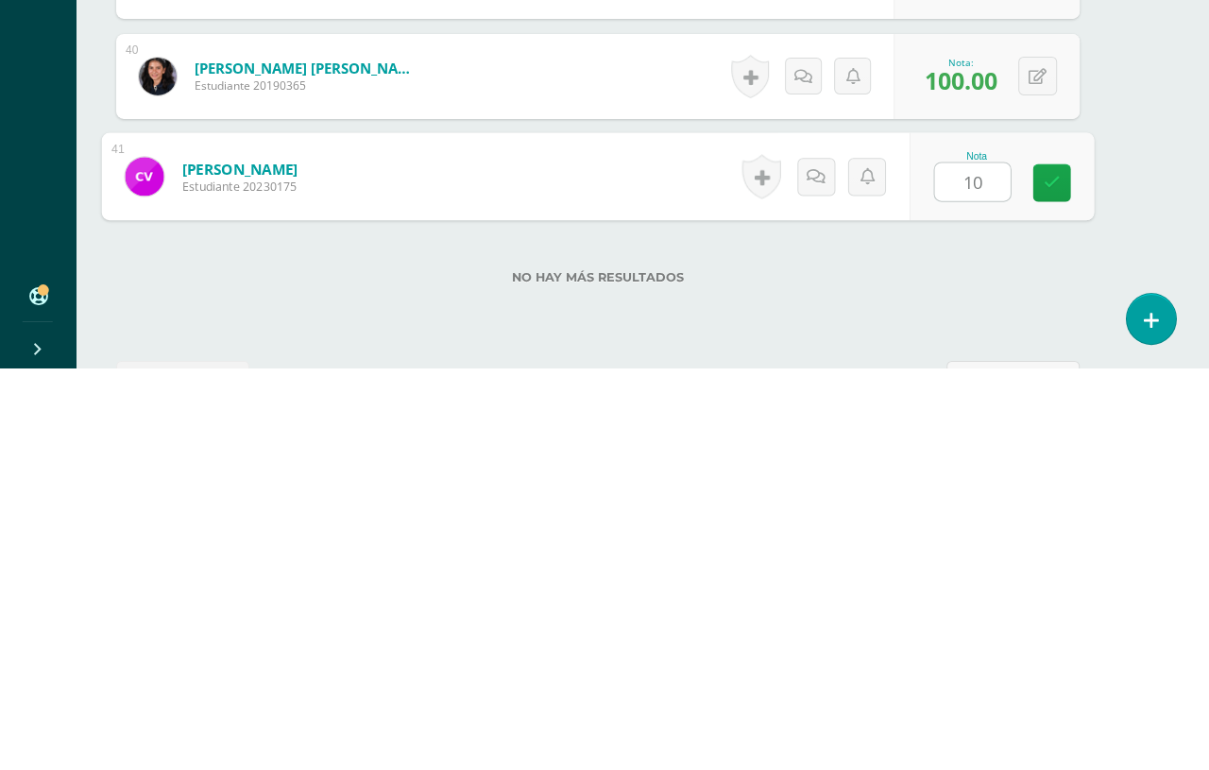
type input "100"
click at [1050, 577] on icon at bounding box center [1052, 585] width 17 height 16
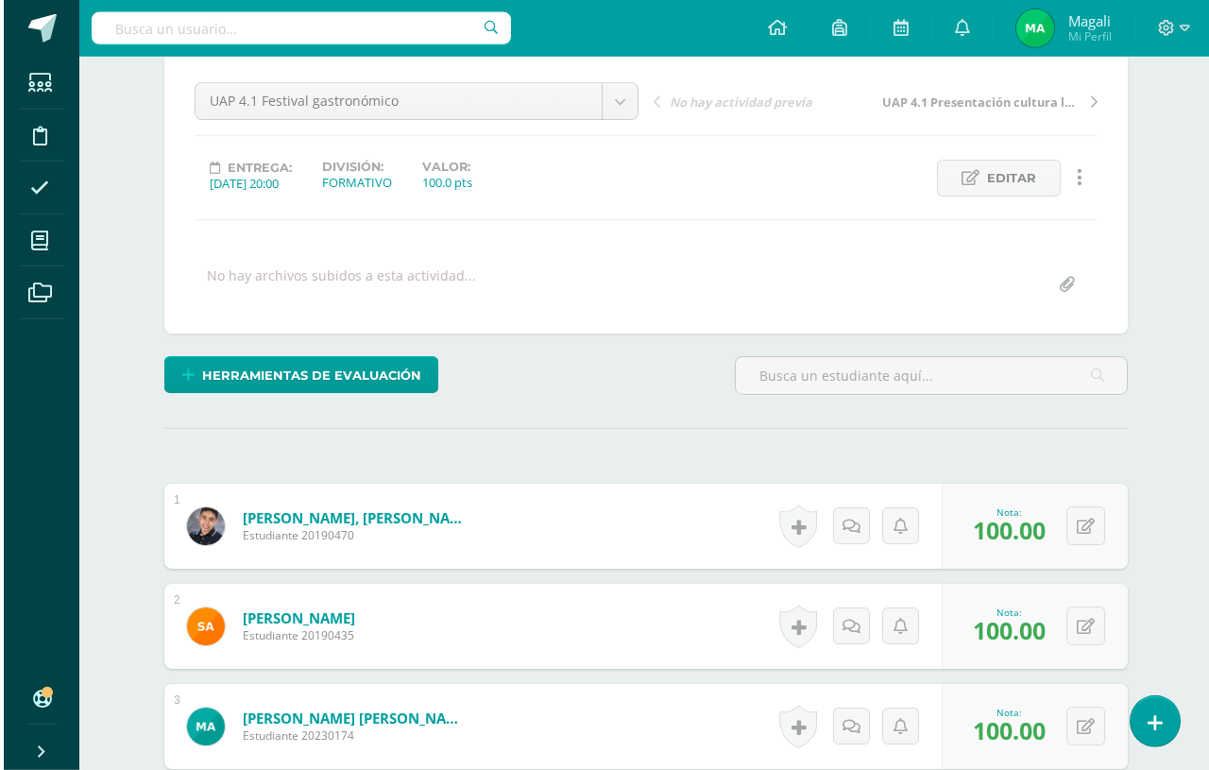
scroll to position [0, 0]
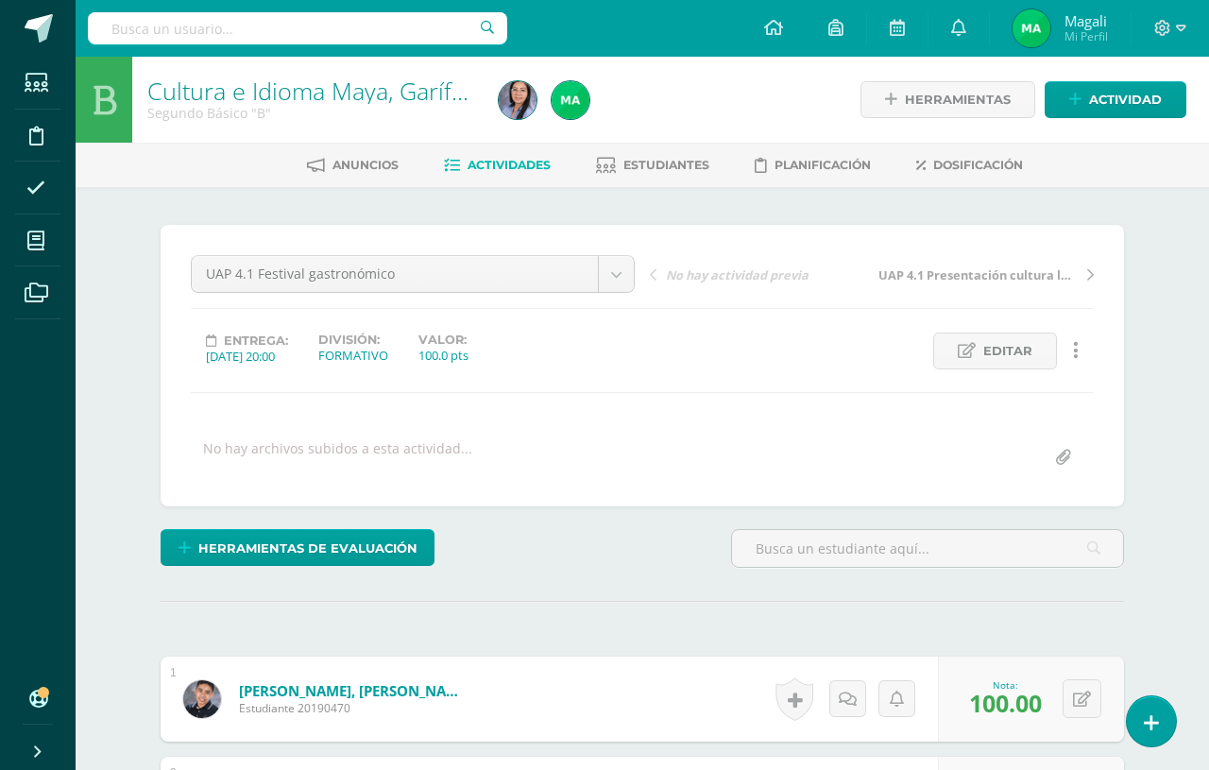
click at [1122, 111] on span "Actividad" at bounding box center [1125, 99] width 73 height 35
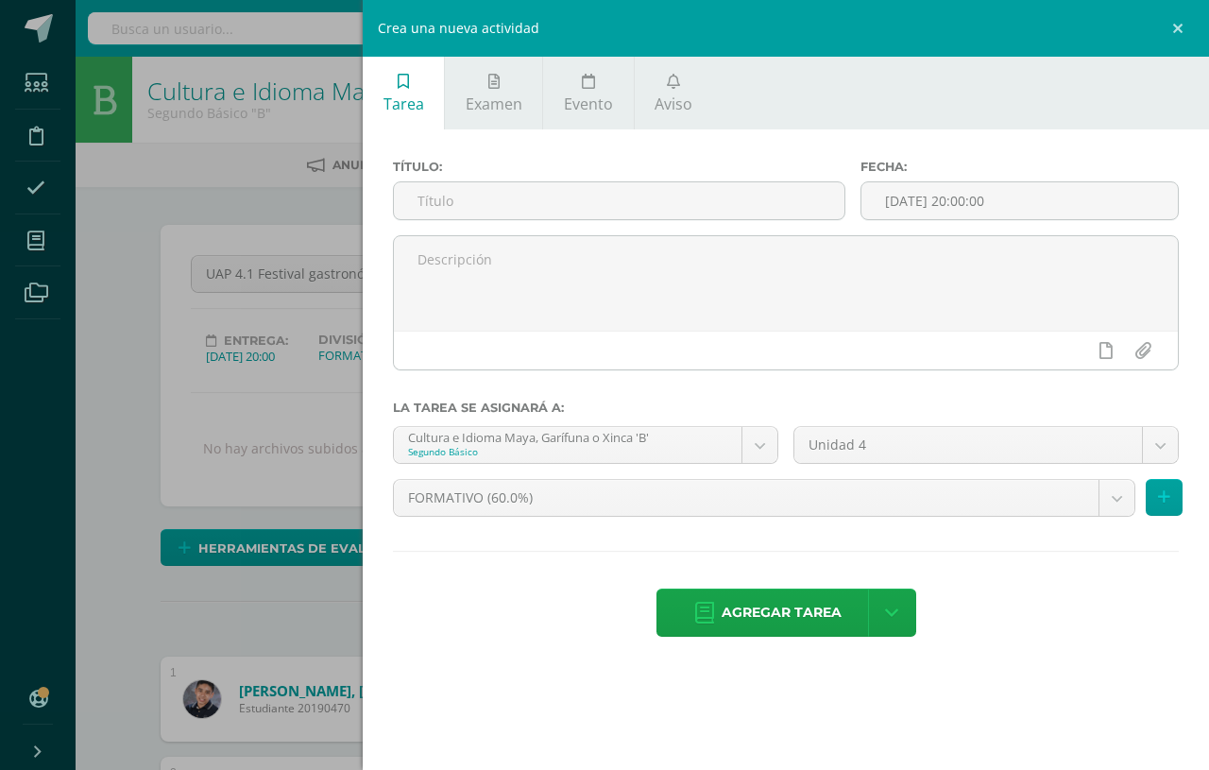
click at [453, 216] on input "text" at bounding box center [619, 200] width 451 height 37
type input "Evaluación final"
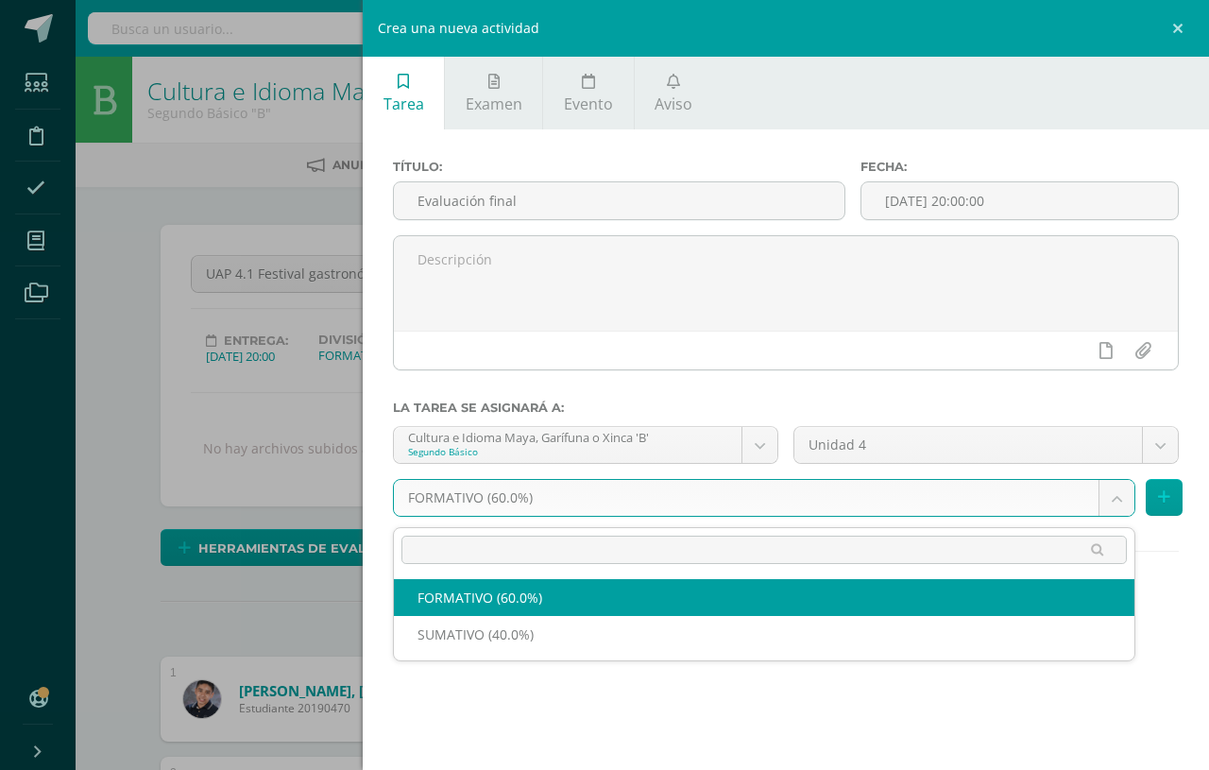
scroll to position [0, 44]
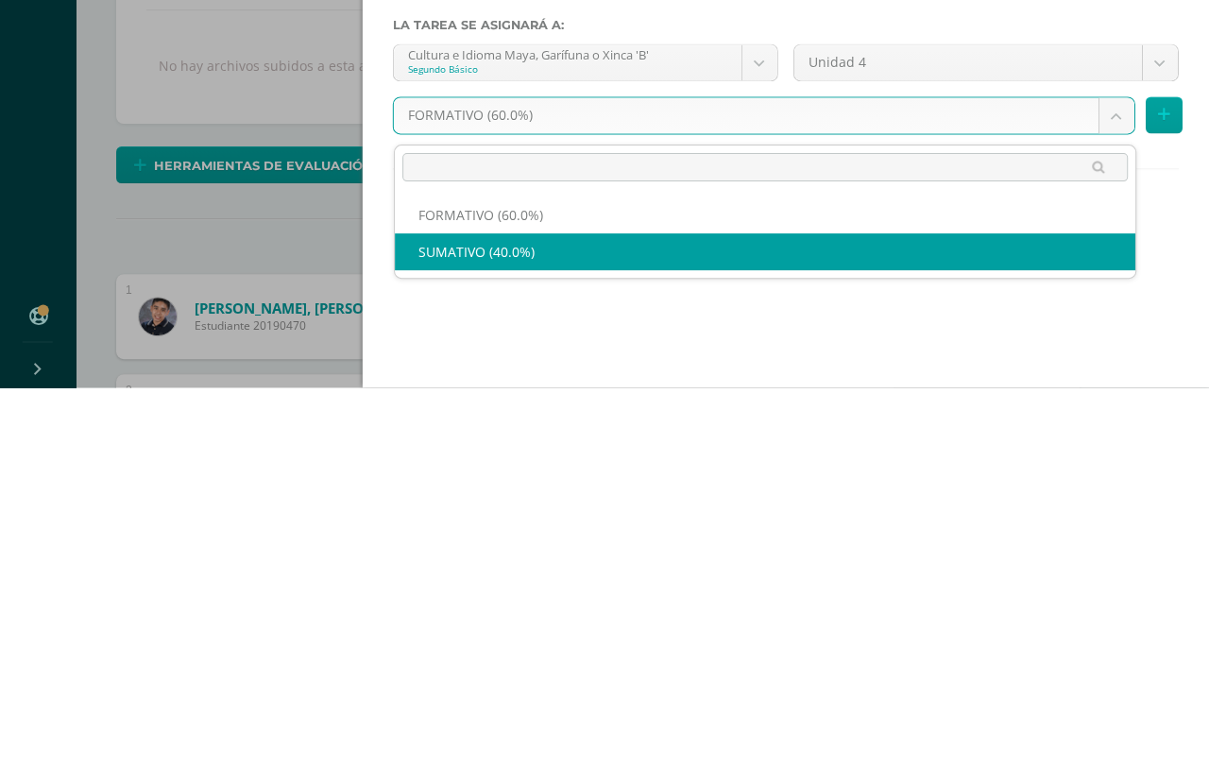
select select "212894"
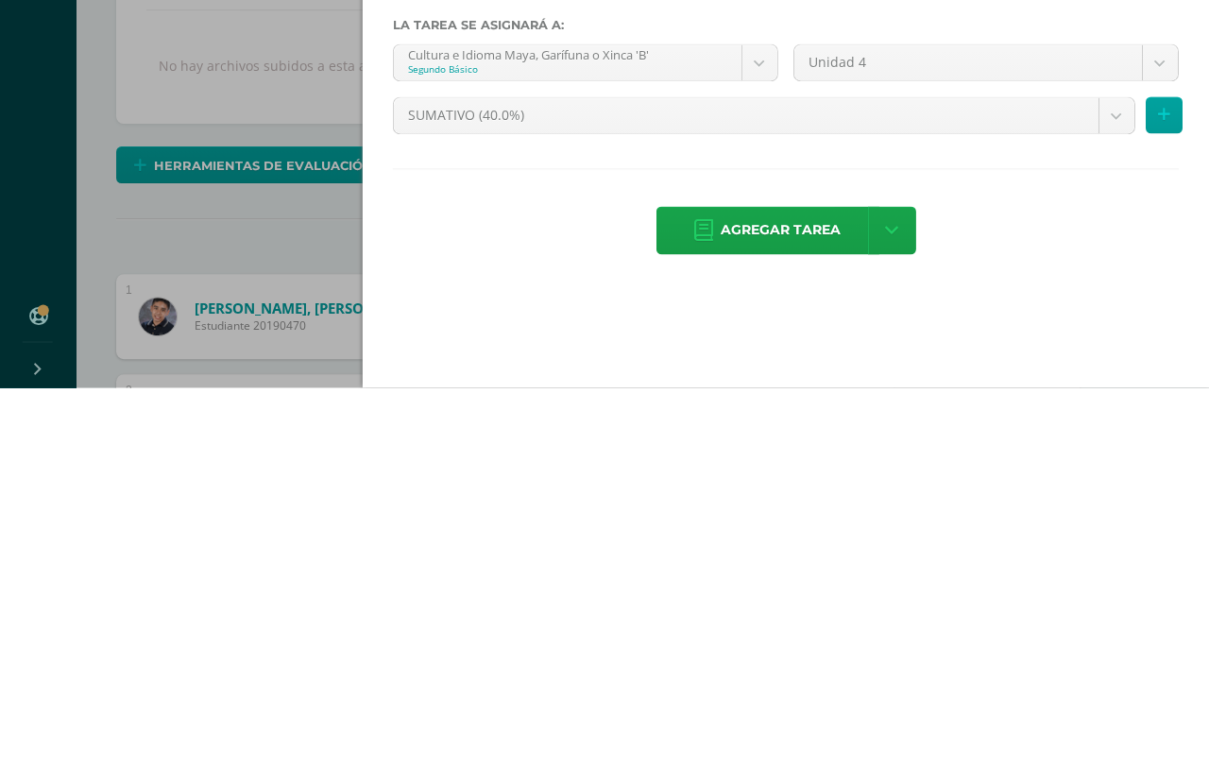
scroll to position [383, 45]
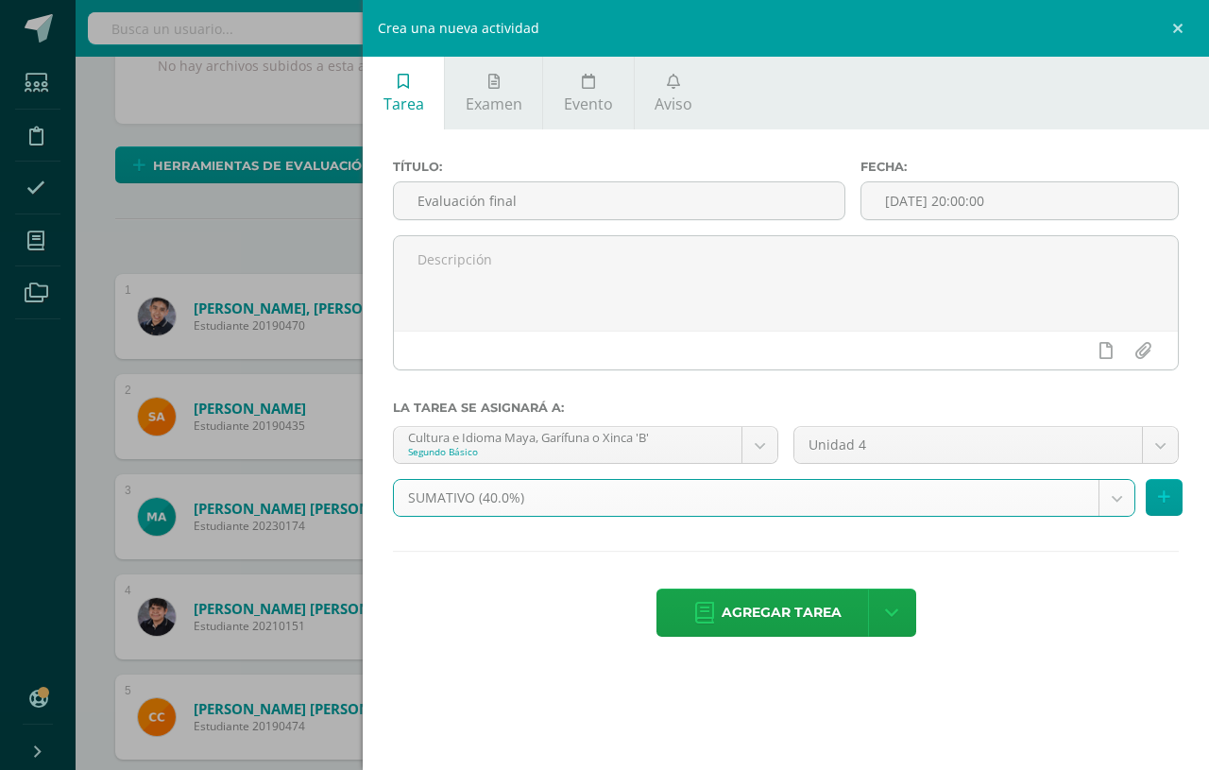
click at [839, 634] on span "Agregar tarea" at bounding box center [782, 613] width 120 height 46
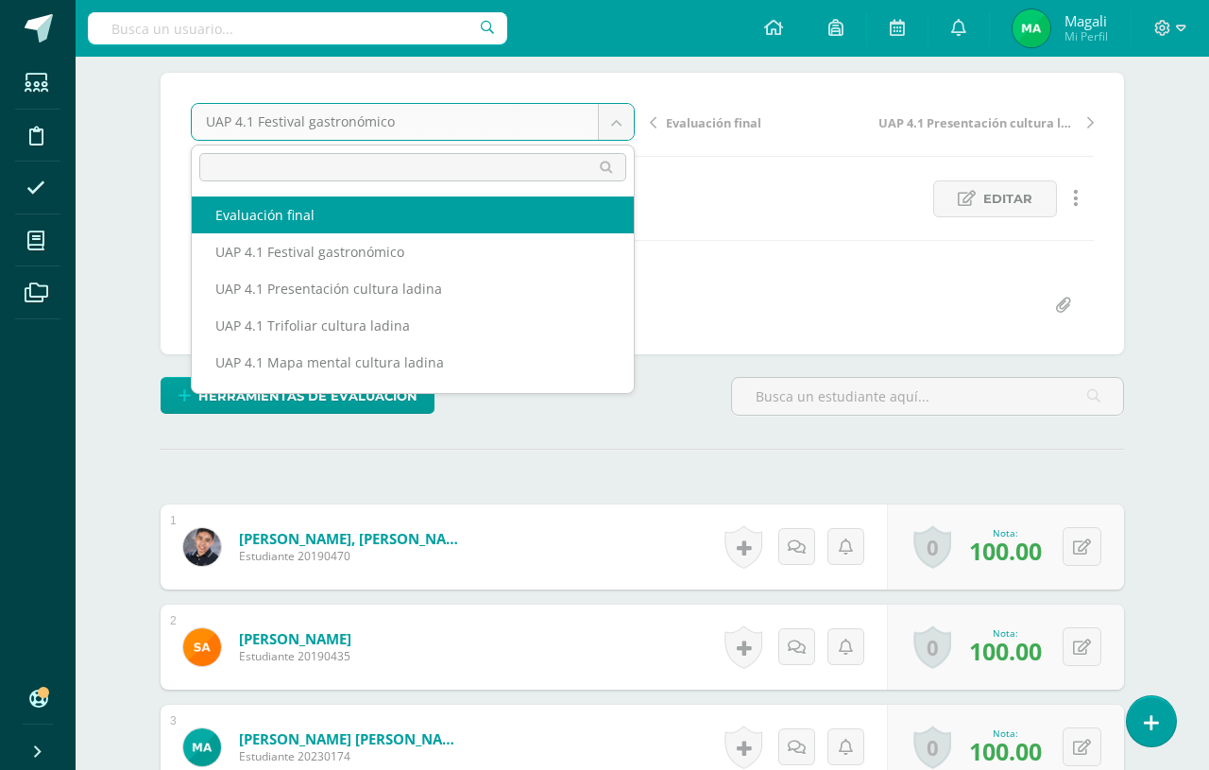
scroll to position [153, 0]
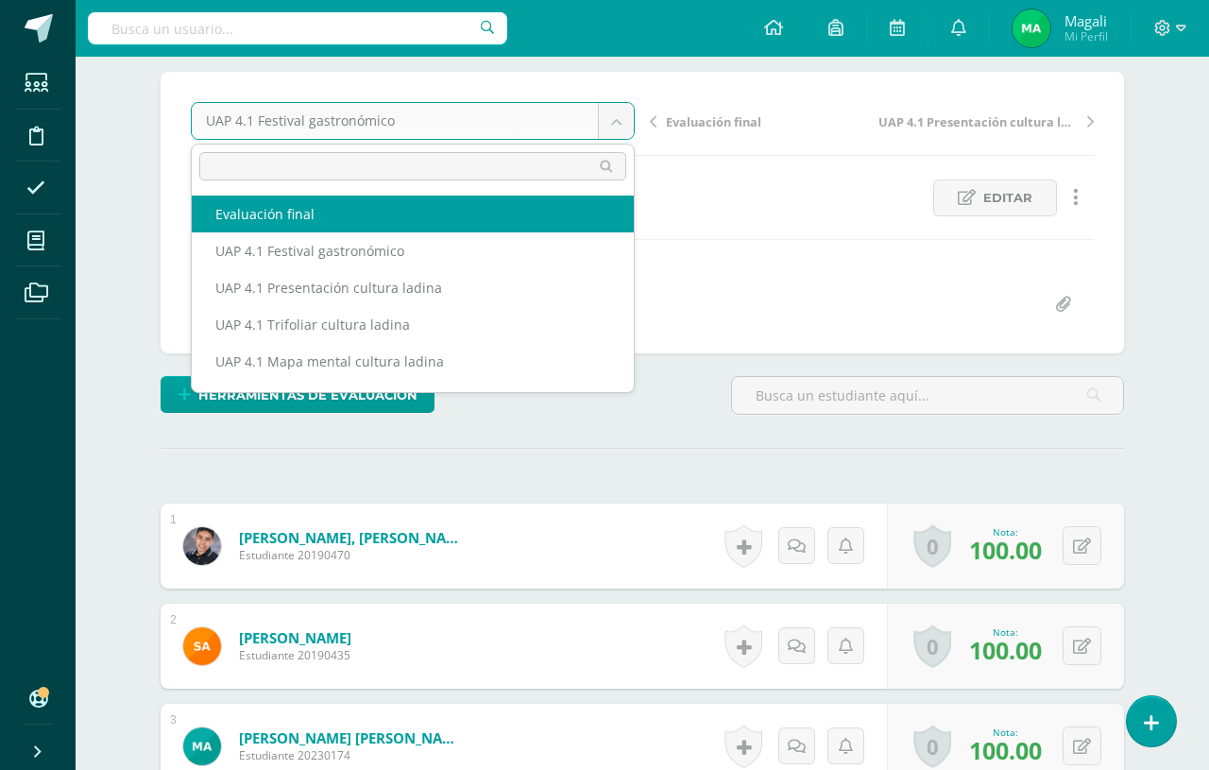
select select "/dashboard/teacher/grade-activity/228023/"
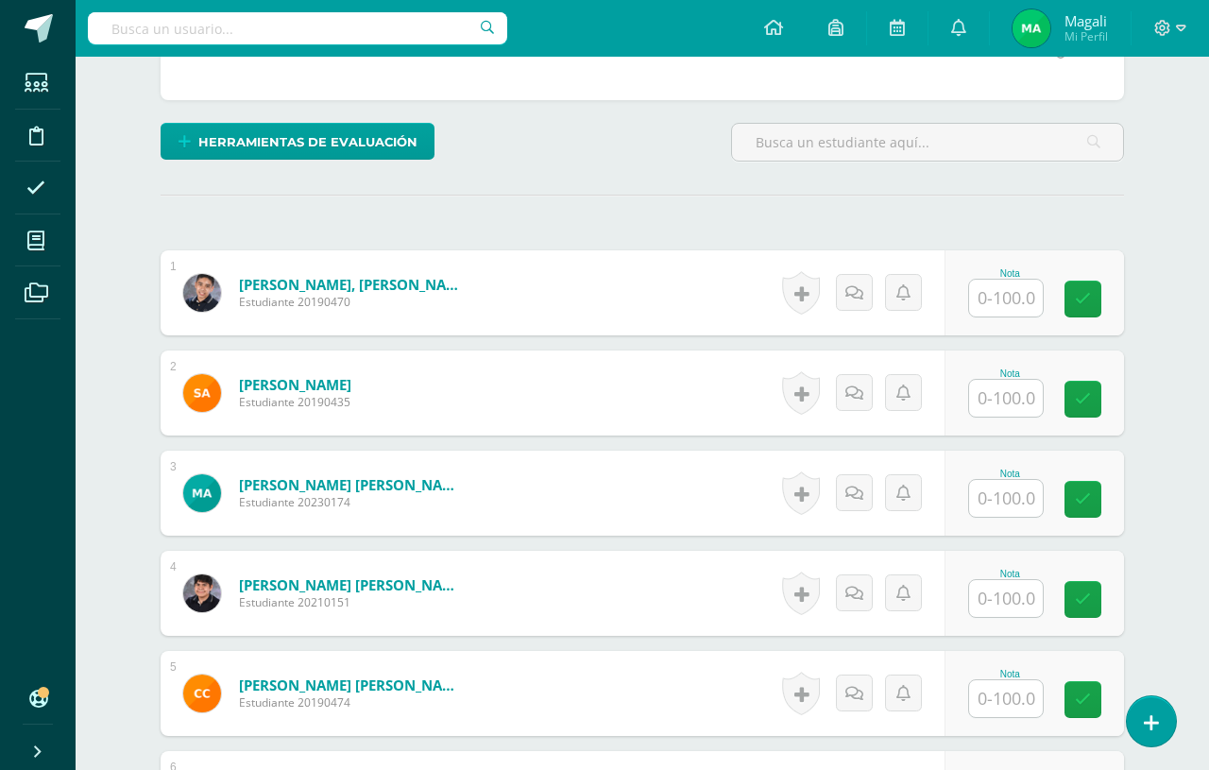
click at [996, 300] on input "text" at bounding box center [1006, 298] width 74 height 37
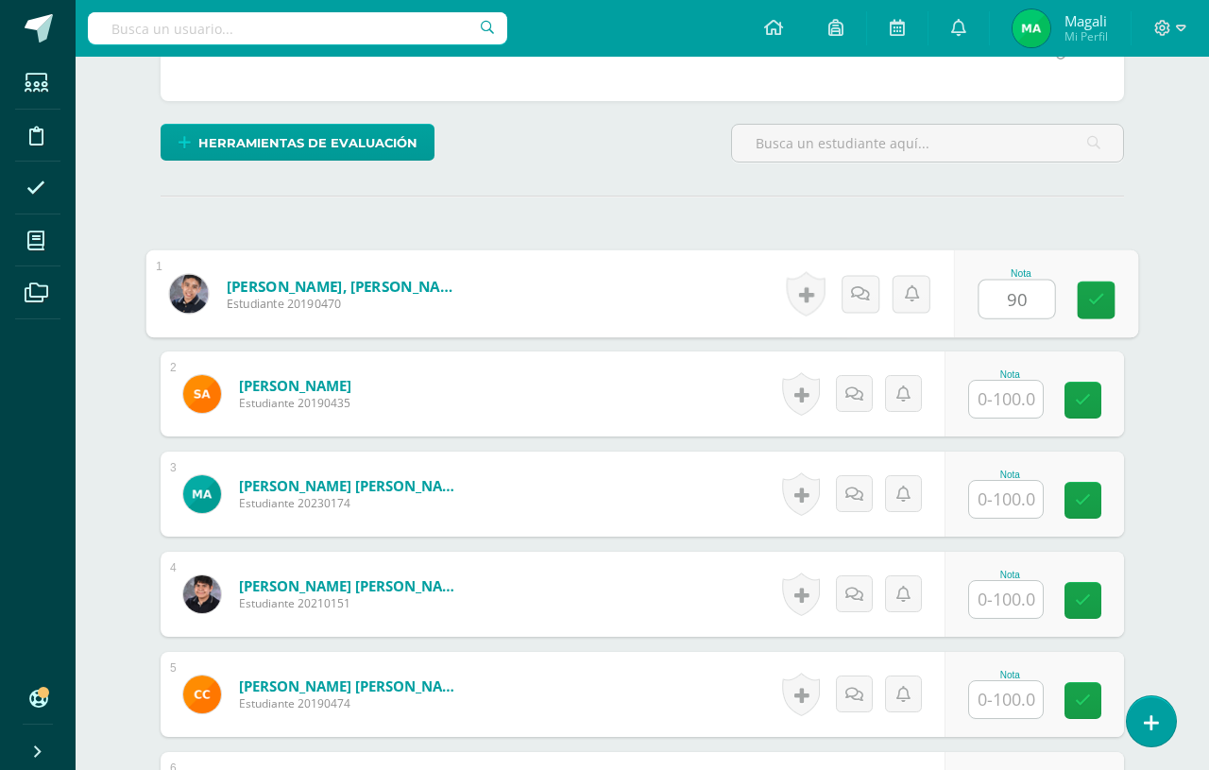
type input "90"
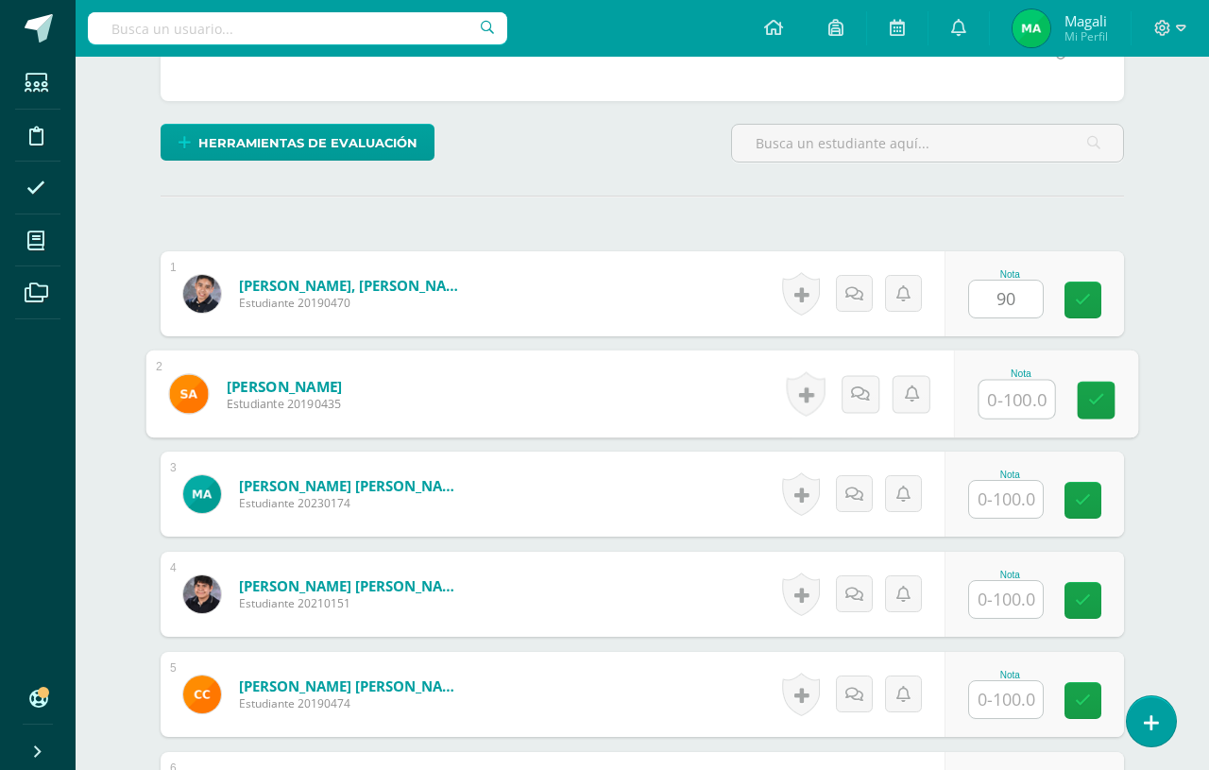
scroll to position [405, 44]
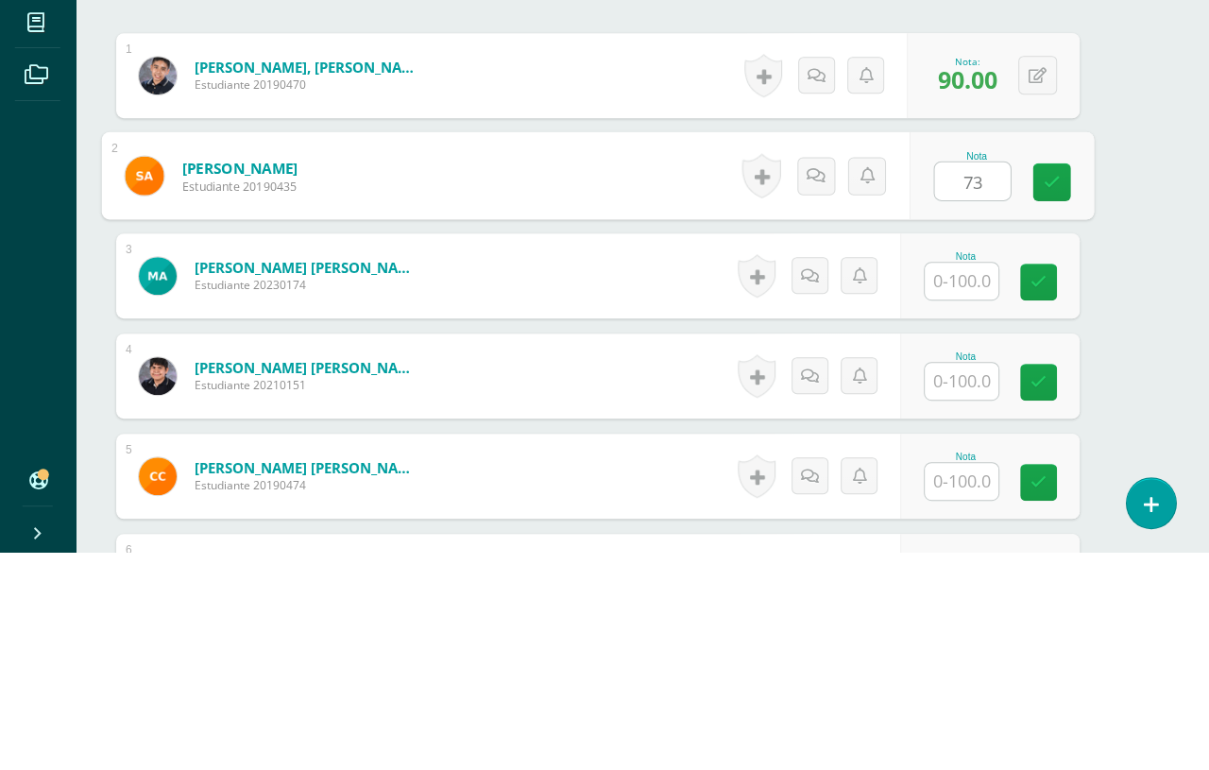
type input "73"
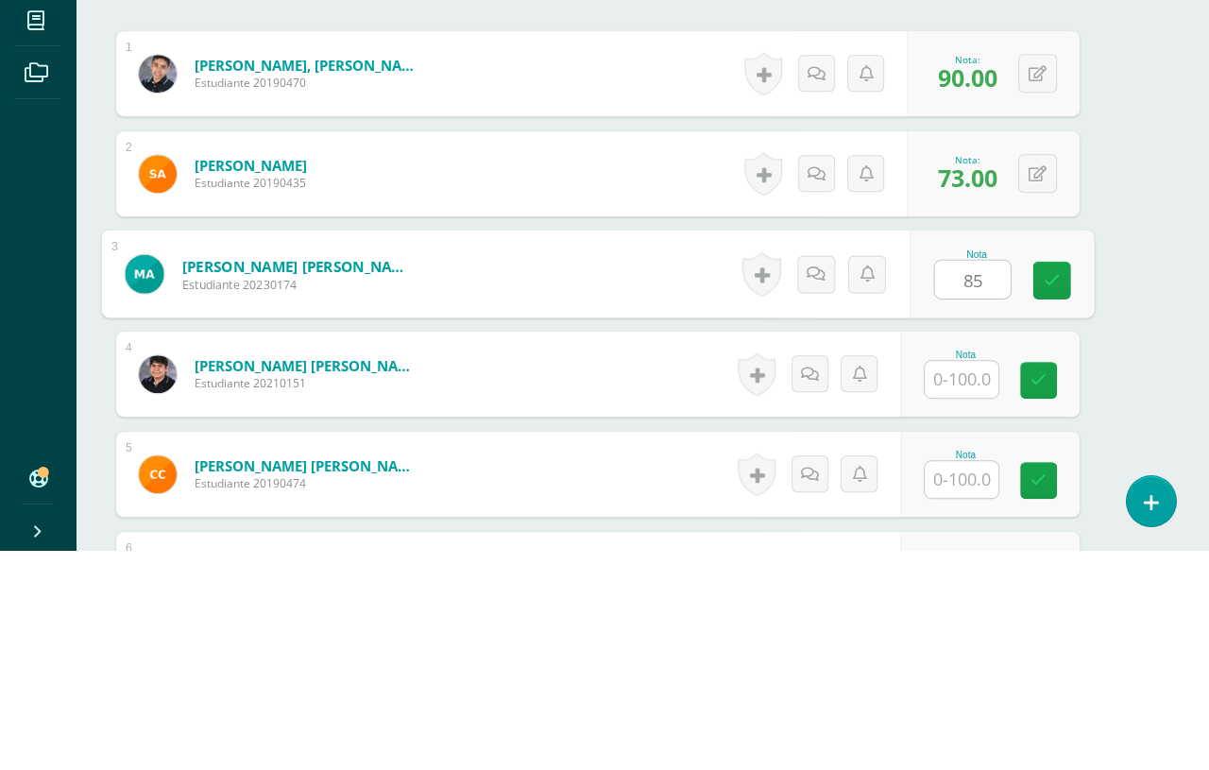
type input "85"
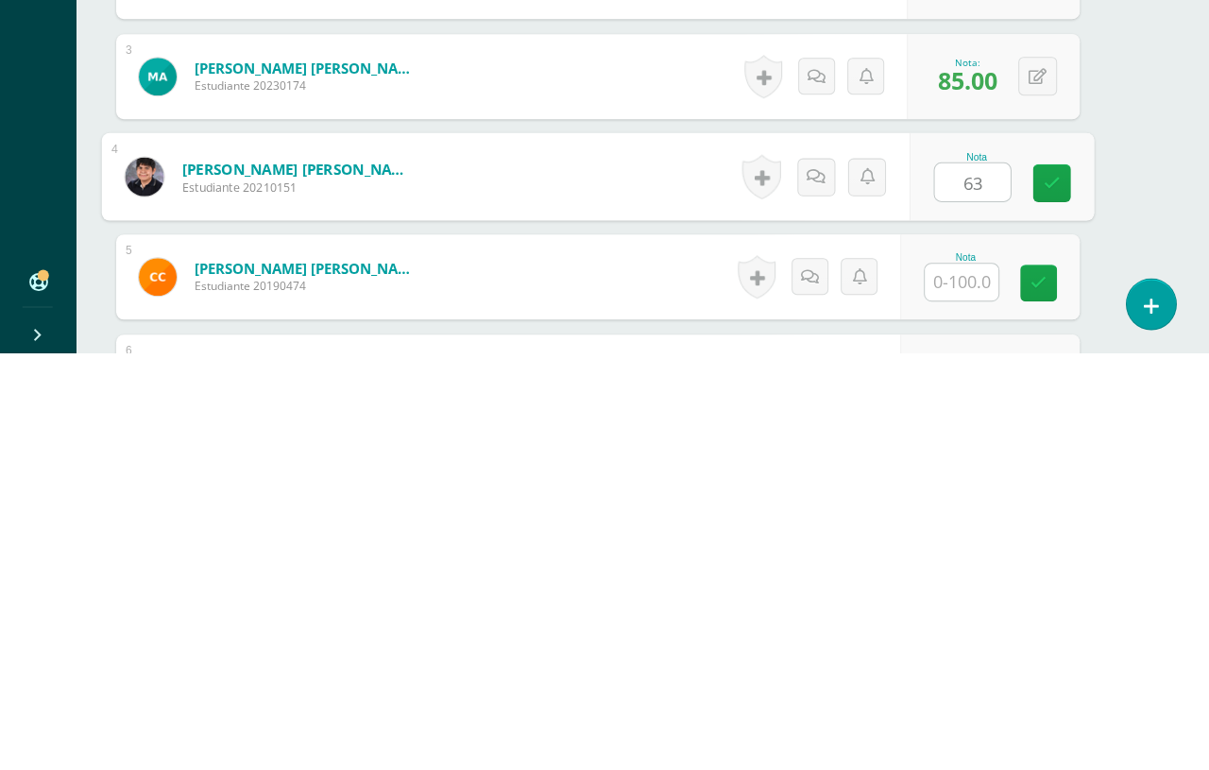
type input "63"
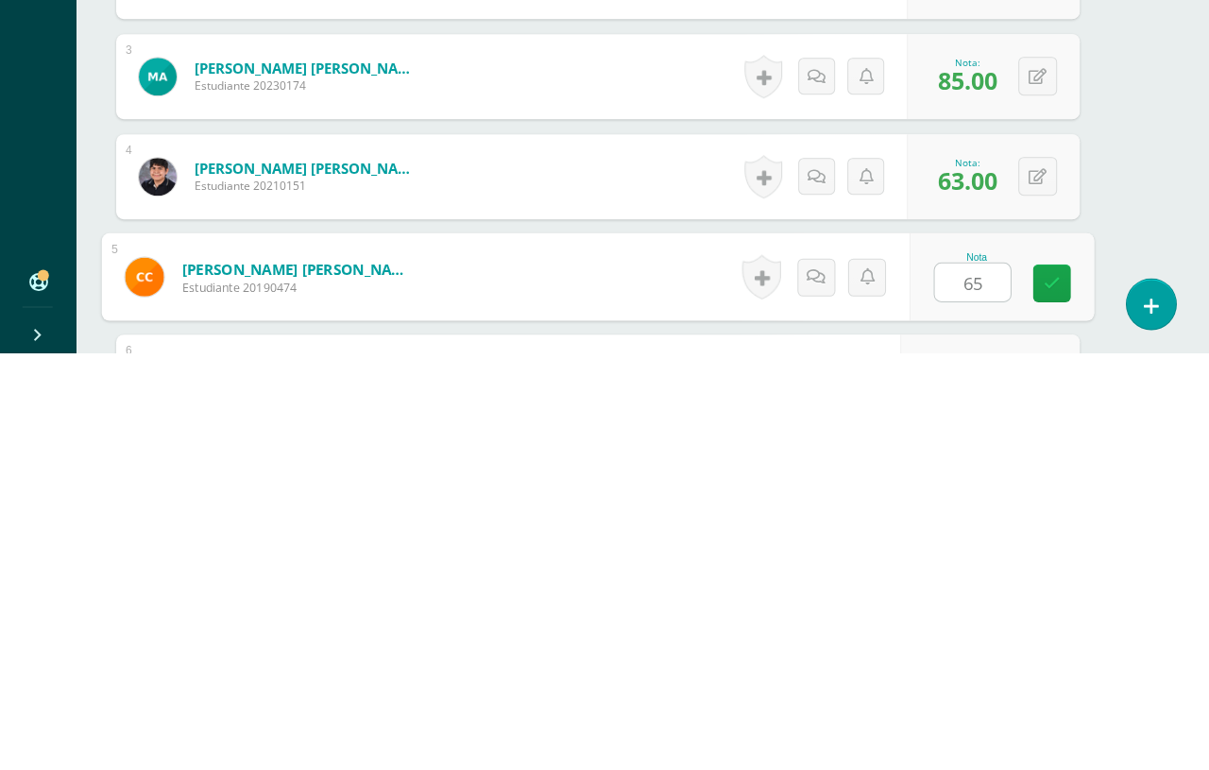
type input "65"
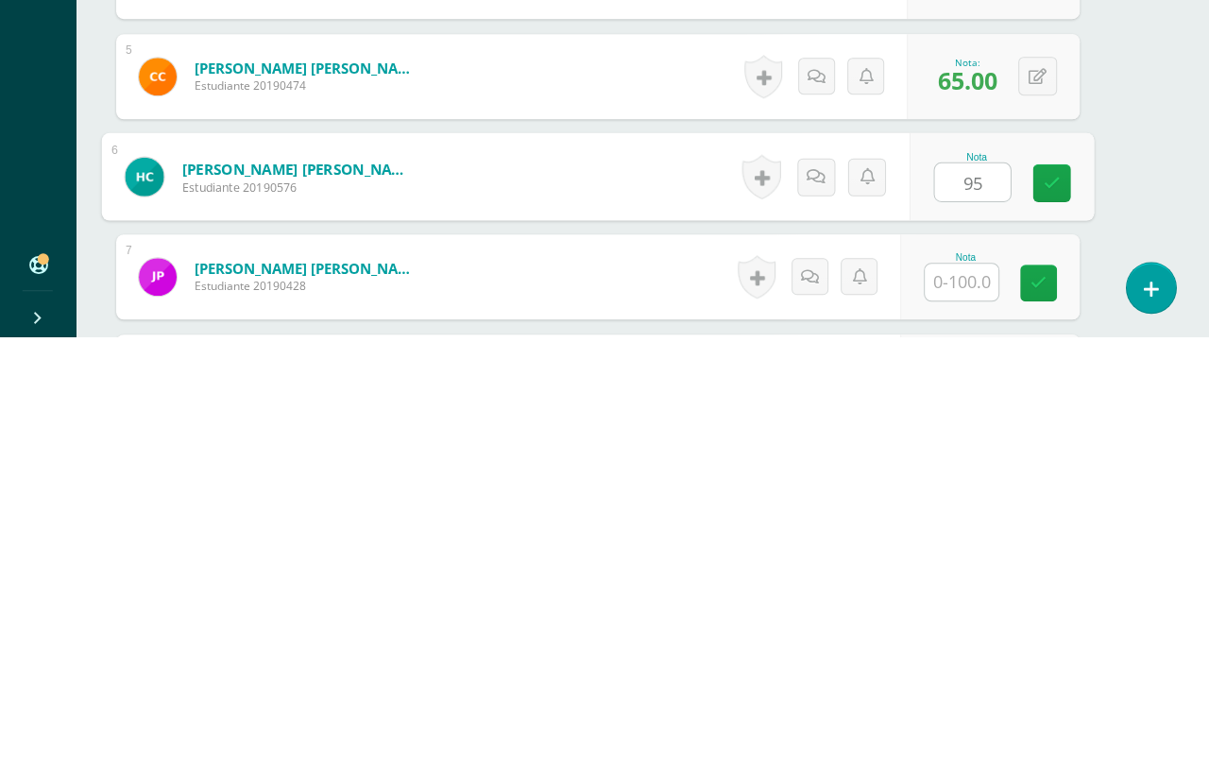
type input "95"
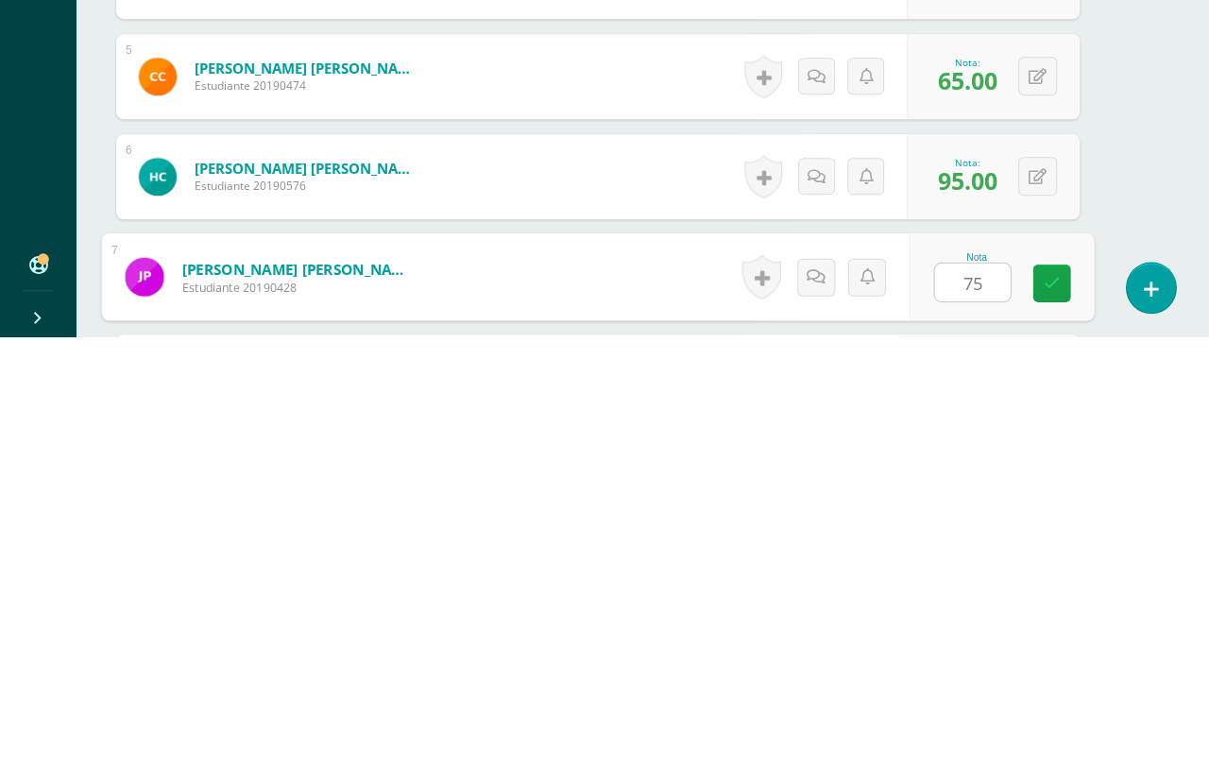
type input "75"
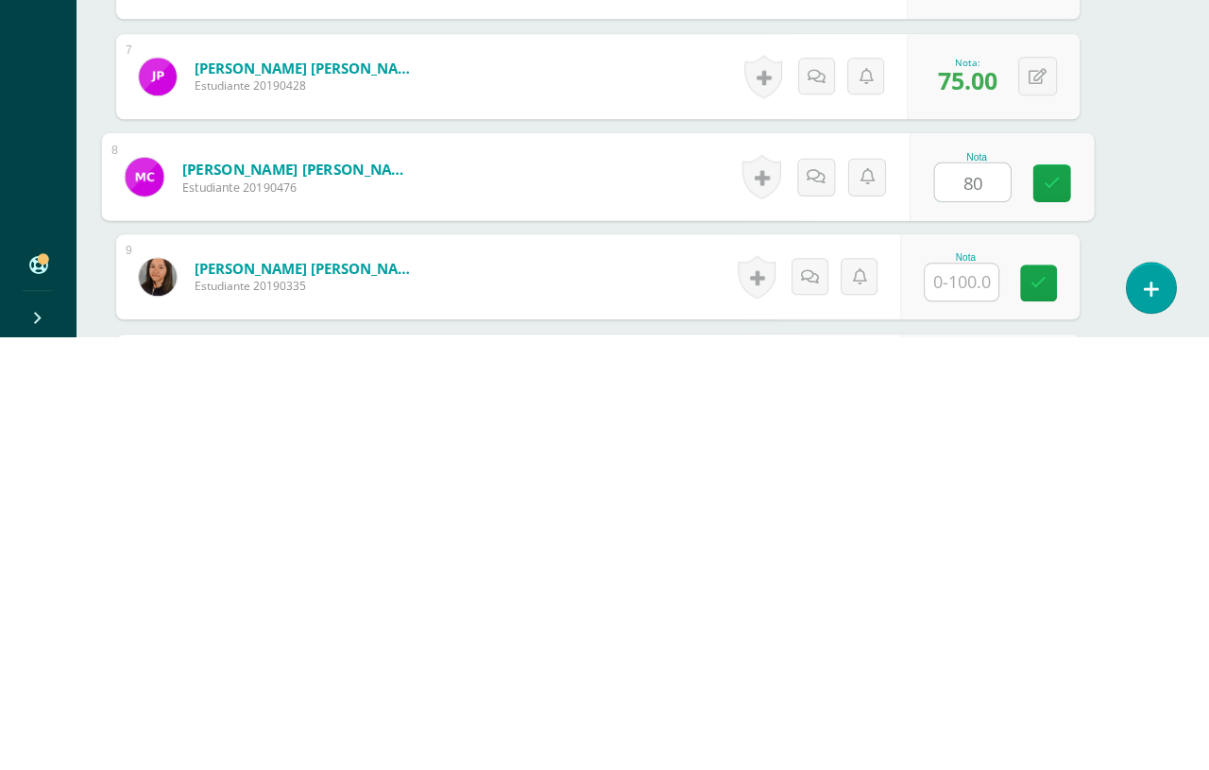
type input "80"
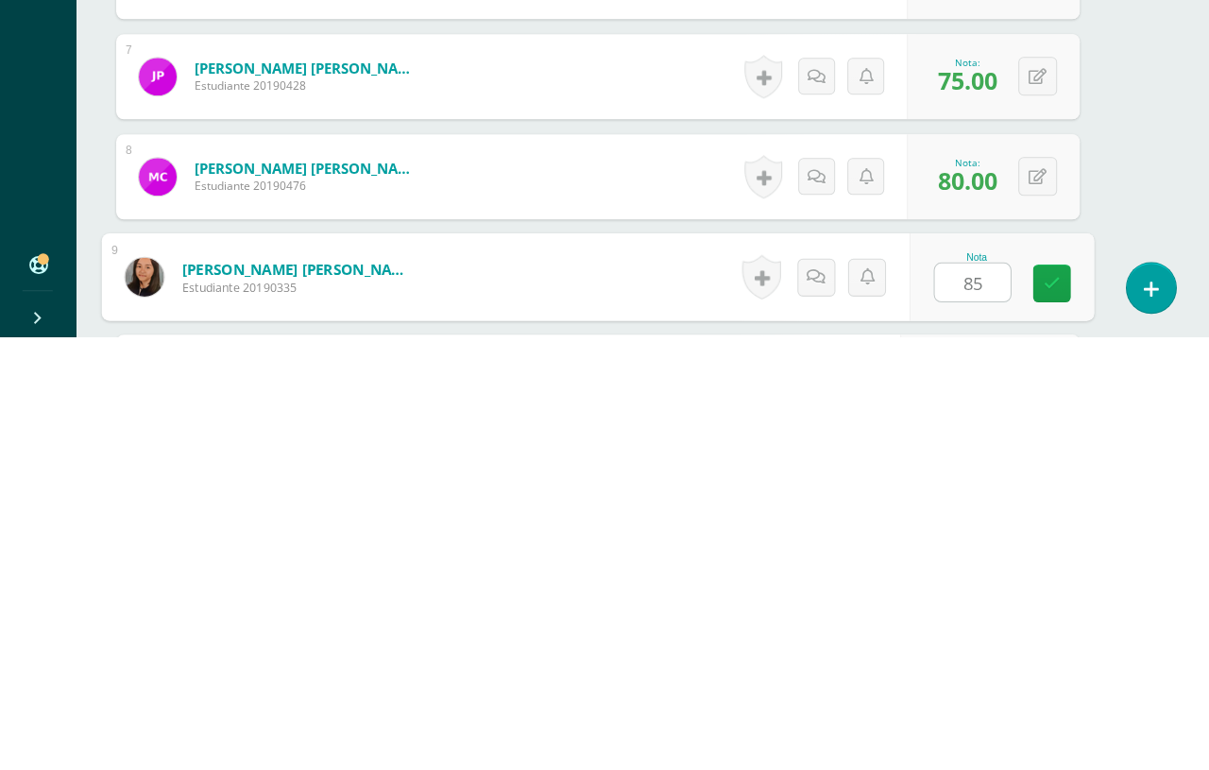
type input "85"
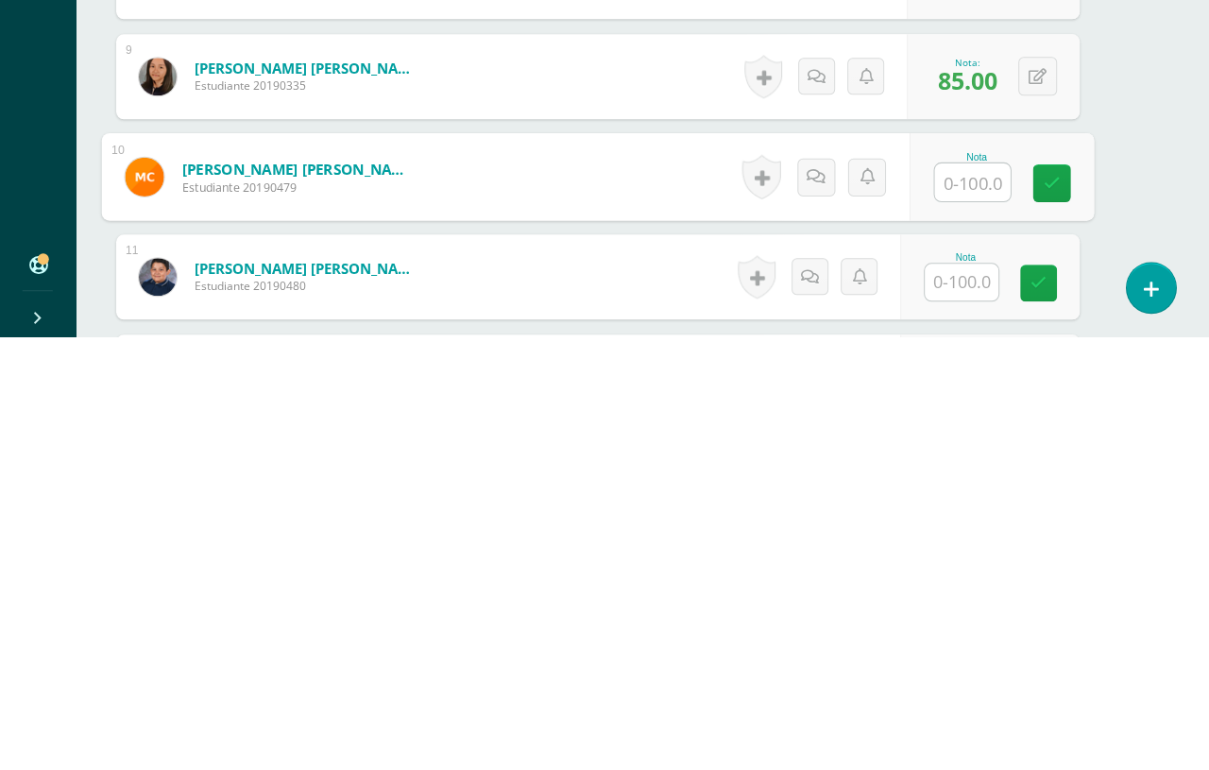
type input "0"
type input "80"
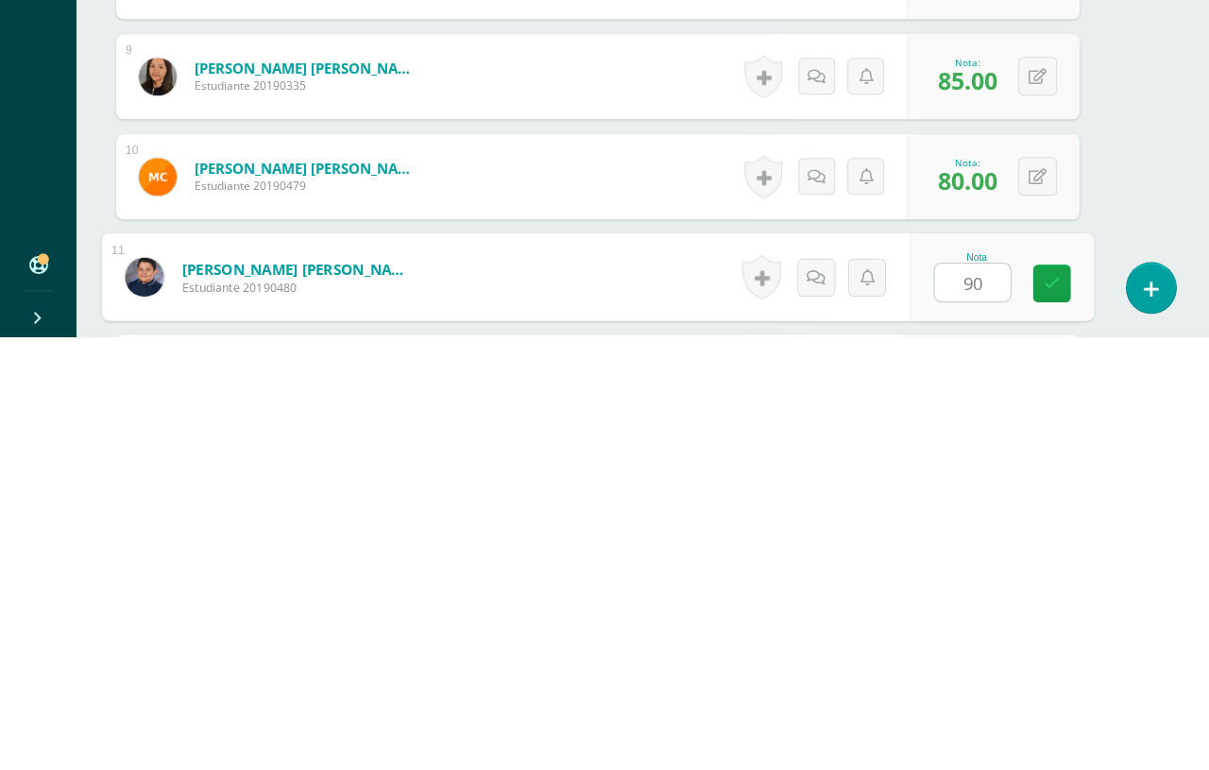
type input "90"
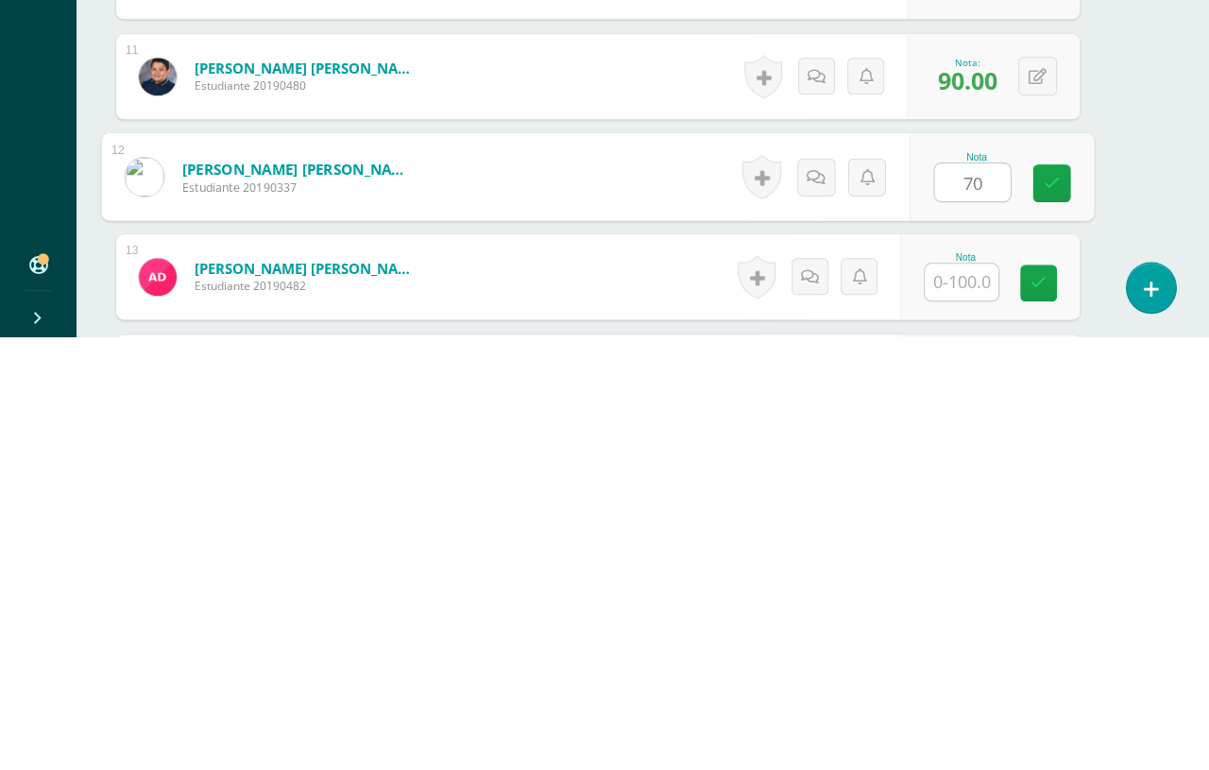
type input "70"
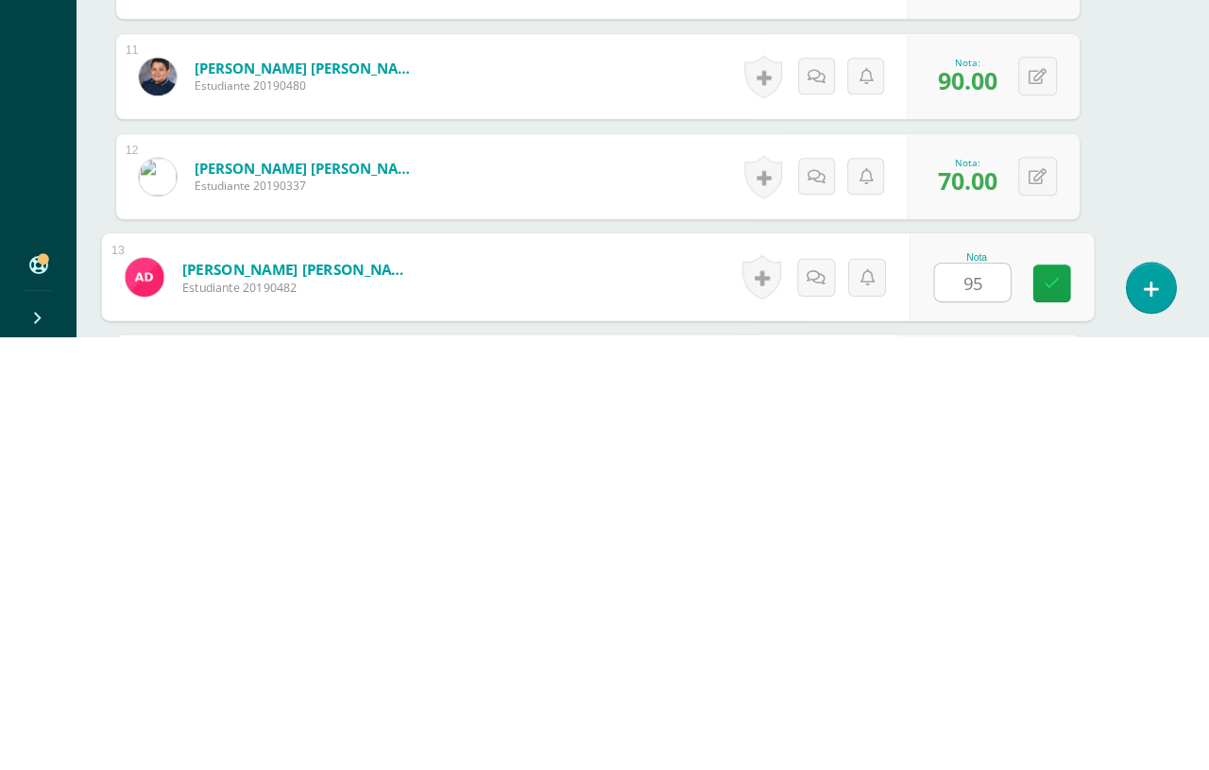
type input "95"
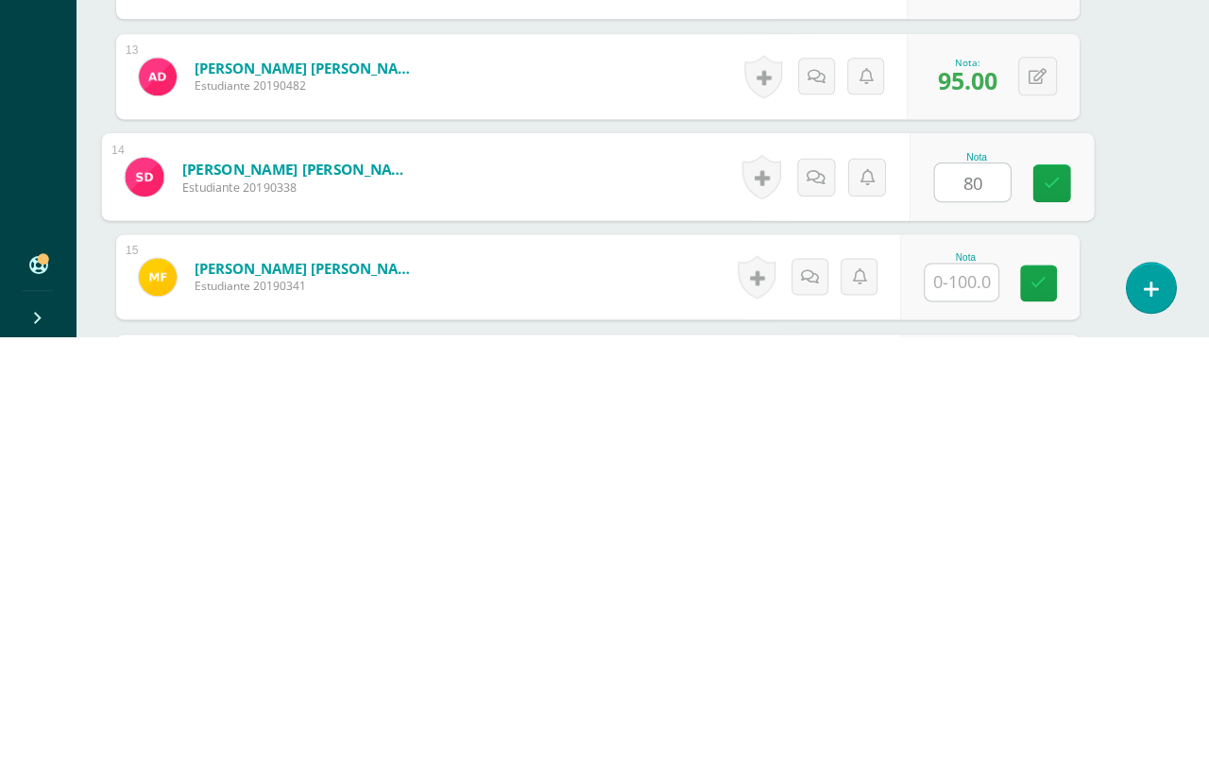
type input "80"
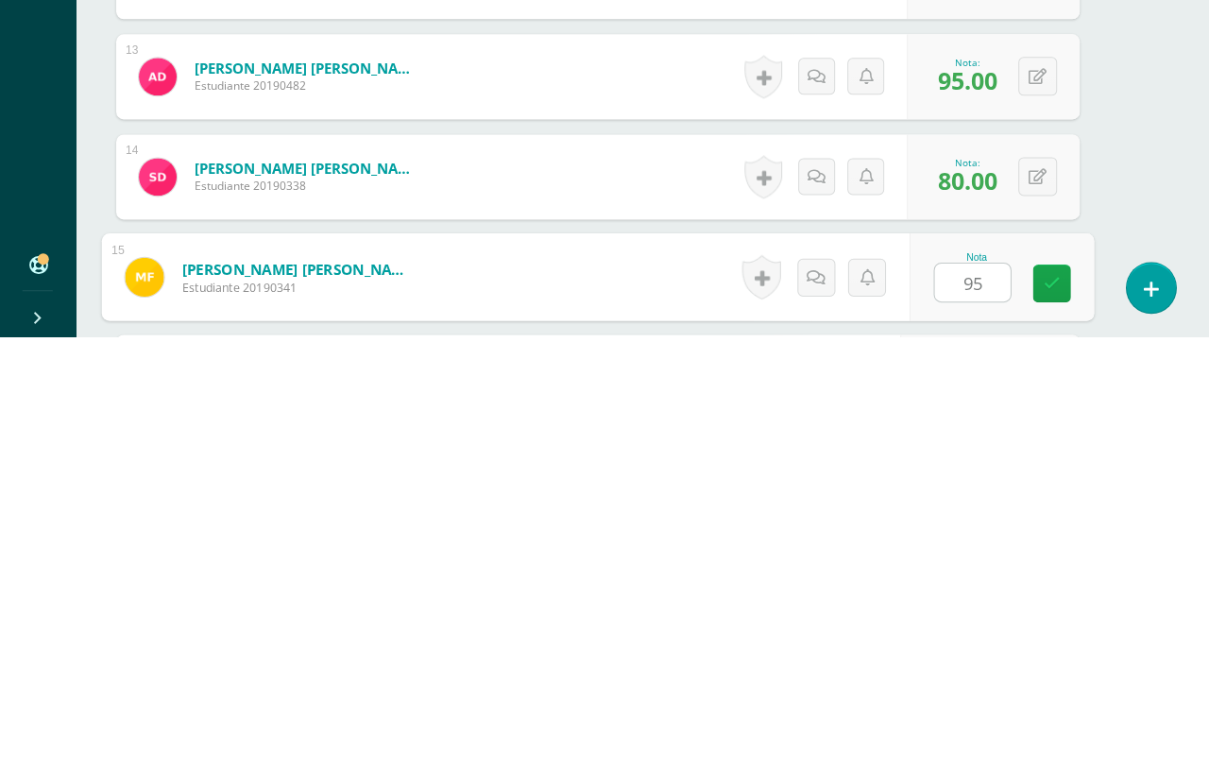
type input "95"
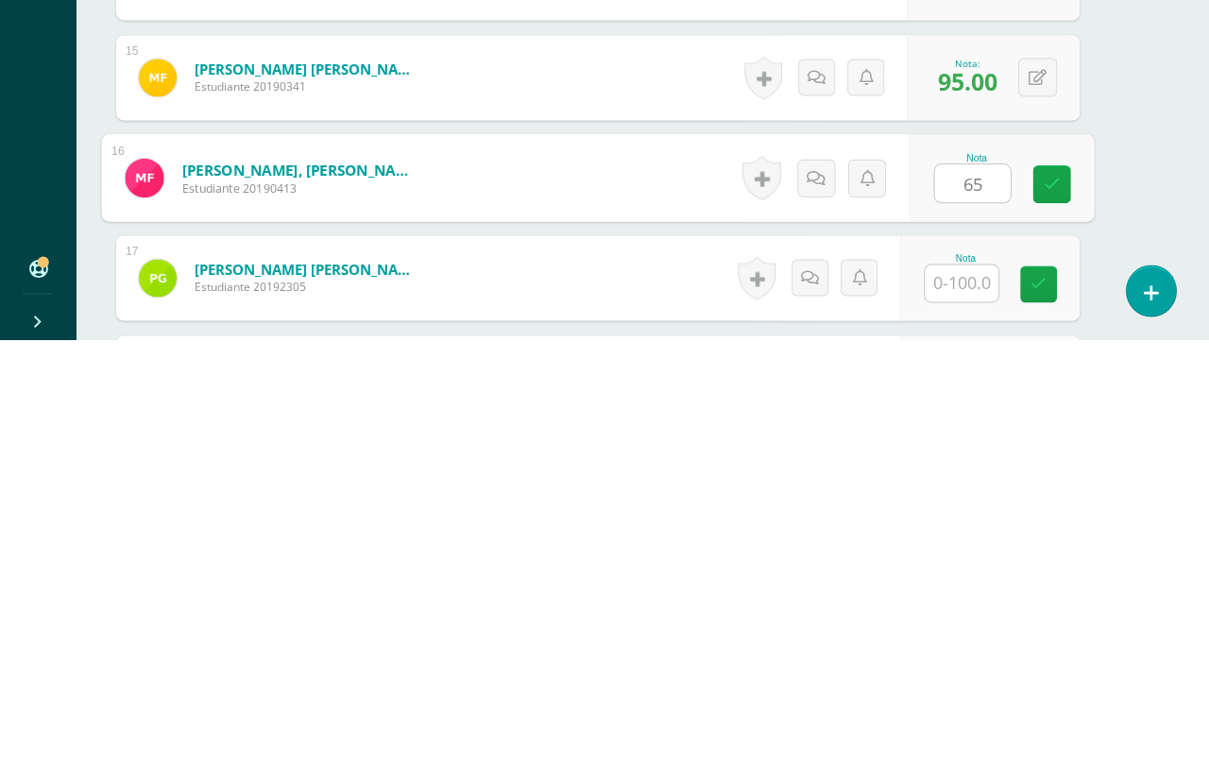
type input "65"
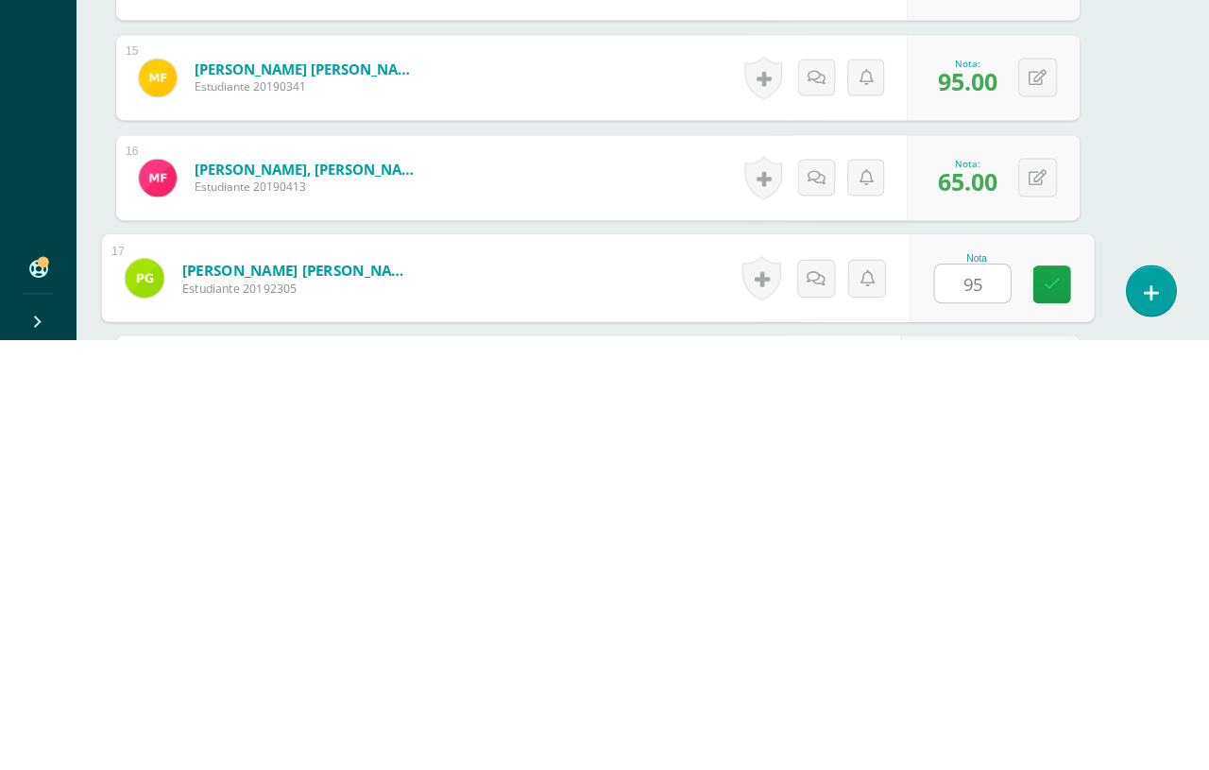
type input "95"
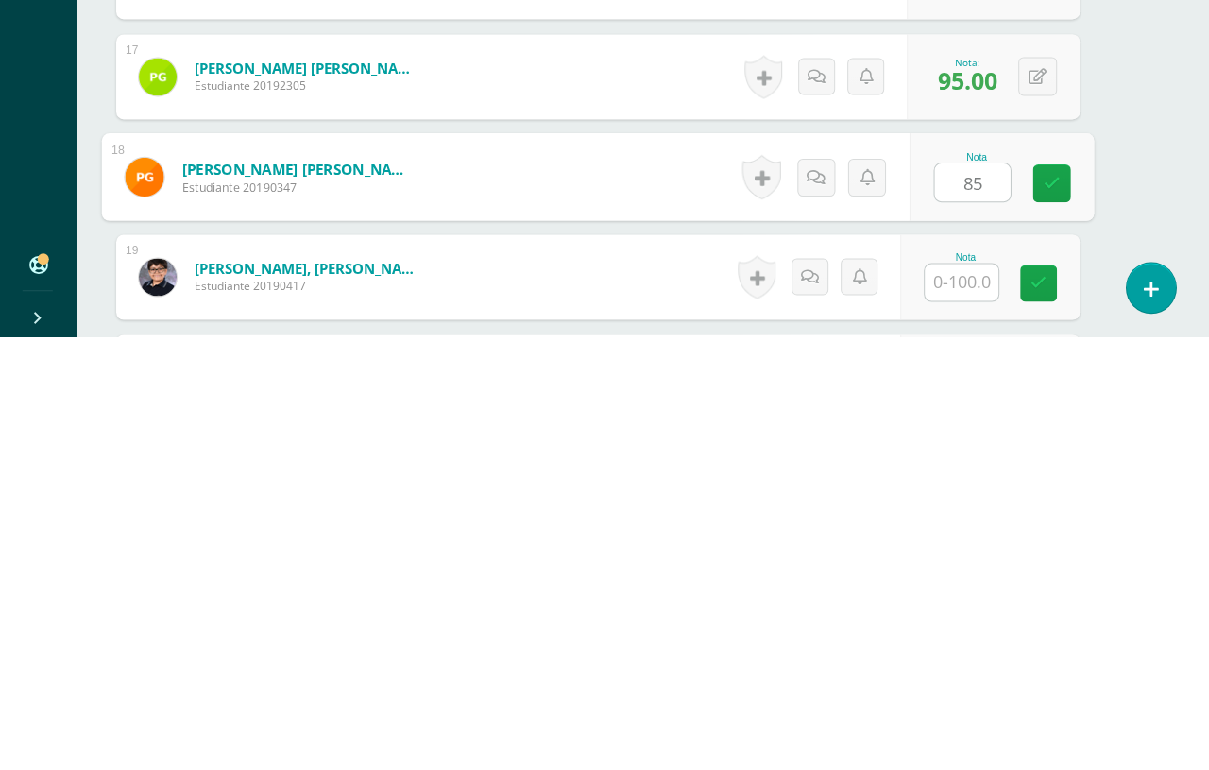
type input "85"
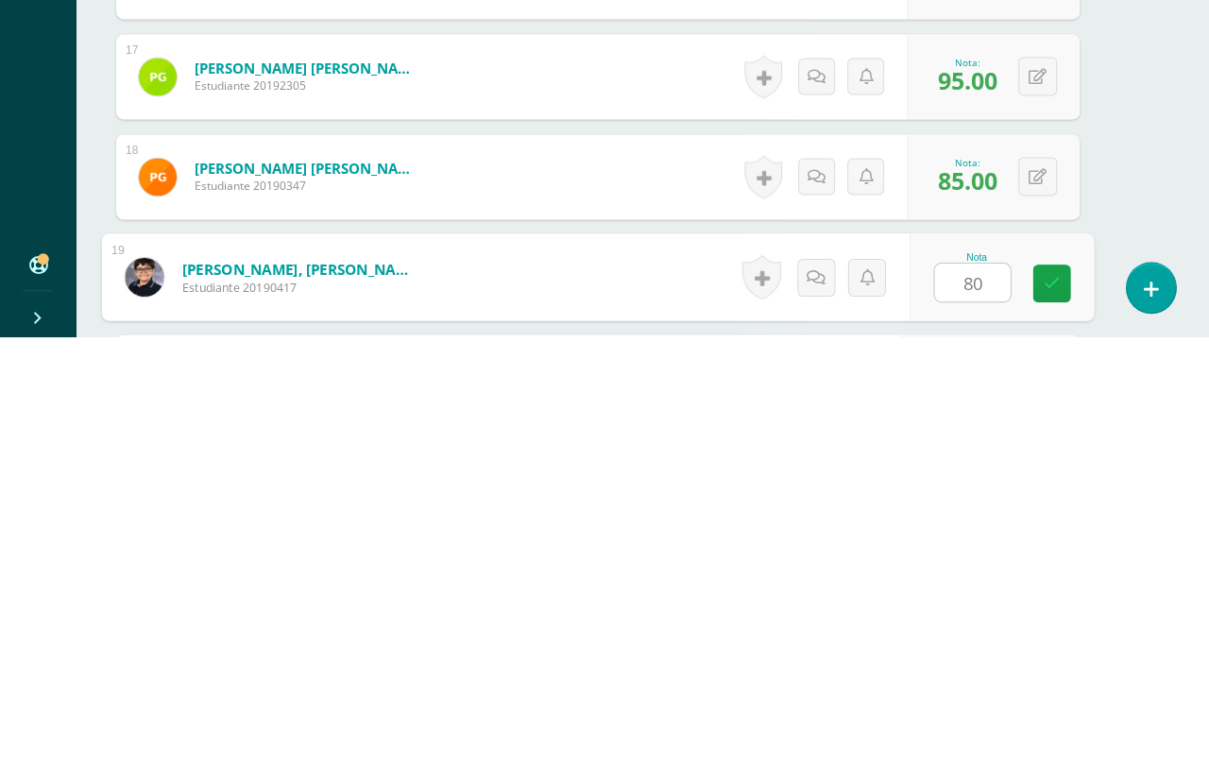
type input "80"
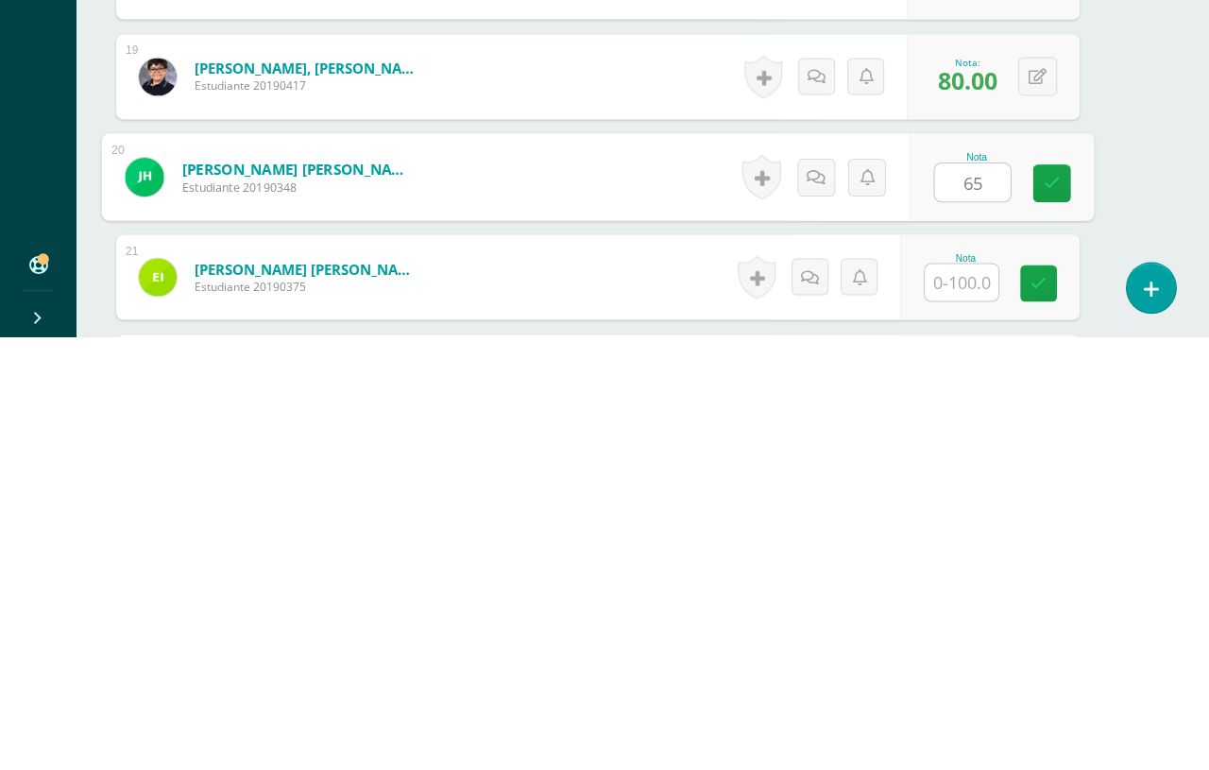
type input "65"
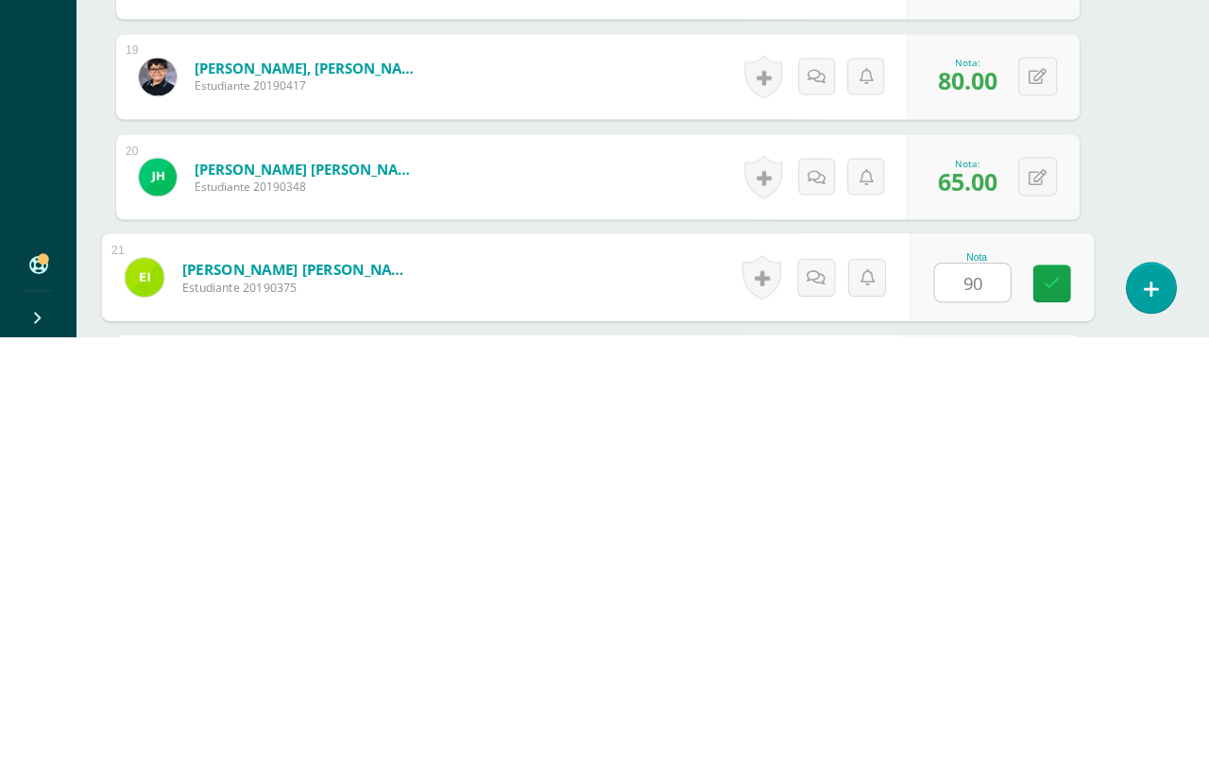
type input "90"
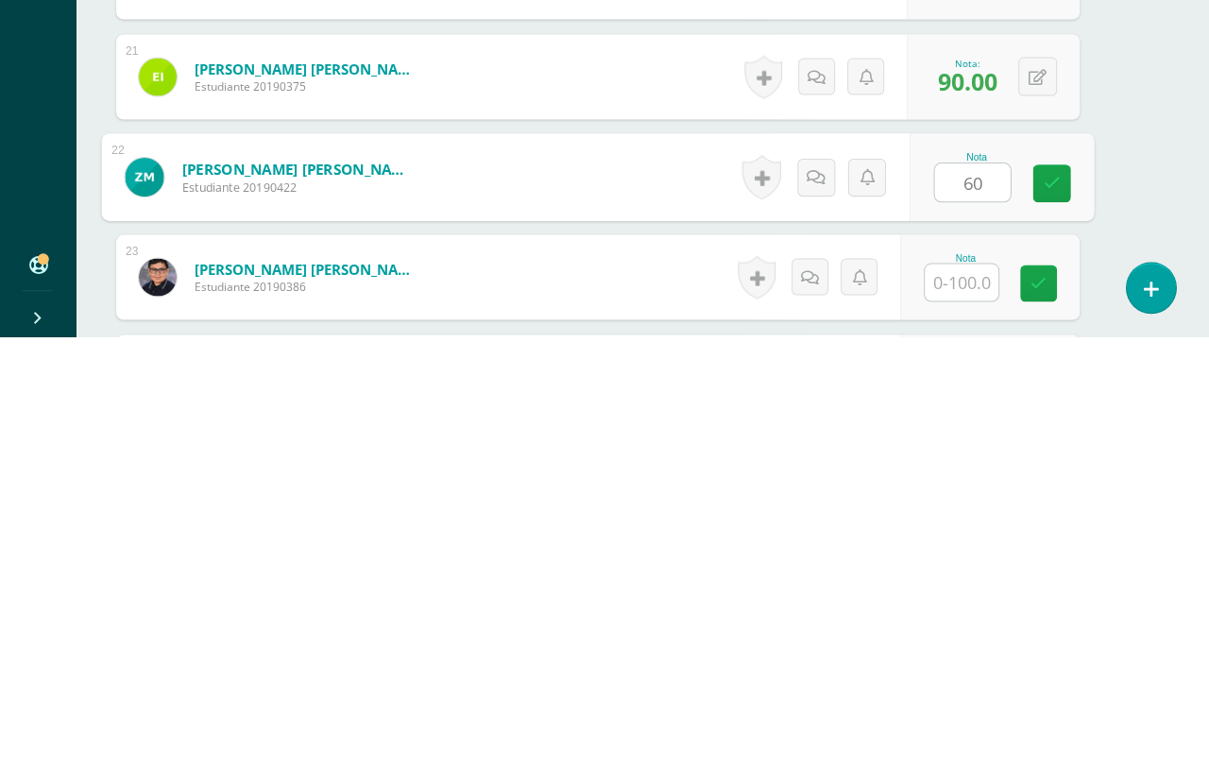
type input "60"
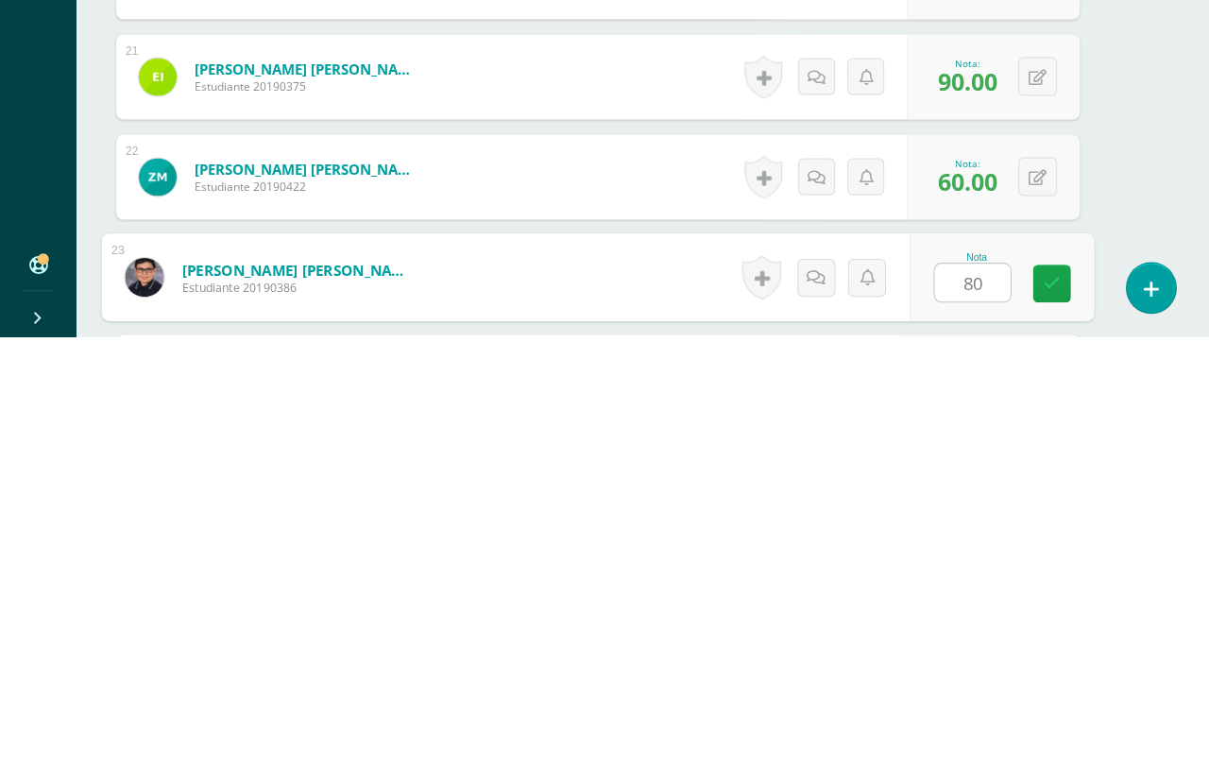
type input "80"
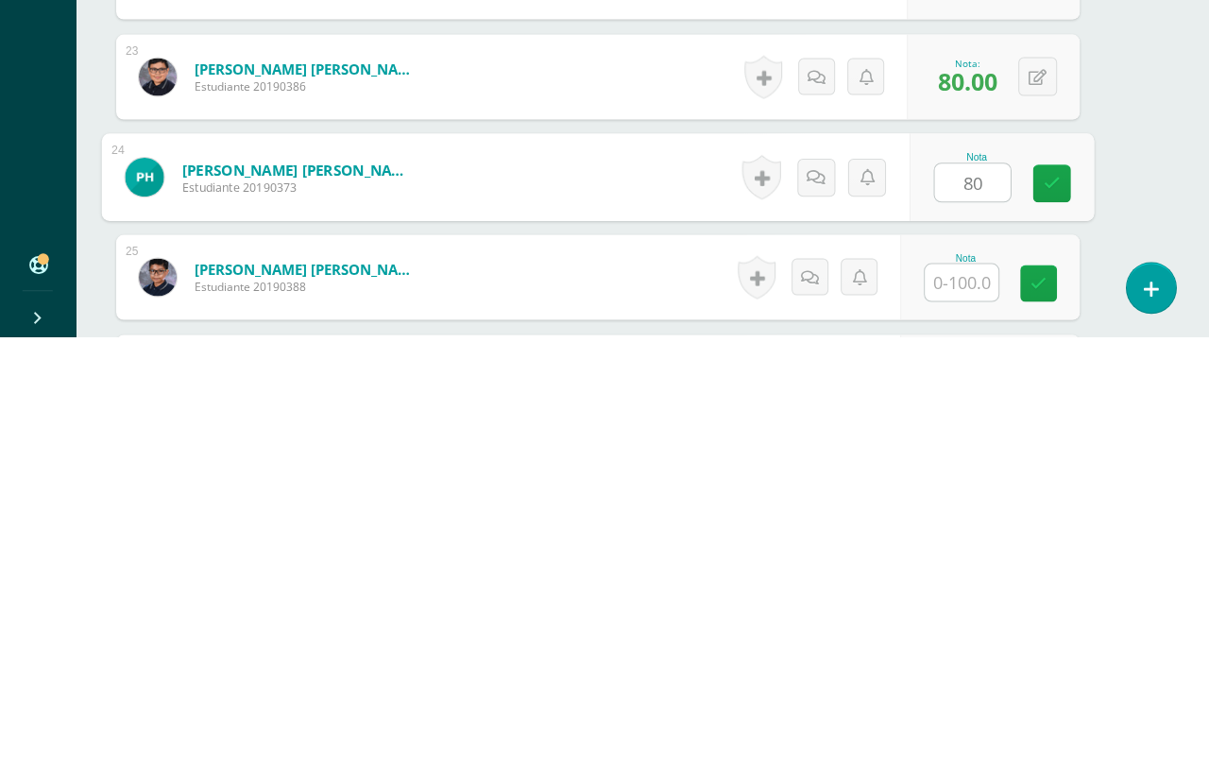
type input "80"
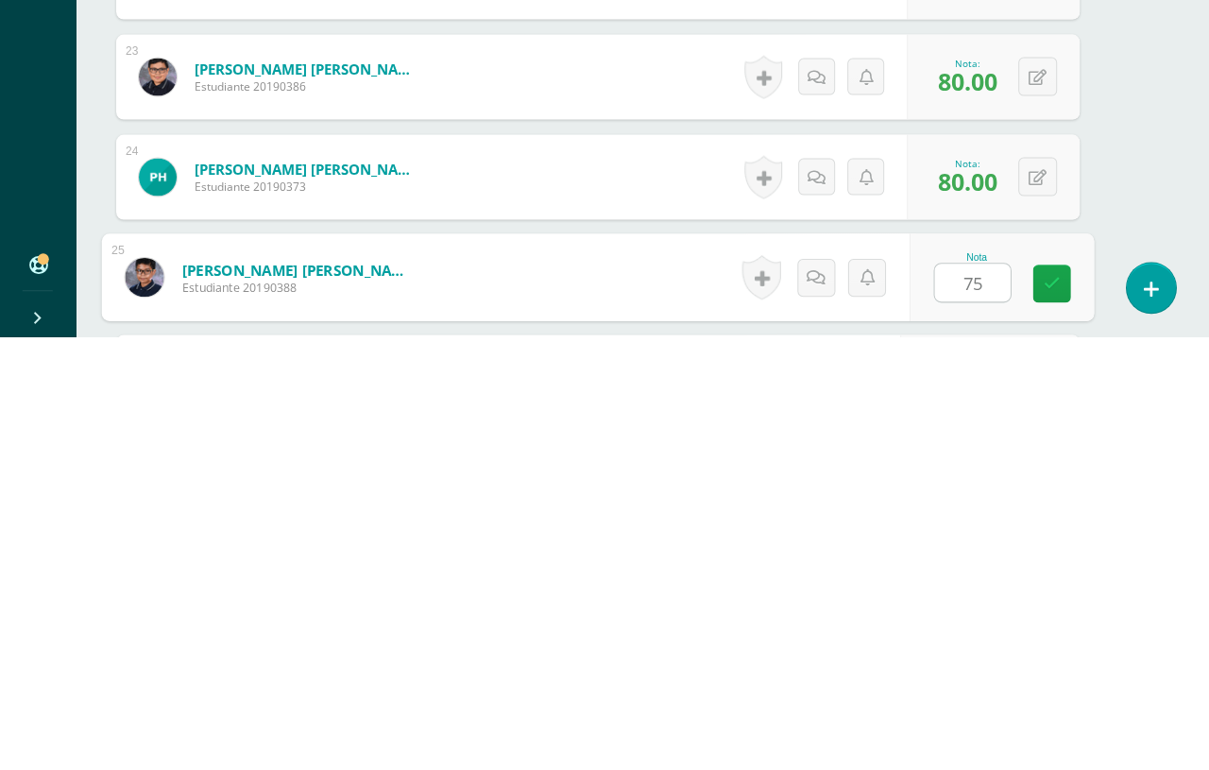
type input "75"
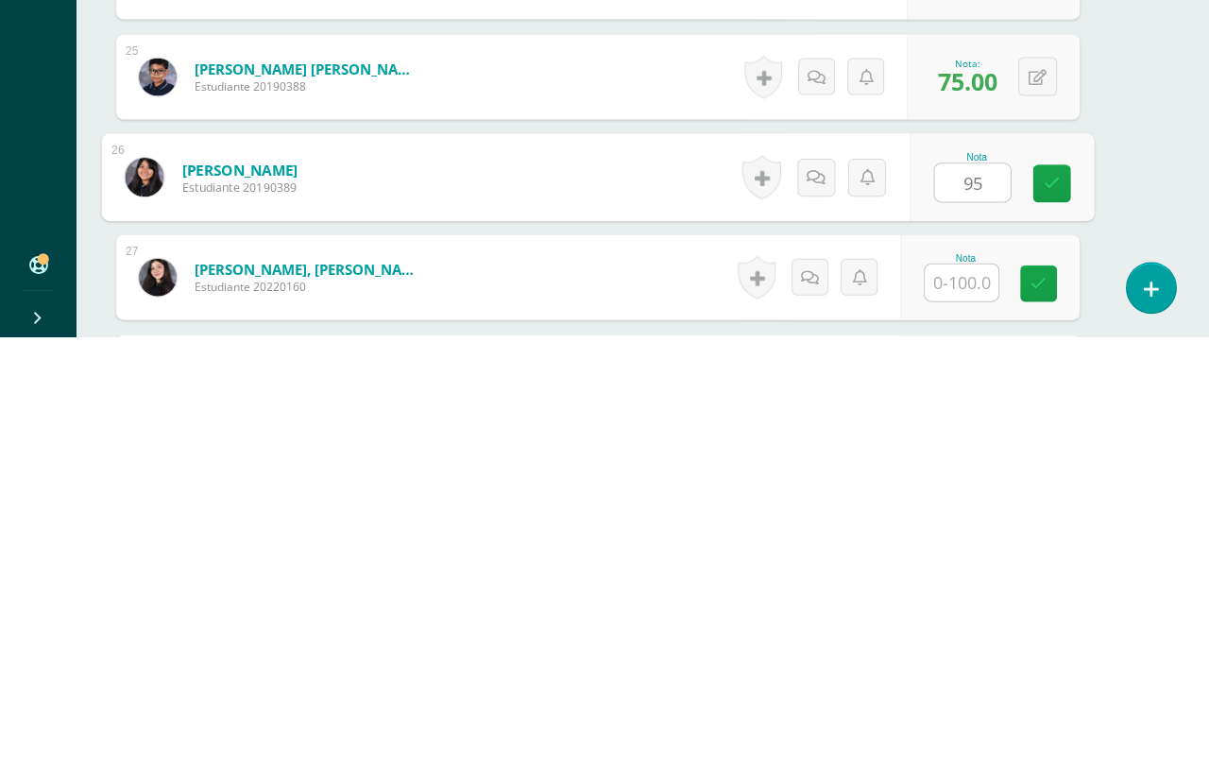
type input "95"
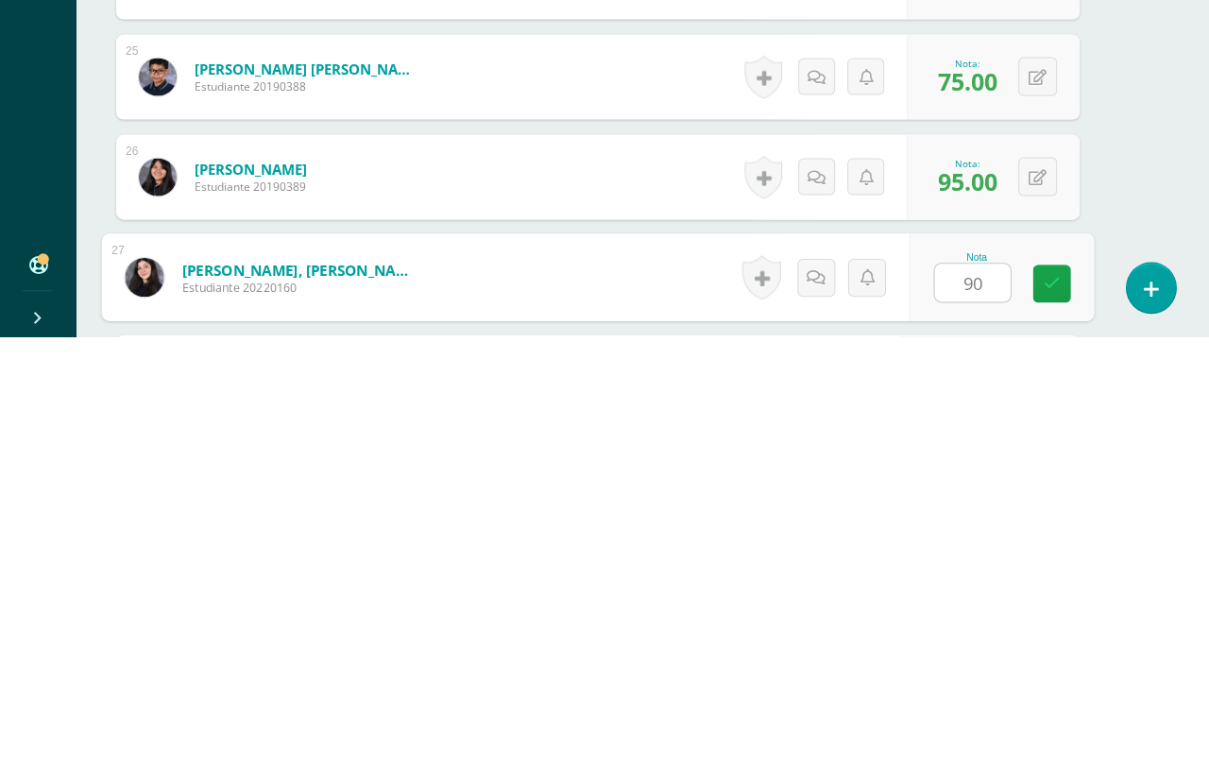
type input "90"
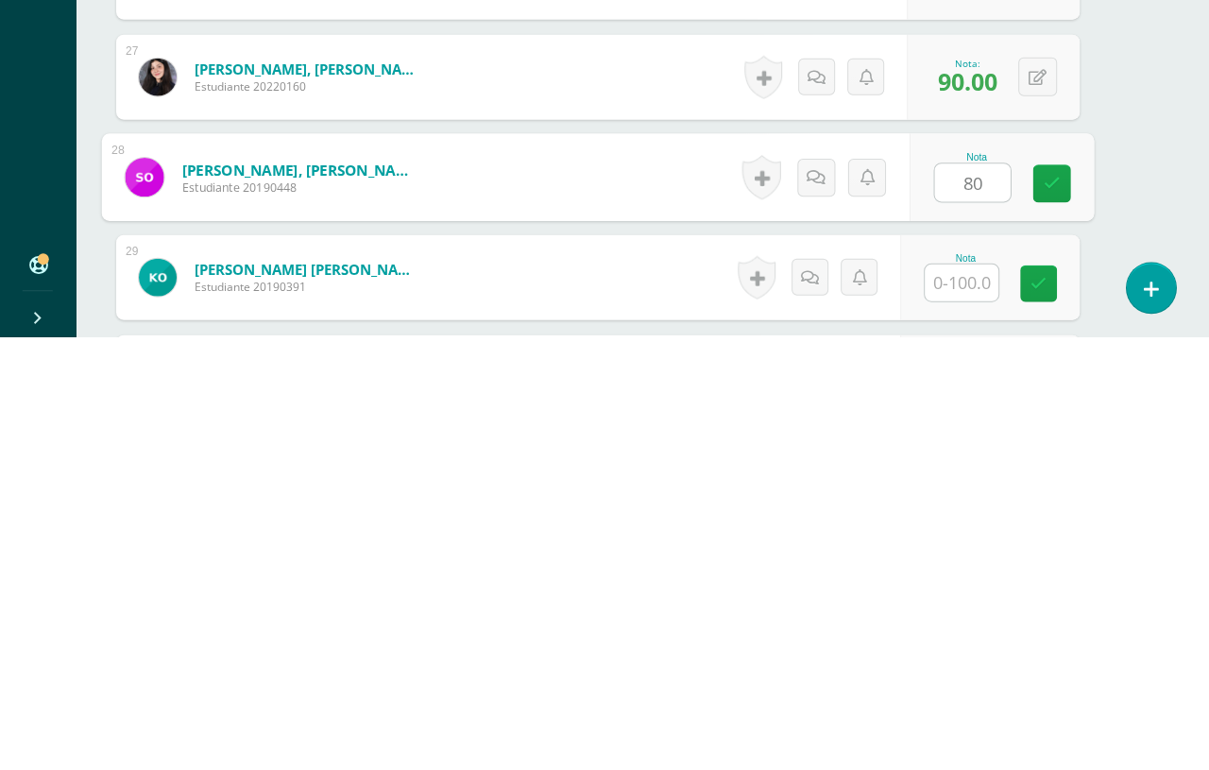
type input "80"
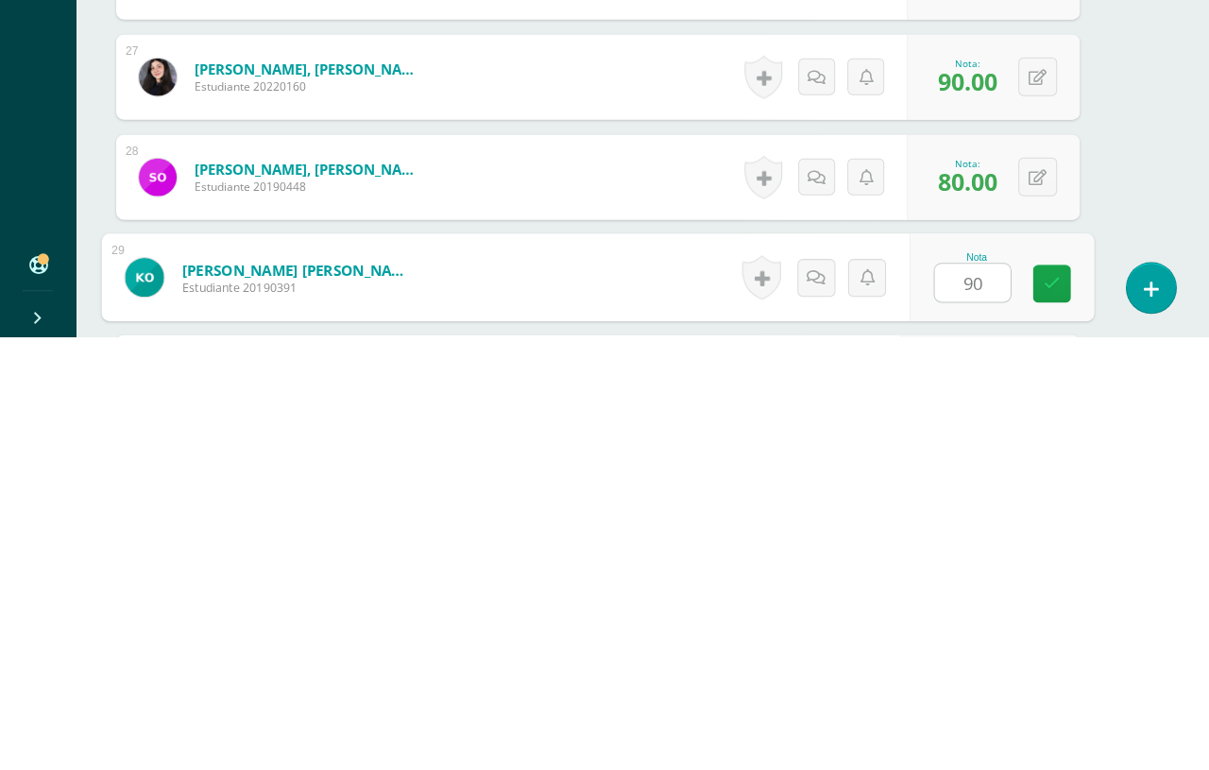
type input "90"
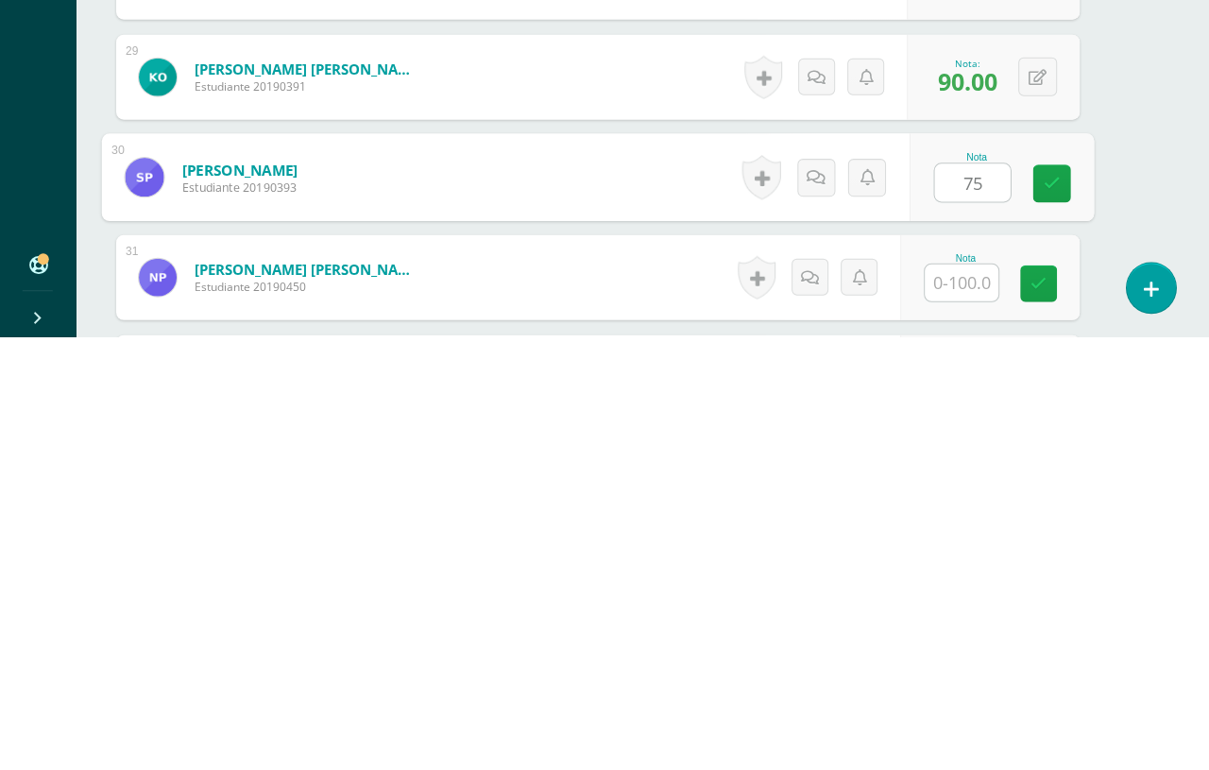
type input "75"
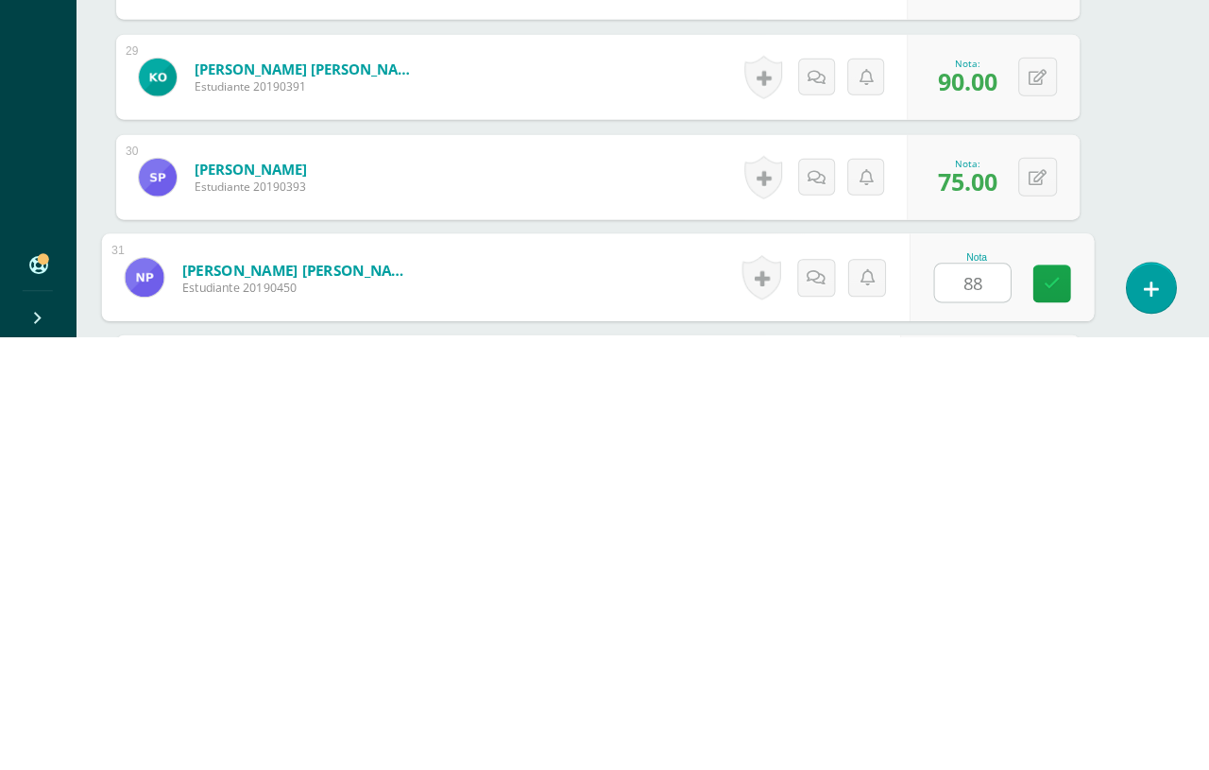
type input "88"
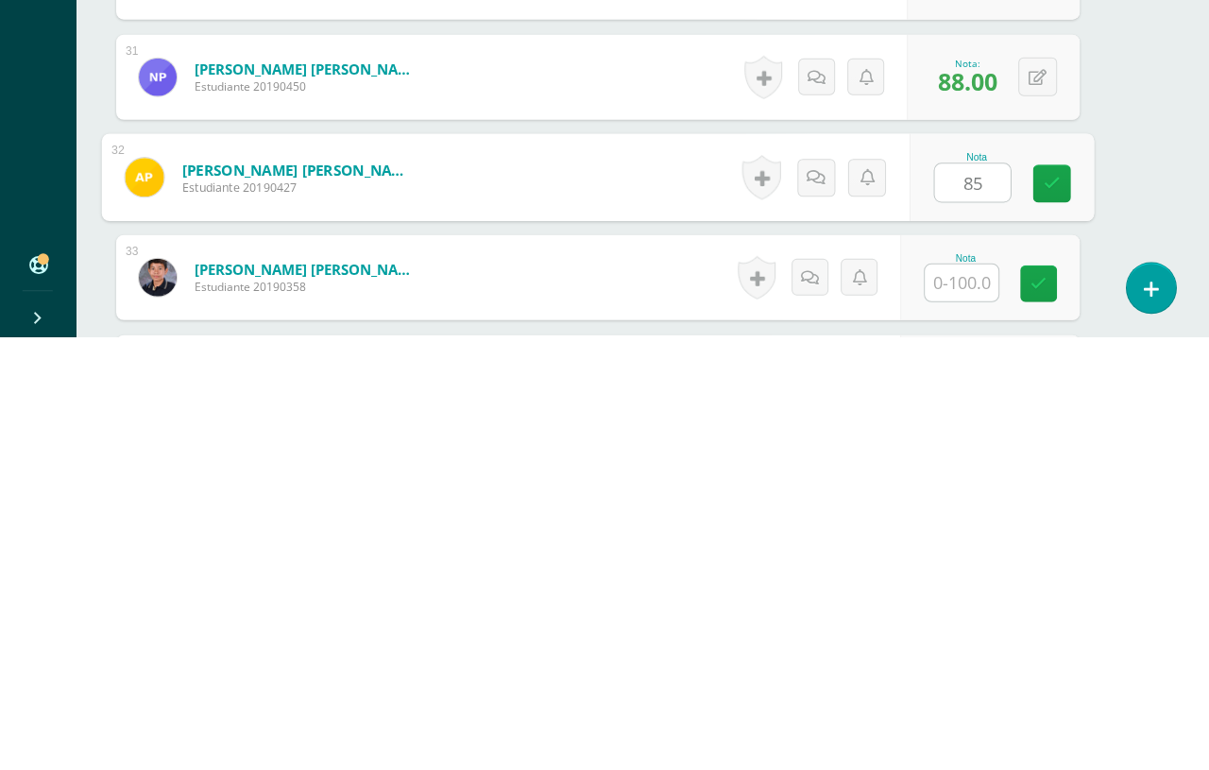
type input "85"
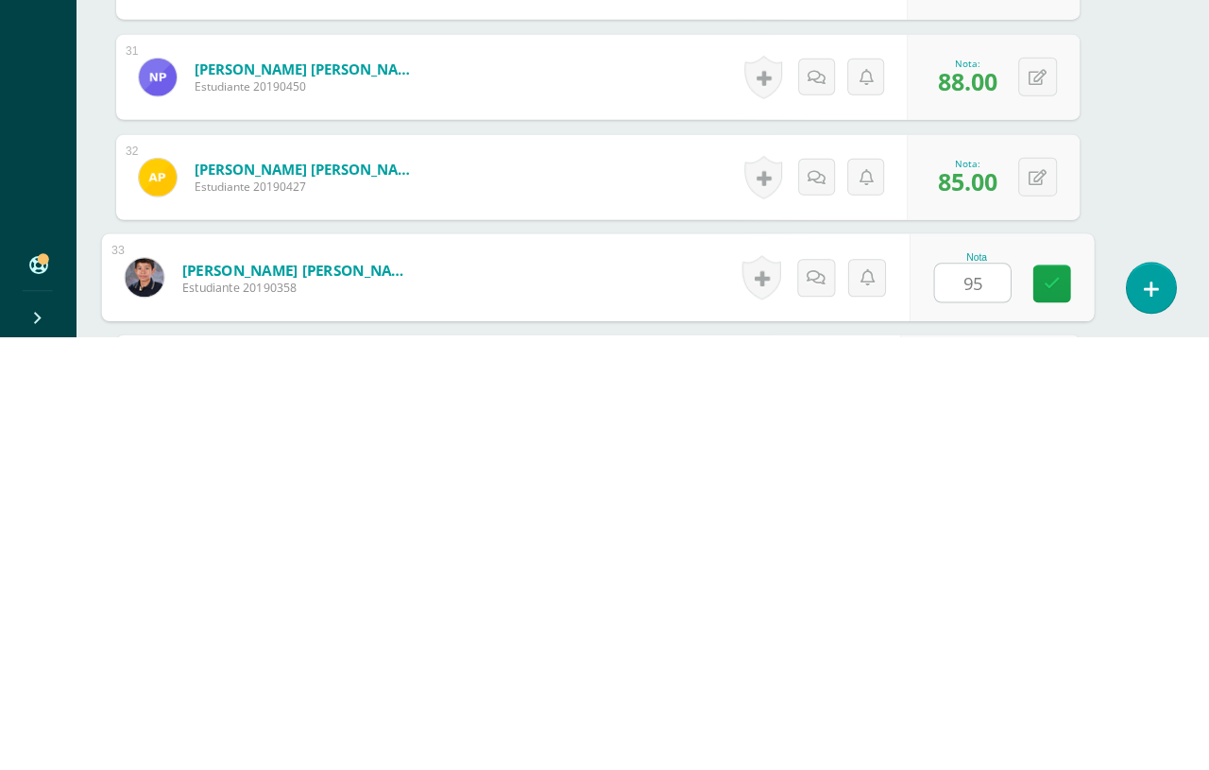
type input "95"
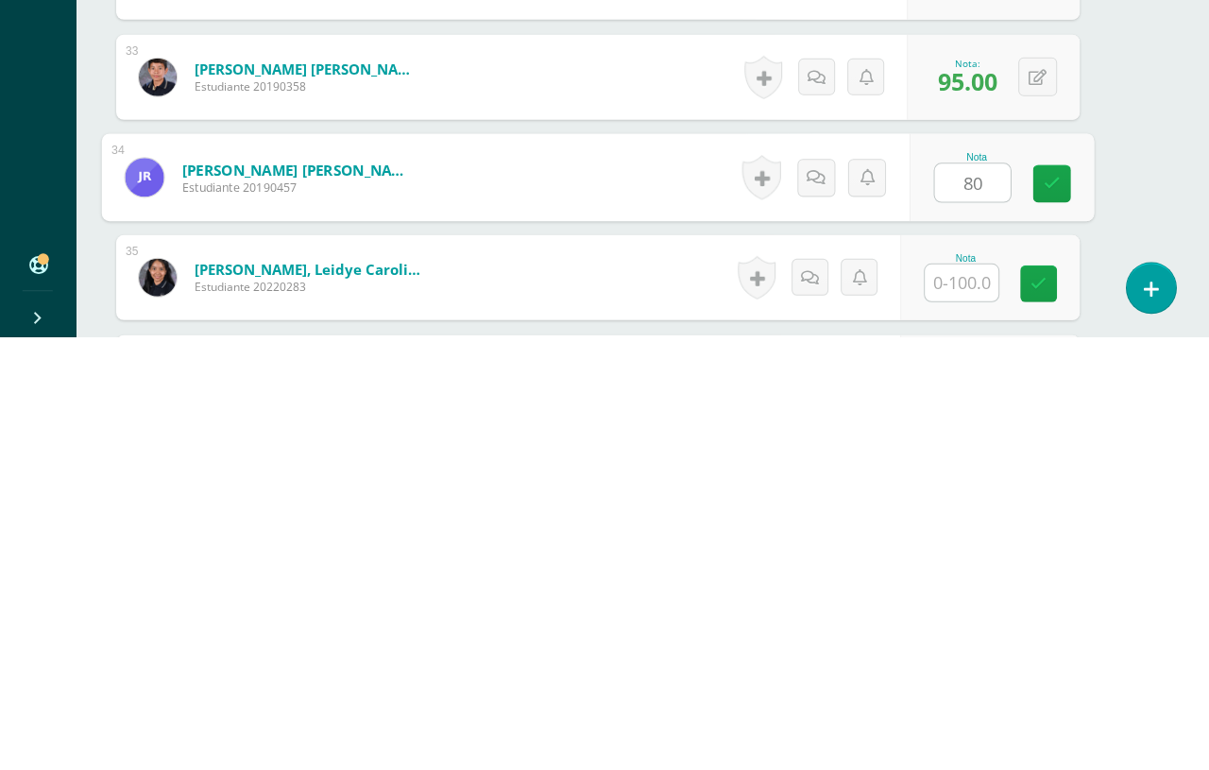
type input "80"
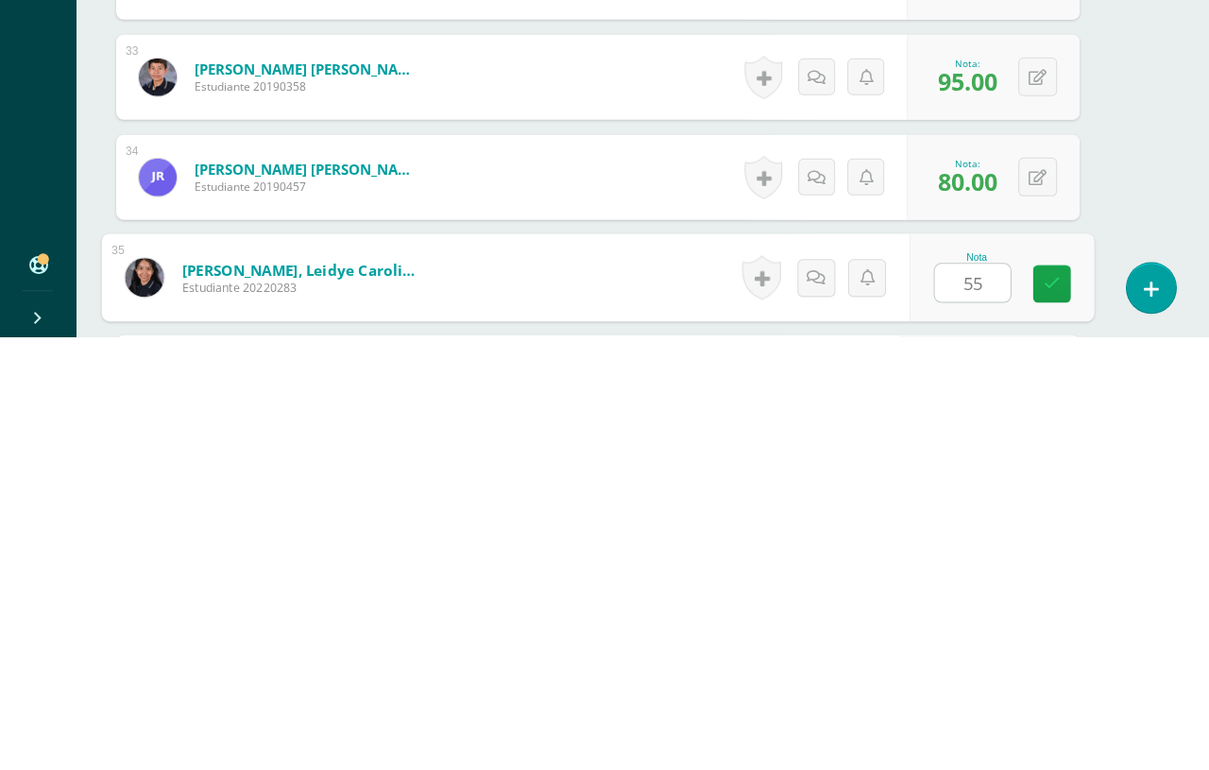
type input "55"
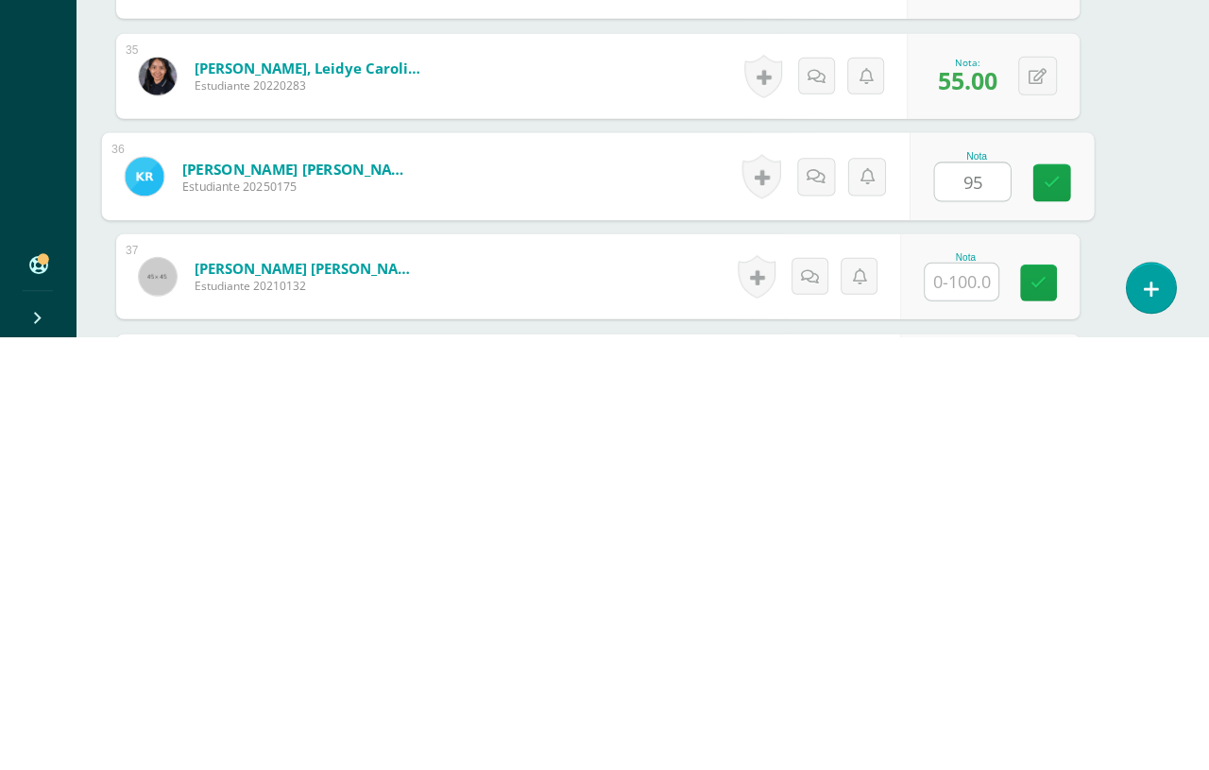
type input "95"
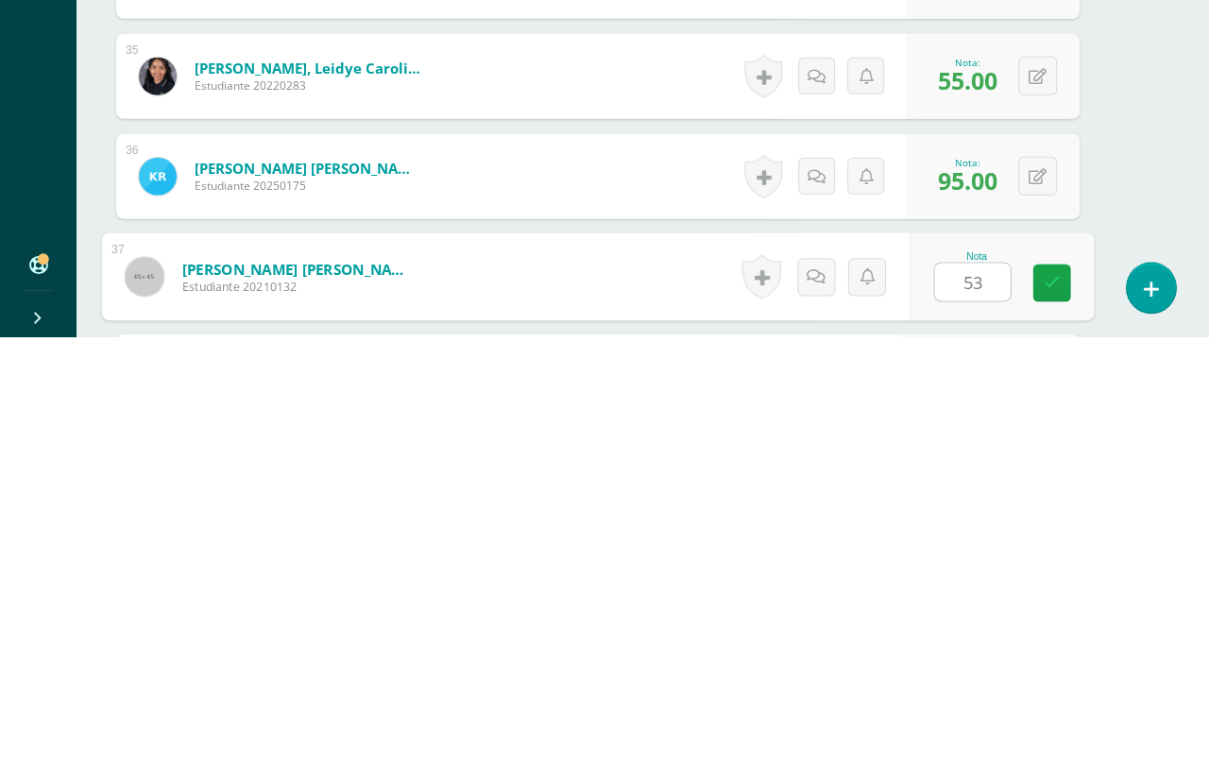
type input "53"
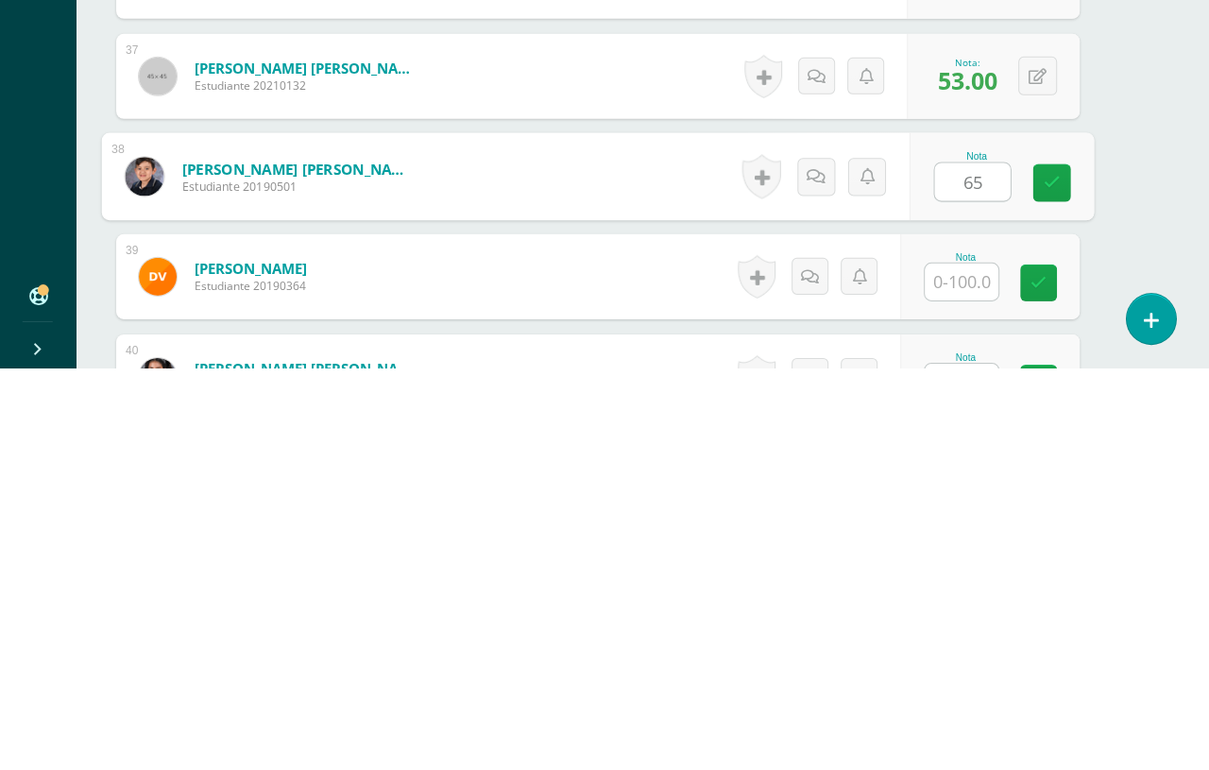
type input "65"
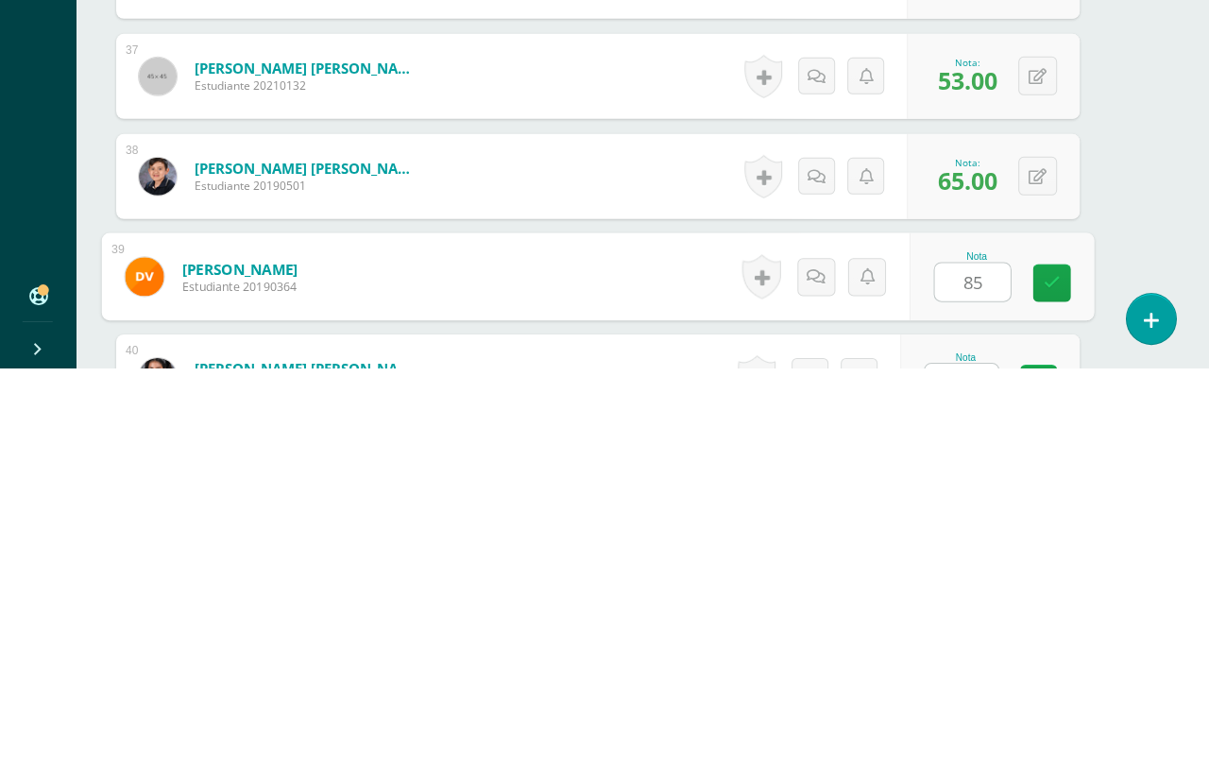
type input "85"
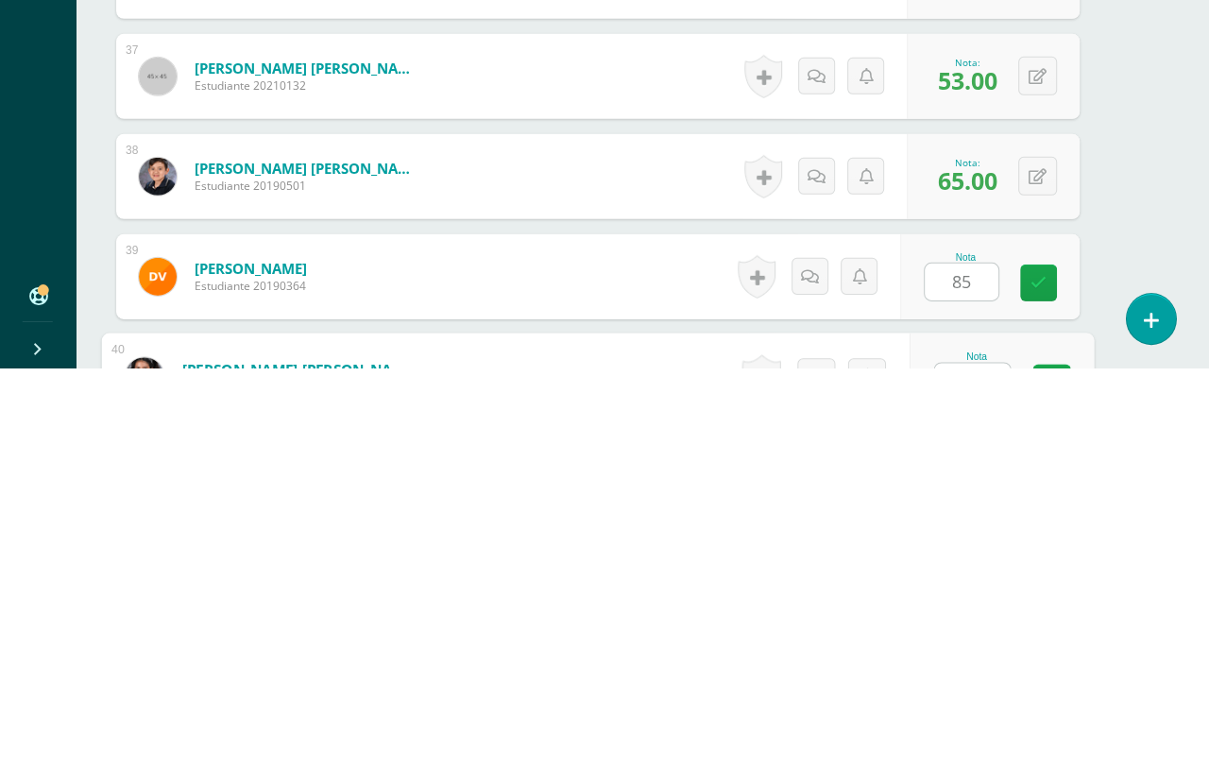
scroll to position [4026, 44]
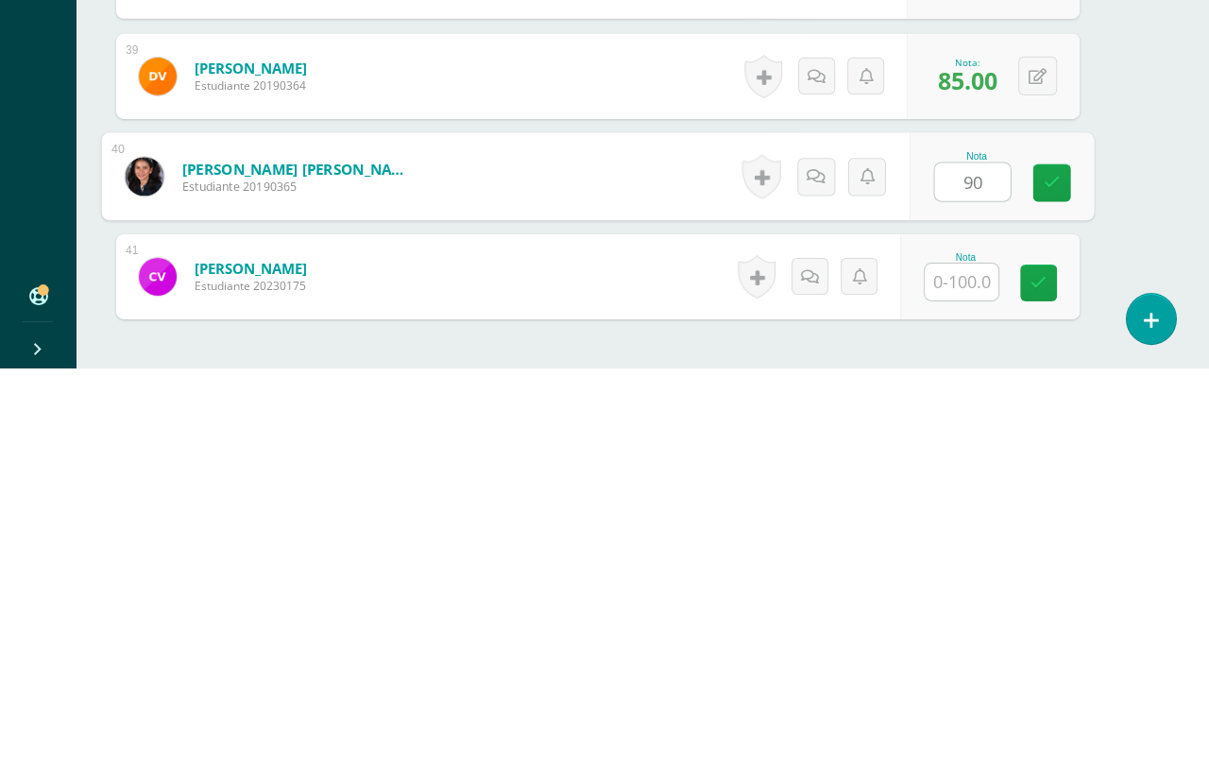
type input "90"
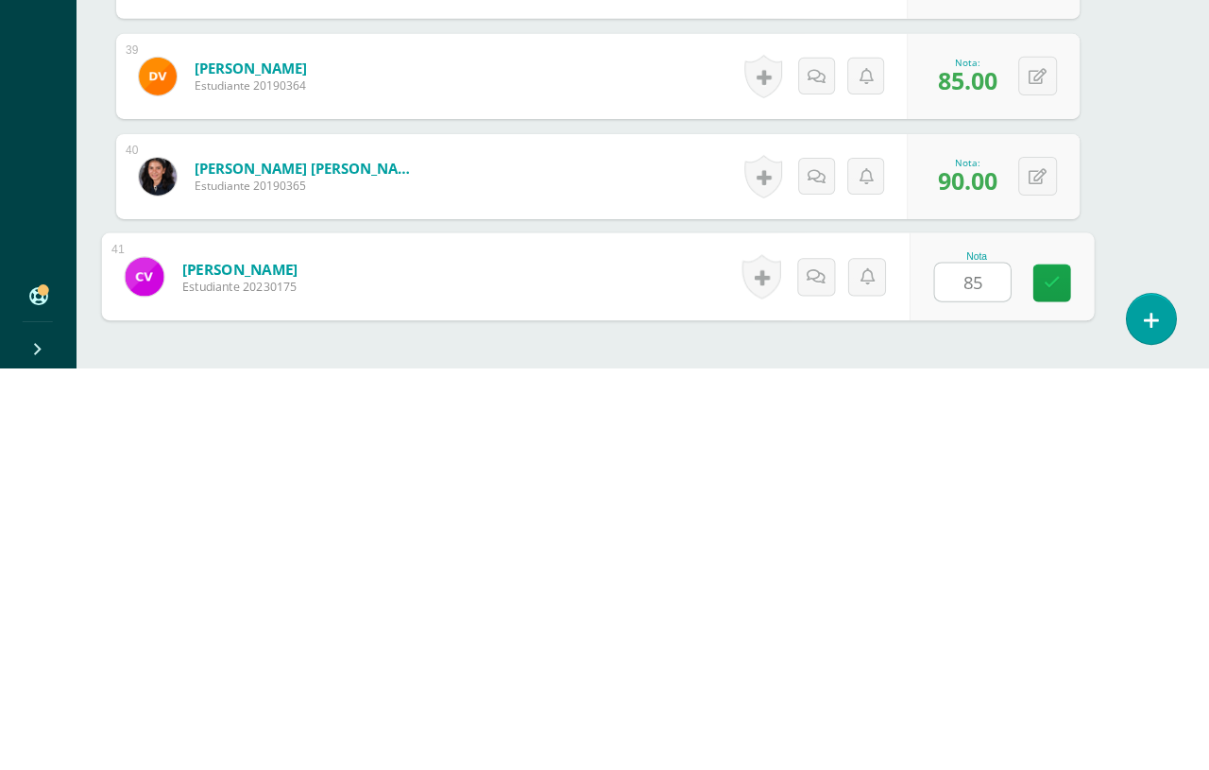
scroll to position [4171, 45]
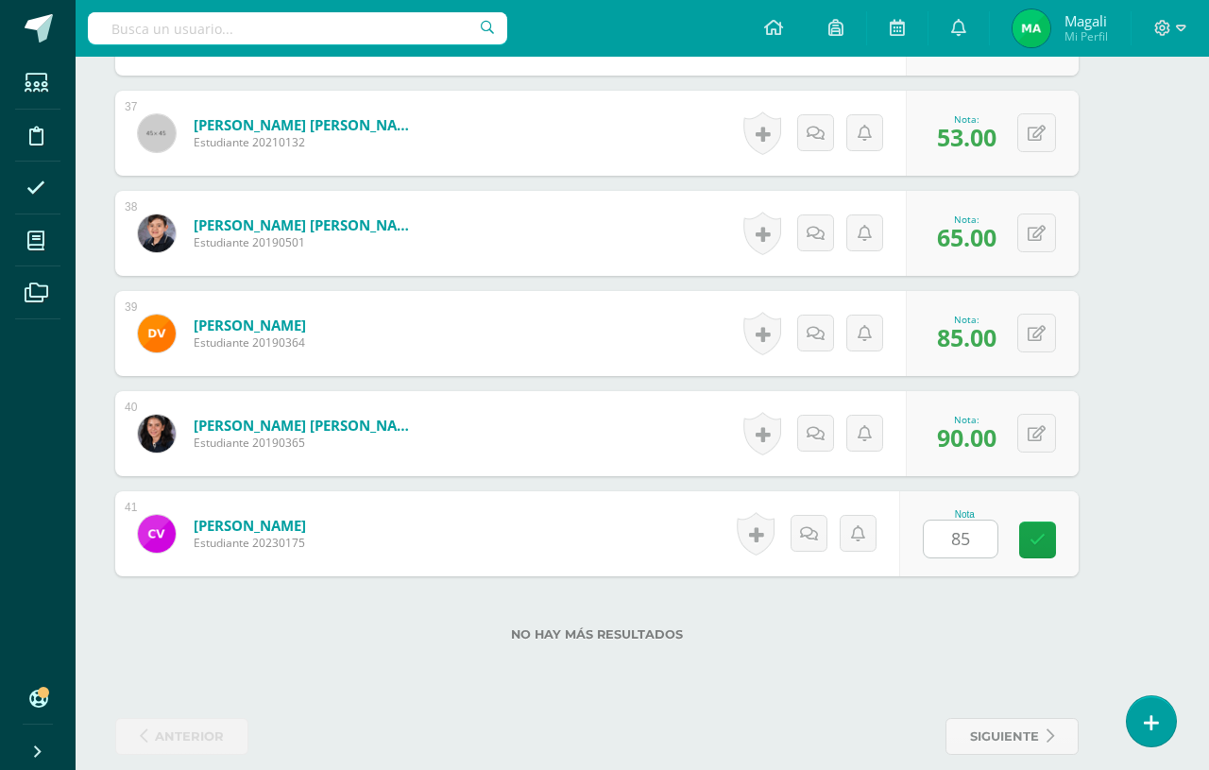
type input "85"
click at [1022, 528] on div "Nota 85" at bounding box center [989, 533] width 180 height 85
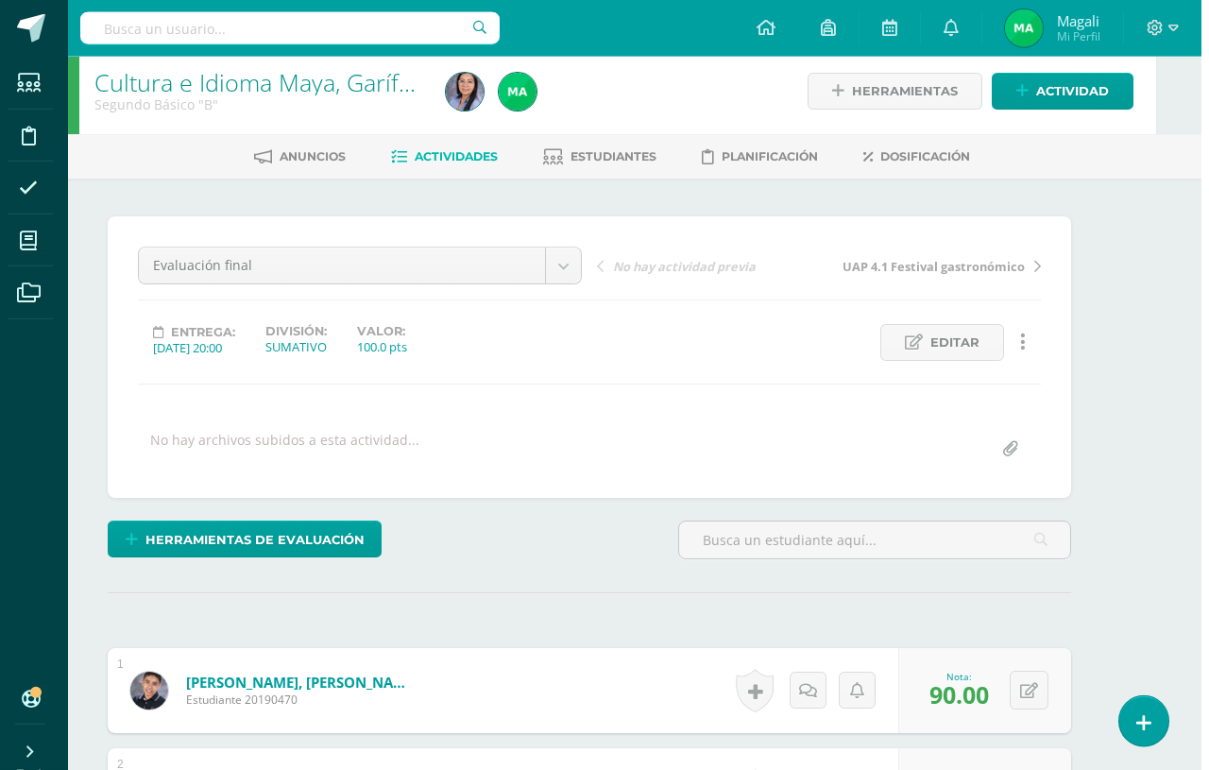
scroll to position [0, 45]
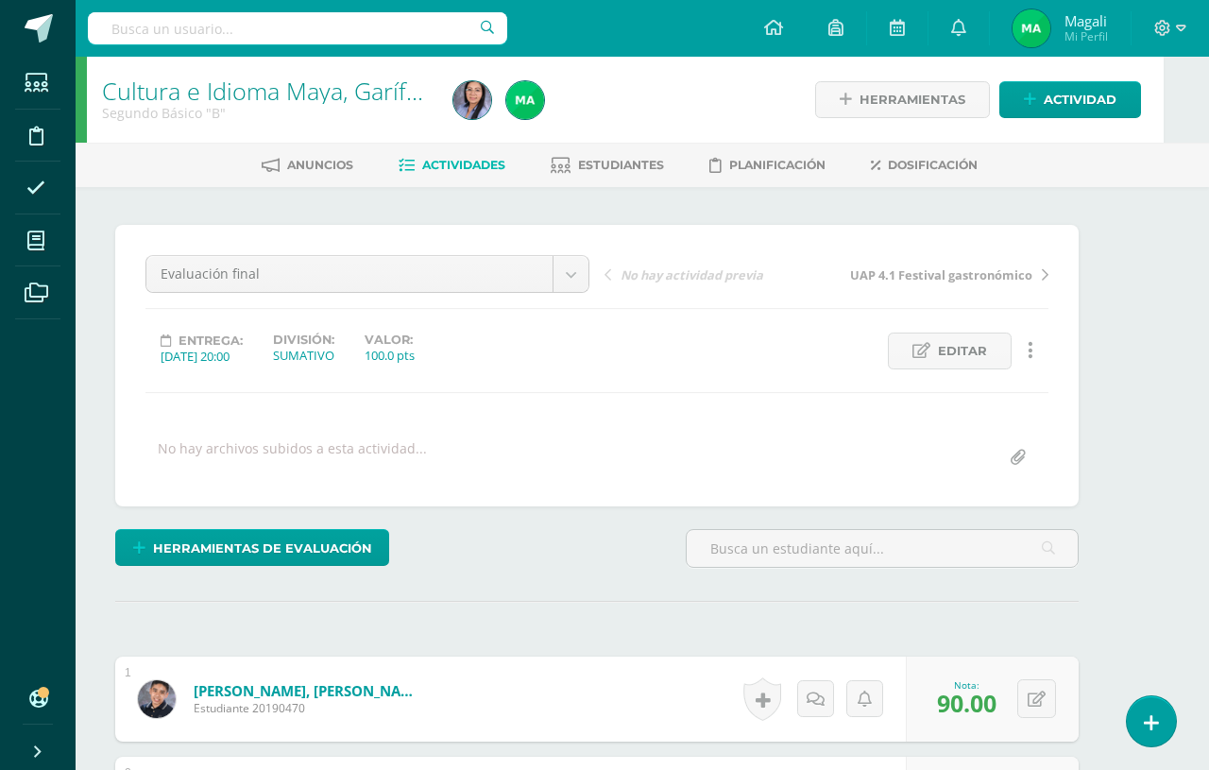
click at [471, 167] on span "Actividades" at bounding box center [463, 165] width 83 height 14
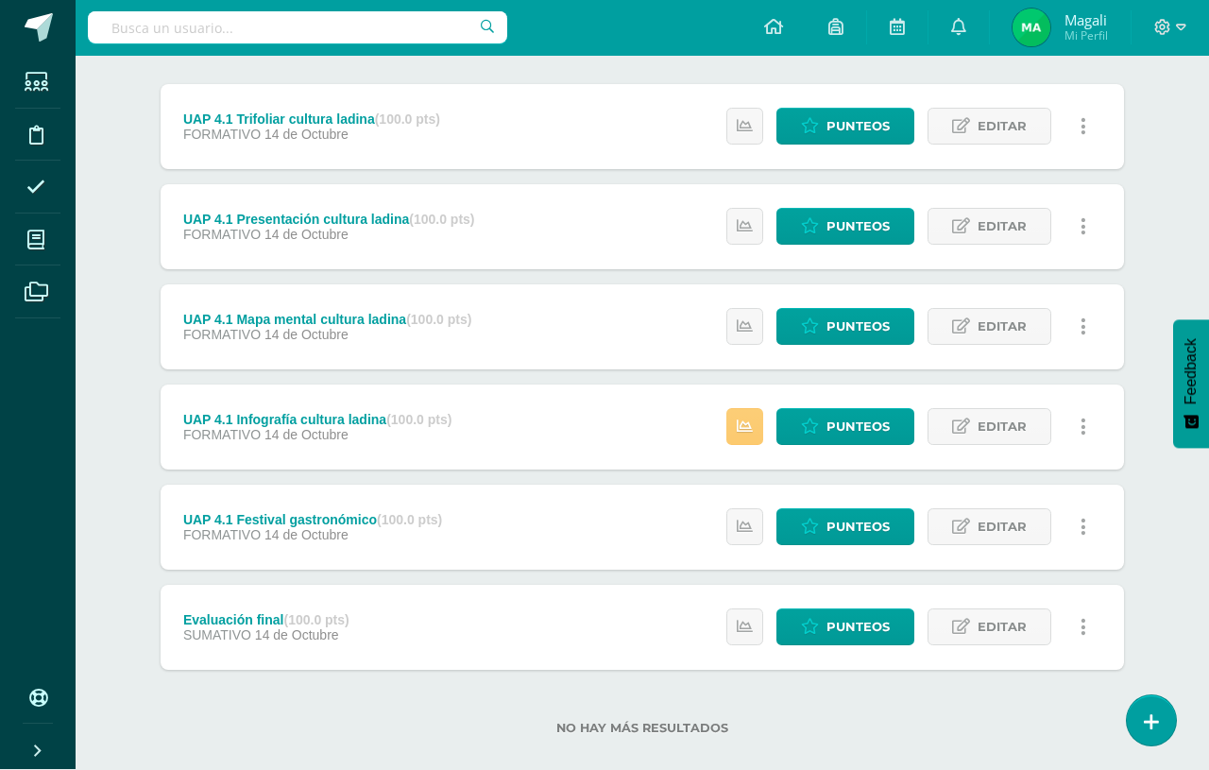
scroll to position [230, 0]
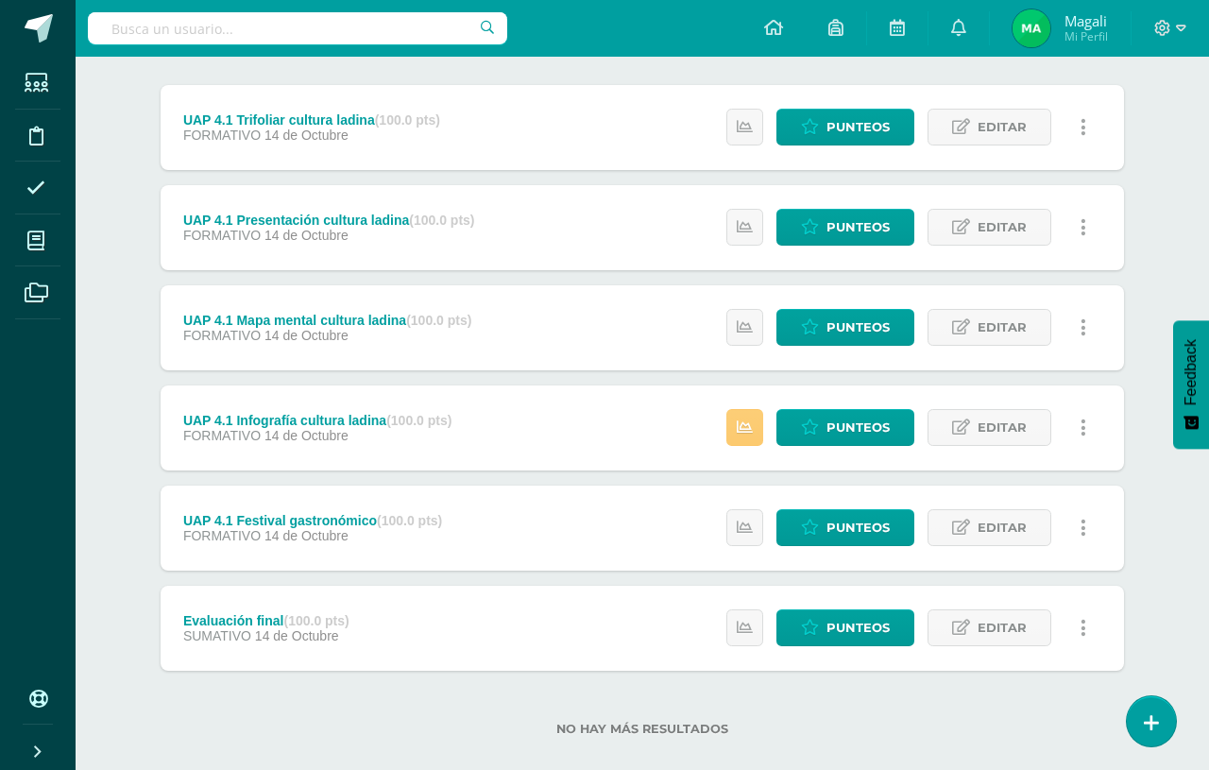
click at [245, 436] on span "FORMATIVO" at bounding box center [221, 435] width 77 height 15
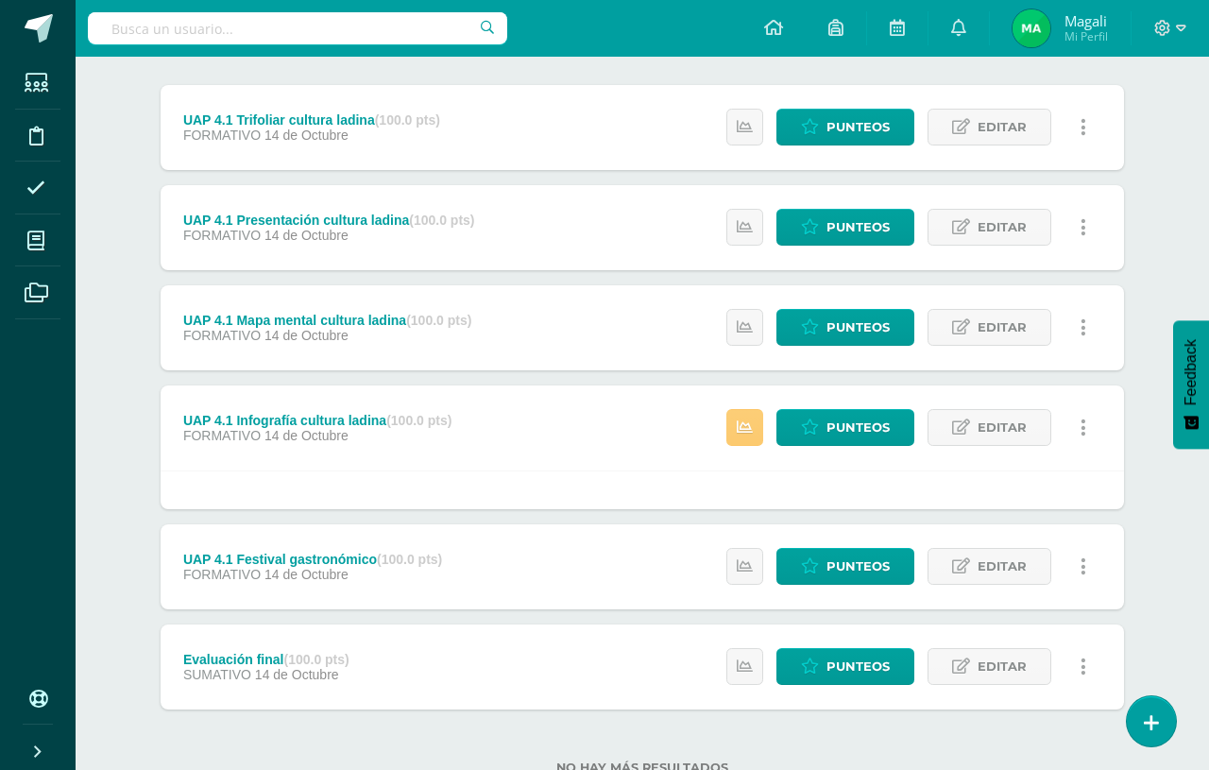
click at [838, 439] on span "Punteos" at bounding box center [858, 427] width 63 height 35
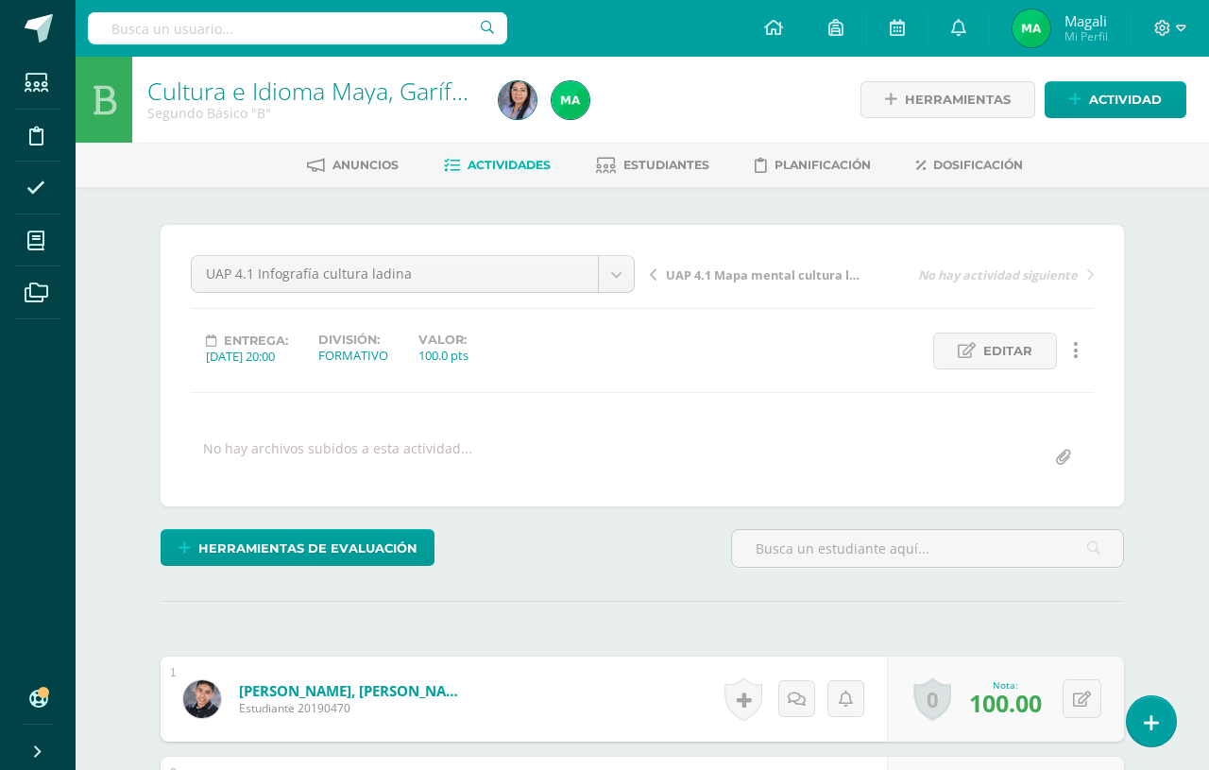
click at [658, 170] on span "Estudiantes" at bounding box center [667, 165] width 86 height 14
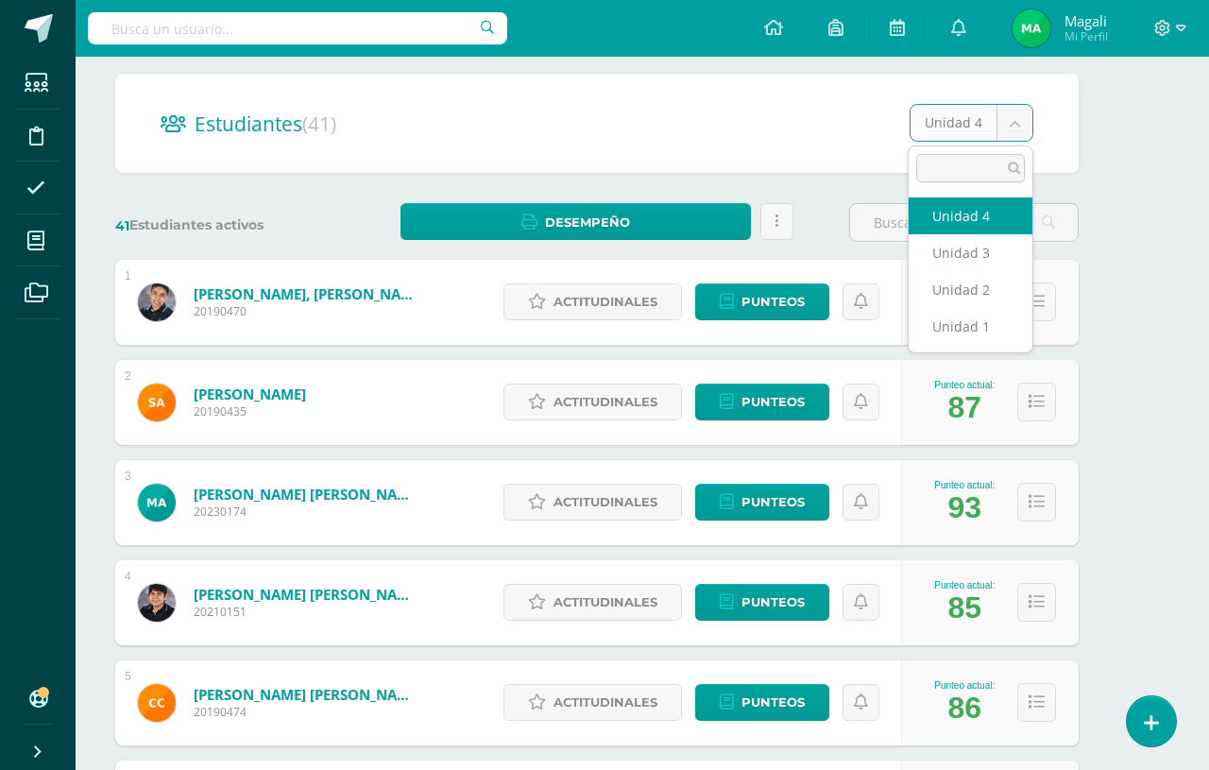
scroll to position [0, 44]
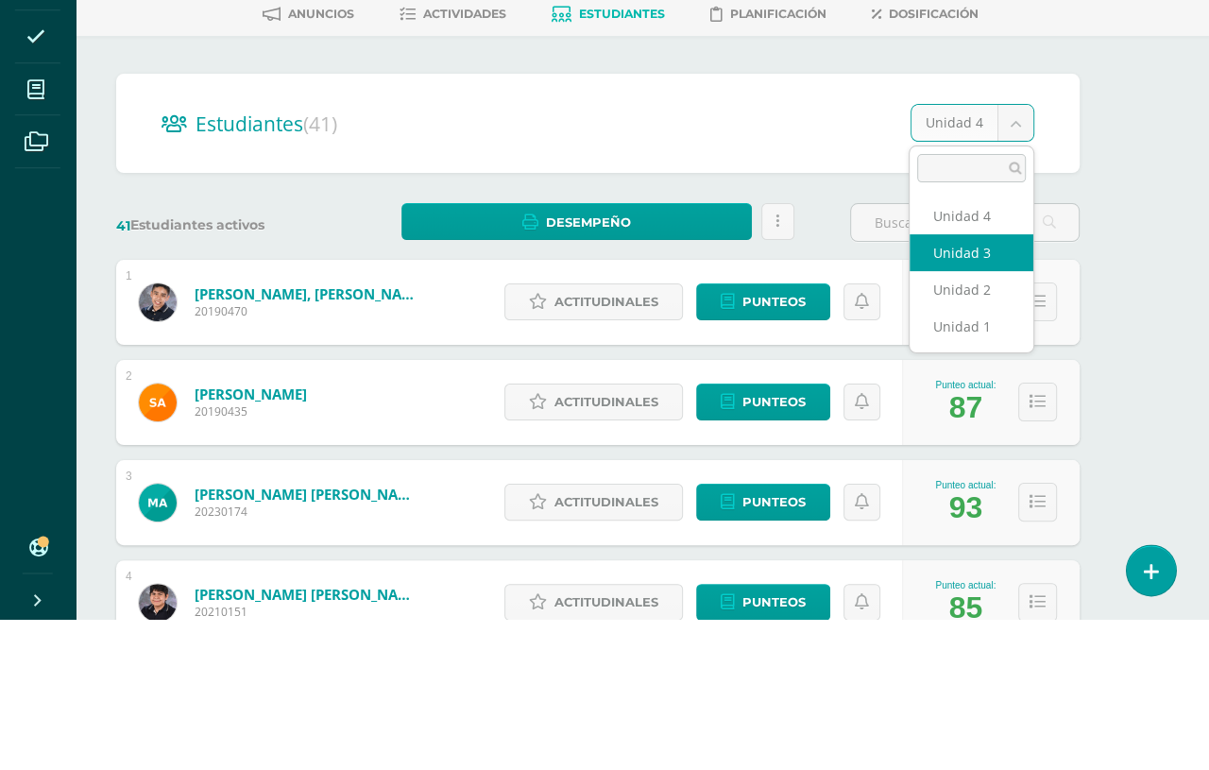
select select "/dashboard/teacher/section/6283/students/?unit=212889"
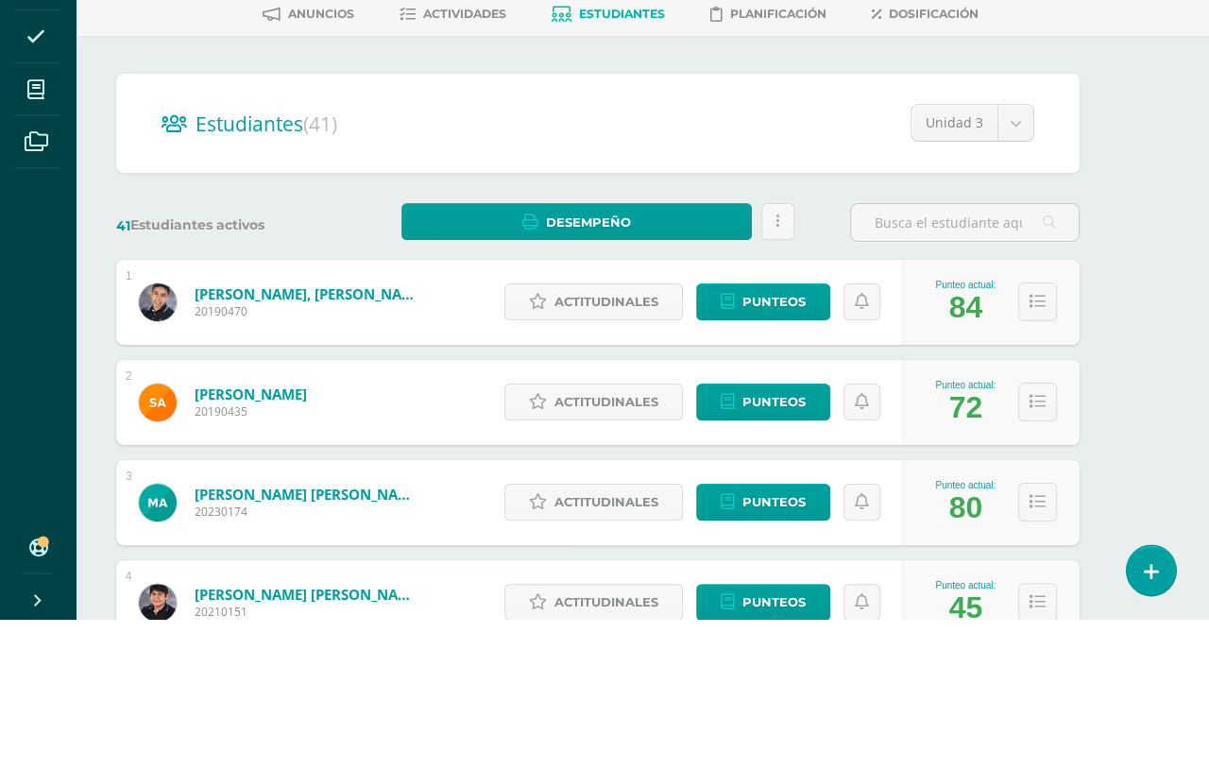
scroll to position [151, 45]
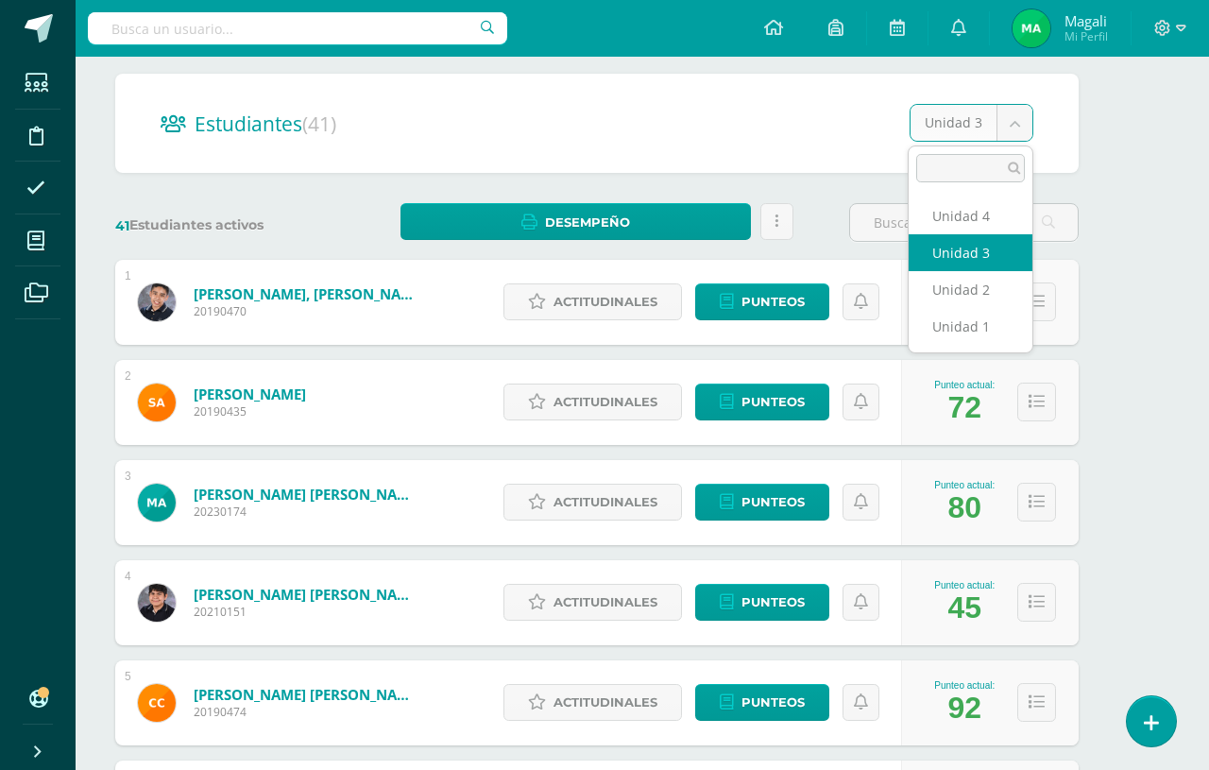
scroll to position [150, 44]
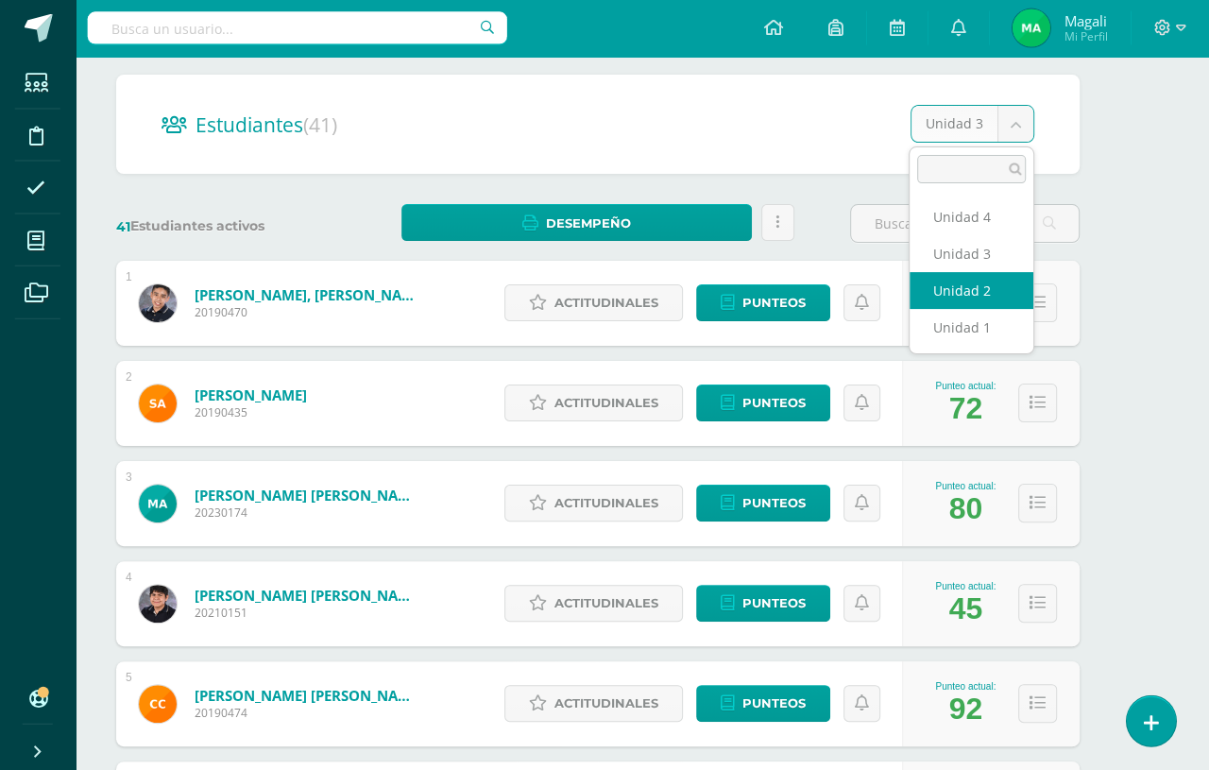
select select "/dashboard/teacher/section/6283/students/?unit=212886"
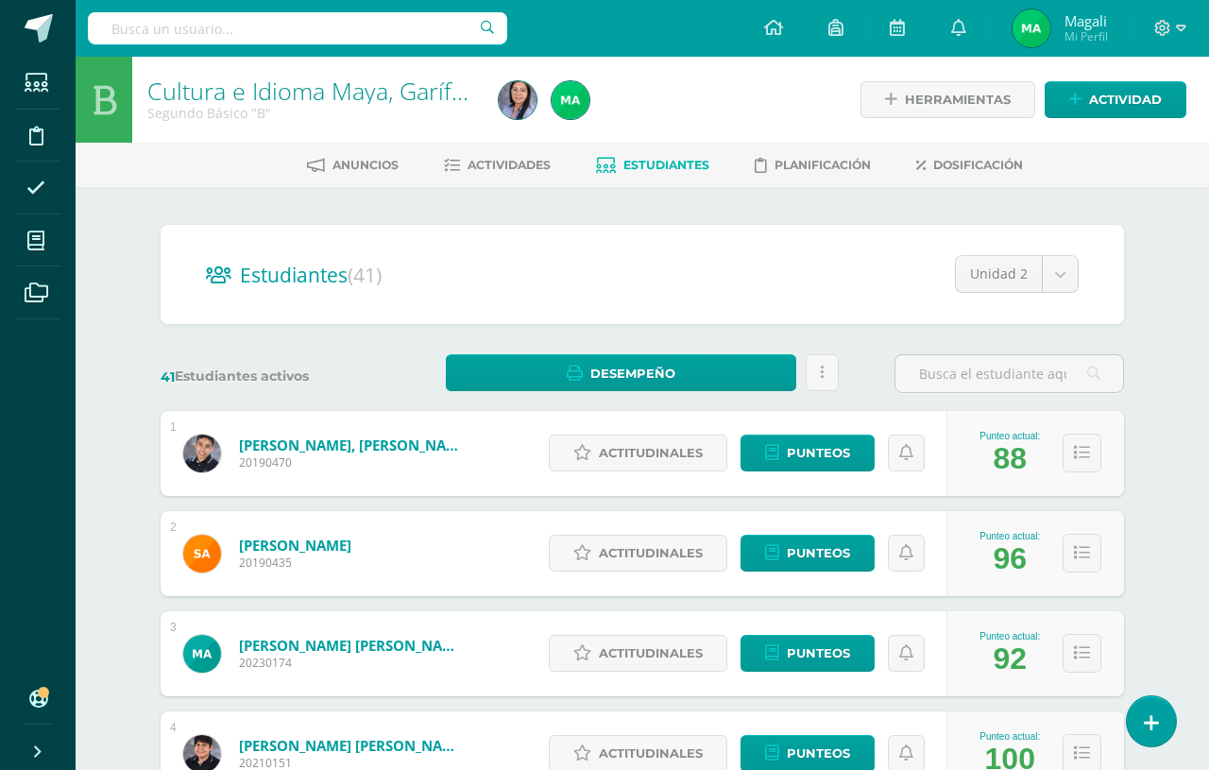
click at [1069, 271] on body "Estudiantes Disciplina Asistencia Mis cursos Archivos Soporte Ayuda Reportar un…" at bounding box center [604, 758] width 1209 height 1516
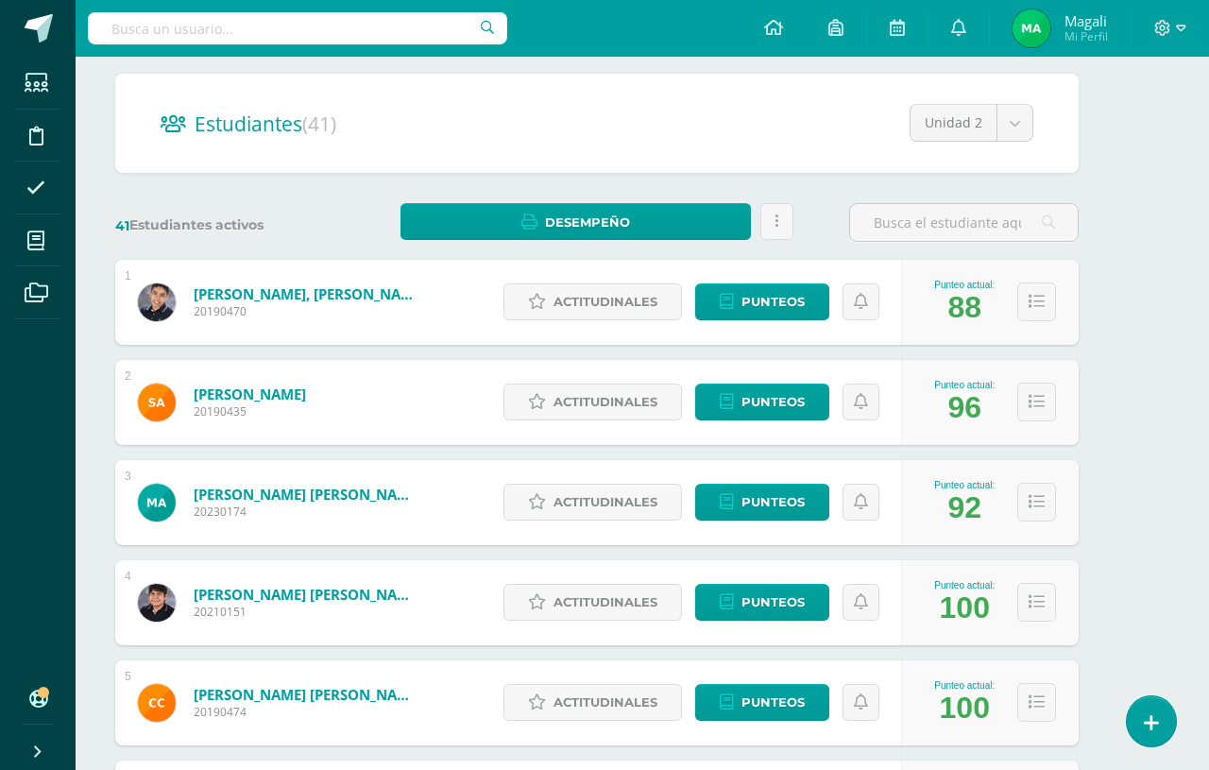
scroll to position [151, 45]
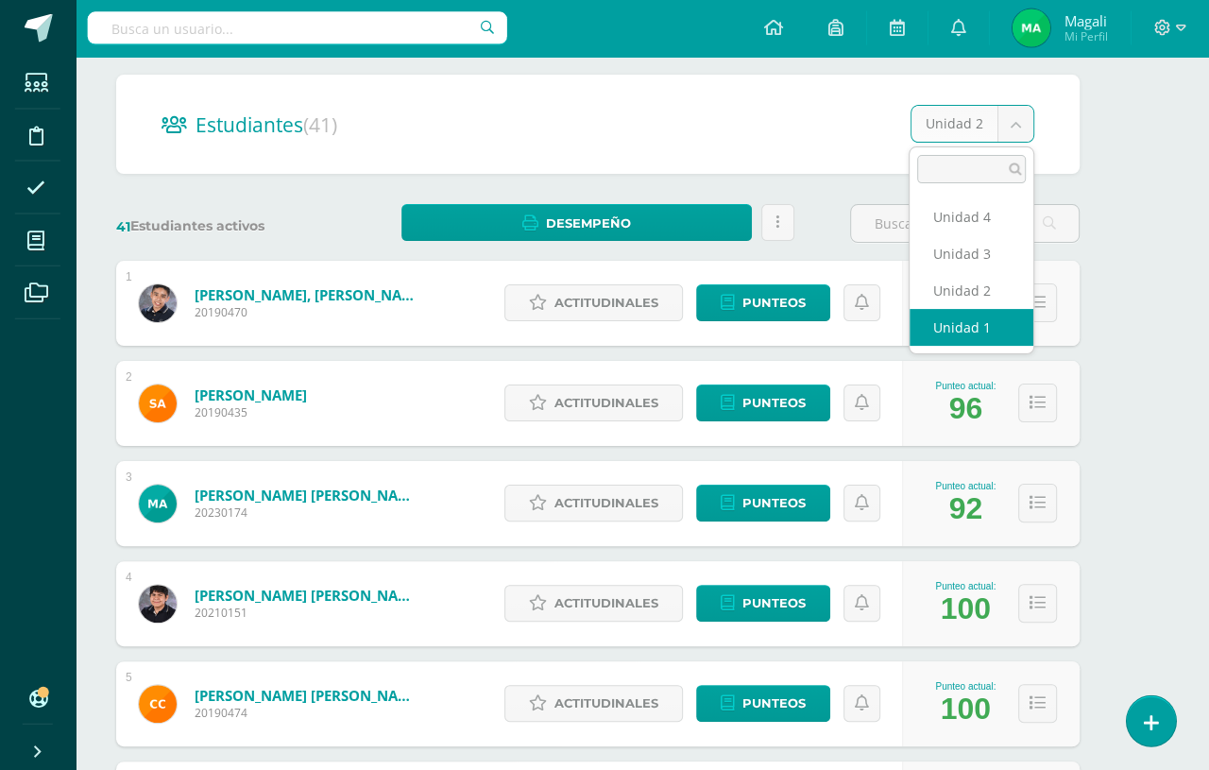
select select "/dashboard/teacher/section/6283/students/?unit=212883"
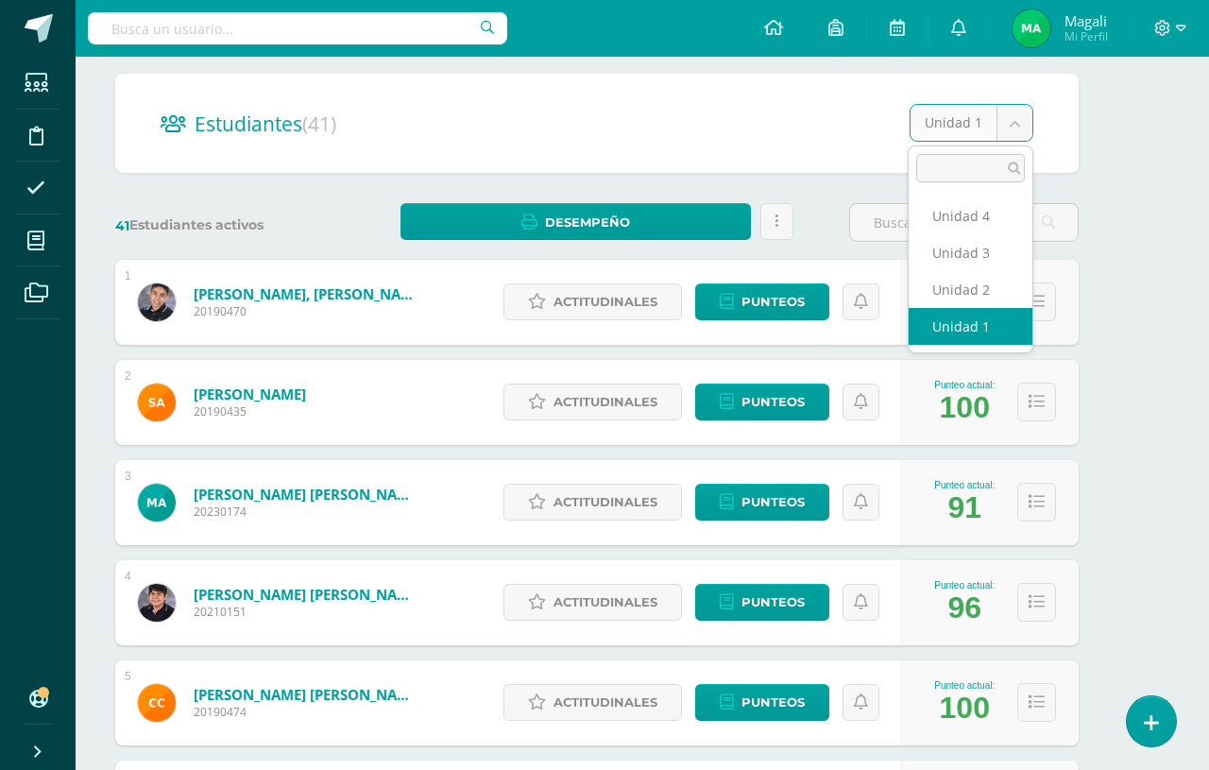
scroll to position [0, 44]
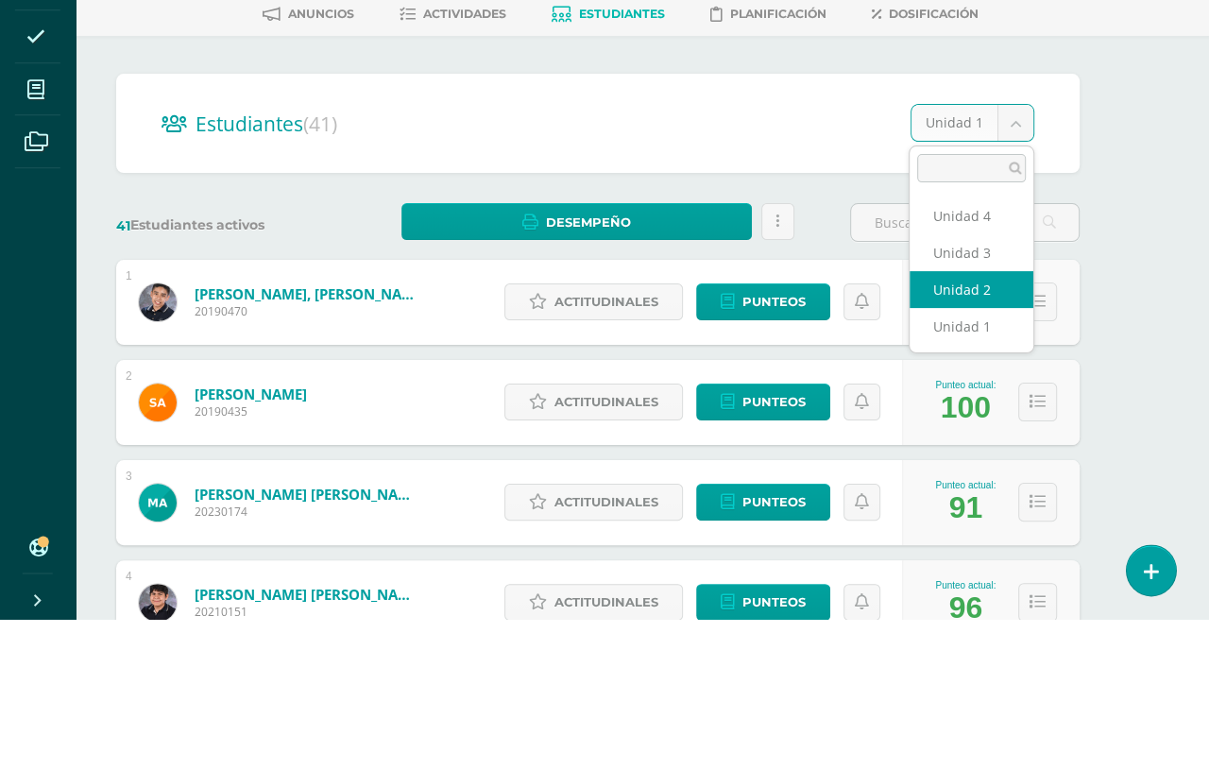
select select "/dashboard/teacher/section/6283/students/?unit=212886"
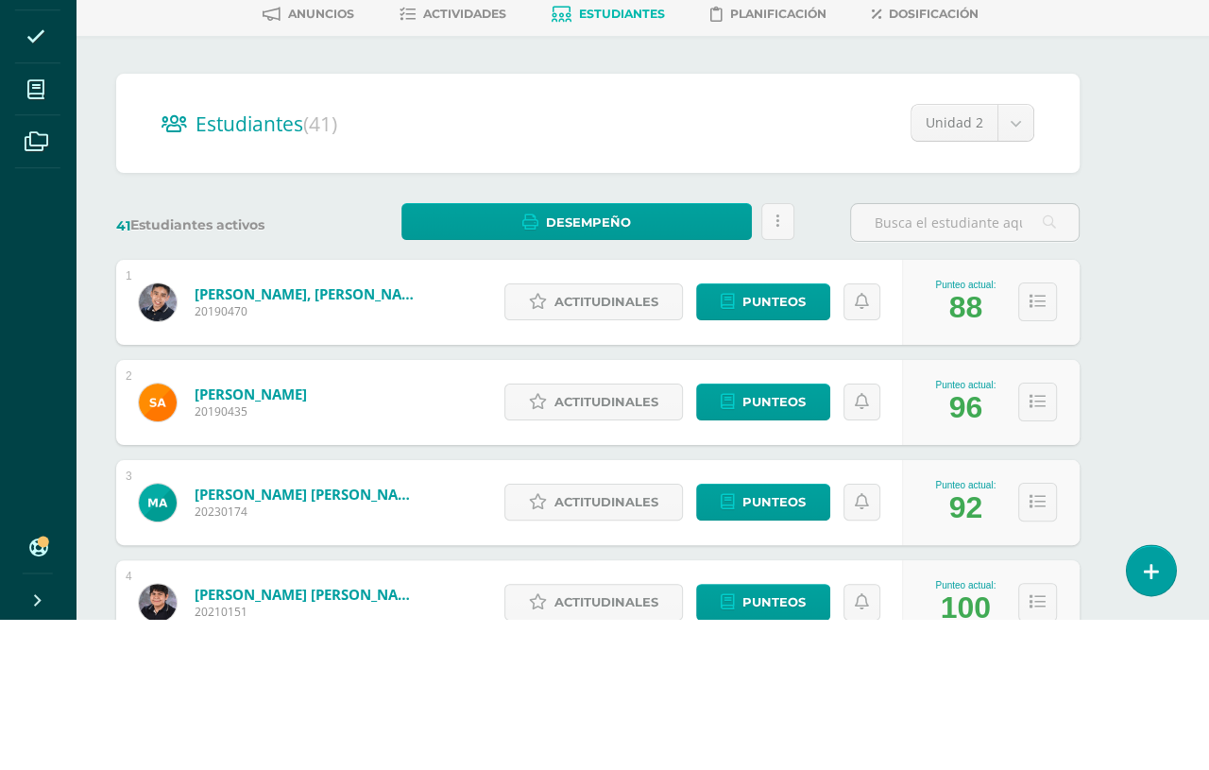
scroll to position [151, 45]
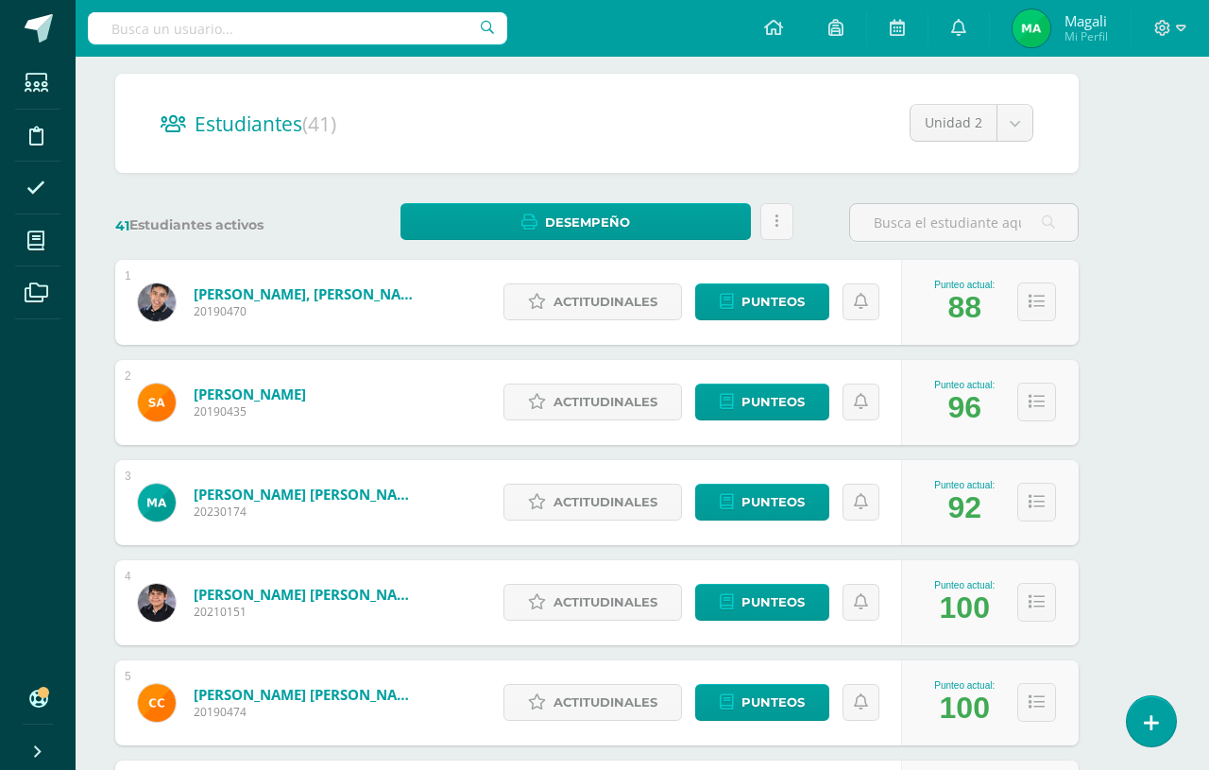
click at [1006, 264] on div "Punteo actual: 88" at bounding box center [990, 302] width 178 height 85
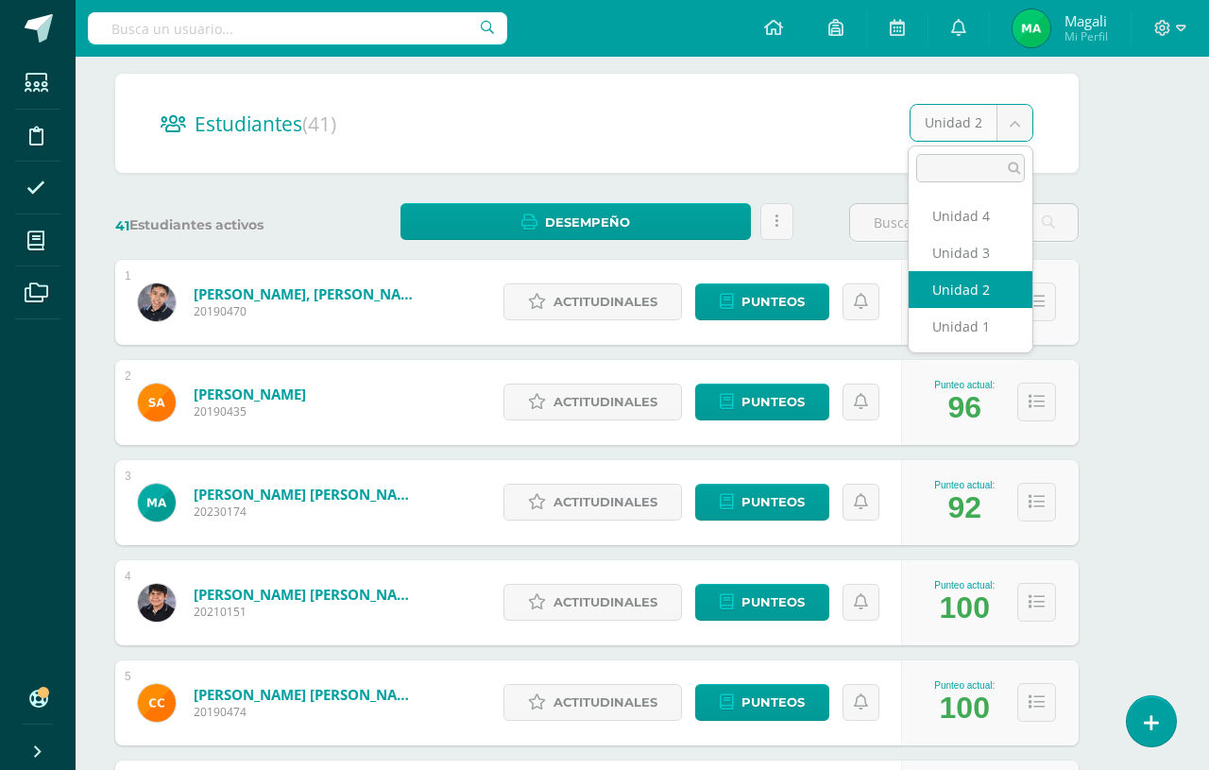
scroll to position [150, 44]
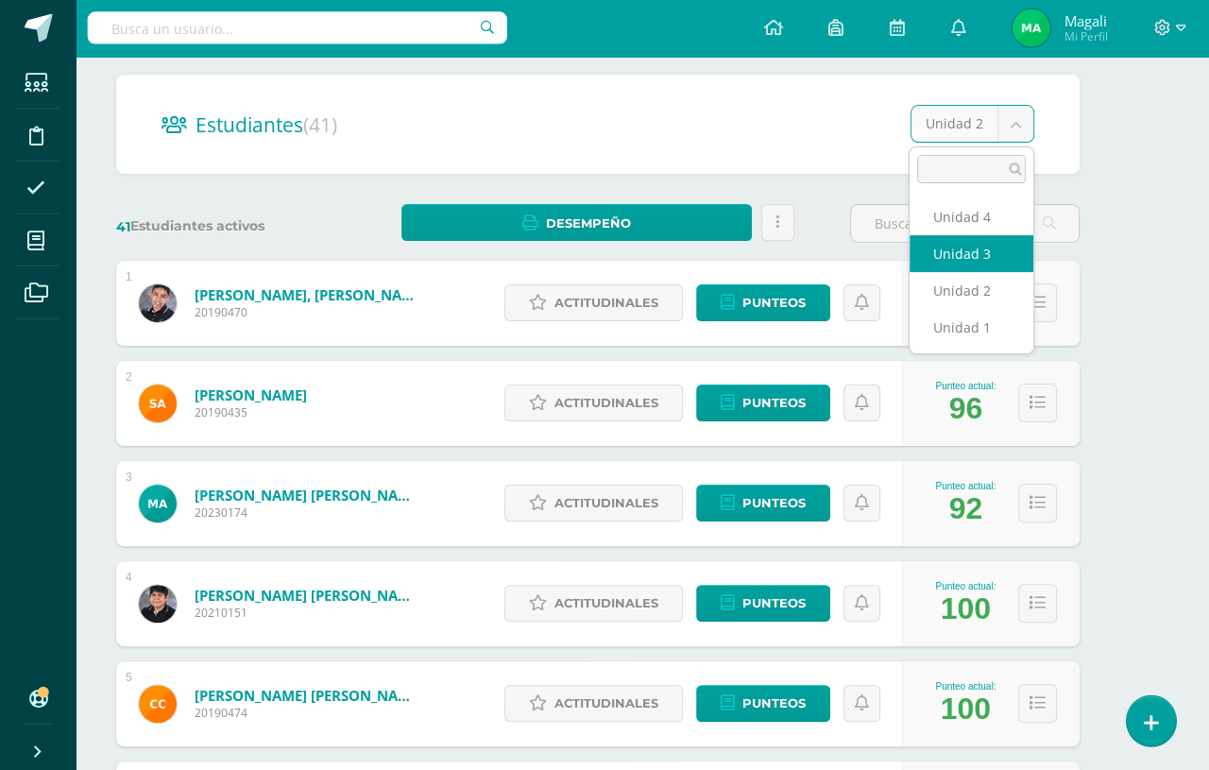
select select "/dashboard/teacher/section/6283/students/?unit=212889"
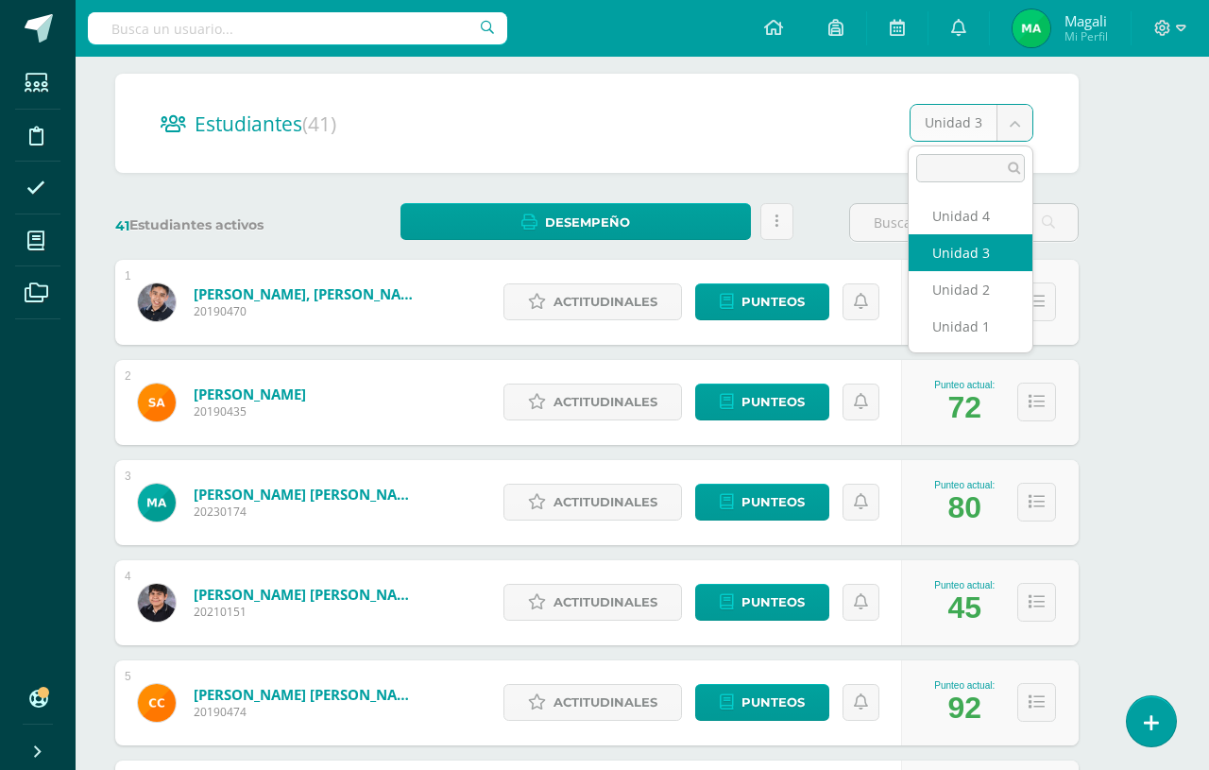
scroll to position [0, 44]
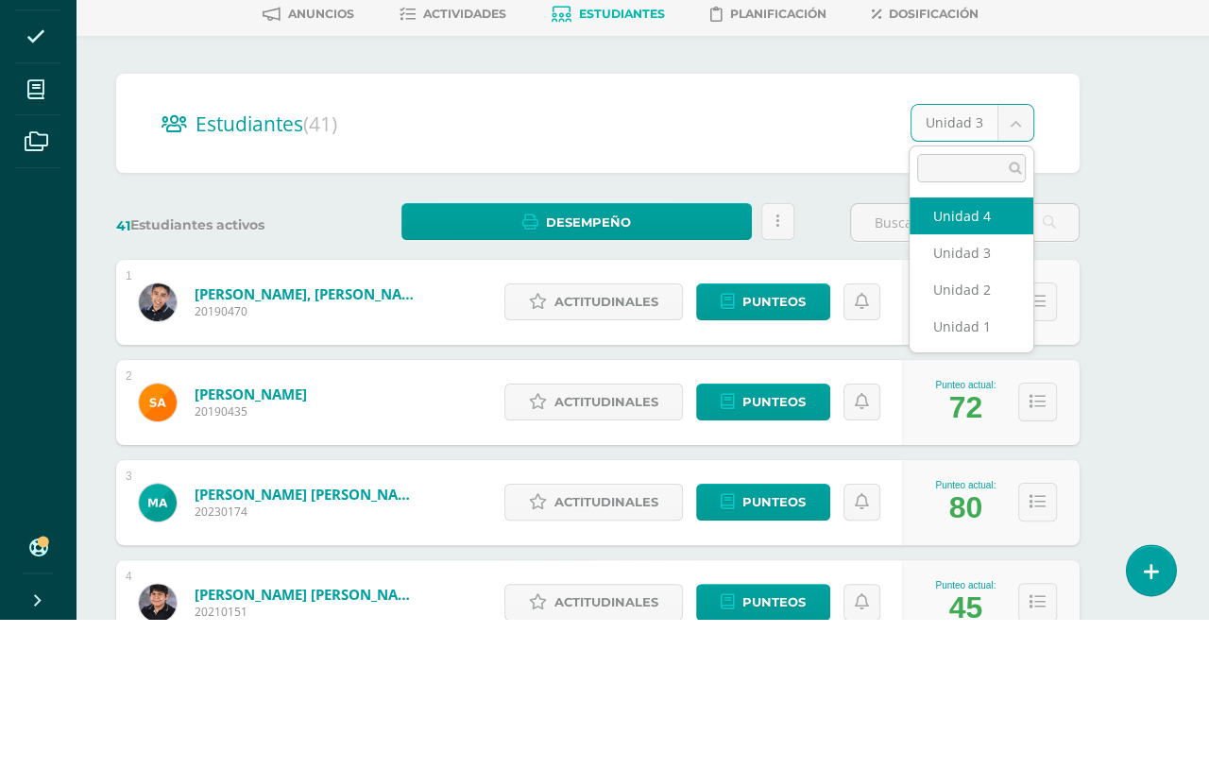
select select "/dashboard/teacher/section/6283/students/?unit=212892"
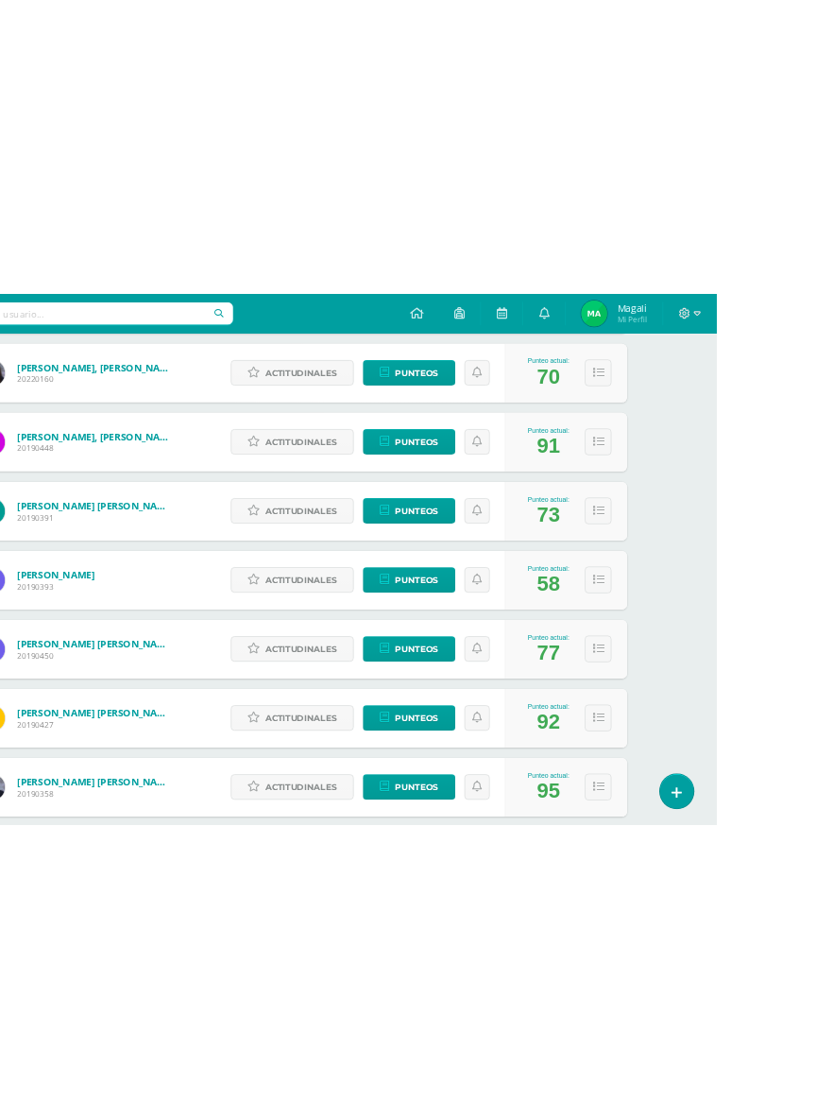
scroll to position [0, 45]
